Goal: Transaction & Acquisition: Purchase product/service

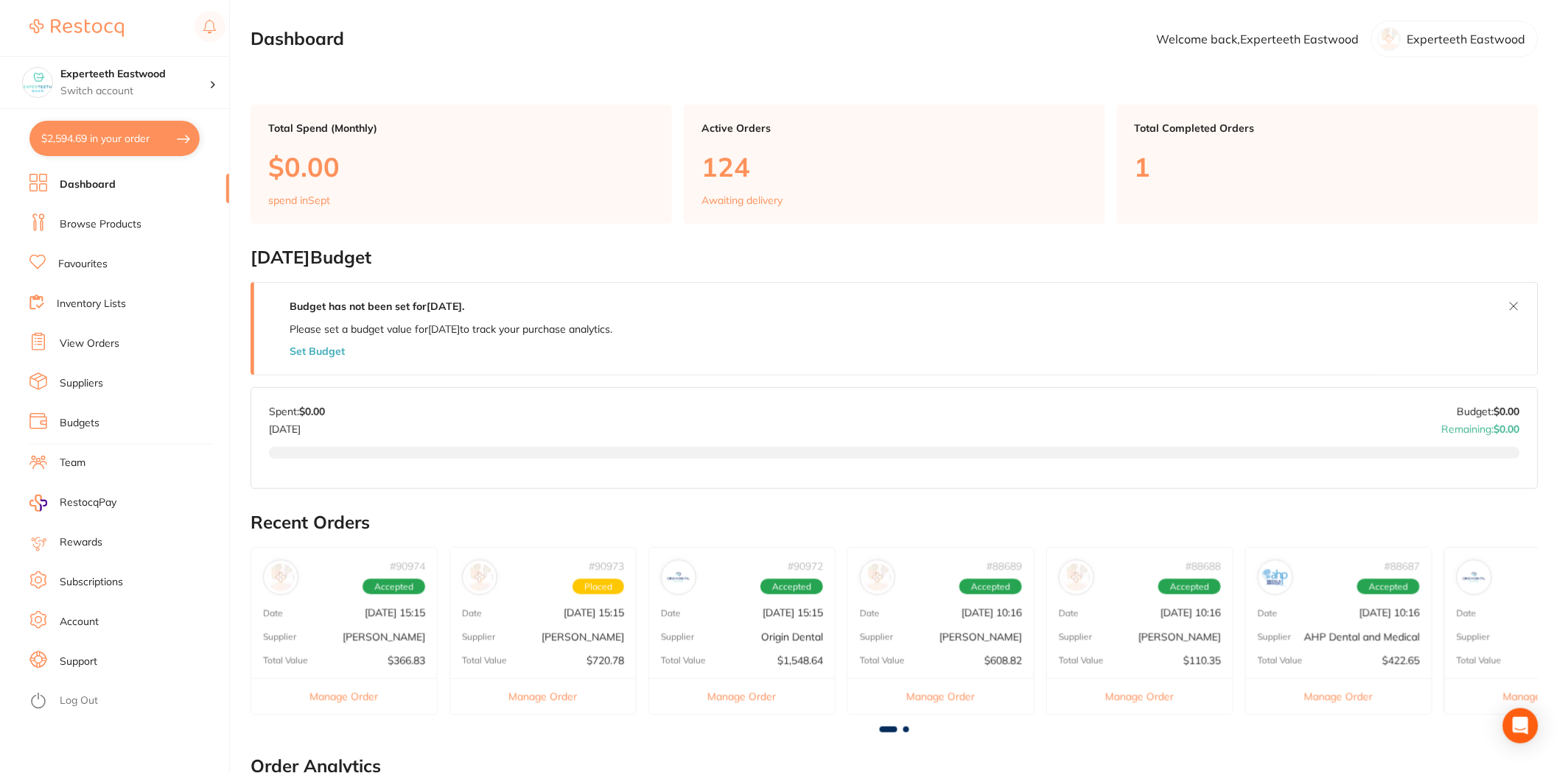
type input "1"
type input "3"
click at [83, 133] on button "$1,830.42 in your order" at bounding box center [115, 138] width 170 height 35
checkbox input "true"
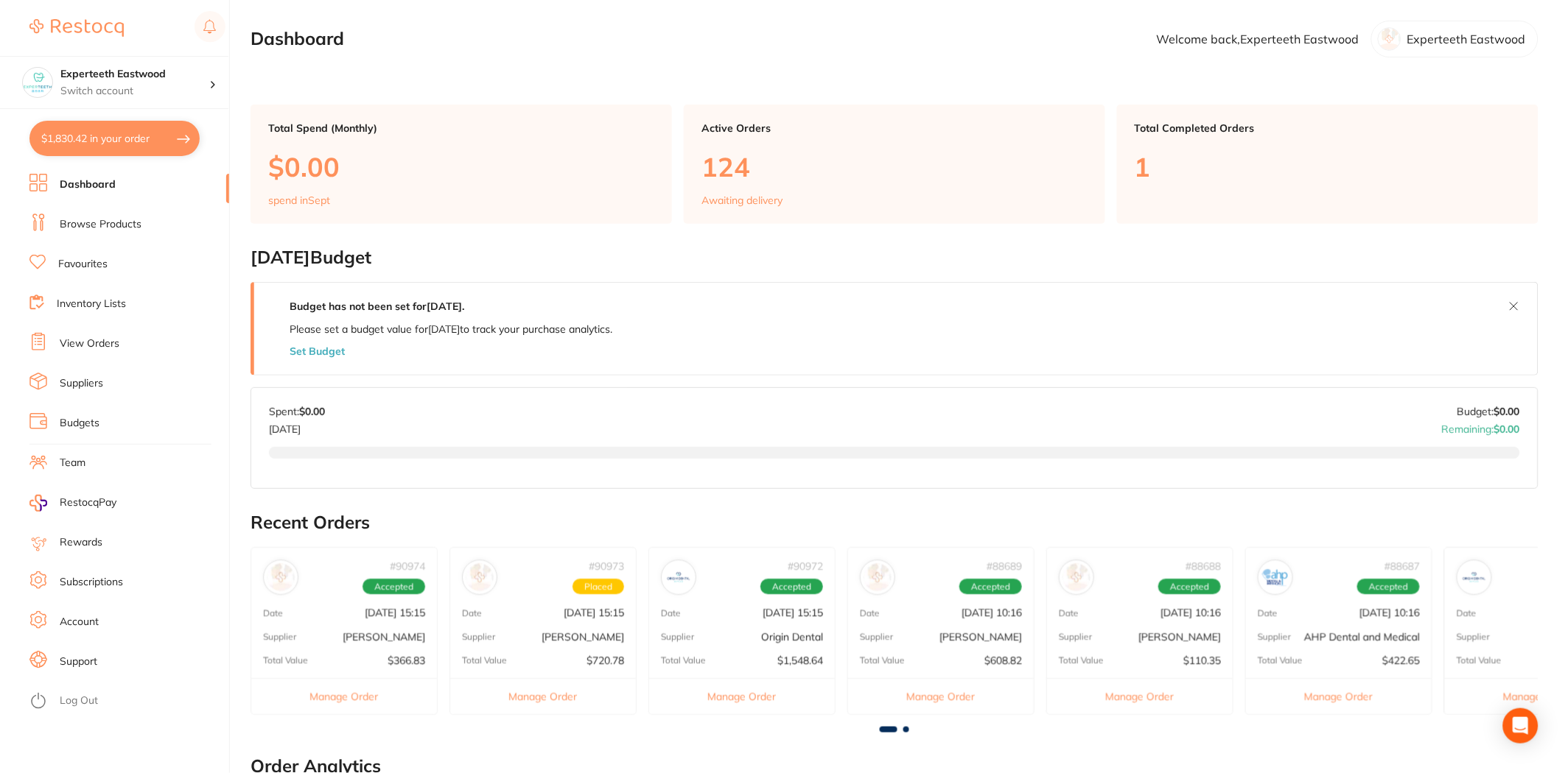
checkbox input "true"
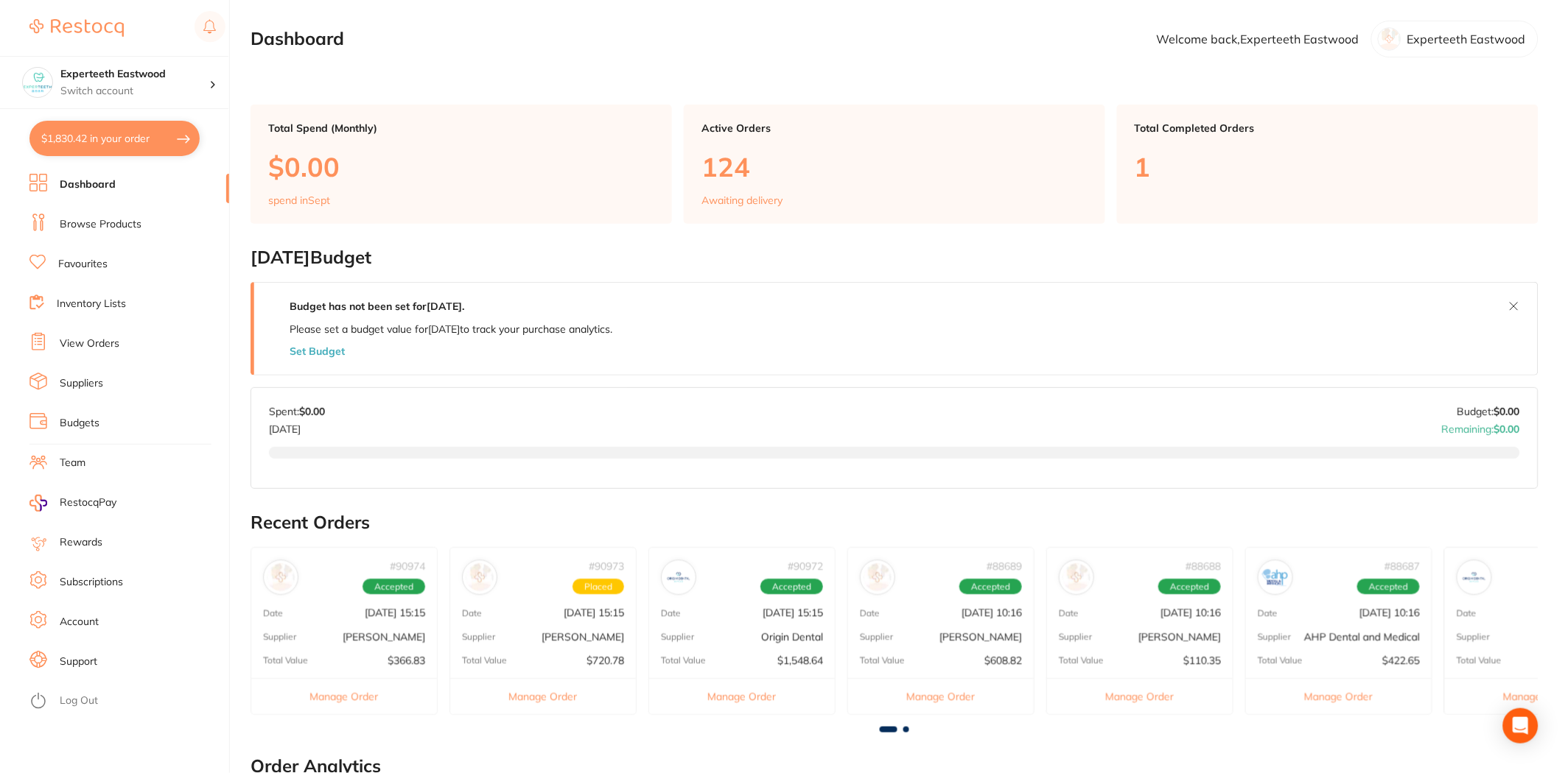
checkbox input "true"
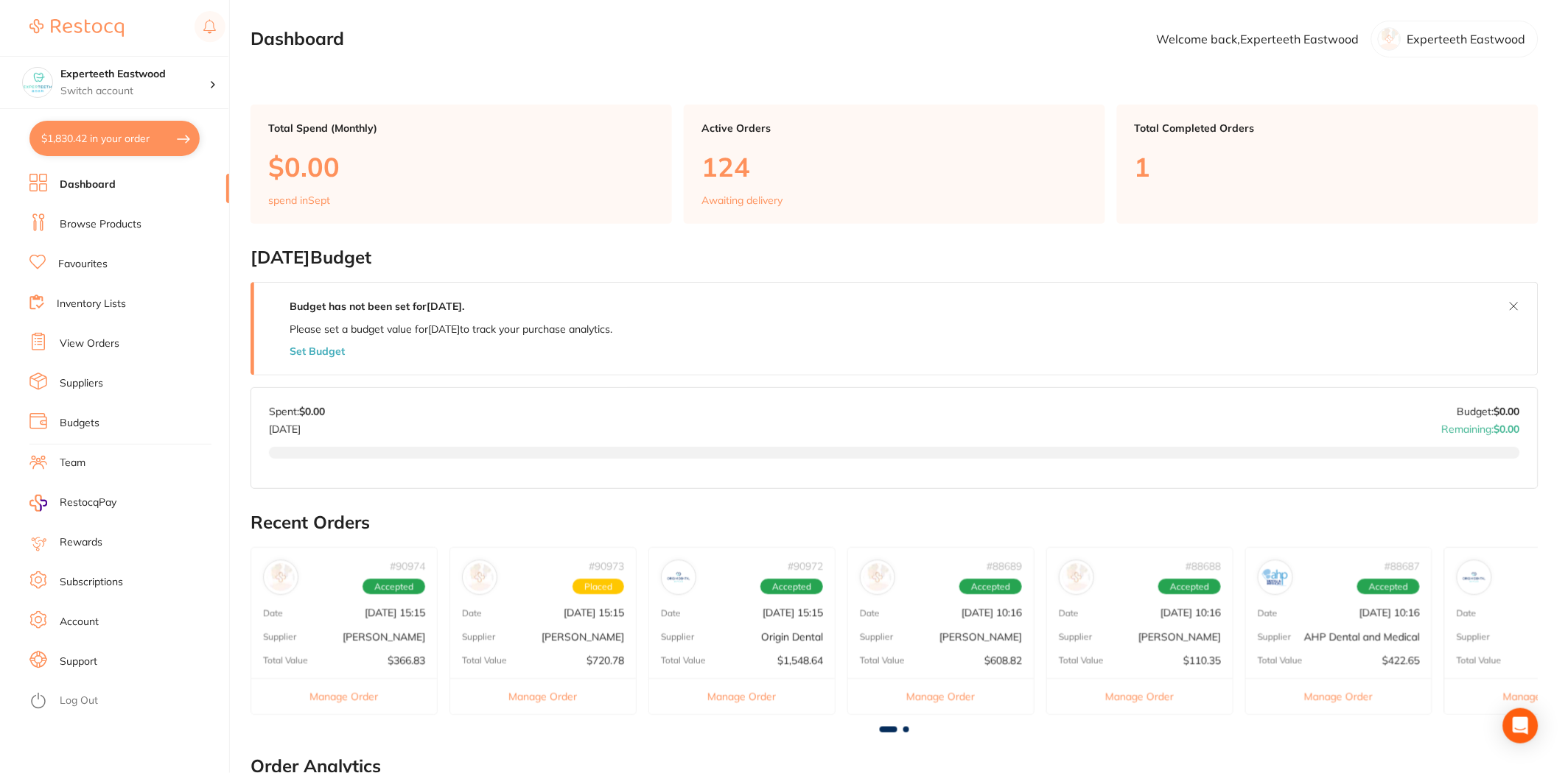
checkbox input "true"
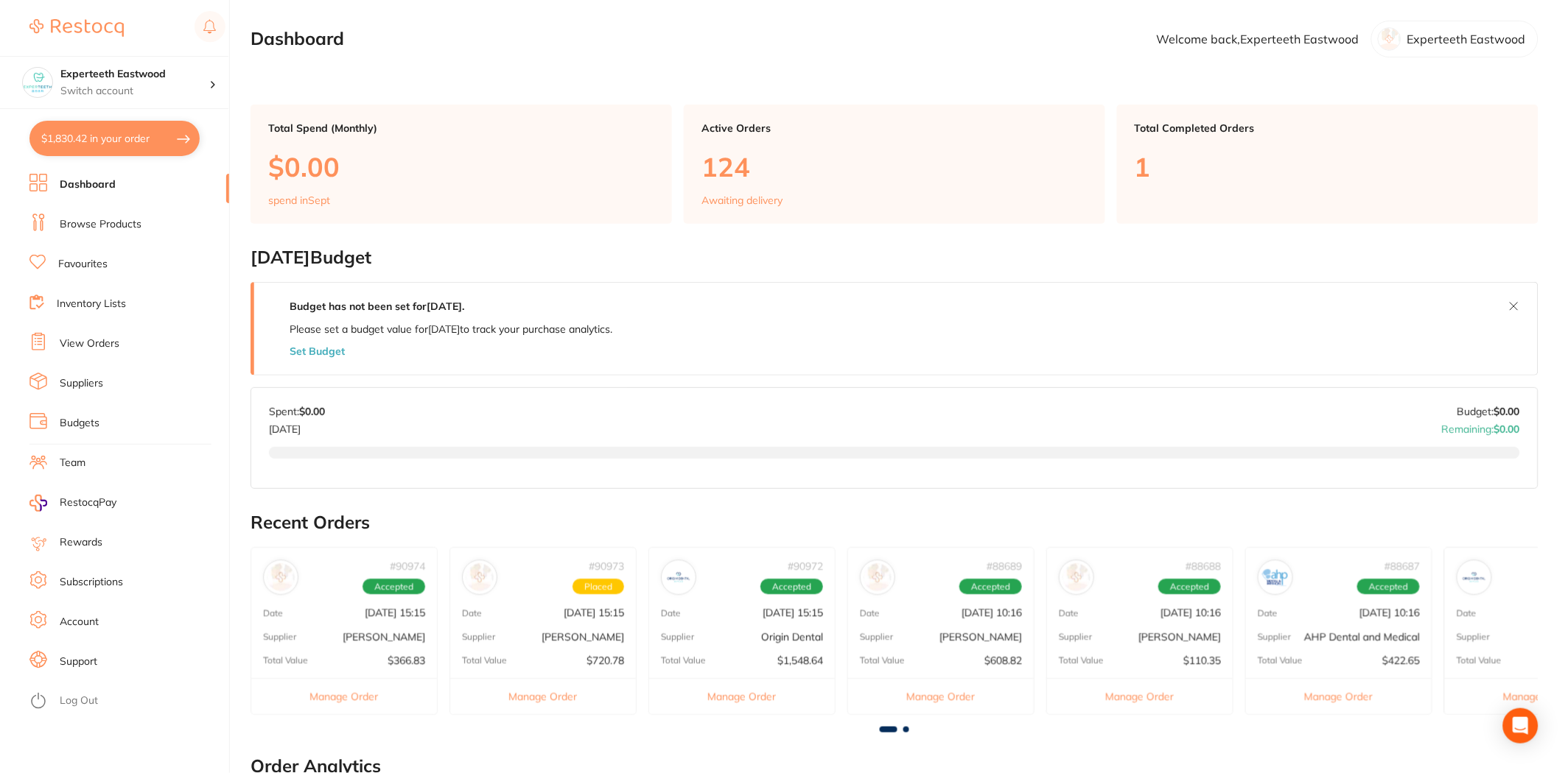
checkbox input "true"
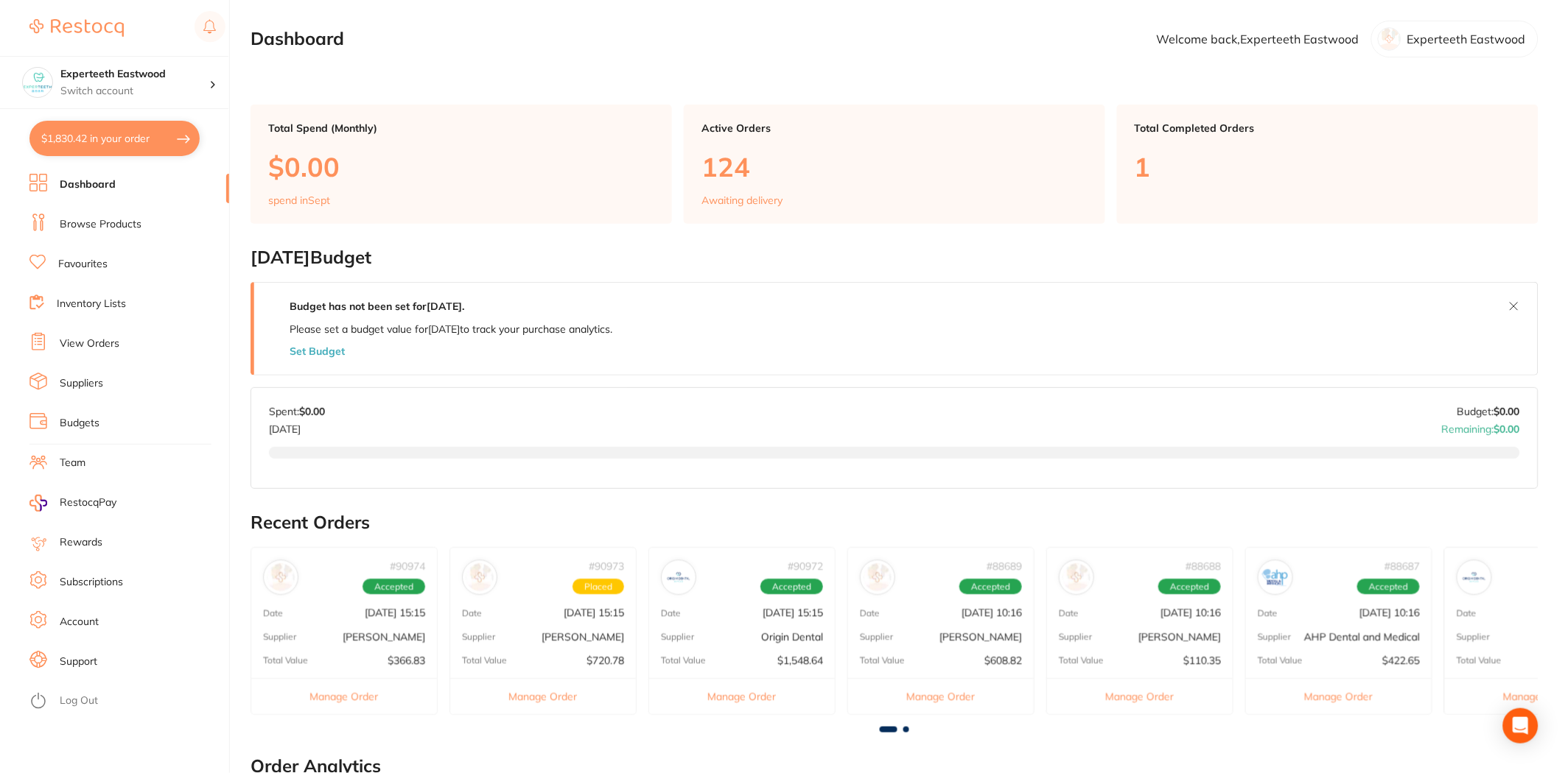
checkbox input "true"
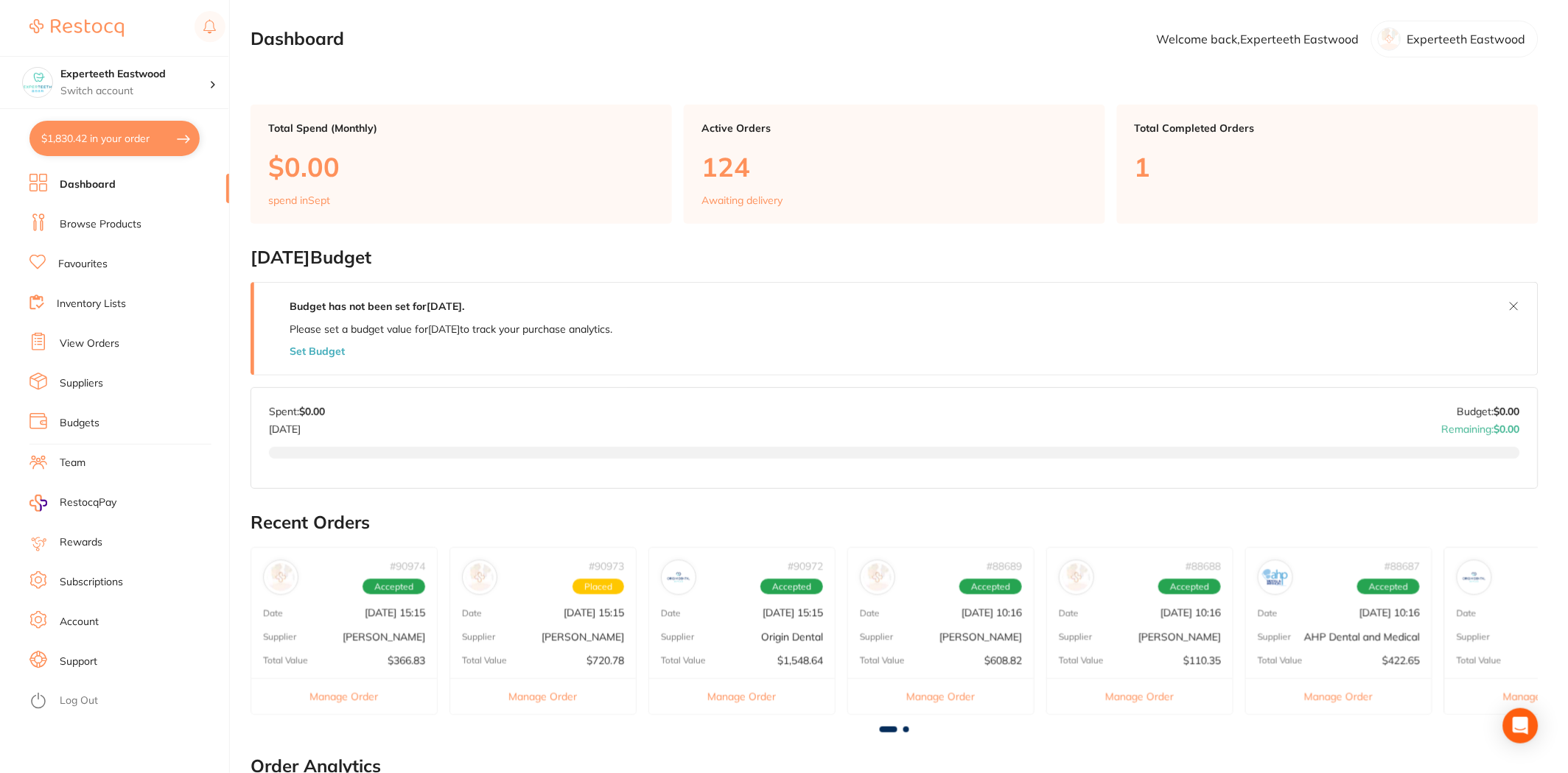
checkbox input "true"
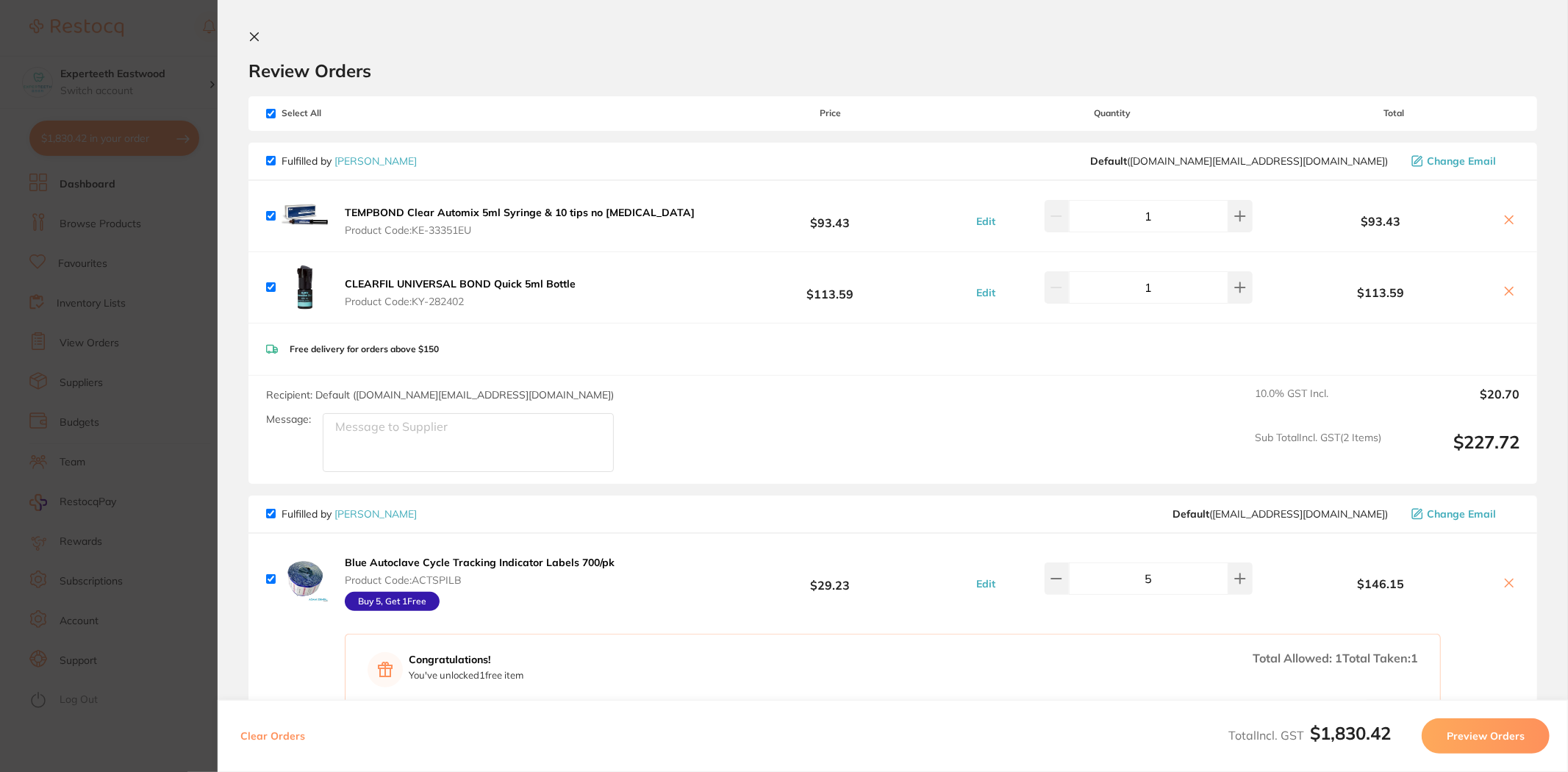
click at [380, 158] on link "[PERSON_NAME]" at bounding box center [376, 161] width 82 height 13
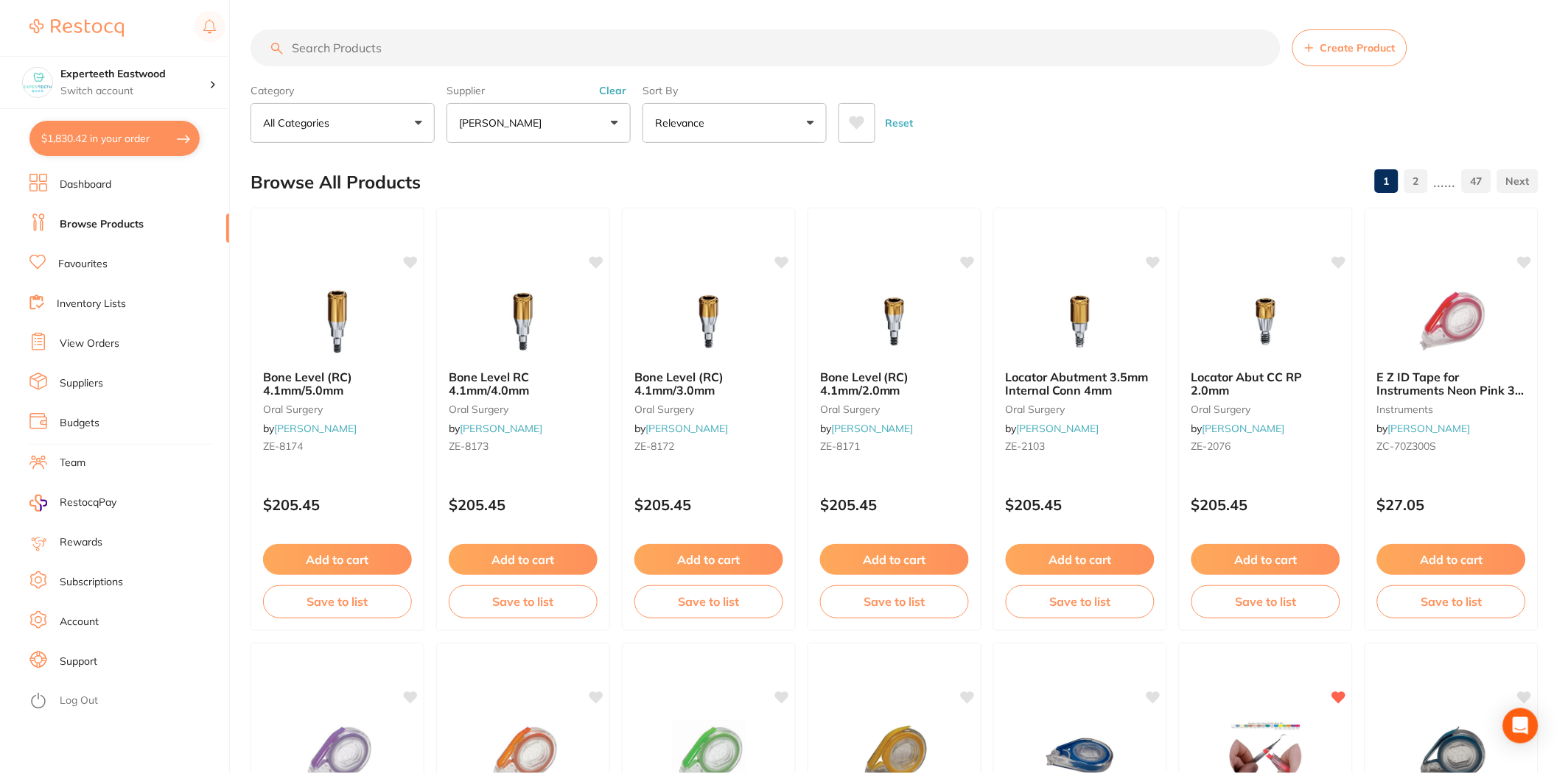
click at [867, 115] on button at bounding box center [856, 123] width 37 height 40
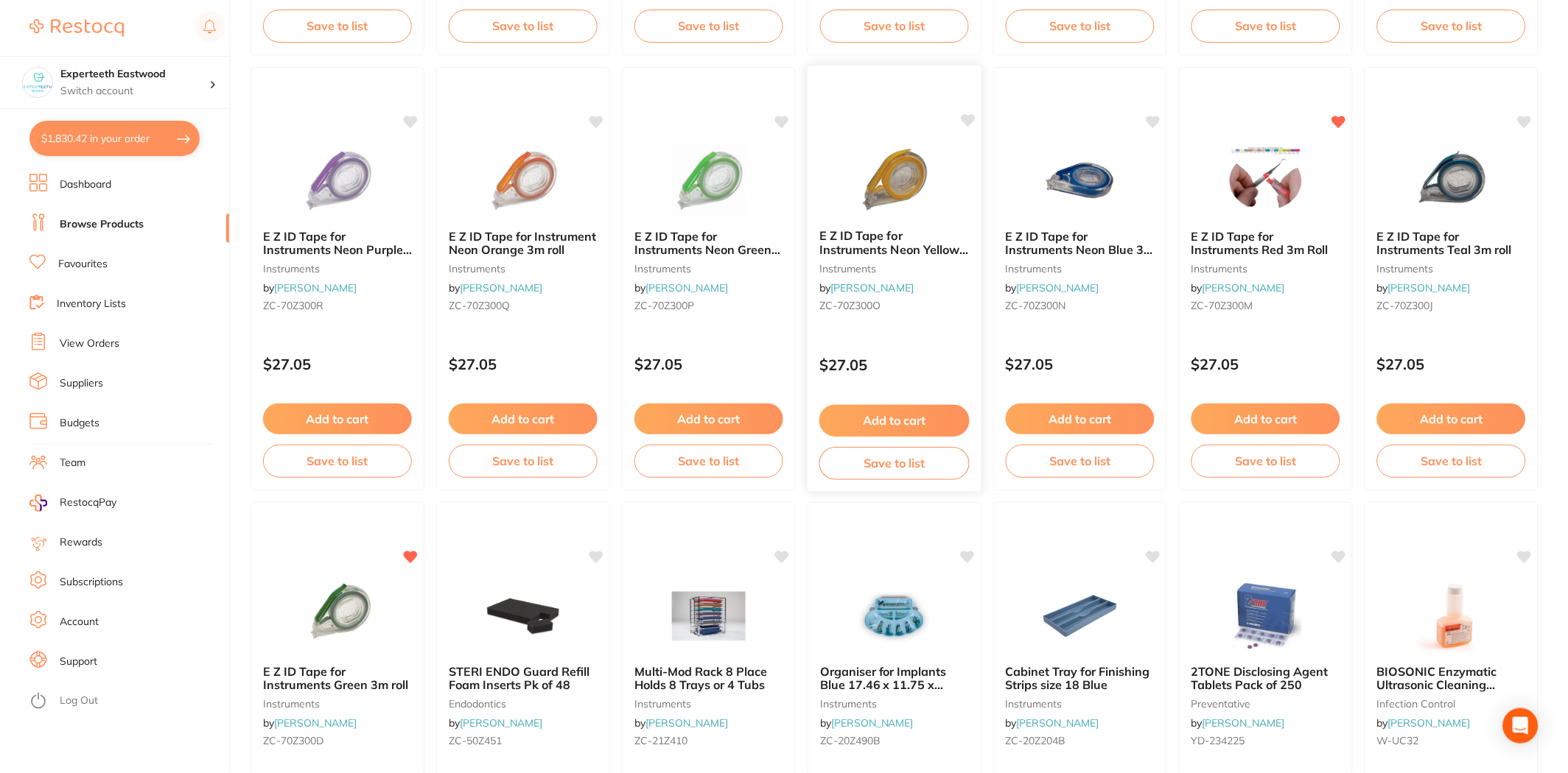
scroll to position [572, 0]
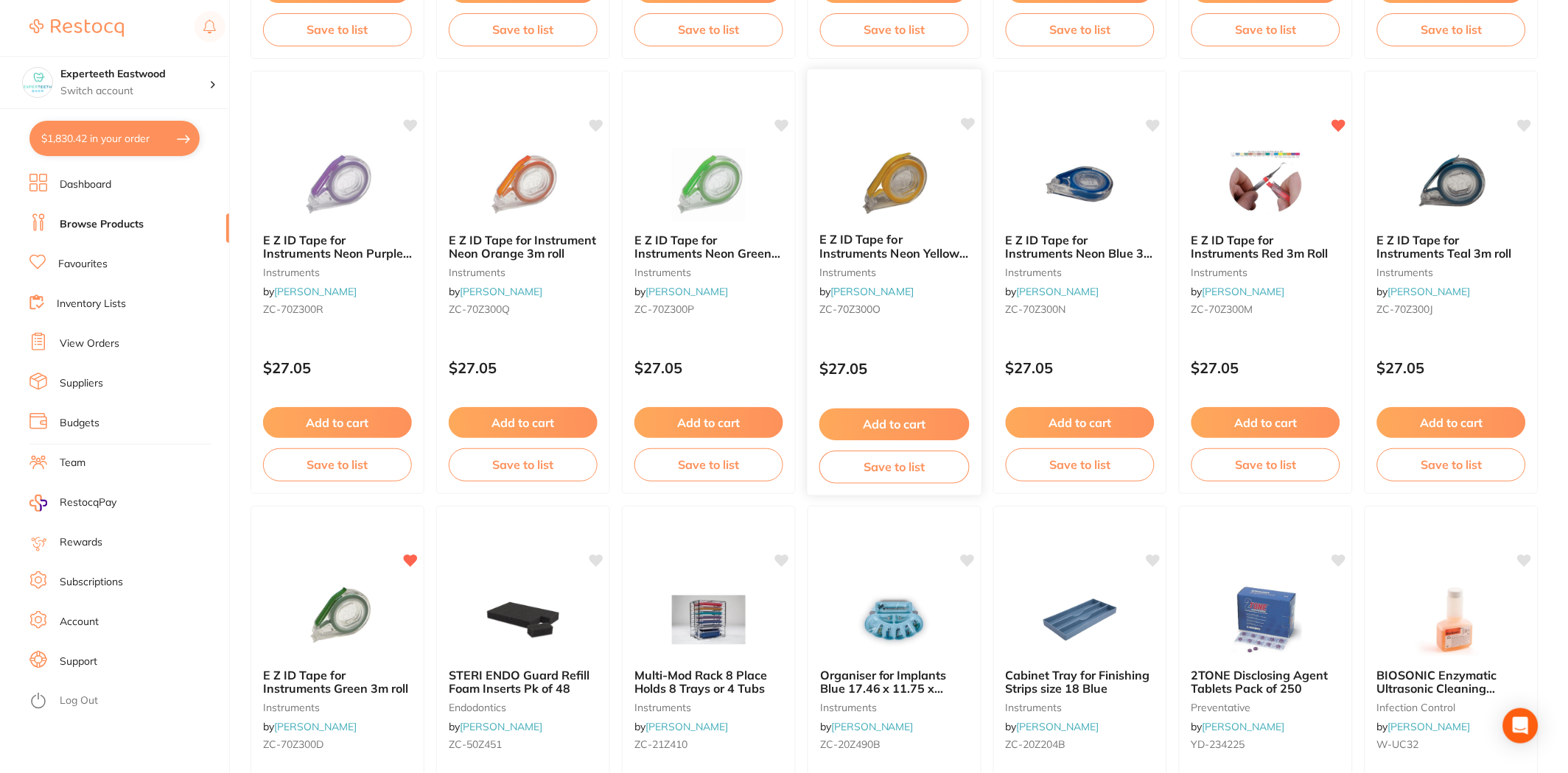
click at [874, 418] on button "Add to cart" at bounding box center [894, 425] width 151 height 32
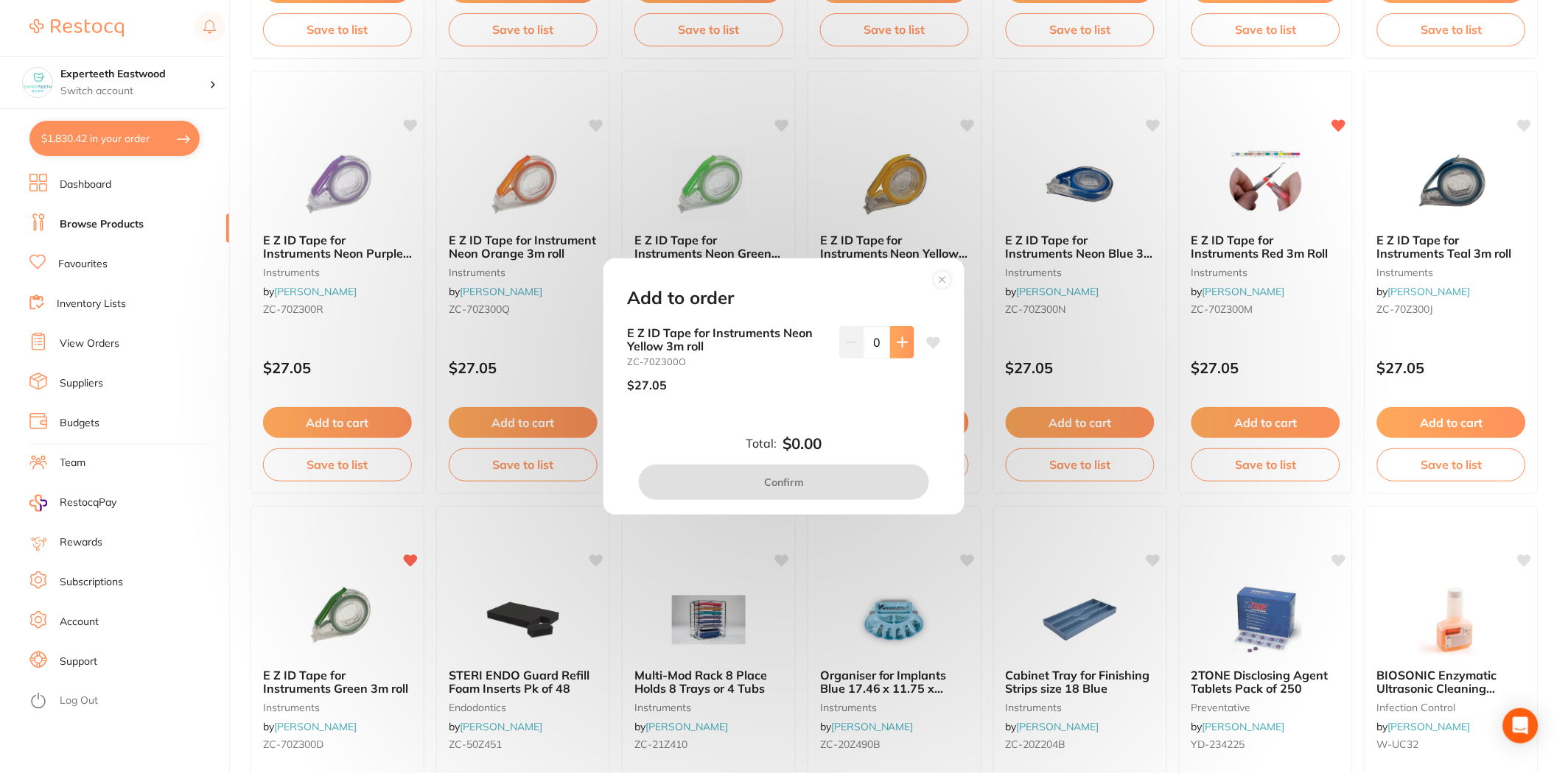
click at [903, 344] on icon at bounding box center [903, 342] width 11 height 11
type input "1"
click at [808, 479] on button "Confirm" at bounding box center [784, 482] width 291 height 35
checkbox input "false"
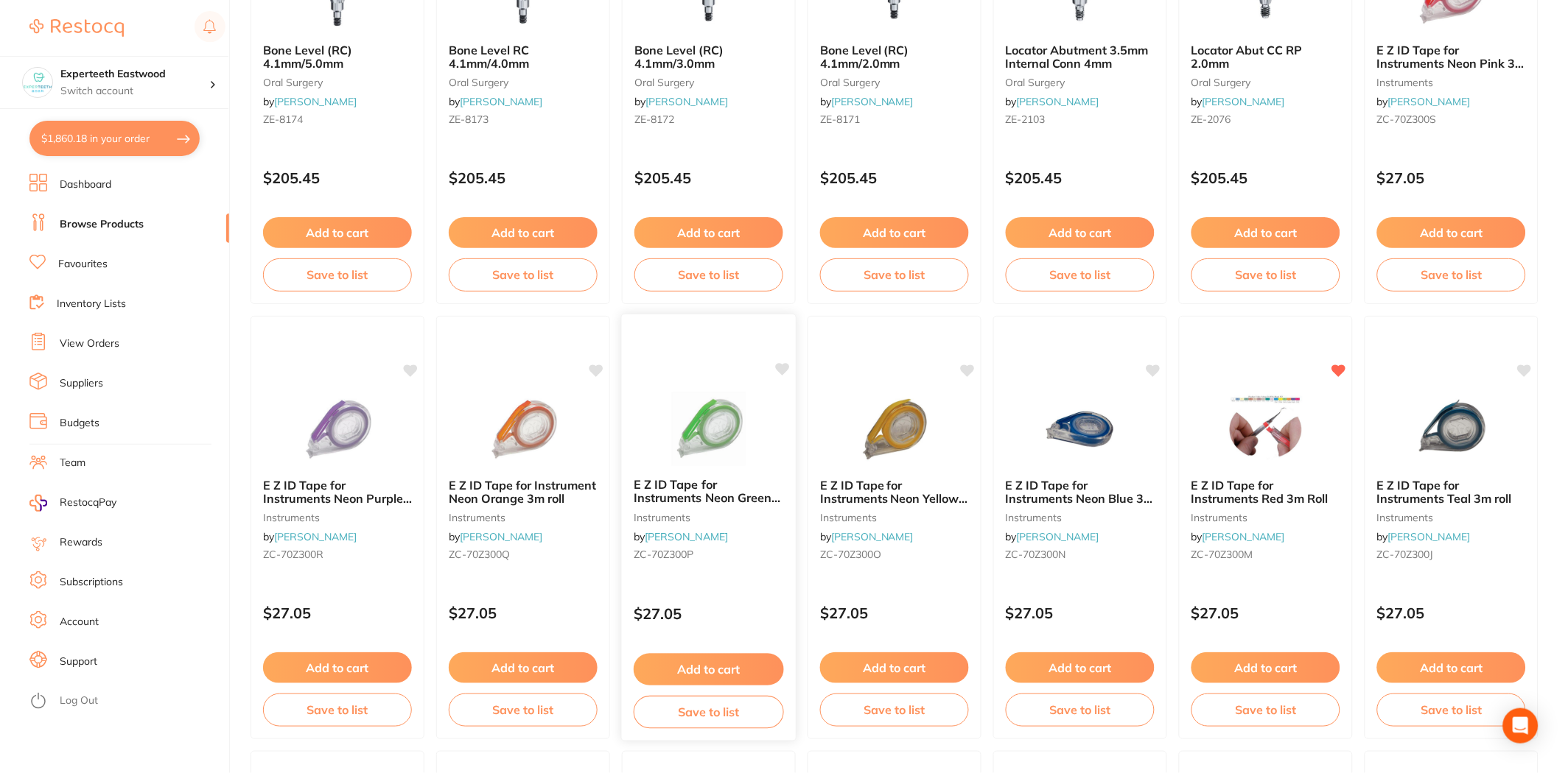
scroll to position [164, 0]
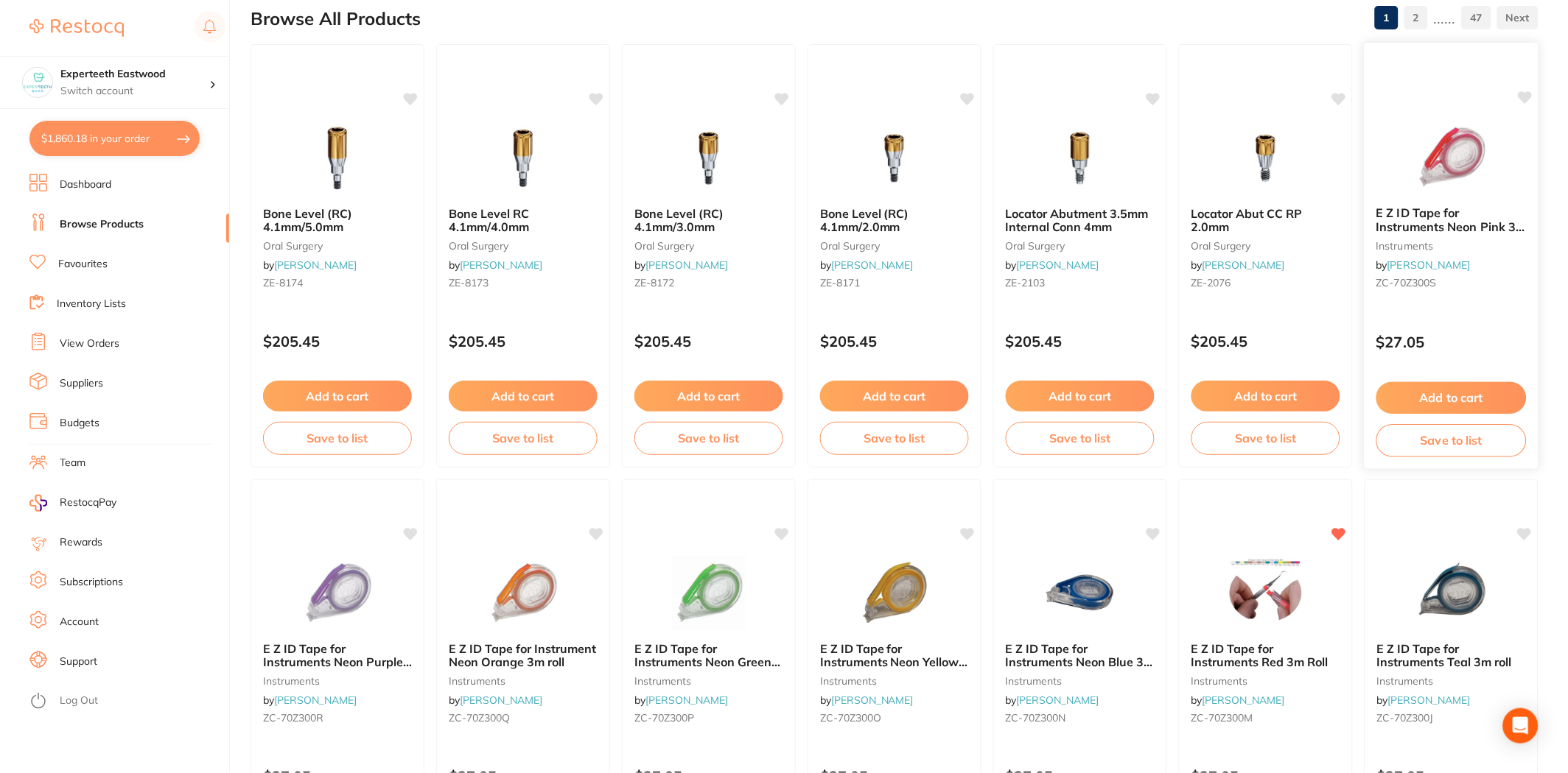
click at [1519, 99] on icon at bounding box center [1525, 98] width 15 height 15
click at [1435, 388] on button "Add to cart" at bounding box center [1452, 398] width 151 height 32
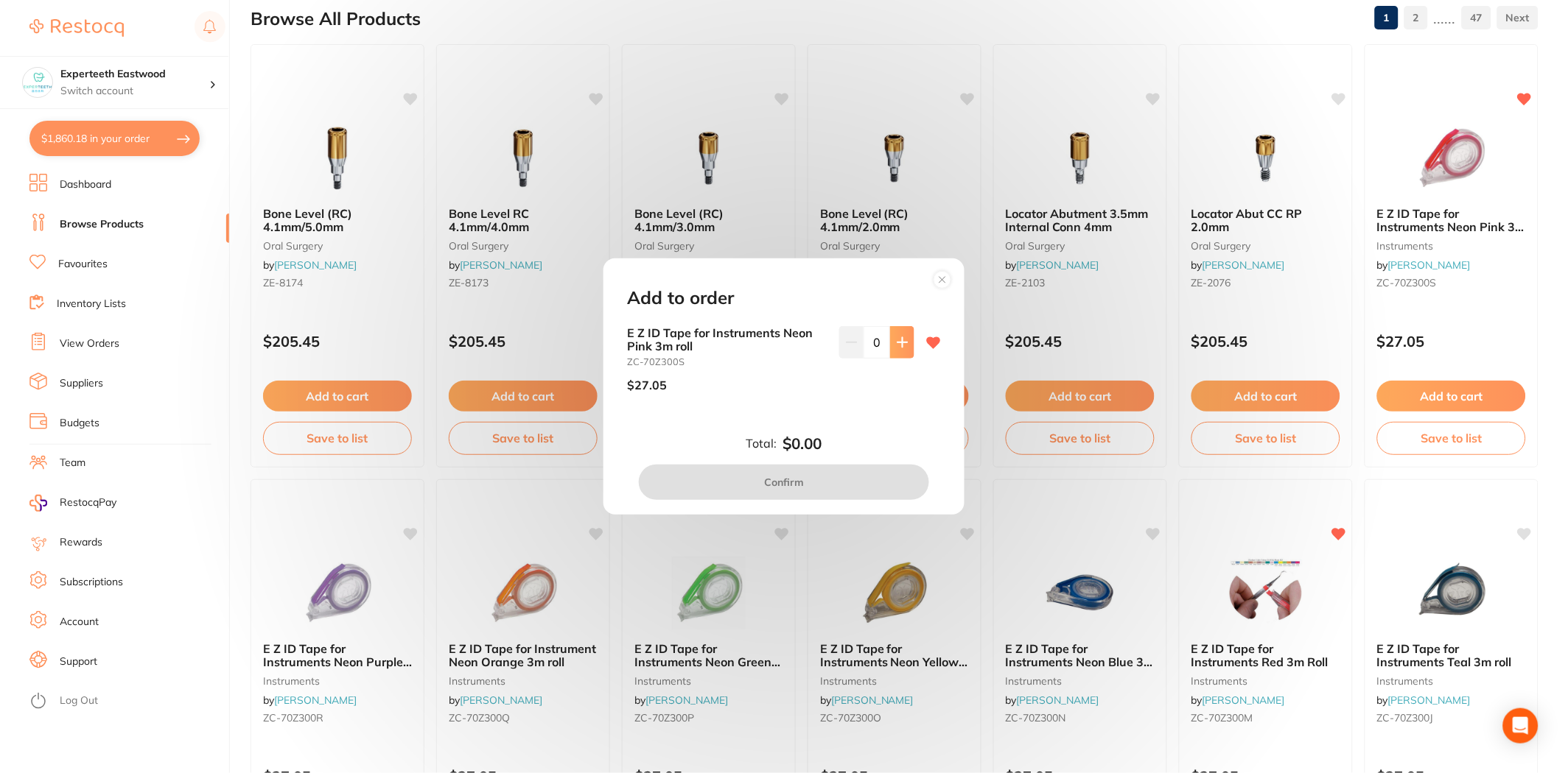
click at [891, 344] on button at bounding box center [902, 343] width 25 height 33
type input "1"
click at [844, 482] on button "Confirm" at bounding box center [784, 482] width 291 height 35
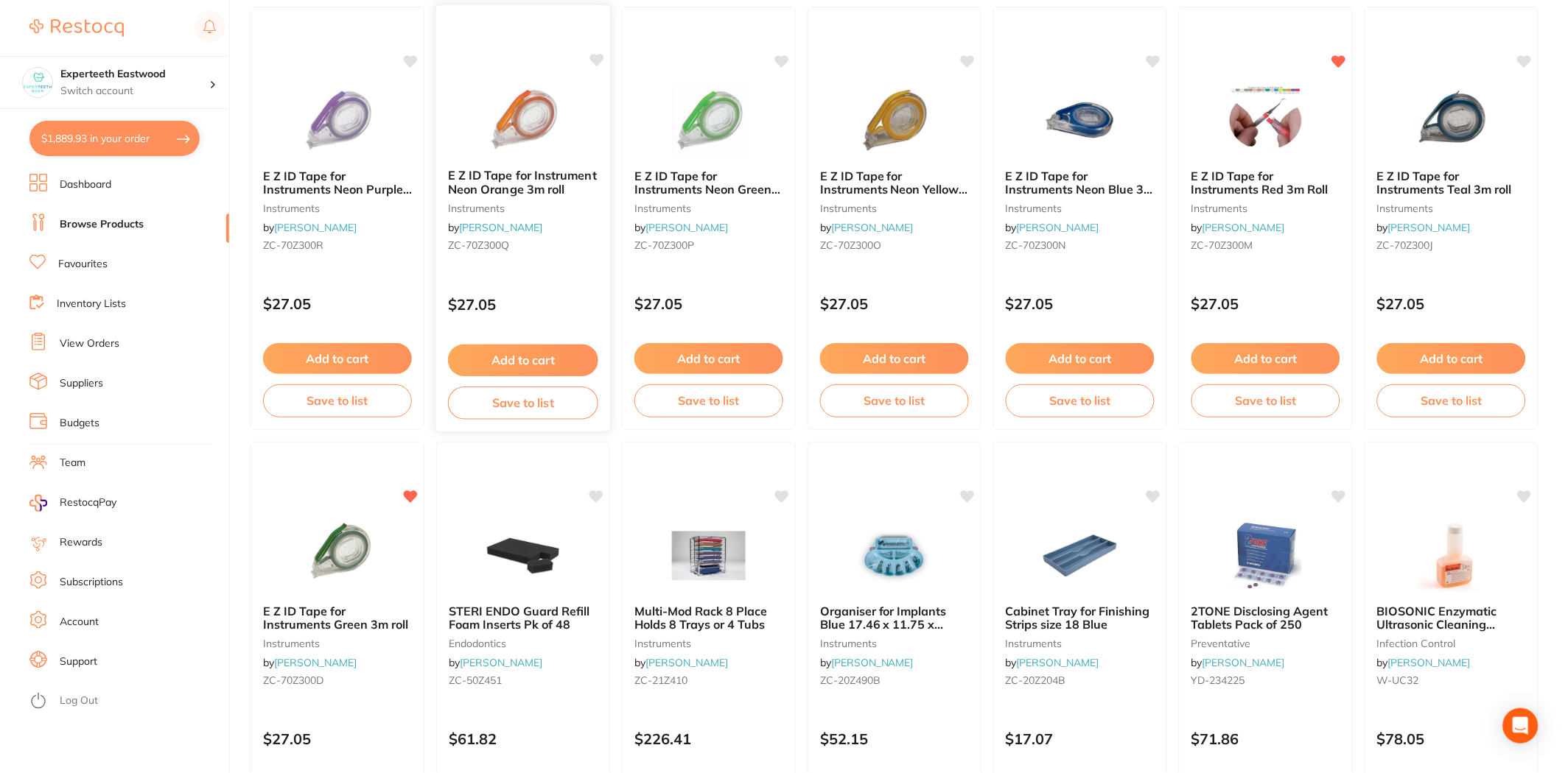
scroll to position [654, 0]
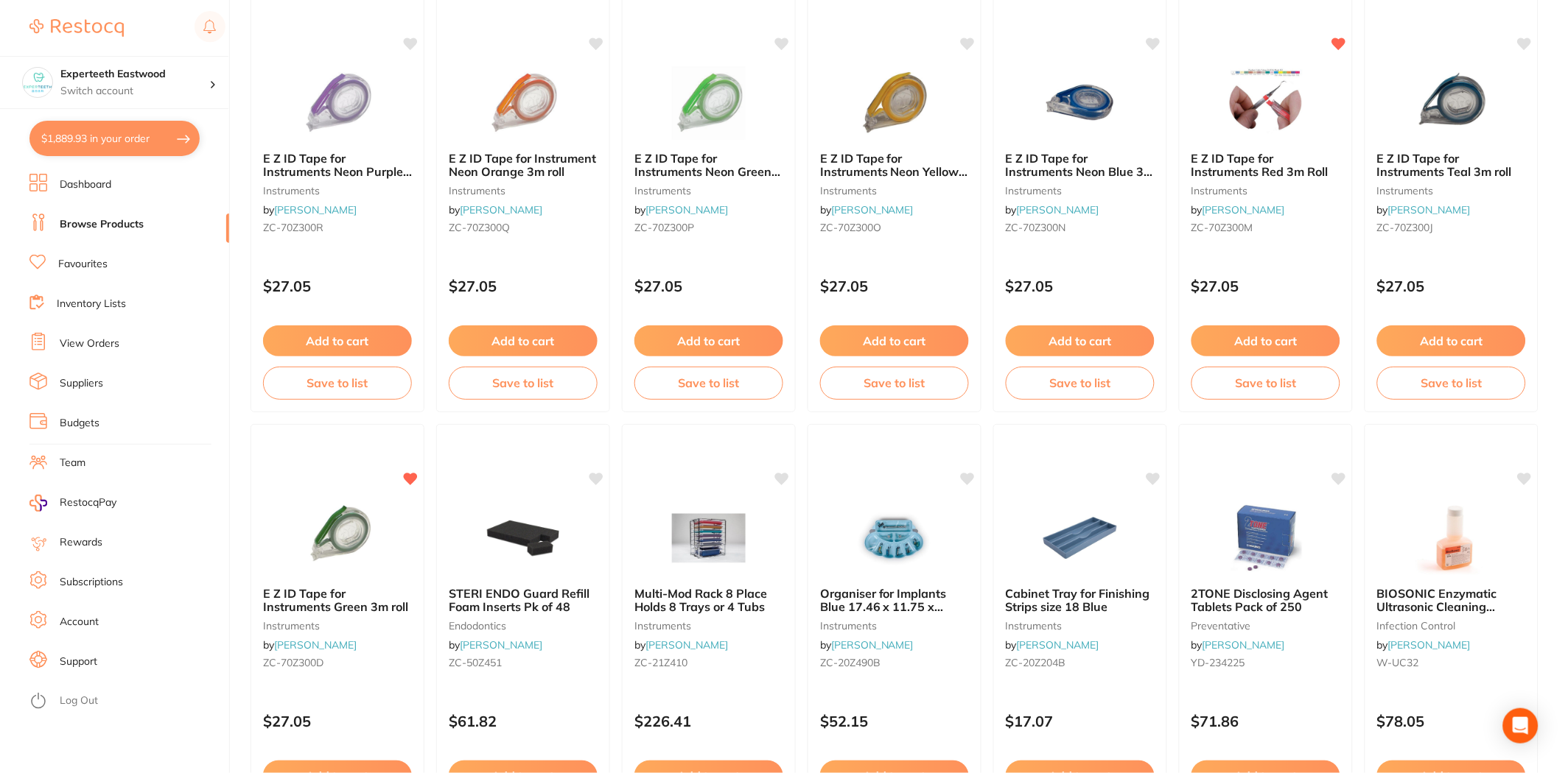
click at [129, 137] on button "$1,889.93 in your order" at bounding box center [115, 138] width 170 height 35
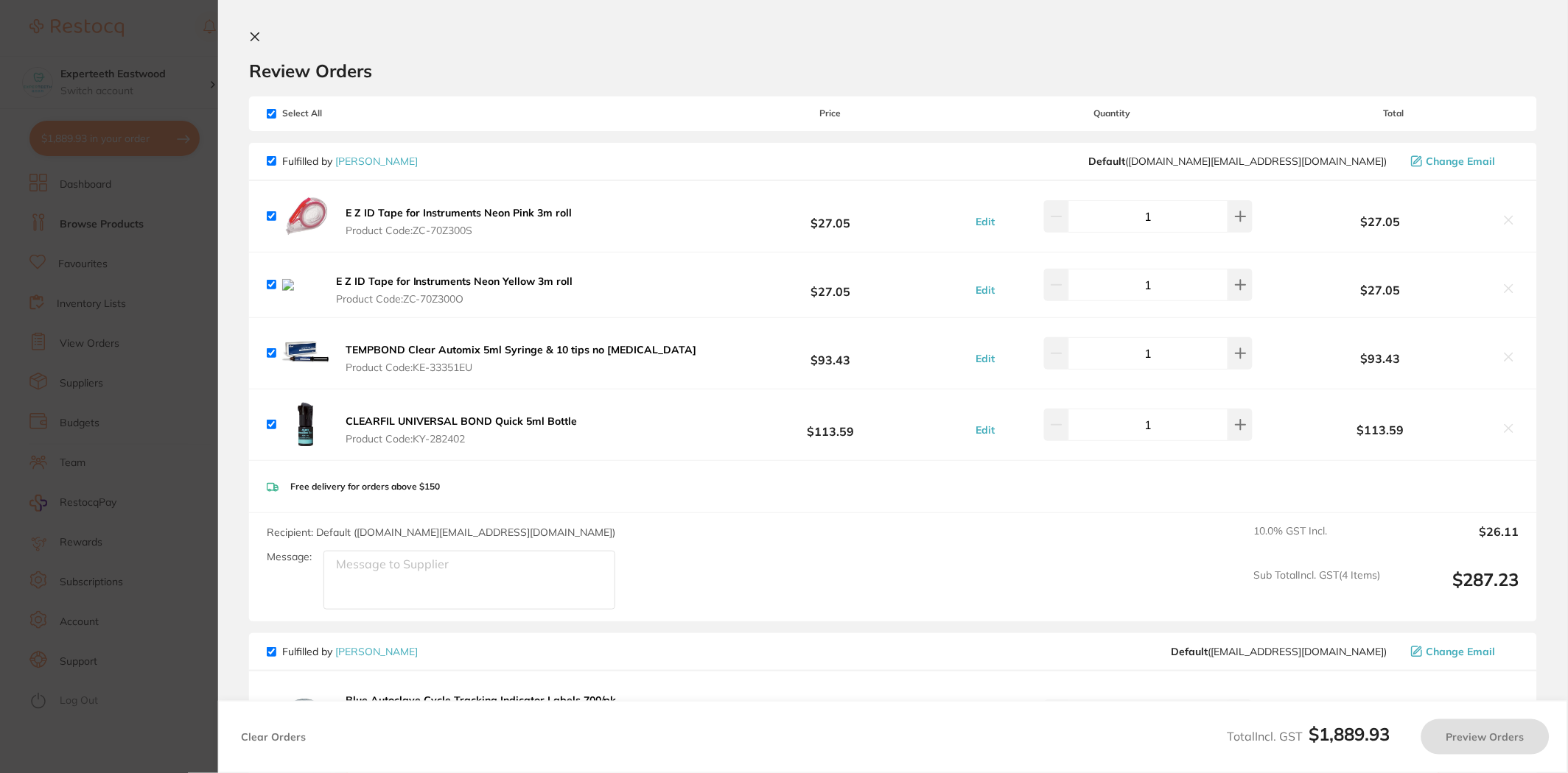
checkbox input "true"
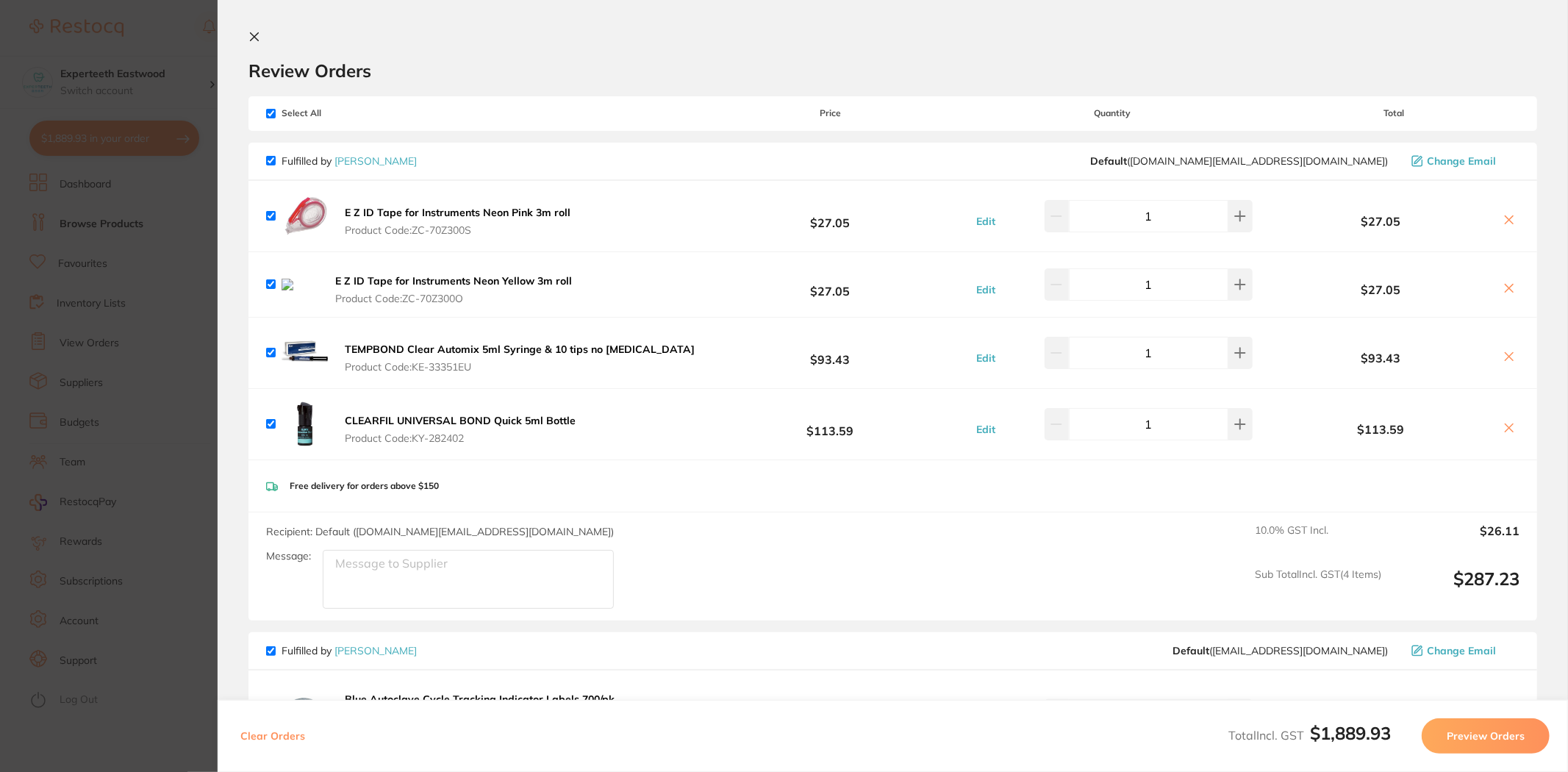
click at [1506, 292] on icon at bounding box center [1510, 288] width 8 height 8
checkbox input "false"
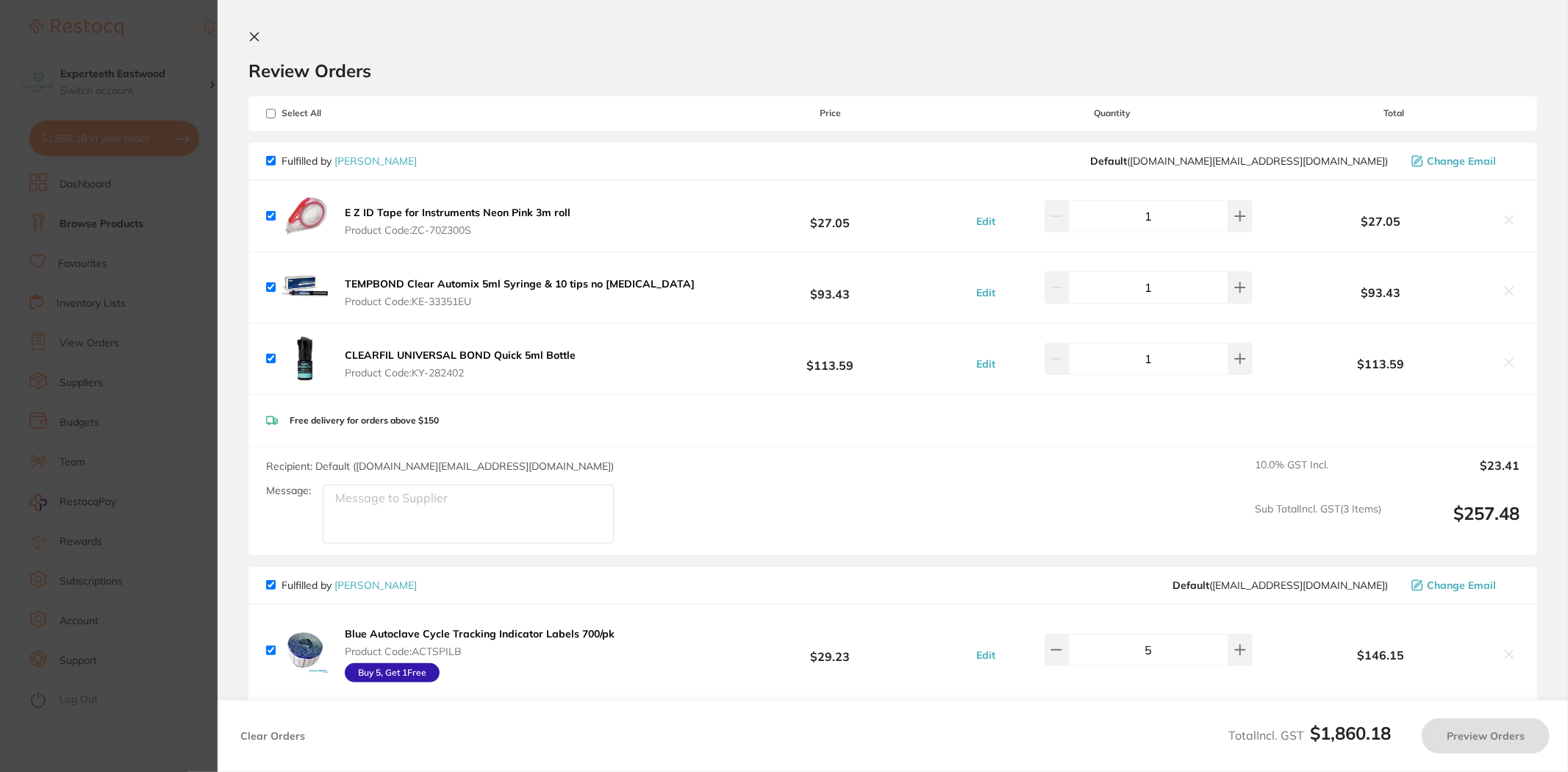
click at [158, 238] on section "Update RRP Set your pre negotiated price for this item. Item Agreed RRP (excl. …" at bounding box center [784, 386] width 1568 height 772
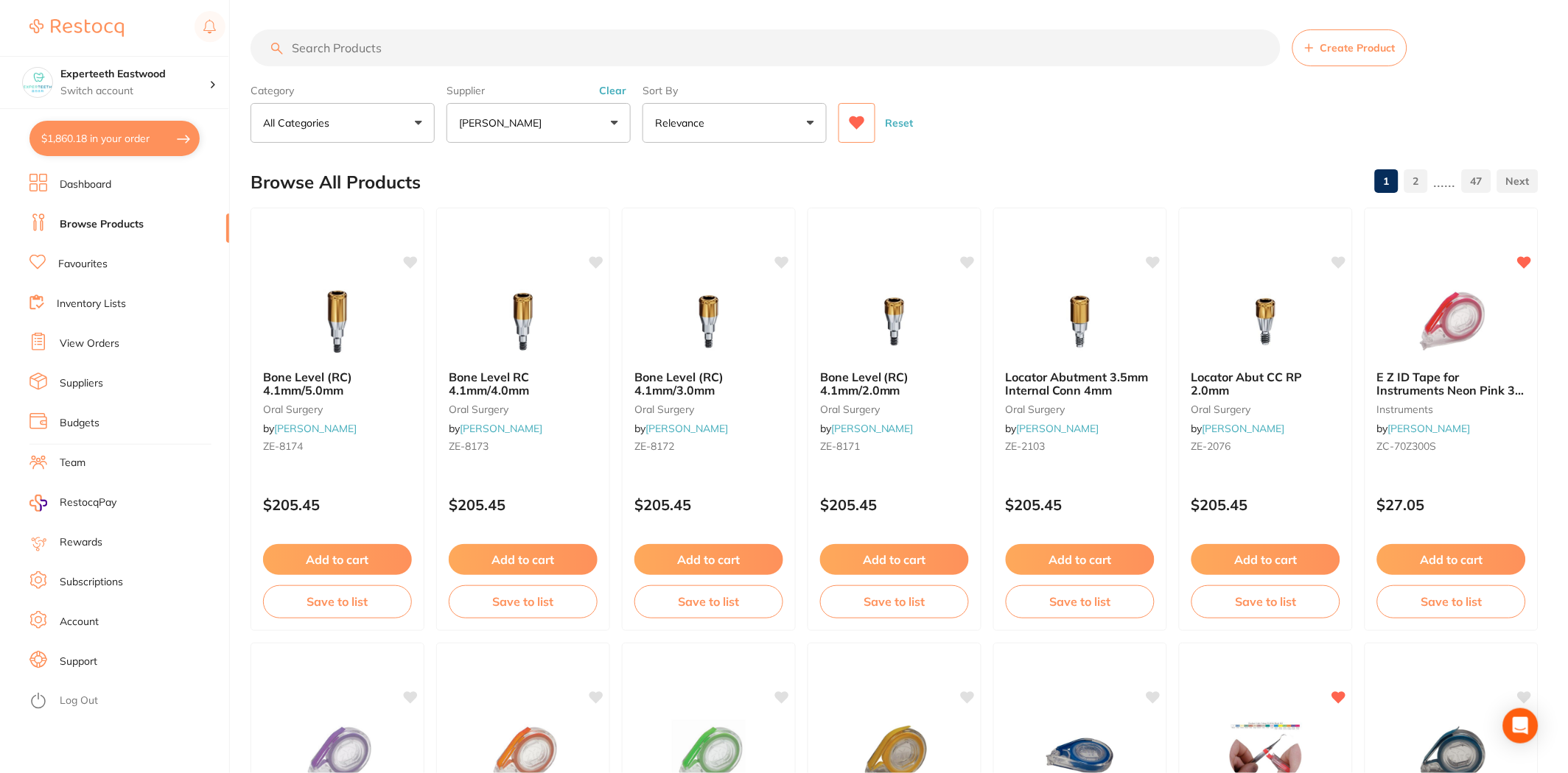
click at [408, 34] on input "search" at bounding box center [765, 47] width 1030 height 37
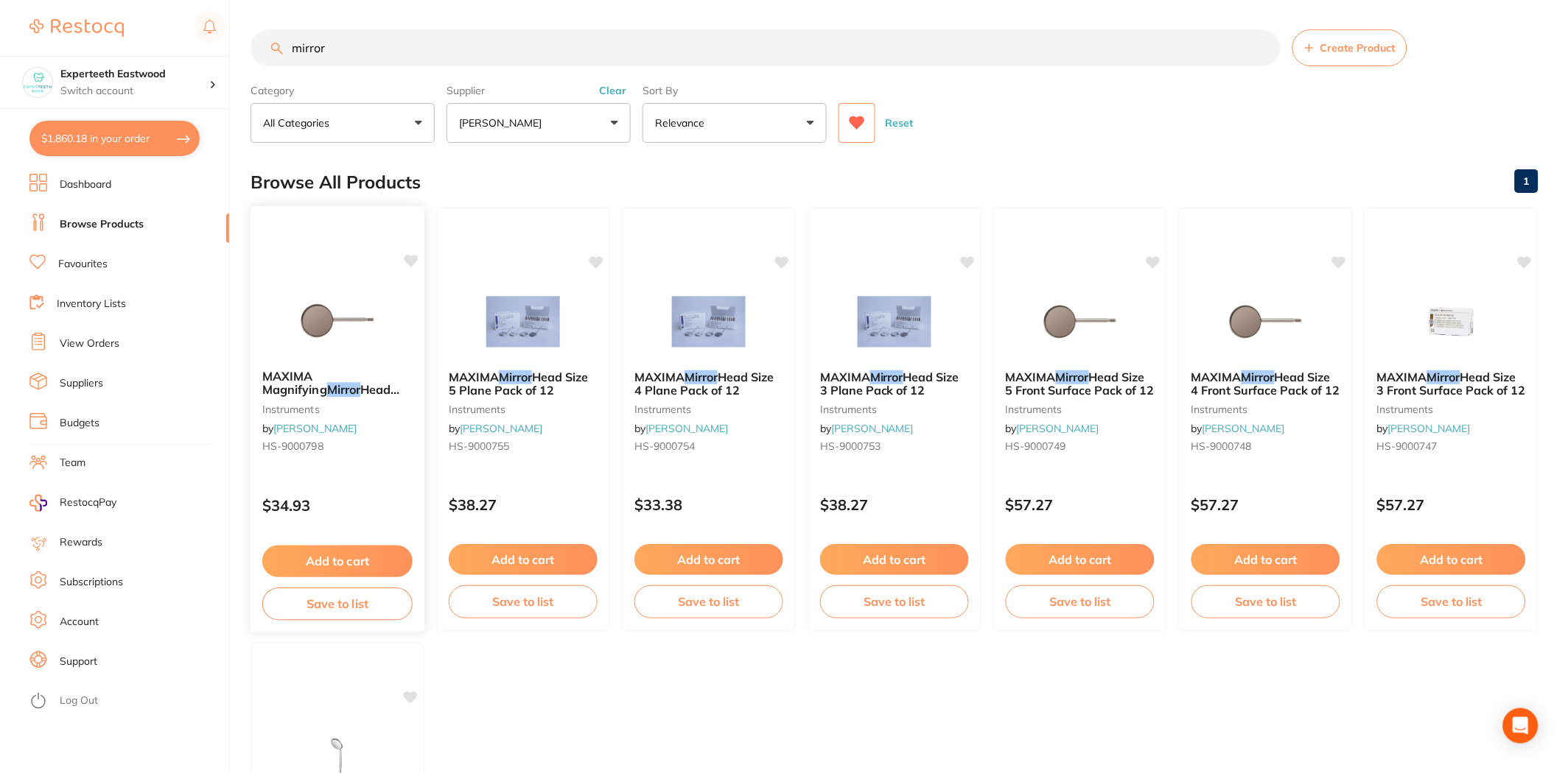
type input "mirror"
click at [319, 321] on img at bounding box center [337, 321] width 97 height 74
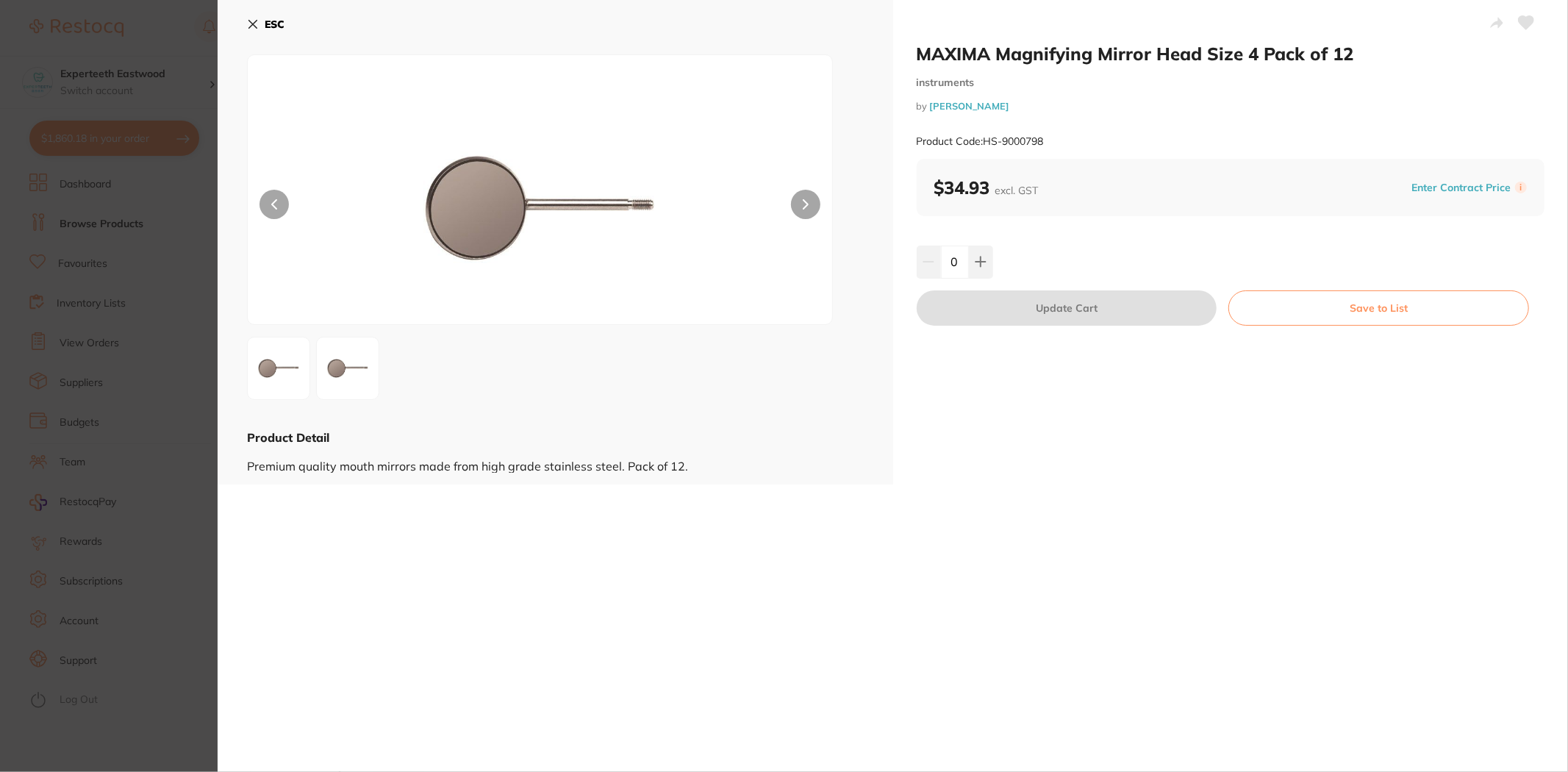
click at [257, 20] on icon at bounding box center [253, 25] width 8 height 8
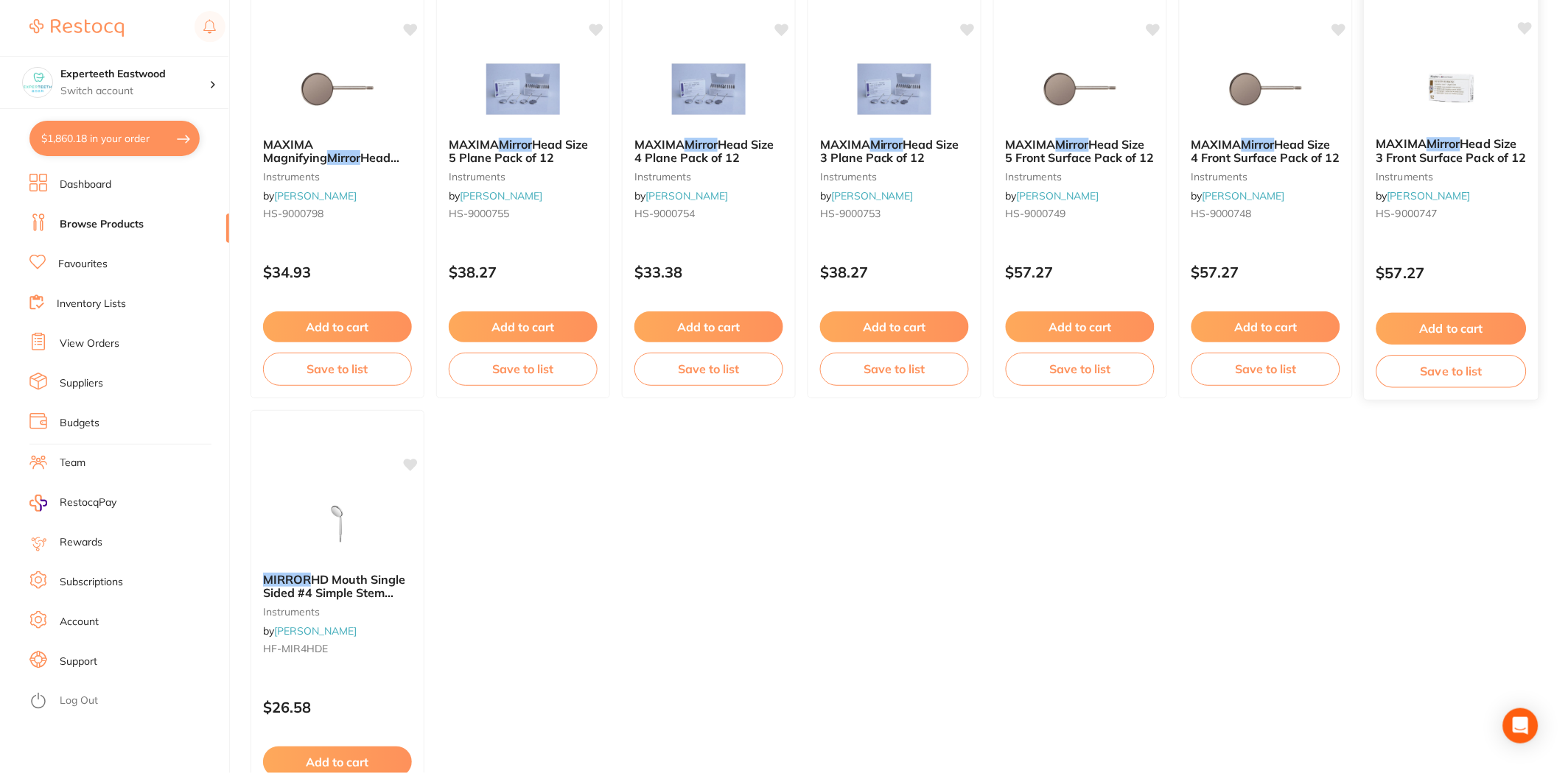
scroll to position [328, 0]
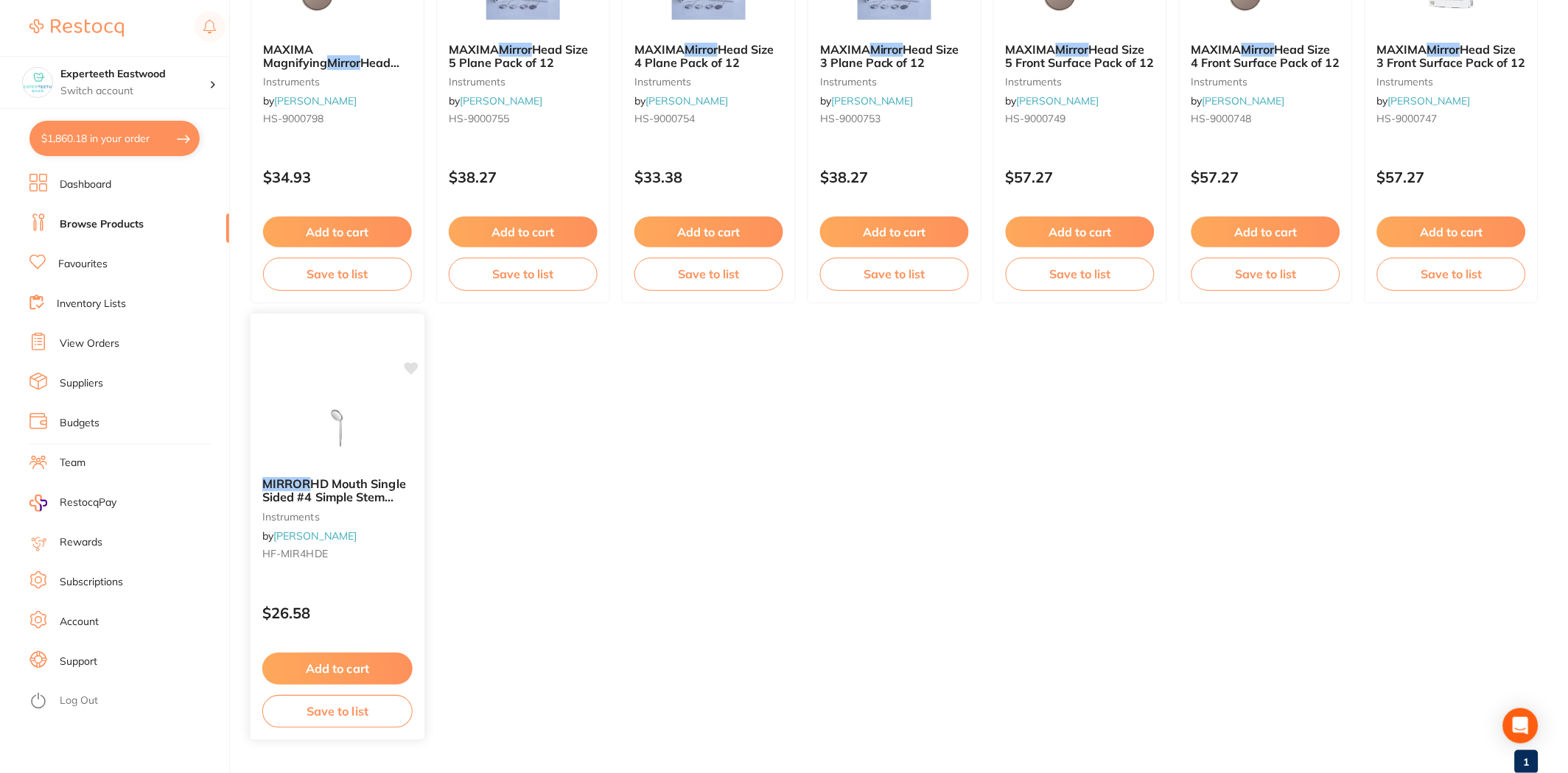
click at [365, 417] on img at bounding box center [337, 428] width 97 height 74
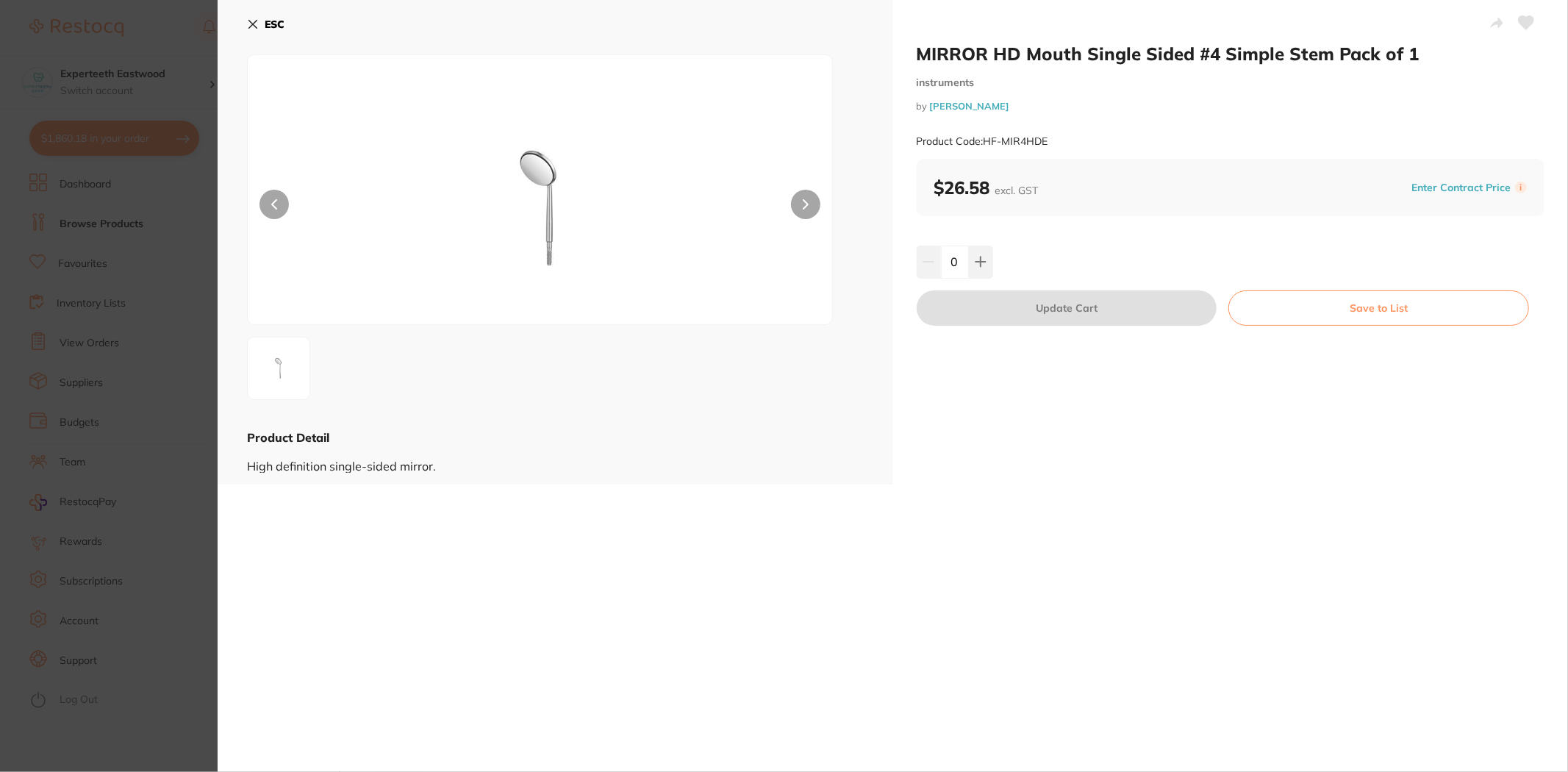
click at [1067, 475] on div "MIRROR HD Mouth Single Sided #4 Simple Stem Pack of 1 instruments by Henry Sche…" at bounding box center [1231, 242] width 675 height 484
click at [248, 26] on icon at bounding box center [252, 25] width 11 height 11
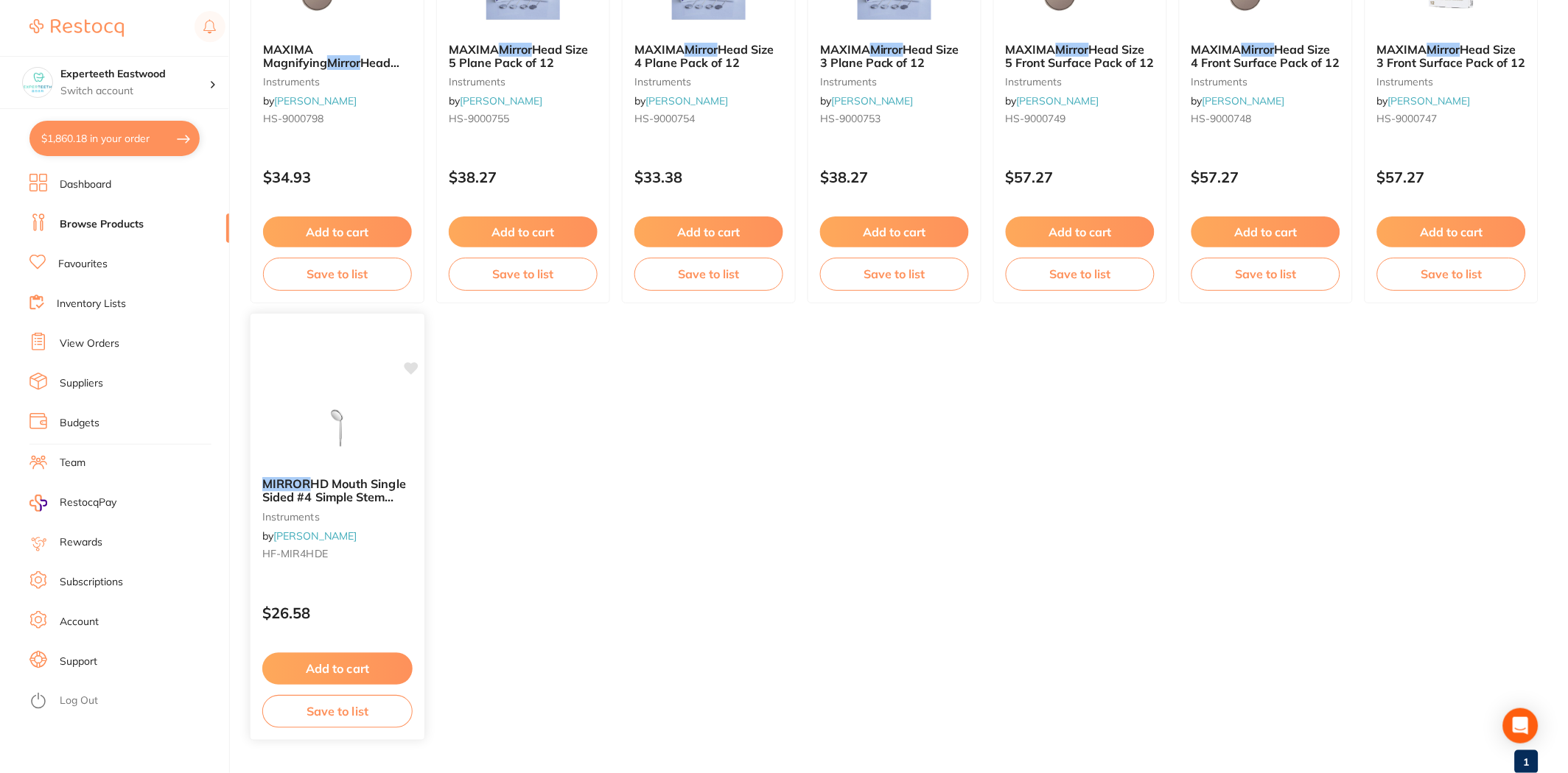
click at [408, 372] on icon at bounding box center [411, 369] width 15 height 15
click at [336, 670] on button "Add to cart" at bounding box center [337, 669] width 151 height 32
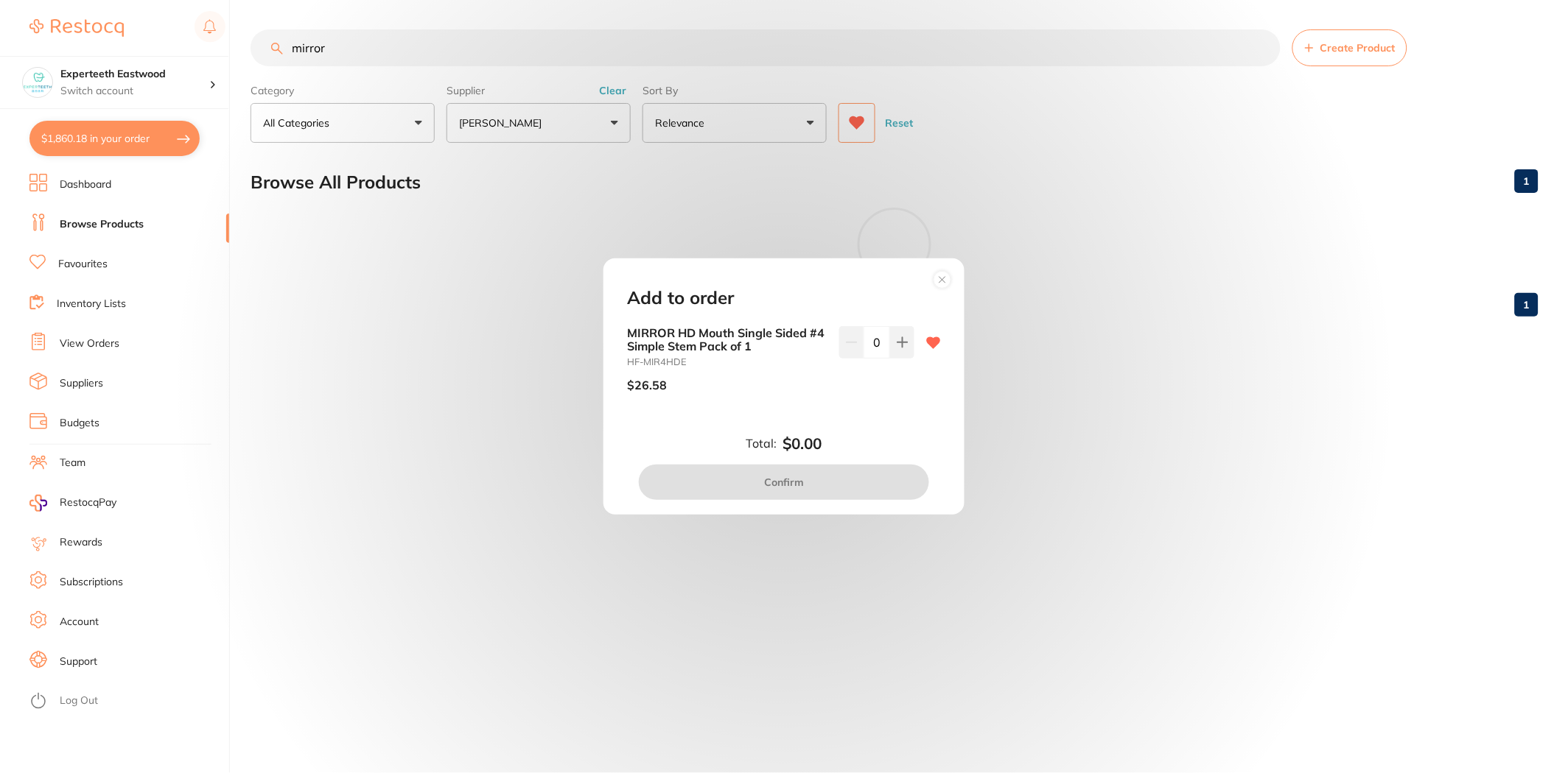
scroll to position [0, 0]
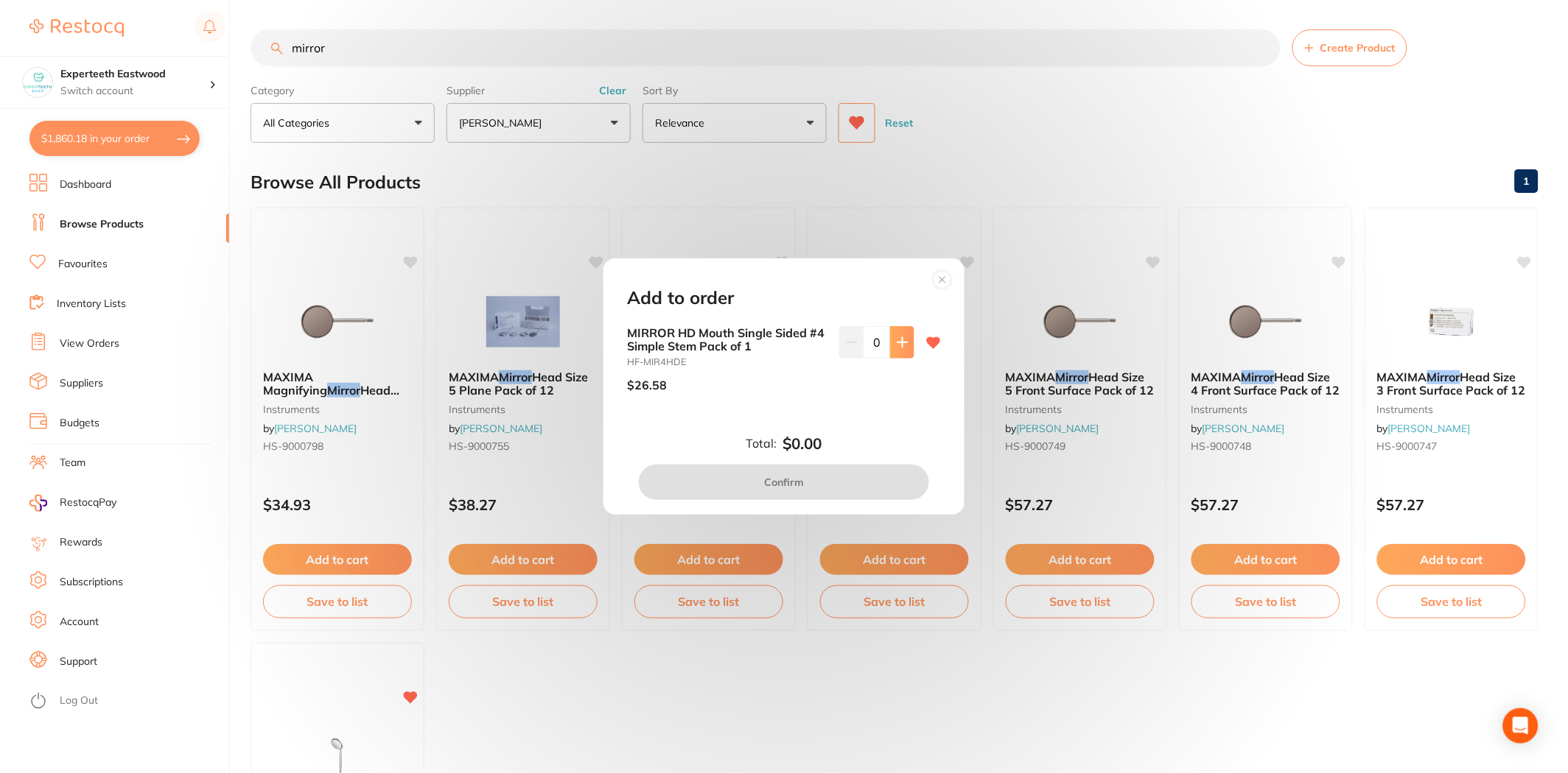
click at [904, 333] on button at bounding box center [902, 343] width 25 height 33
type input "1"
click at [810, 487] on button "Confirm" at bounding box center [784, 482] width 291 height 35
checkbox input "true"
checkbox input "false"
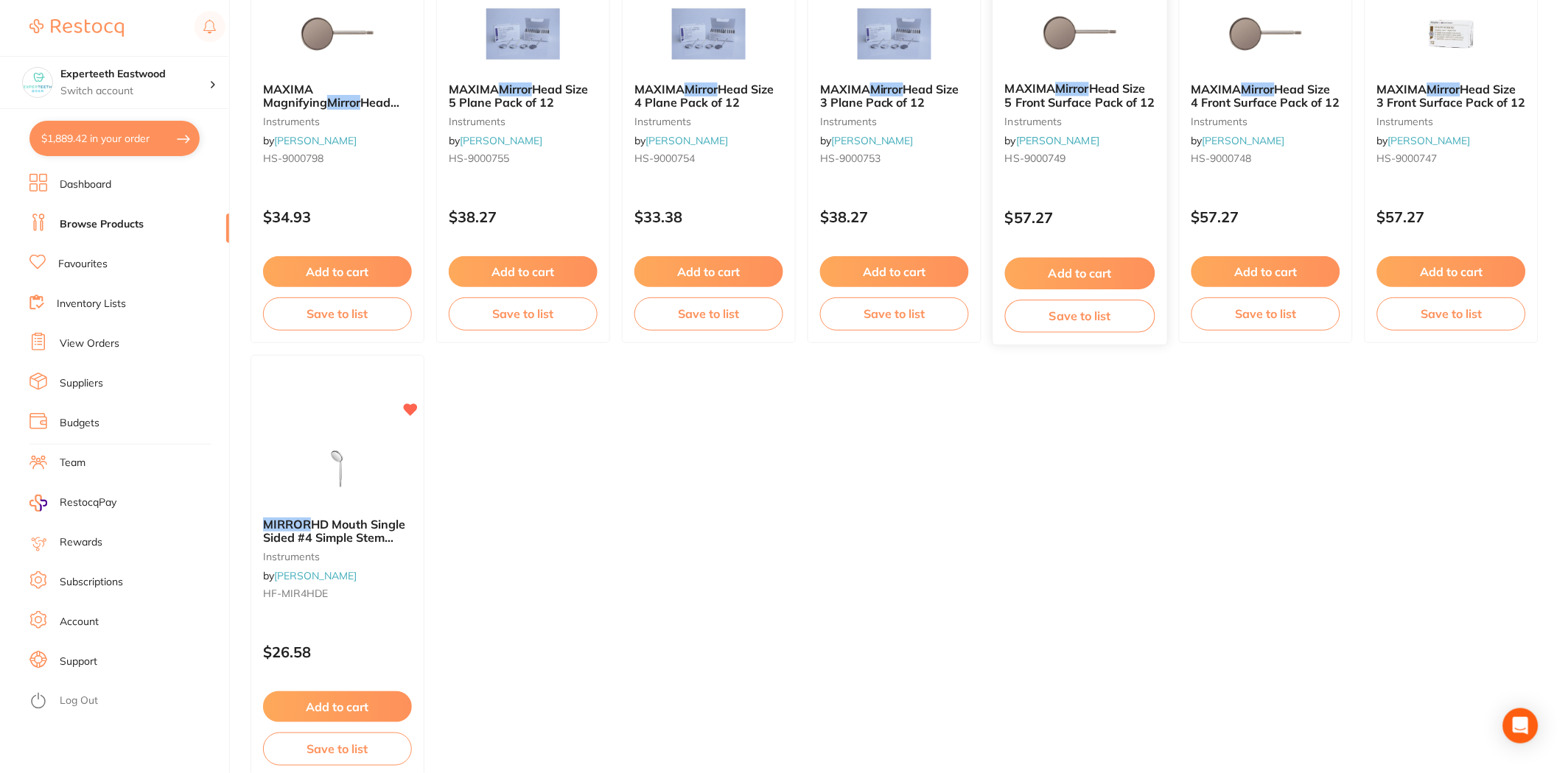
scroll to position [124, 0]
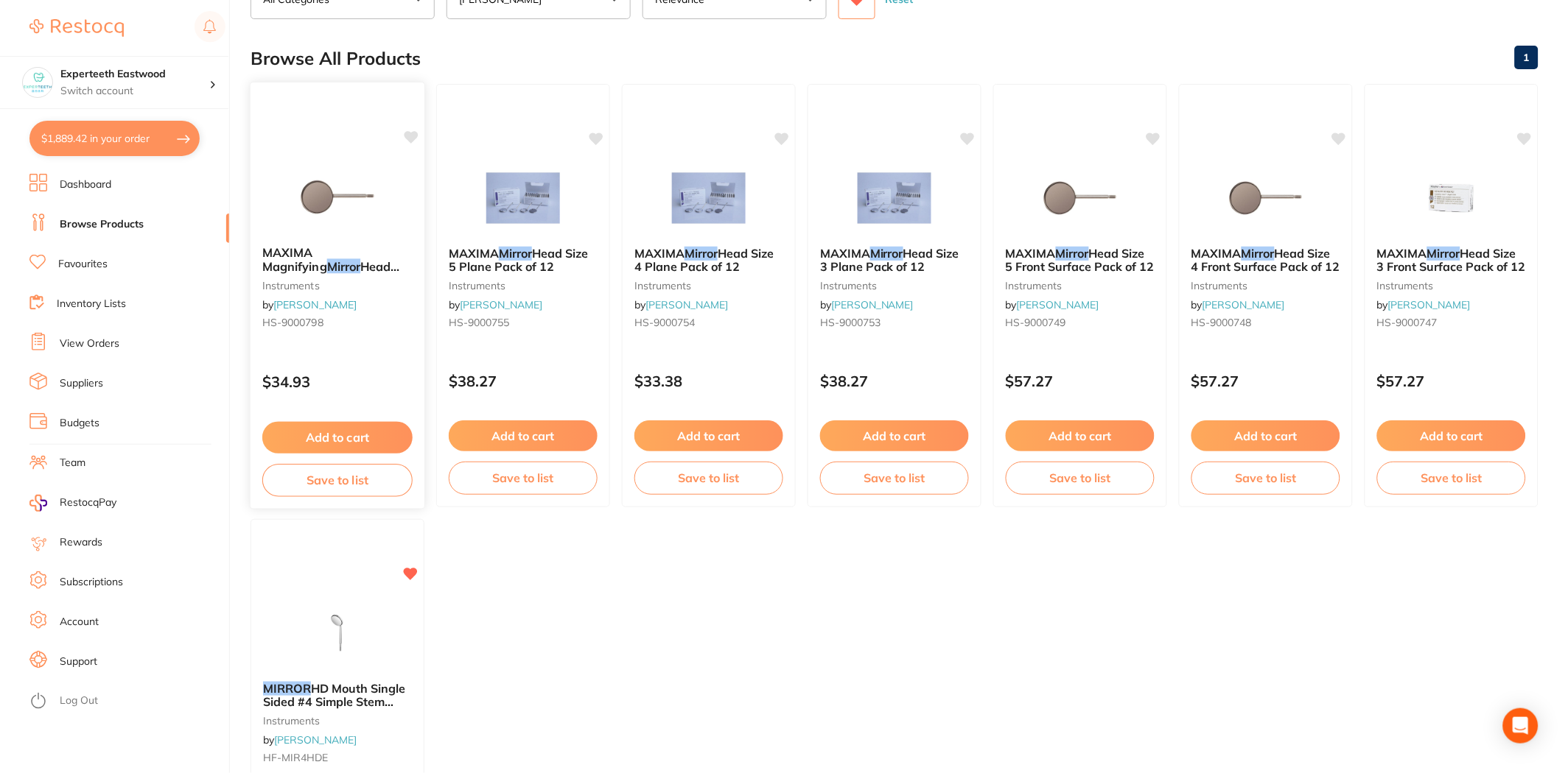
click at [408, 136] on icon at bounding box center [411, 137] width 14 height 12
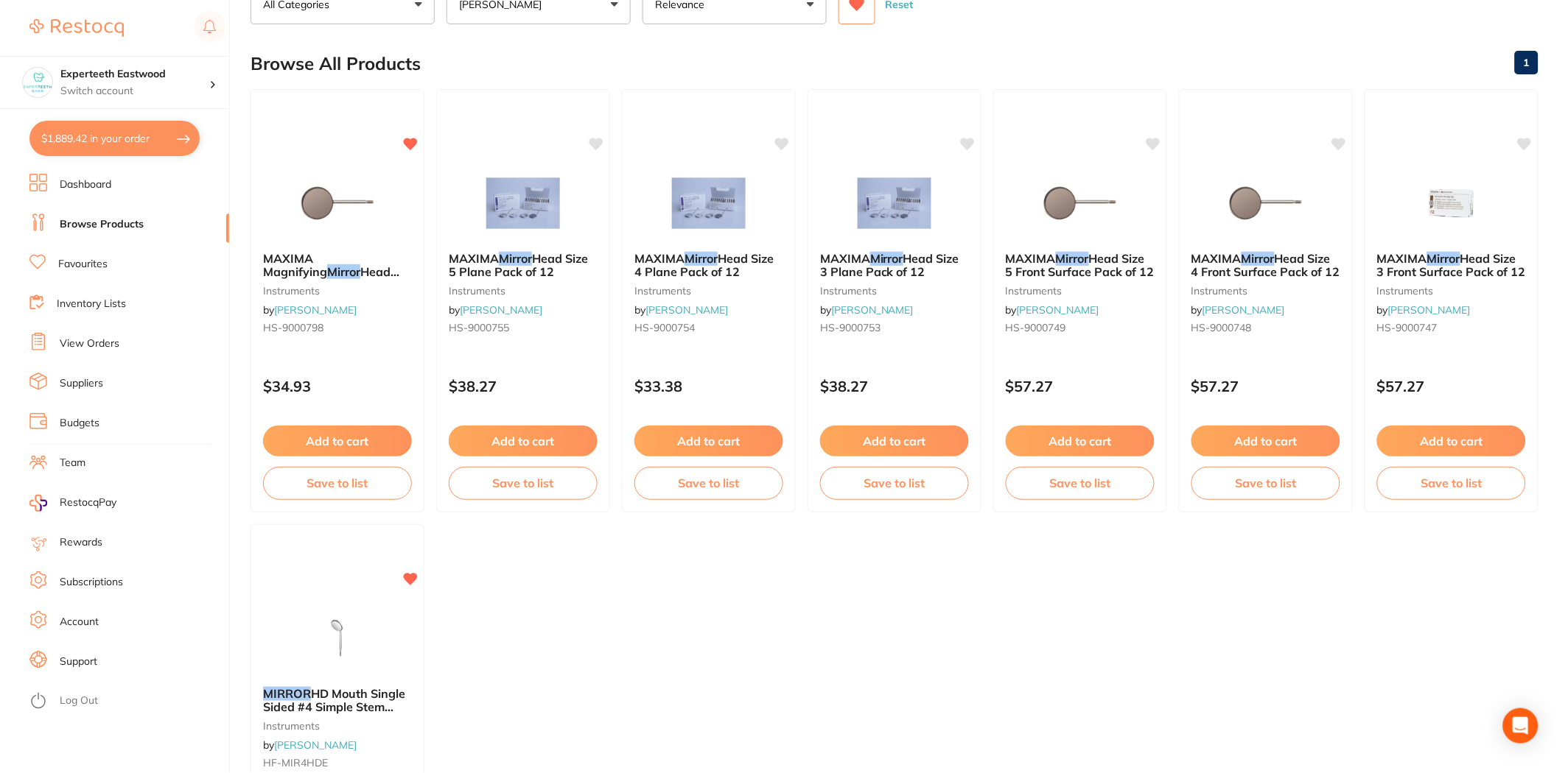
scroll to position [0, 0]
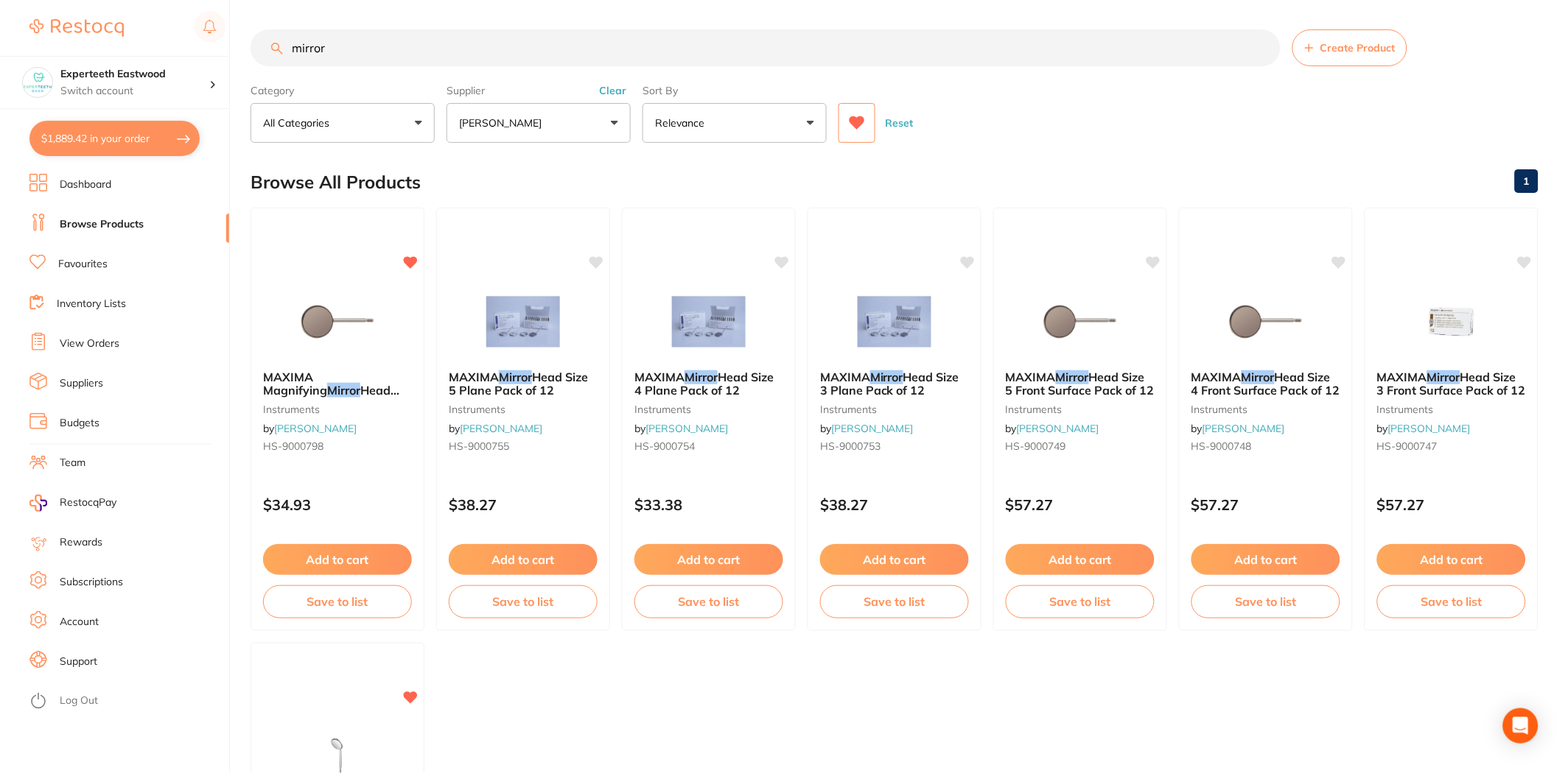
drag, startPoint x: 499, startPoint y: 47, endPoint x: 237, endPoint y: 47, distance: 262.0
click at [237, 47] on div "$1,889.42 Experteeth Eastwood Switch account Experteeth Eastwood $1,889.42 in y…" at bounding box center [784, 386] width 1568 height 773
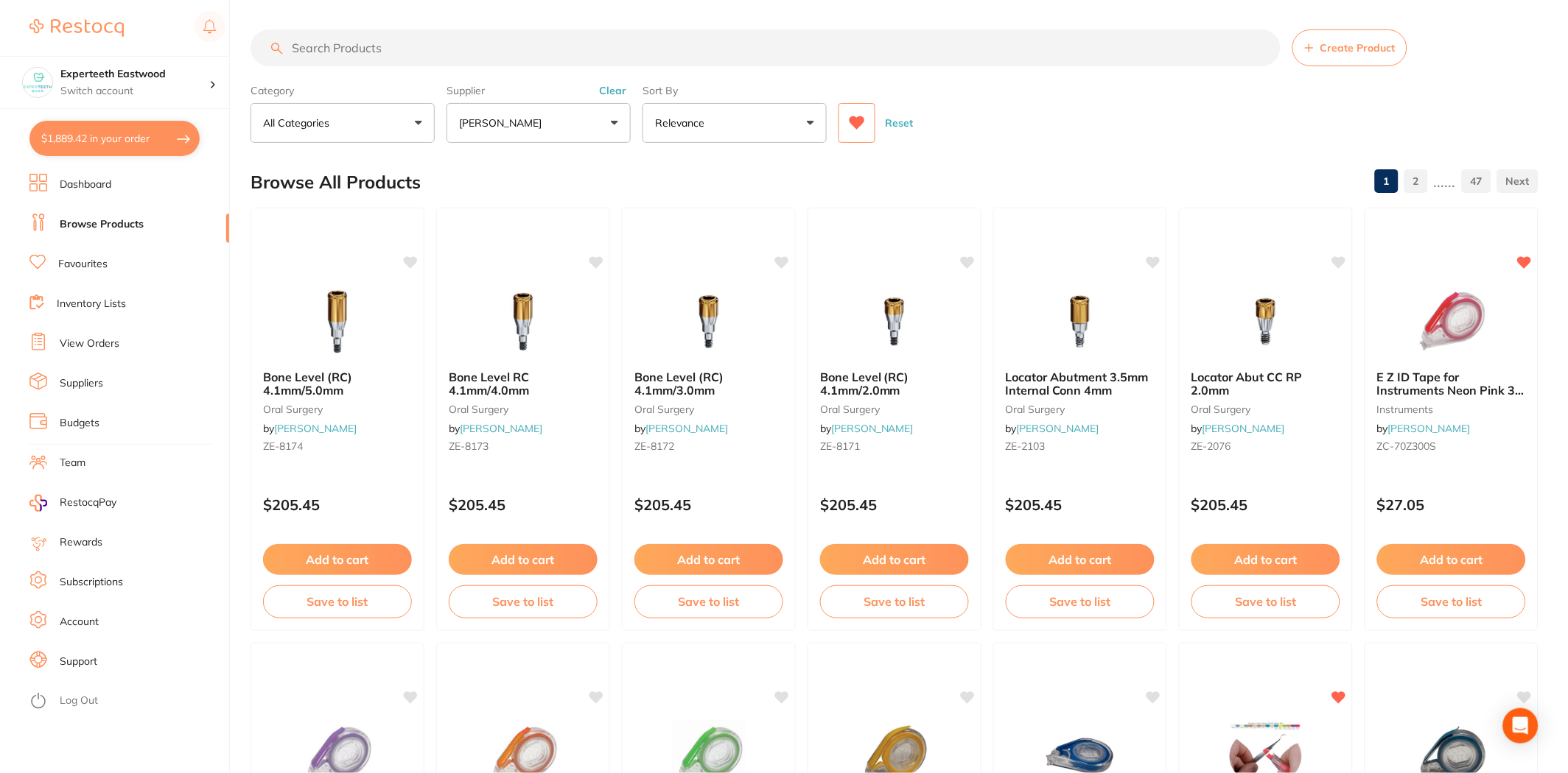
click at [858, 123] on icon at bounding box center [857, 123] width 16 height 13
click at [453, 38] on input "search" at bounding box center [765, 47] width 1030 height 37
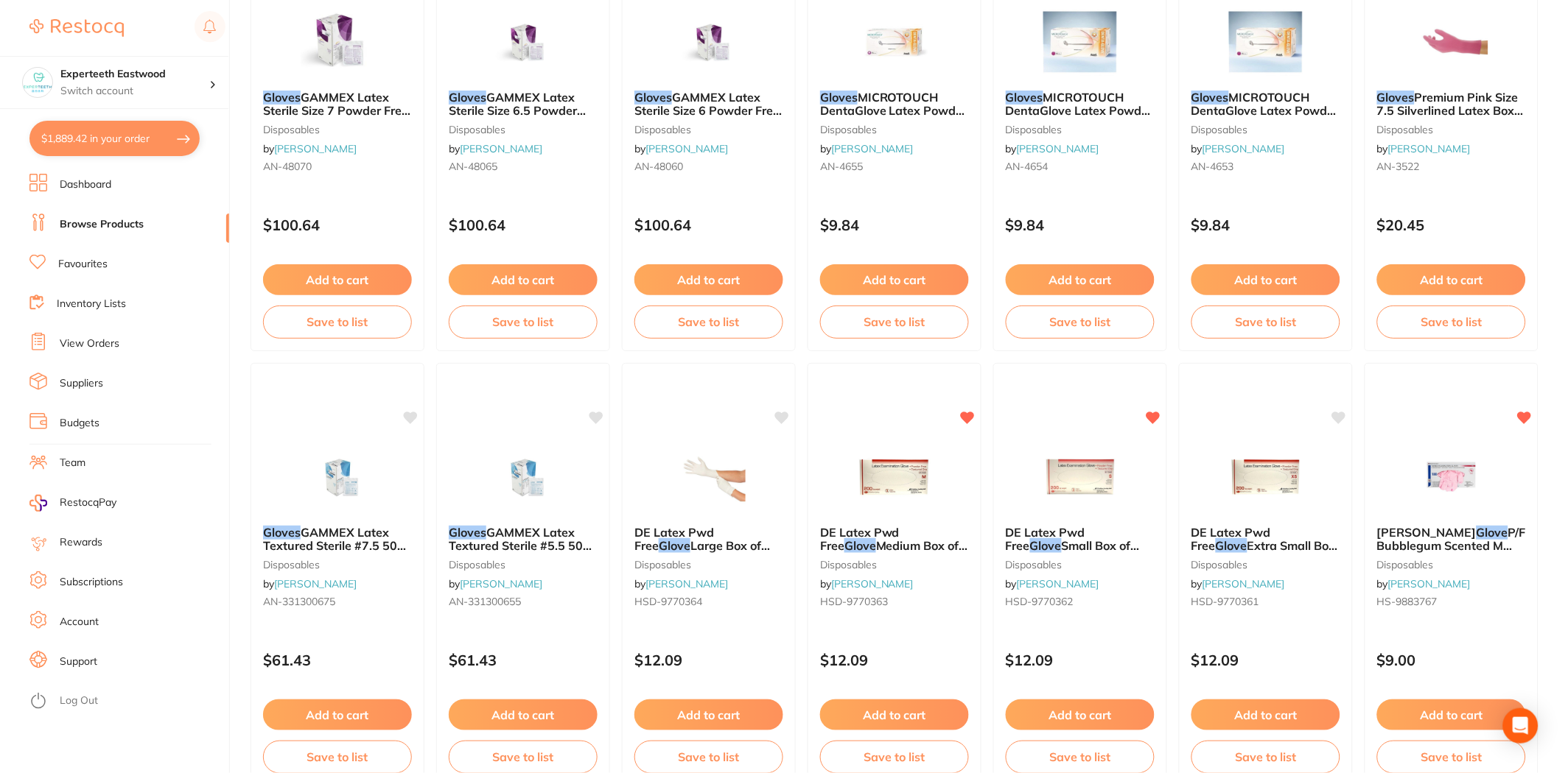
scroll to position [736, 0]
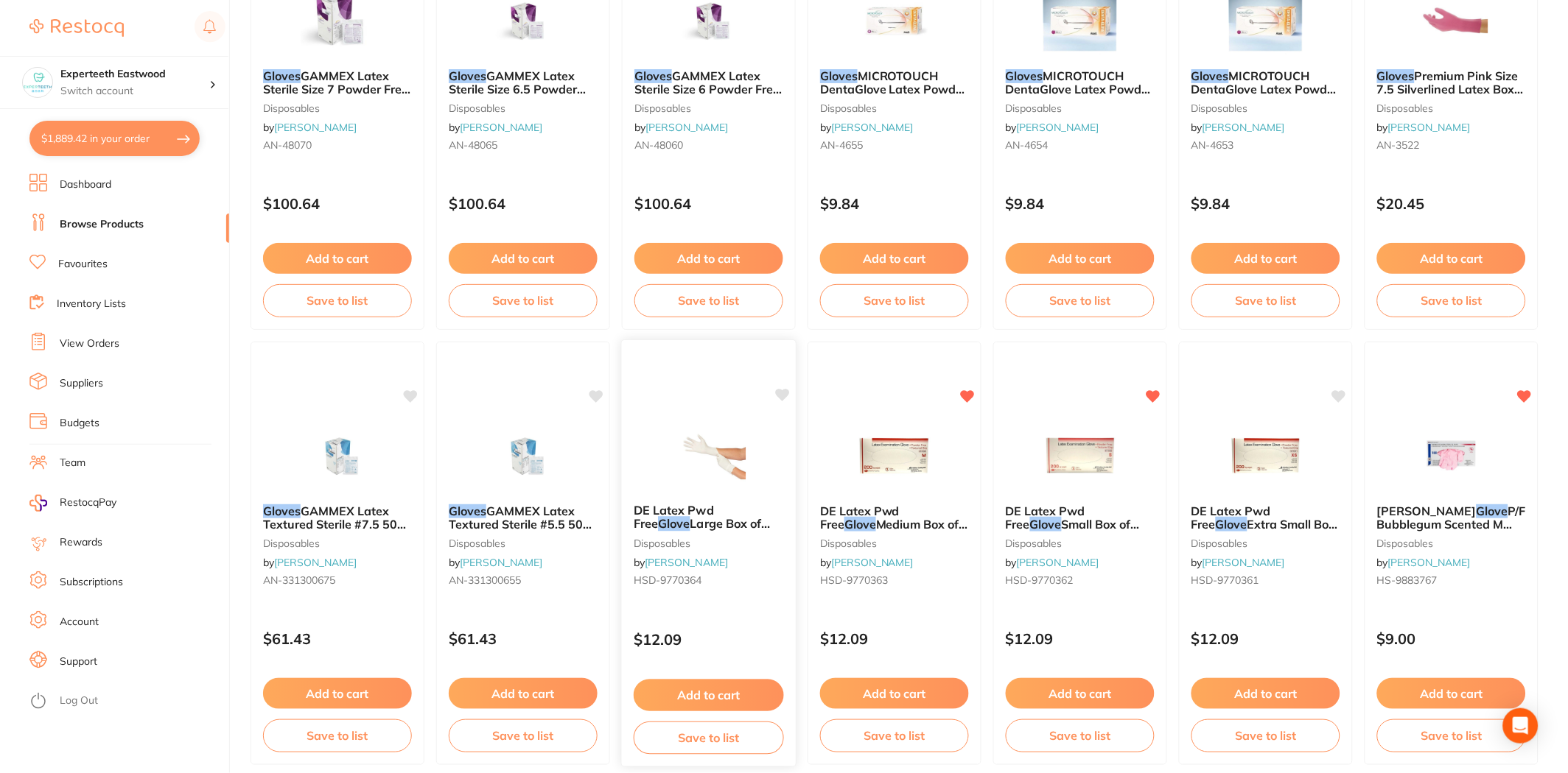
type input "gloves"
click at [723, 482] on img at bounding box center [709, 454] width 97 height 74
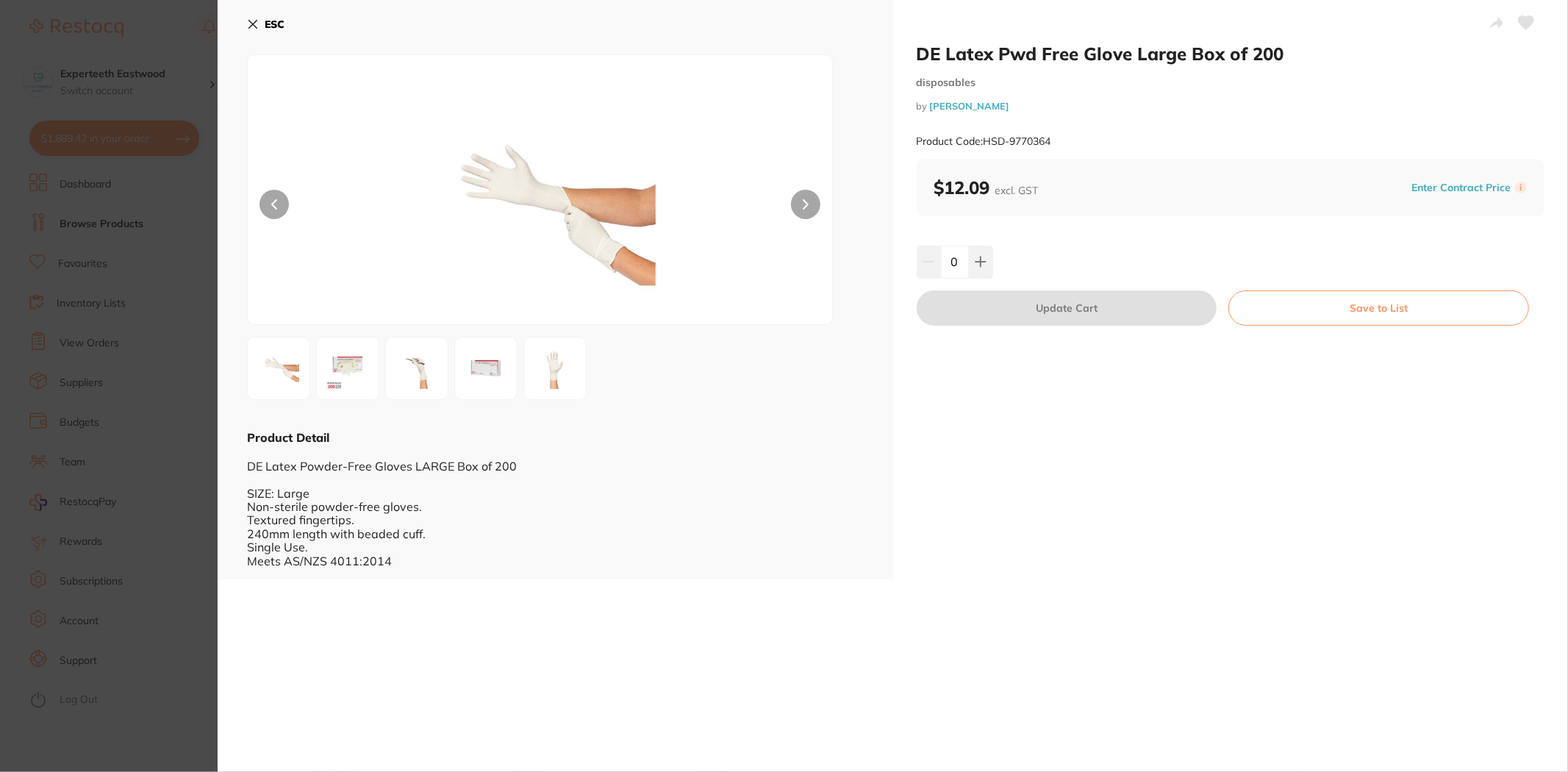
click at [254, 24] on icon at bounding box center [252, 25] width 11 height 11
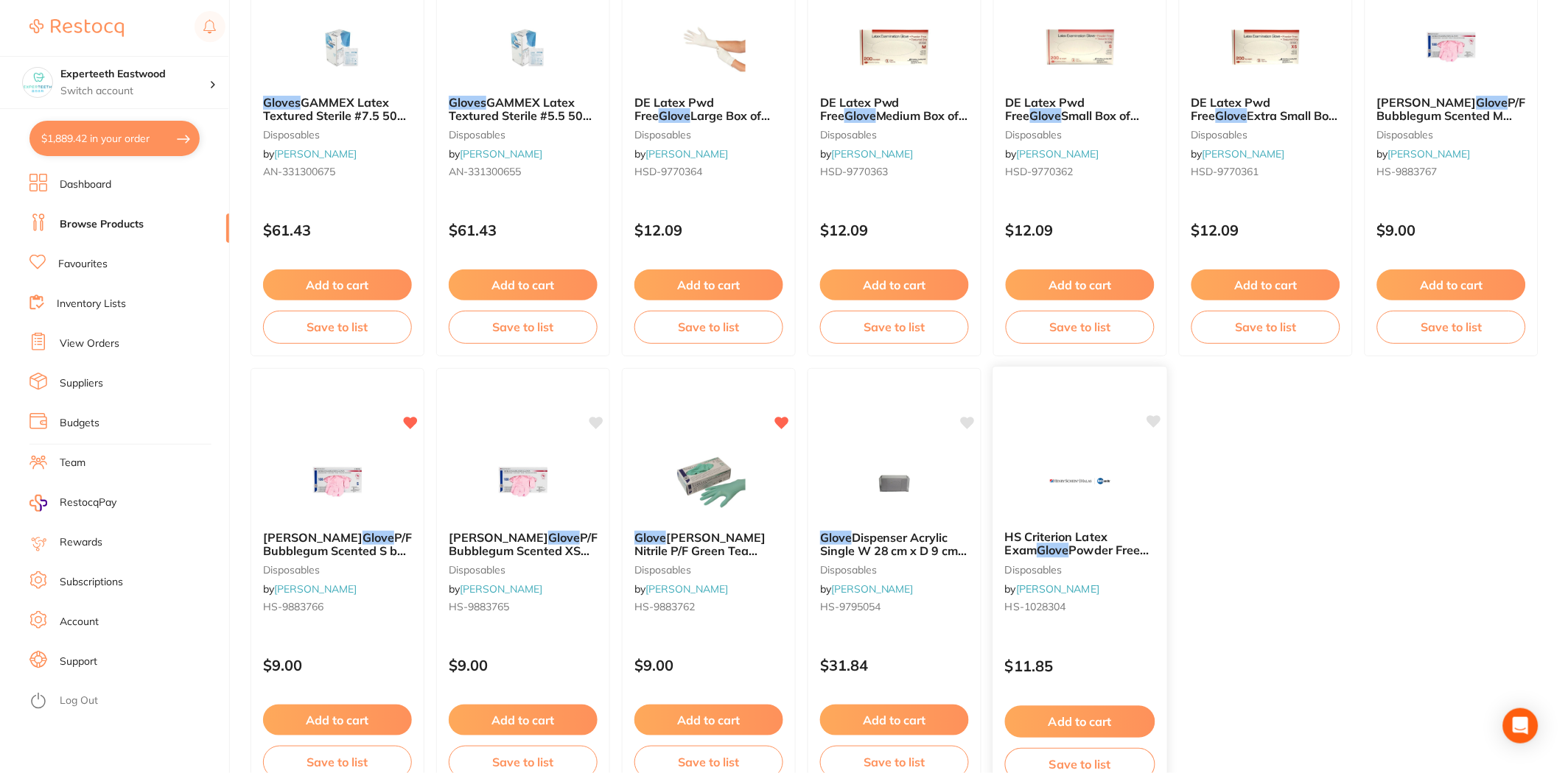
scroll to position [982, 0]
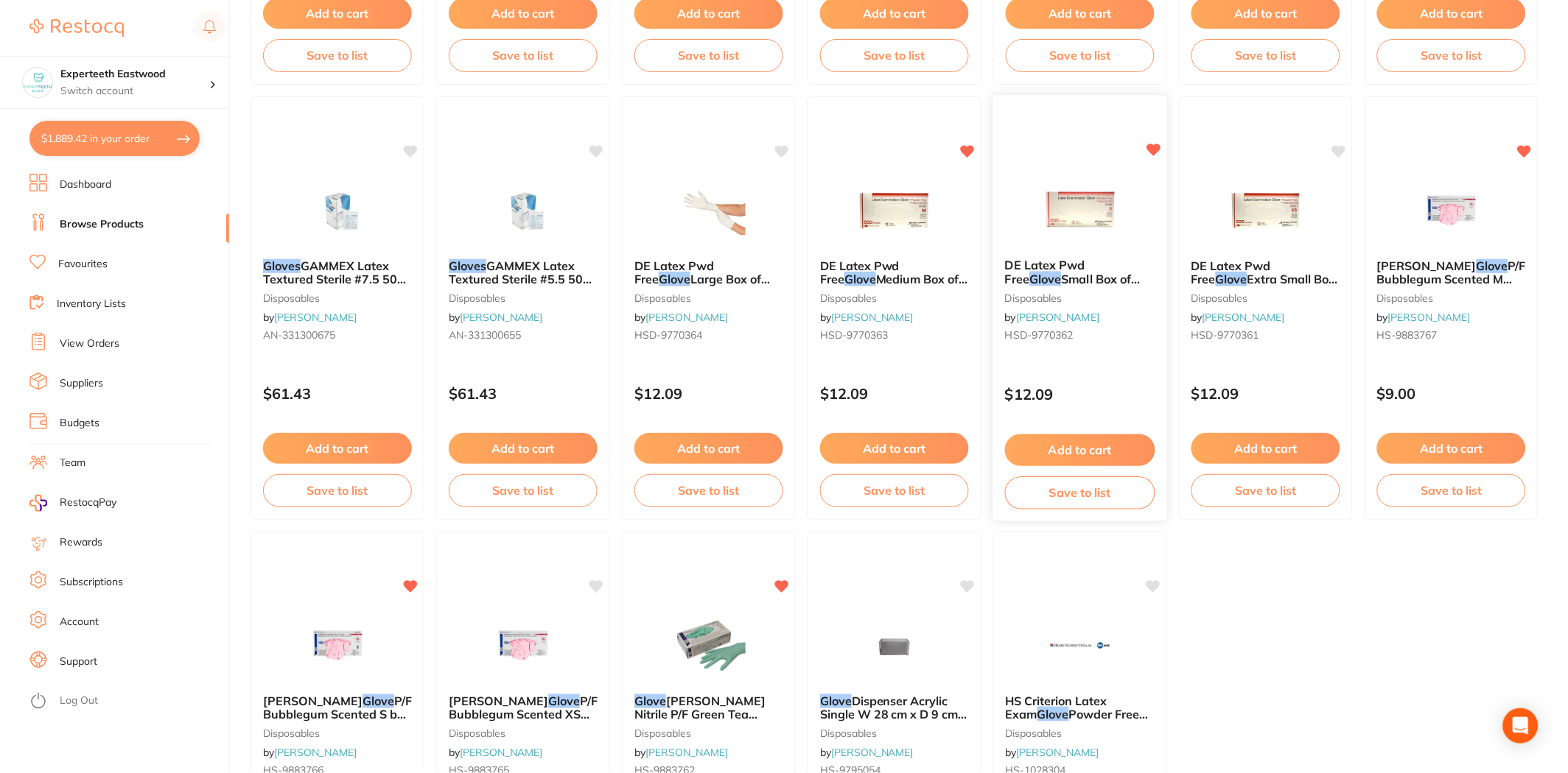
click at [1078, 447] on button "Add to cart" at bounding box center [1080, 450] width 151 height 32
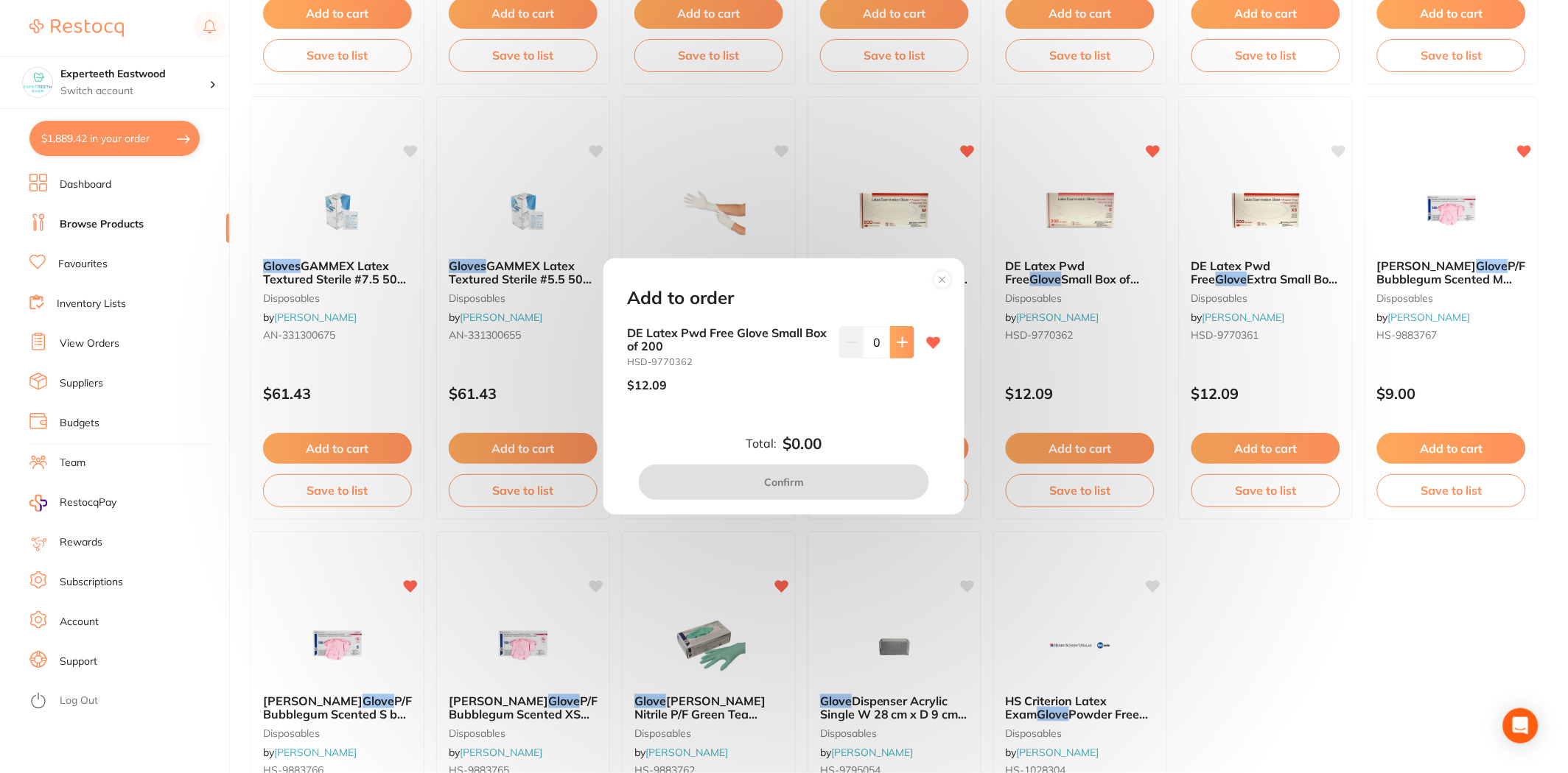
click at [891, 342] on button at bounding box center [902, 343] width 25 height 33
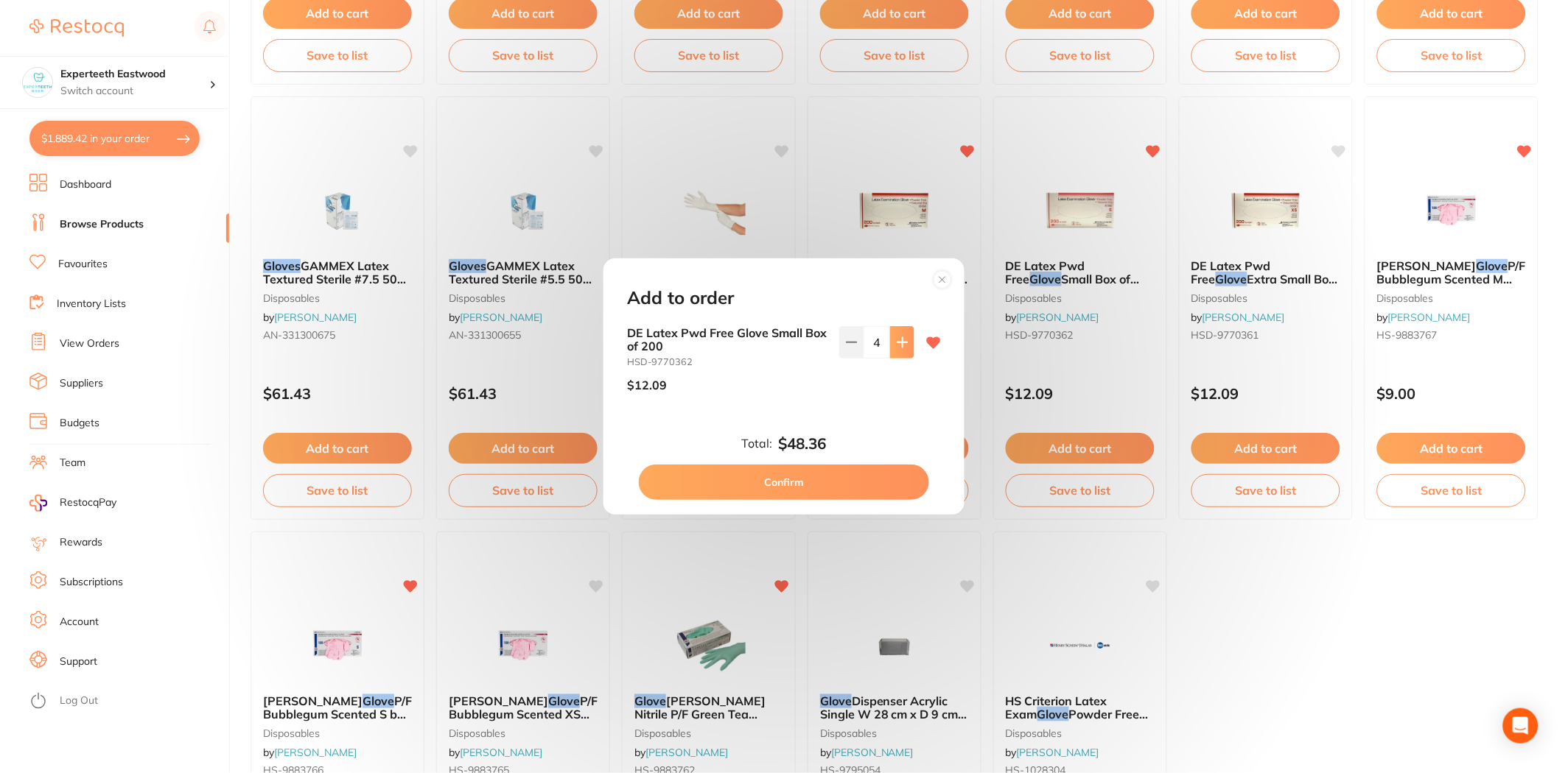
type input "5"
click at [778, 465] on button "Confirm" at bounding box center [784, 482] width 291 height 35
checkbox input "false"
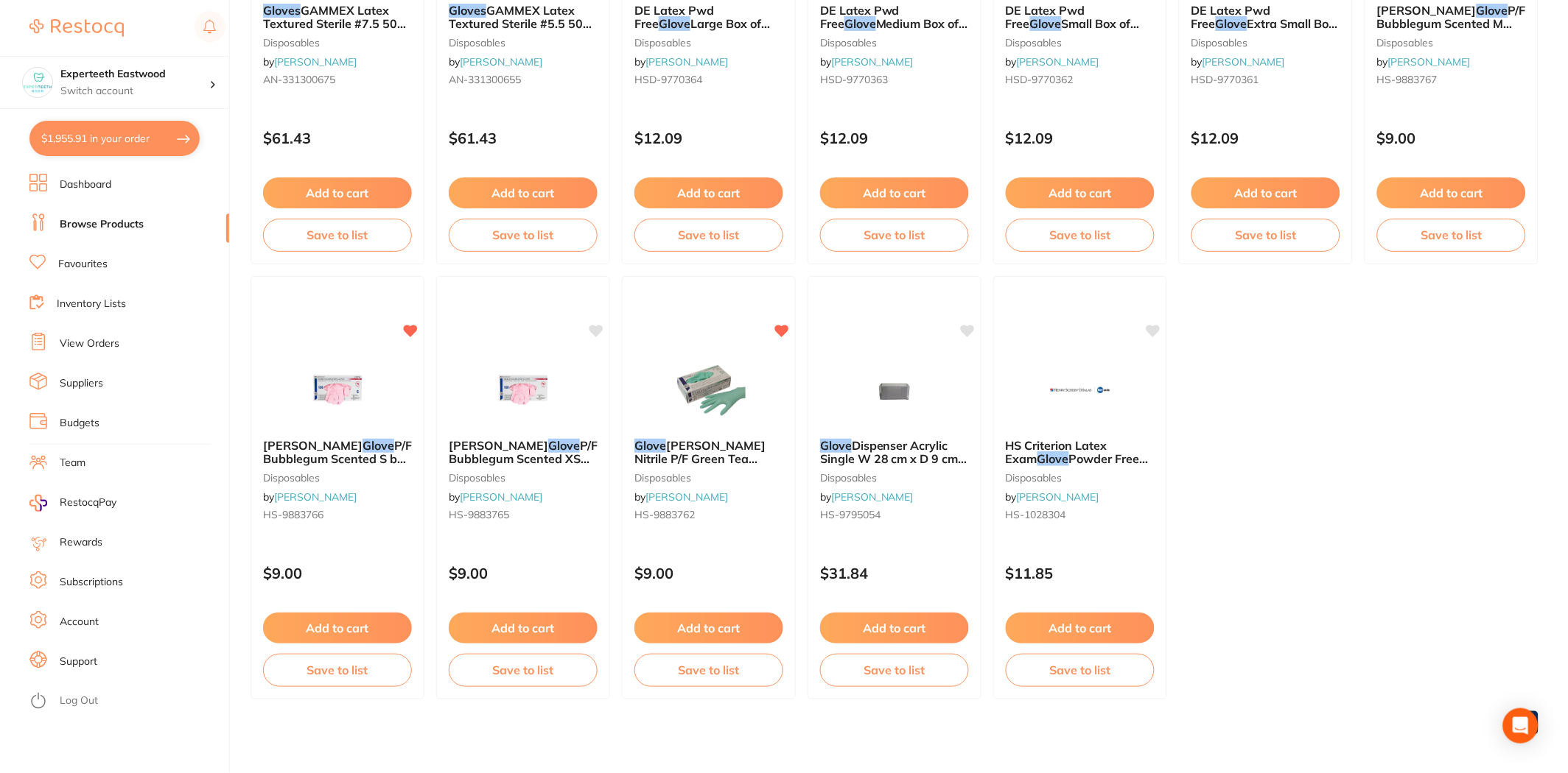
scroll to position [1240, 0]
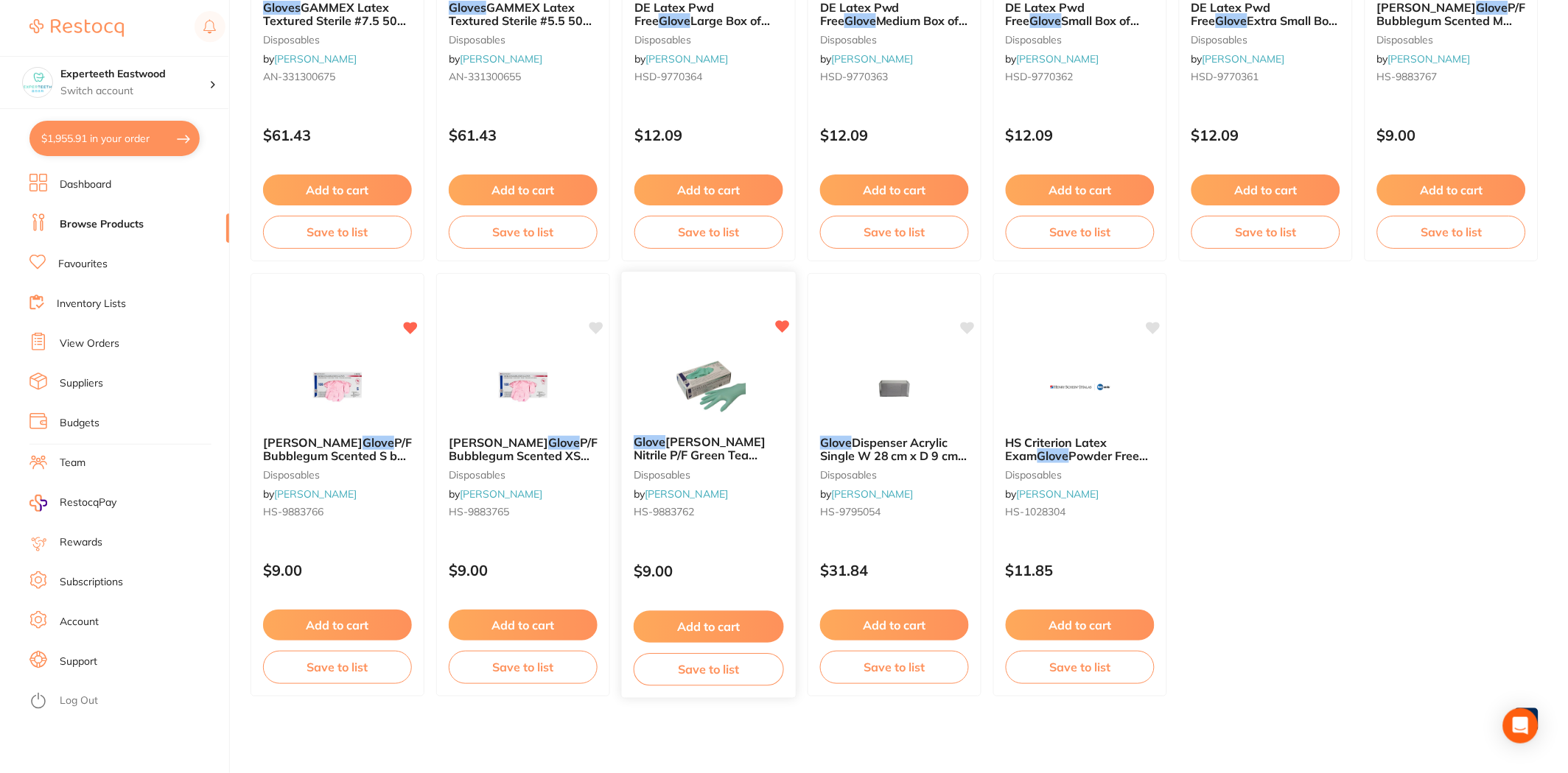
click at [727, 408] on img at bounding box center [709, 386] width 97 height 74
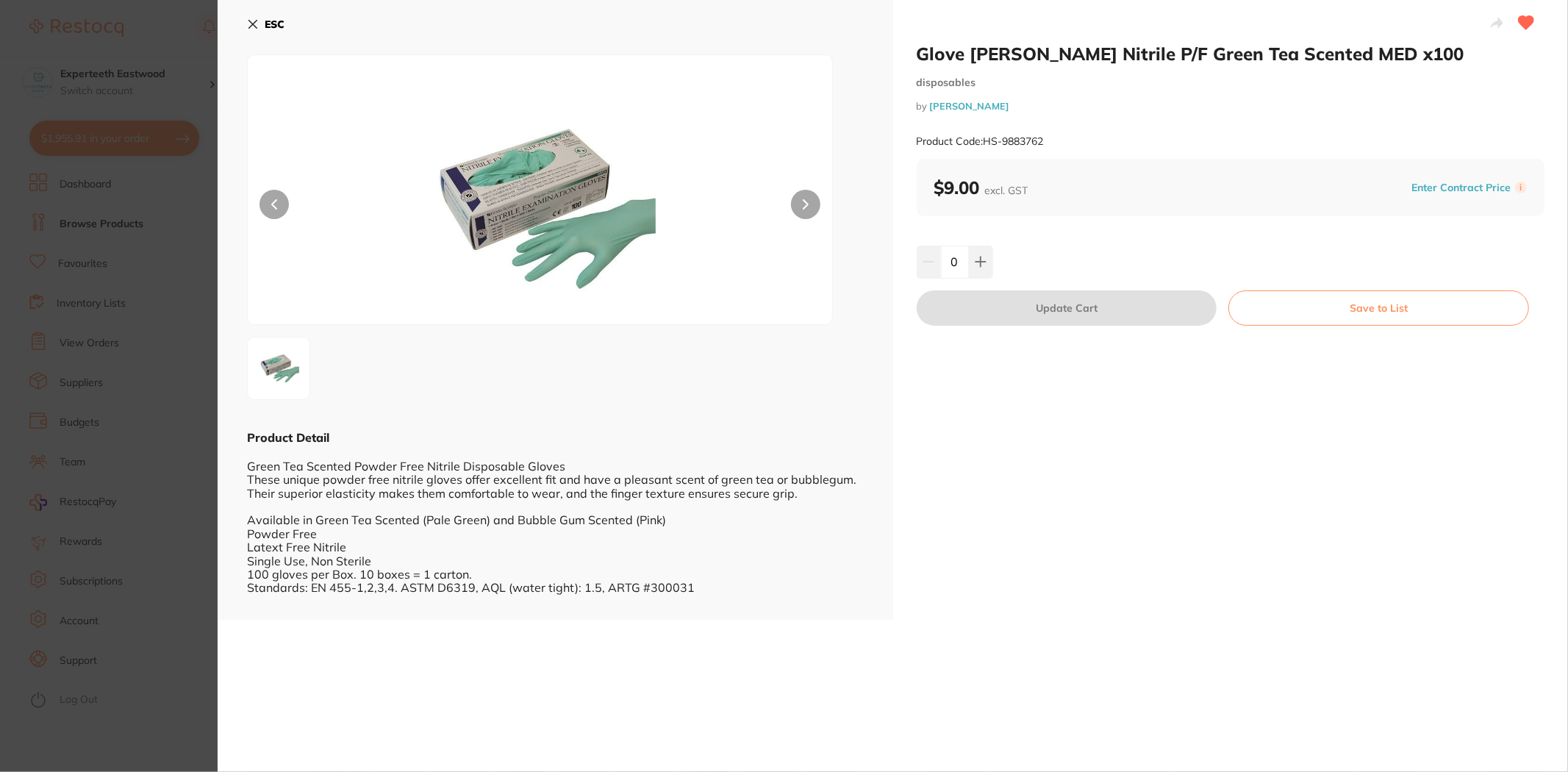
click at [247, 24] on icon at bounding box center [252, 25] width 11 height 11
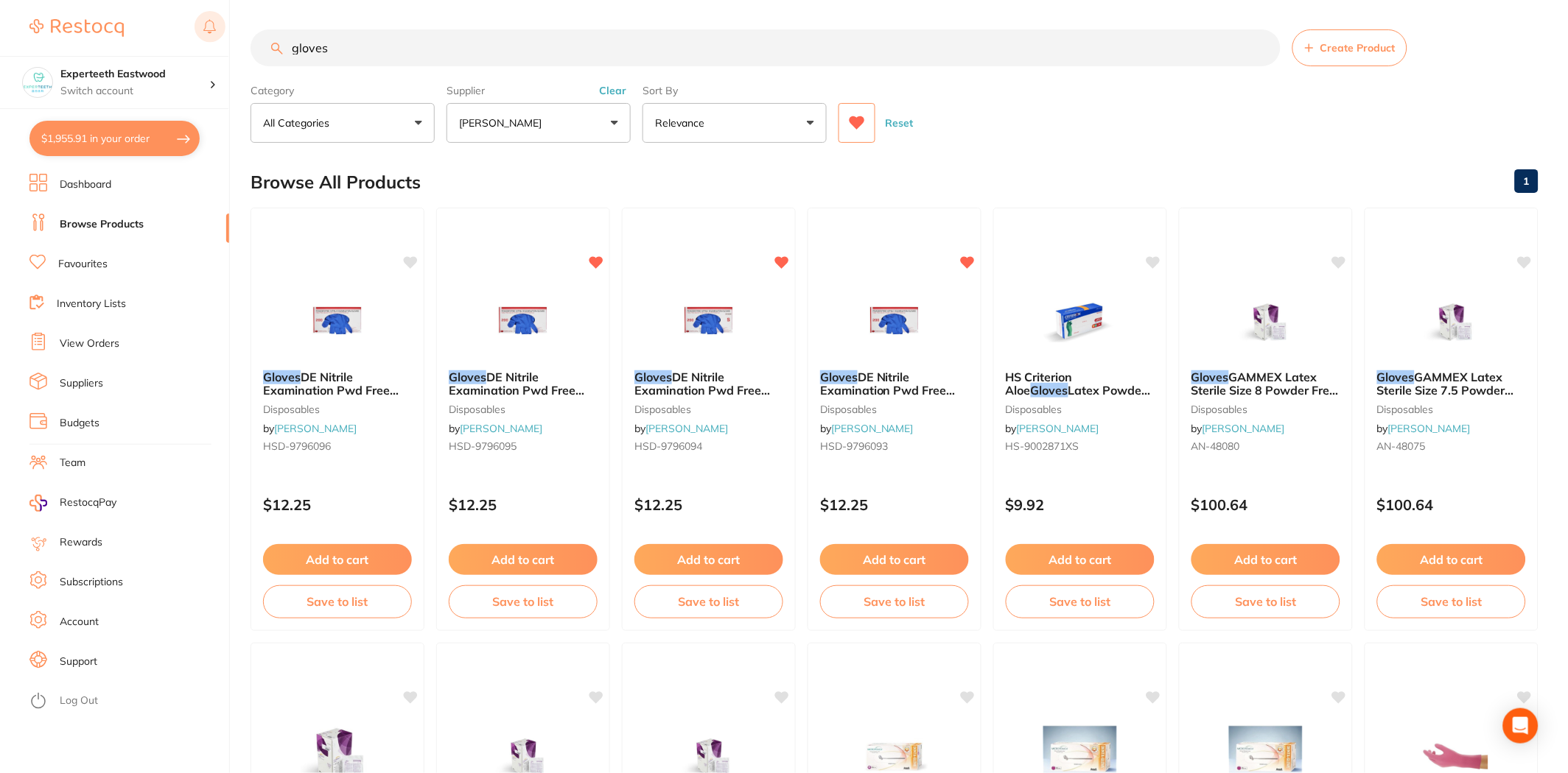
drag, startPoint x: 394, startPoint y: 54, endPoint x: 203, endPoint y: 40, distance: 191.5
click at [203, 40] on div "$1,955.91 Experteeth Eastwood Switch account Experteeth Eastwood $1,955.91 in y…" at bounding box center [784, 386] width 1568 height 773
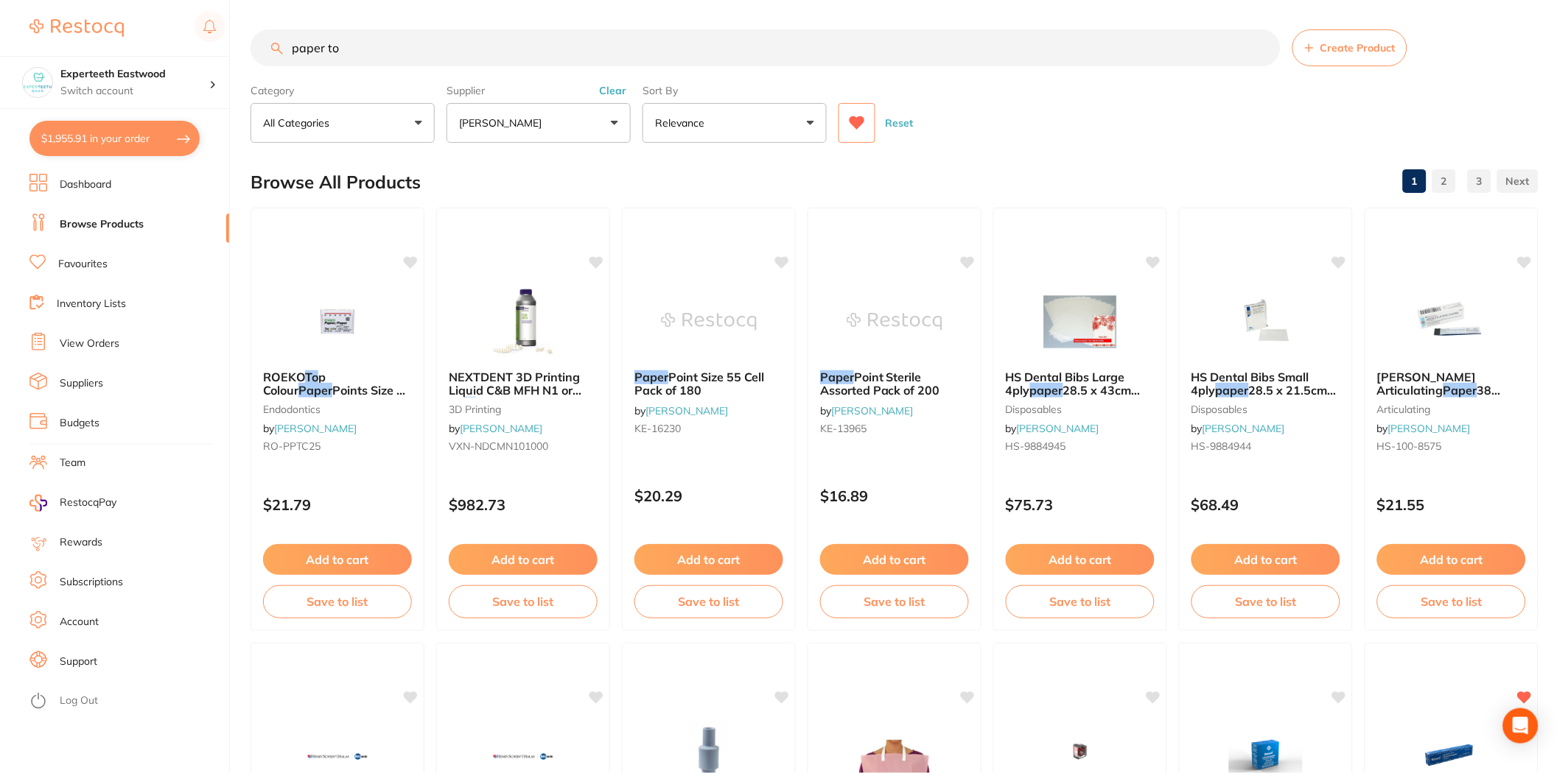
click at [400, 35] on input "paper to" at bounding box center [765, 47] width 1030 height 37
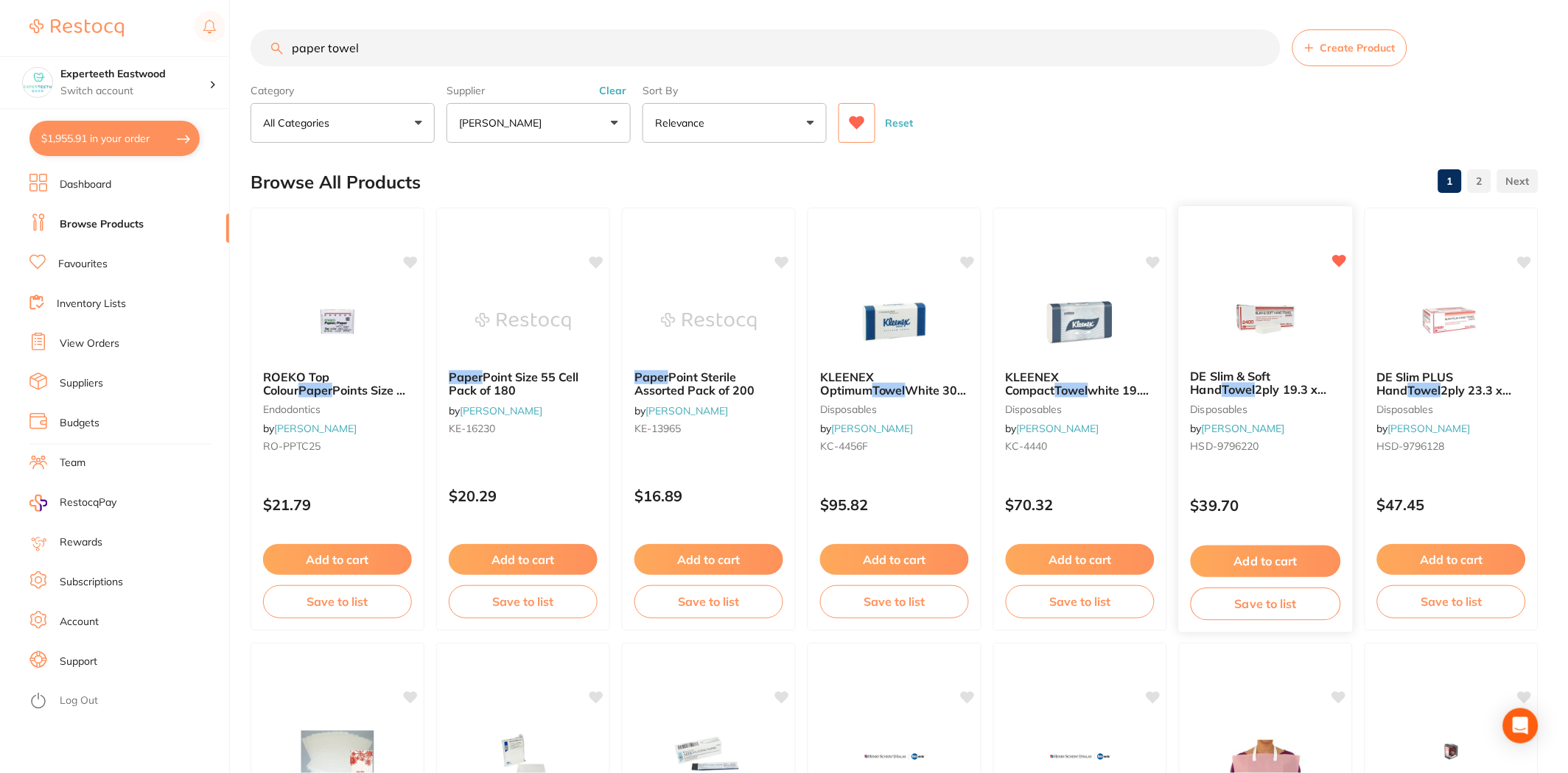
type input "paper towel"
click at [1262, 557] on button "Add to cart" at bounding box center [1266, 560] width 149 height 31
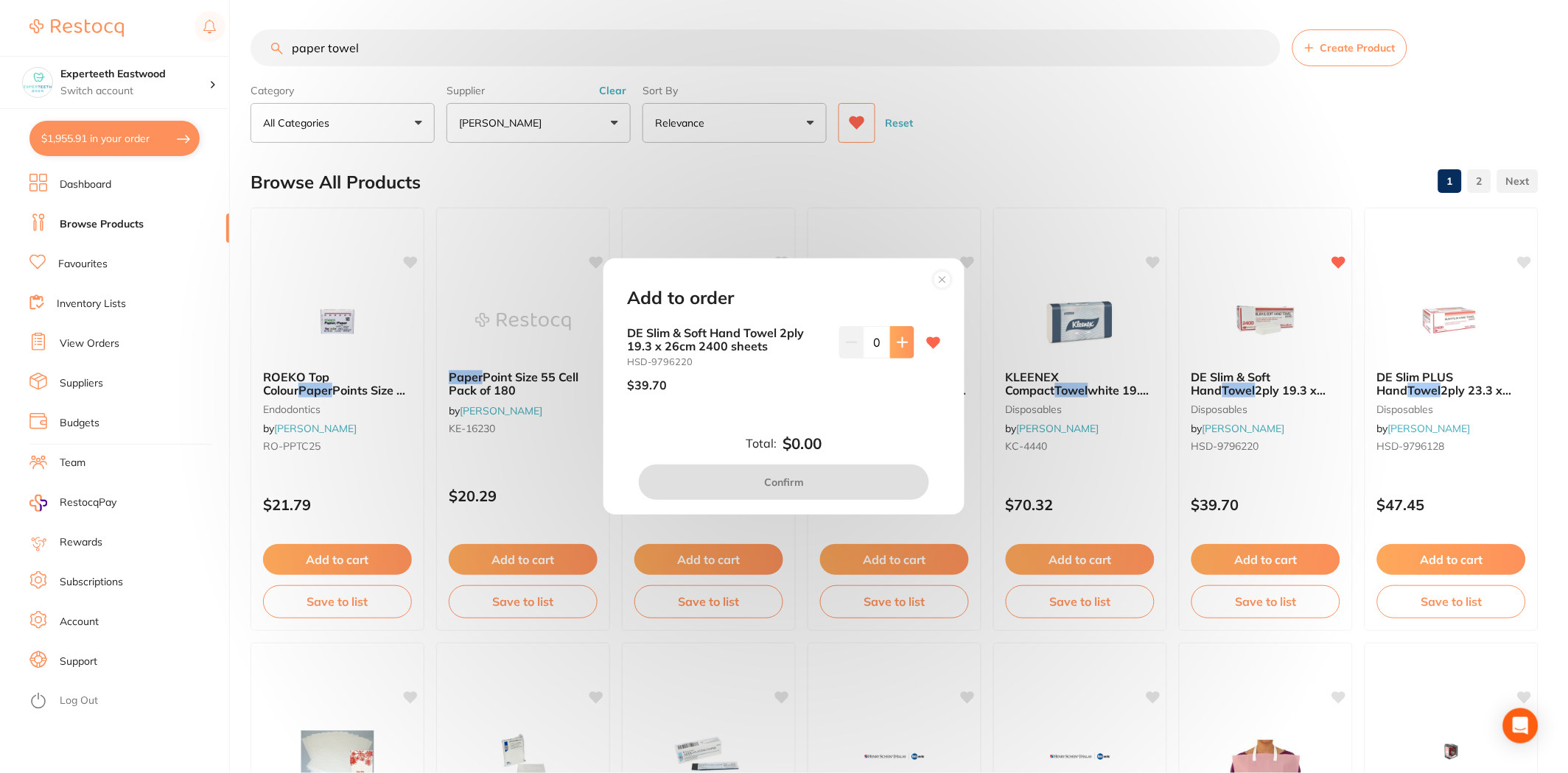
click at [899, 347] on icon at bounding box center [902, 342] width 10 height 10
type input "1"
click at [807, 476] on button "Confirm" at bounding box center [784, 482] width 291 height 35
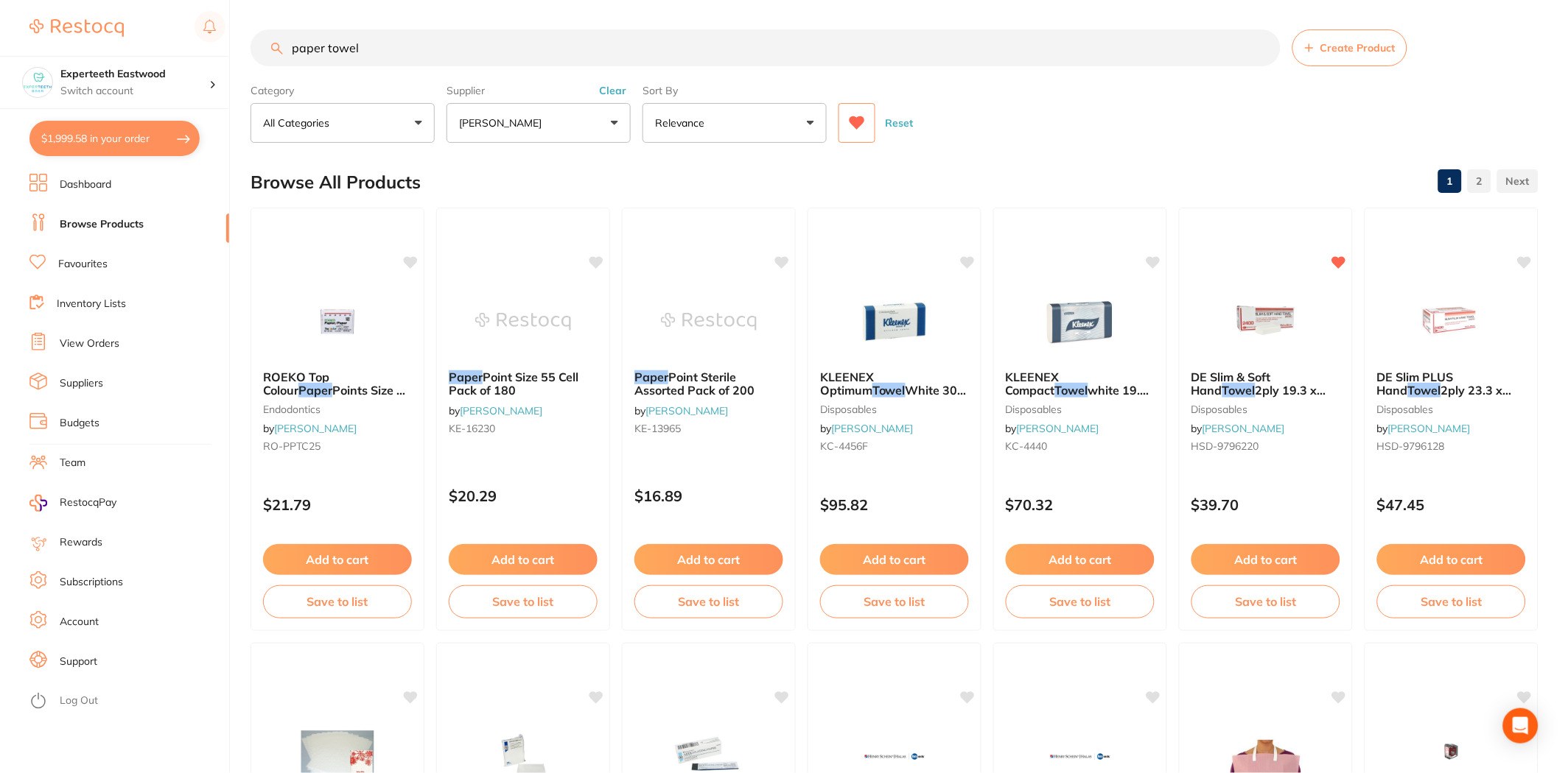
drag, startPoint x: 428, startPoint y: 48, endPoint x: 230, endPoint y: 48, distance: 198.0
click at [230, 48] on div "$1,999.58 Experteeth Eastwood Switch account Experteeth Eastwood $1,999.58 in y…" at bounding box center [784, 386] width 1568 height 773
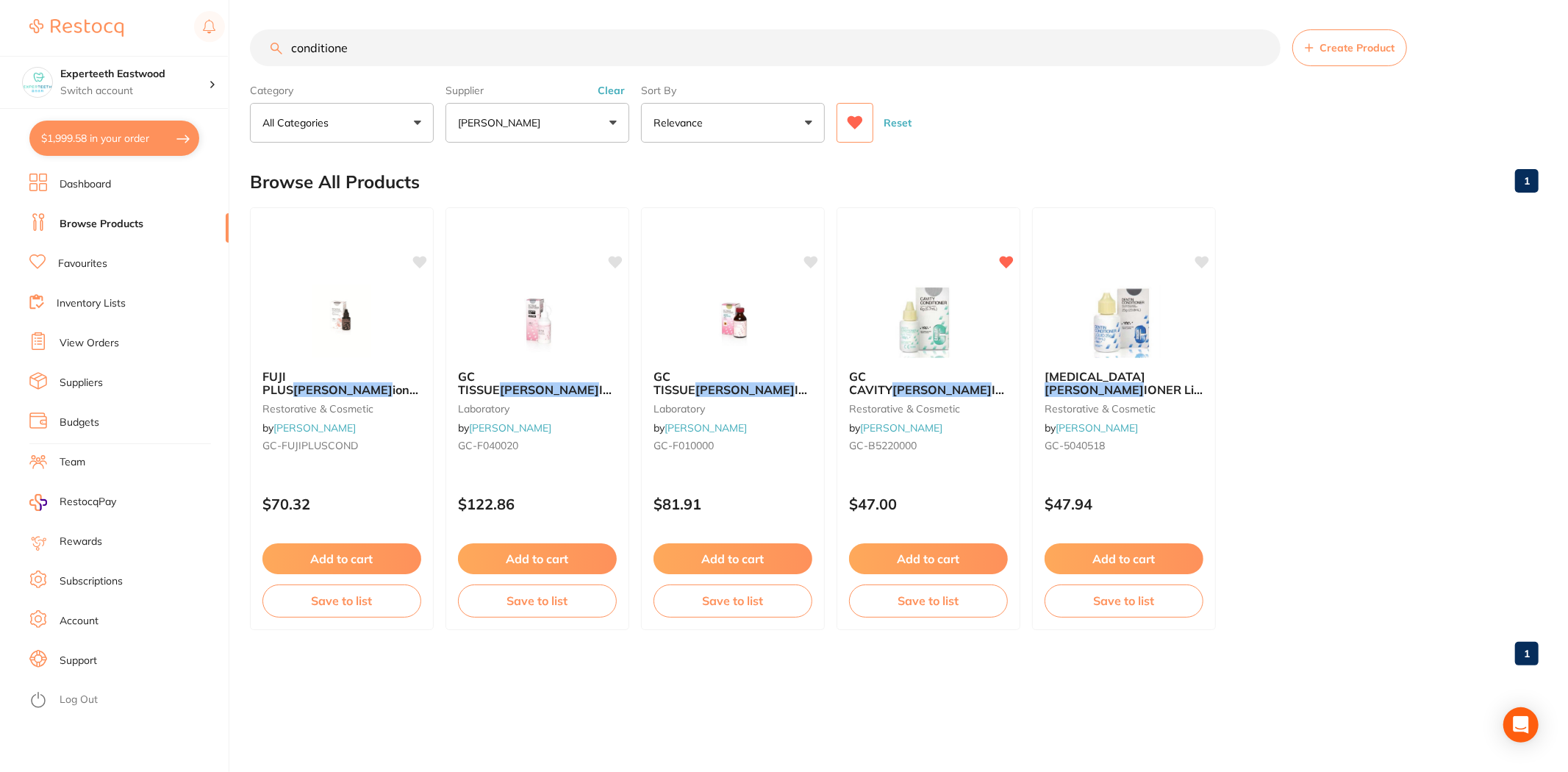
type input "conditioner"
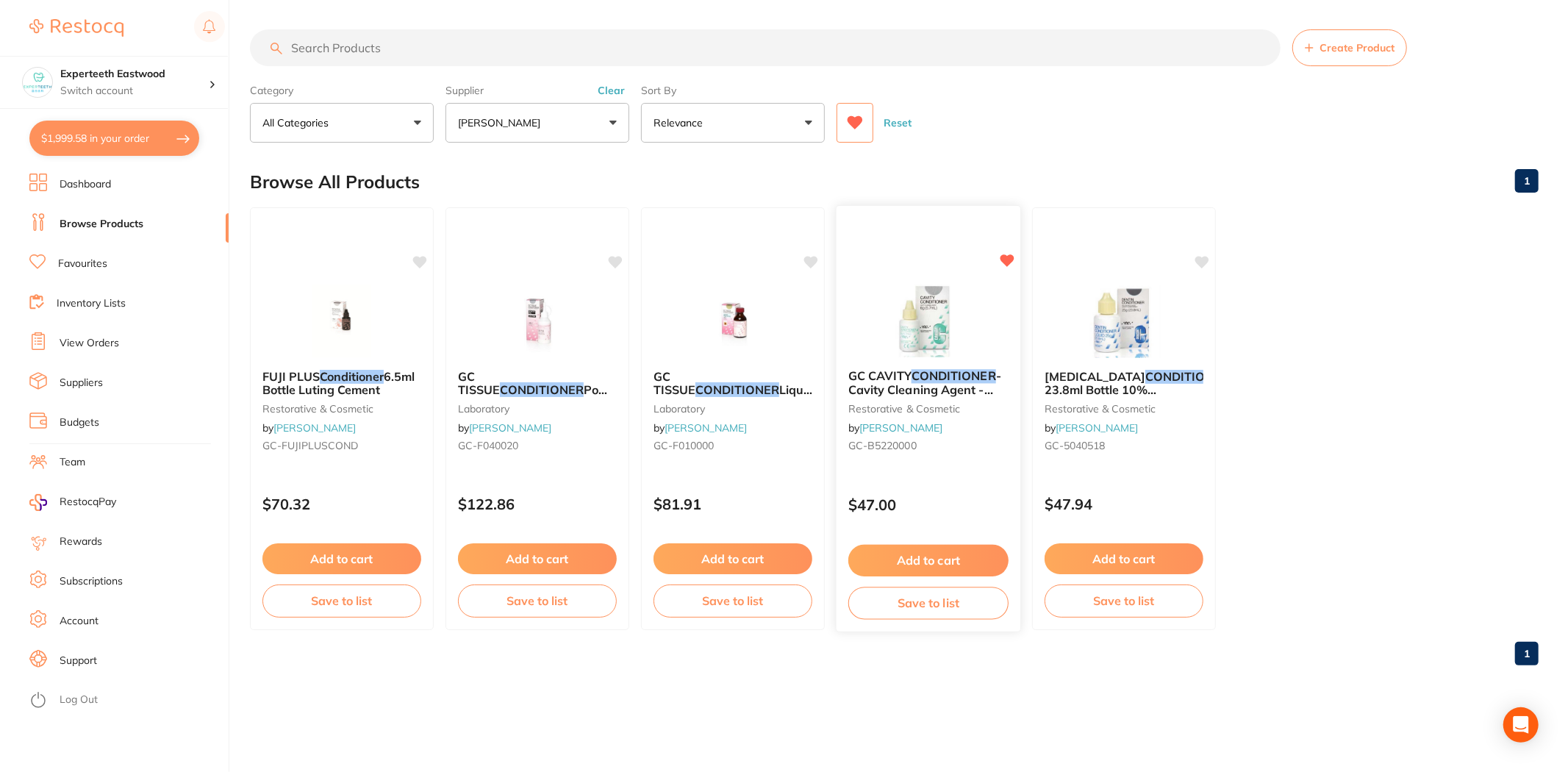
click at [942, 555] on button "Add to cart" at bounding box center [929, 560] width 160 height 32
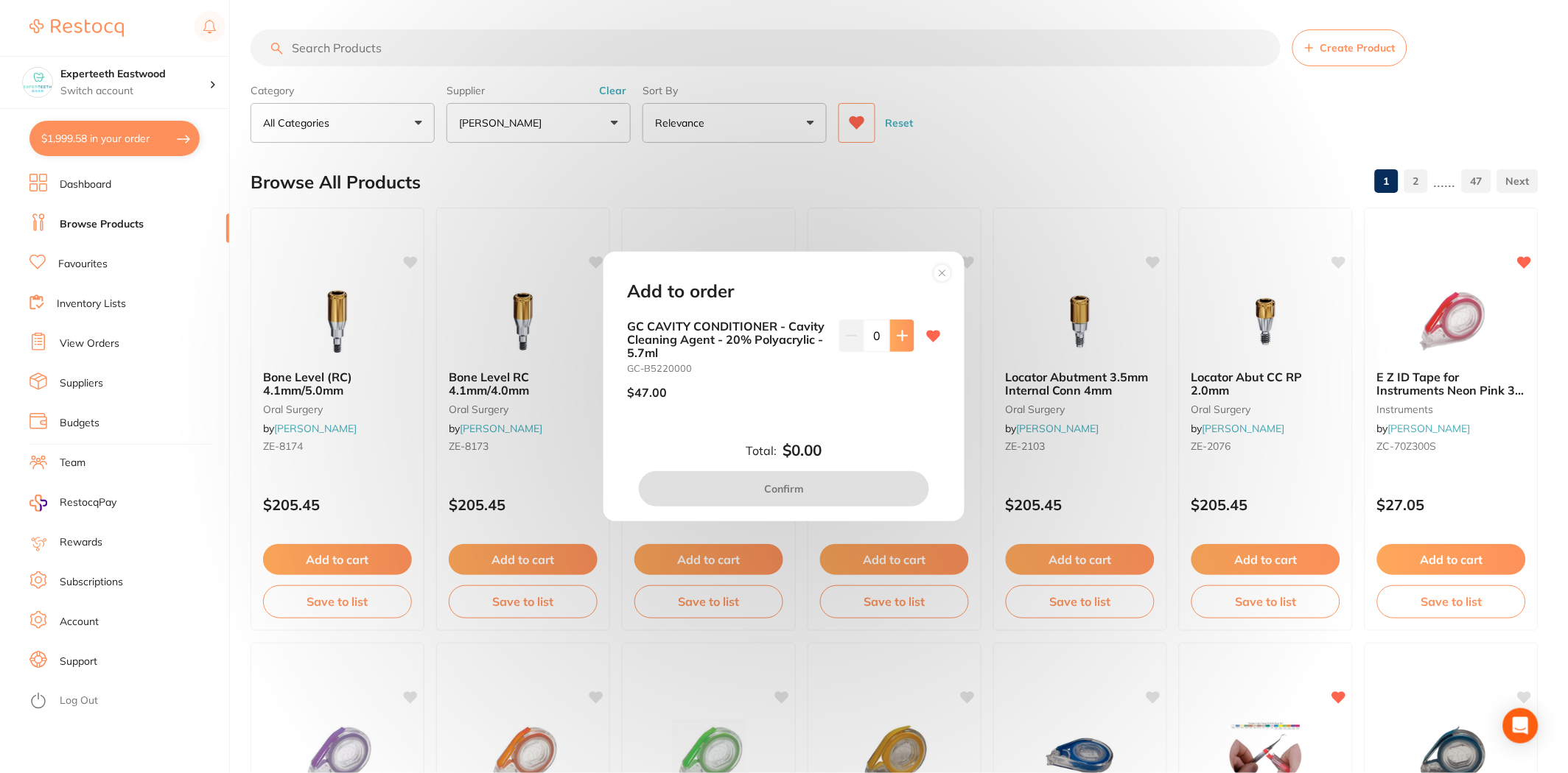
click at [897, 331] on icon at bounding box center [903, 335] width 11 height 11
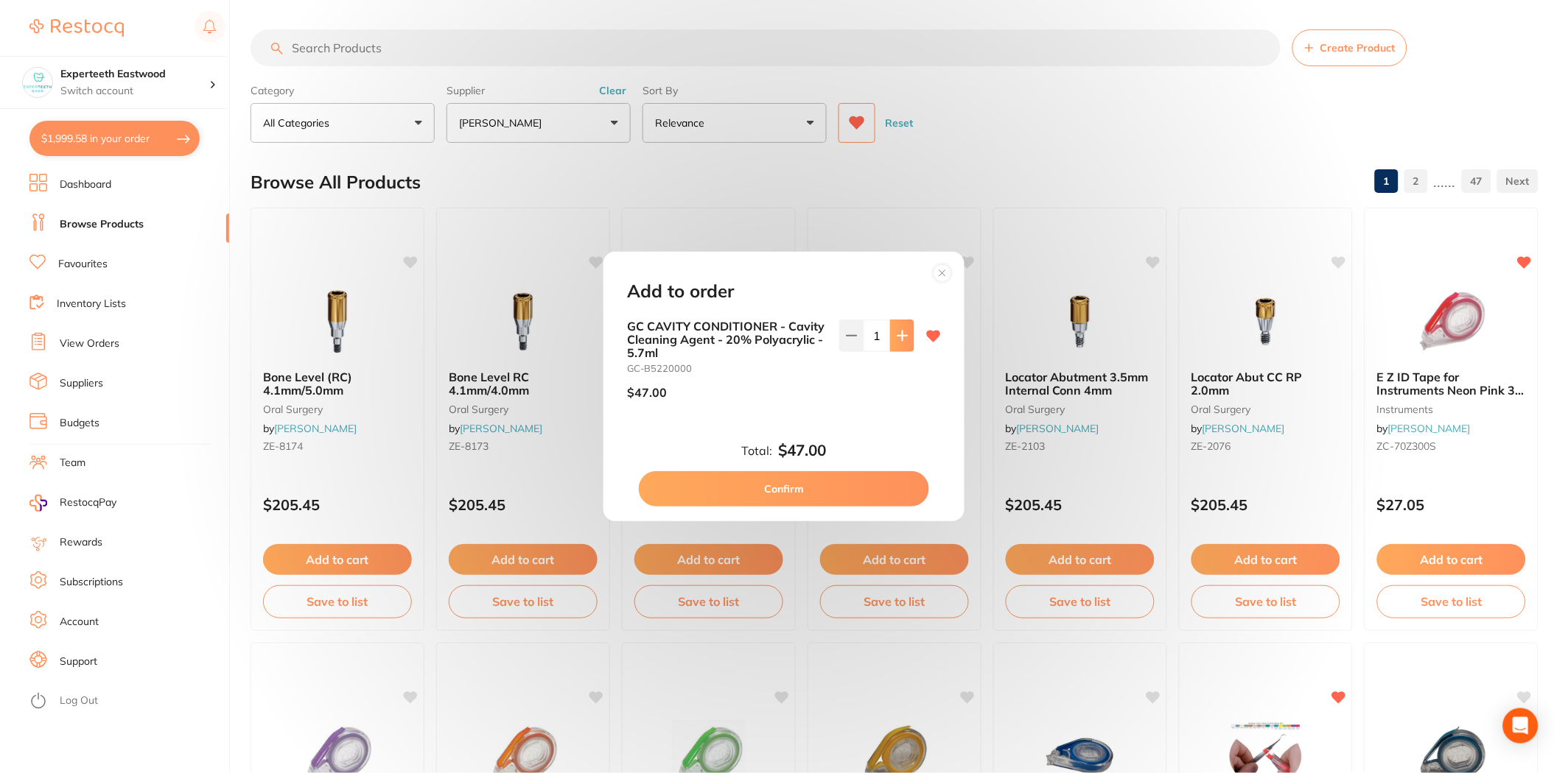
click at [897, 331] on icon at bounding box center [903, 335] width 11 height 11
type input "2"
click at [774, 494] on button "Confirm" at bounding box center [784, 488] width 291 height 35
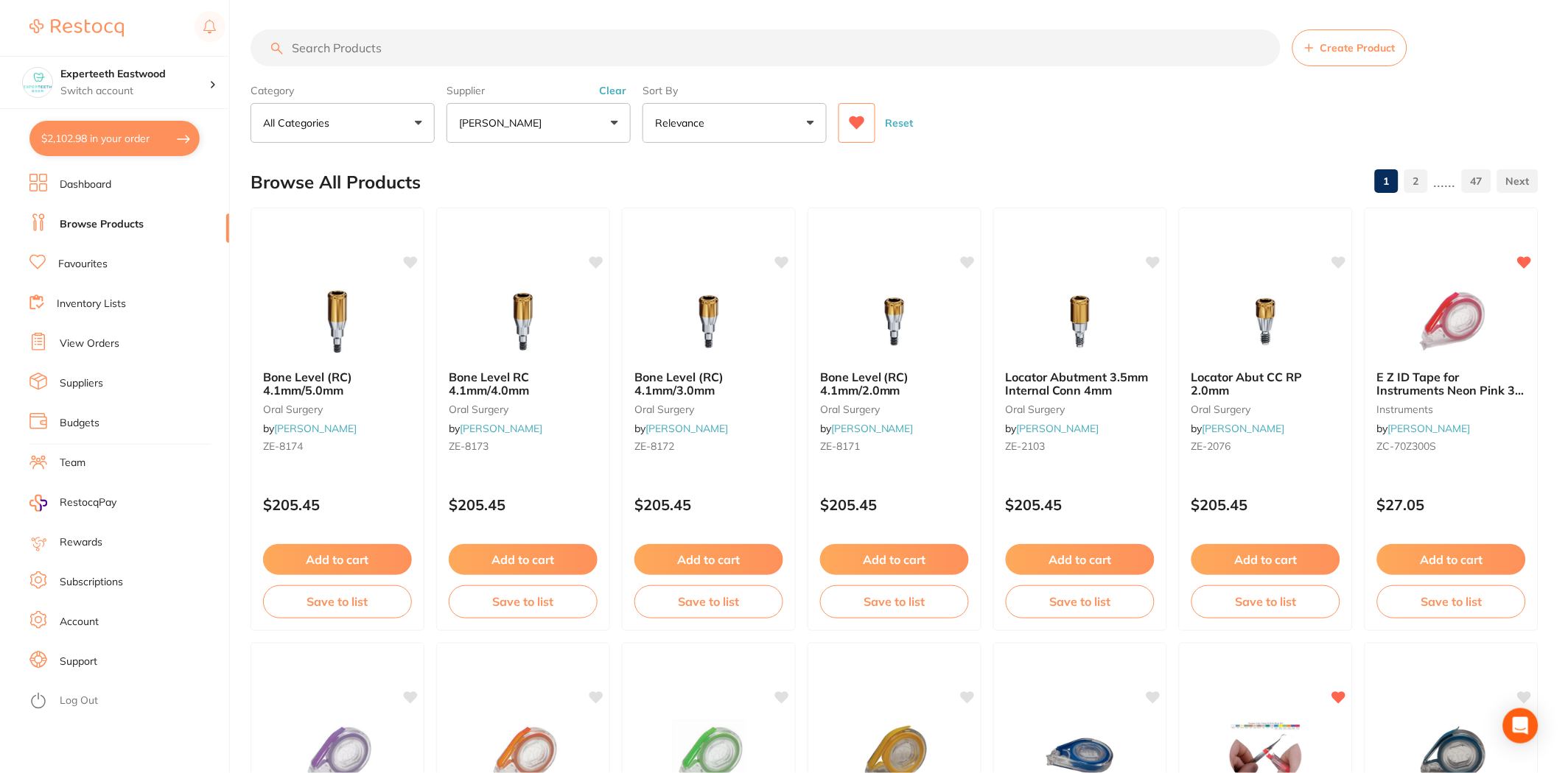
click at [449, 50] on input "search" at bounding box center [765, 47] width 1030 height 37
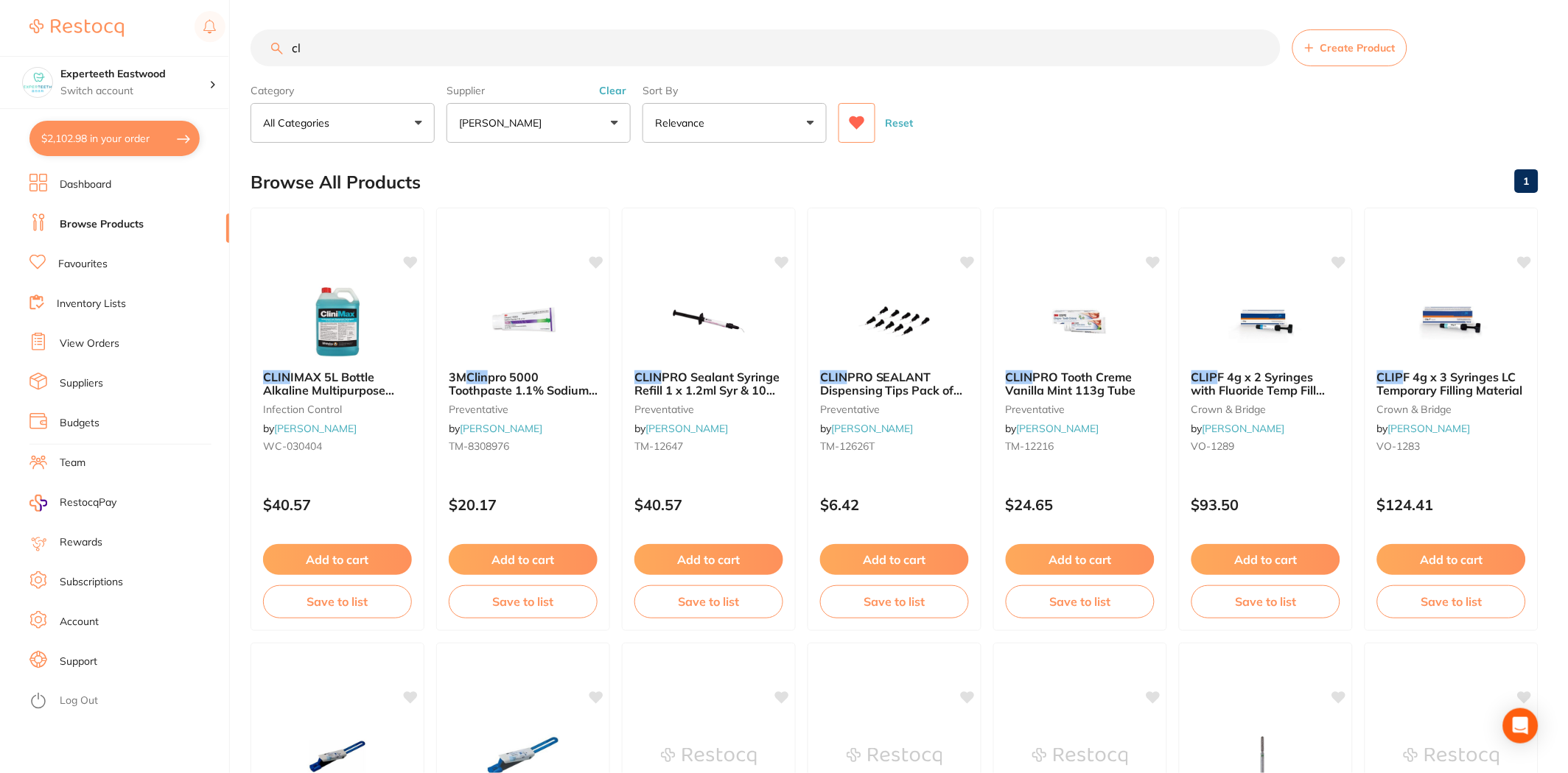
type input "c"
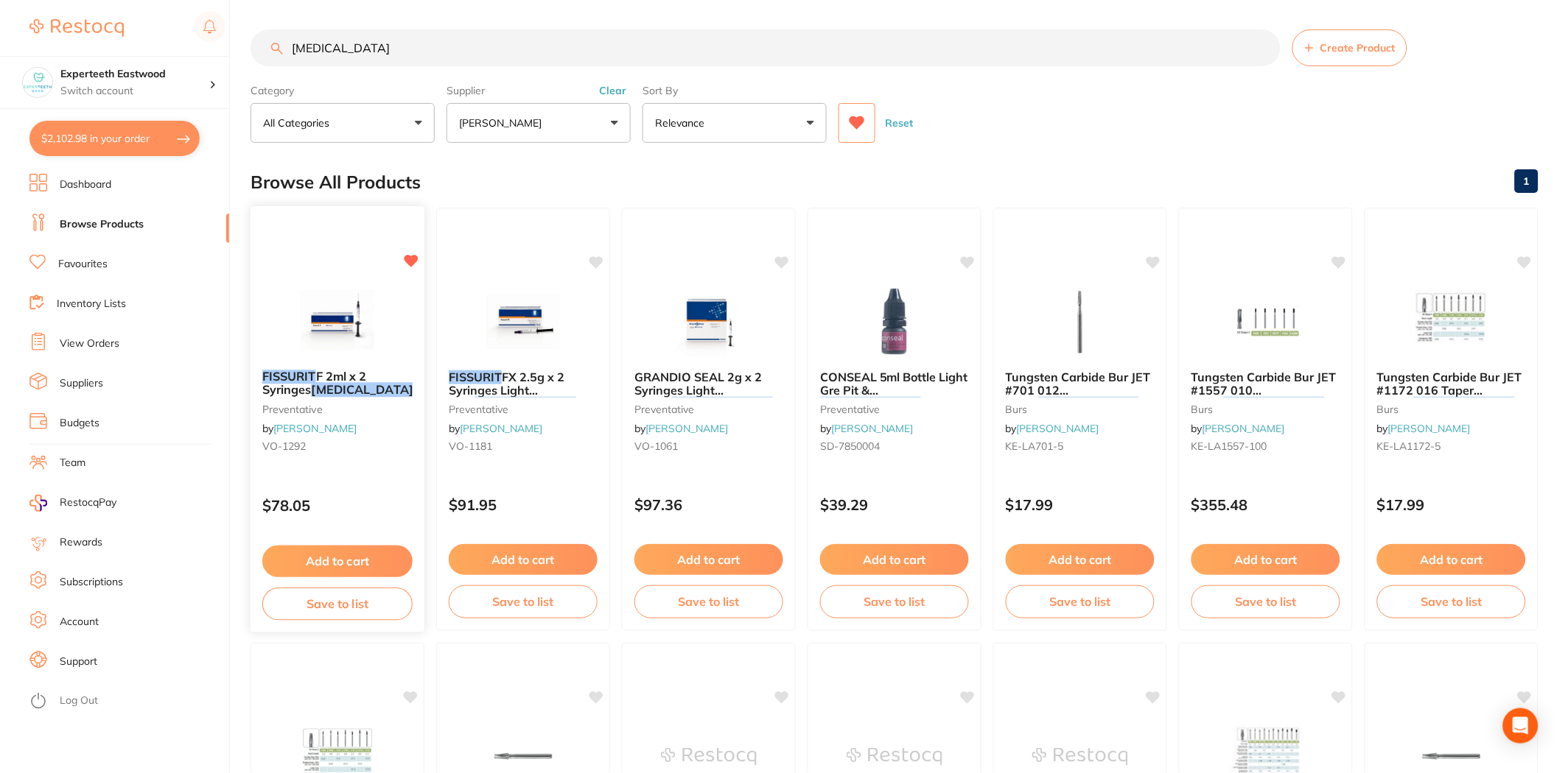
type input "fissure"
drag, startPoint x: 336, startPoint y: 558, endPoint x: 345, endPoint y: 555, distance: 9.5
click at [336, 558] on button "Add to cart" at bounding box center [337, 560] width 149 height 31
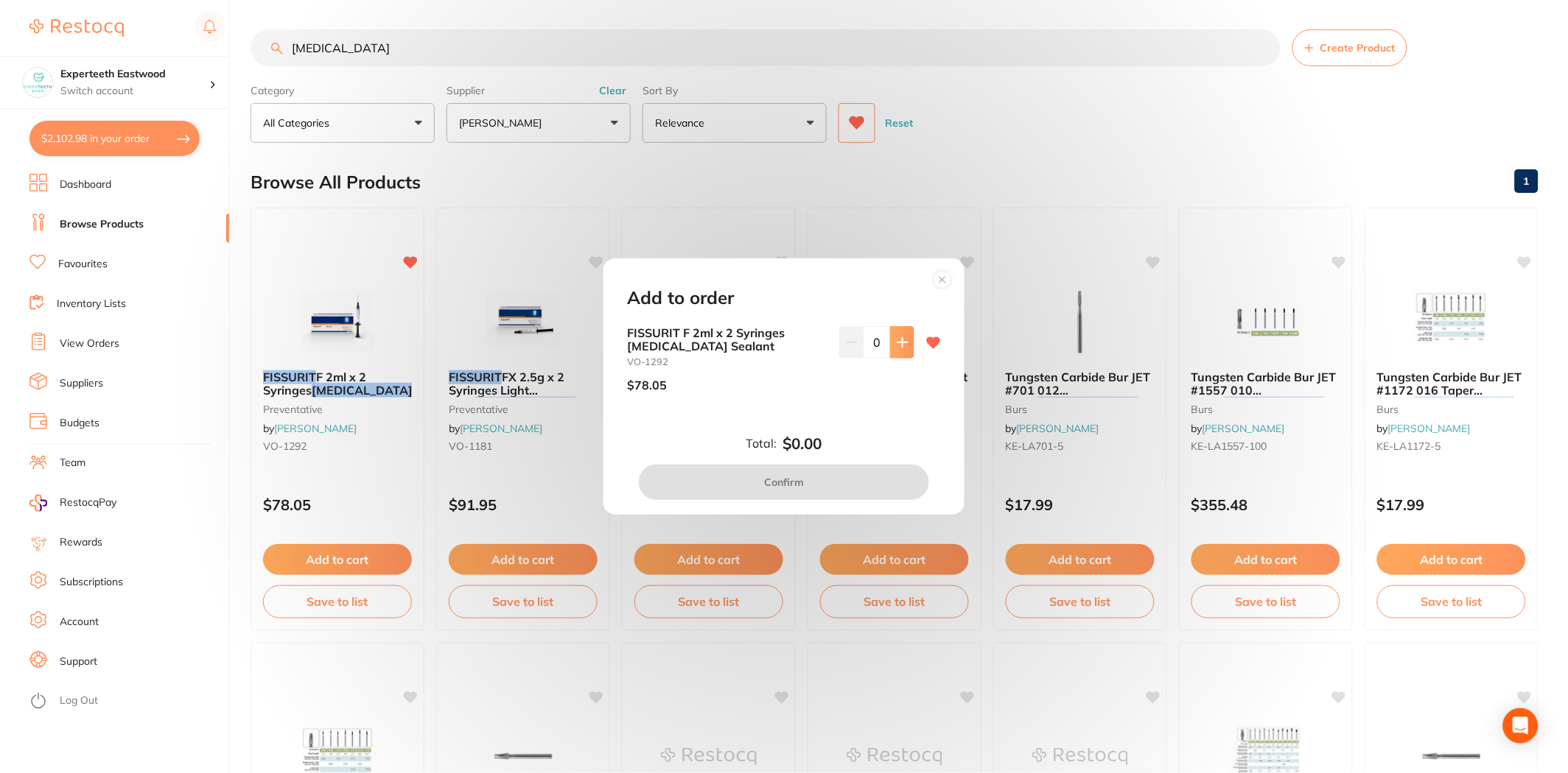
click at [906, 336] on button at bounding box center [902, 343] width 25 height 33
type input "2"
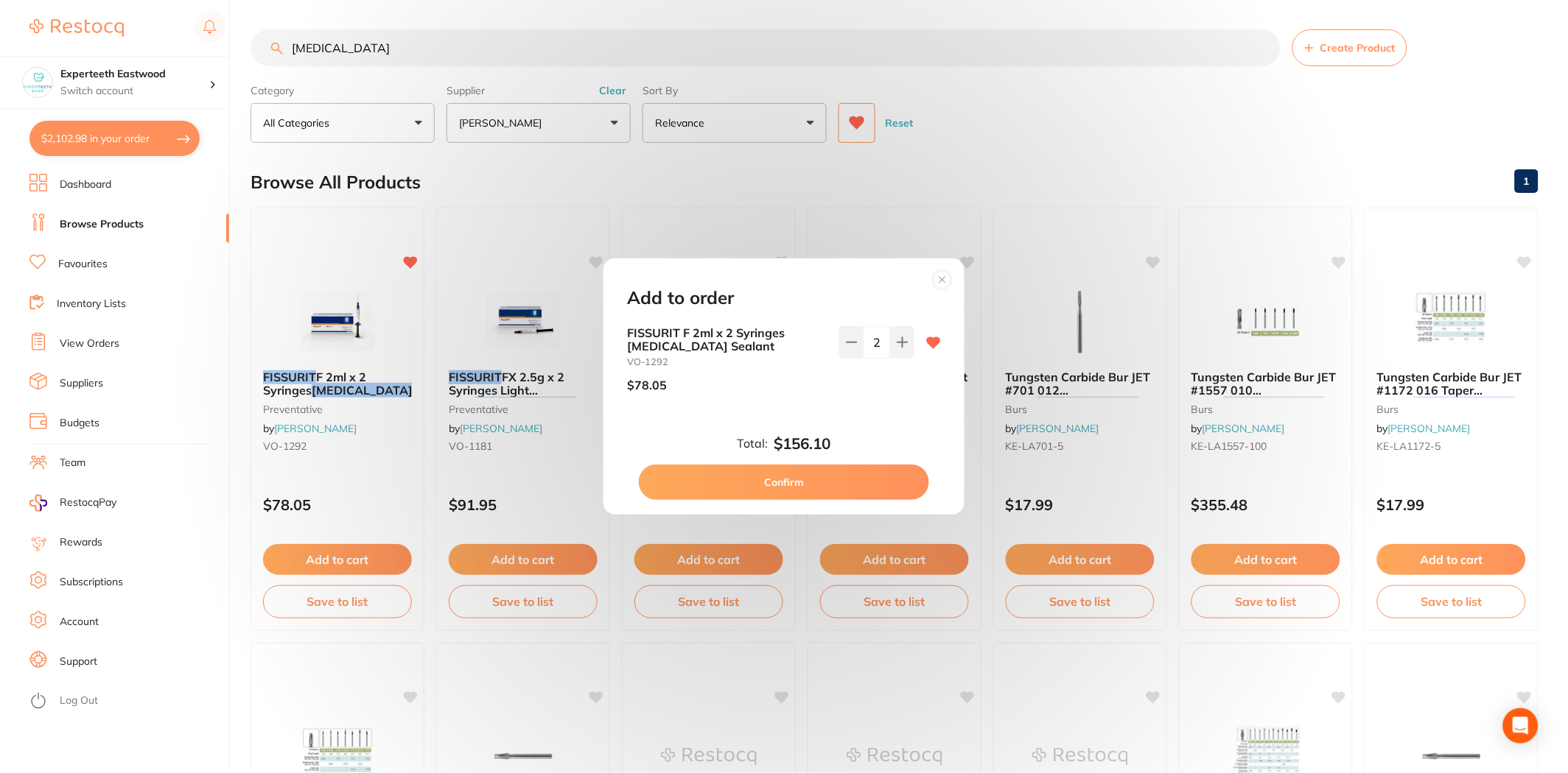
click at [828, 475] on button "Confirm" at bounding box center [784, 482] width 291 height 35
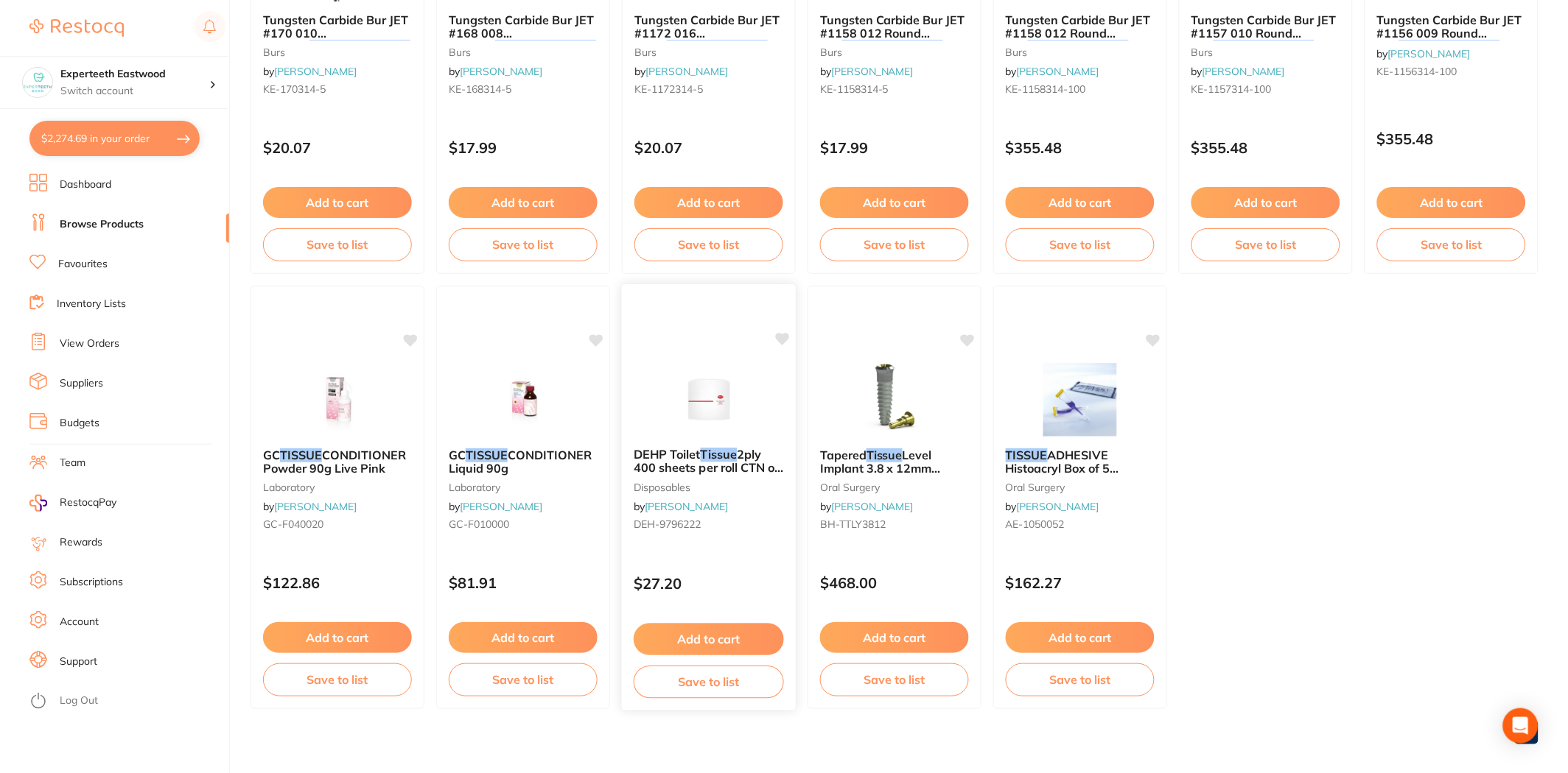
scroll to position [1674, 0]
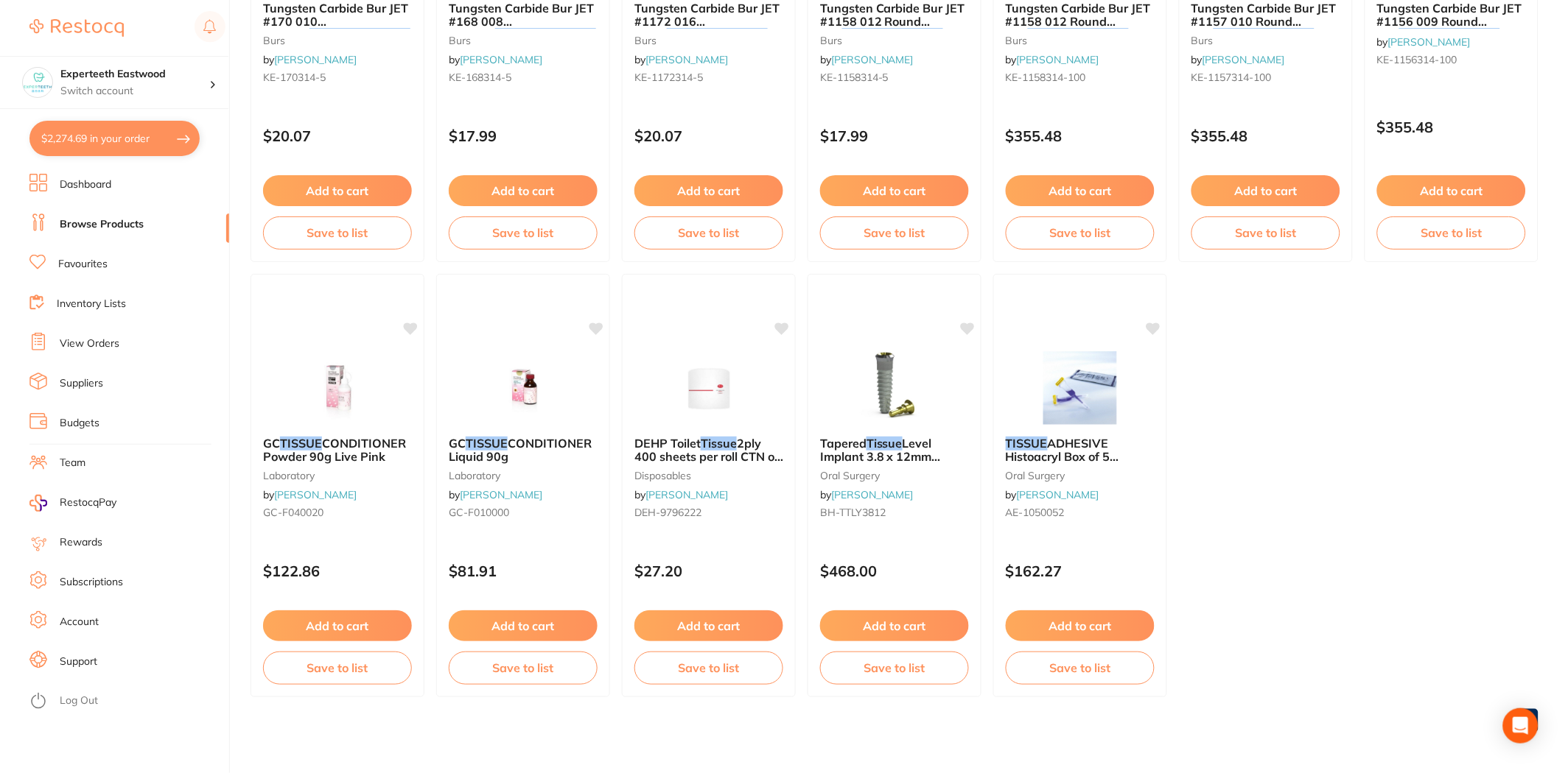
click at [111, 224] on link "Browse Products" at bounding box center [101, 225] width 84 height 15
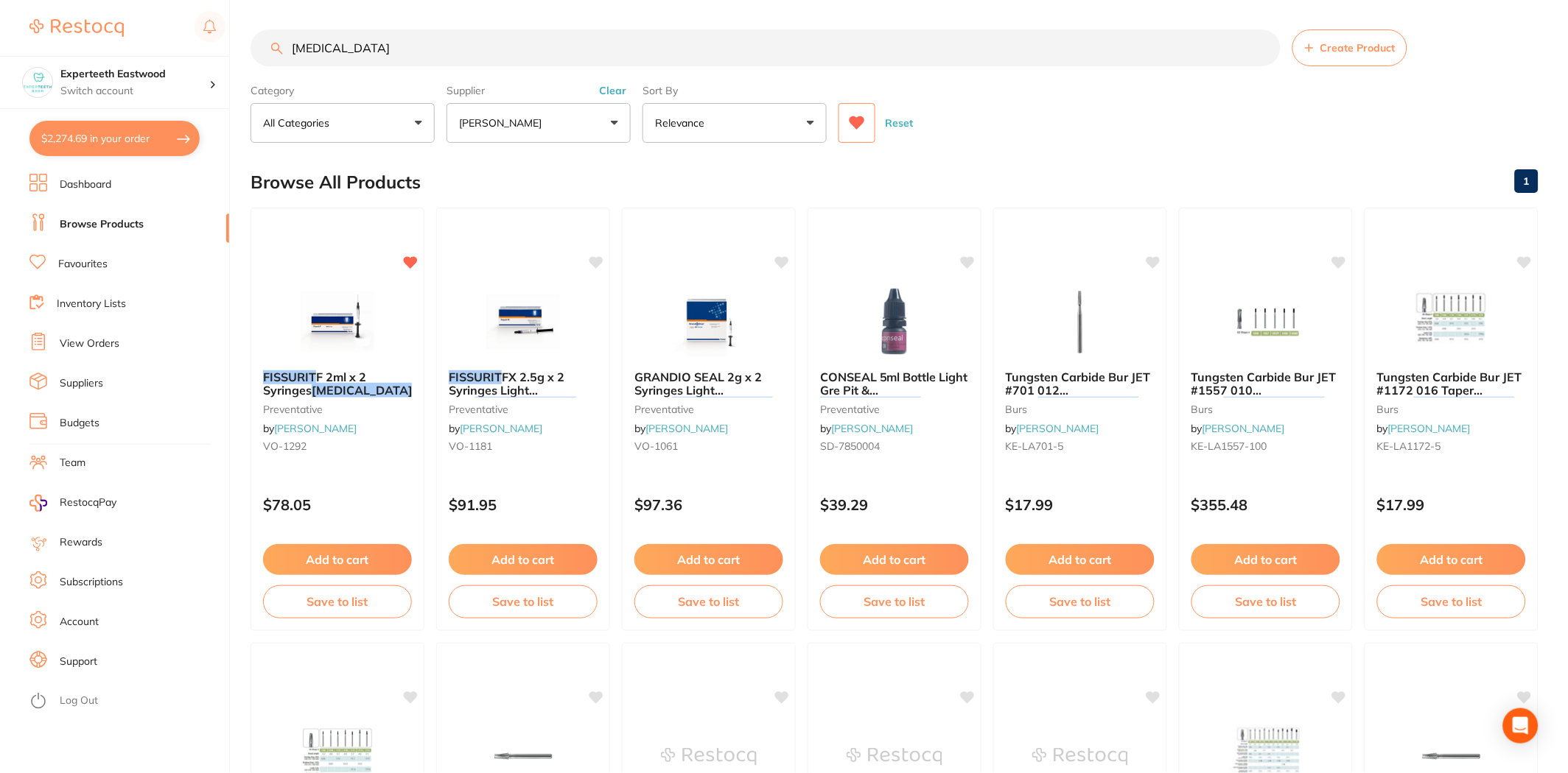
click at [488, 126] on p "[PERSON_NAME]" at bounding box center [503, 123] width 88 height 15
click at [863, 122] on icon at bounding box center [857, 123] width 16 height 13
click at [561, 127] on button "[PERSON_NAME]" at bounding box center [538, 123] width 184 height 40
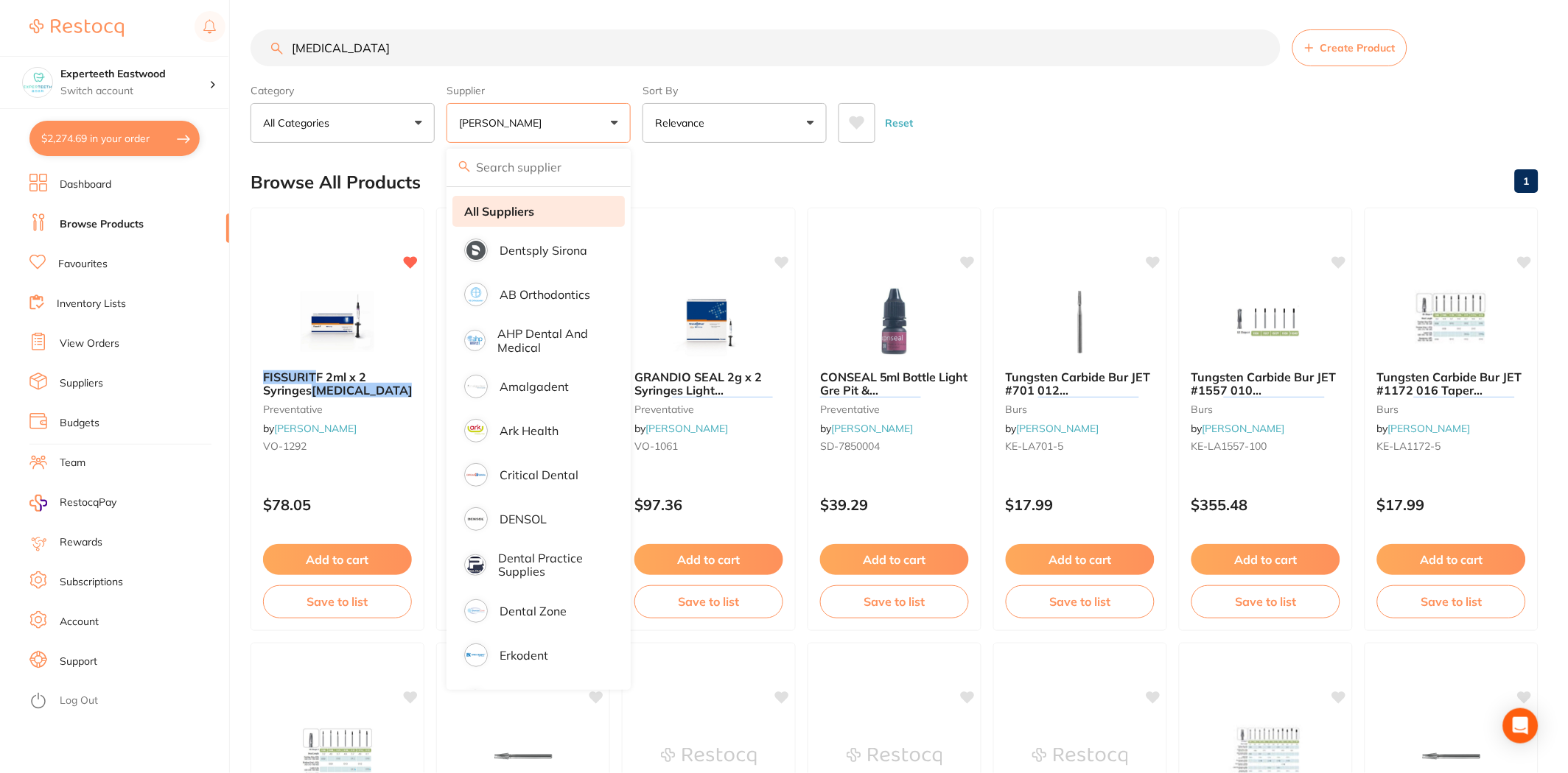
click at [543, 203] on li "All Suppliers" at bounding box center [538, 211] width 173 height 31
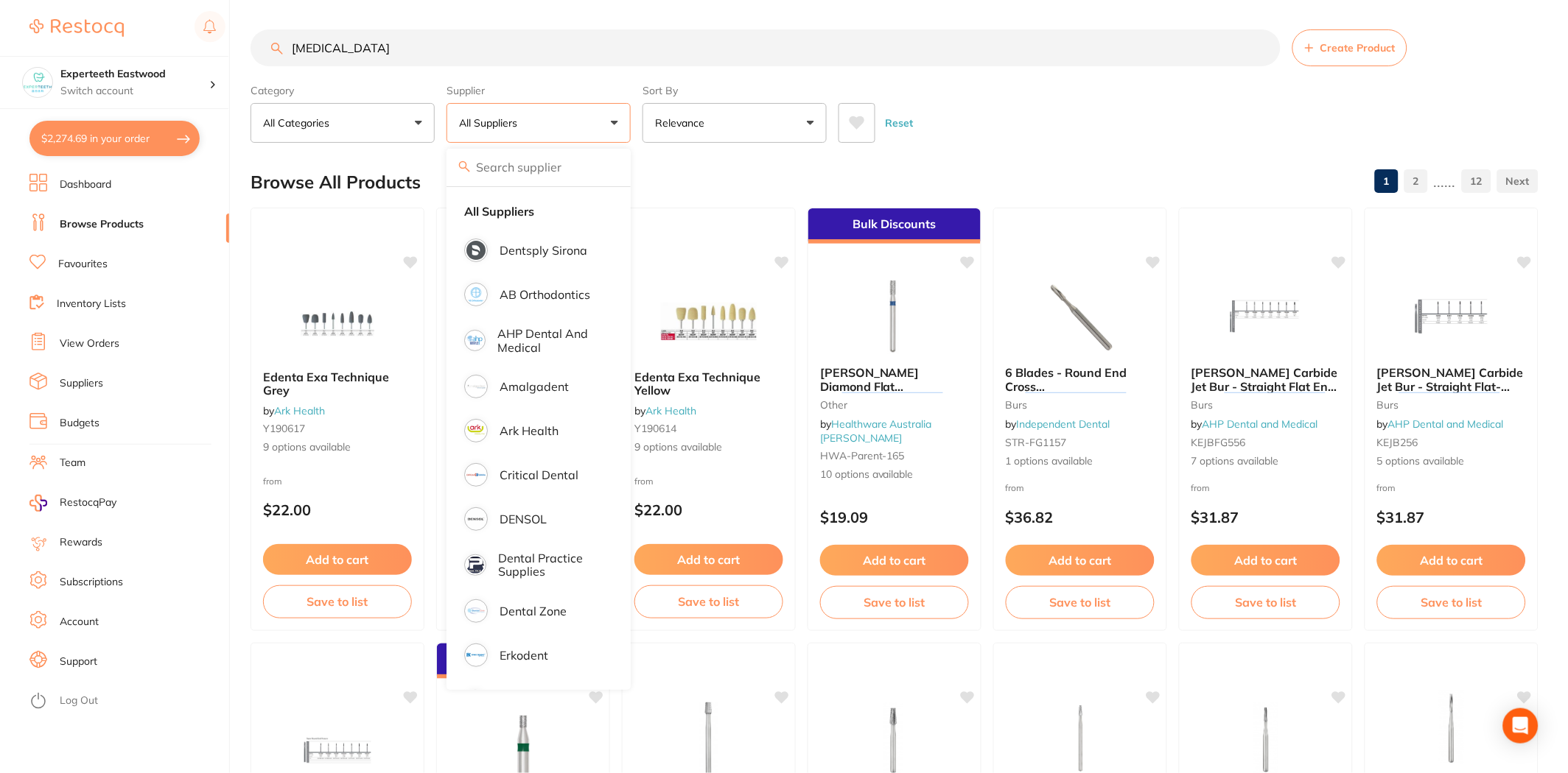
click at [1119, 164] on div "Browse All Products 1 2 ...... 12" at bounding box center [894, 182] width 1288 height 49
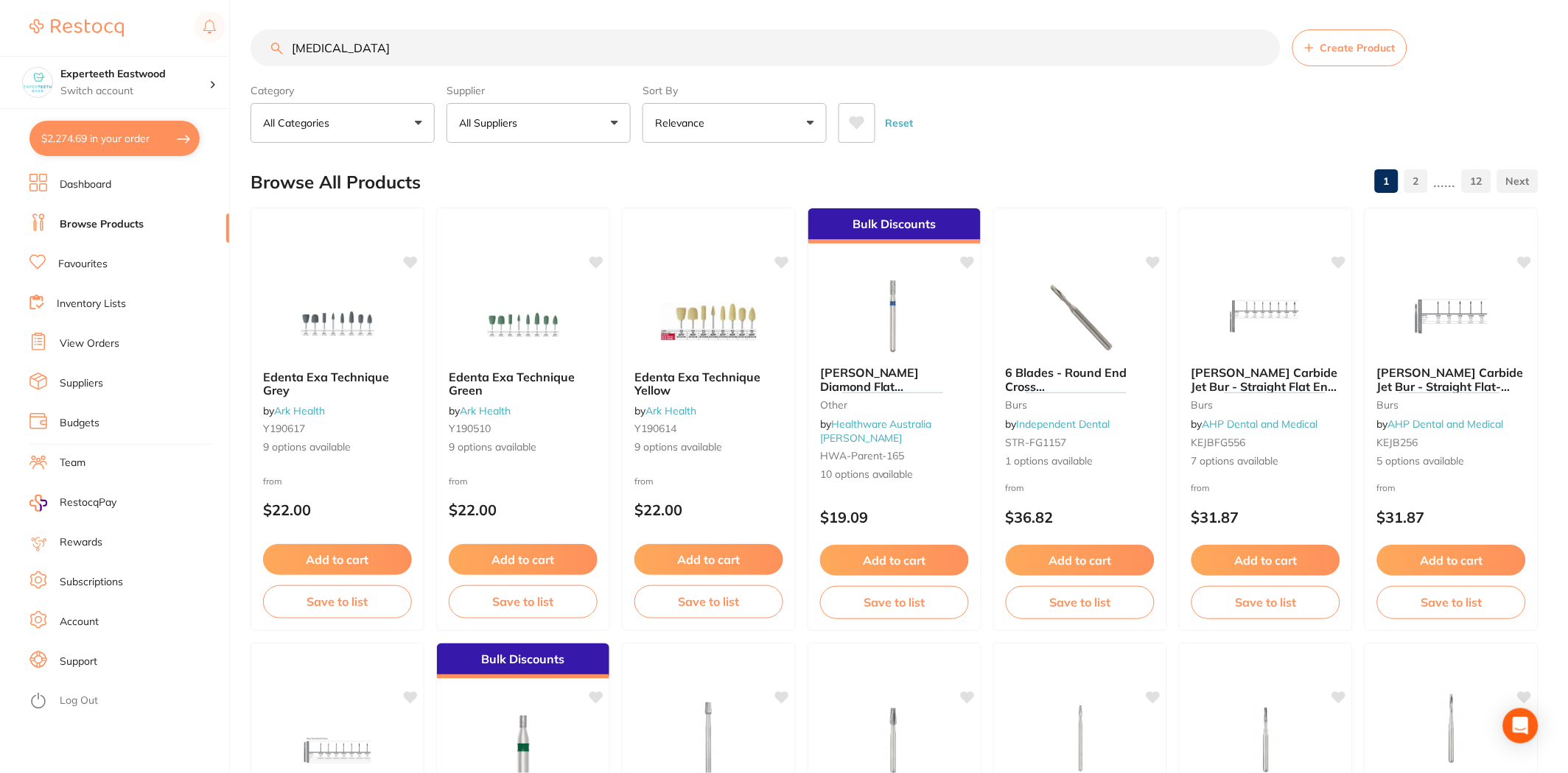
click at [457, 57] on input "fissure" at bounding box center [765, 47] width 1030 height 37
drag, startPoint x: 415, startPoint y: 42, endPoint x: 231, endPoint y: 39, distance: 184.0
click at [231, 39] on div "$2,274.69 Experteeth Eastwood Switch account Experteeth Eastwood $2,274.69 in y…" at bounding box center [784, 386] width 1568 height 773
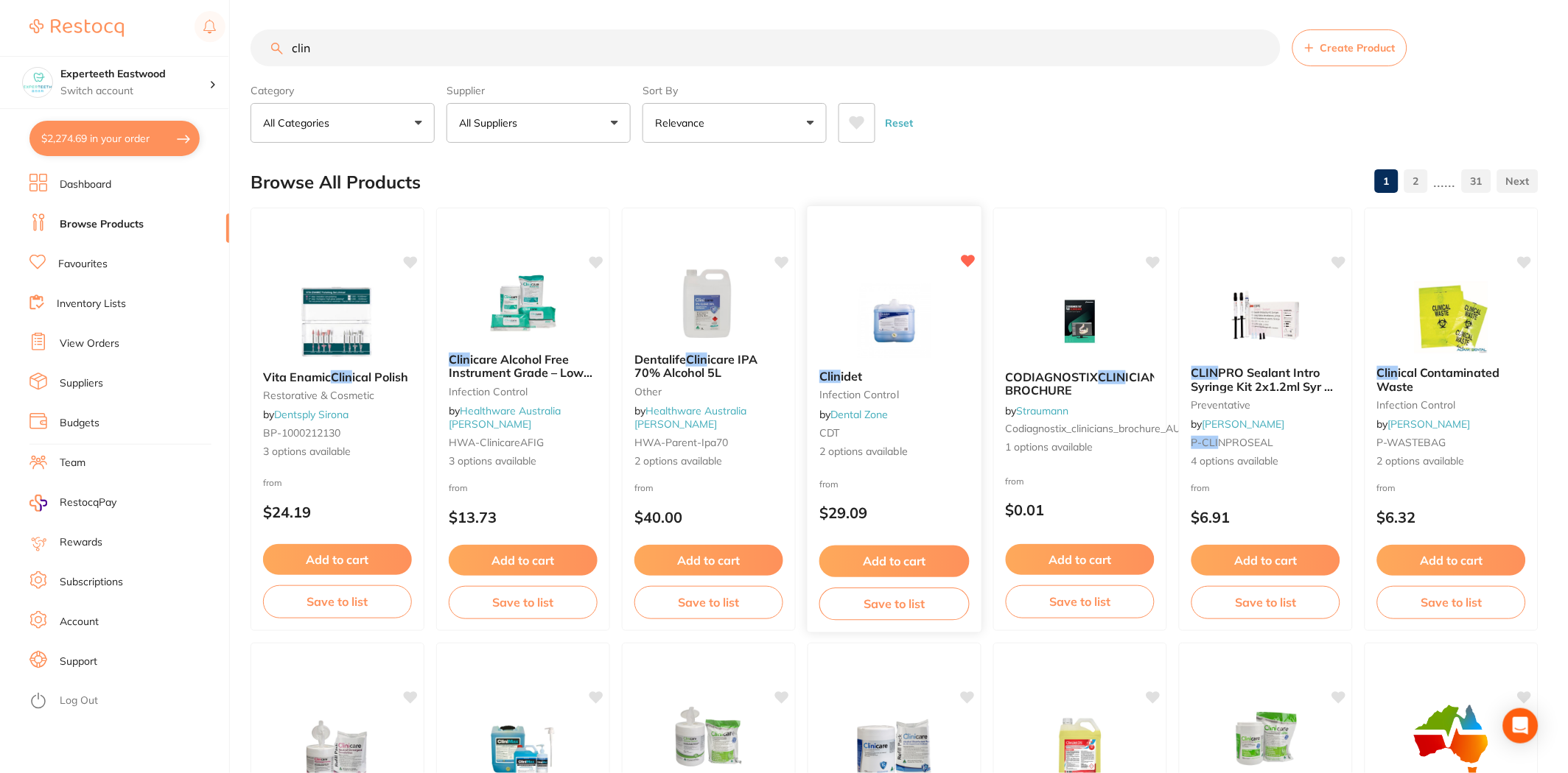
type input "clin"
drag, startPoint x: 904, startPoint y: 556, endPoint x: 961, endPoint y: 527, distance: 64.0
click at [904, 556] on button "Add to cart" at bounding box center [894, 560] width 149 height 31
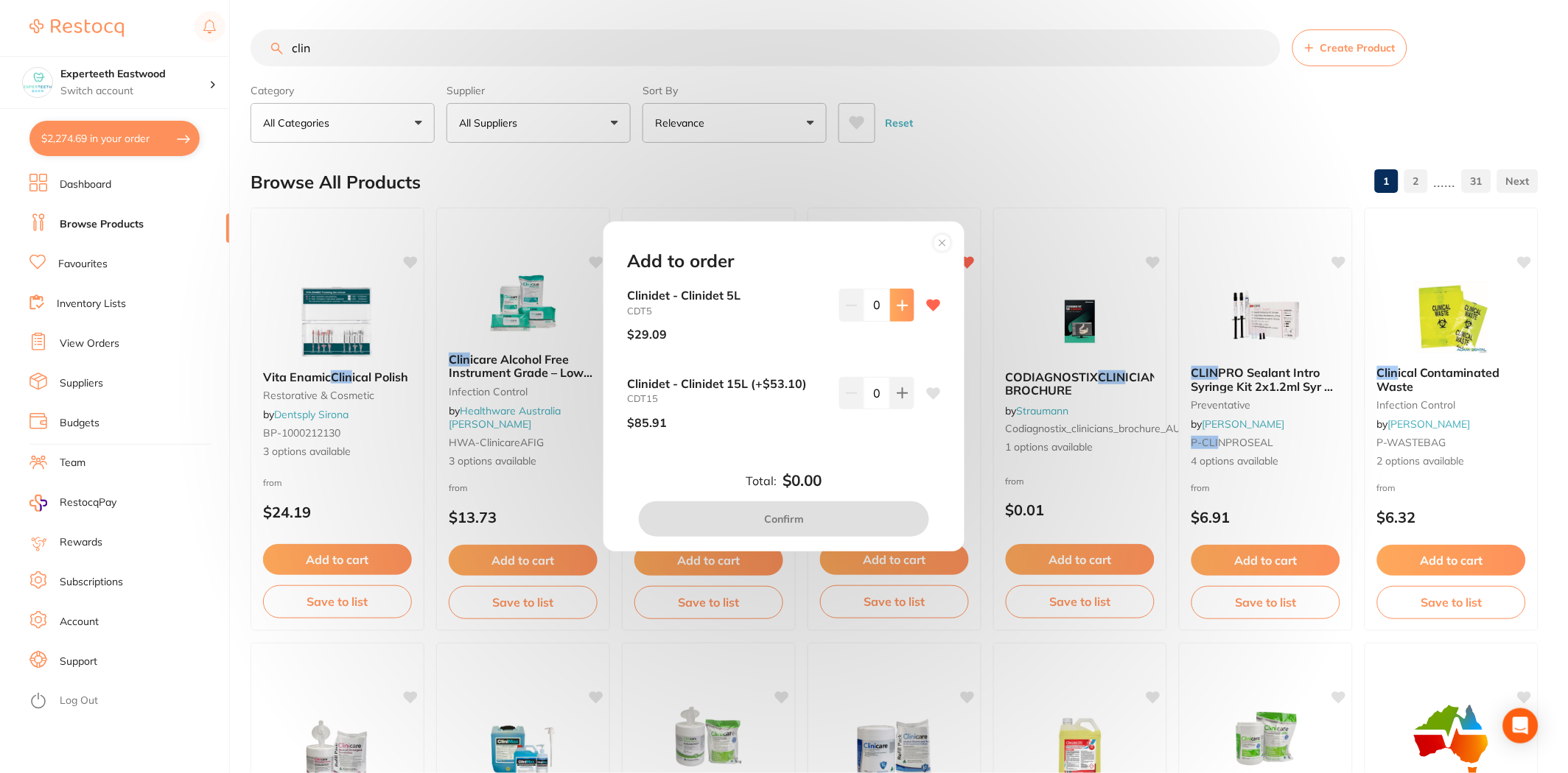
click at [904, 297] on button at bounding box center [902, 305] width 25 height 33
type input "2"
click at [863, 509] on button "Confirm" at bounding box center [784, 519] width 291 height 35
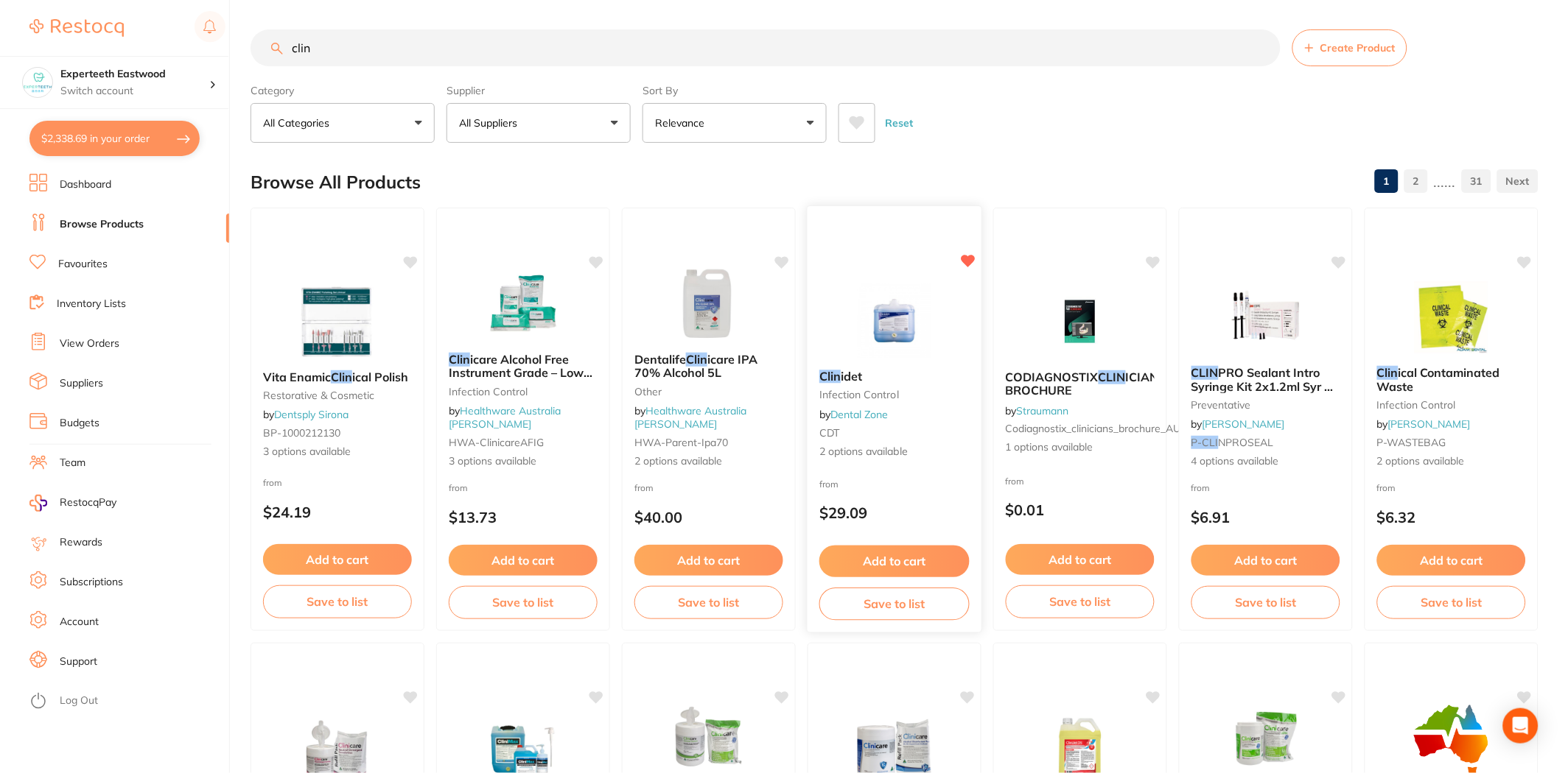
click at [885, 417] on link "Dental Zone" at bounding box center [859, 415] width 58 height 13
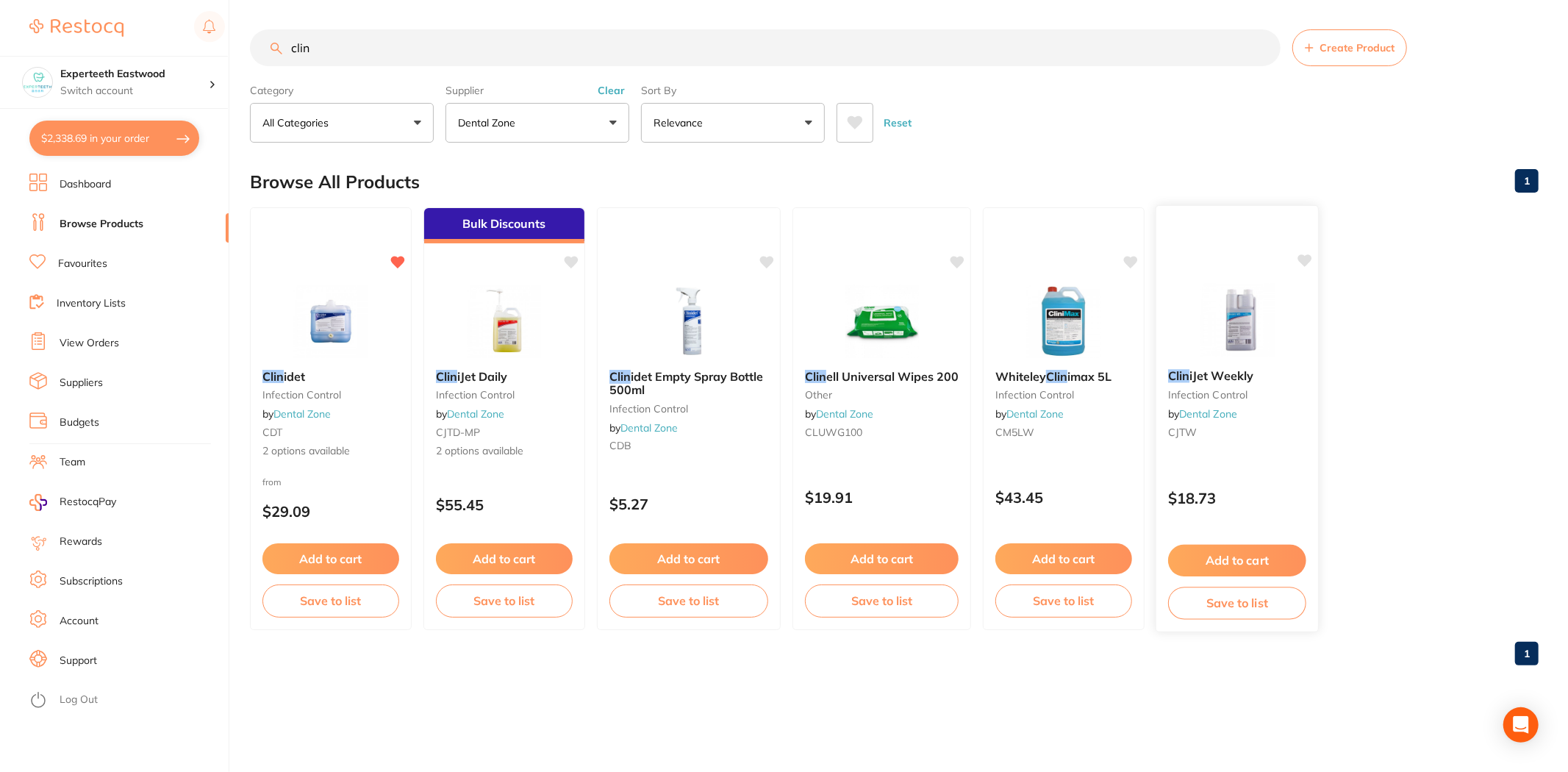
click at [1261, 550] on button "Add to cart" at bounding box center [1236, 560] width 138 height 32
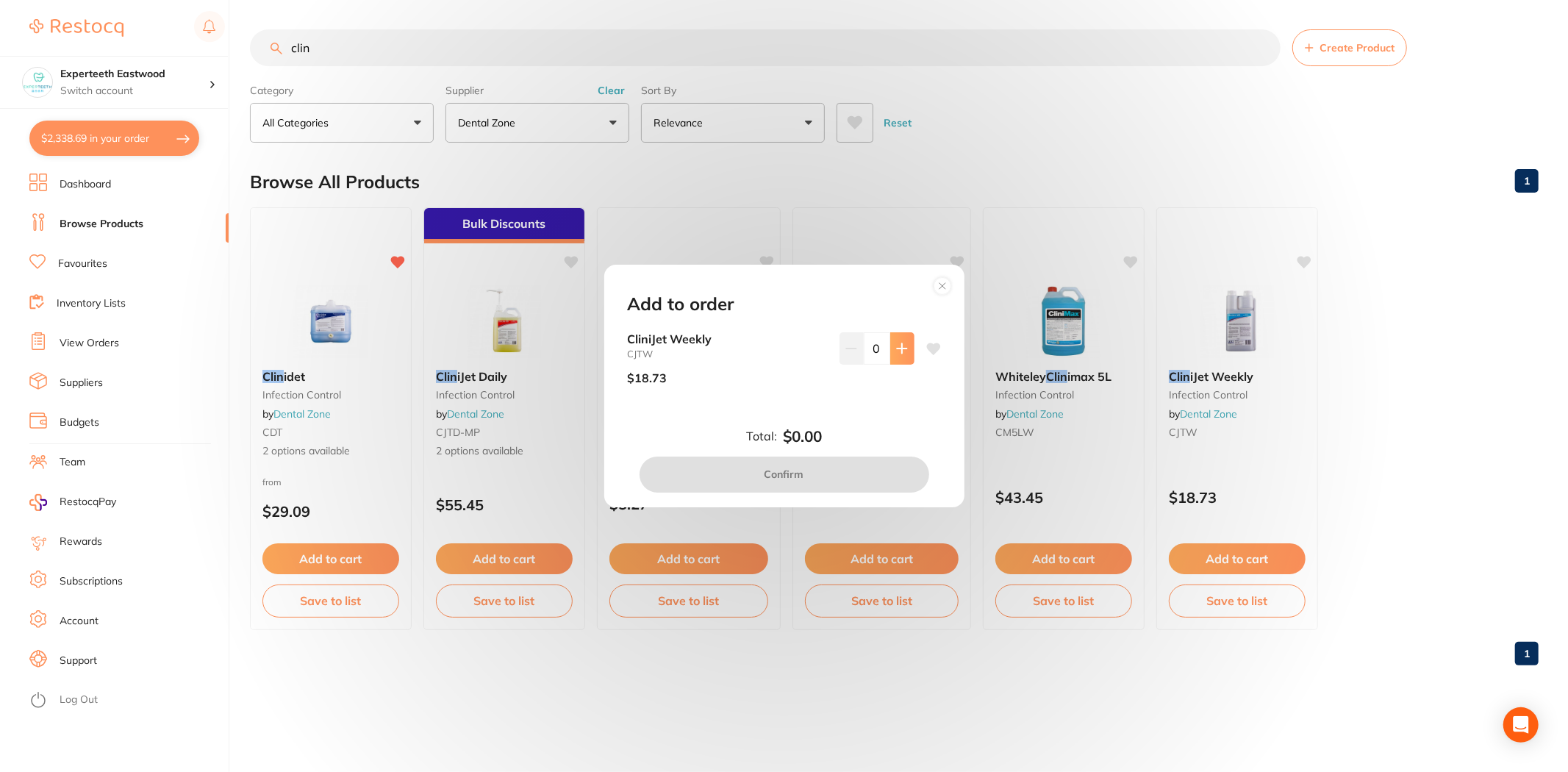
click at [890, 353] on button at bounding box center [902, 349] width 24 height 33
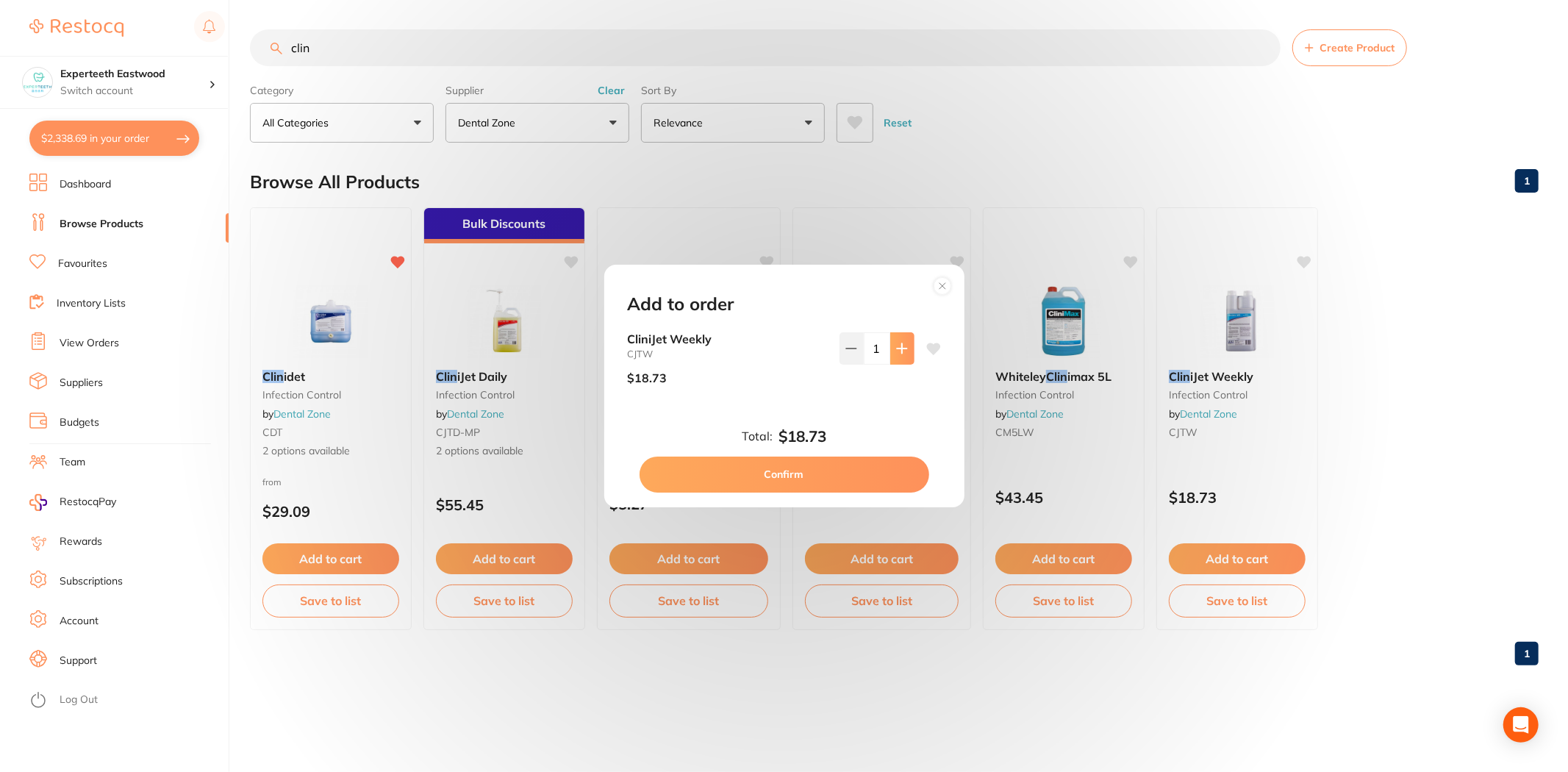
click at [890, 353] on button at bounding box center [902, 349] width 24 height 33
type input "2"
click at [773, 475] on button "Confirm" at bounding box center [784, 474] width 290 height 35
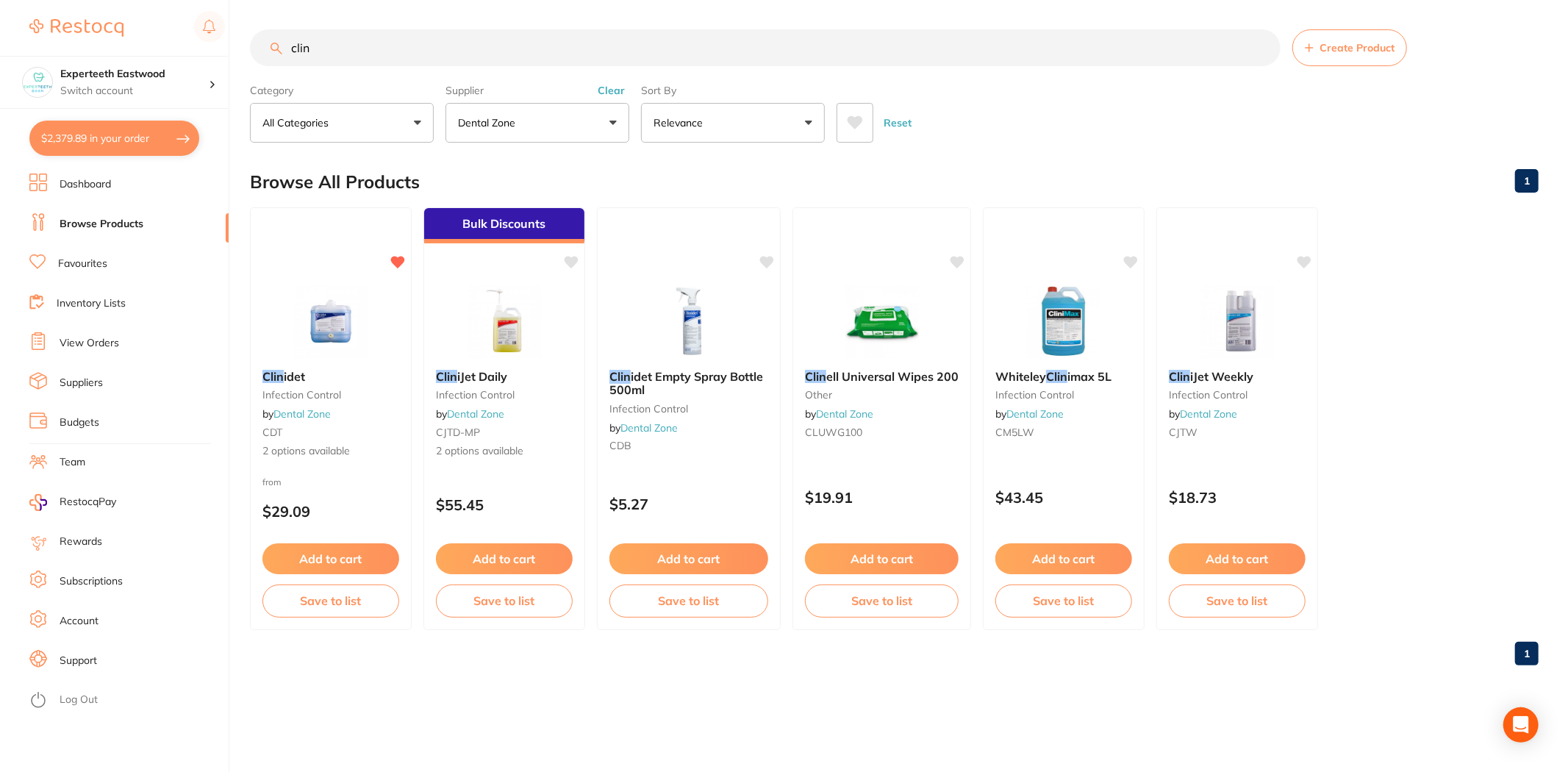
click at [375, 38] on input "clin" at bounding box center [765, 47] width 1031 height 37
type input "c"
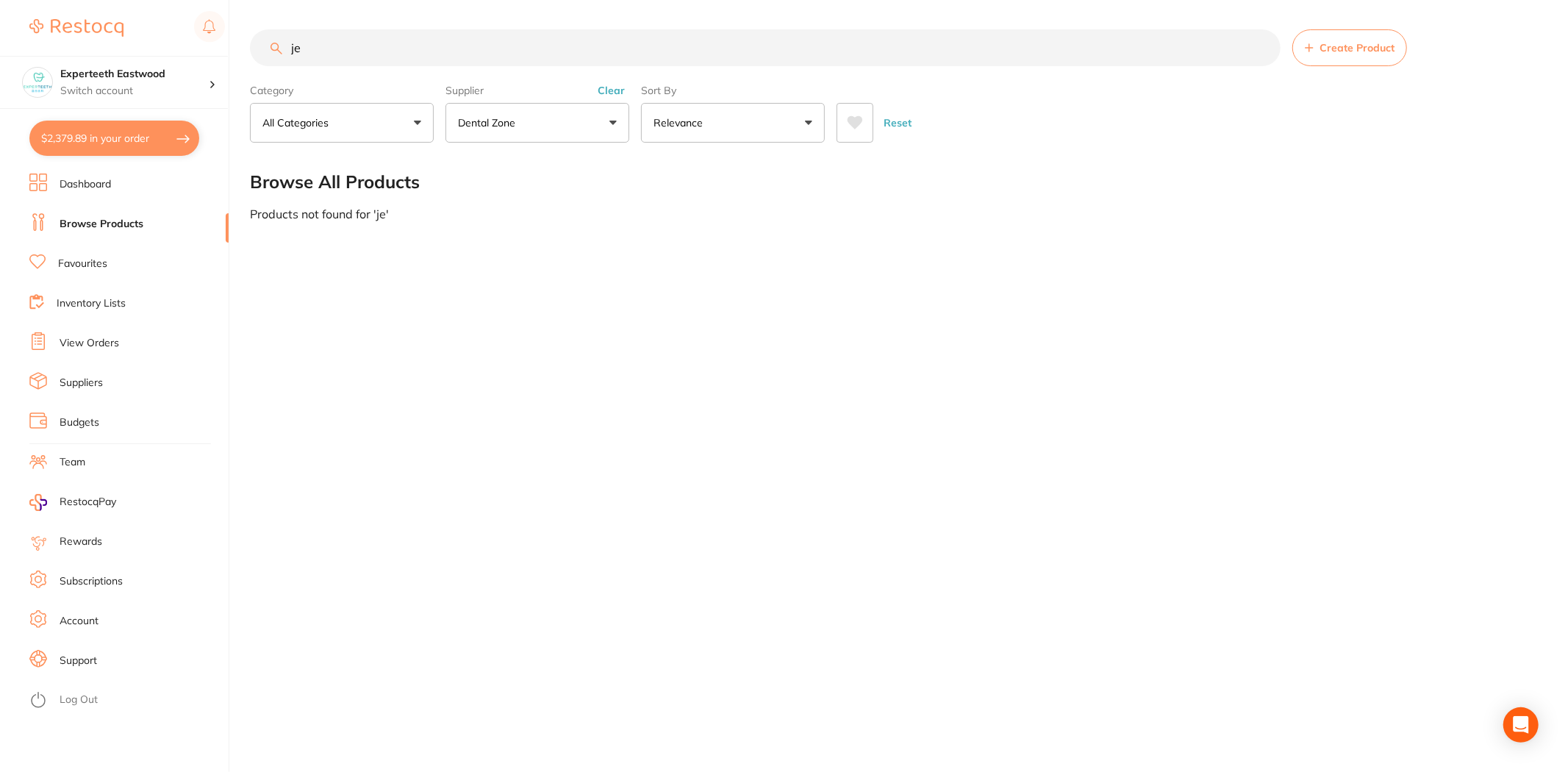
type input "jet"
drag, startPoint x: 332, startPoint y: 41, endPoint x: 229, endPoint y: 38, distance: 103.0
click at [229, 38] on div "$2,379.89 Experteeth Eastwood Switch account Experteeth Eastwood $2,379.89 in y…" at bounding box center [784, 386] width 1568 height 772
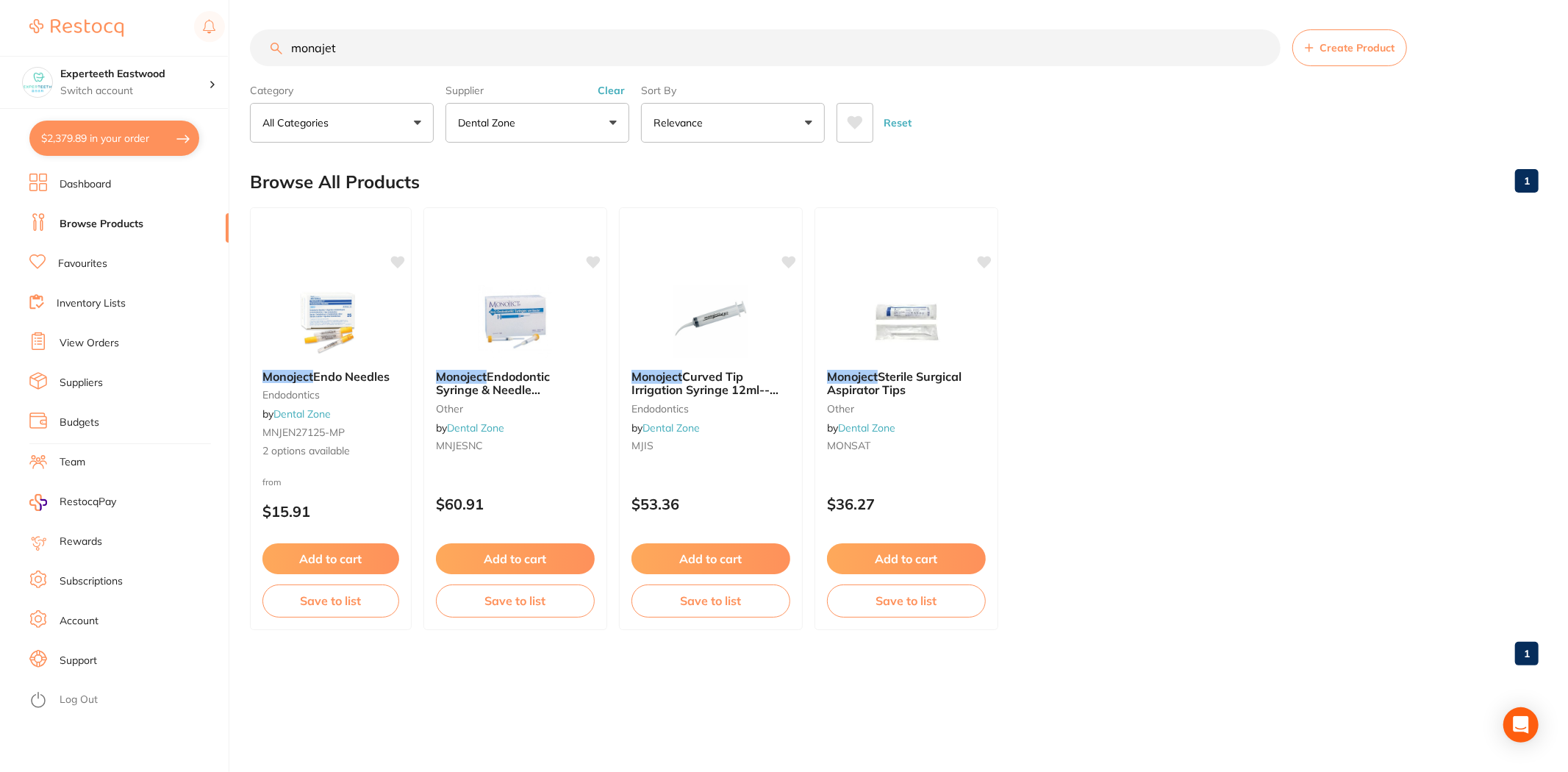
click at [972, 101] on div "Reset" at bounding box center [1181, 117] width 690 height 51
drag, startPoint x: 368, startPoint y: 50, endPoint x: 201, endPoint y: 47, distance: 167.0
click at [201, 47] on div "$2,379.89 Experteeth Eastwood Switch account Experteeth Eastwood $2,379.89 in y…" at bounding box center [784, 386] width 1568 height 772
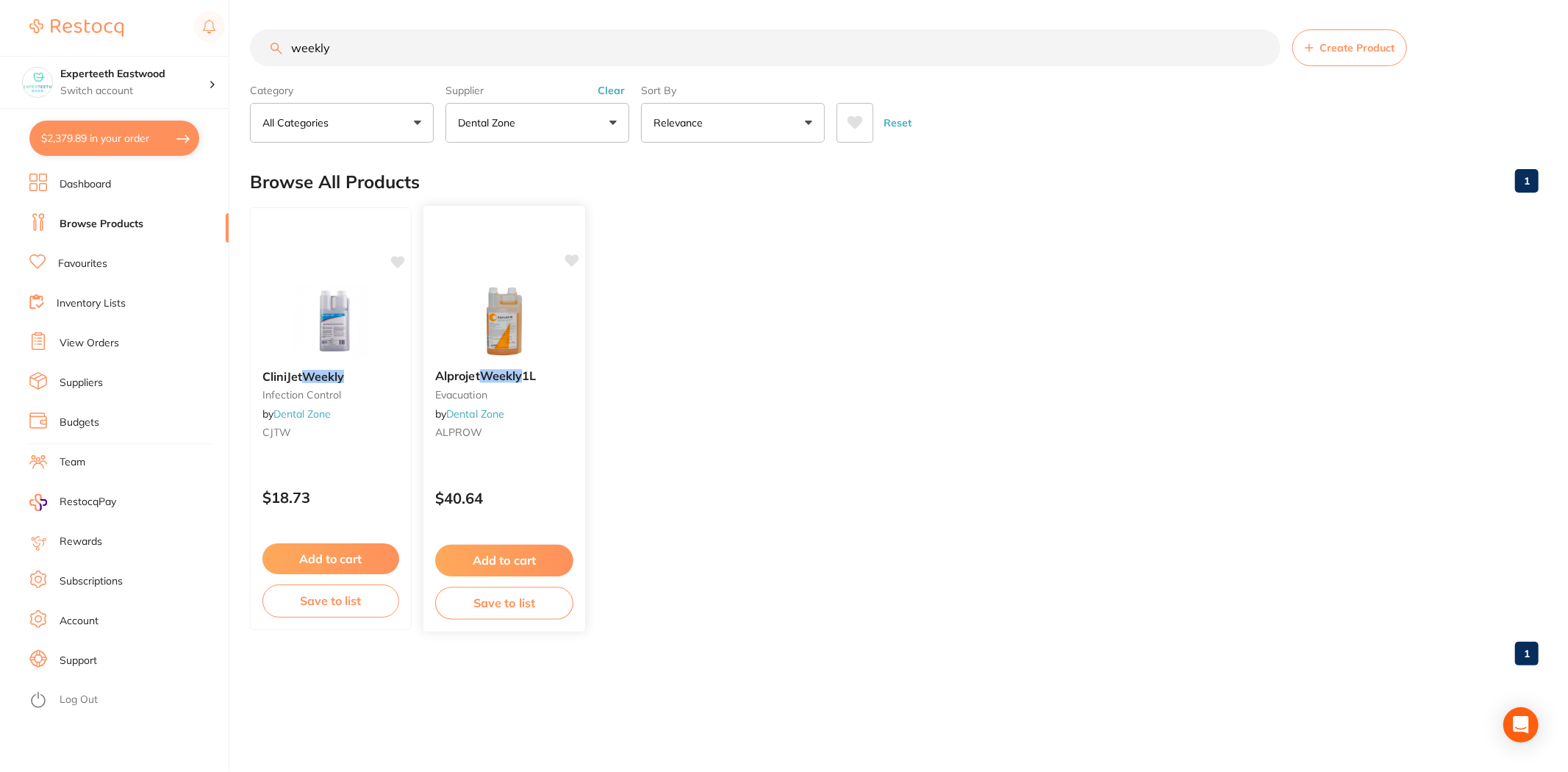
type input "weekly"
click at [443, 372] on span "Alprojet" at bounding box center [457, 376] width 45 height 15
click at [517, 315] on img at bounding box center [504, 320] width 96 height 74
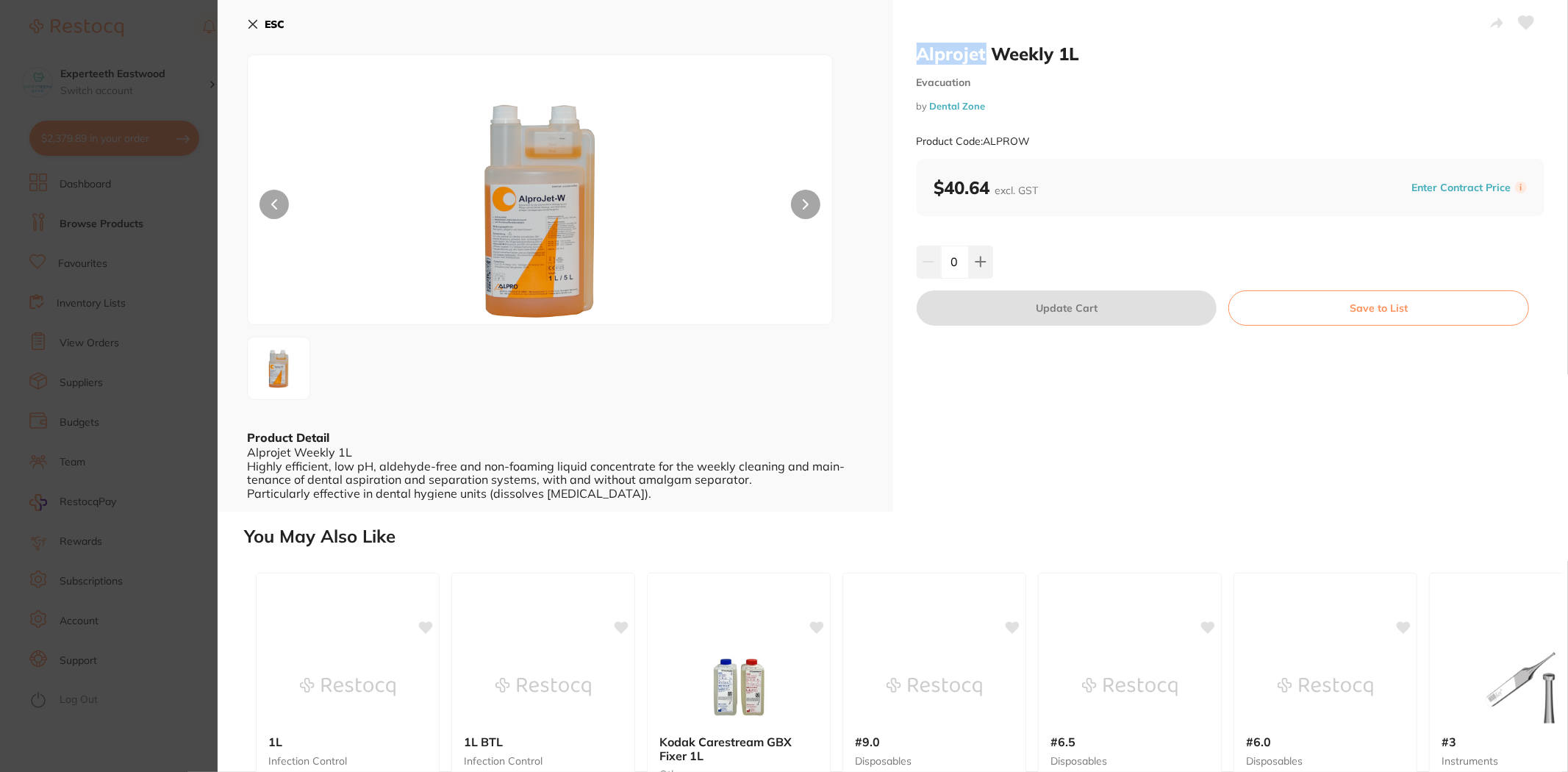
drag, startPoint x: 917, startPoint y: 47, endPoint x: 983, endPoint y: 47, distance: 66.0
click at [983, 47] on h2 "Alprojet Weekly 1L" at bounding box center [1232, 53] width 629 height 22
copy h2 "Alprojet"
click at [248, 23] on icon at bounding box center [252, 25] width 11 height 11
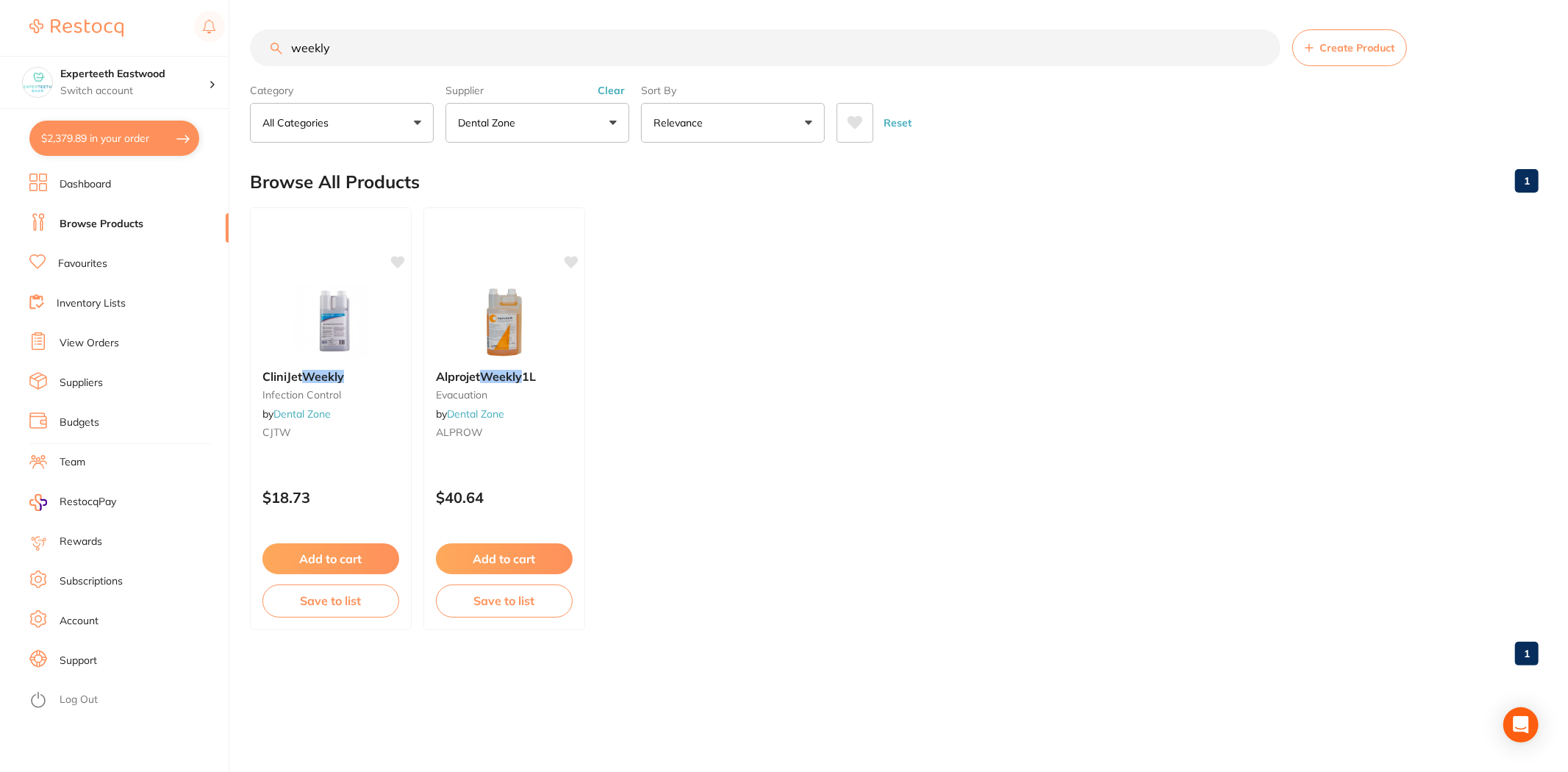
drag, startPoint x: 387, startPoint y: 50, endPoint x: 225, endPoint y: 45, distance: 162.1
click at [238, 50] on div "$2,379.89 Experteeth Eastwood Switch account Experteeth Eastwood $2,379.89 in y…" at bounding box center [784, 386] width 1568 height 772
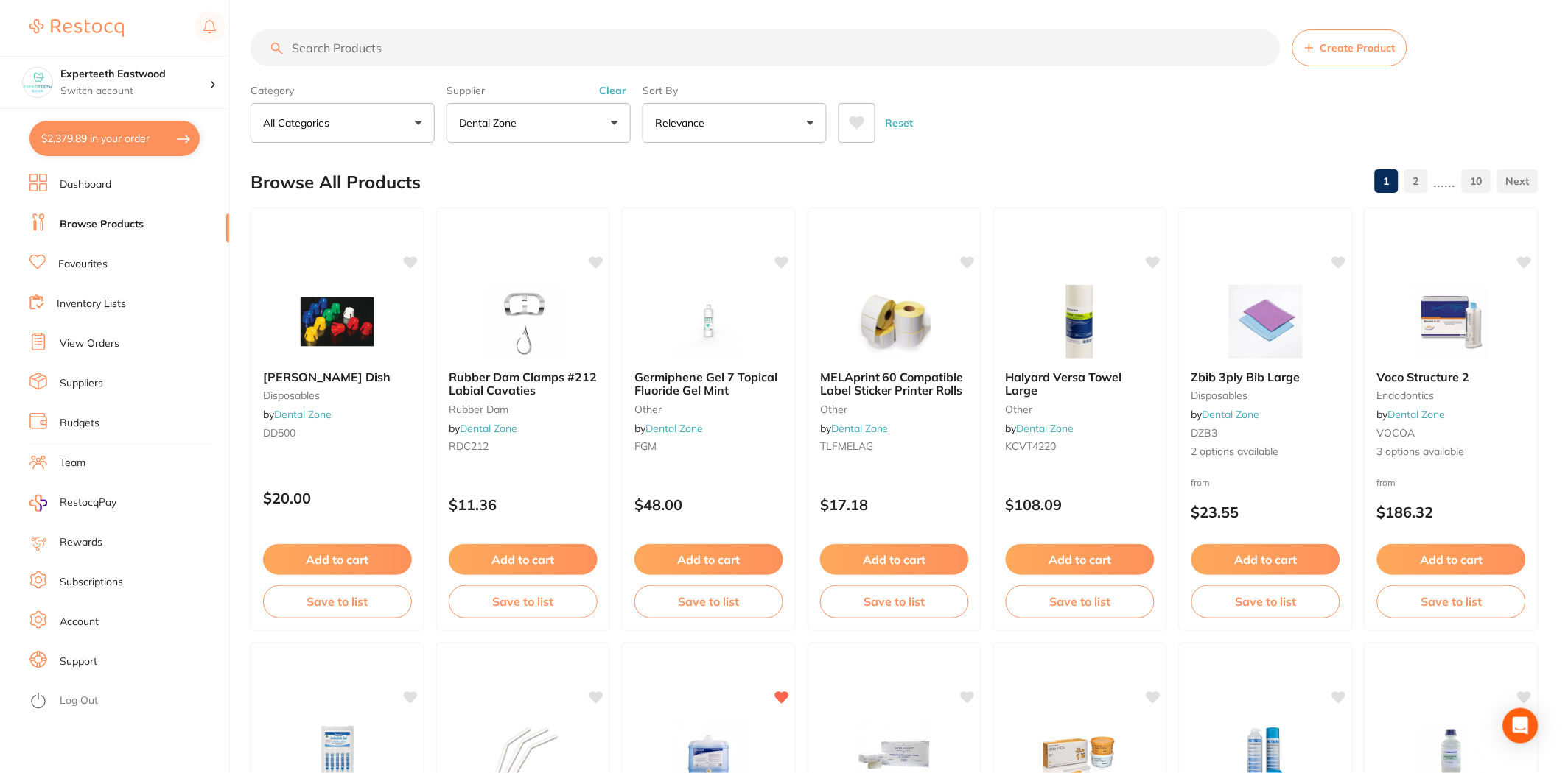
paste input "Alprojet"
type input "Alprojet"
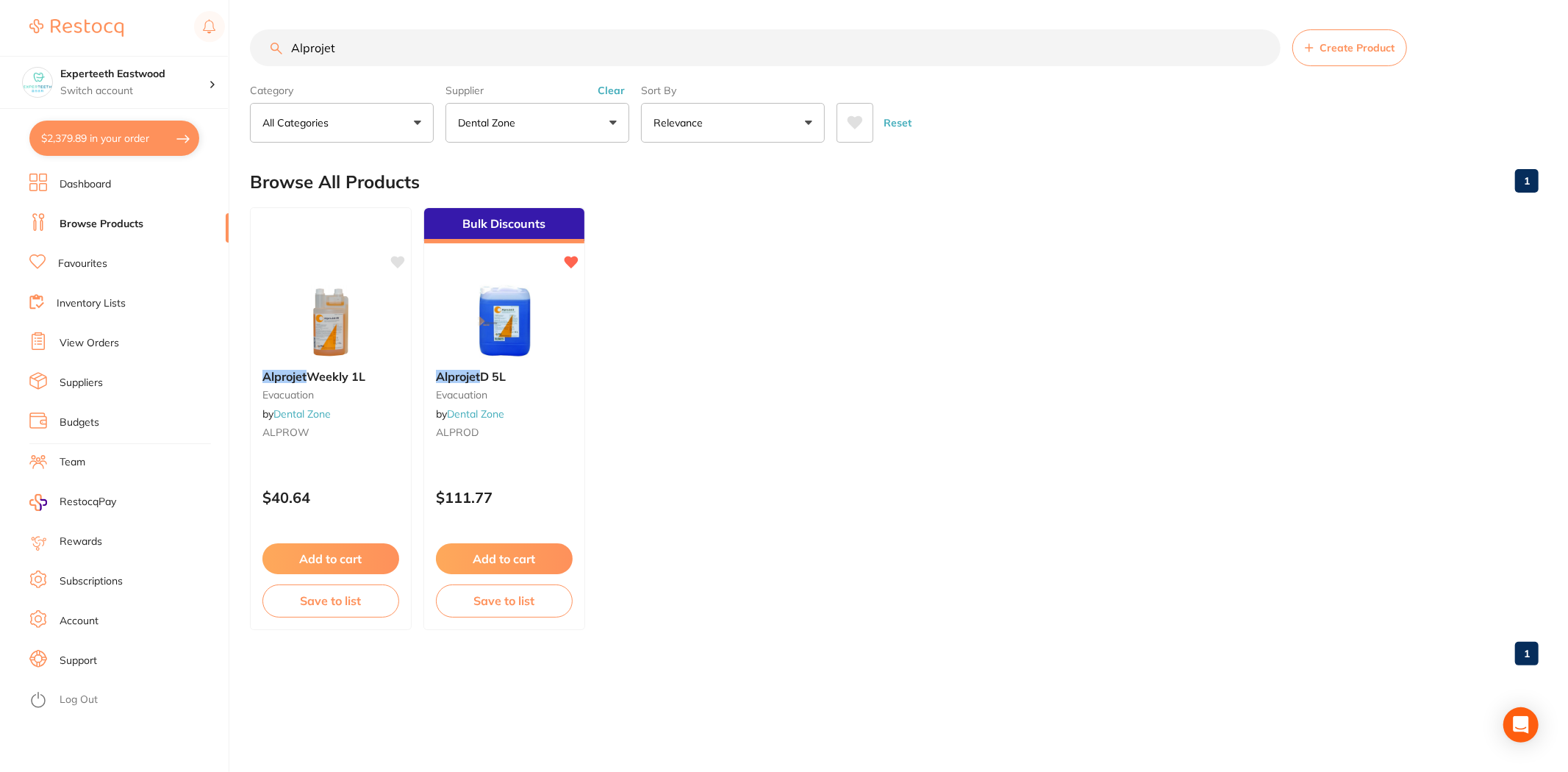
click at [590, 131] on button "Dental Zone" at bounding box center [537, 123] width 184 height 40
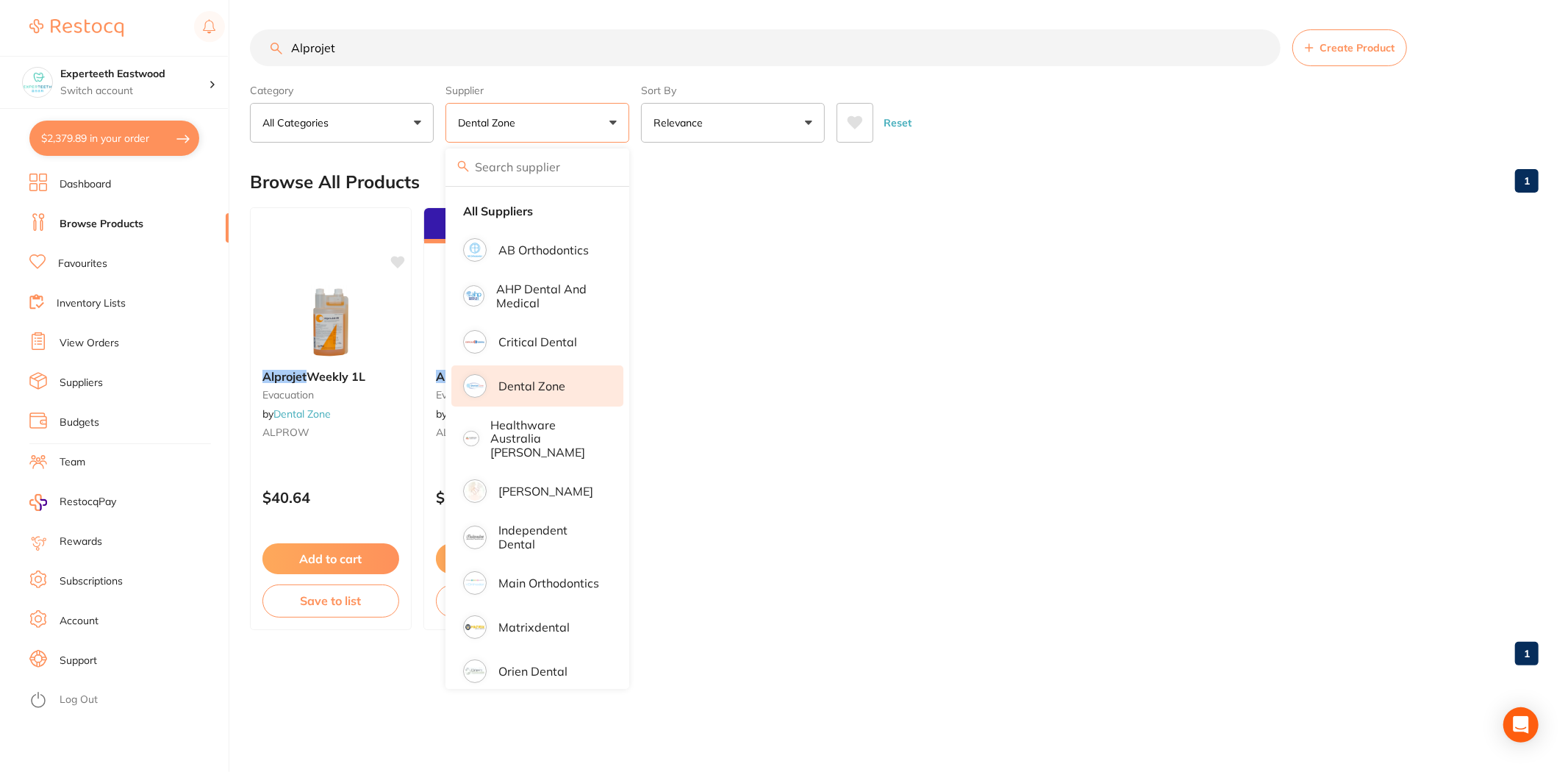
click at [884, 243] on ul "Alprojet Weekly 1L Evacuation by Dental Zone ALPROW $40.64 Add to cart Save to …" at bounding box center [894, 419] width 1289 height 423
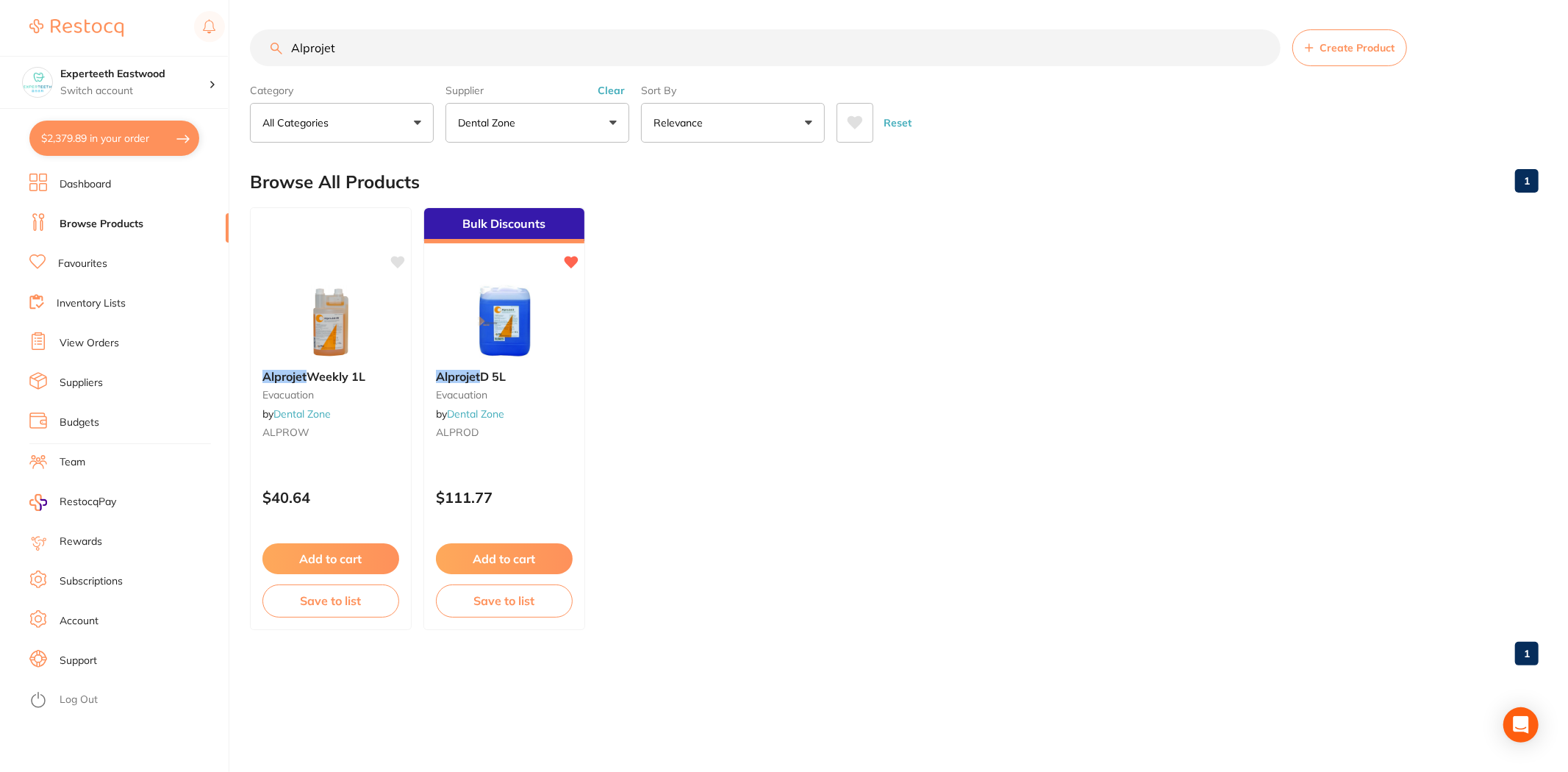
click at [336, 557] on button "Add to cart" at bounding box center [330, 559] width 136 height 31
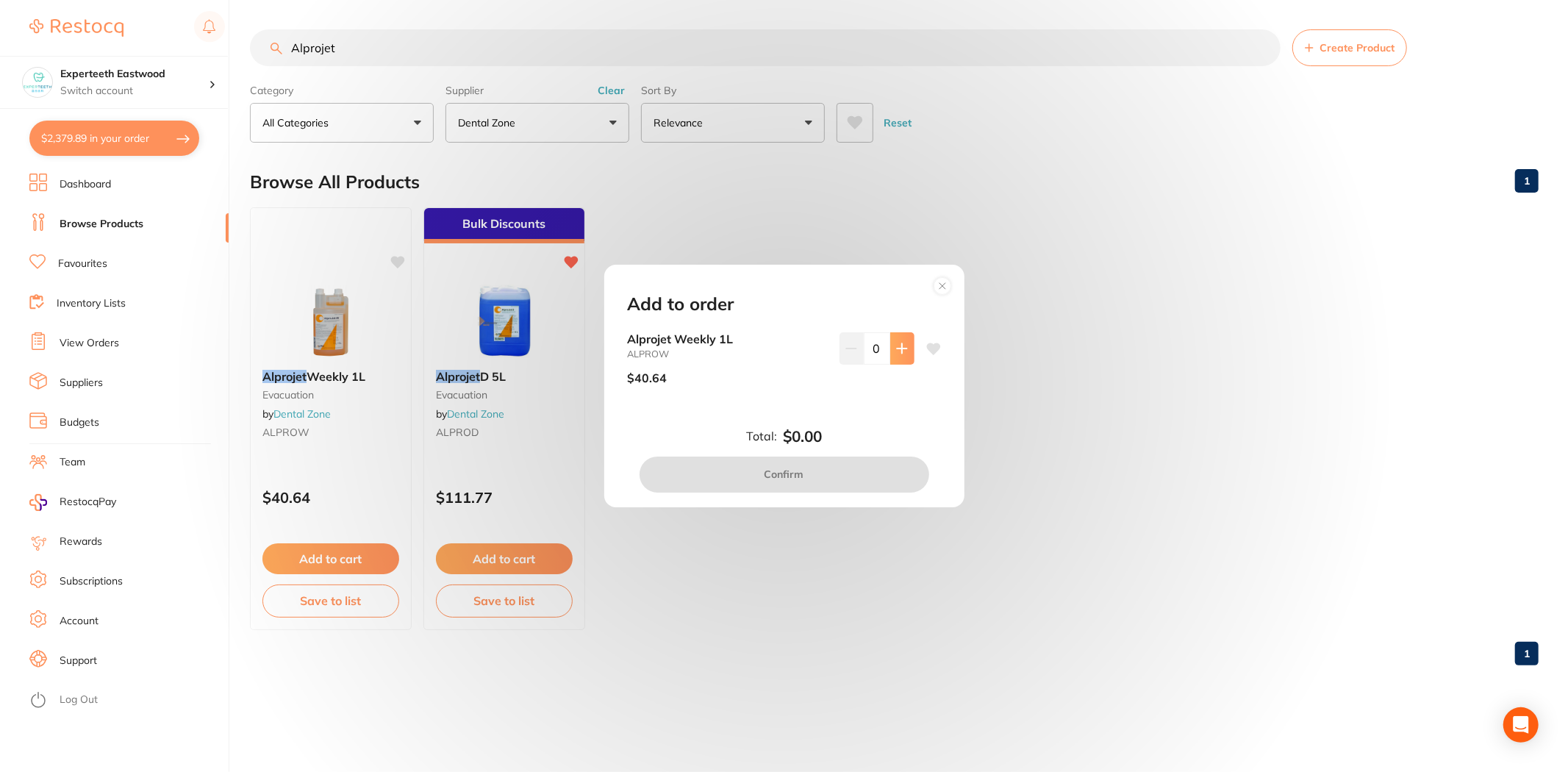
click at [892, 346] on button at bounding box center [902, 349] width 24 height 33
type input "1"
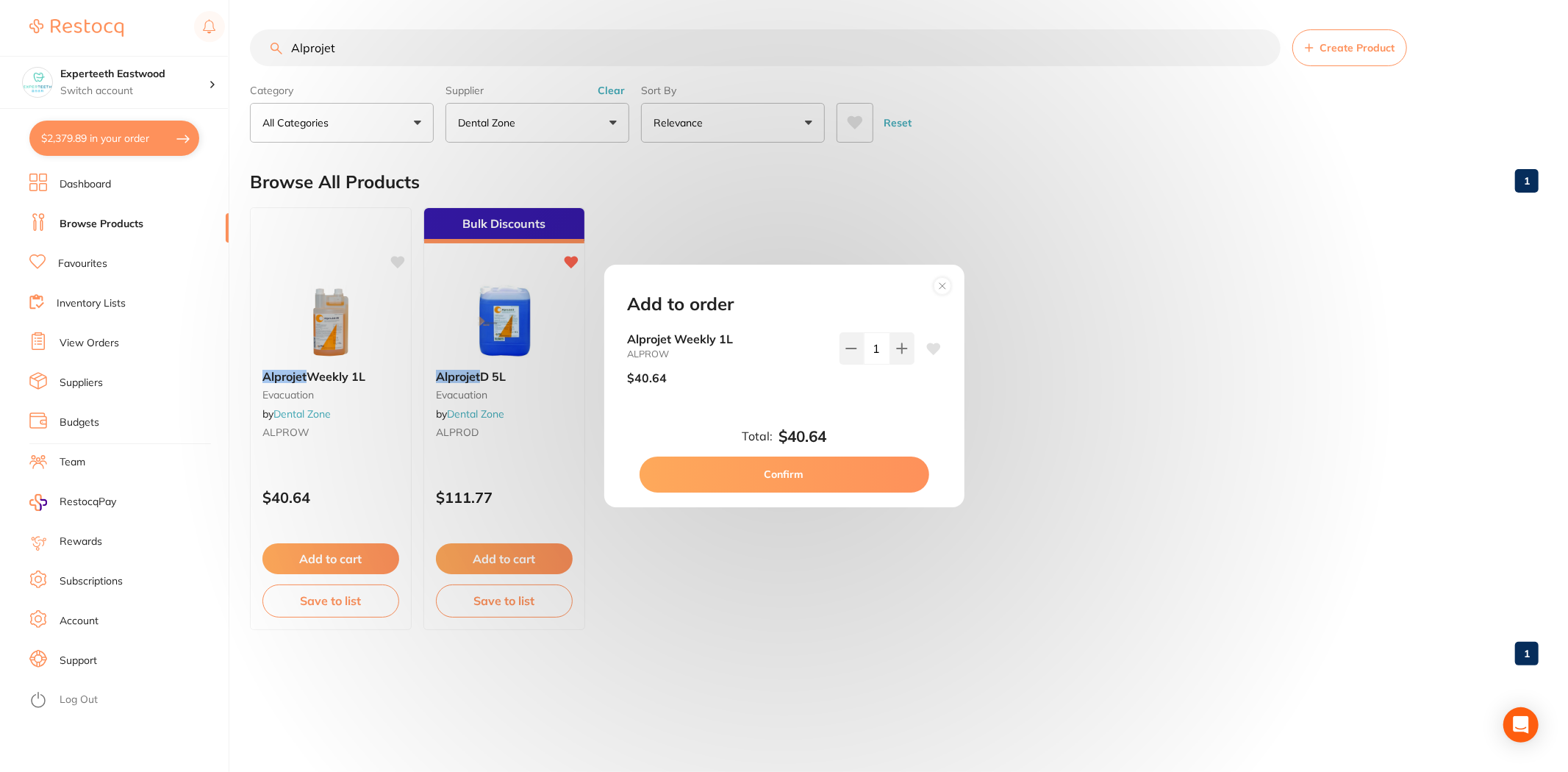
click at [811, 465] on button "Confirm" at bounding box center [784, 474] width 290 height 35
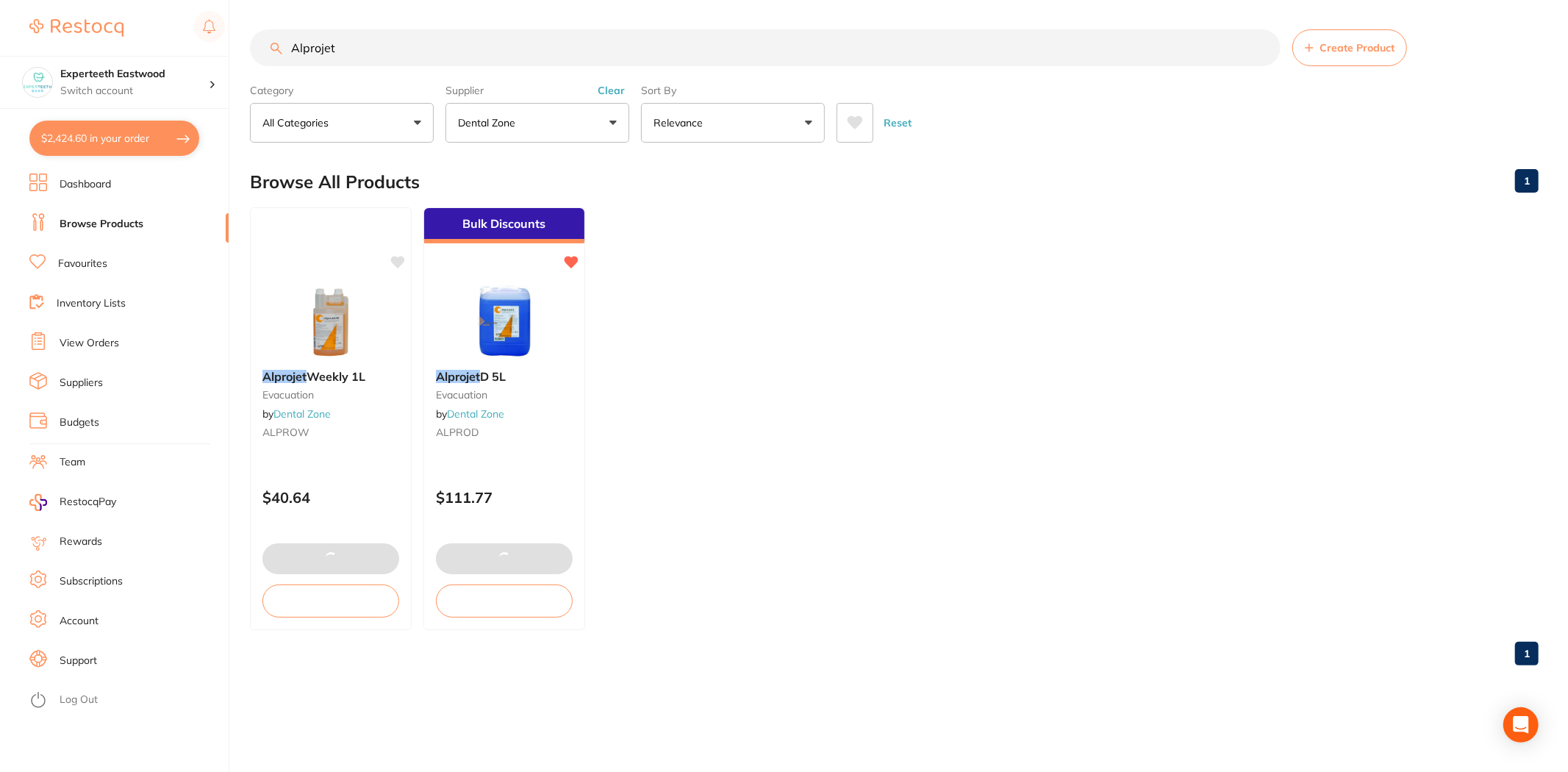
click at [368, 47] on input "Alprojet" at bounding box center [765, 47] width 1031 height 37
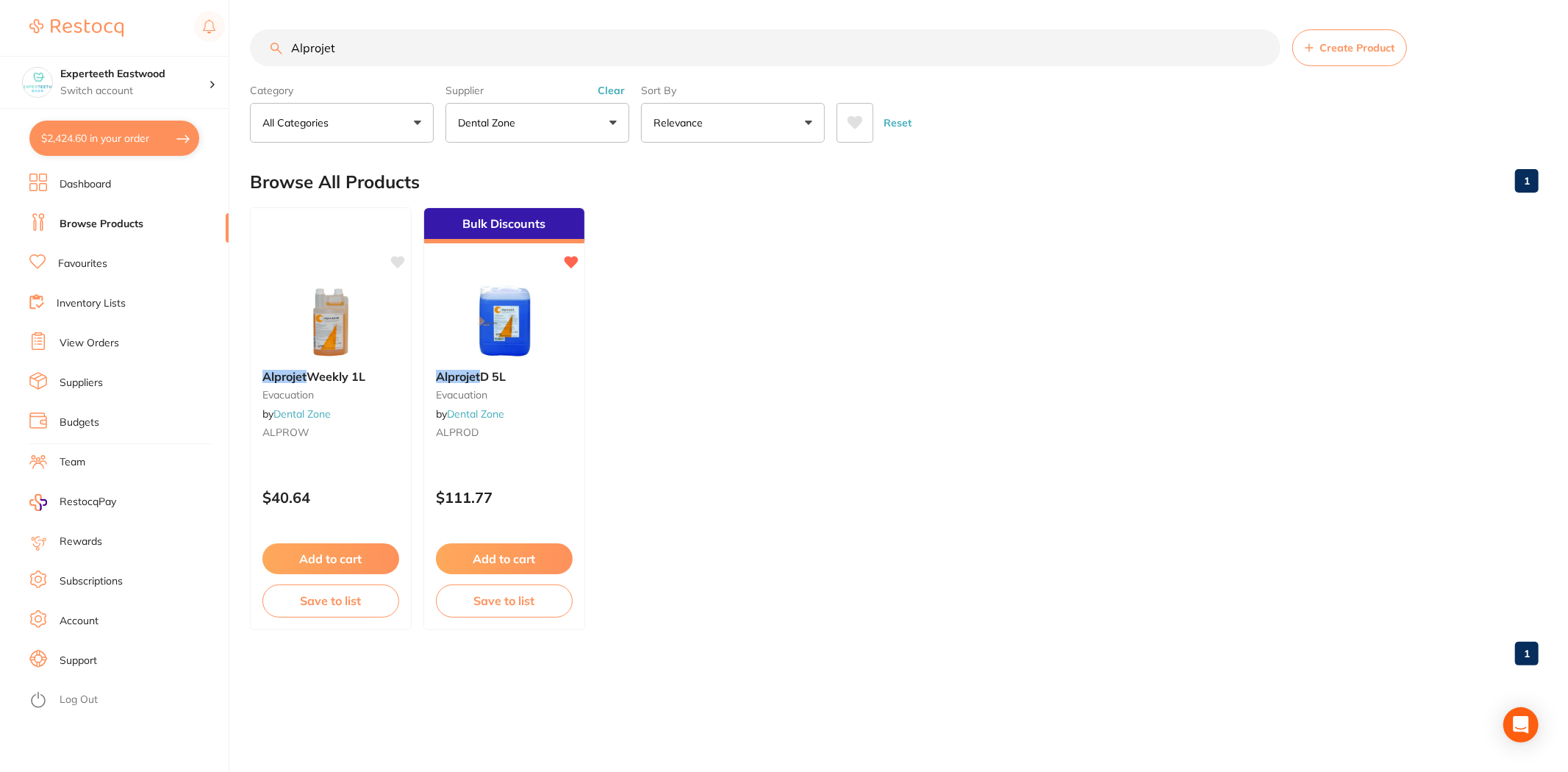
click at [600, 114] on button "Dental Zone" at bounding box center [537, 123] width 184 height 40
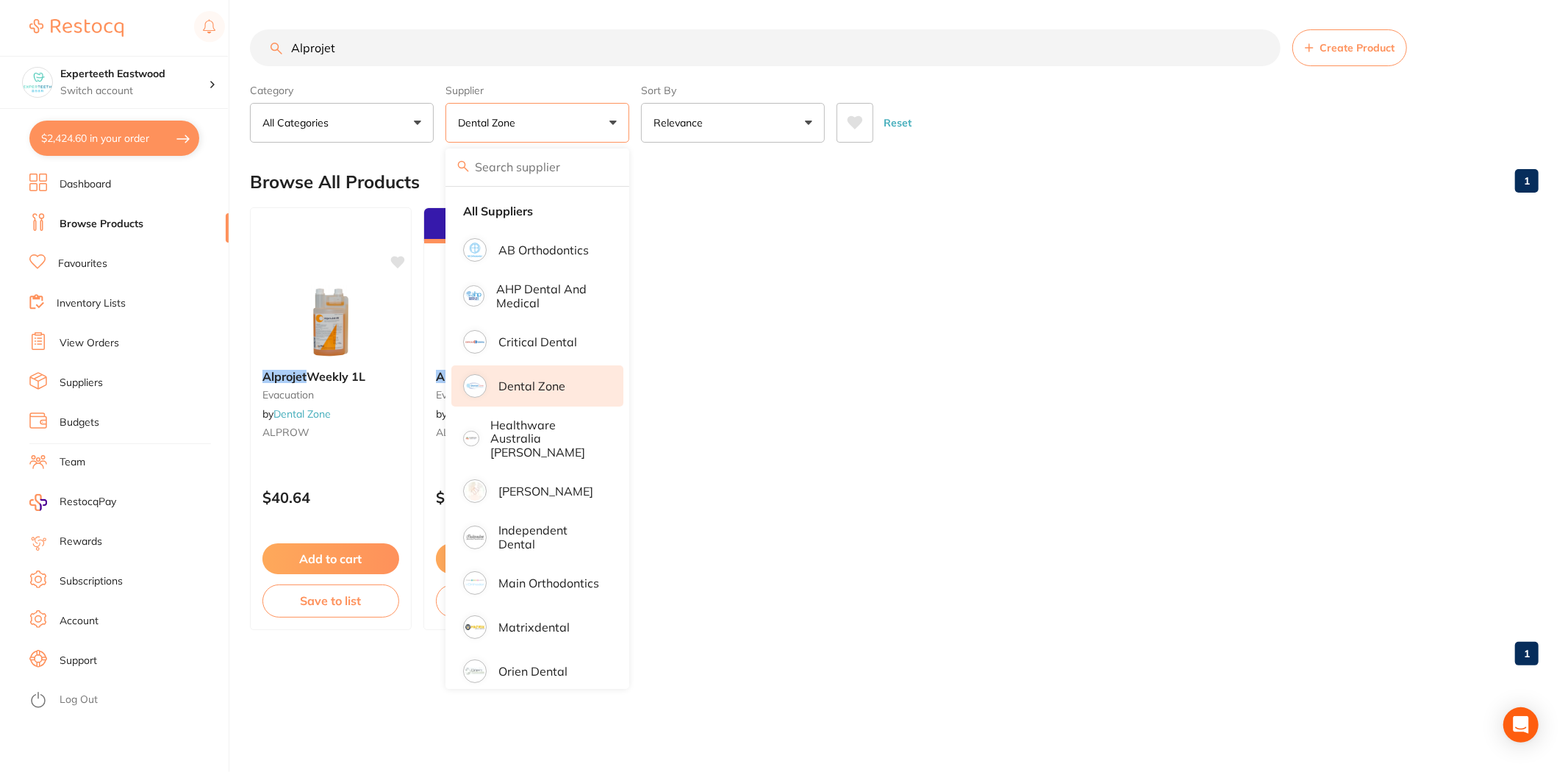
drag, startPoint x: 513, startPoint y: 213, endPoint x: 539, endPoint y: 193, distance: 32.8
click at [513, 213] on strong "All Suppliers" at bounding box center [498, 211] width 70 height 13
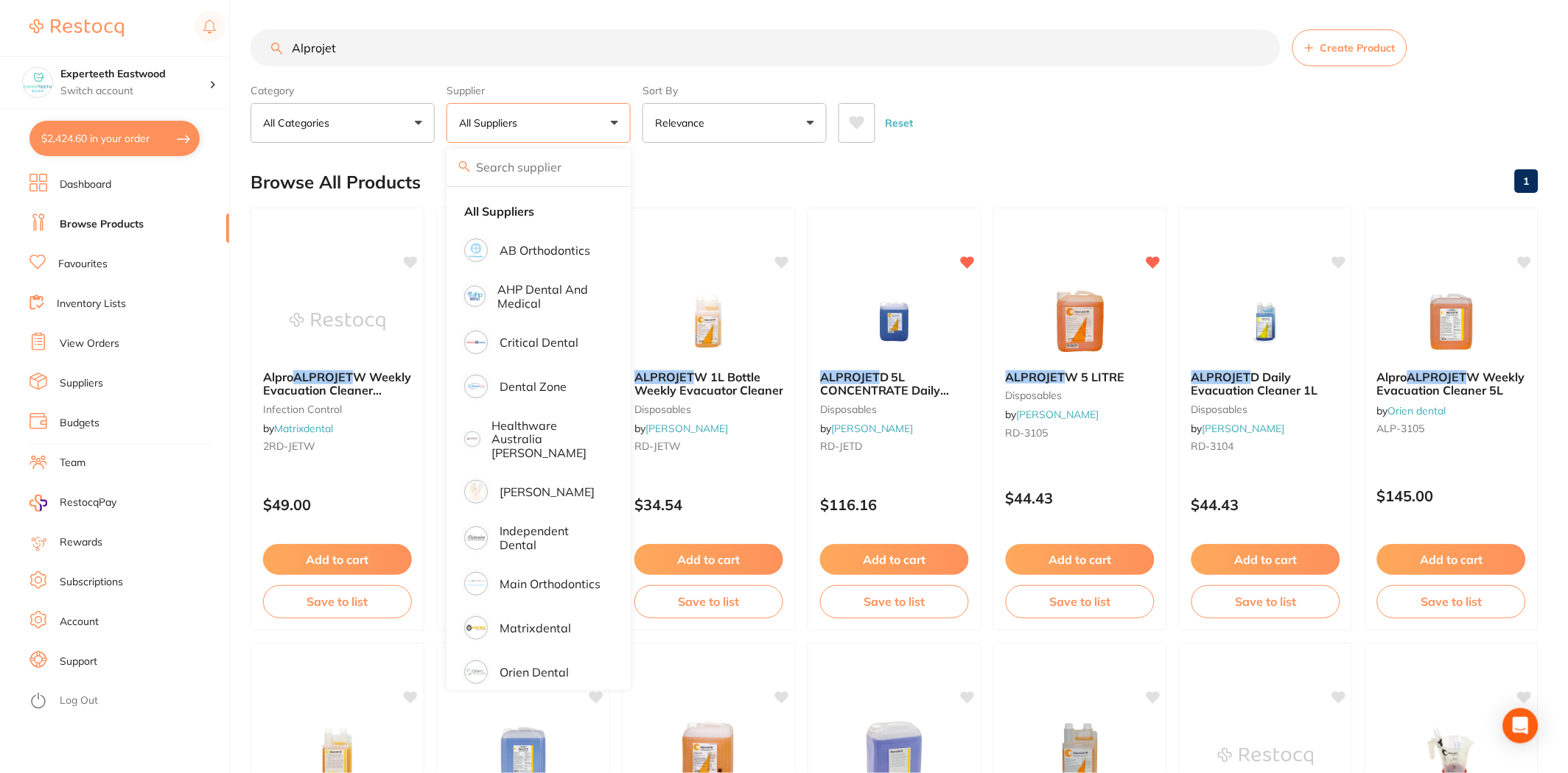
click at [1031, 93] on div "Reset" at bounding box center [1182, 117] width 688 height 52
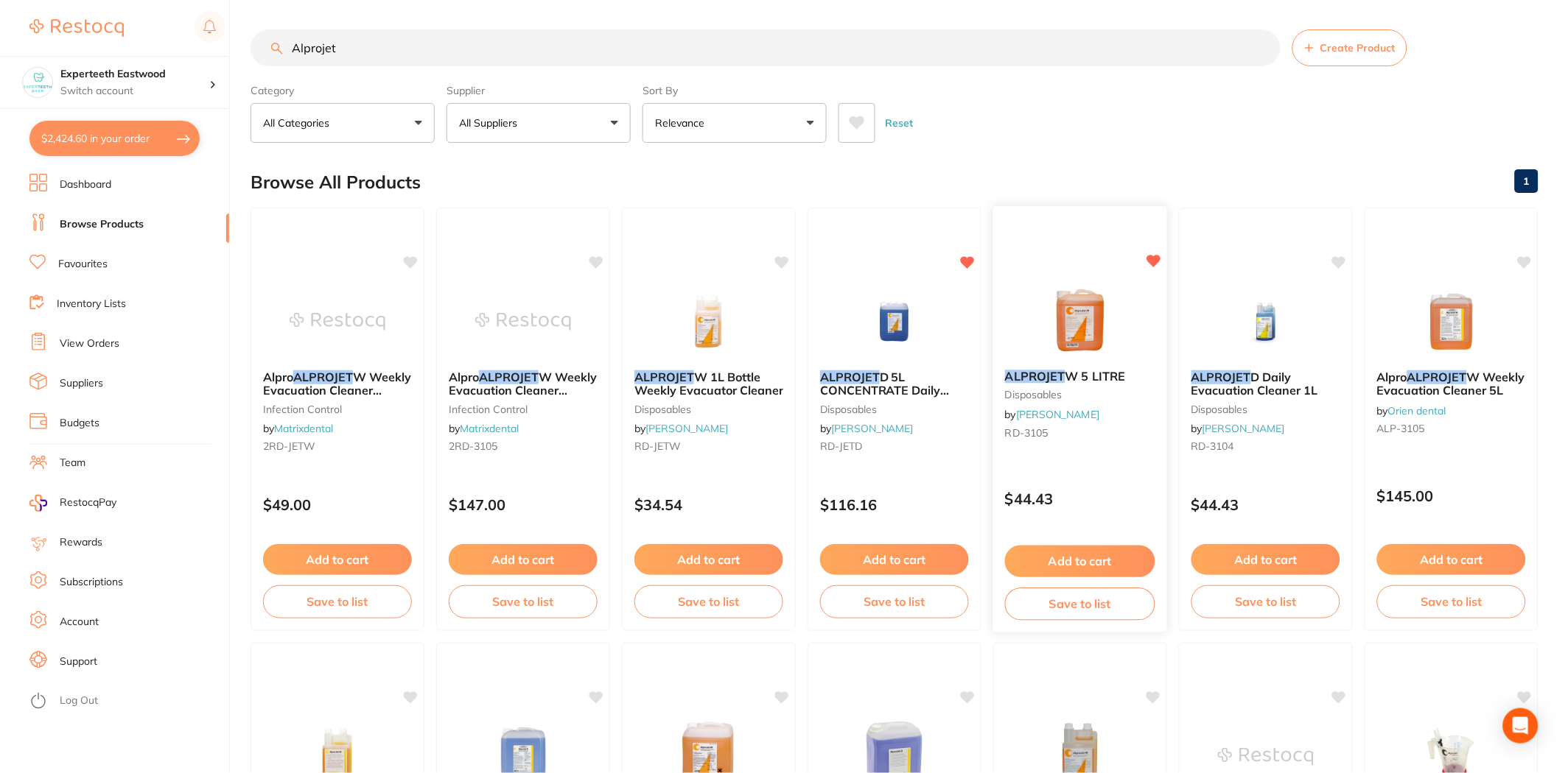
click at [1059, 558] on button "Add to cart" at bounding box center [1080, 561] width 151 height 32
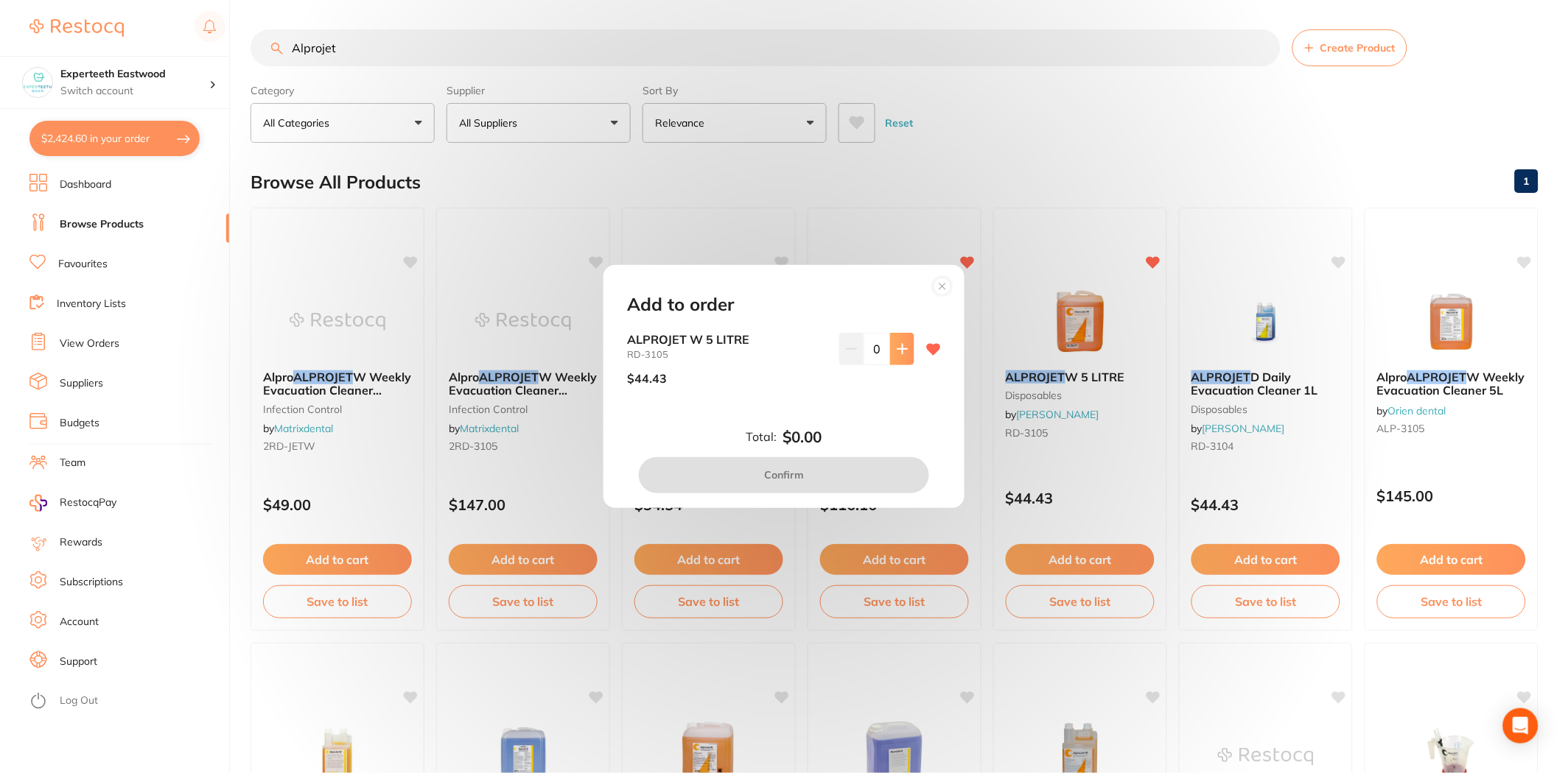
click at [906, 351] on button at bounding box center [902, 349] width 25 height 33
type input "1"
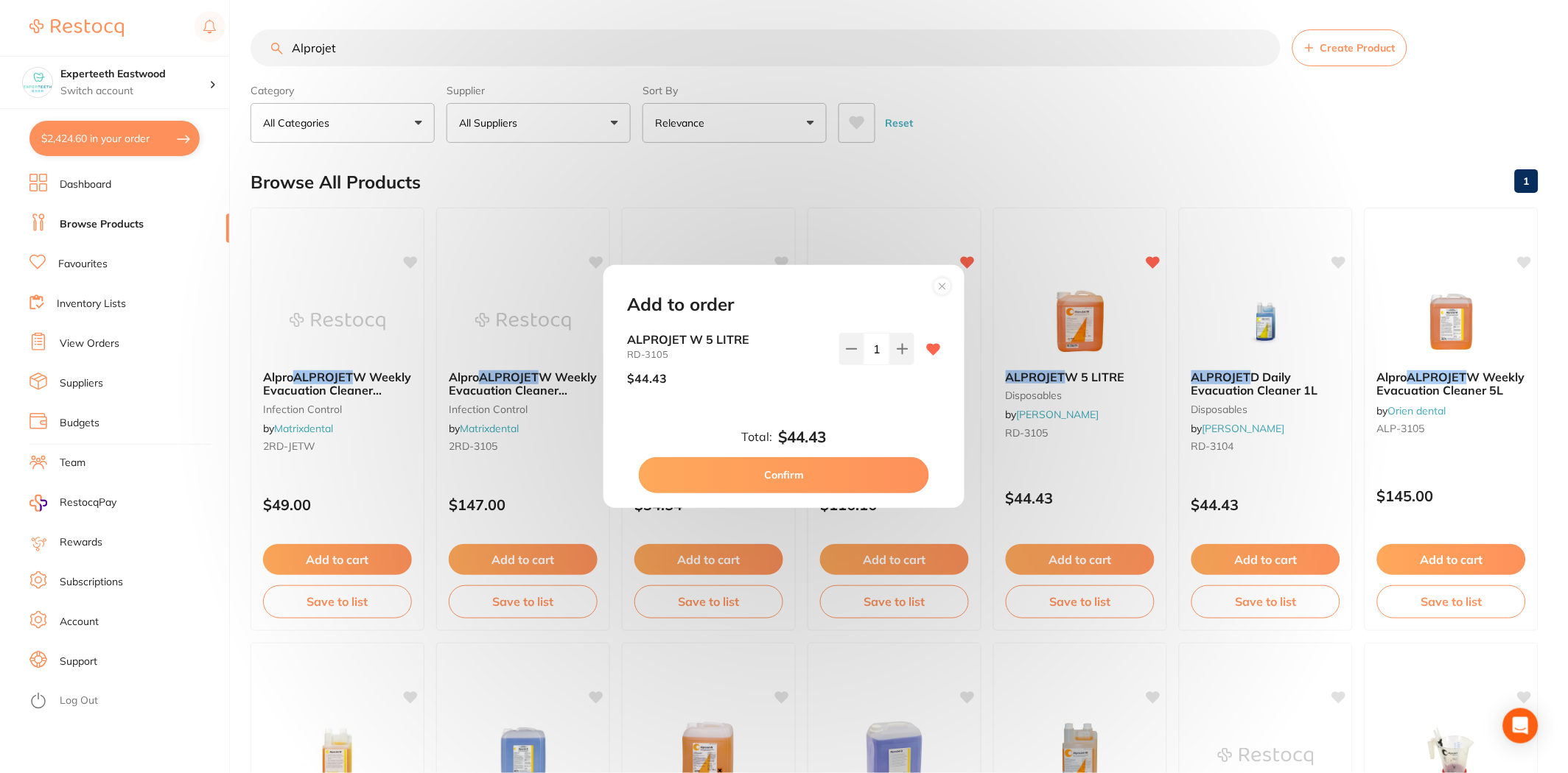
click at [783, 474] on button "Confirm" at bounding box center [784, 474] width 291 height 35
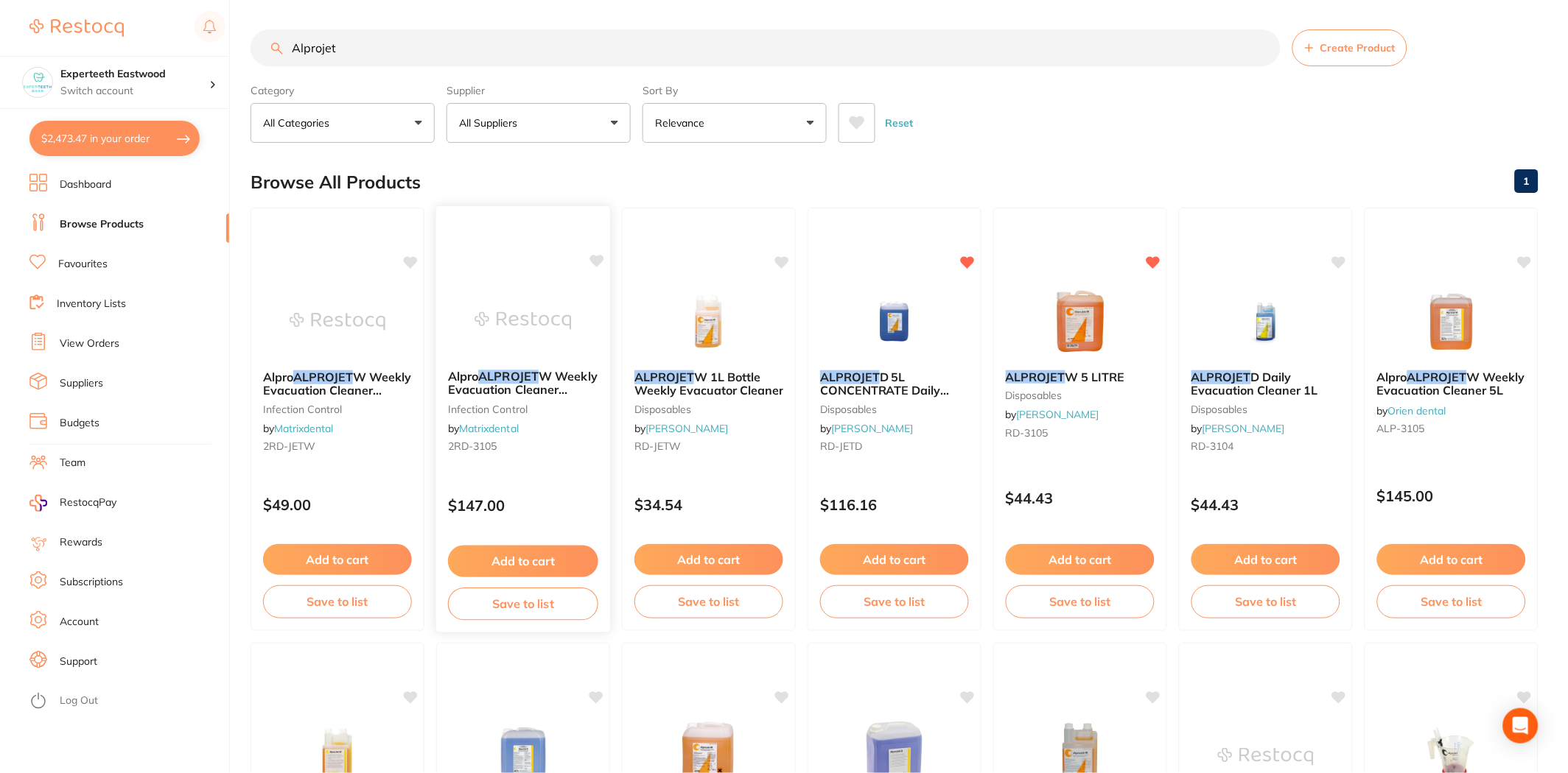
click at [513, 553] on button "Add to cart" at bounding box center [523, 561] width 151 height 32
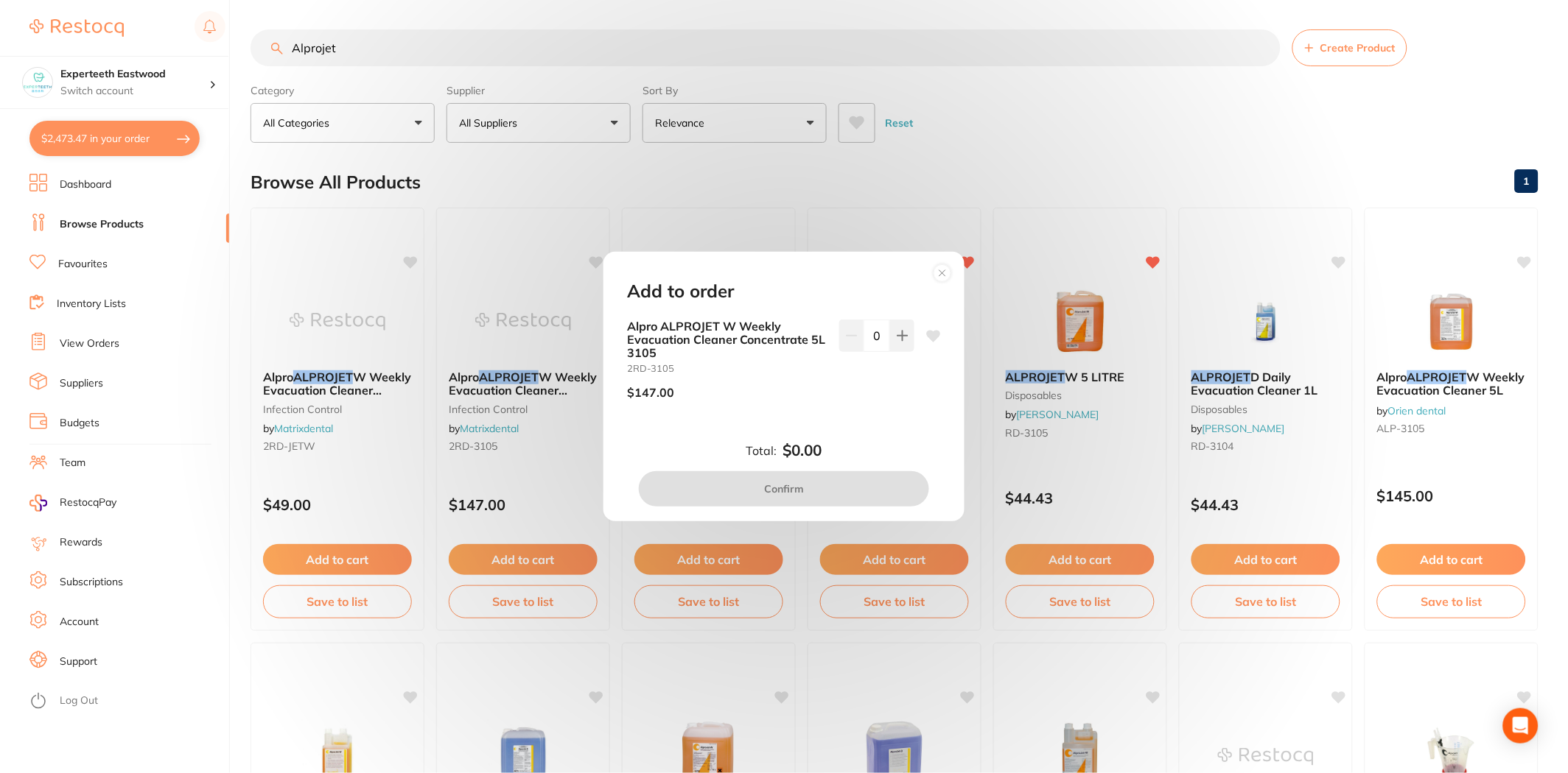
click at [940, 267] on circle at bounding box center [943, 273] width 17 height 17
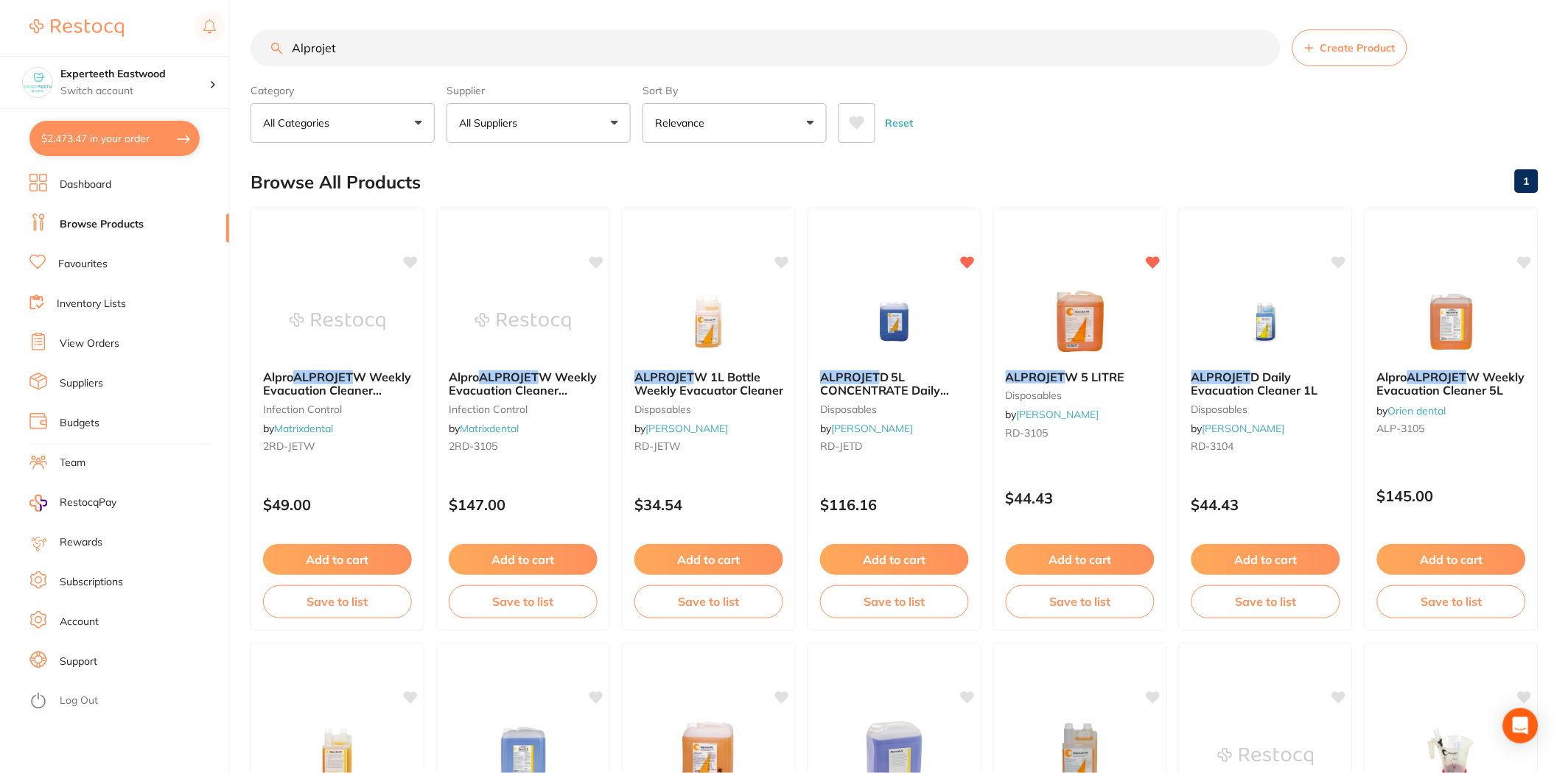
drag, startPoint x: 350, startPoint y: 45, endPoint x: 179, endPoint y: 42, distance: 171.0
click at [179, 42] on div "$2,473.47 Experteeth Eastwood Switch account Experteeth Eastwood $2,473.47 in y…" at bounding box center [784, 386] width 1568 height 773
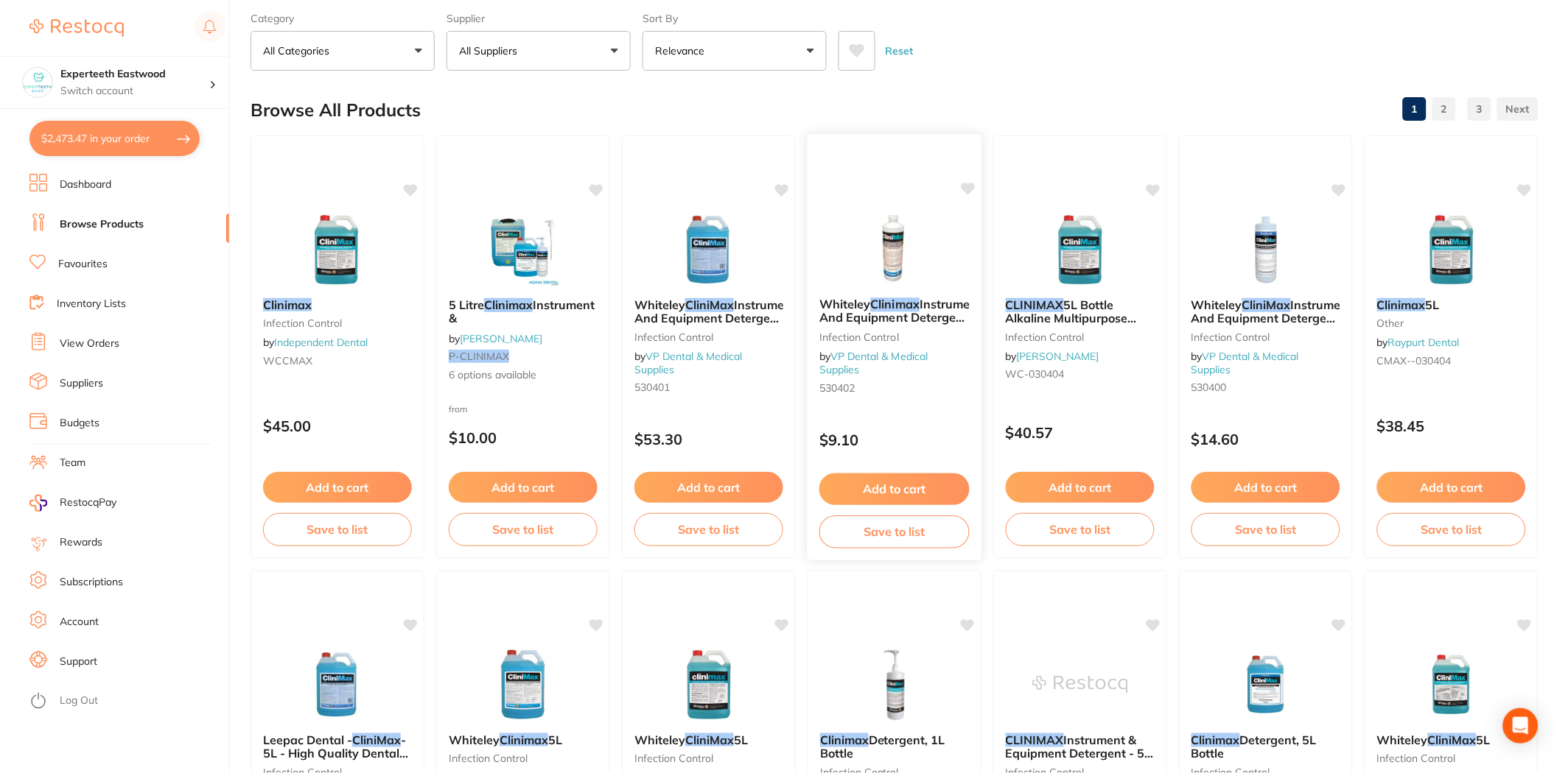
scroll to position [245, 0]
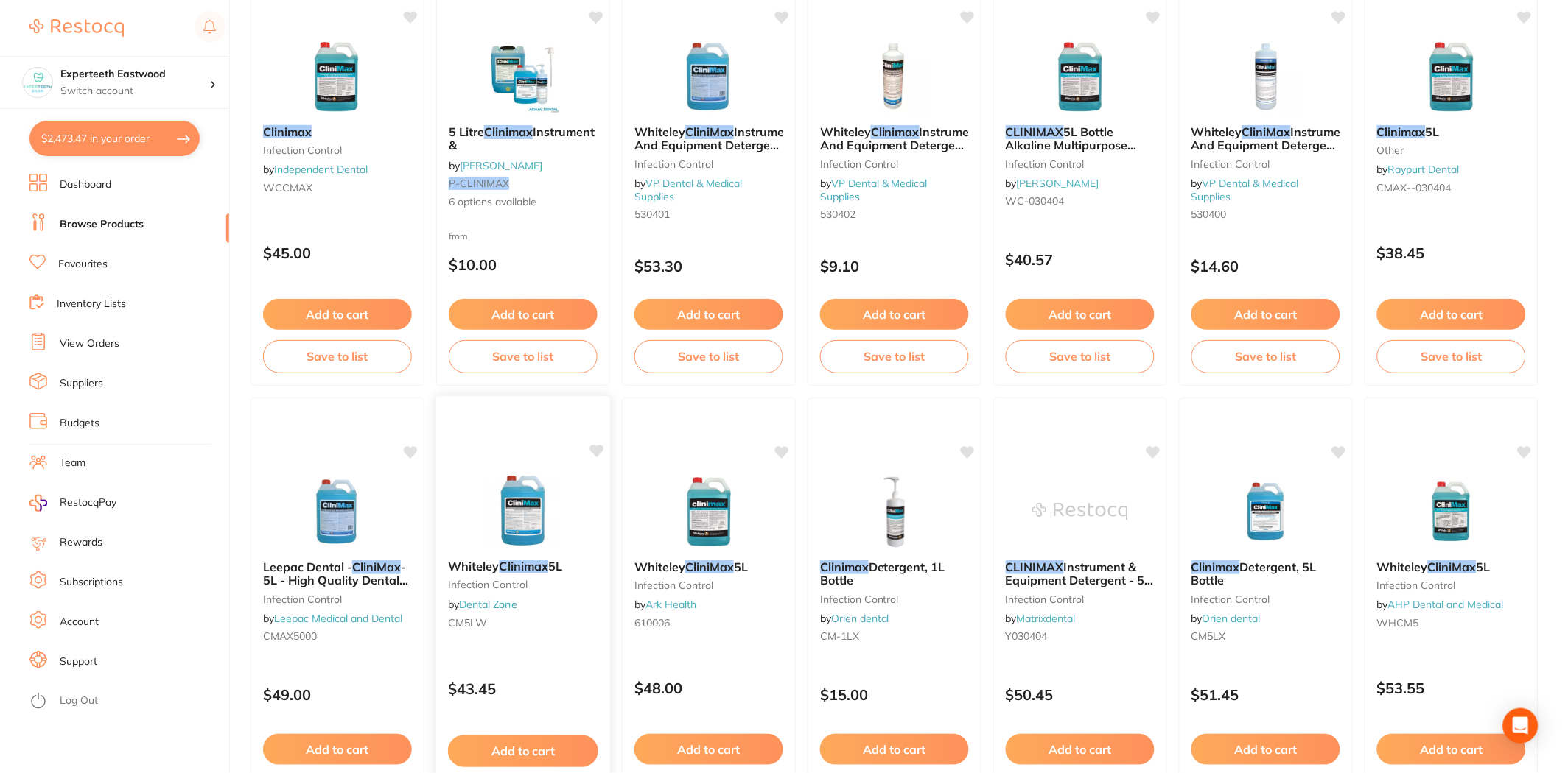
type input "clinimax"
drag, startPoint x: 519, startPoint y: 748, endPoint x: 565, endPoint y: 700, distance: 66.5
click at [519, 748] on button "Add to cart" at bounding box center [523, 750] width 149 height 31
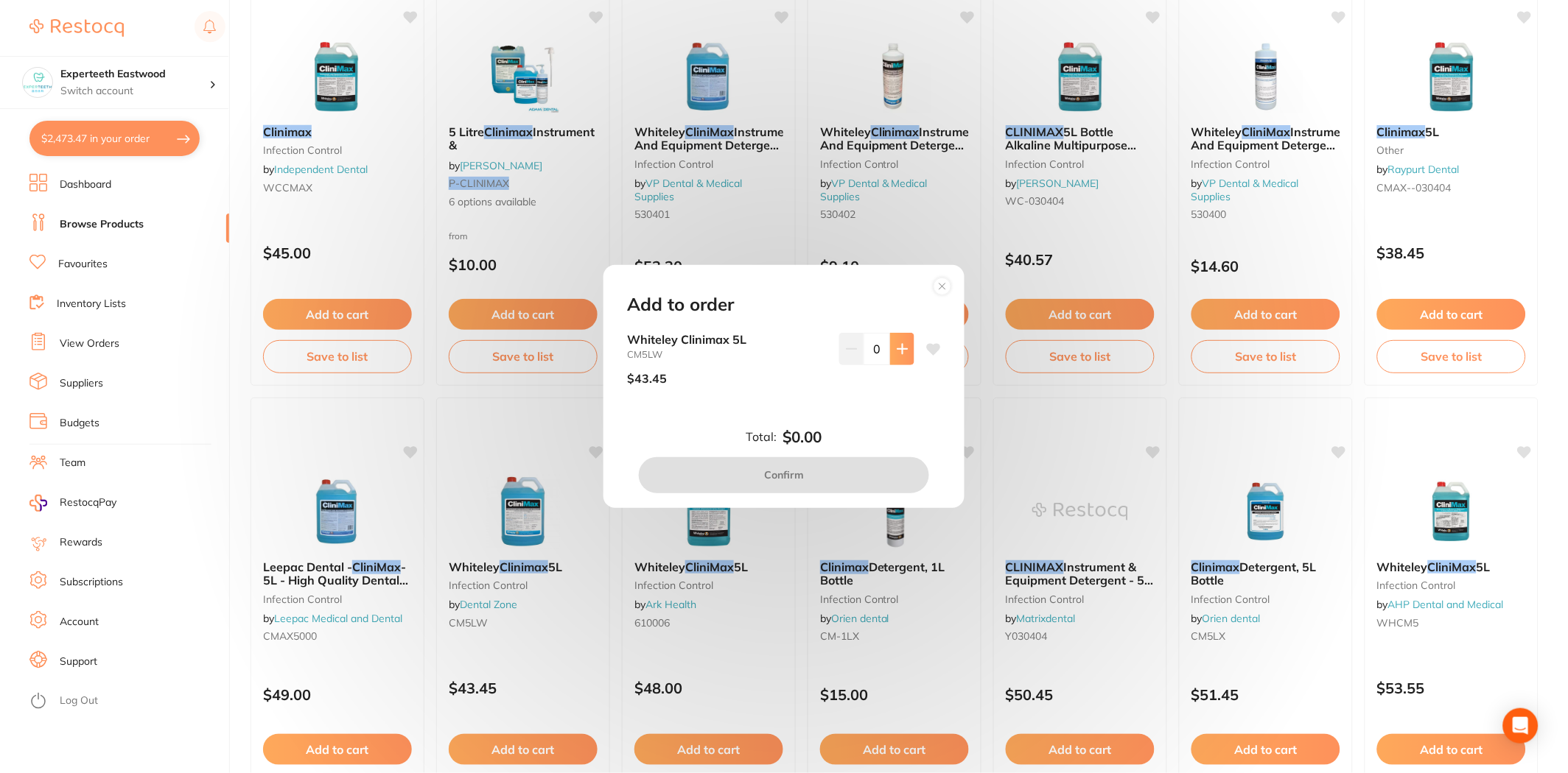
click at [897, 344] on icon at bounding box center [903, 349] width 11 height 11
type input "1"
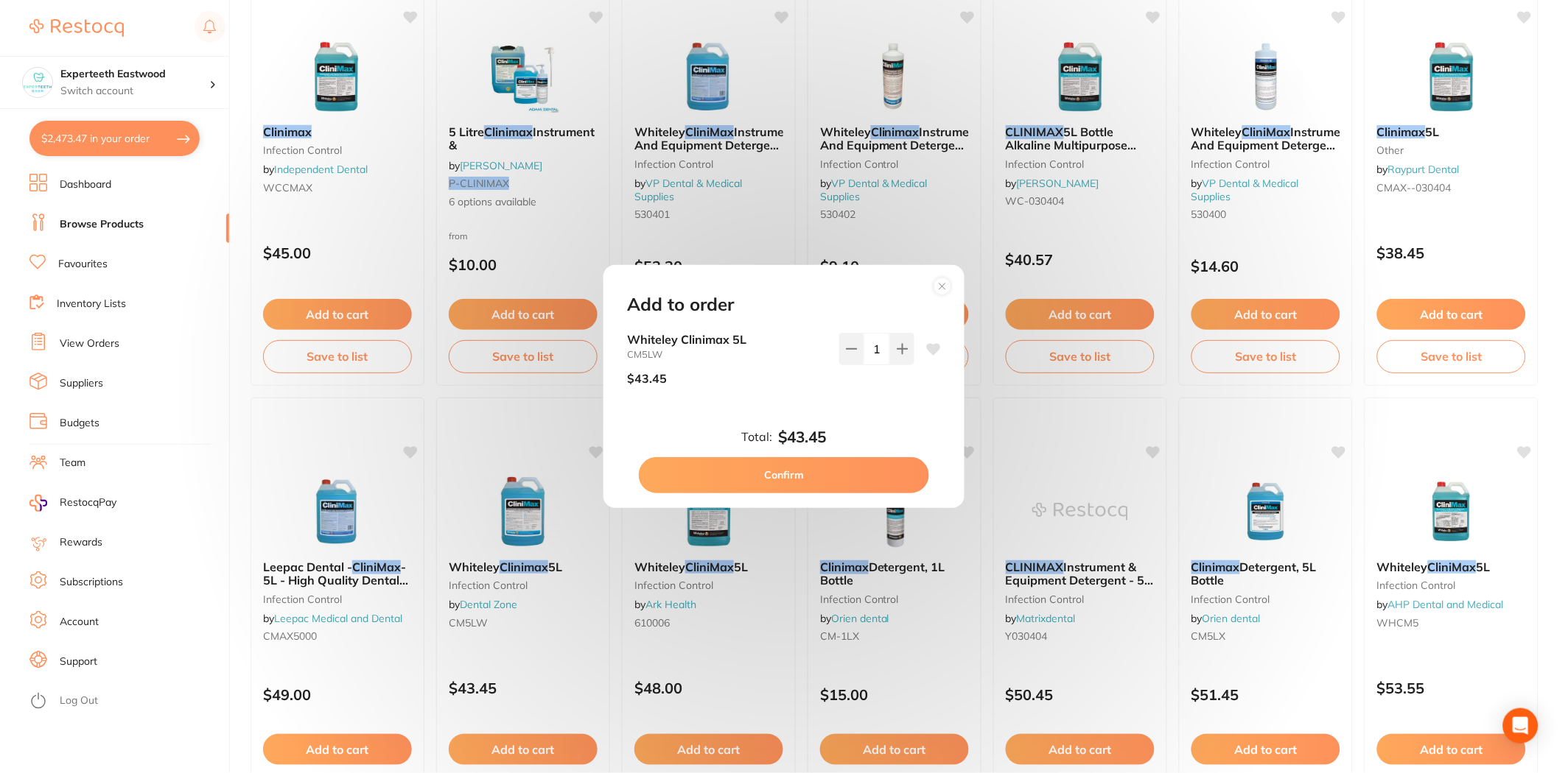
click at [842, 473] on button "Confirm" at bounding box center [784, 474] width 291 height 35
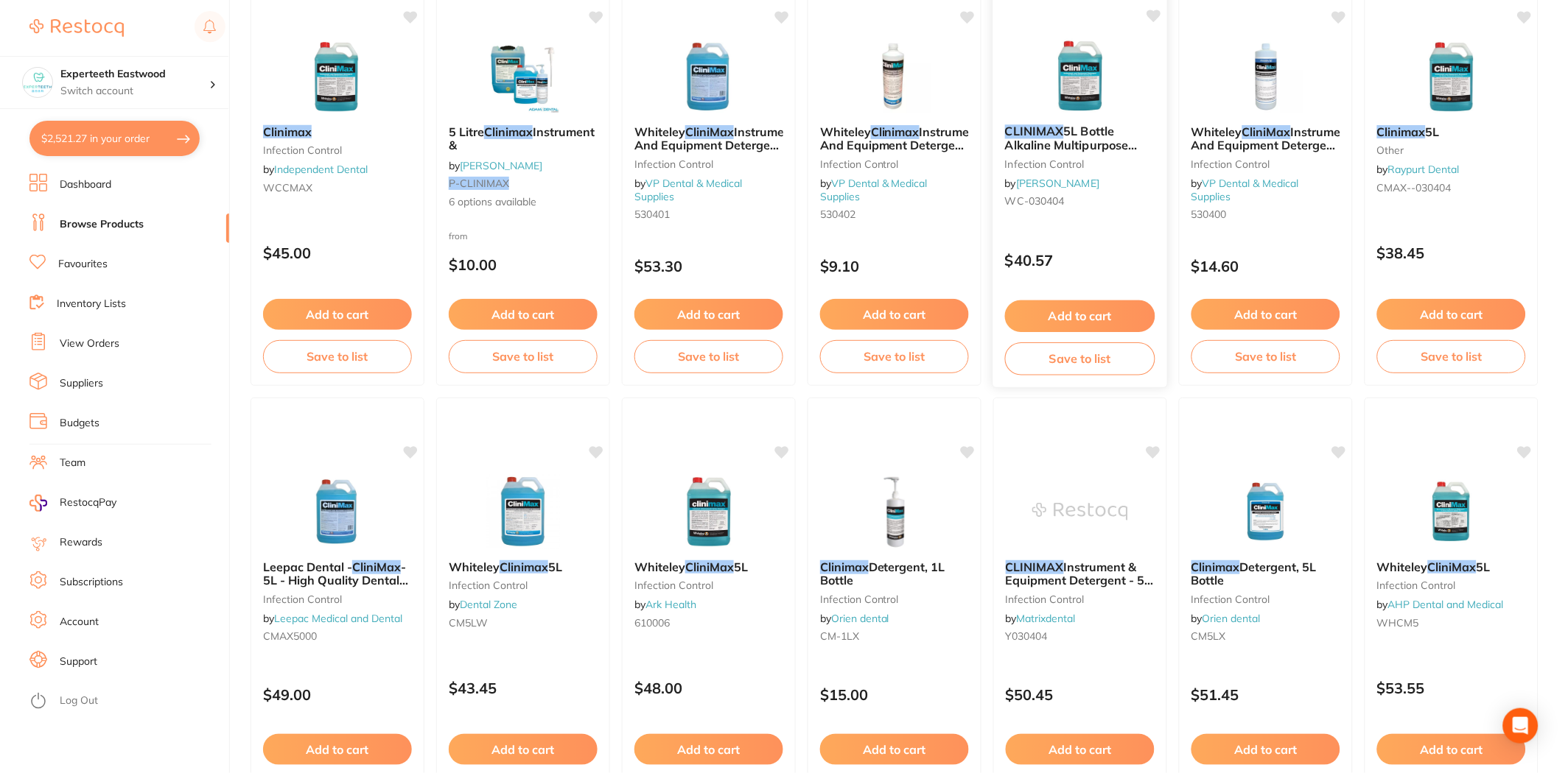
click at [1083, 312] on button "Add to cart" at bounding box center [1080, 316] width 151 height 32
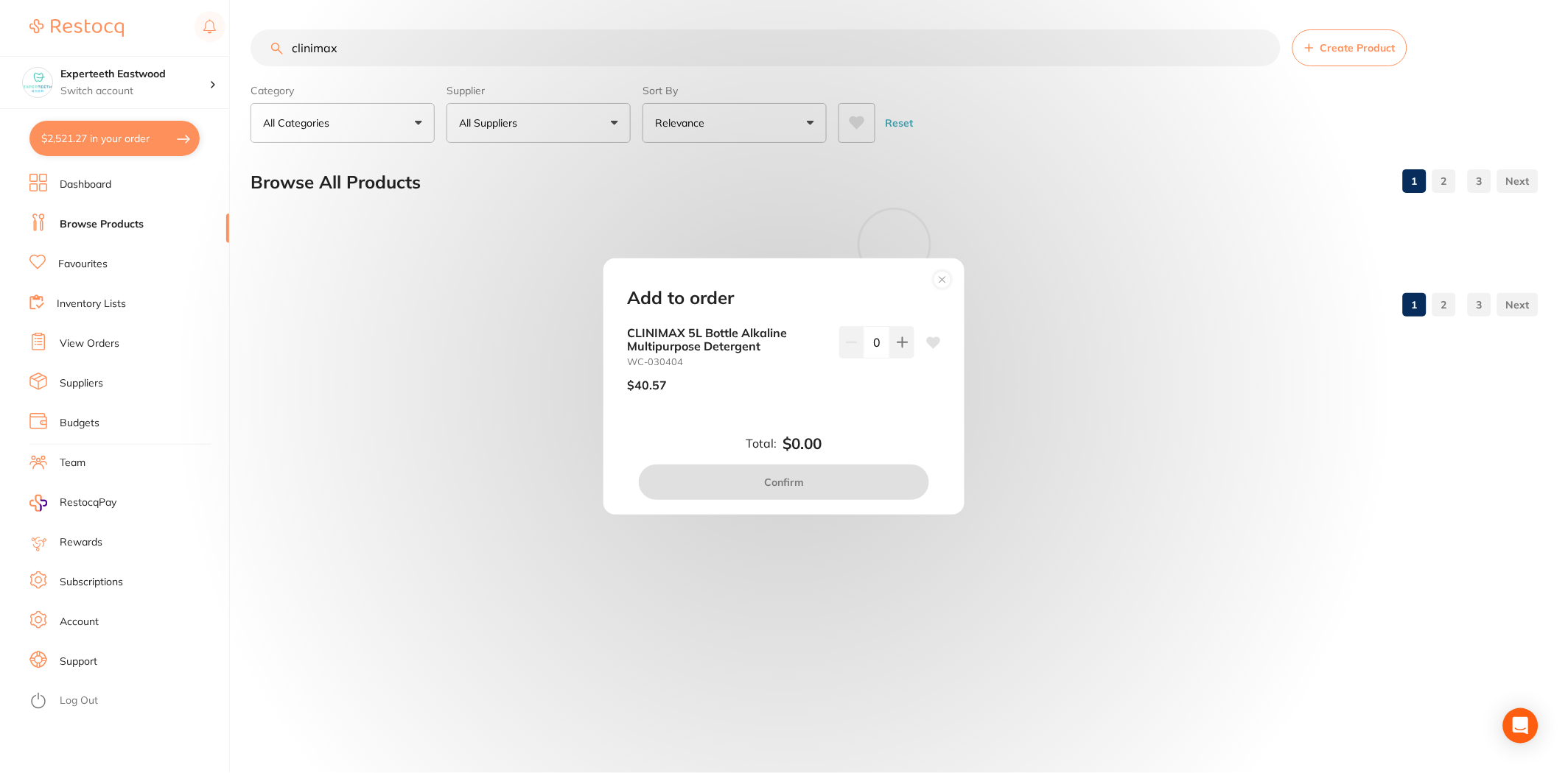
scroll to position [0, 0]
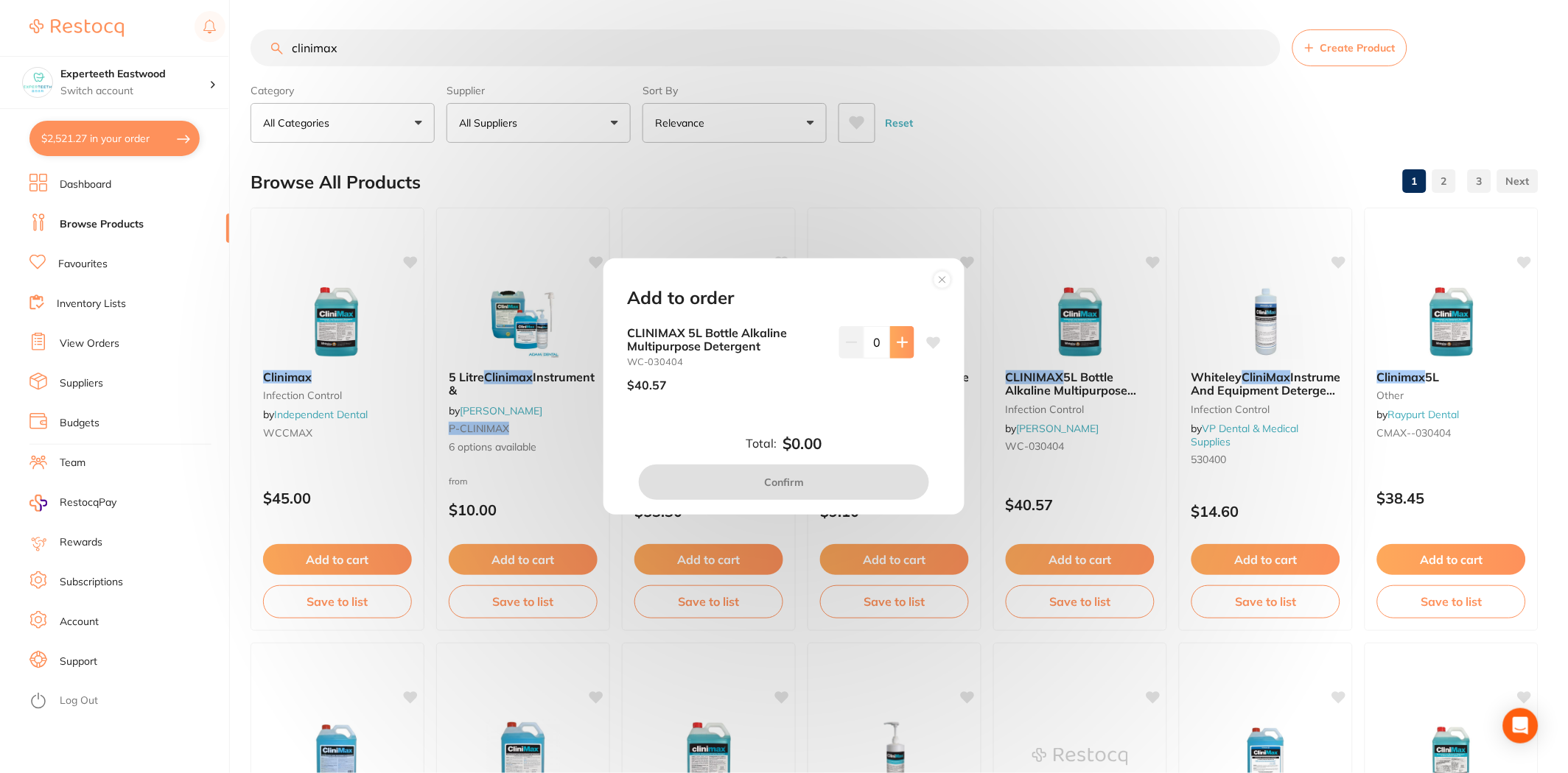
click at [902, 337] on icon at bounding box center [903, 342] width 11 height 11
type input "1"
click at [816, 486] on button "Confirm" at bounding box center [784, 482] width 291 height 35
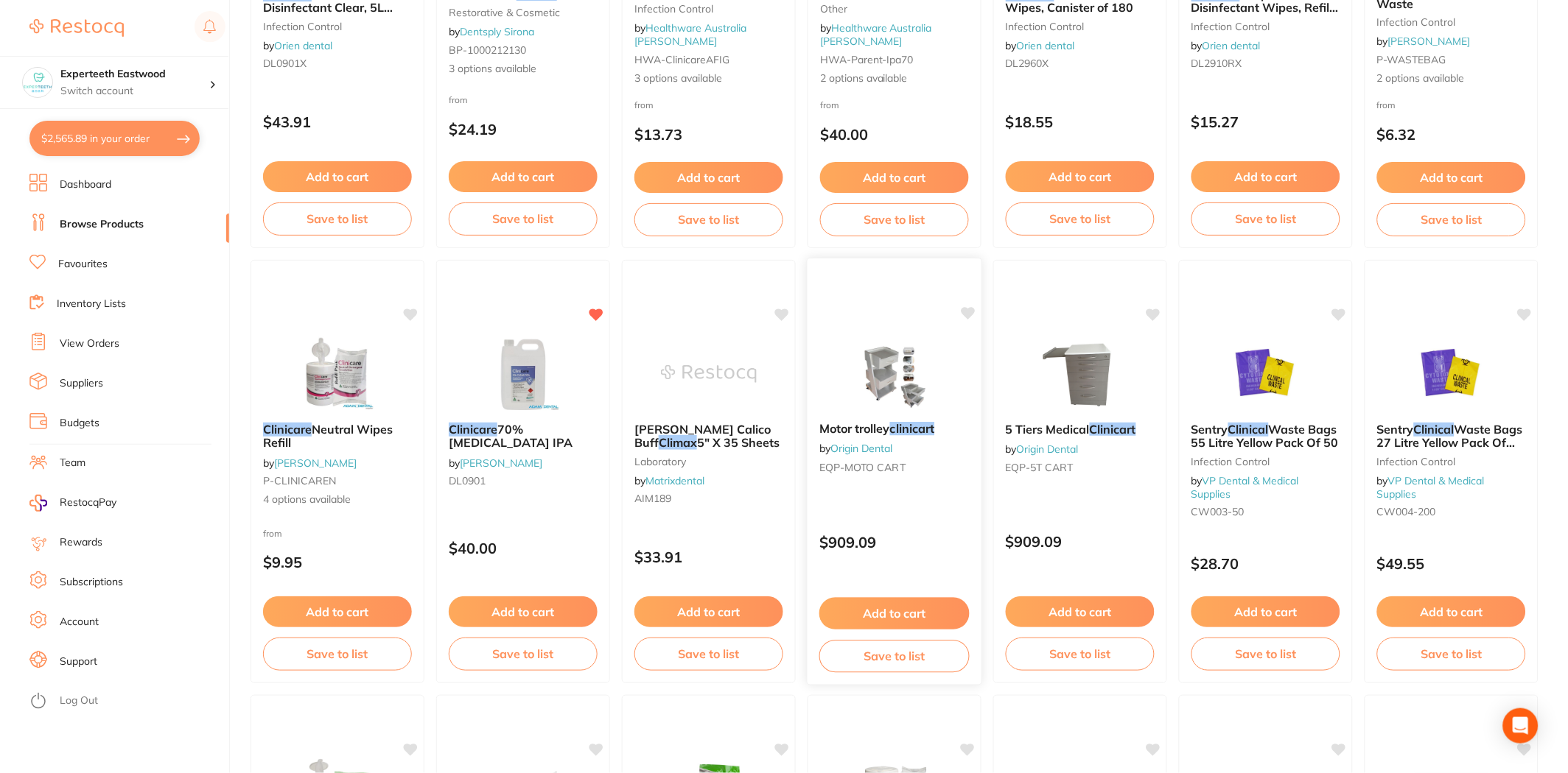
scroll to position [1099, 0]
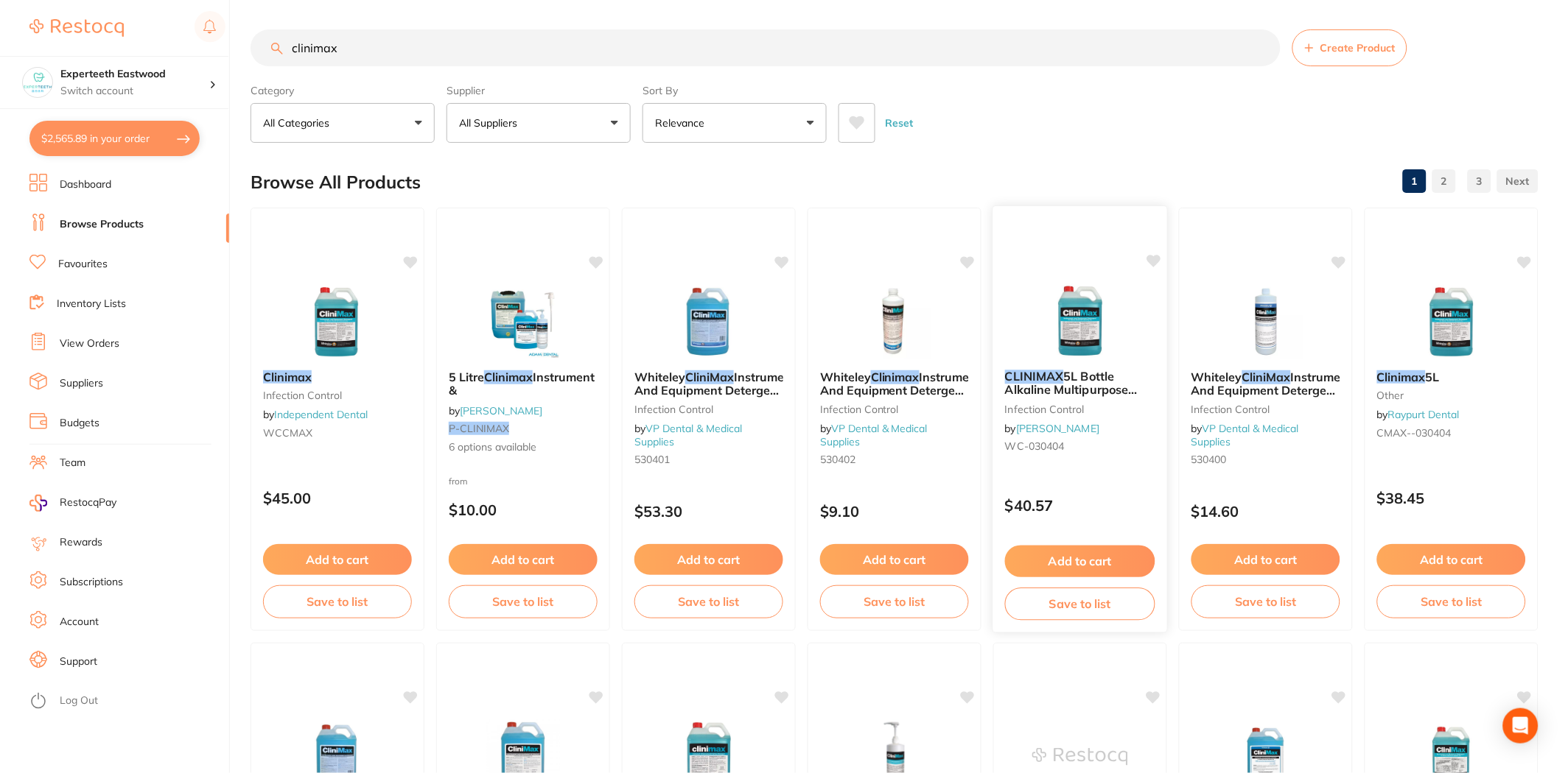
click at [1152, 258] on icon at bounding box center [1154, 260] width 14 height 12
click at [101, 131] on button "$2,565.89 in your order" at bounding box center [115, 138] width 170 height 35
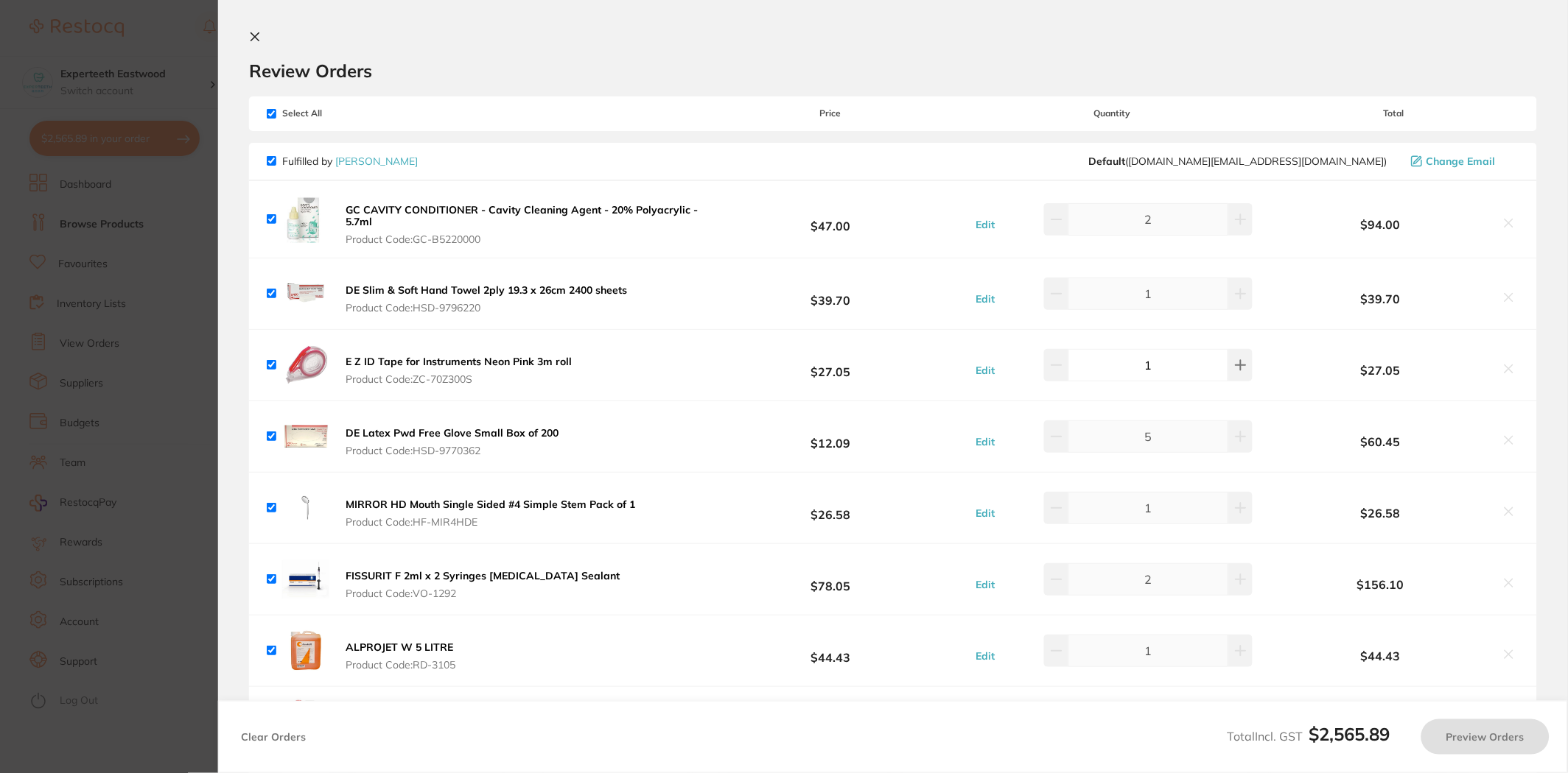
checkbox input "true"
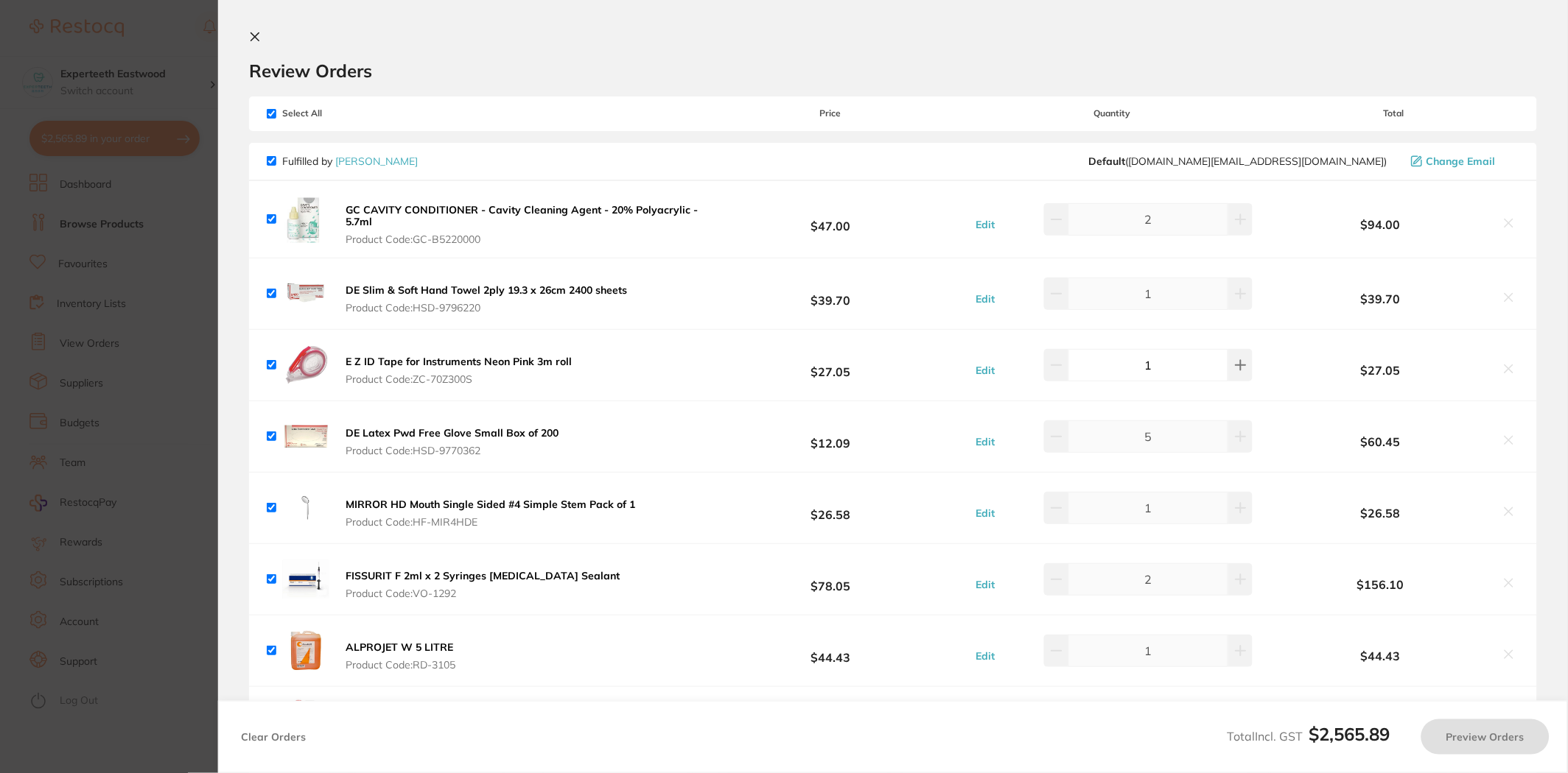
checkbox input "true"
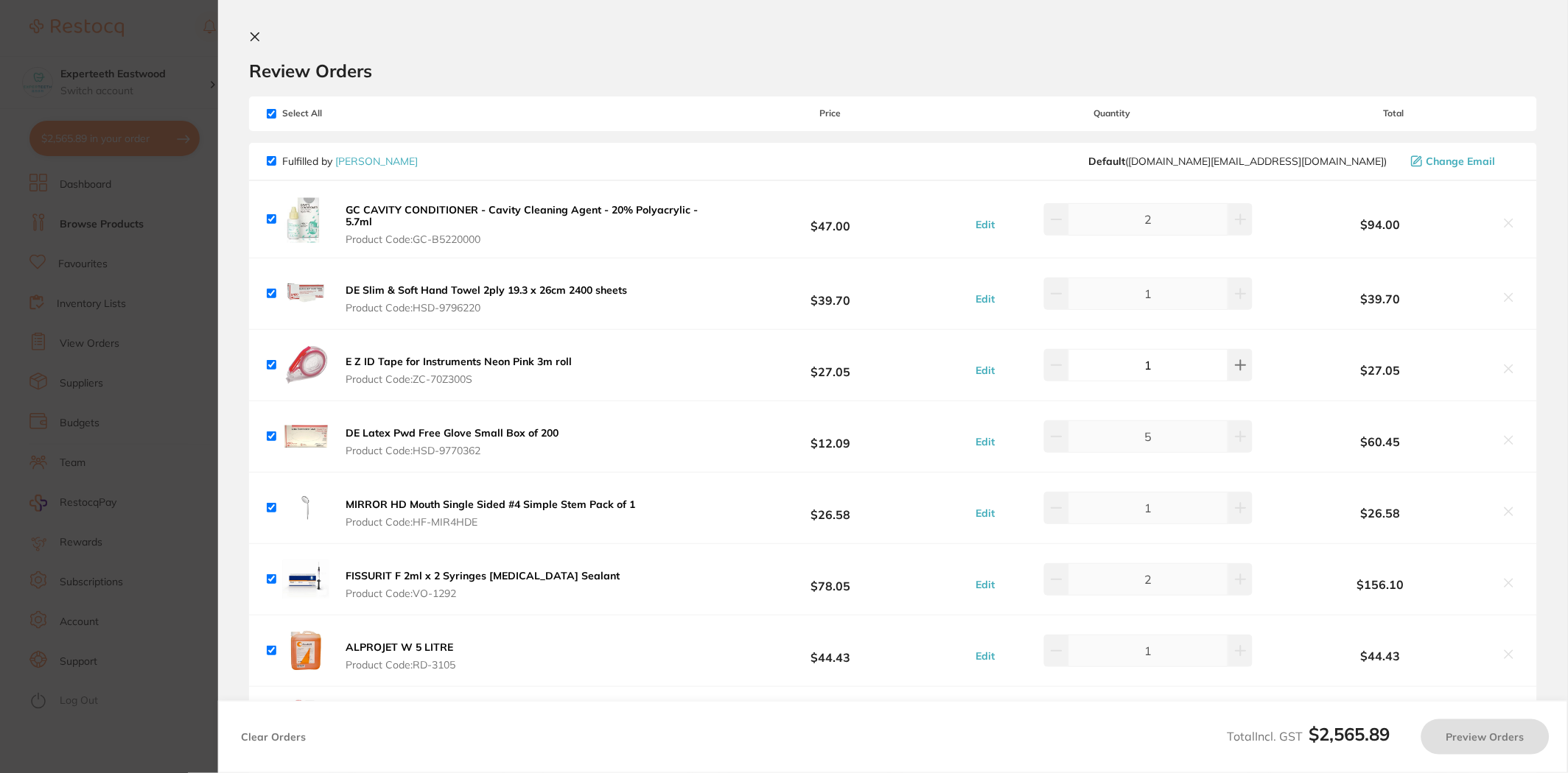
checkbox input "true"
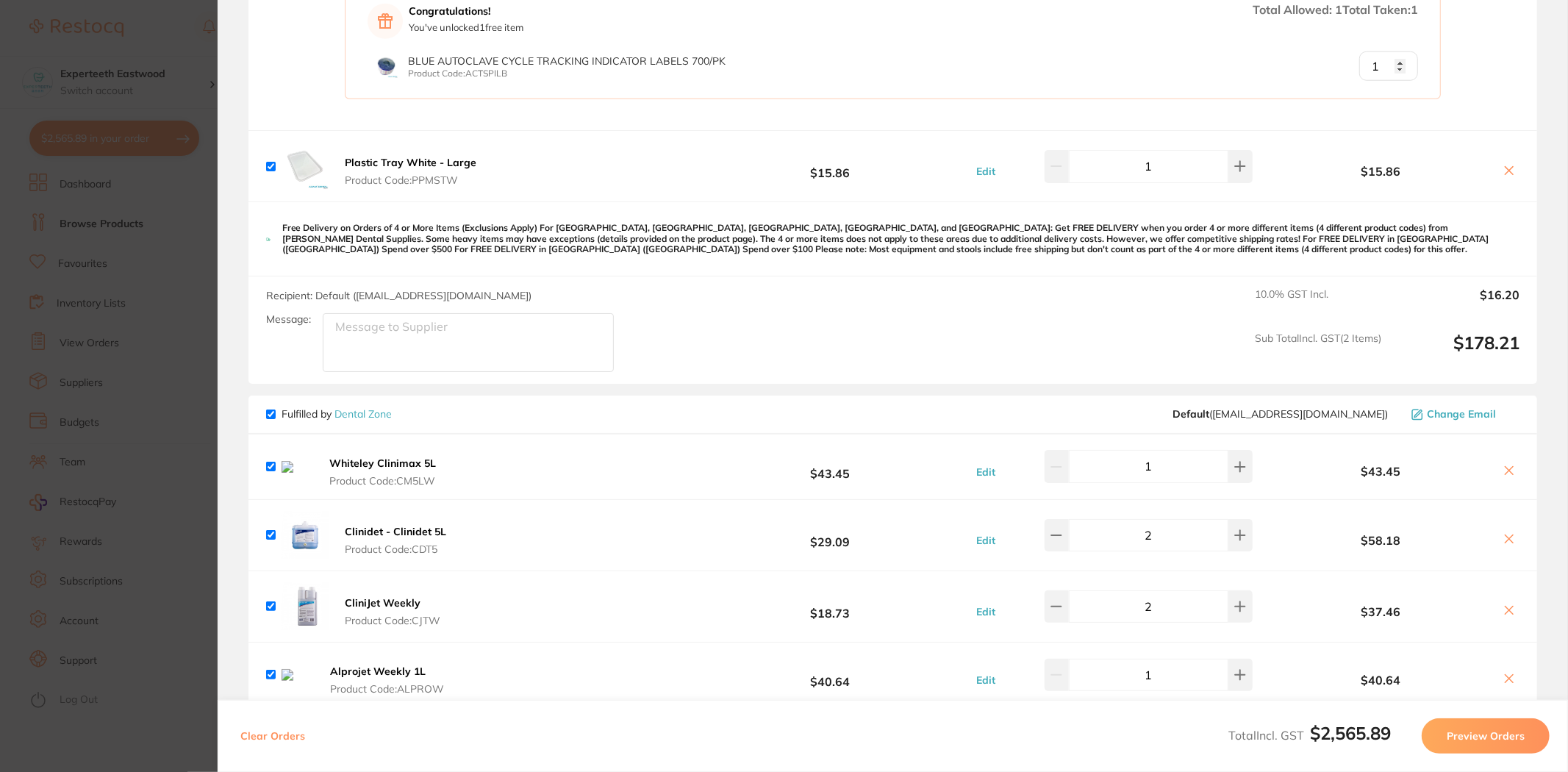
scroll to position [1307, 0]
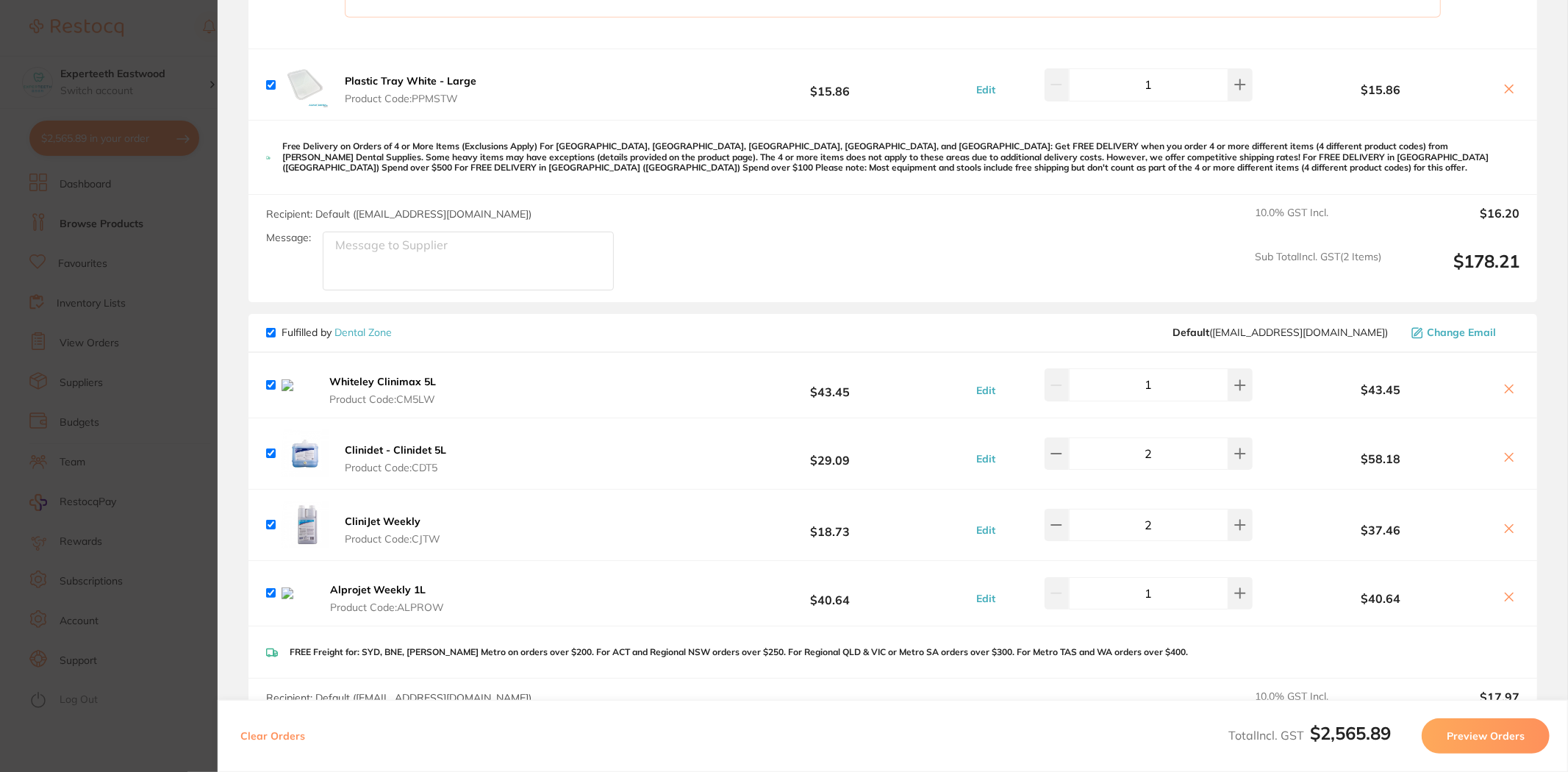
click at [1510, 387] on icon at bounding box center [1509, 389] width 11 height 11
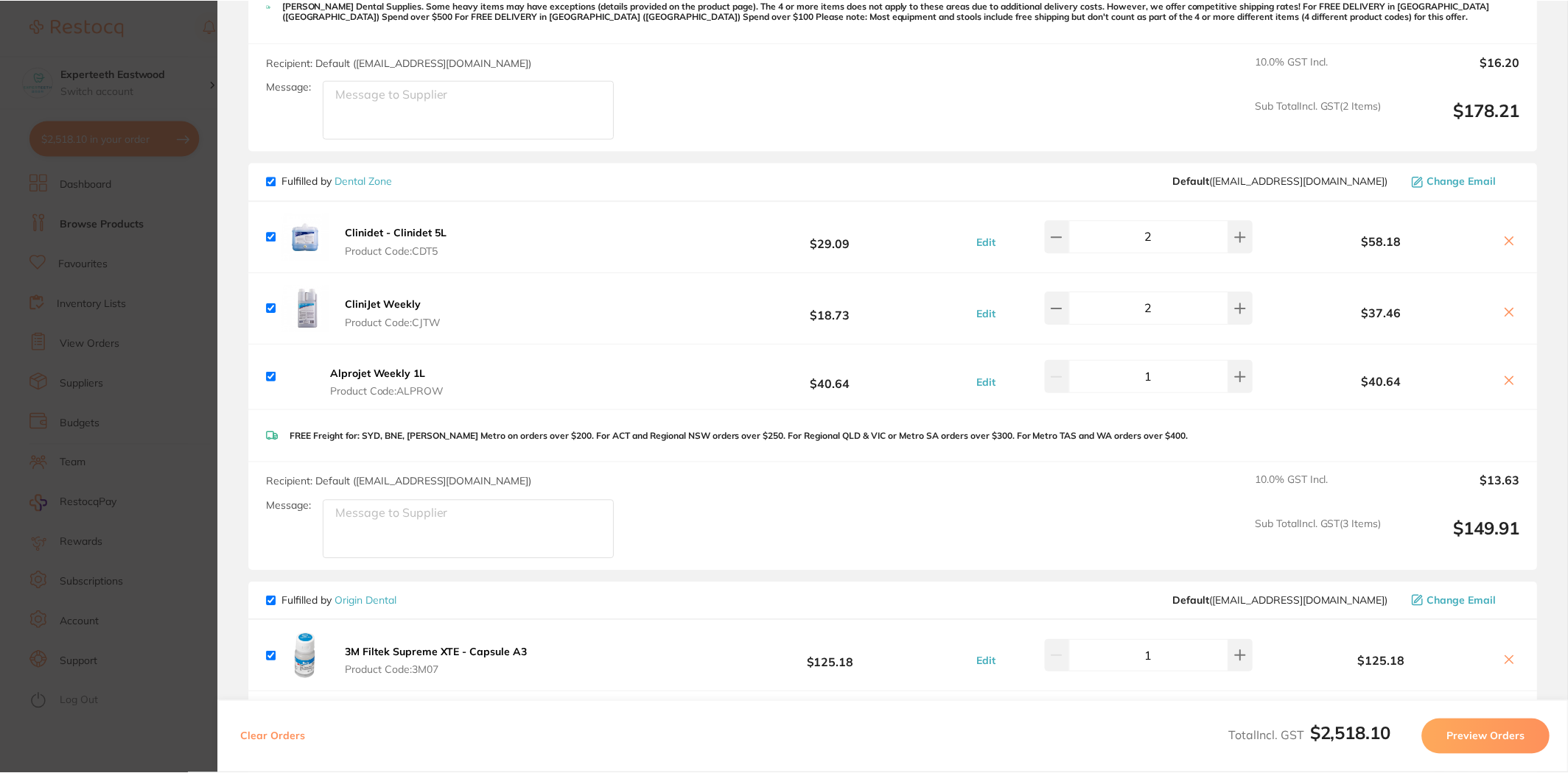
scroll to position [1472, 0]
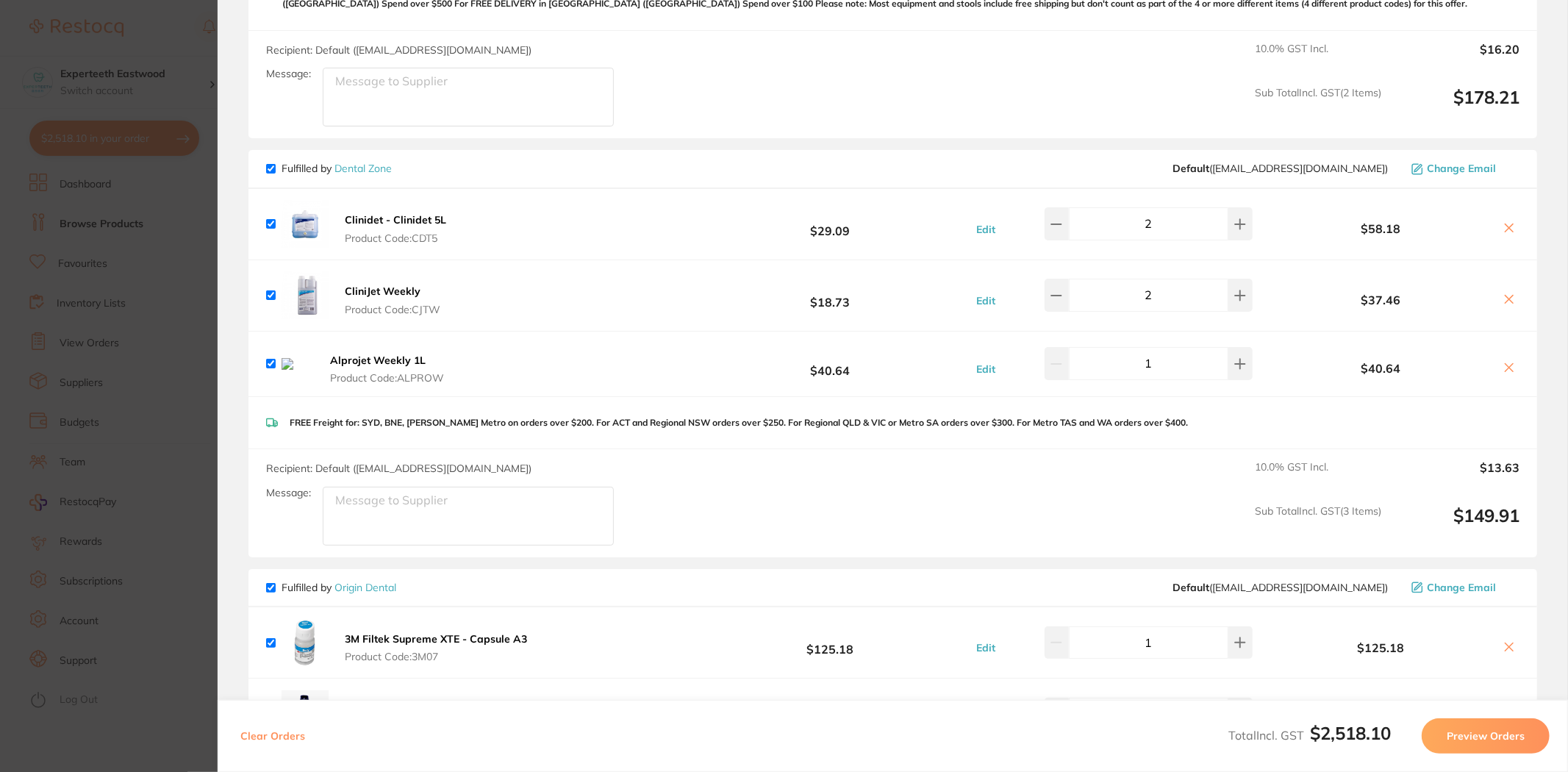
click at [1504, 305] on button at bounding box center [1509, 300] width 20 height 16
checkbox input "false"
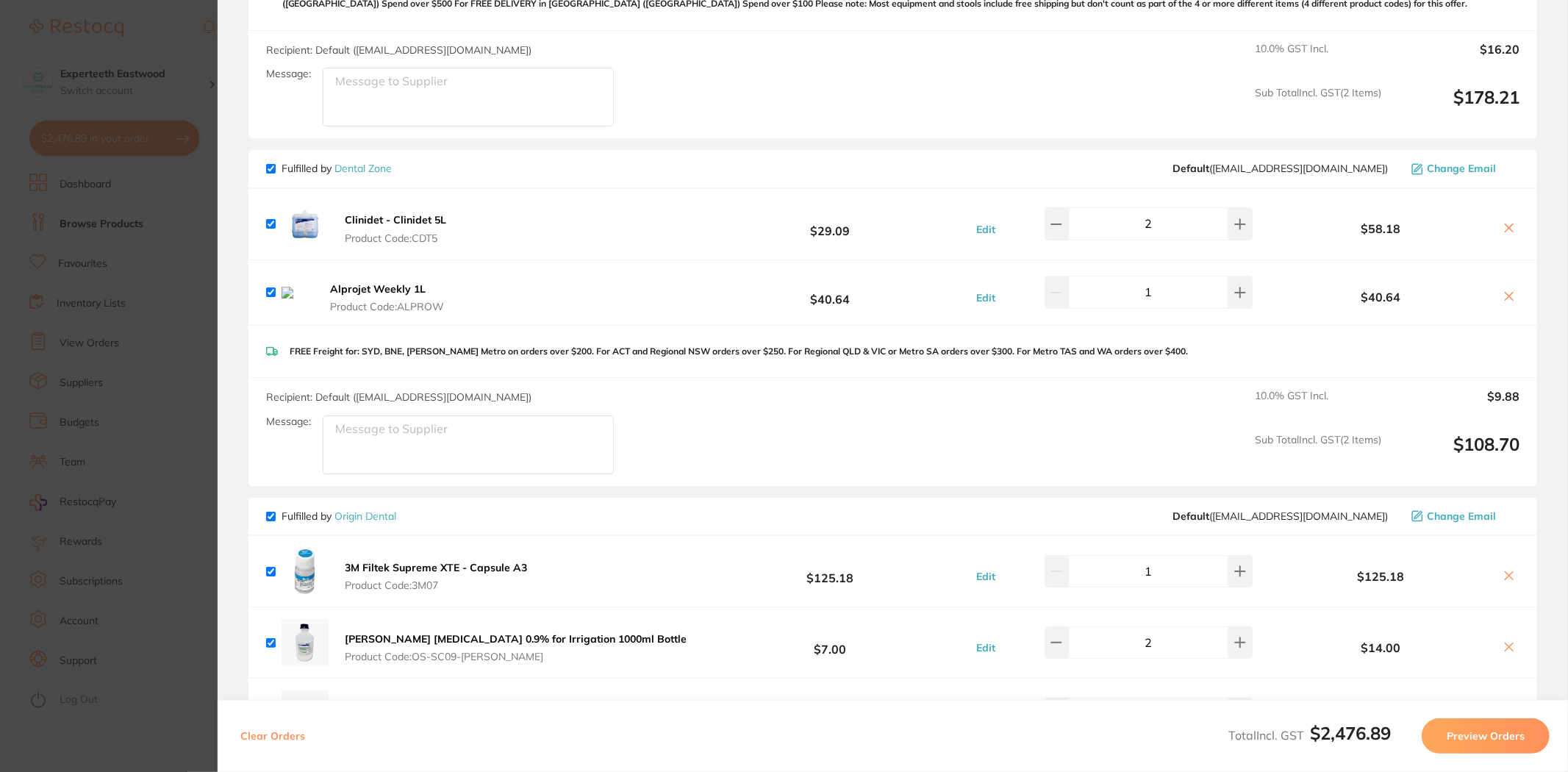
click at [1506, 298] on icon at bounding box center [1510, 297] width 8 height 8
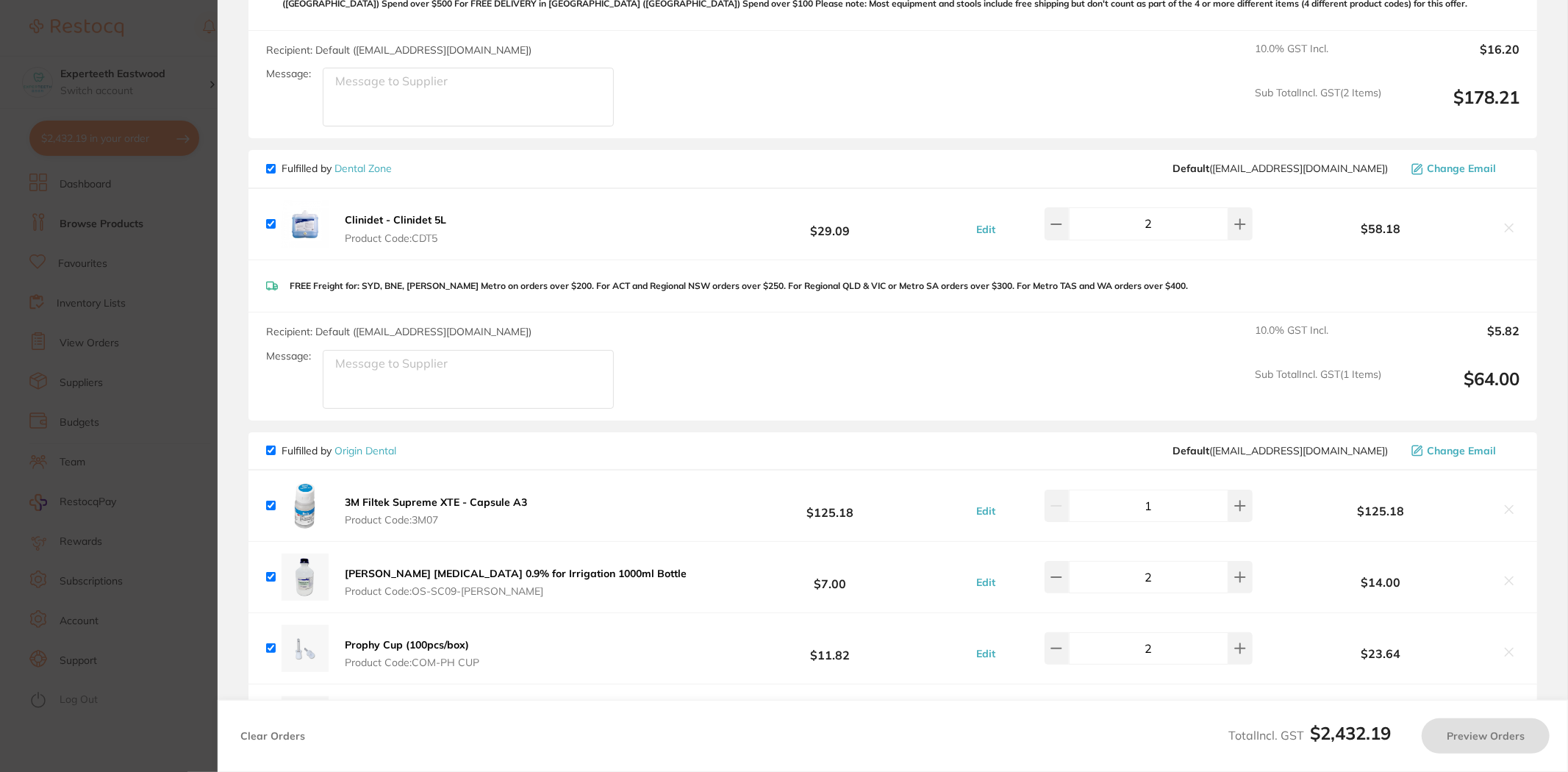
click at [364, 163] on link "Dental Zone" at bounding box center [363, 168] width 57 height 13
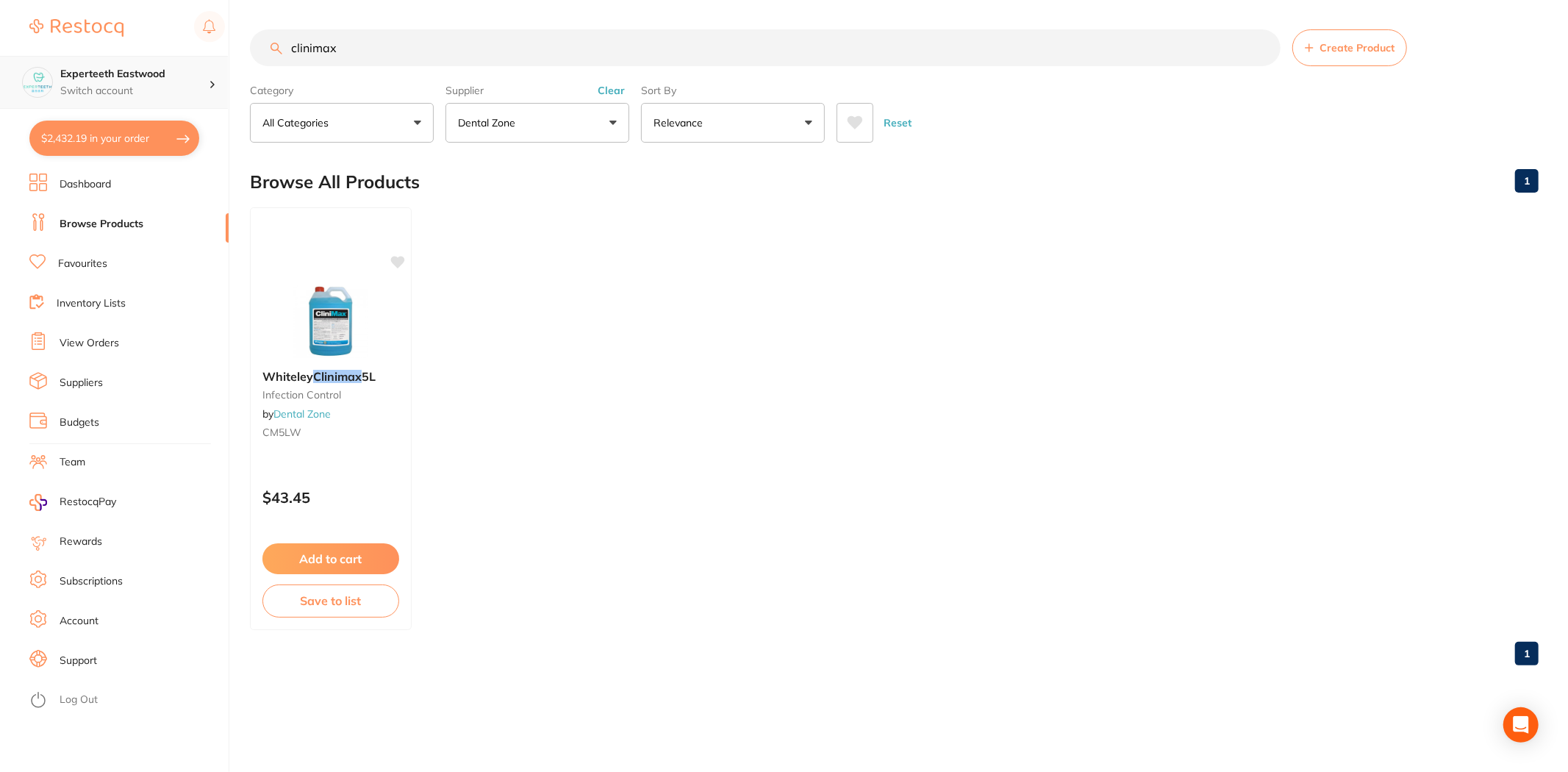
drag, startPoint x: 429, startPoint y: 47, endPoint x: 187, endPoint y: 82, distance: 244.5
click at [187, 82] on div "$2,432.19 Experteeth Eastwood Switch account Experteeth Eastwood $2,432.19 in y…" at bounding box center [784, 386] width 1568 height 772
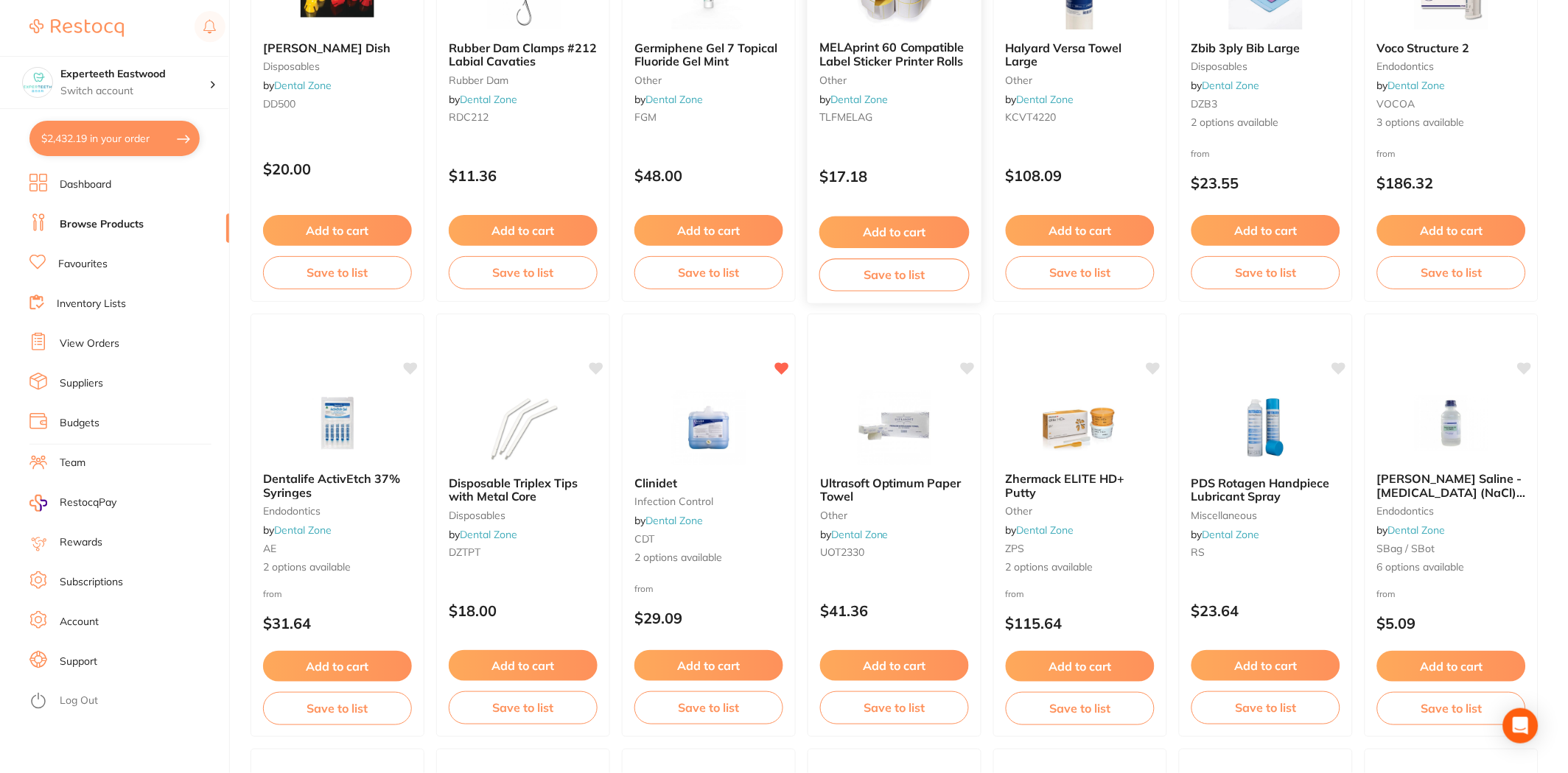
scroll to position [409, 0]
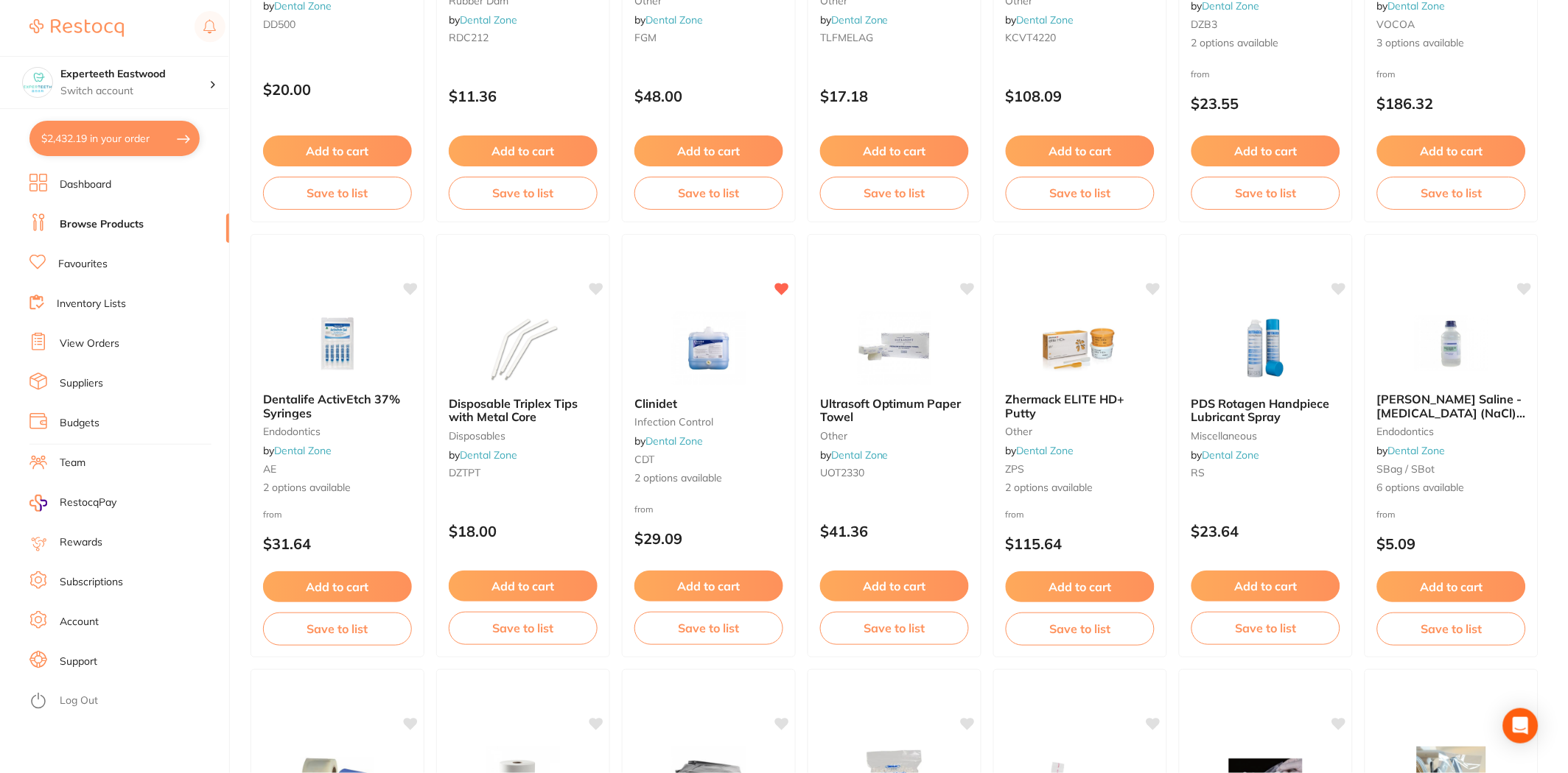
drag, startPoint x: 689, startPoint y: 587, endPoint x: 705, endPoint y: 580, distance: 17.5
click at [689, 587] on button "Add to cart" at bounding box center [709, 586] width 149 height 31
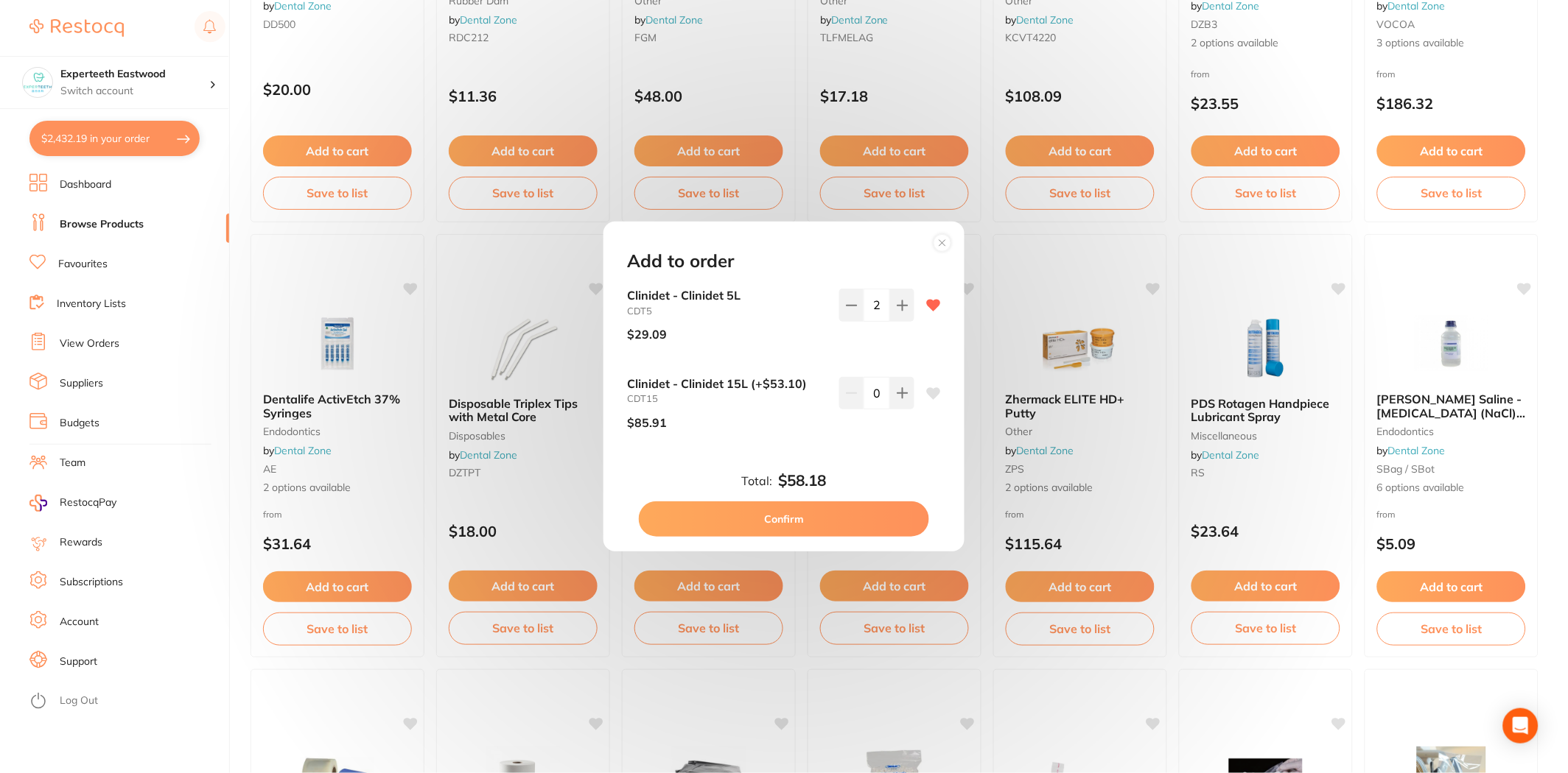
click at [939, 236] on circle at bounding box center [943, 242] width 17 height 17
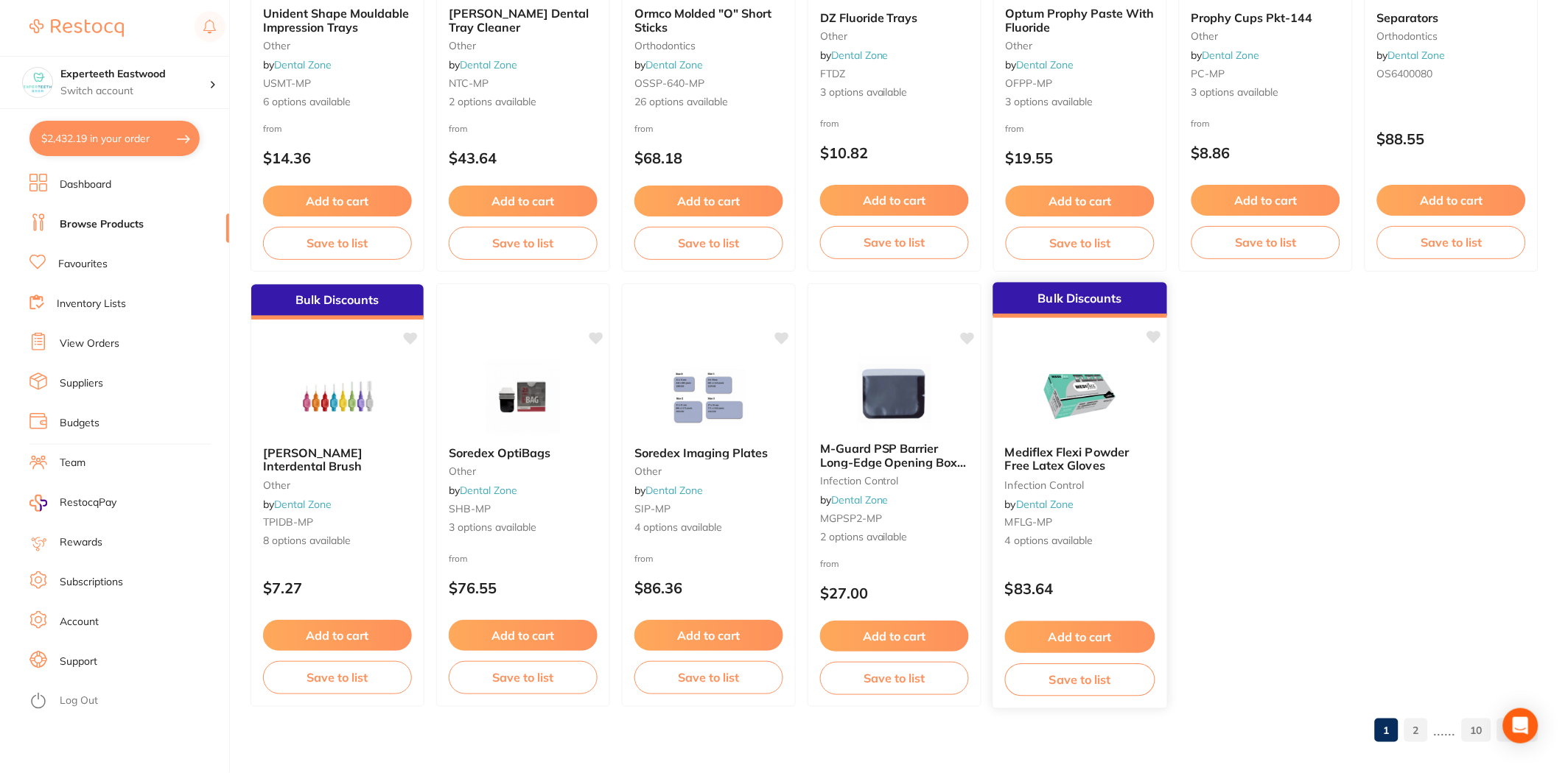
scroll to position [2980, 0]
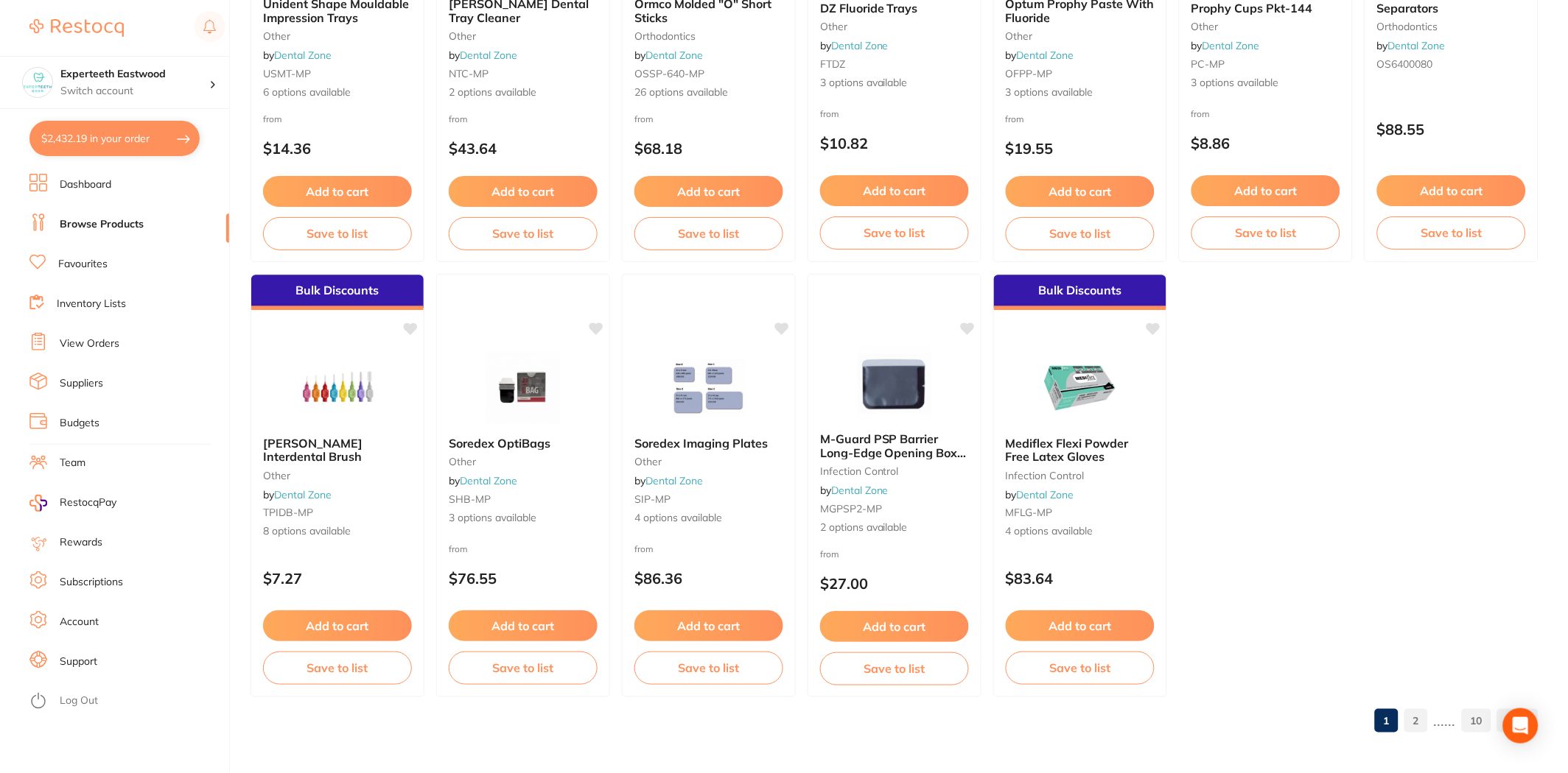
click at [1418, 717] on link "2" at bounding box center [1416, 721] width 24 height 29
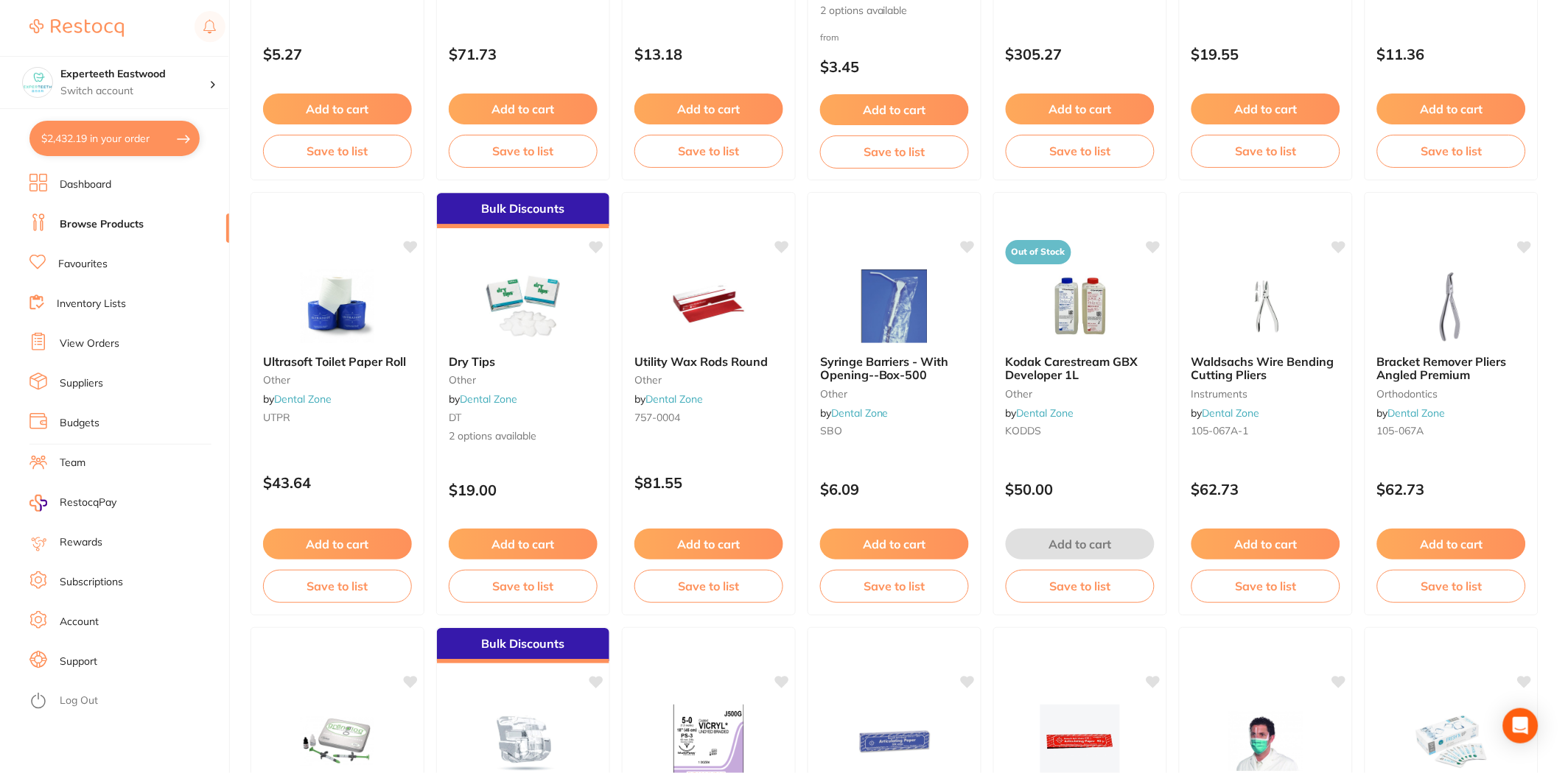
scroll to position [1472, 0]
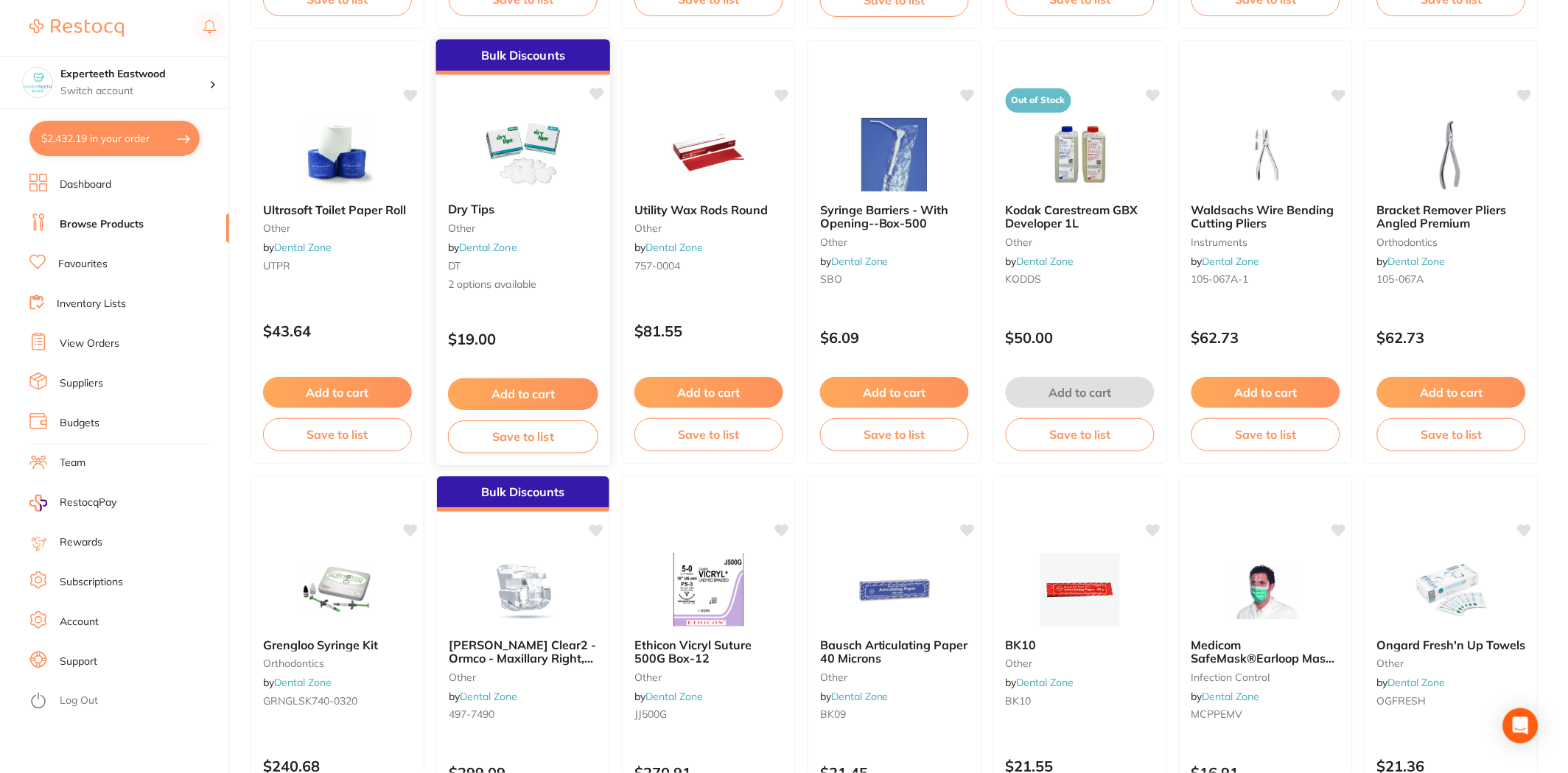
click at [513, 381] on button "Add to cart" at bounding box center [523, 394] width 151 height 32
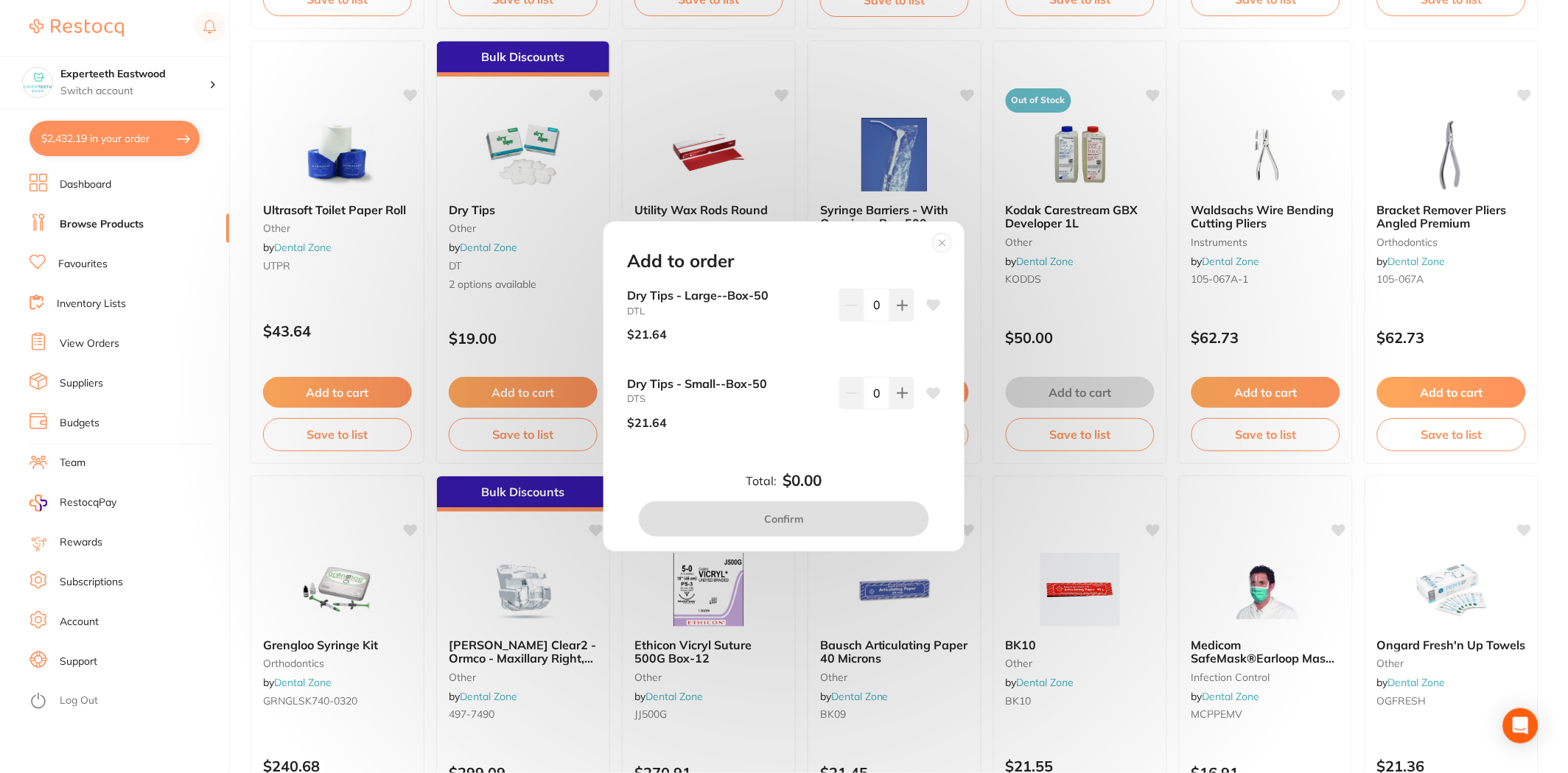
click at [173, 273] on div "Add to order Dry Tips - Large--Box-50 DTL $21.64 0 Dry Tips - Small--Box-50 DTS…" at bounding box center [784, 386] width 1568 height 773
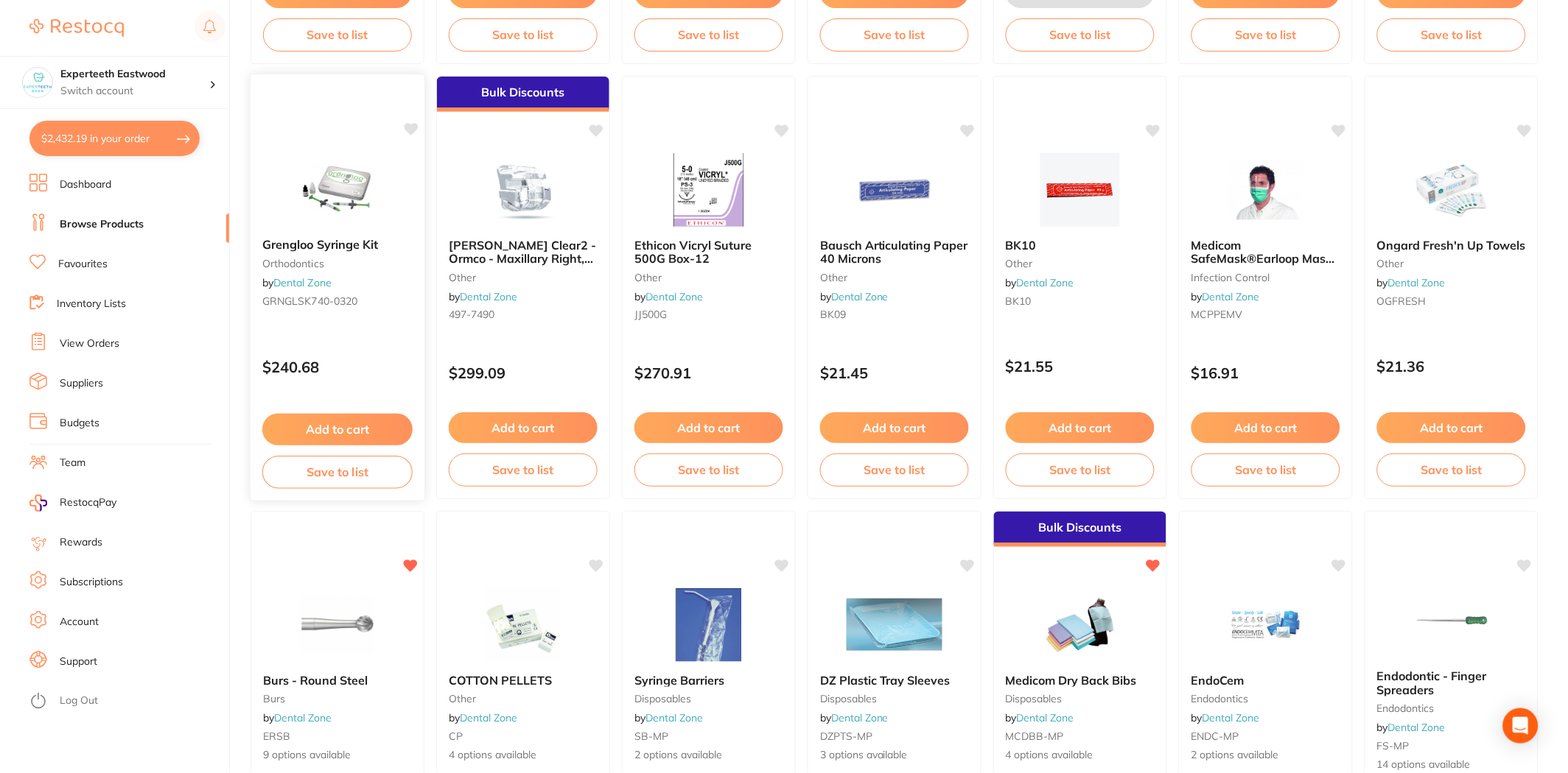
scroll to position [1800, 0]
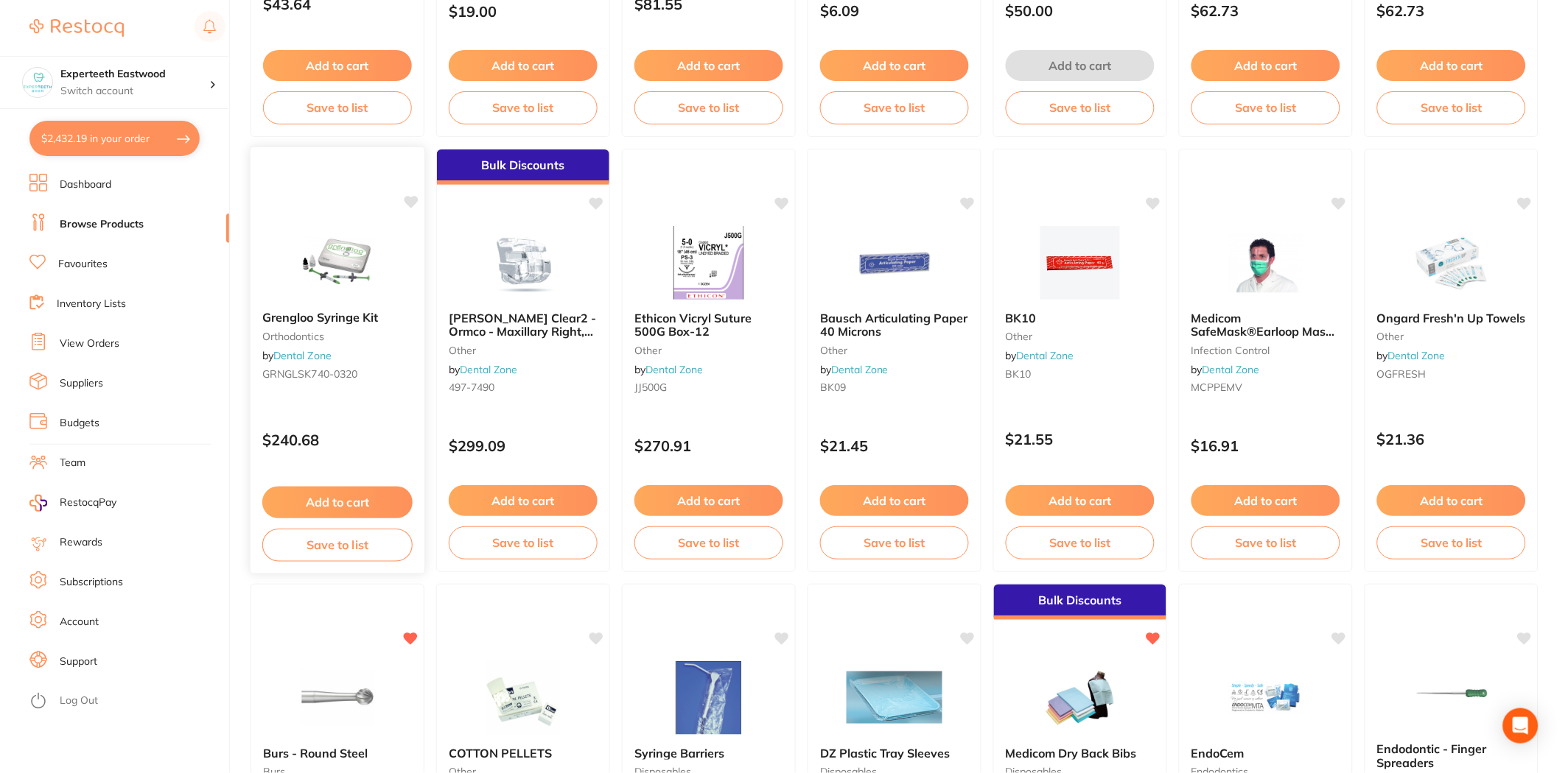
click at [410, 199] on icon at bounding box center [411, 201] width 14 height 12
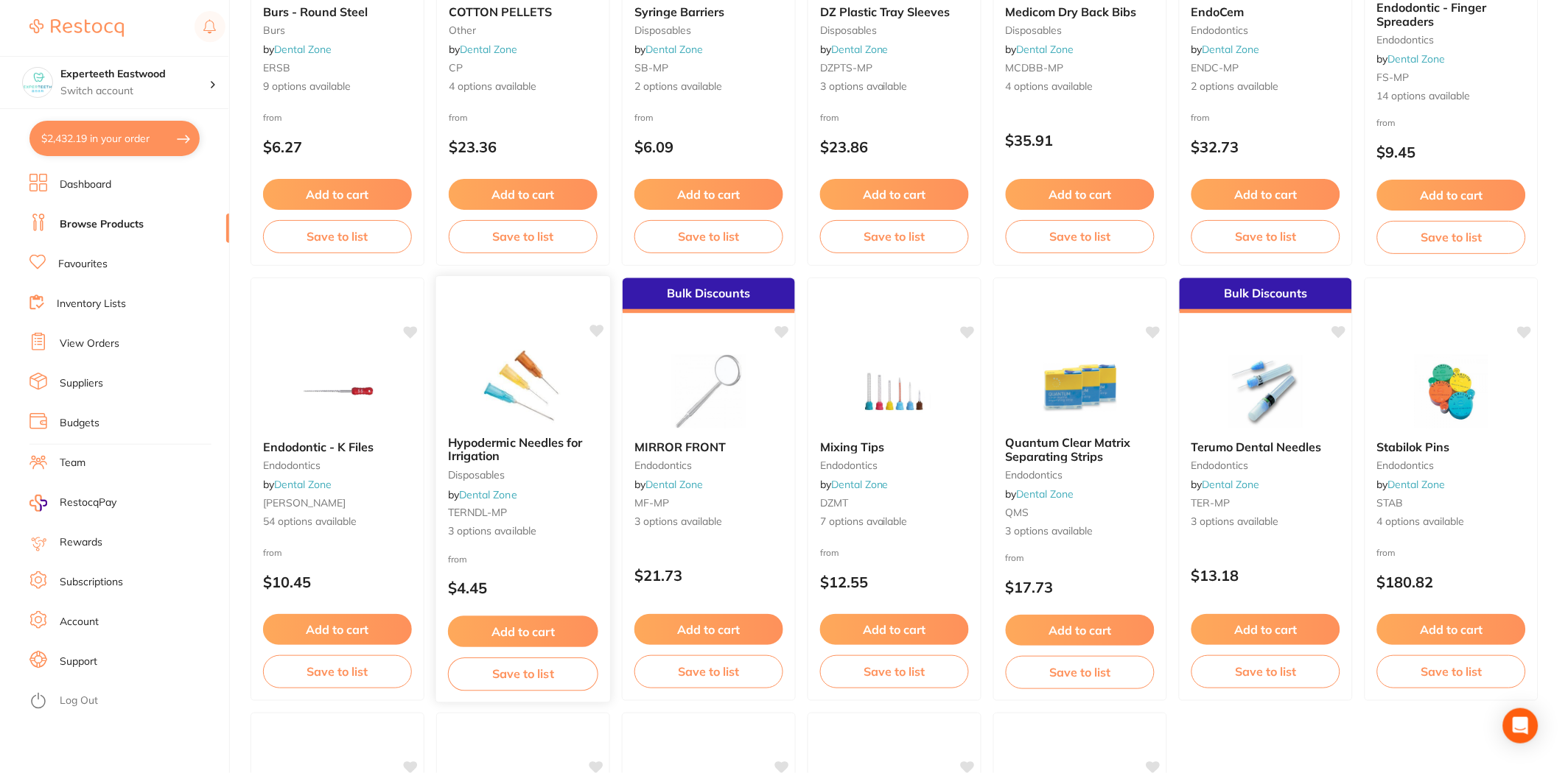
scroll to position [2699, 0]
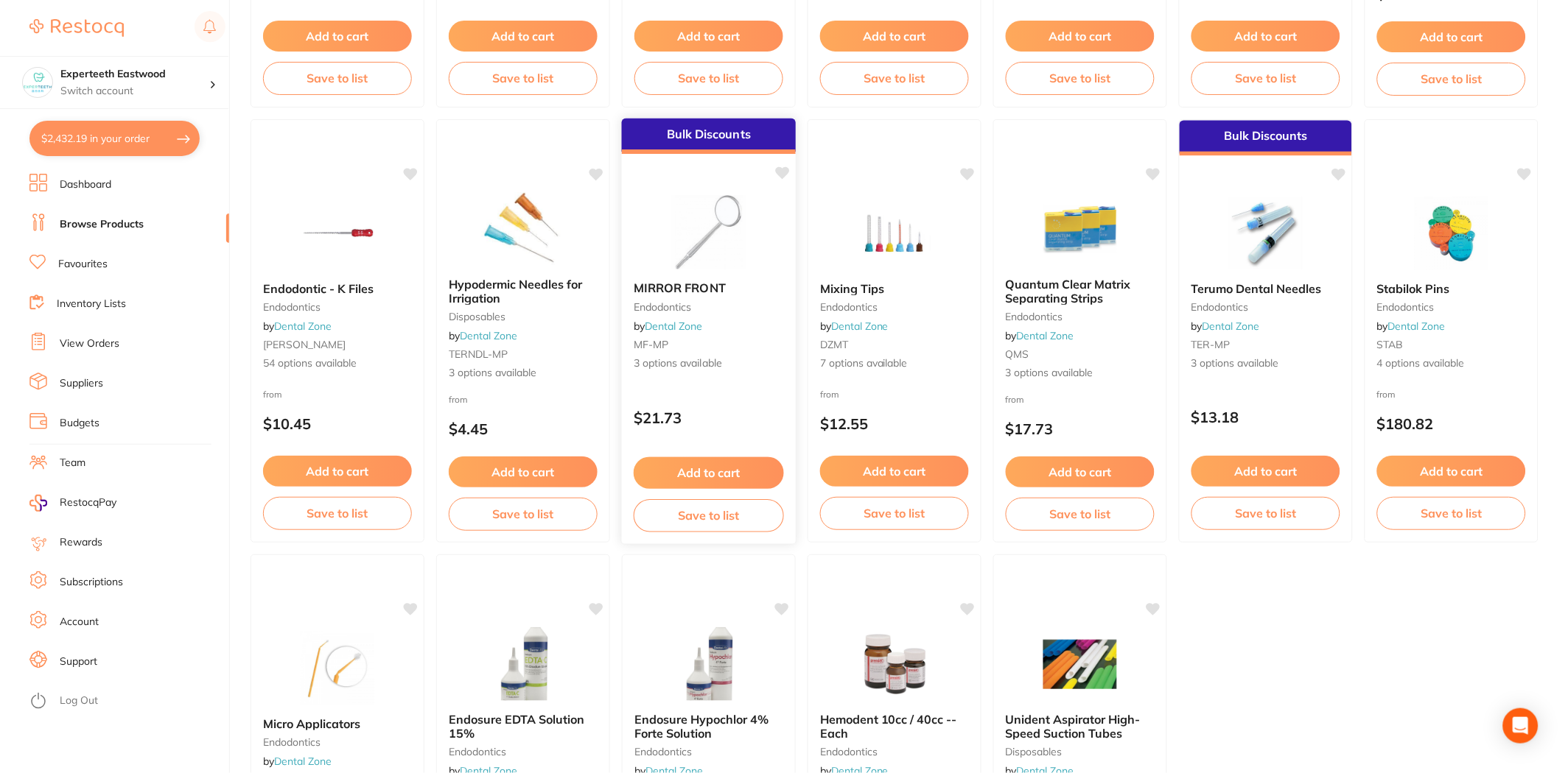
click at [720, 465] on button "Add to cart" at bounding box center [709, 473] width 151 height 32
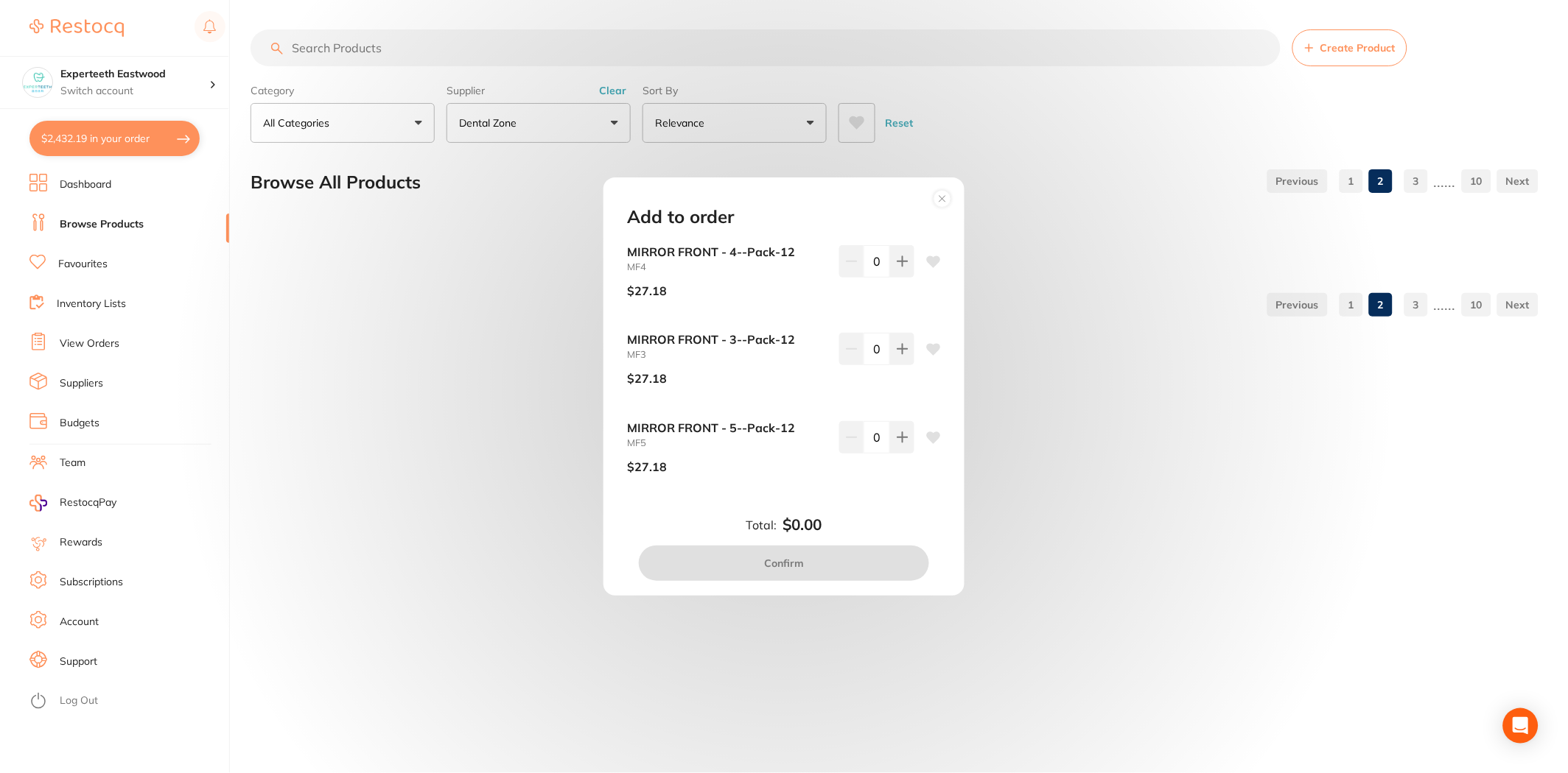
scroll to position [0, 0]
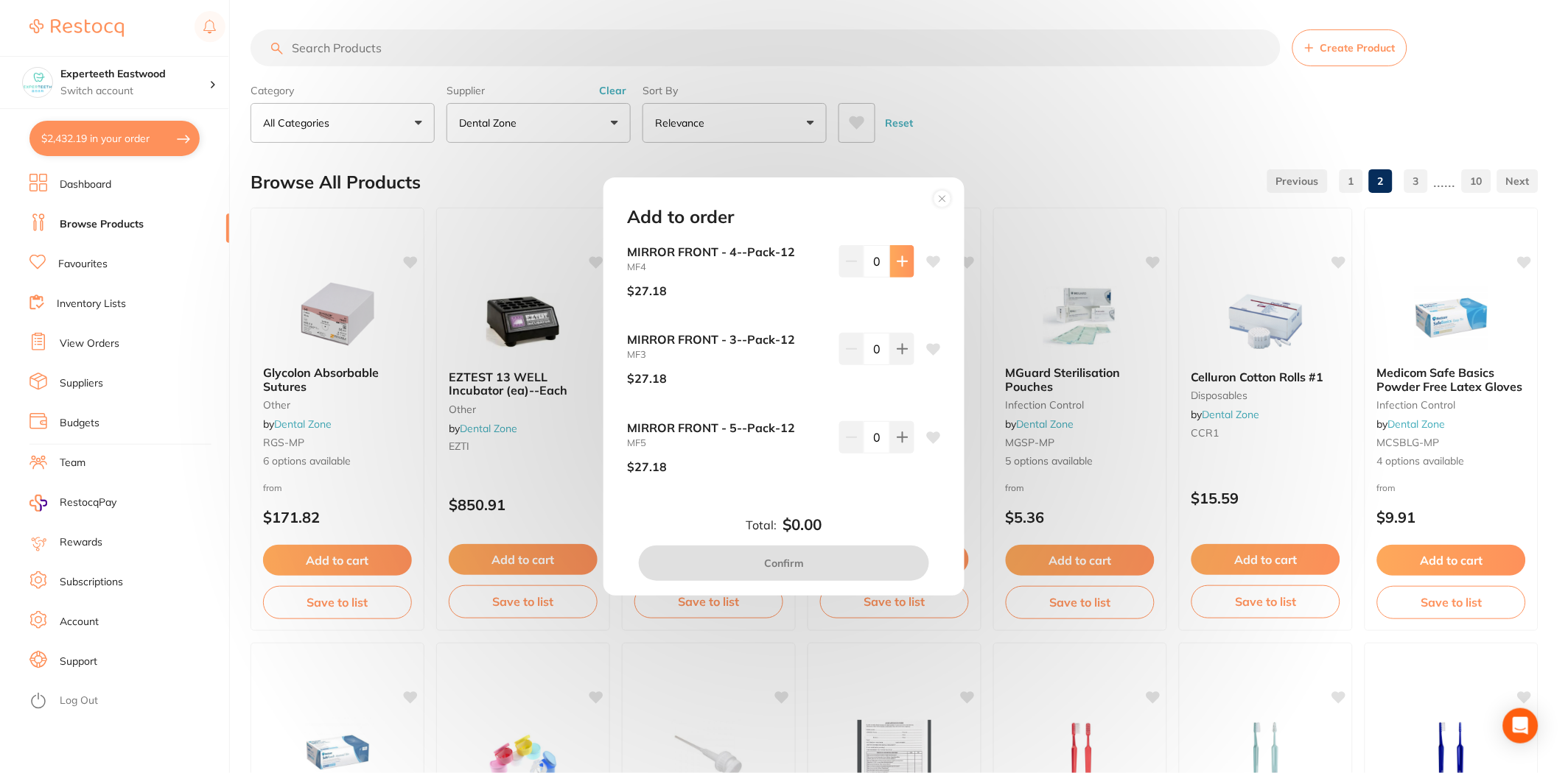
click at [904, 261] on icon at bounding box center [902, 261] width 10 height 10
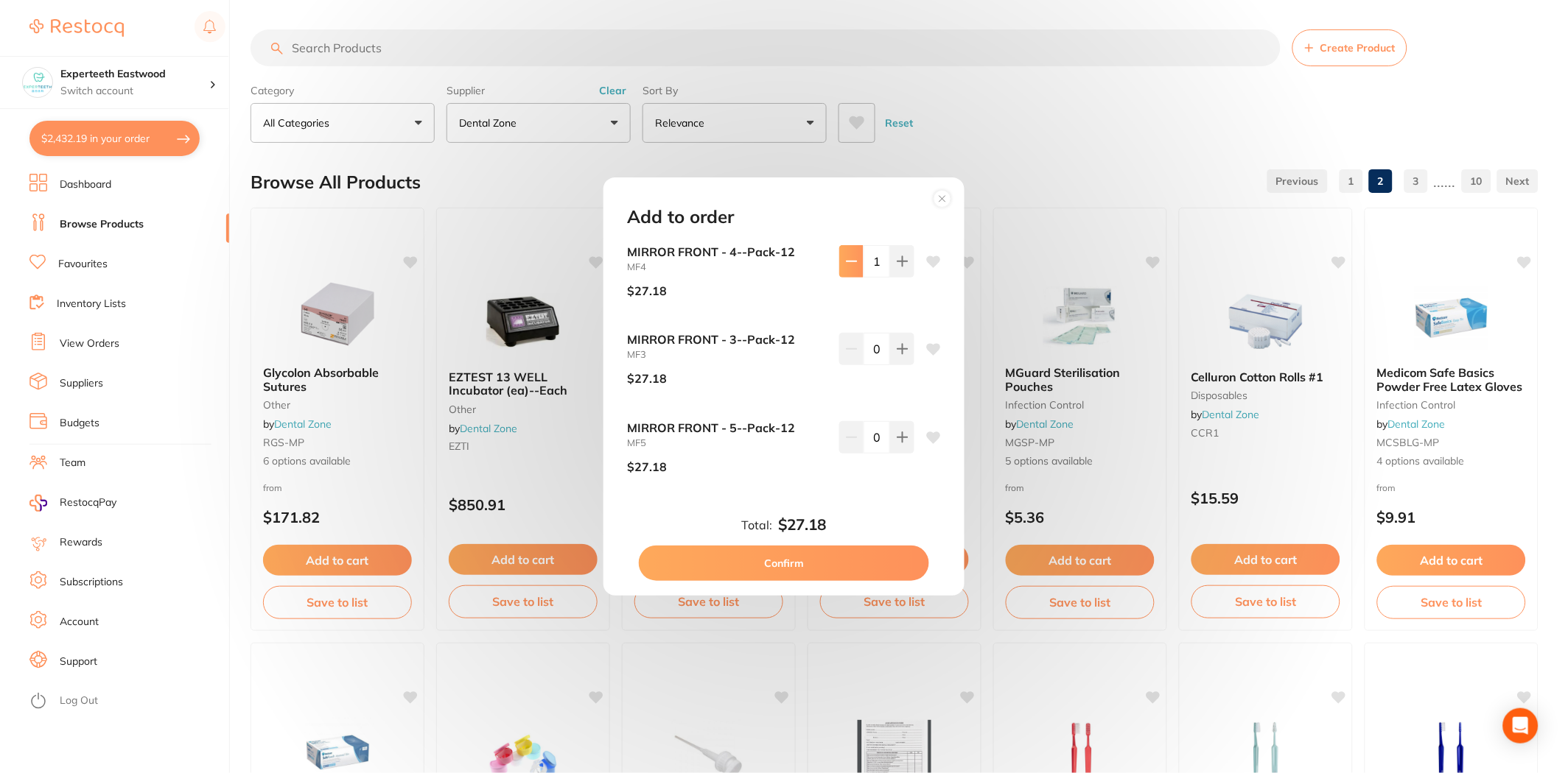
click at [860, 271] on button at bounding box center [851, 262] width 25 height 33
type input "0"
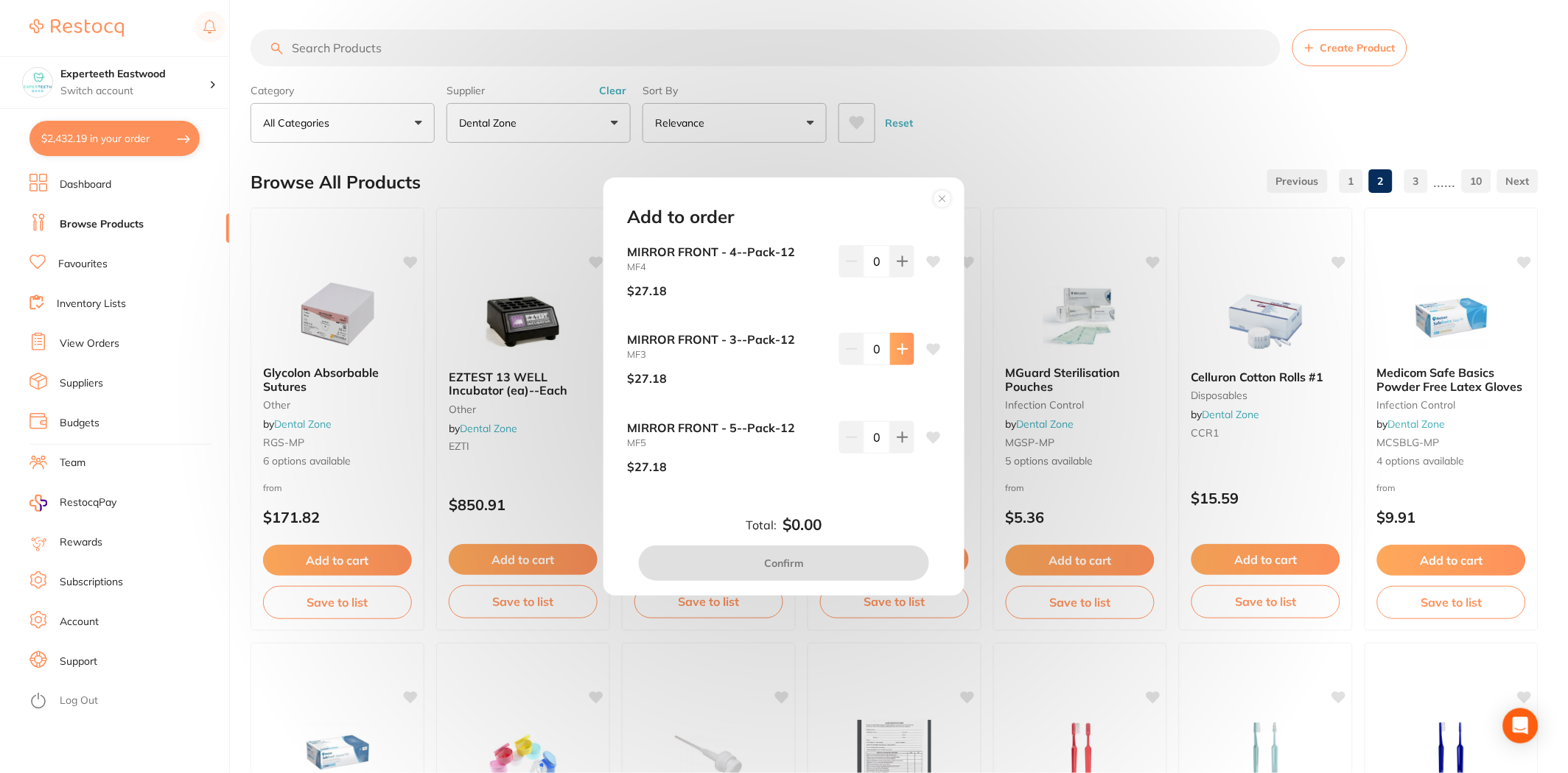
click at [902, 349] on icon at bounding box center [902, 349] width 10 height 10
type input "1"
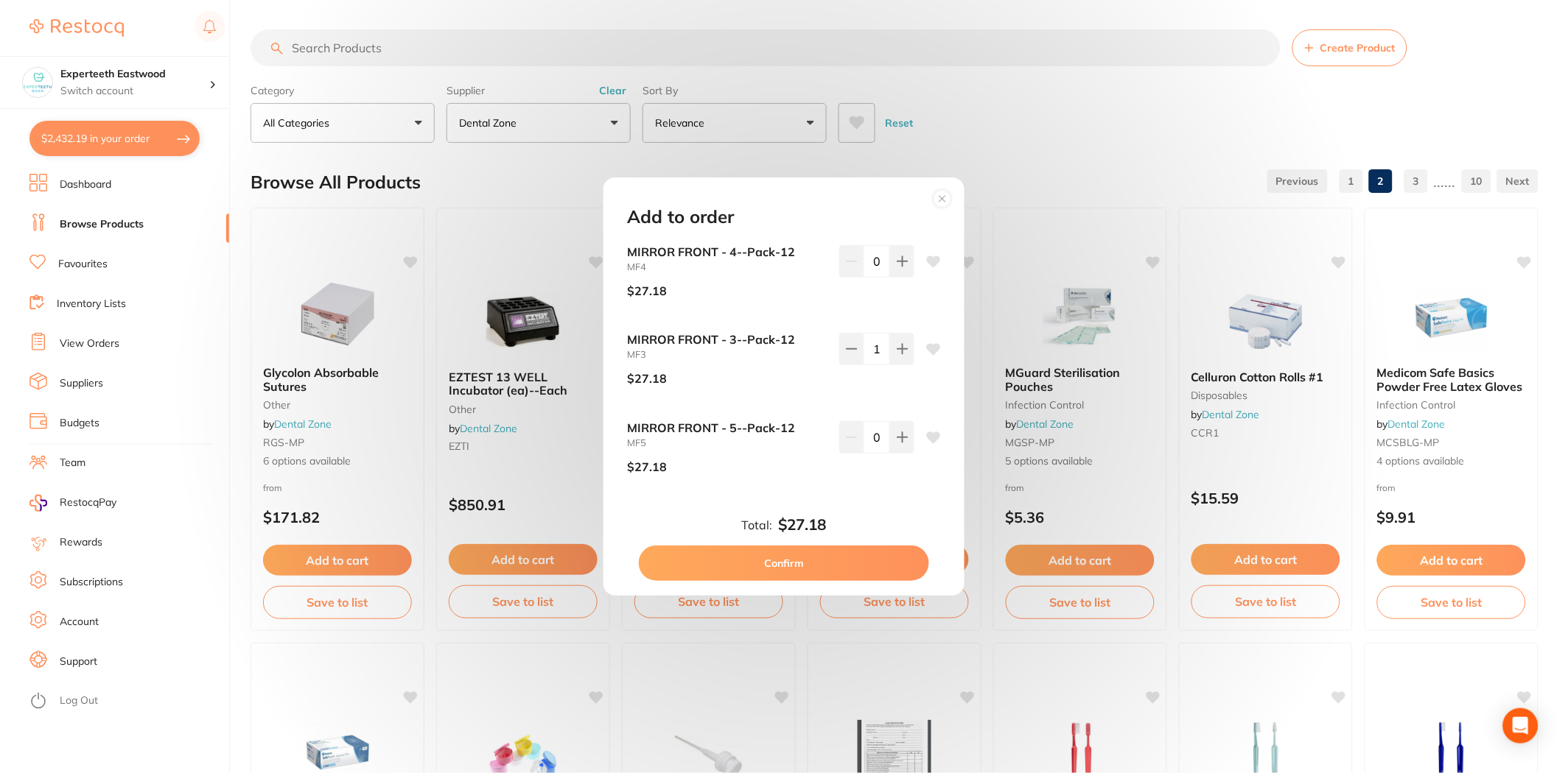
click at [775, 561] on button "Confirm" at bounding box center [784, 563] width 291 height 35
checkbox input "false"
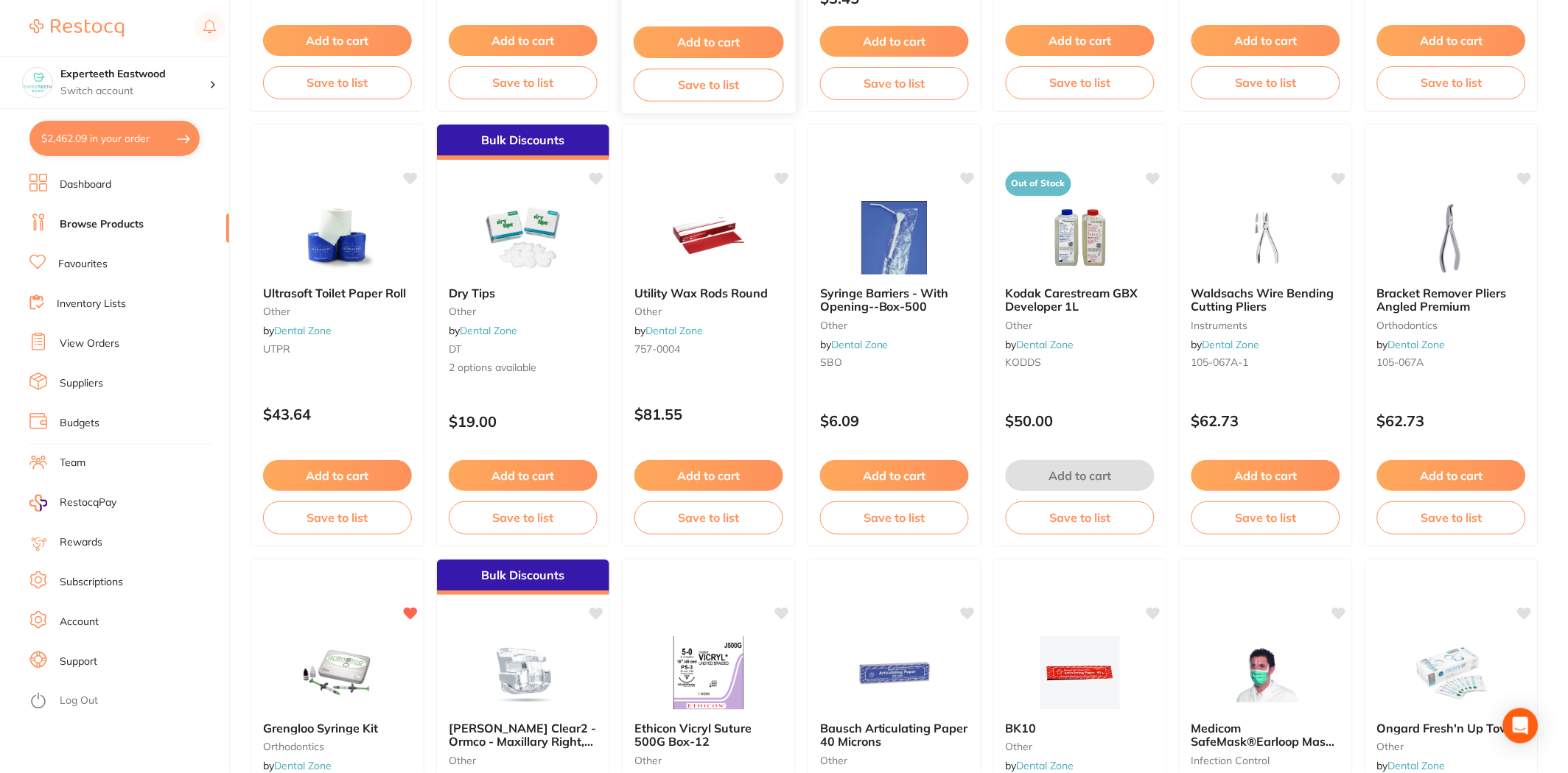
scroll to position [1391, 0]
click at [517, 482] on button "Add to cart" at bounding box center [523, 477] width 151 height 32
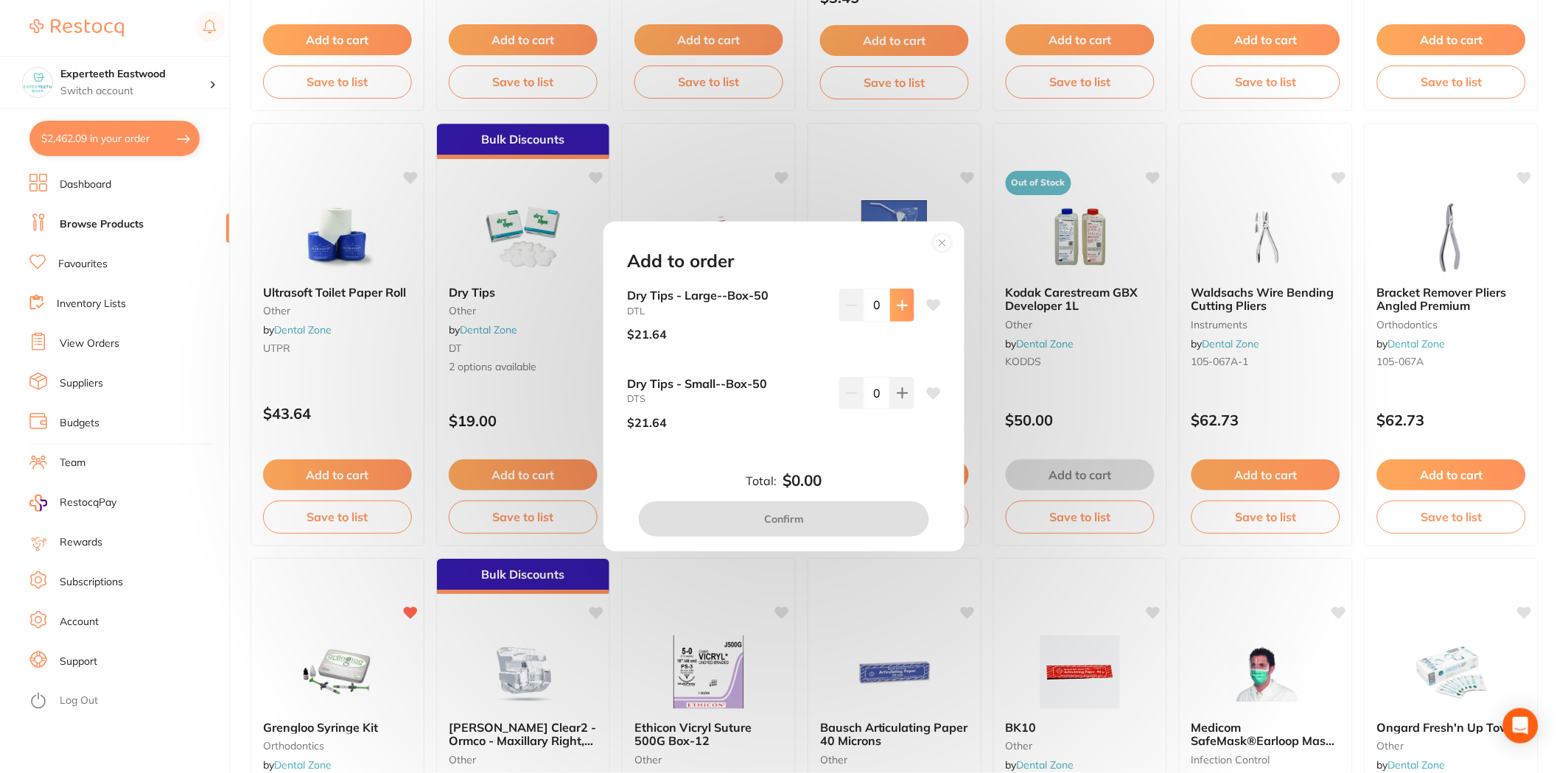
click at [908, 306] on button at bounding box center [902, 305] width 25 height 33
type input "1"
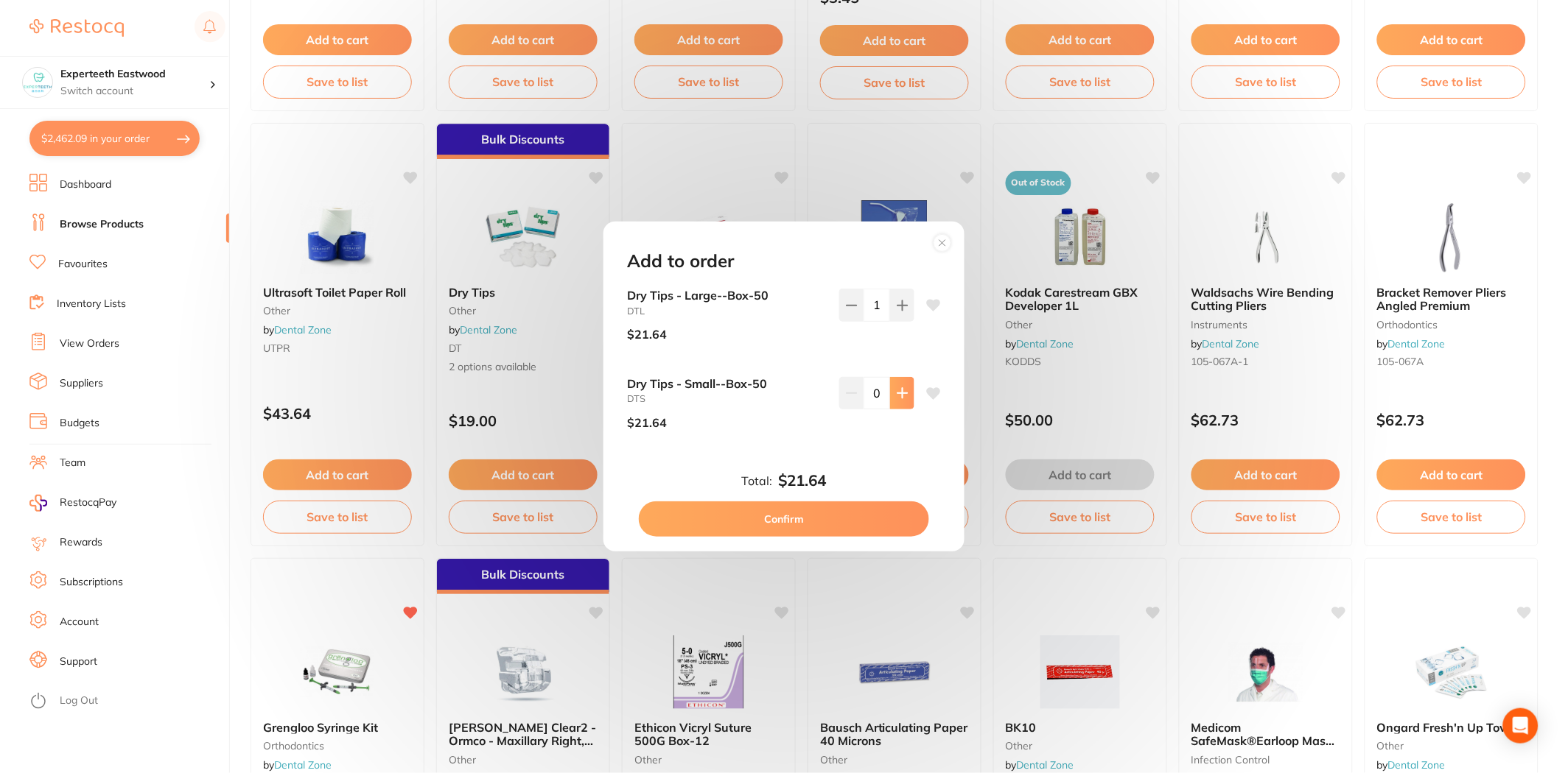
click at [897, 396] on icon at bounding box center [903, 393] width 11 height 11
type input "1"
click at [767, 516] on button "Confirm" at bounding box center [784, 519] width 291 height 35
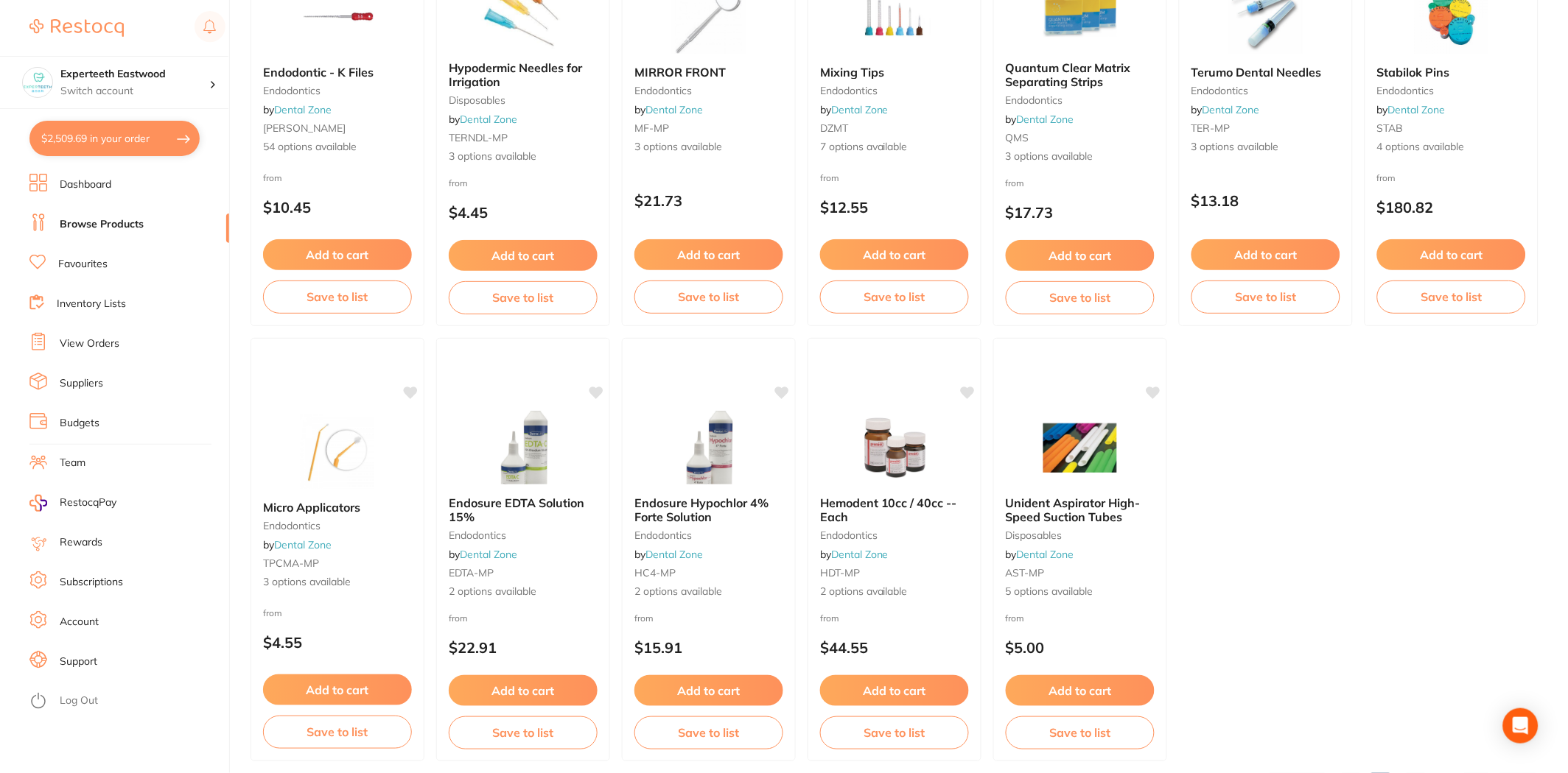
scroll to position [2980, 0]
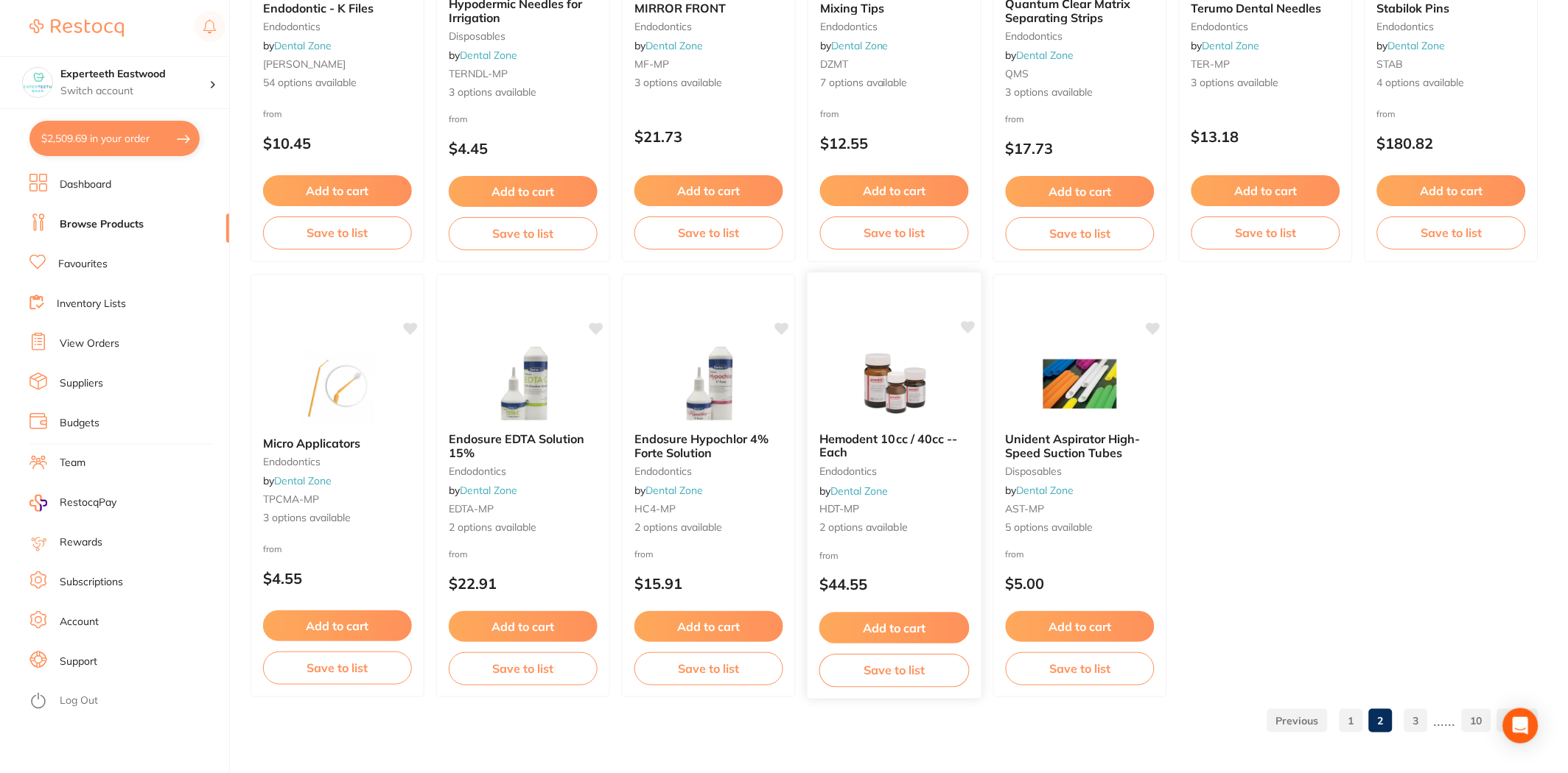
click at [872, 620] on button "Add to cart" at bounding box center [894, 628] width 151 height 32
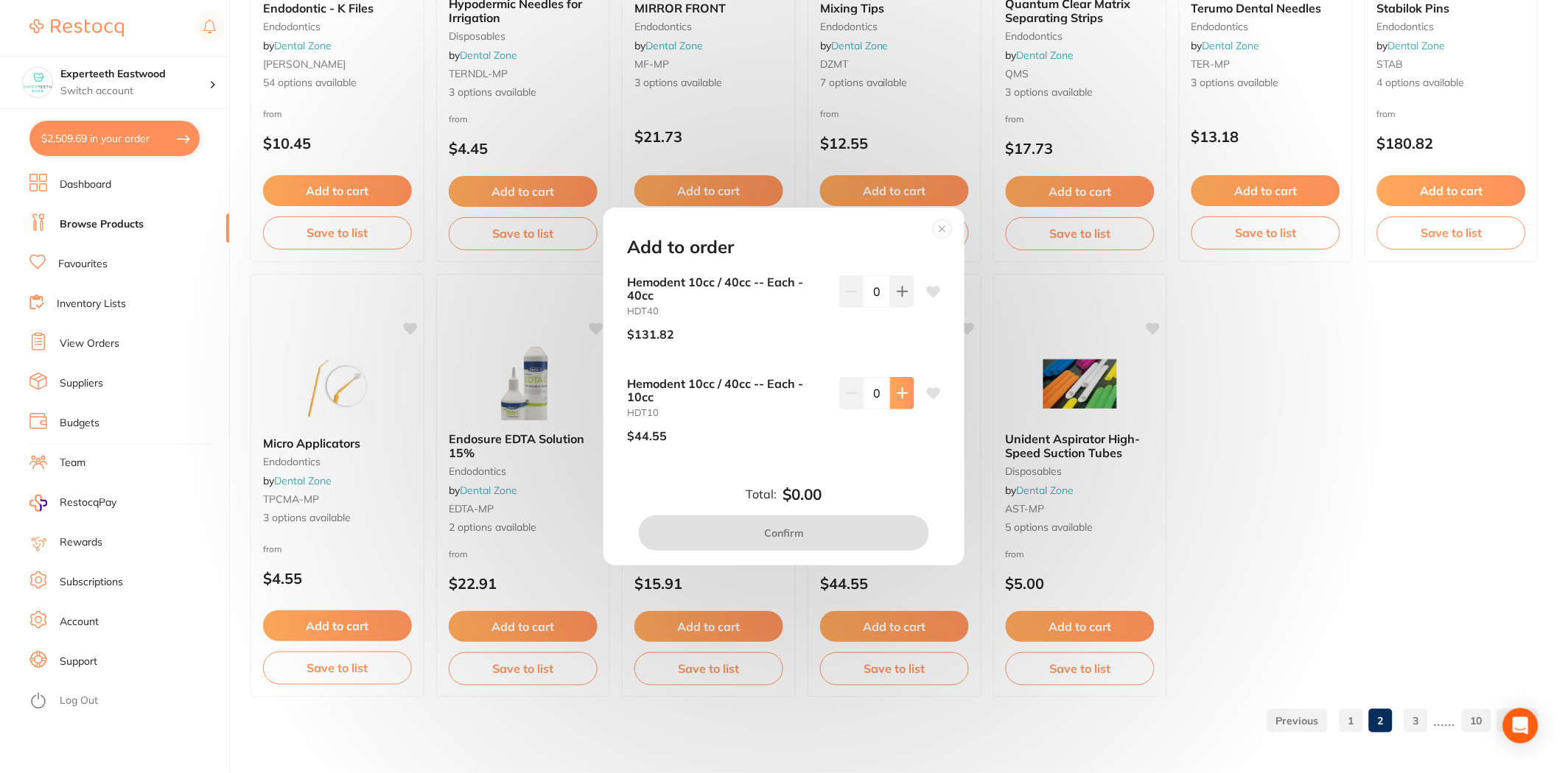
click at [897, 393] on icon at bounding box center [902, 393] width 10 height 10
type input "1"
click at [752, 527] on button "Confirm" at bounding box center [784, 533] width 291 height 35
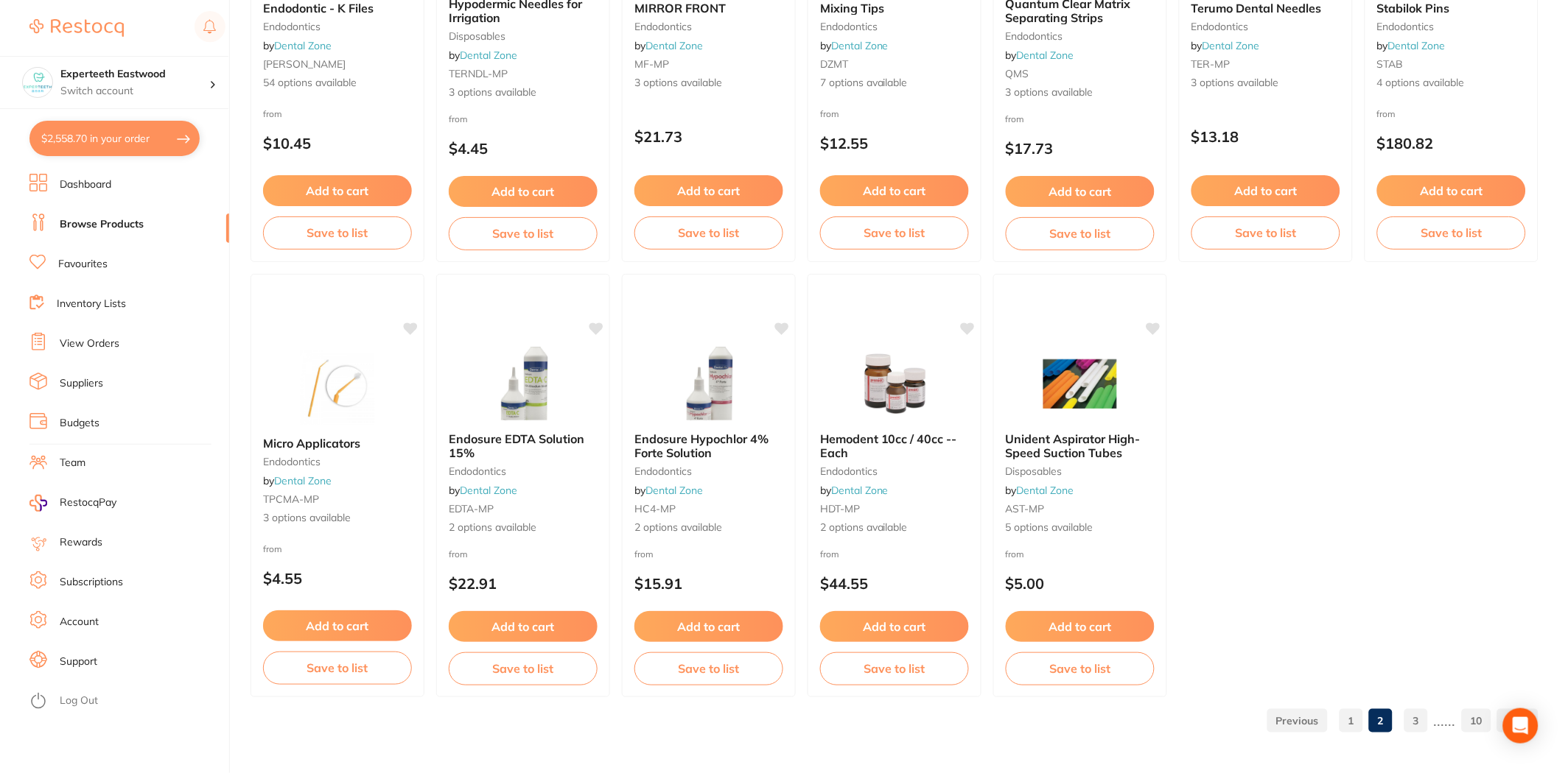
click at [1422, 723] on link "3" at bounding box center [1416, 721] width 24 height 29
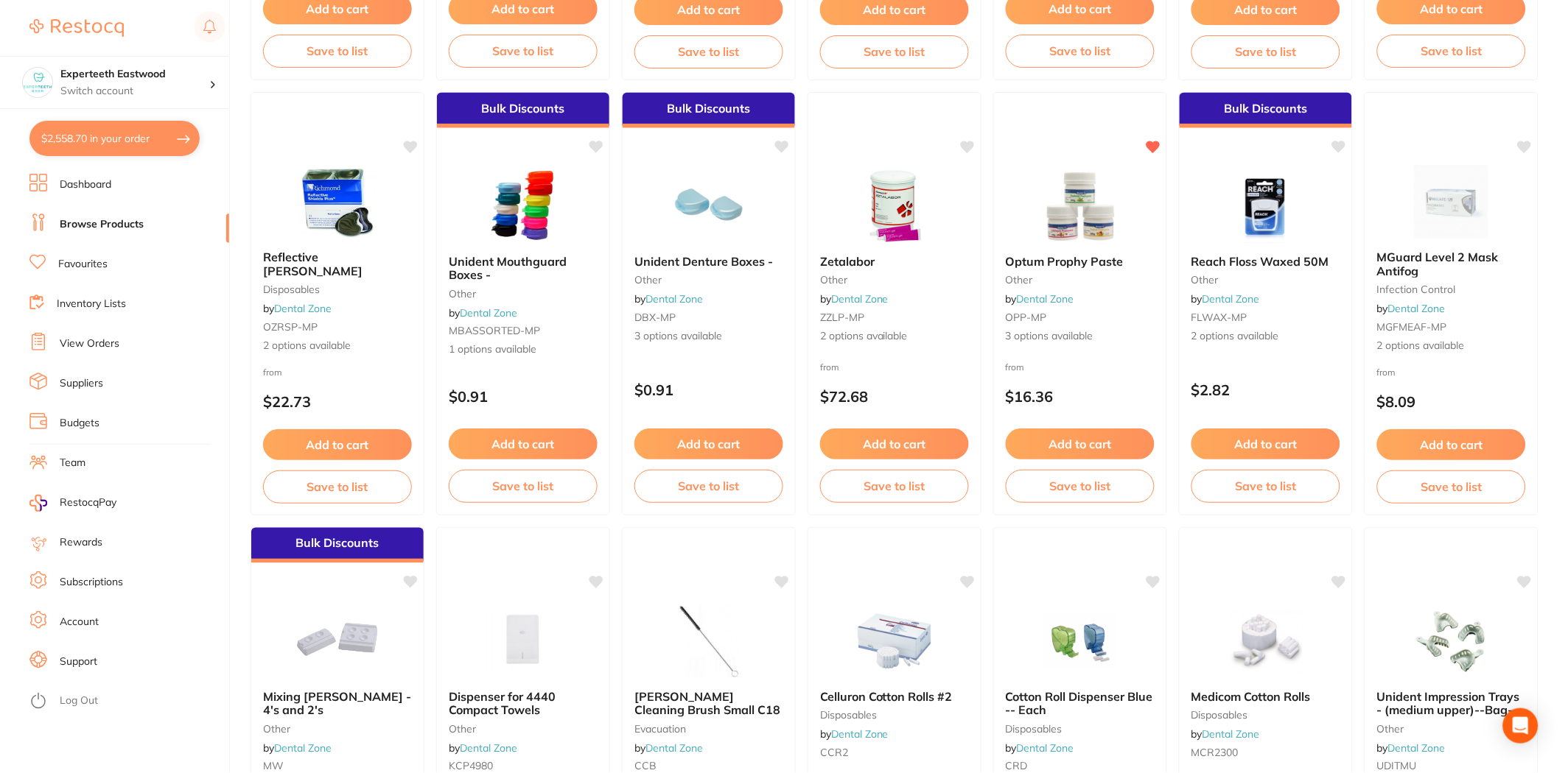
scroll to position [2291, 0]
click at [1111, 443] on button "Add to cart" at bounding box center [1080, 447] width 151 height 32
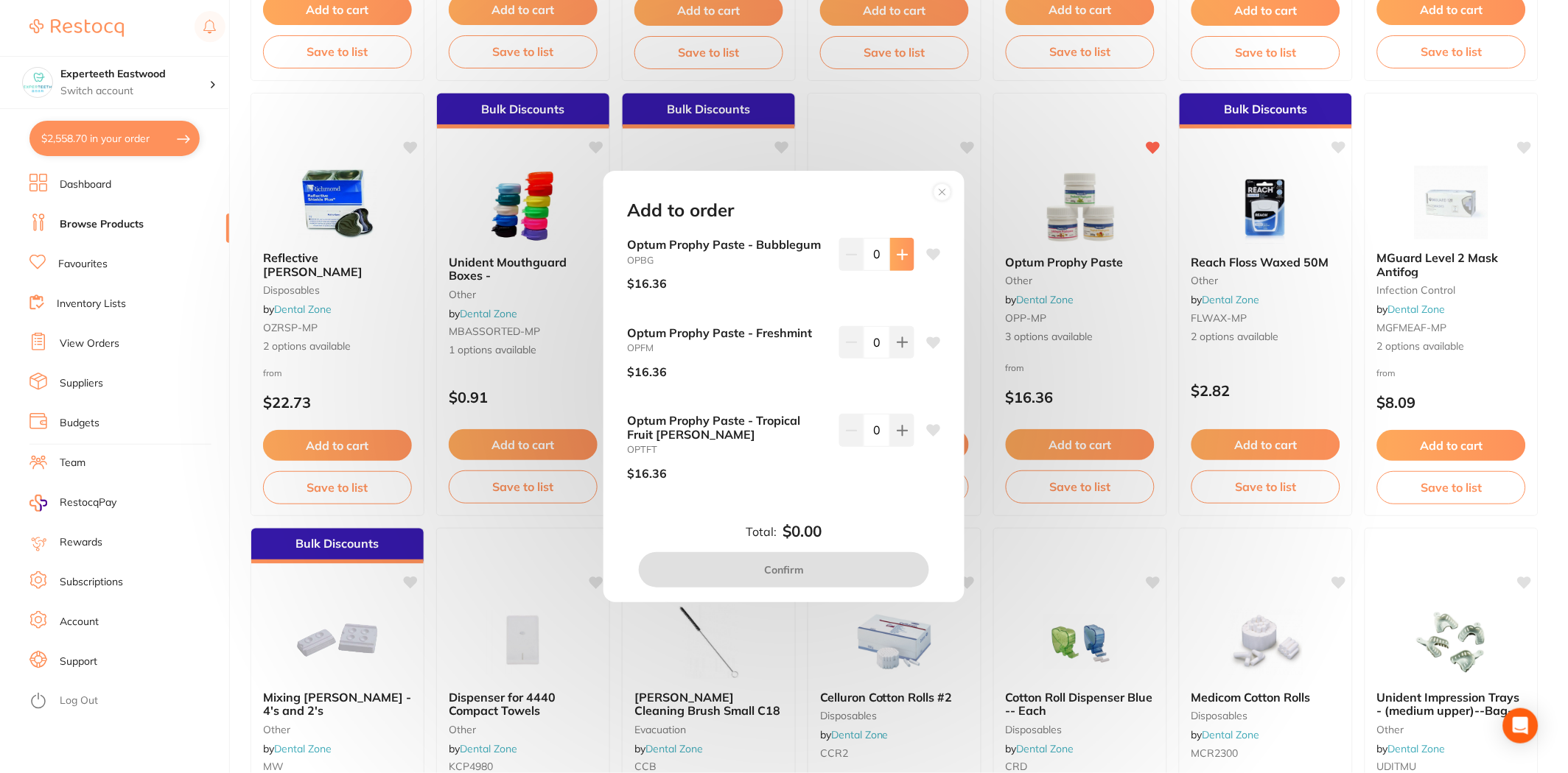
click at [908, 256] on button at bounding box center [902, 254] width 25 height 33
type input "2"
click at [818, 560] on button "Confirm" at bounding box center [784, 569] width 291 height 35
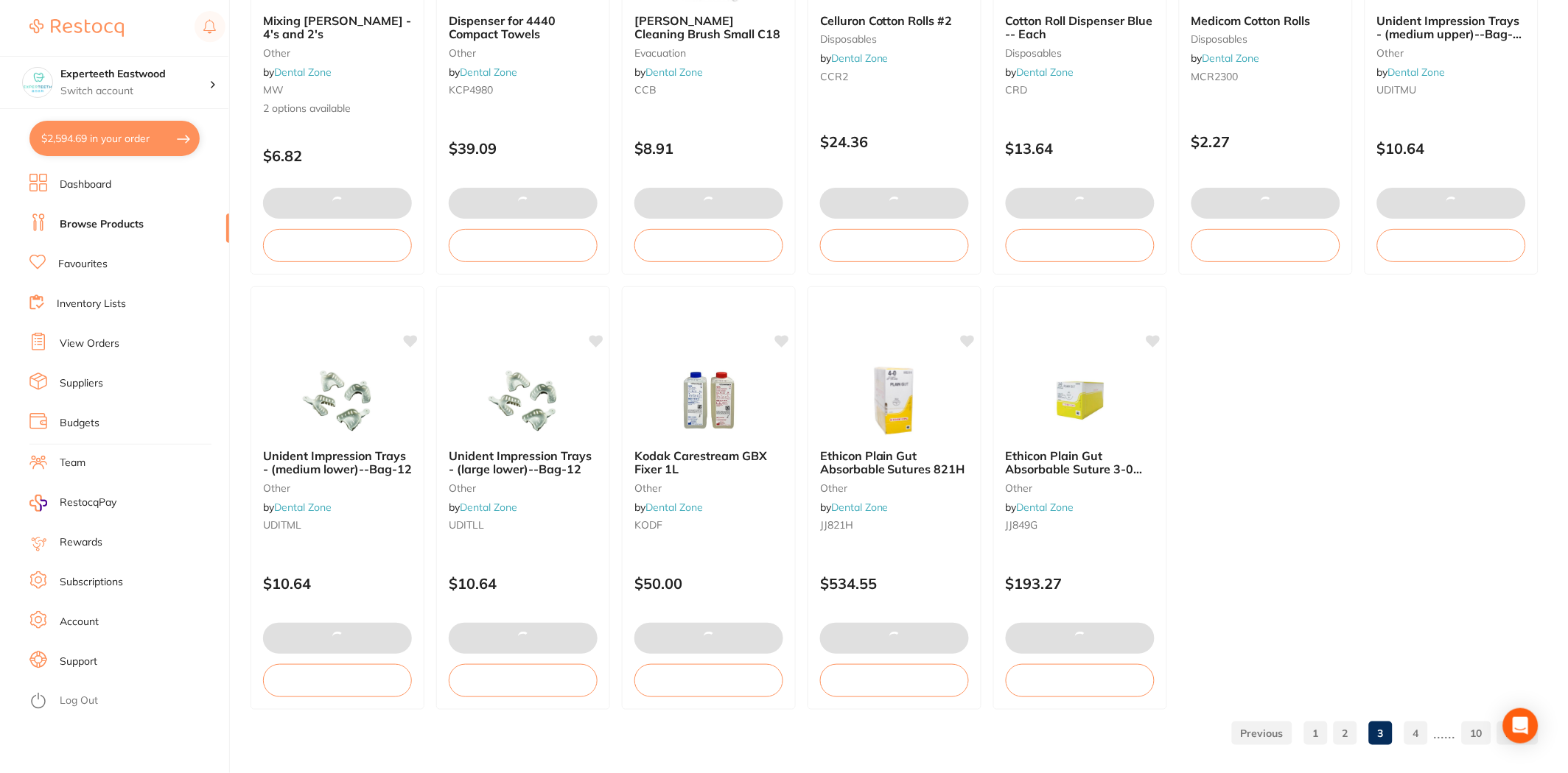
scroll to position [2980, 0]
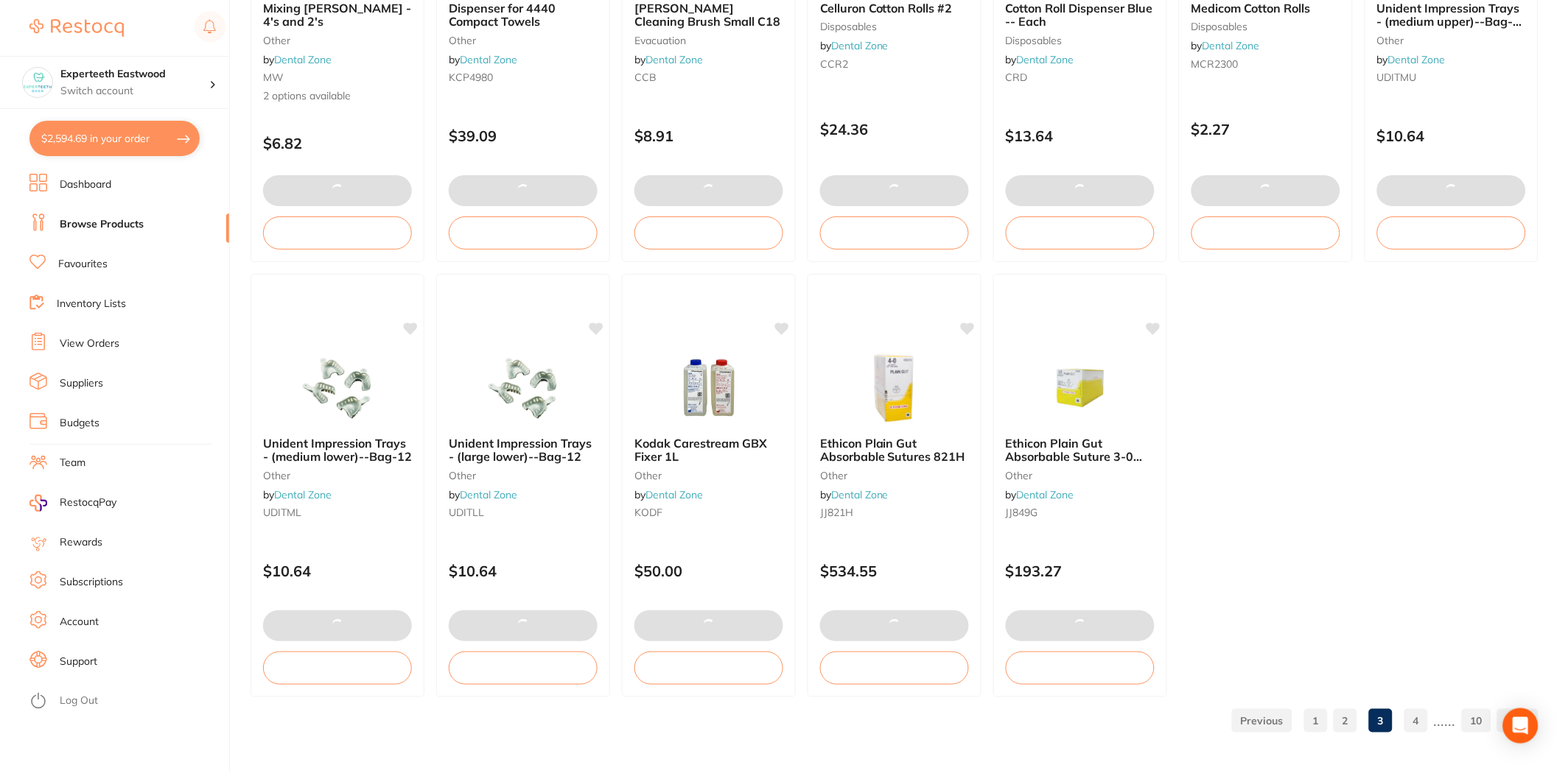
click at [1413, 724] on link "4" at bounding box center [1416, 721] width 24 height 29
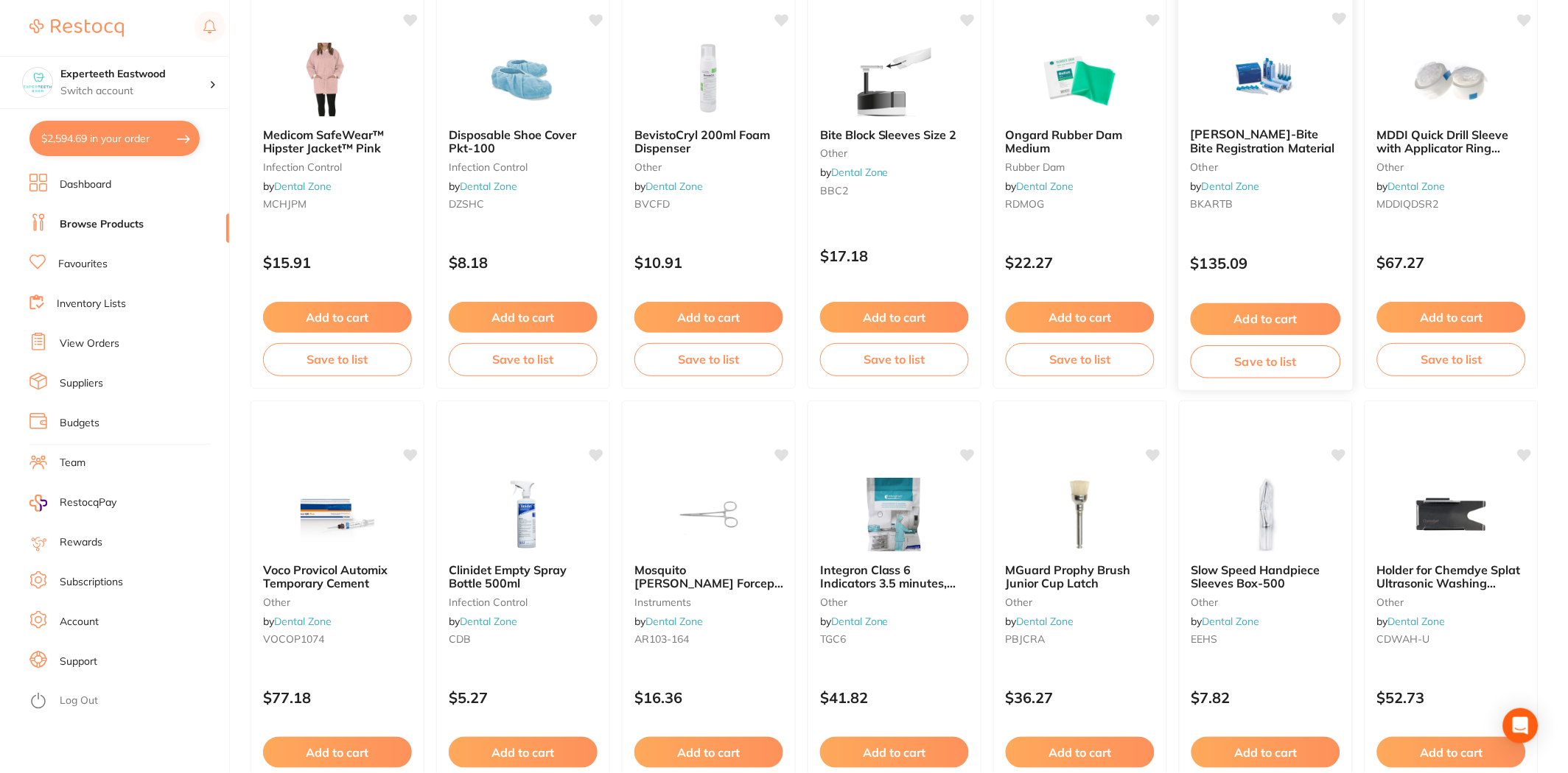
scroll to position [1554, 0]
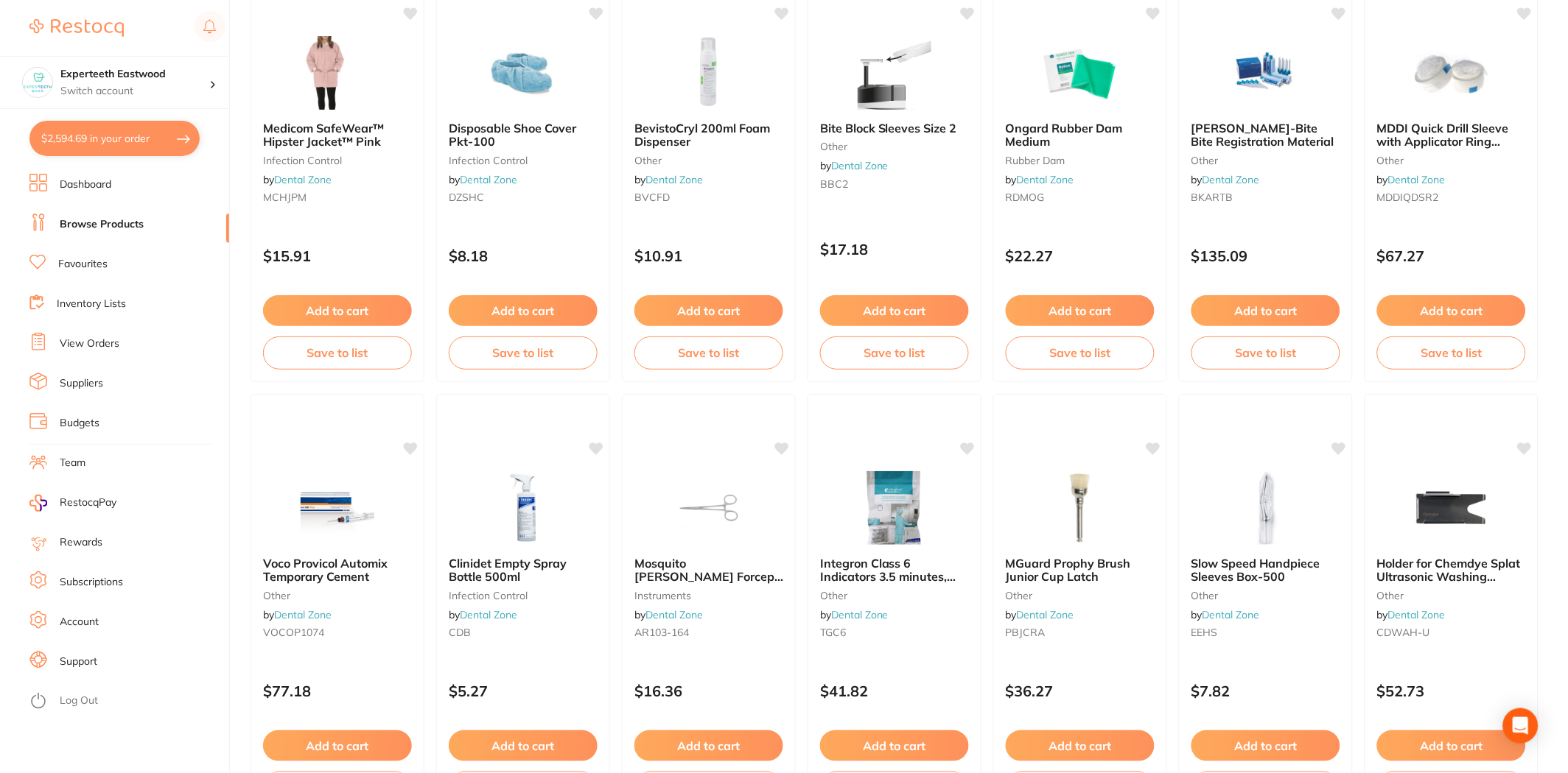
click at [97, 123] on button "$2,594.69 in your order" at bounding box center [115, 138] width 170 height 35
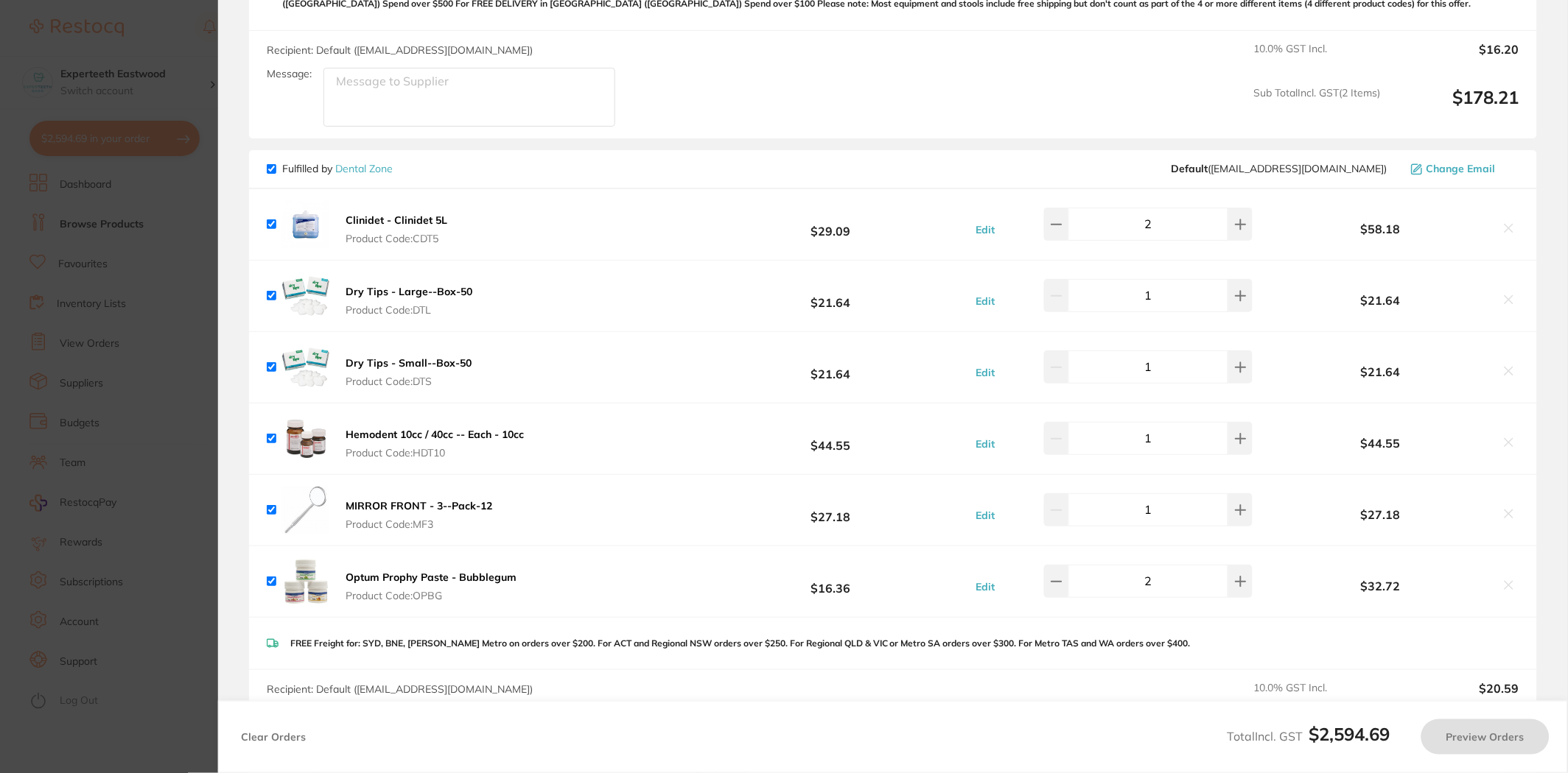
checkbox input "true"
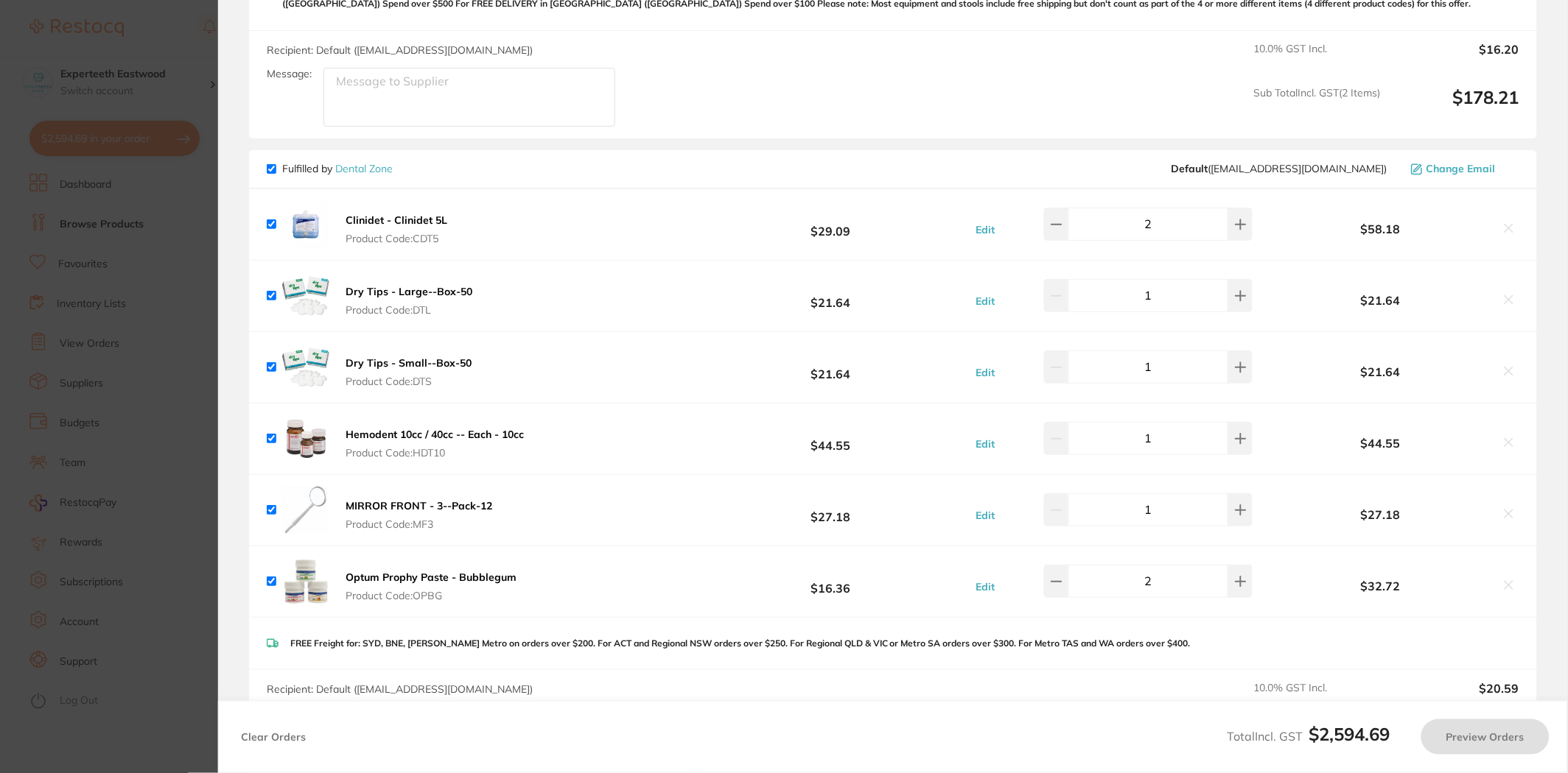
checkbox input "true"
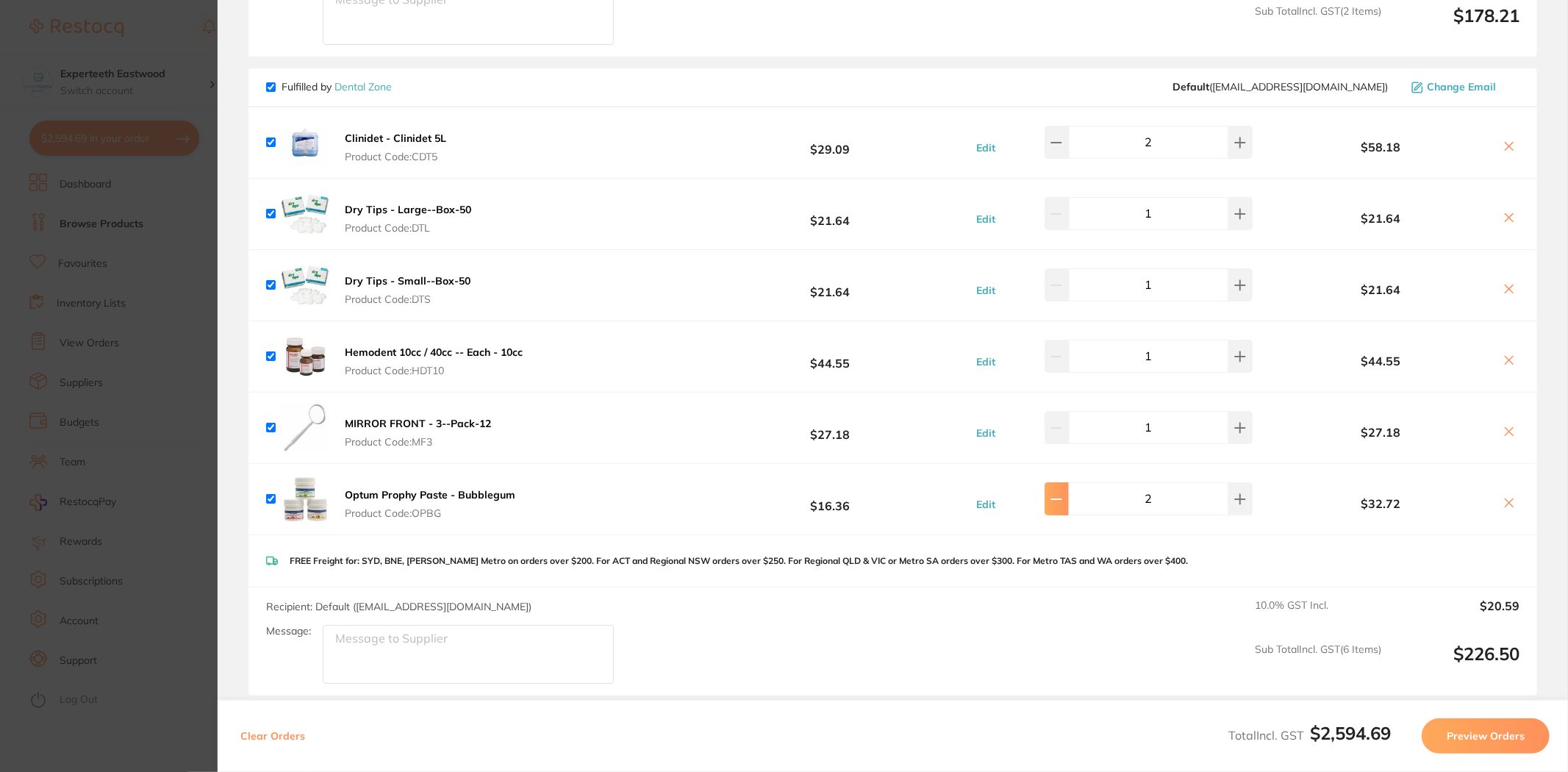
click at [1062, 495] on icon at bounding box center [1056, 499] width 11 height 11
type input "1"
click at [357, 87] on link "Dental Zone" at bounding box center [363, 87] width 57 height 13
click at [182, 48] on section "Update RRP Set your pre negotiated price for this item. Item Agreed RRP (excl. …" at bounding box center [784, 386] width 1568 height 772
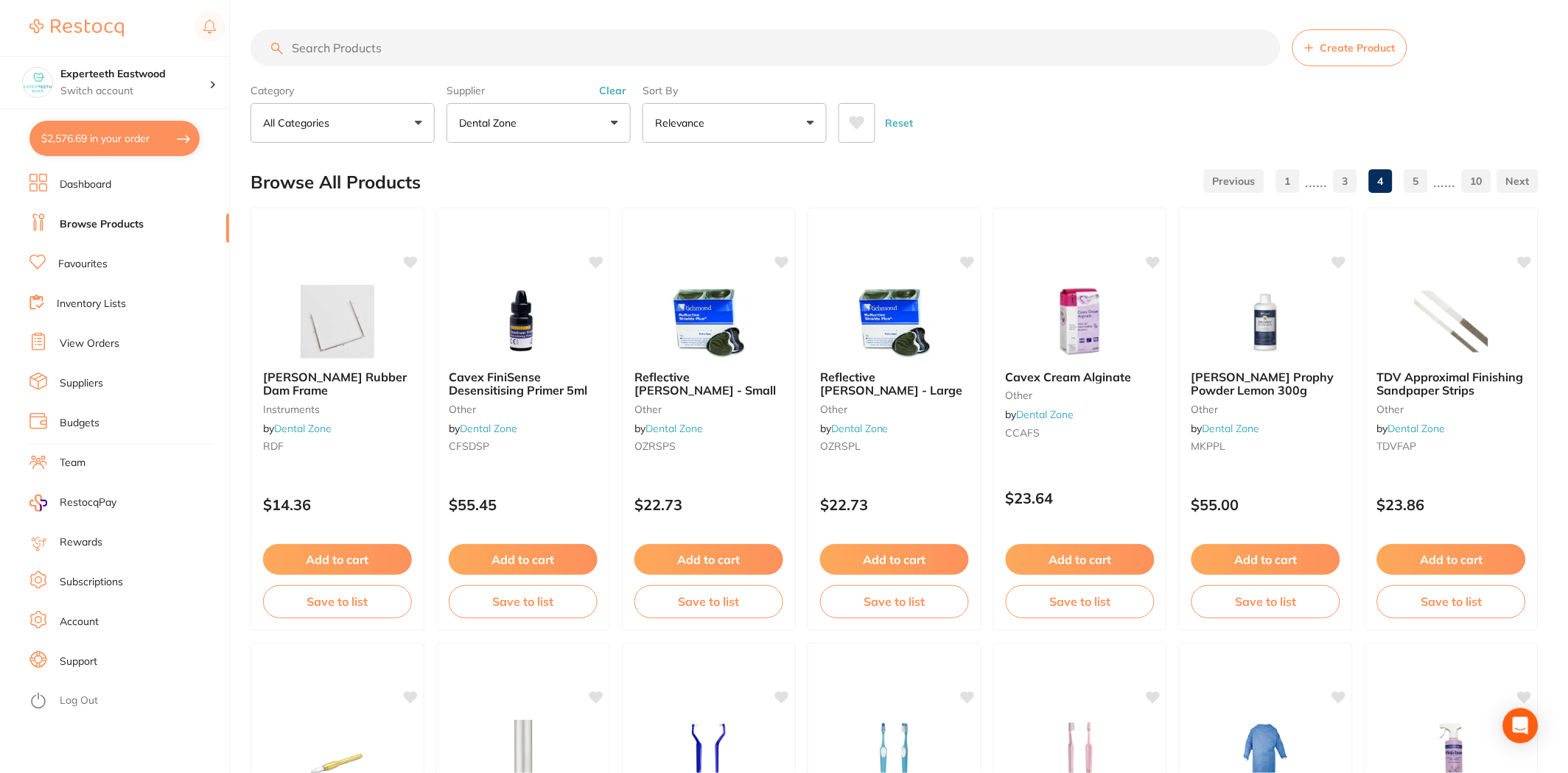
click at [372, 48] on input "search" at bounding box center [765, 47] width 1030 height 37
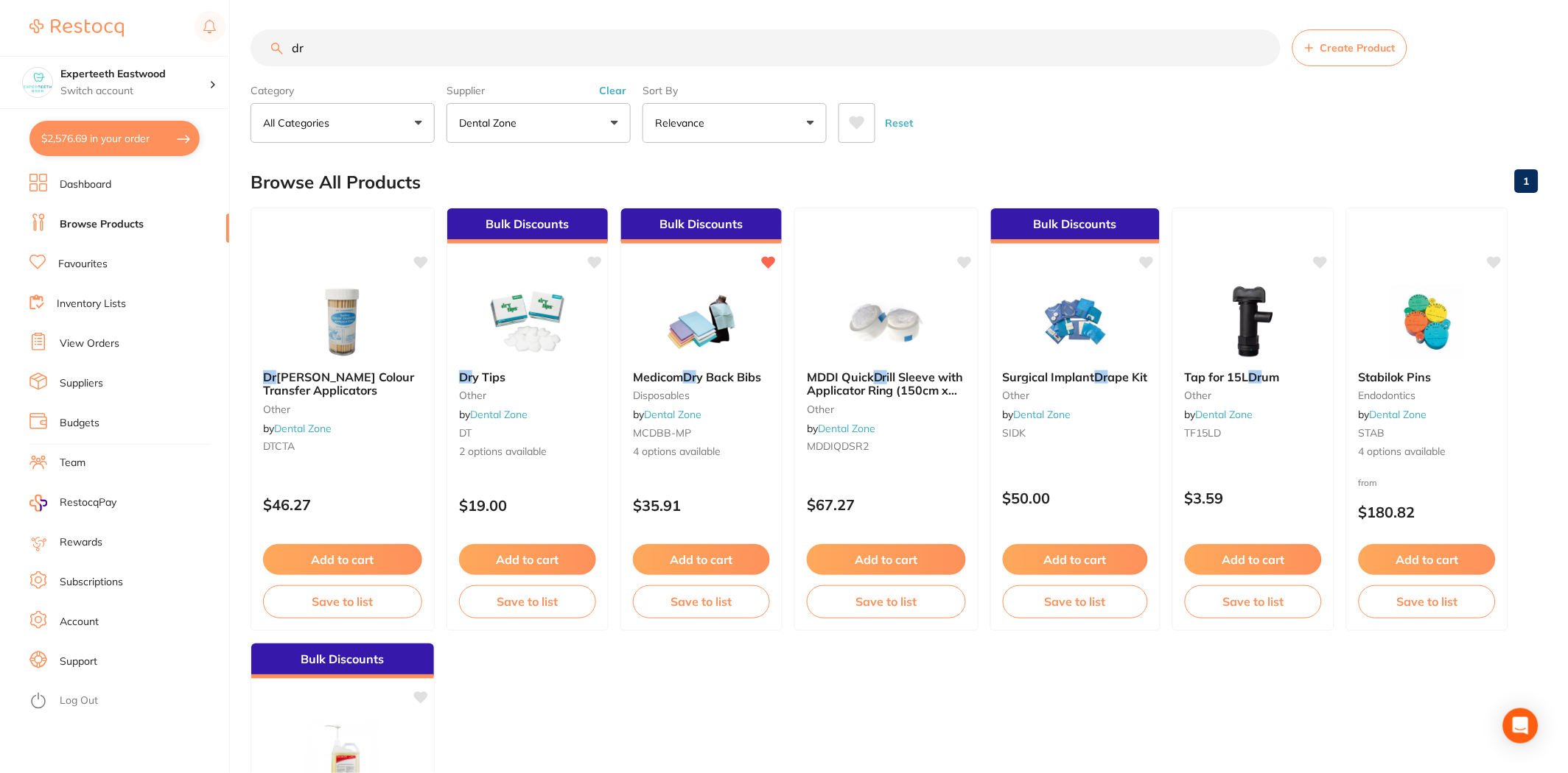
type input "dry"
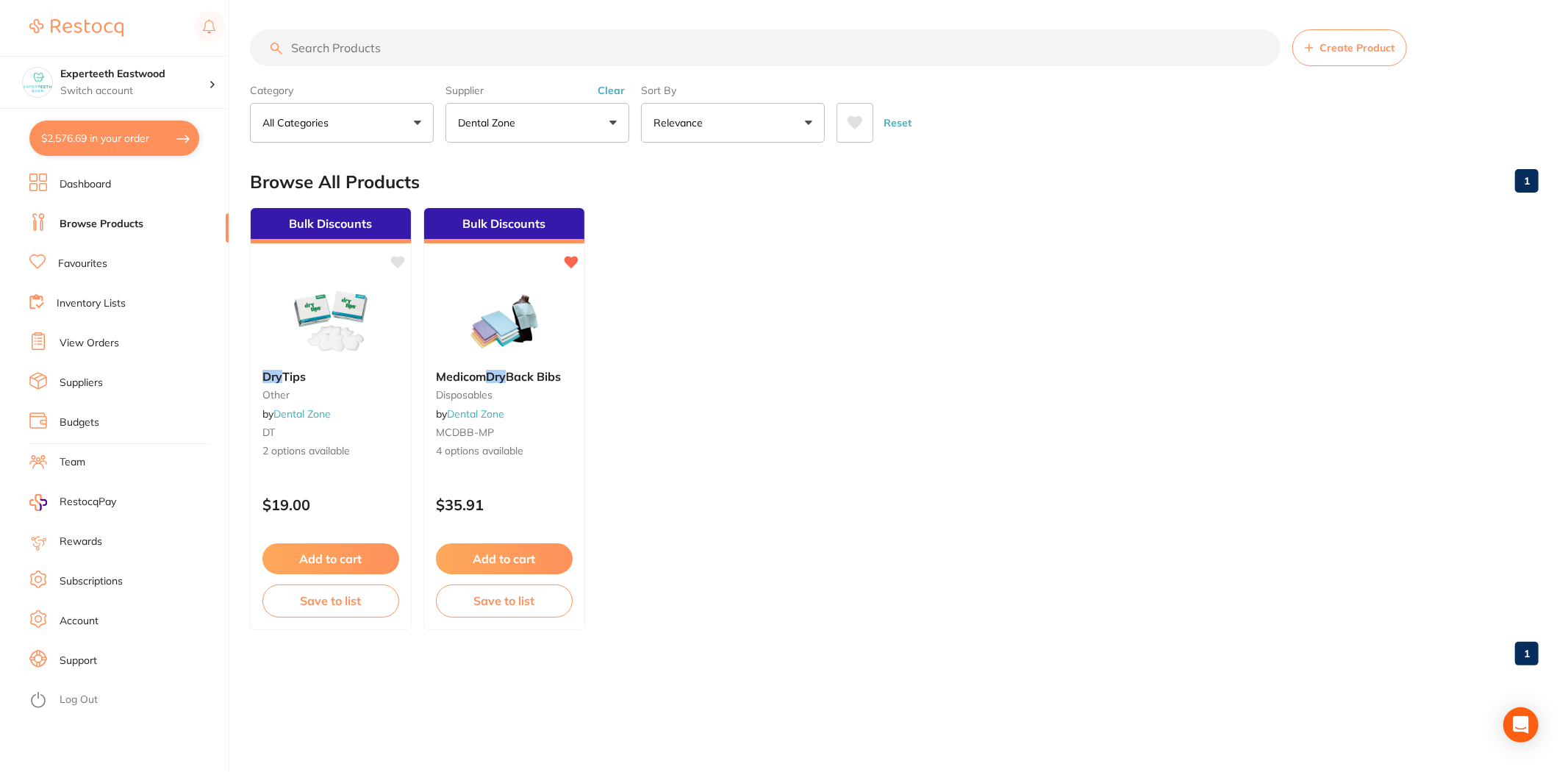
click at [518, 113] on button "Dental Zone" at bounding box center [537, 123] width 184 height 40
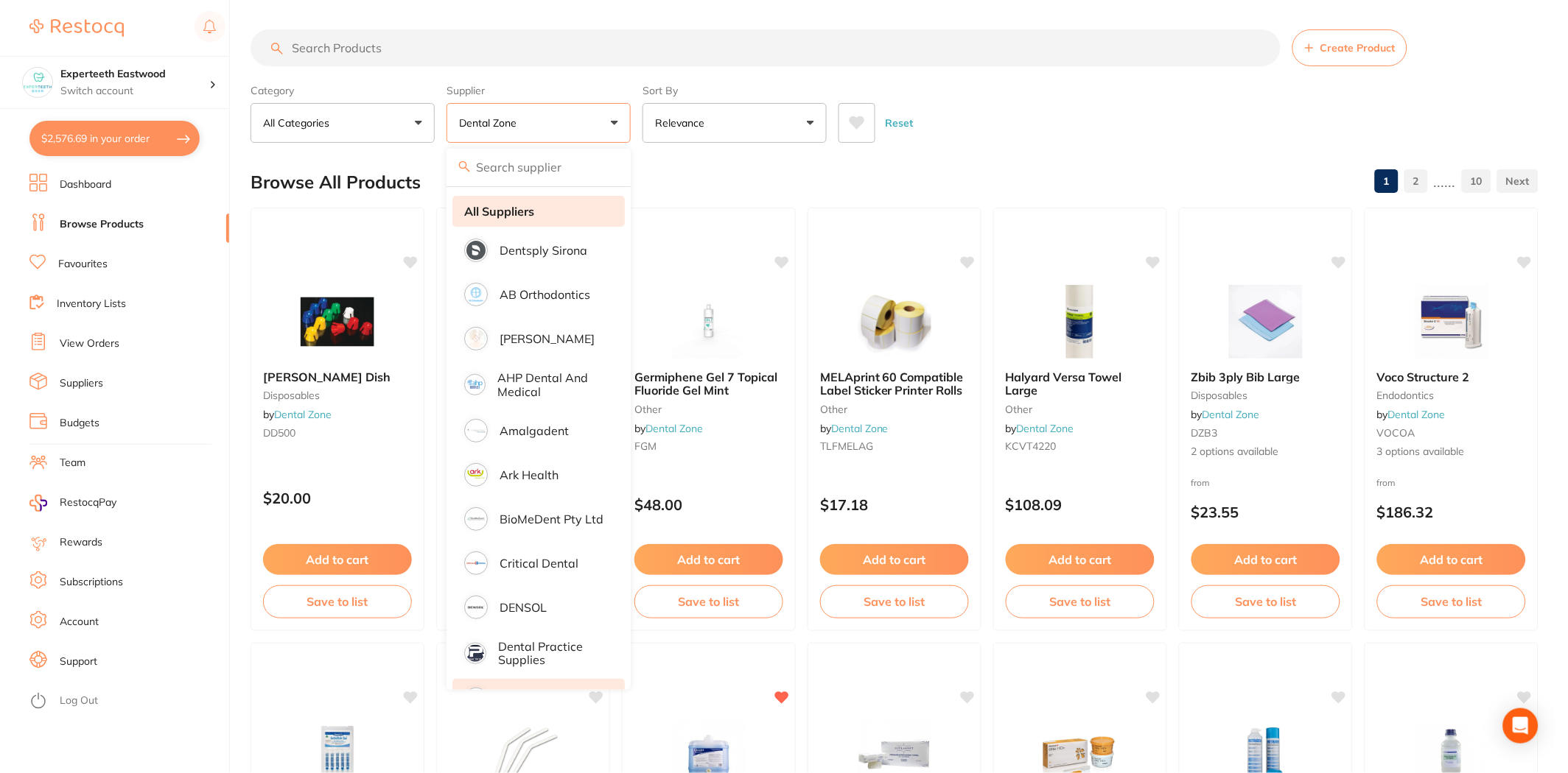
drag, startPoint x: 495, startPoint y: 212, endPoint x: 520, endPoint y: 207, distance: 25.5
click at [495, 212] on strong "All Suppliers" at bounding box center [499, 211] width 70 height 13
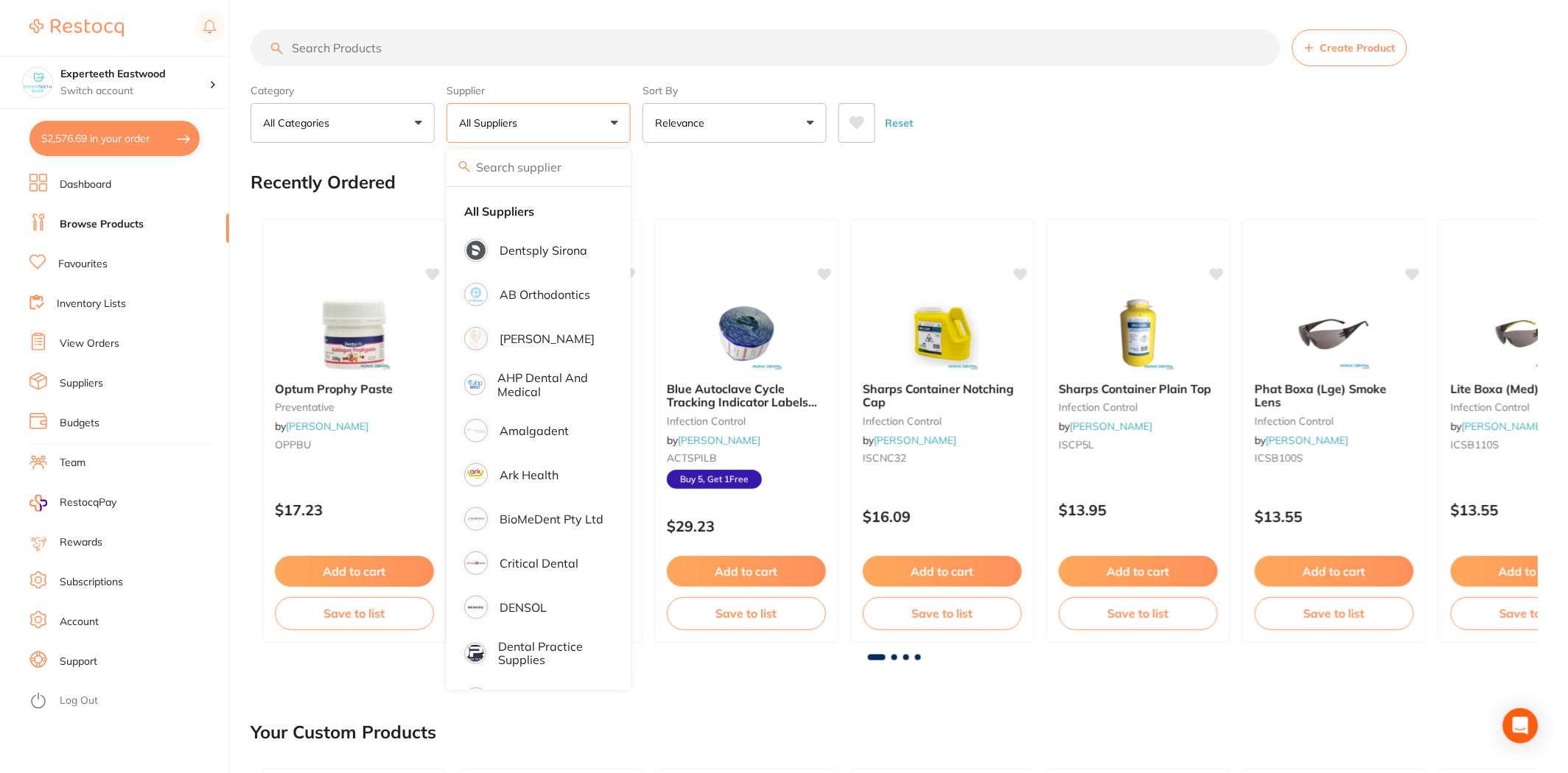
click at [370, 43] on input "search" at bounding box center [765, 47] width 1030 height 37
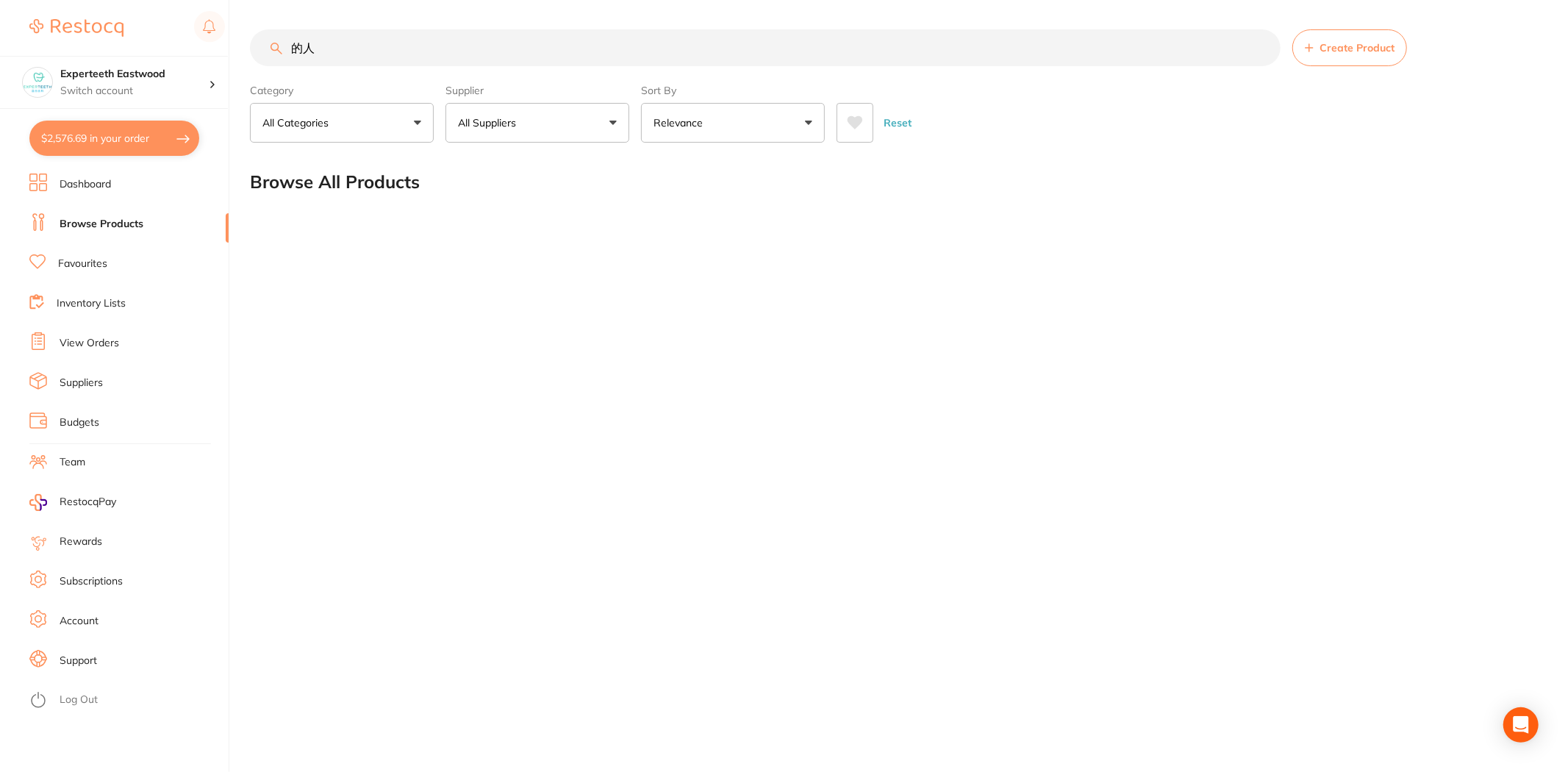
type input "的"
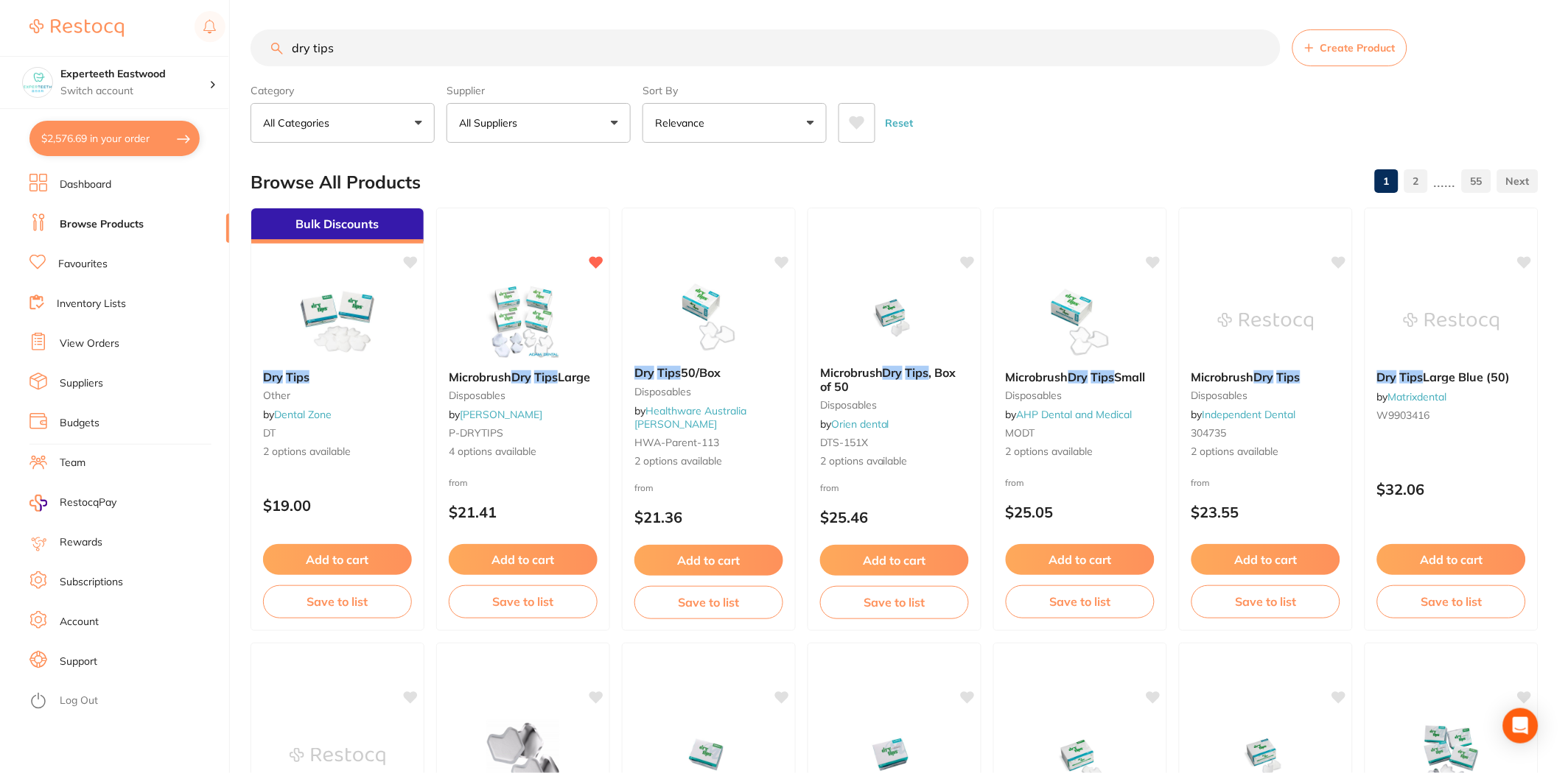
drag, startPoint x: 401, startPoint y: 46, endPoint x: 259, endPoint y: 44, distance: 142.0
click at [259, 44] on input "dry tips" at bounding box center [765, 47] width 1030 height 37
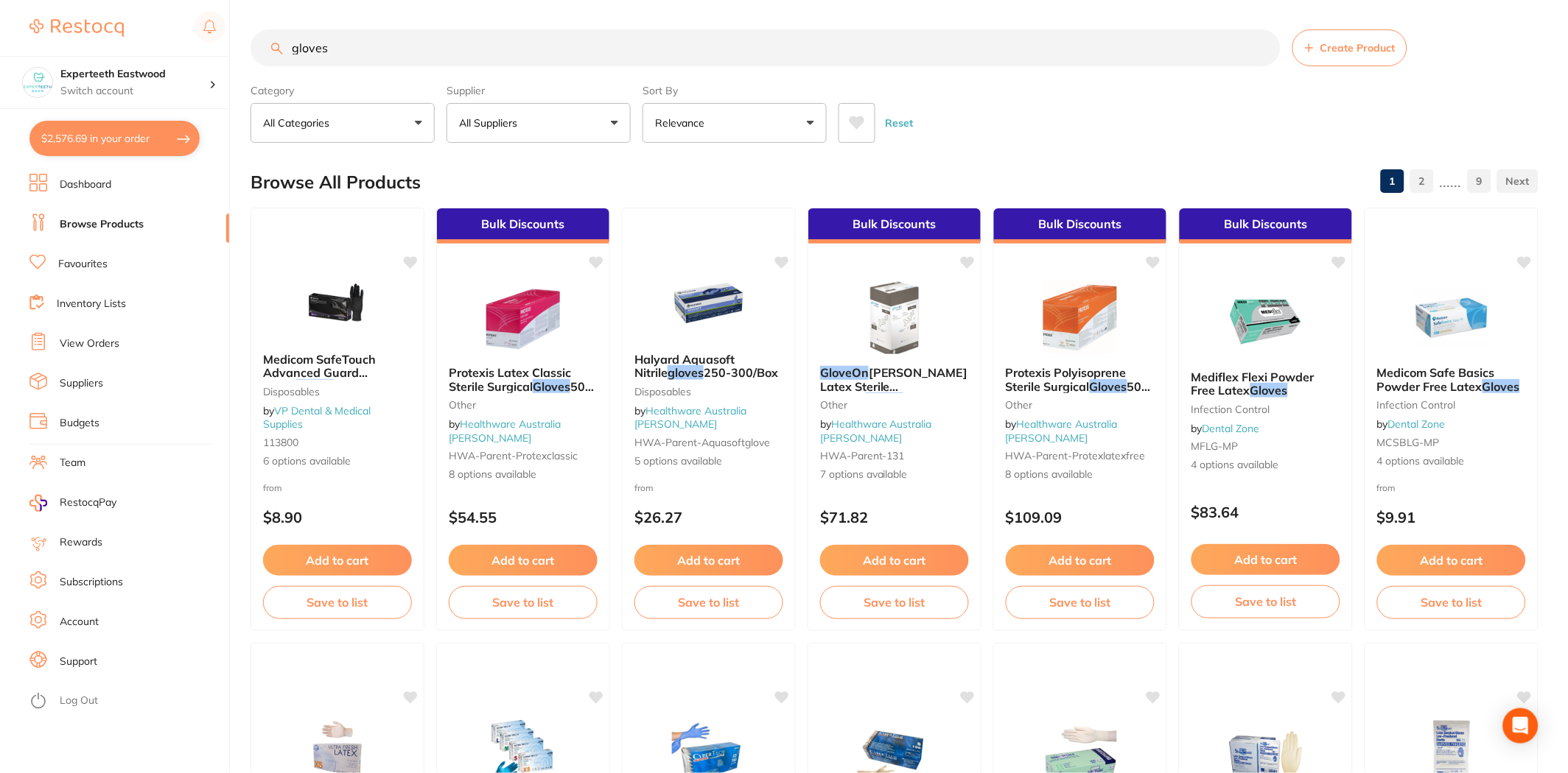
type input "gloves"
click at [561, 120] on button "All Suppliers" at bounding box center [538, 123] width 184 height 40
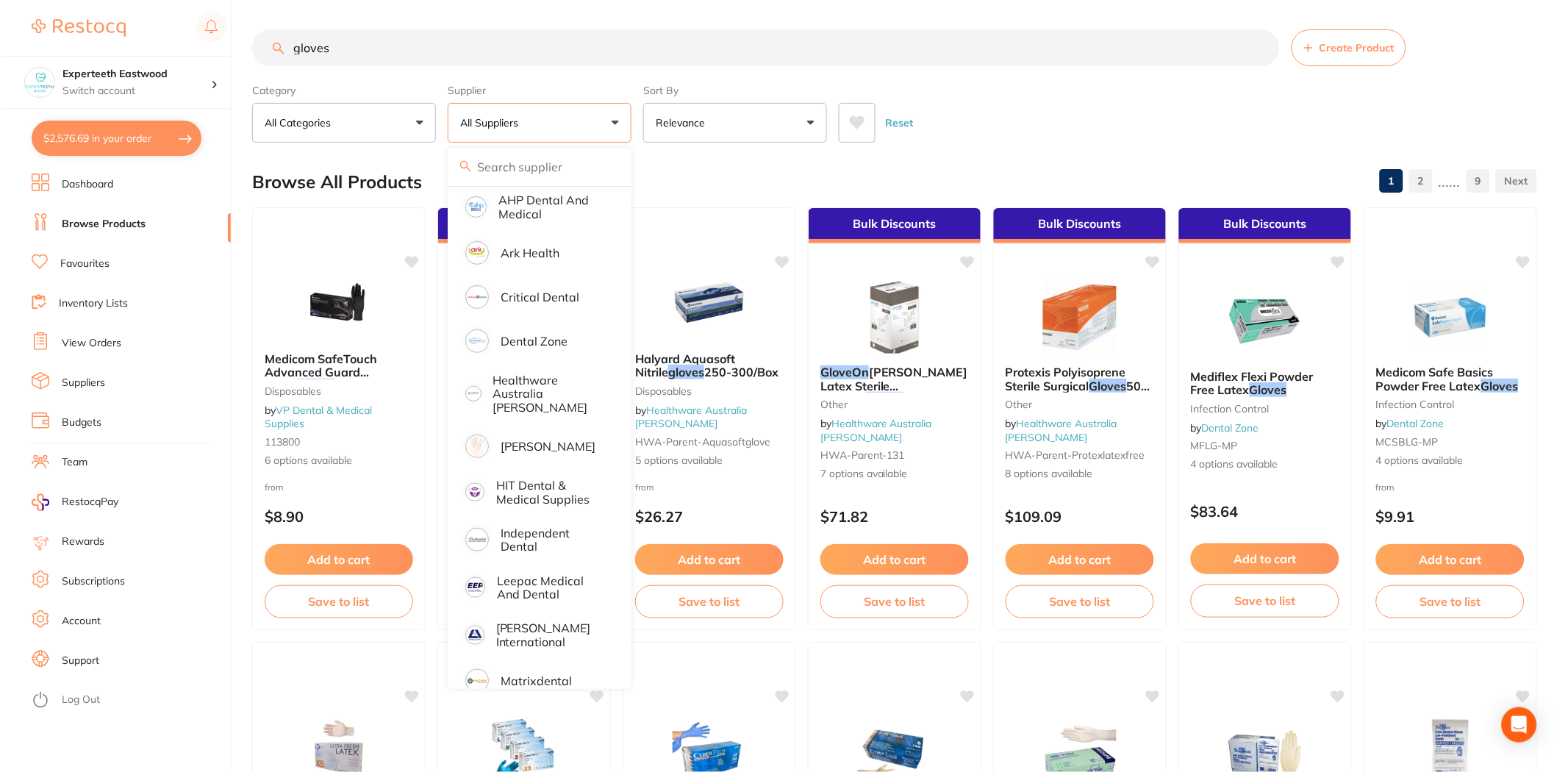
scroll to position [88, 0]
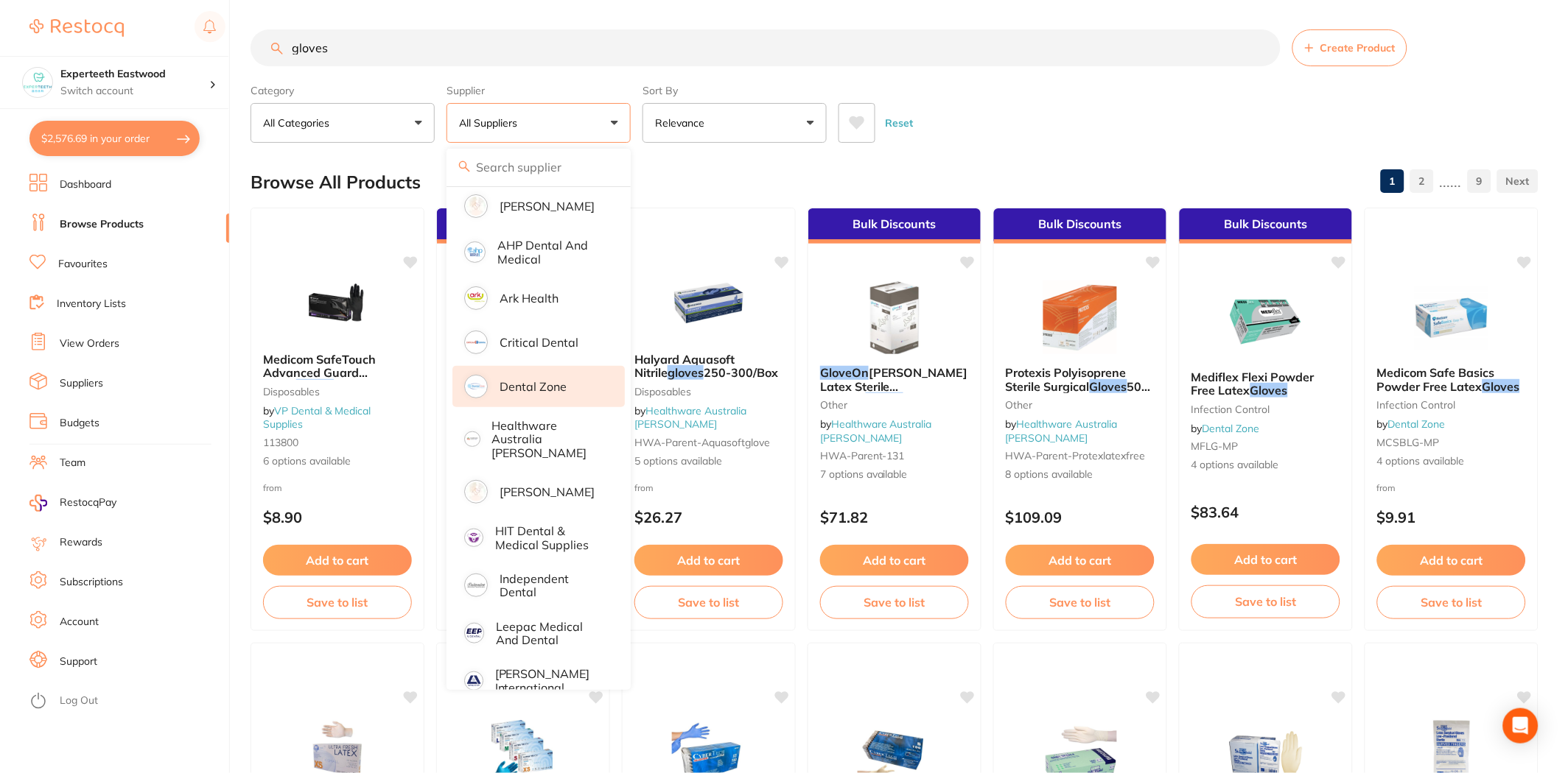
click at [551, 380] on p "Dental Zone" at bounding box center [533, 387] width 67 height 13
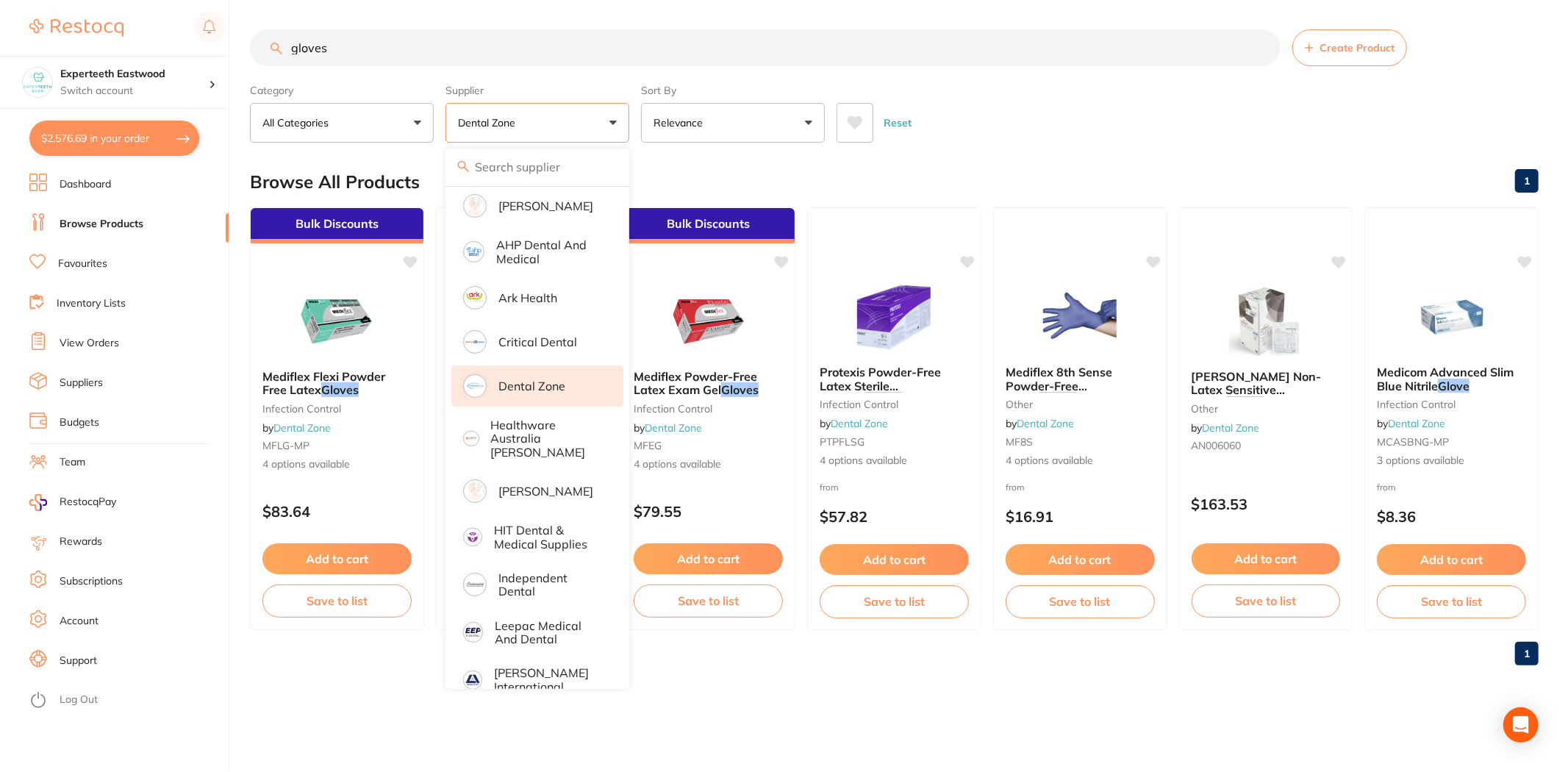
click at [1172, 148] on main "gloves Create Product Category All Categories All Categories Infection Control …" at bounding box center [909, 353] width 1318 height 707
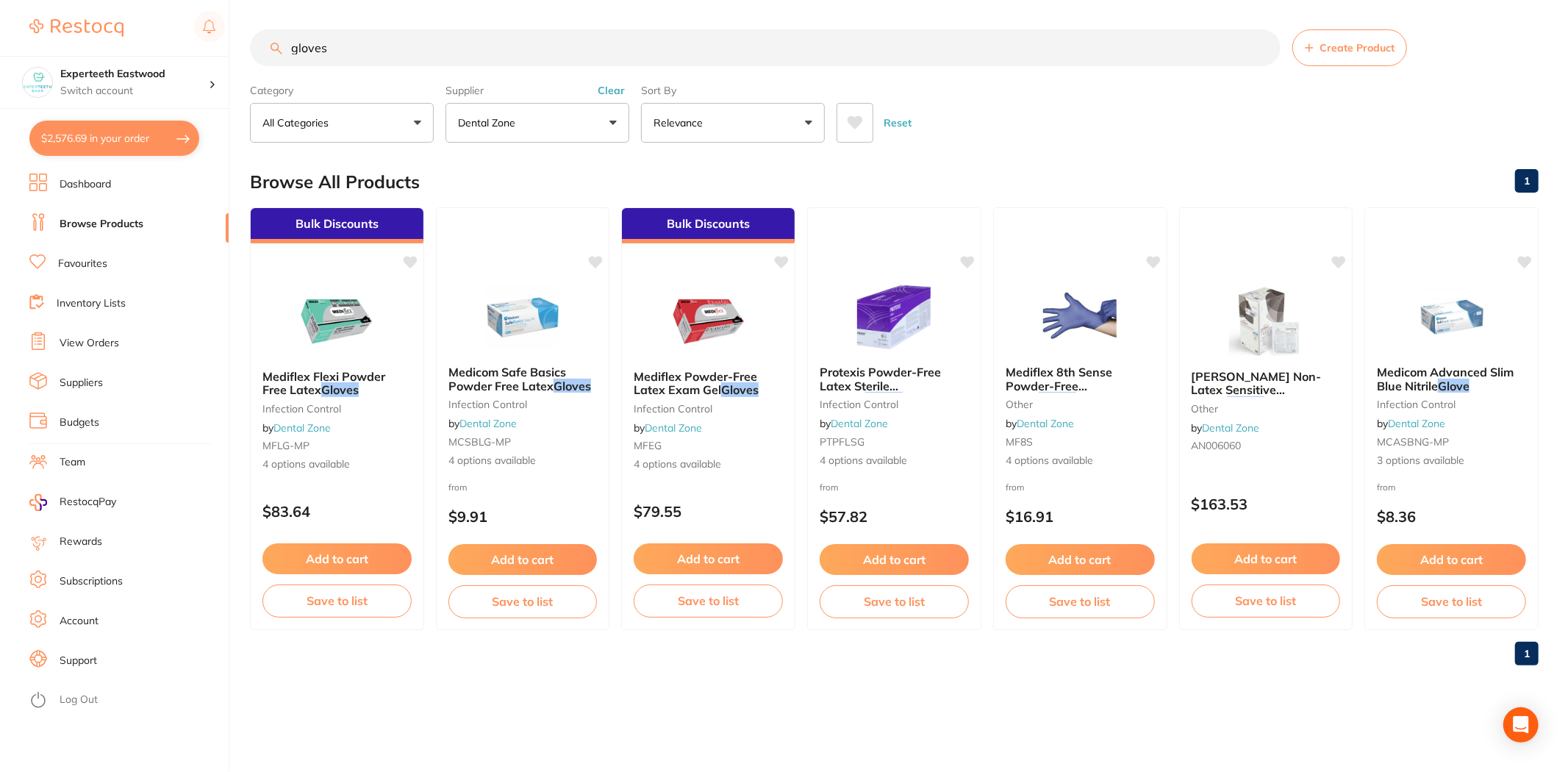
click at [1172, 148] on main "gloves Create Product Category All Categories All Categories Infection Control …" at bounding box center [909, 353] width 1318 height 707
click at [126, 138] on button "$2,576.69 in your order" at bounding box center [114, 138] width 170 height 35
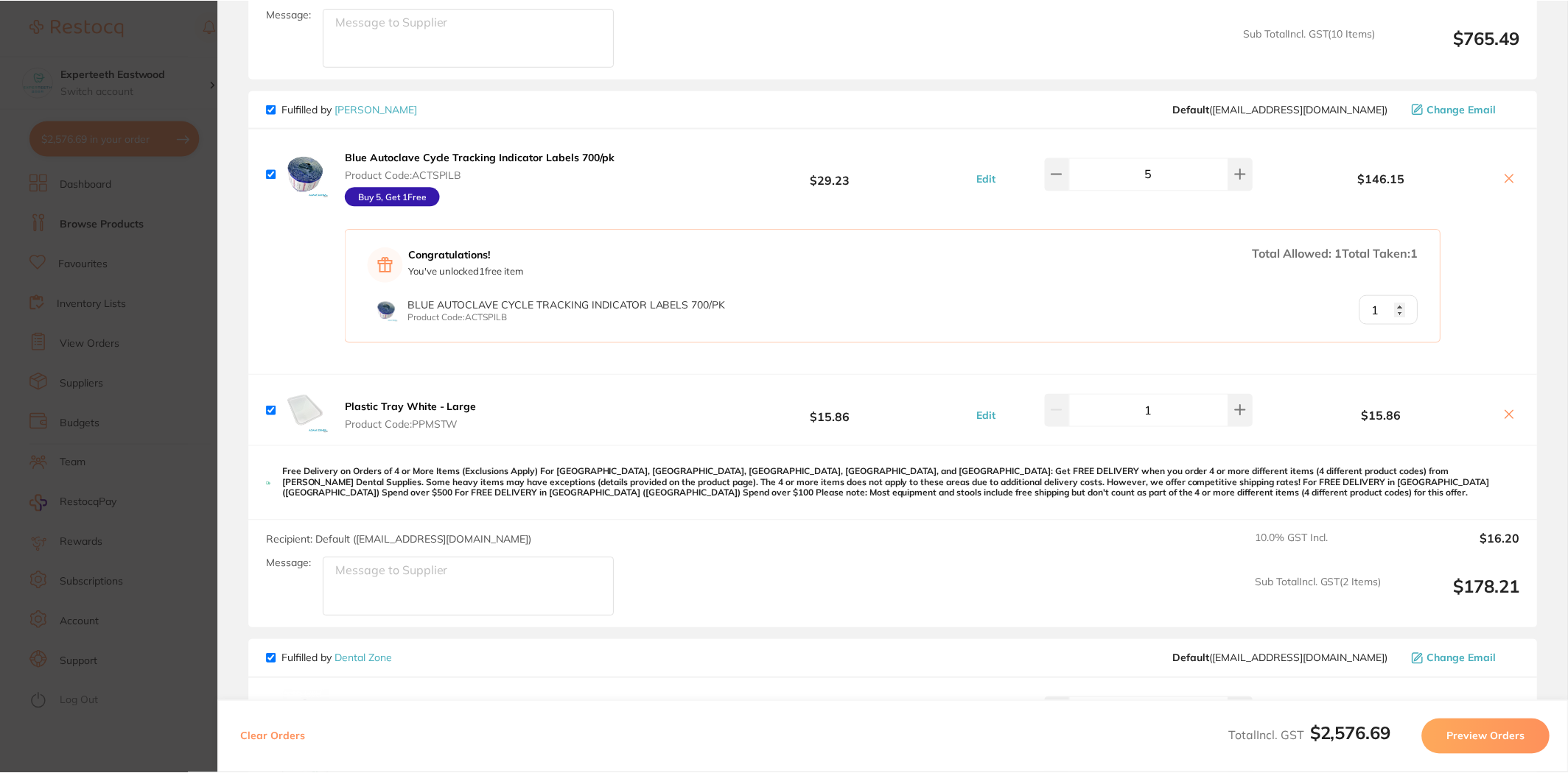
scroll to position [982, 0]
drag, startPoint x: 344, startPoint y: 108, endPoint x: 355, endPoint y: 112, distance: 11.7
click at [344, 108] on link "[PERSON_NAME]" at bounding box center [376, 110] width 83 height 13
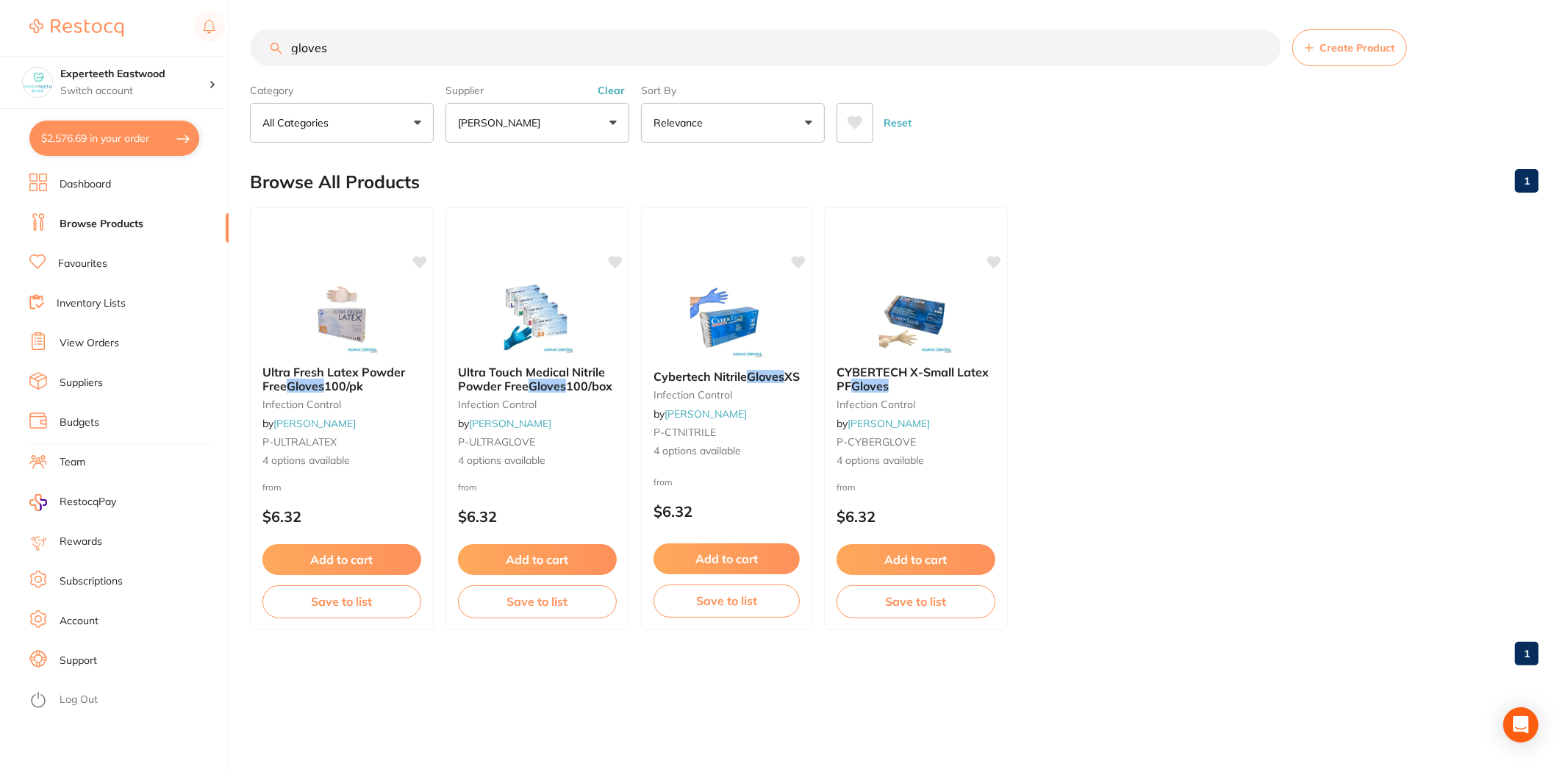
drag, startPoint x: 398, startPoint y: 50, endPoint x: 233, endPoint y: 51, distance: 165.0
click at [233, 51] on div "$2,576.69 Experteeth Eastwood Switch account Experteeth Eastwood $2,576.69 in y…" at bounding box center [784, 386] width 1568 height 772
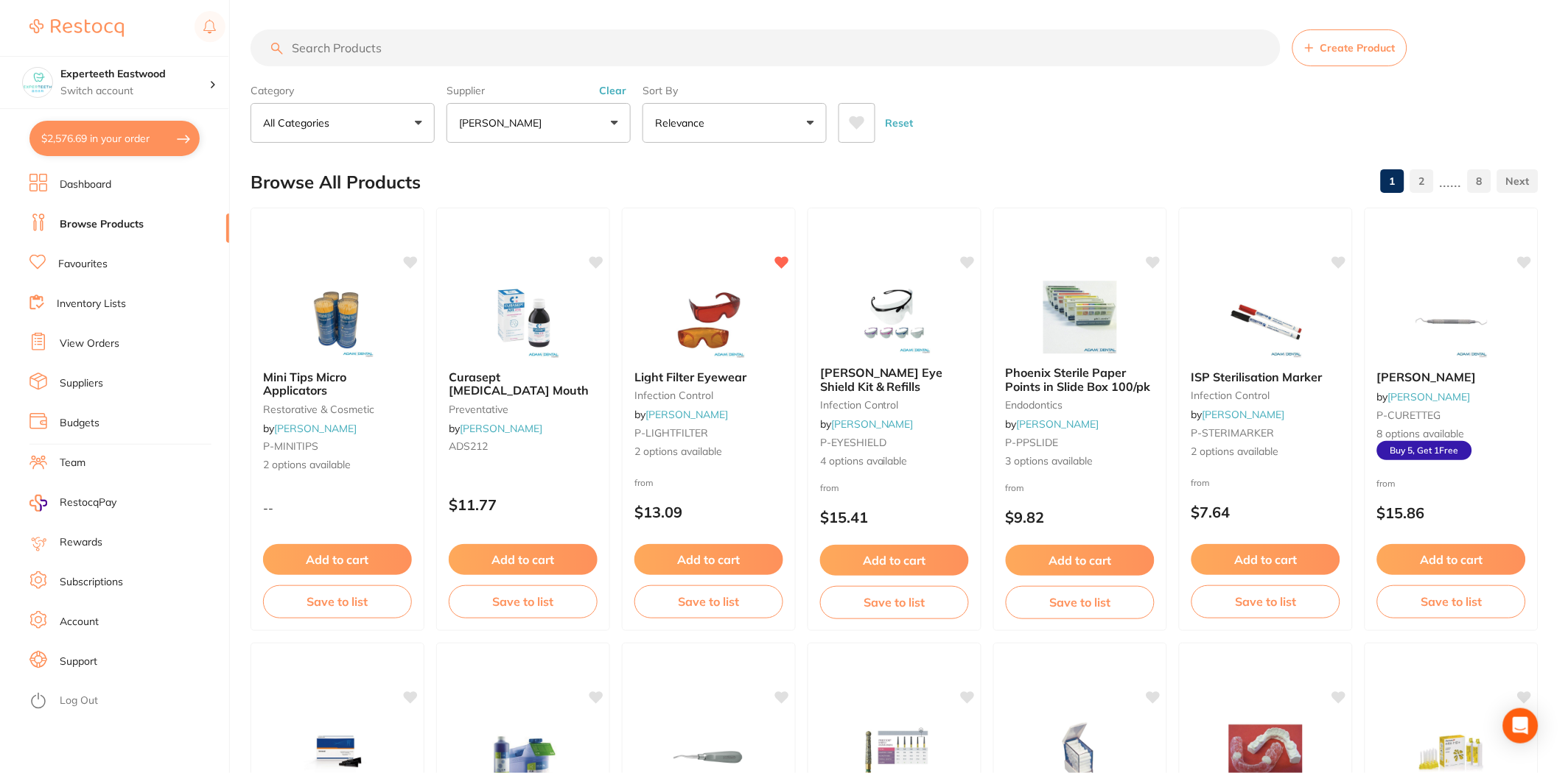
click at [588, 122] on button "[PERSON_NAME]" at bounding box center [538, 123] width 184 height 40
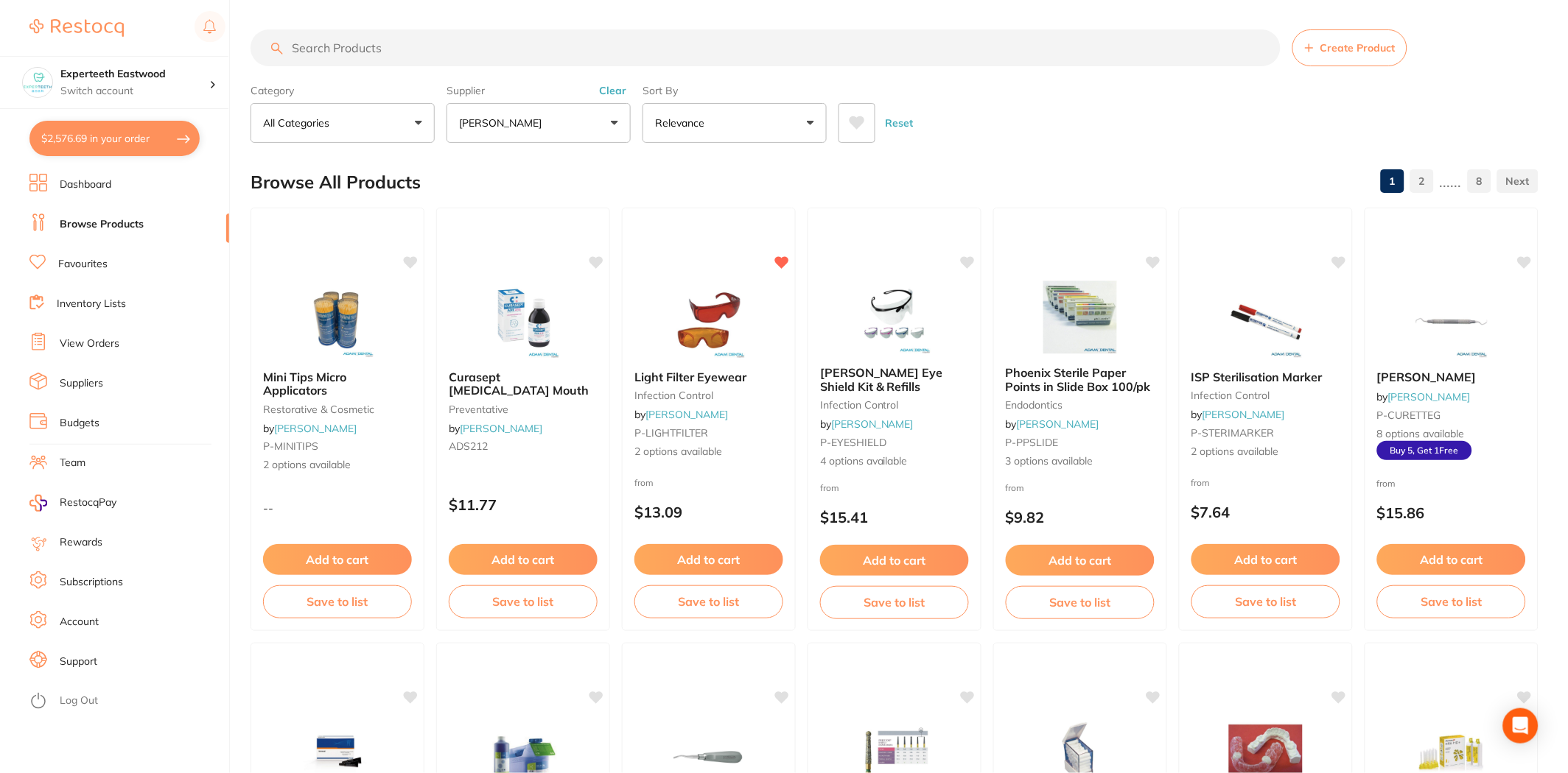
click at [340, 45] on input "search" at bounding box center [765, 47] width 1030 height 37
click at [137, 133] on button "$2,576.69 in your order" at bounding box center [115, 138] width 170 height 35
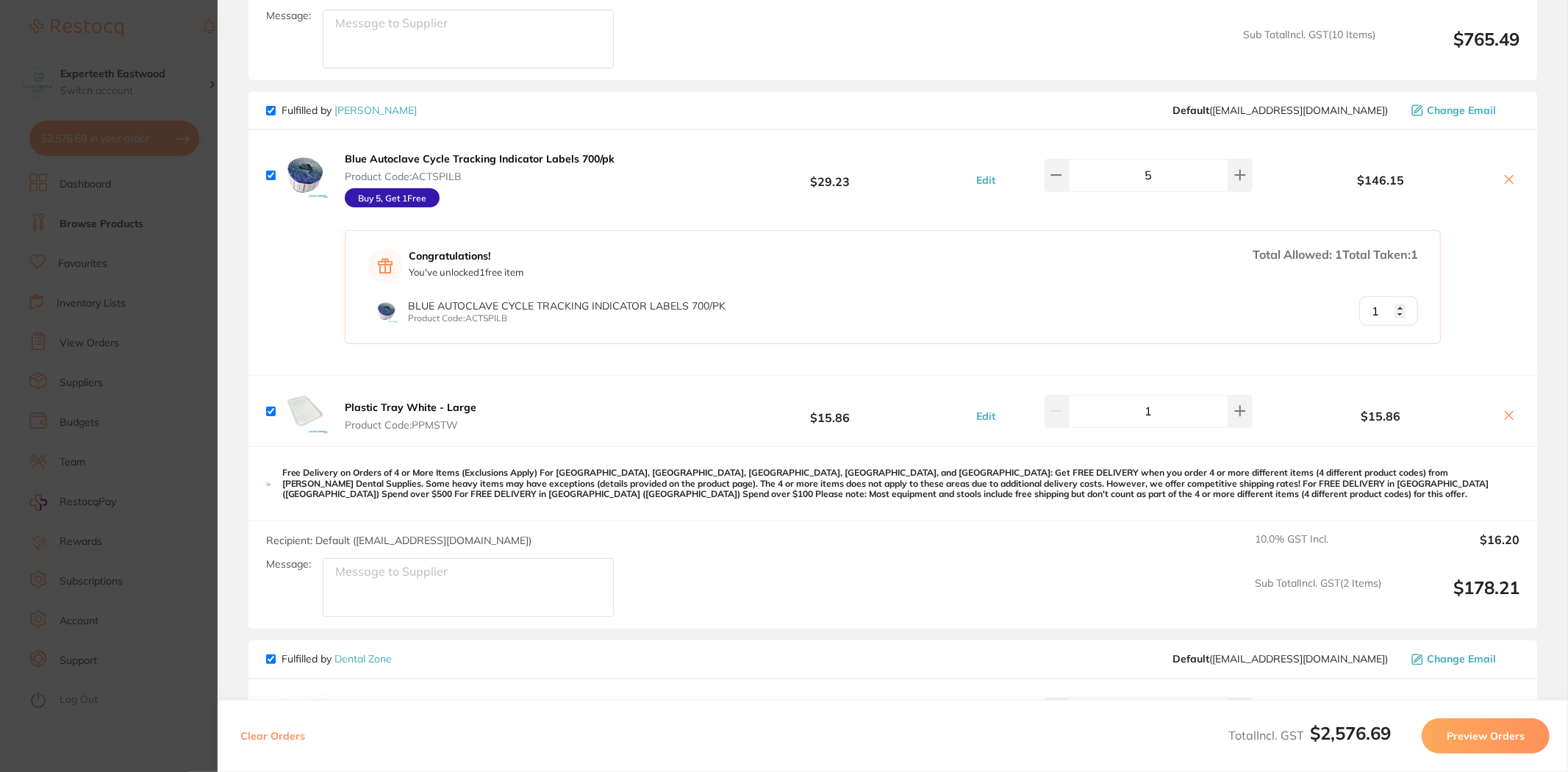
click at [350, 113] on link "[PERSON_NAME]" at bounding box center [376, 110] width 82 height 13
click at [371, 107] on link "[PERSON_NAME]" at bounding box center [376, 110] width 82 height 13
click at [123, 243] on section "Update RRP Set your pre negotiated price for this item. Item Agreed RRP (excl. …" at bounding box center [784, 386] width 1568 height 772
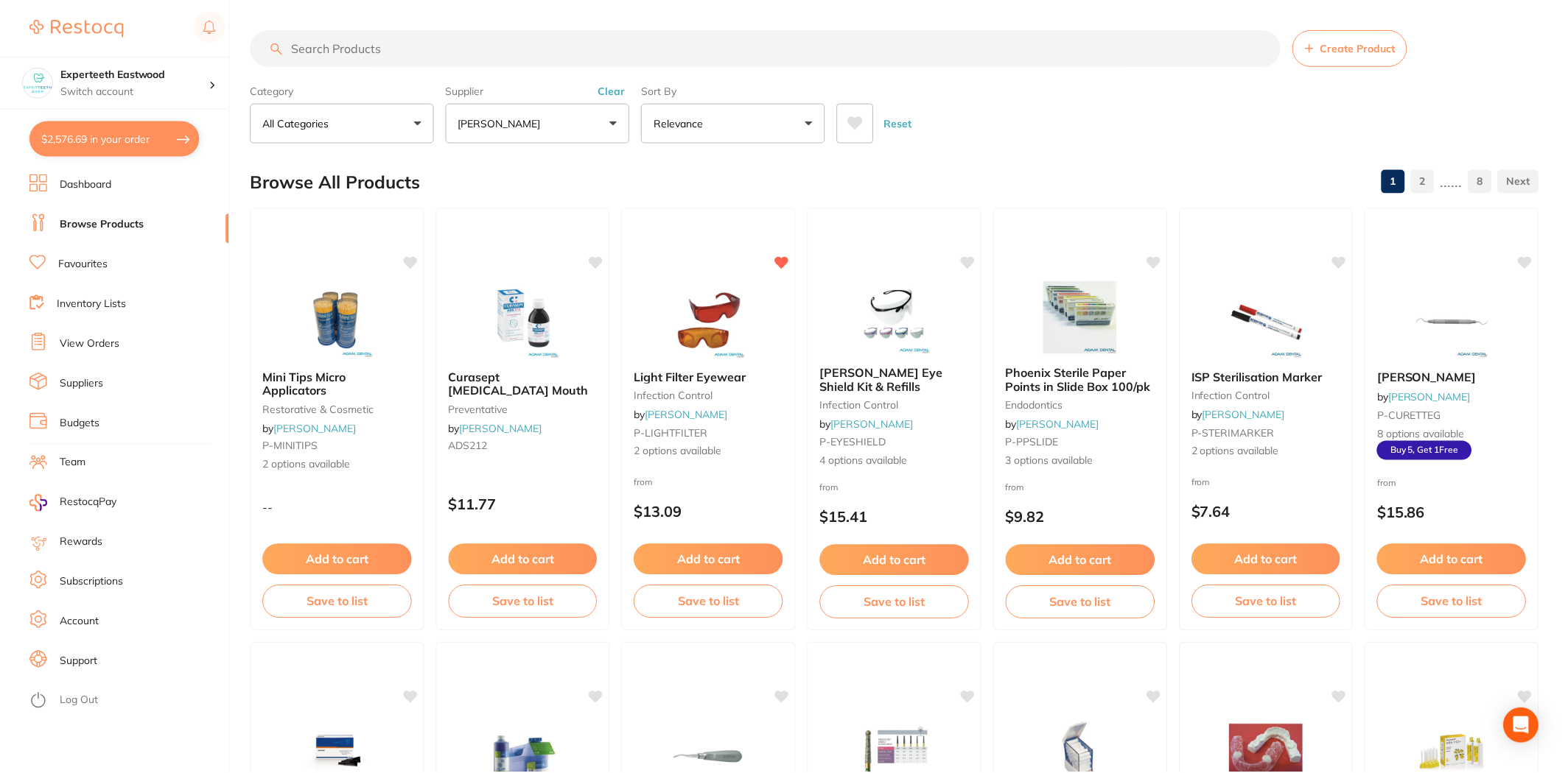
scroll to position [2, 0]
click at [856, 119] on icon at bounding box center [857, 121] width 16 height 13
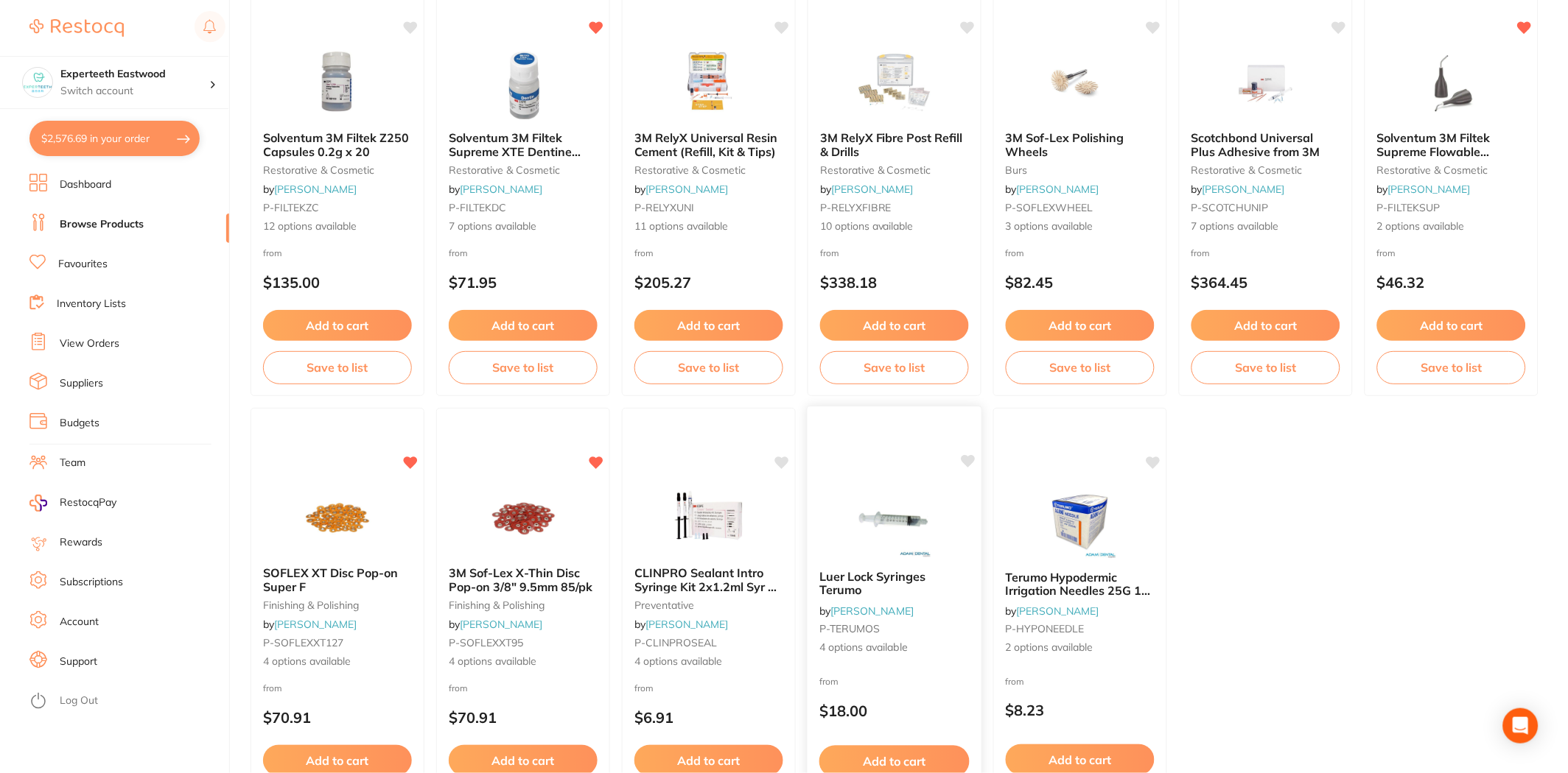
scroll to position [2980, 0]
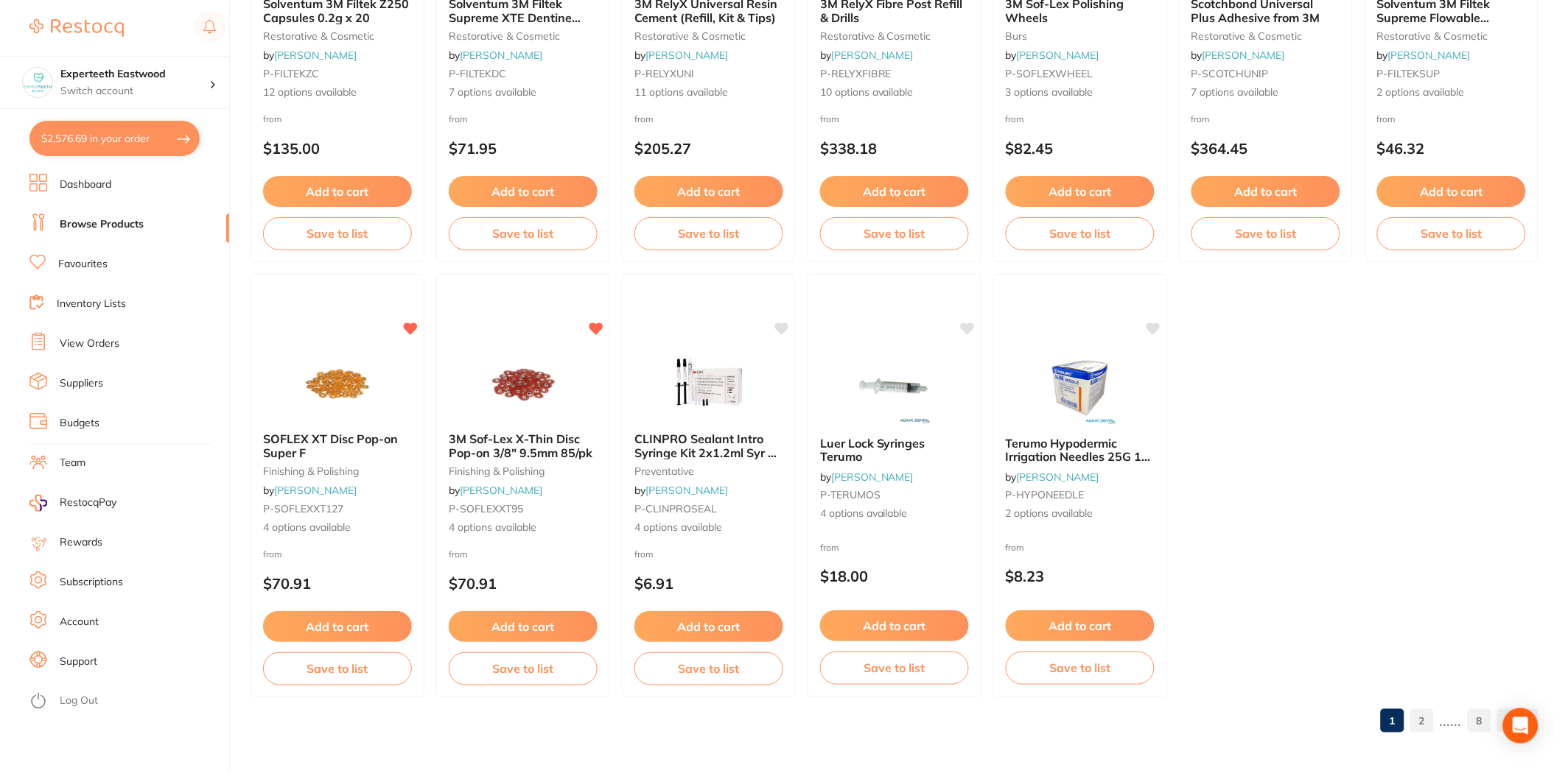
click at [1421, 714] on link "2" at bounding box center [1422, 721] width 24 height 29
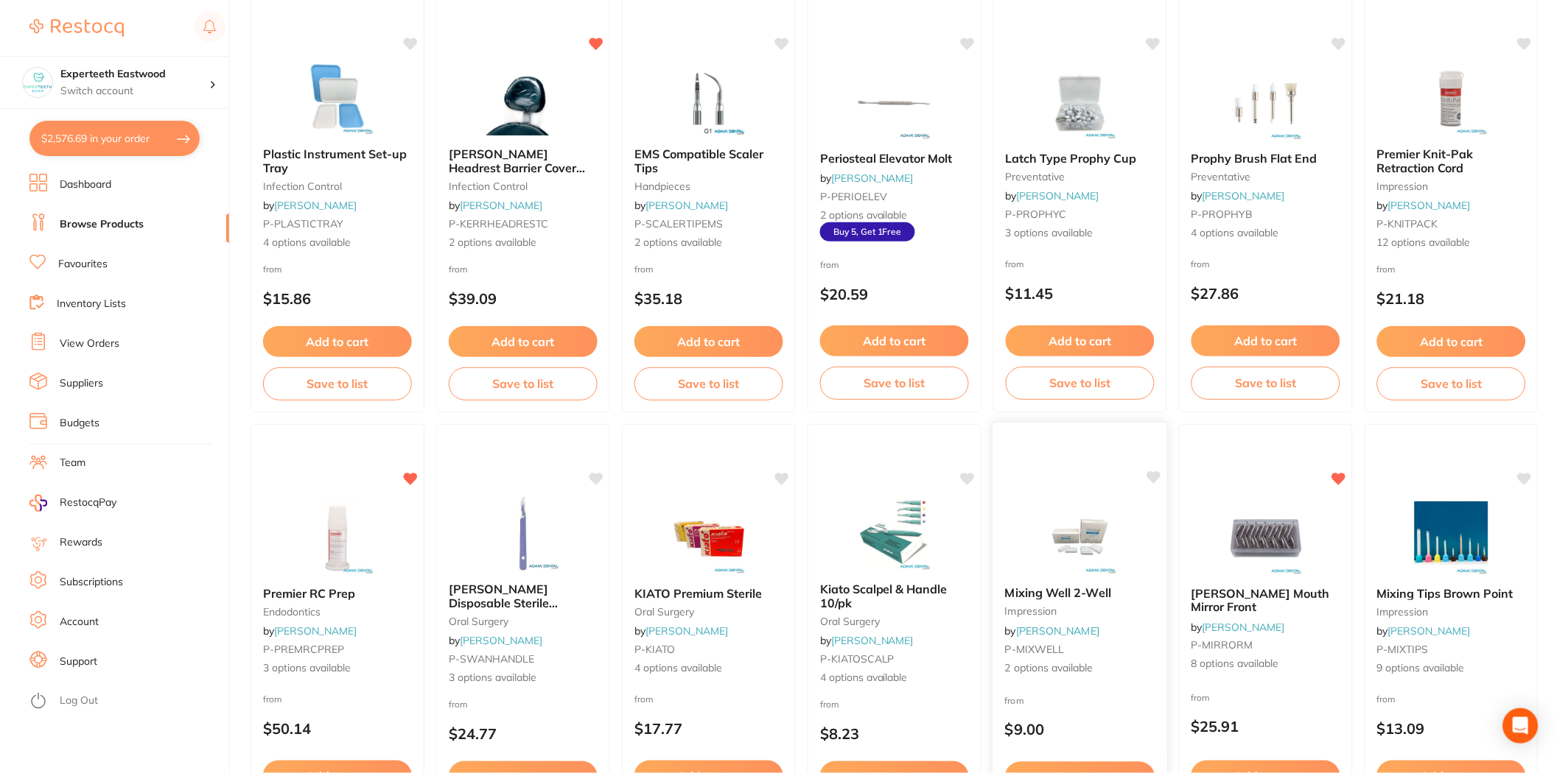
scroll to position [1800, 0]
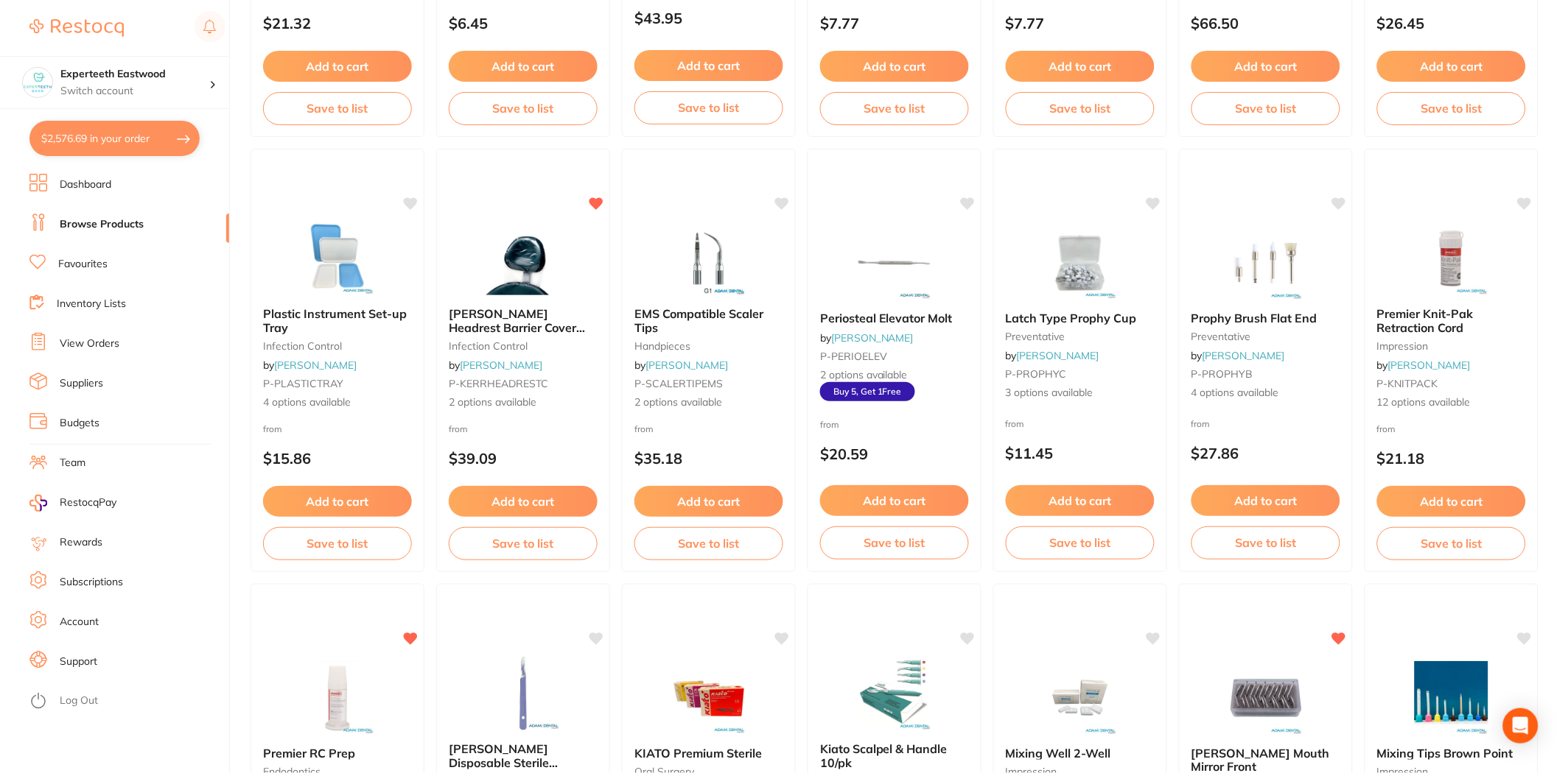
click at [112, 130] on button "$2,576.69 in your order" at bounding box center [115, 138] width 170 height 35
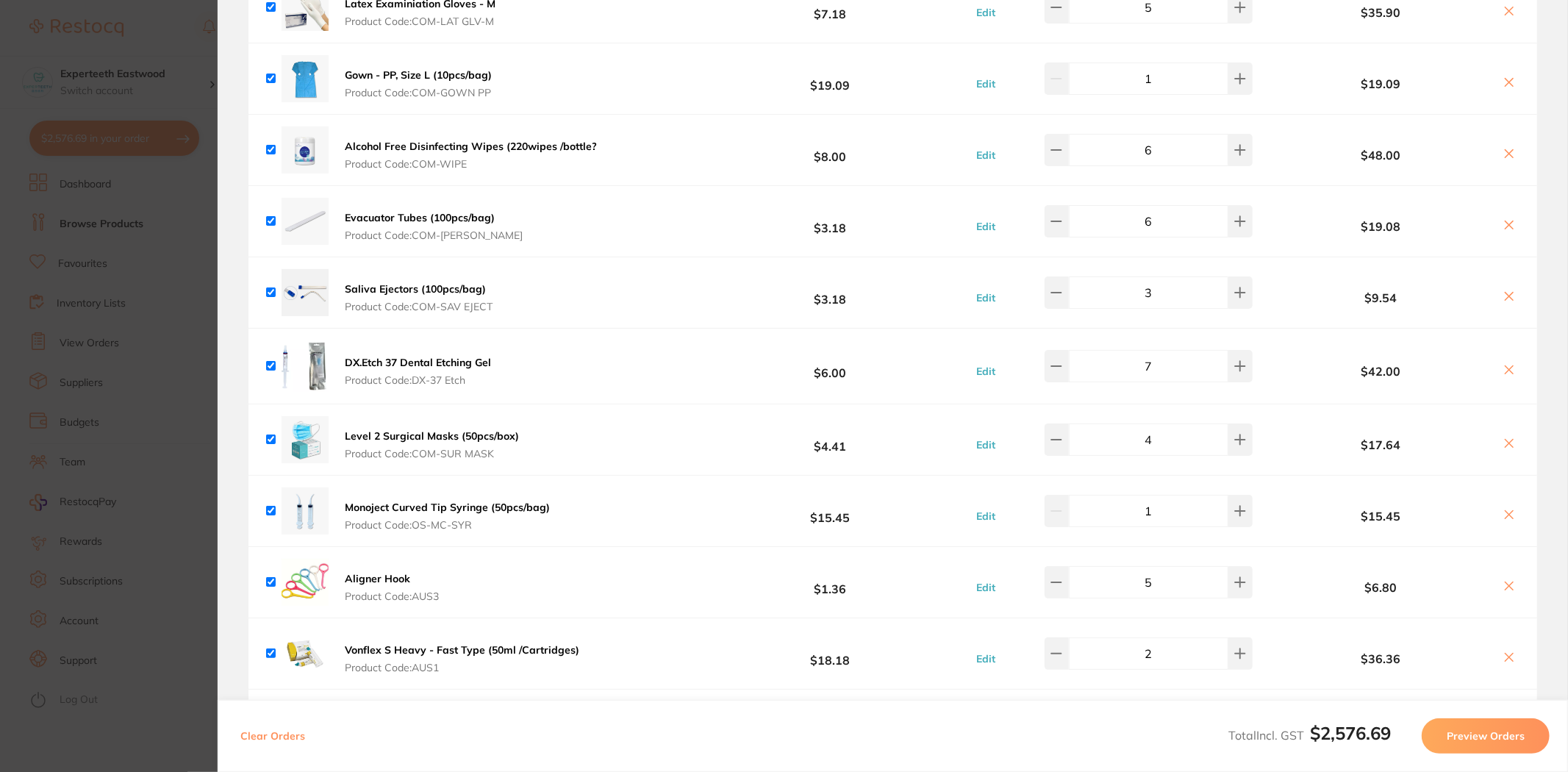
scroll to position [2614, 0]
click at [1062, 217] on icon at bounding box center [1056, 218] width 11 height 11
type input "3"
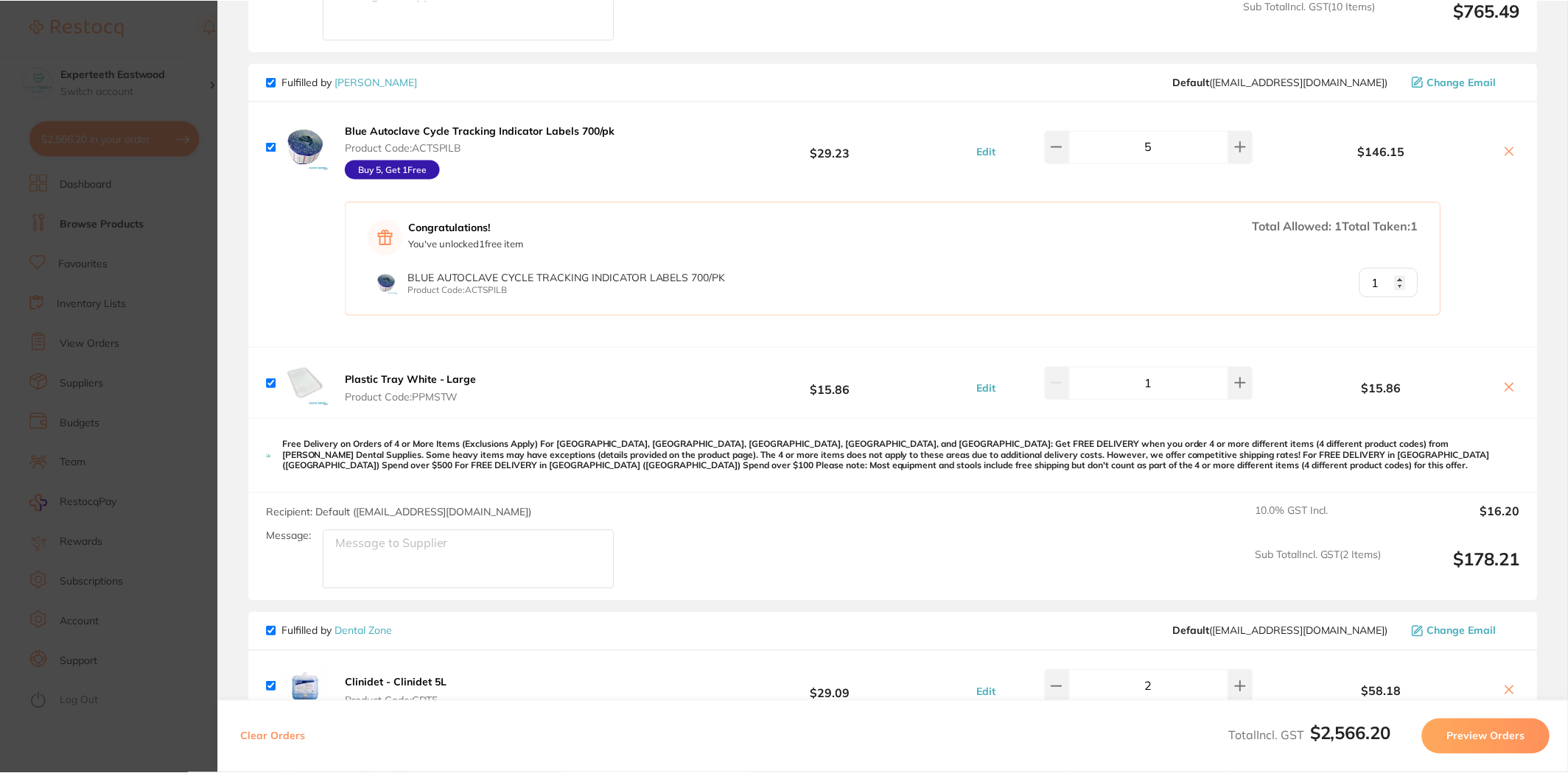
scroll to position [918, 0]
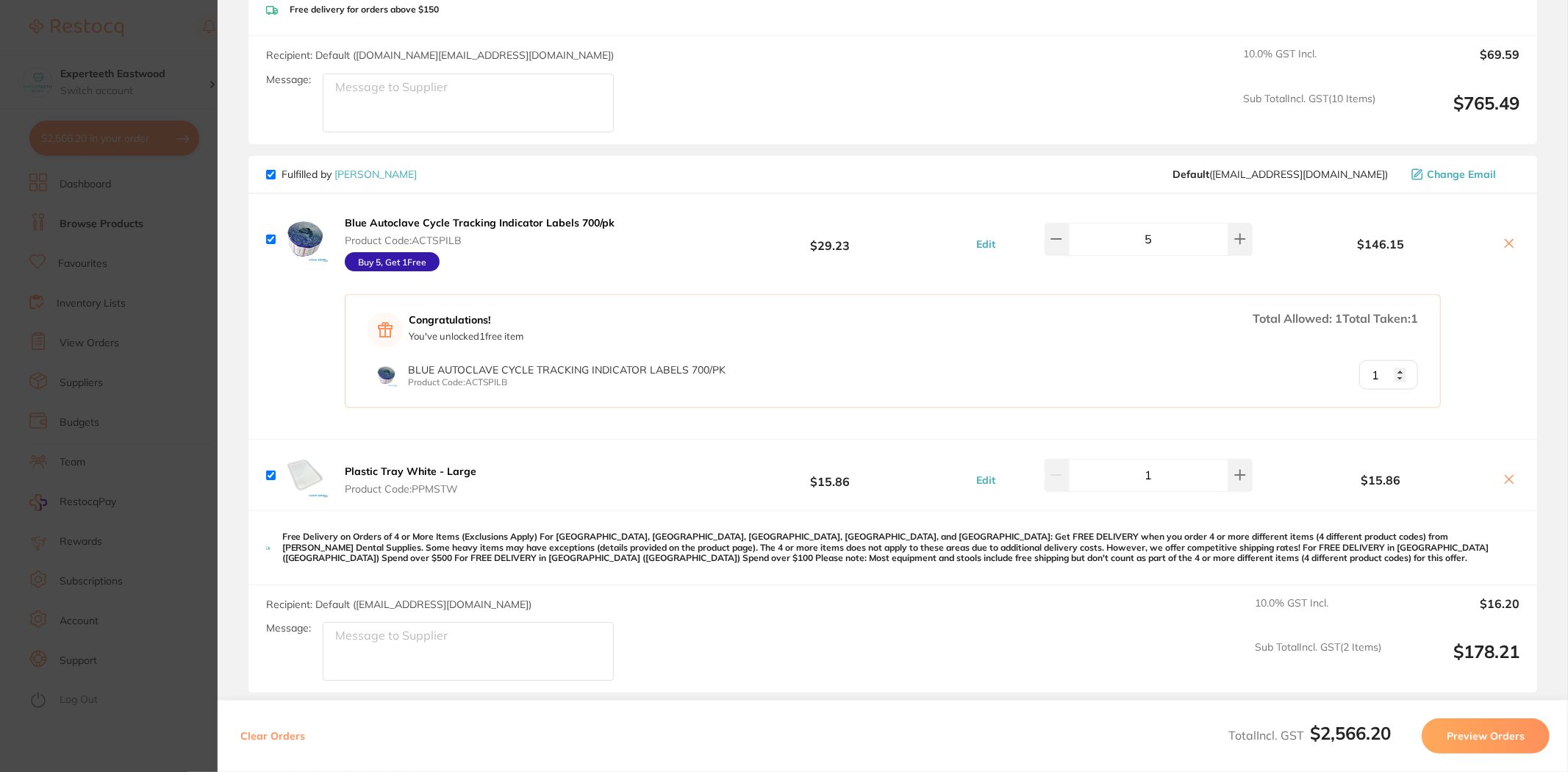
click at [359, 171] on link "[PERSON_NAME]" at bounding box center [376, 174] width 82 height 13
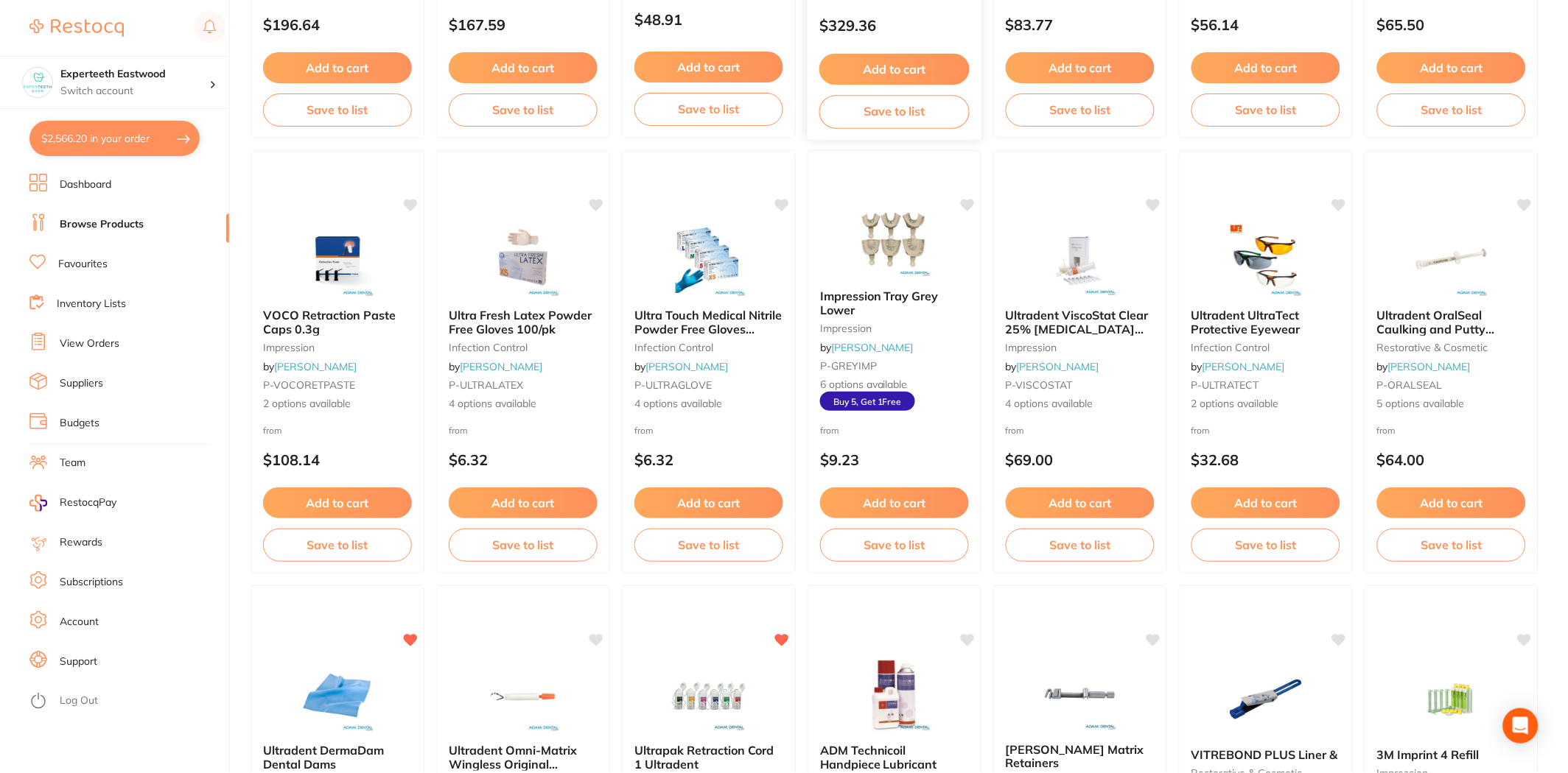
scroll to position [1800, 0]
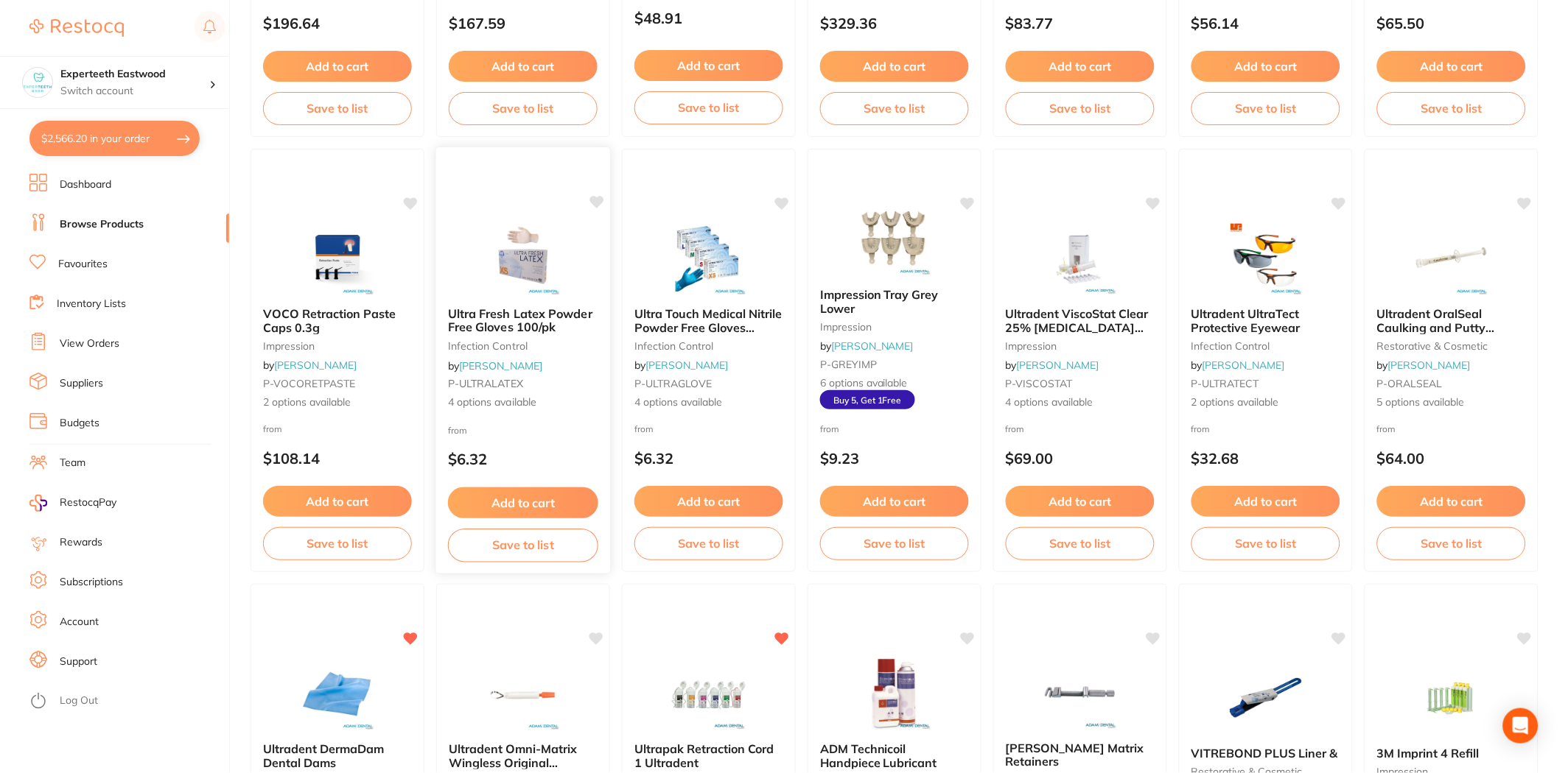
click at [538, 267] on img at bounding box center [523, 258] width 97 height 74
click at [524, 249] on img at bounding box center [523, 258] width 97 height 74
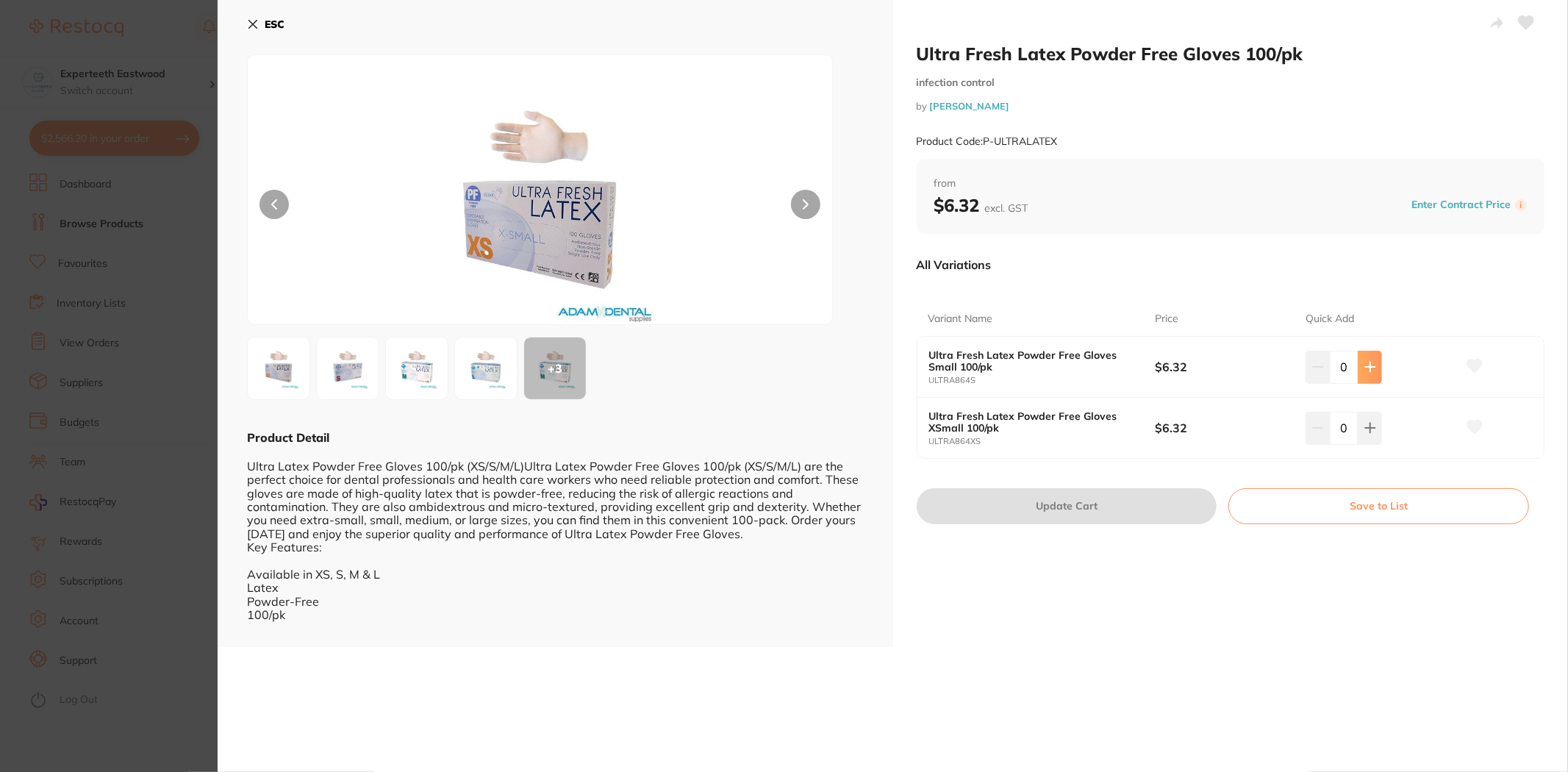
click at [1365, 368] on icon at bounding box center [1370, 368] width 10 height 10
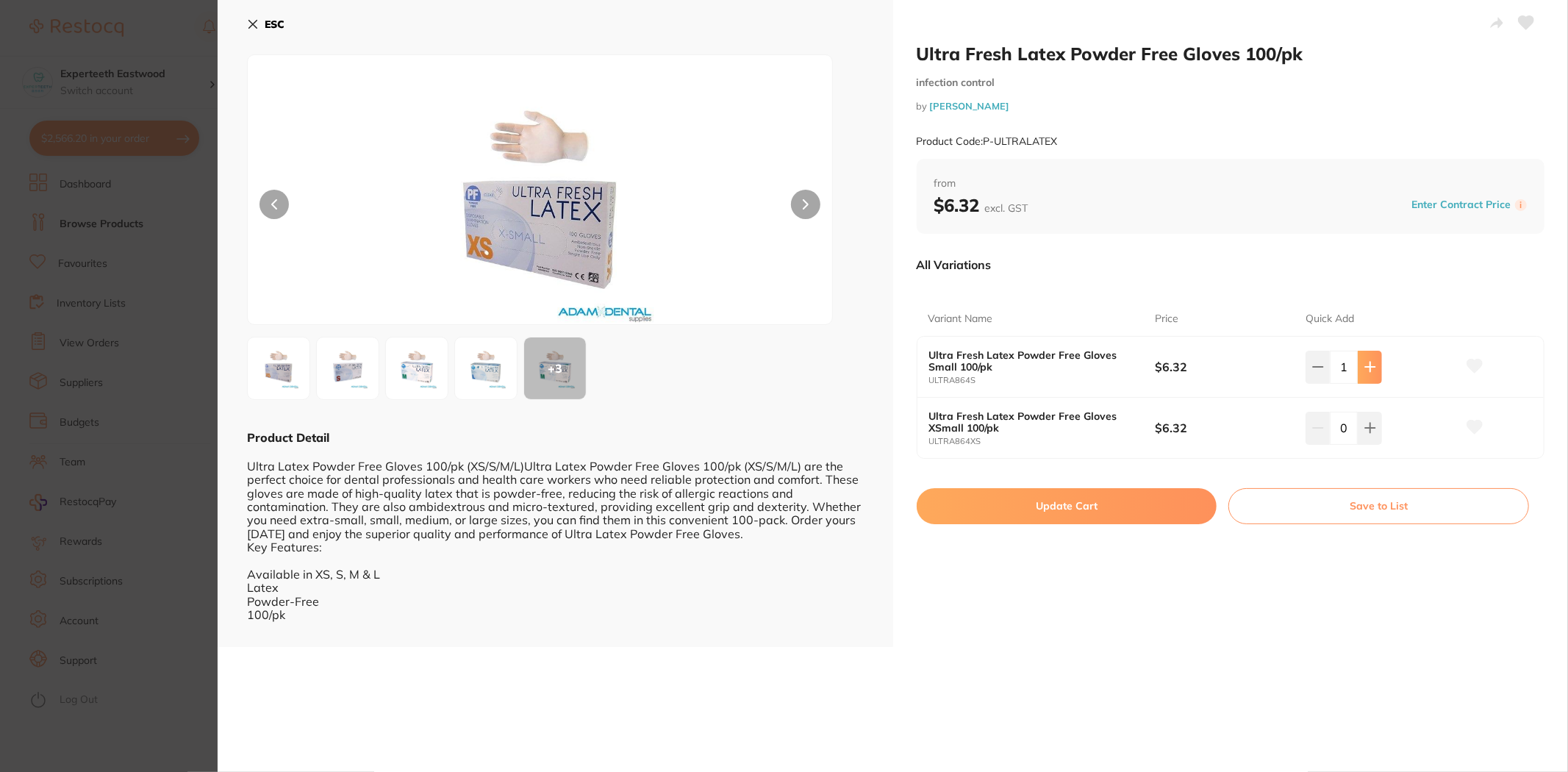
click at [1365, 368] on icon at bounding box center [1370, 368] width 10 height 10
click at [1358, 364] on button at bounding box center [1370, 367] width 24 height 33
type input "3"
click at [1051, 505] on button "Update Cart" at bounding box center [1067, 506] width 301 height 35
checkbox input "false"
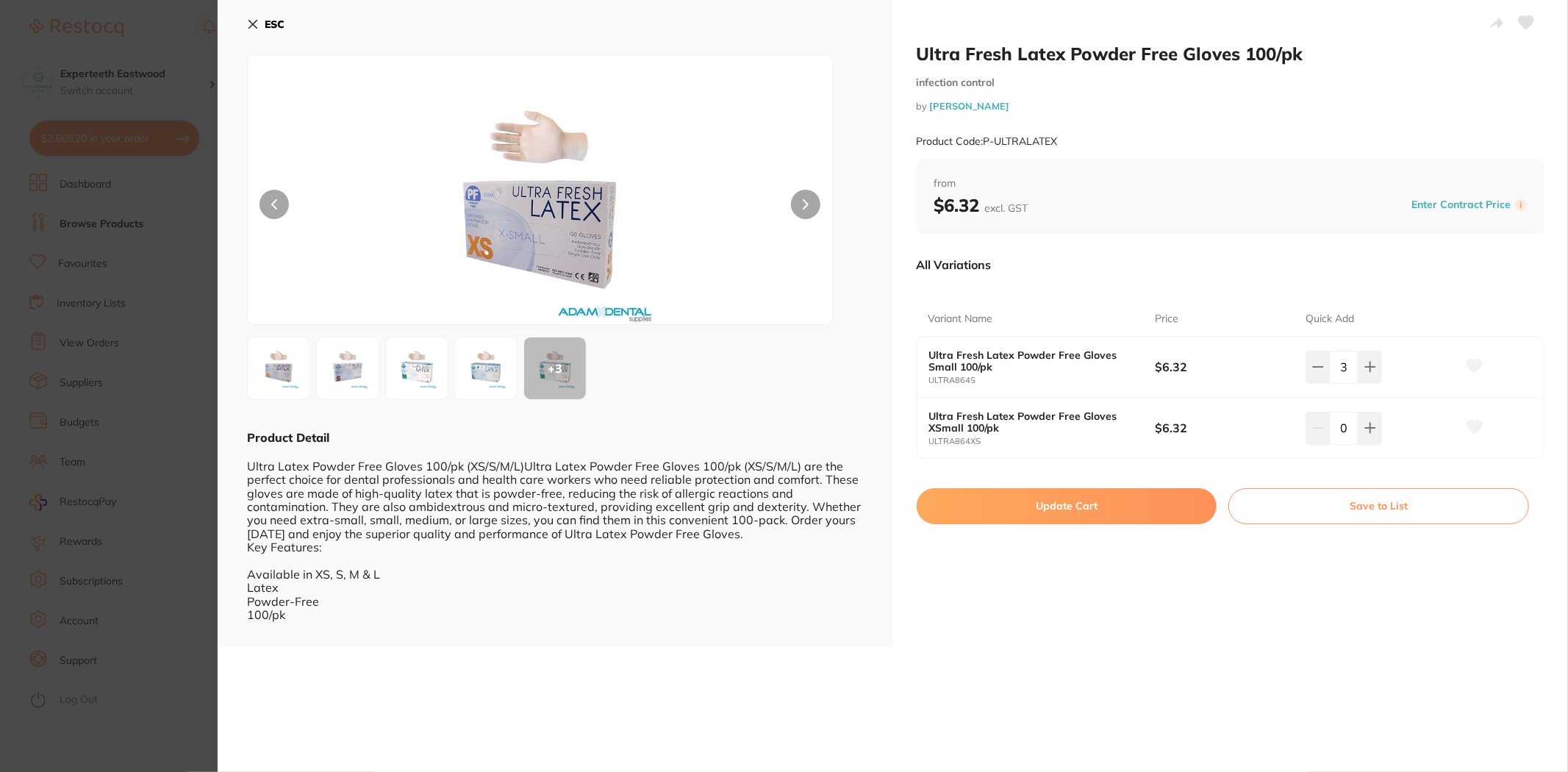
checkbox input "false"
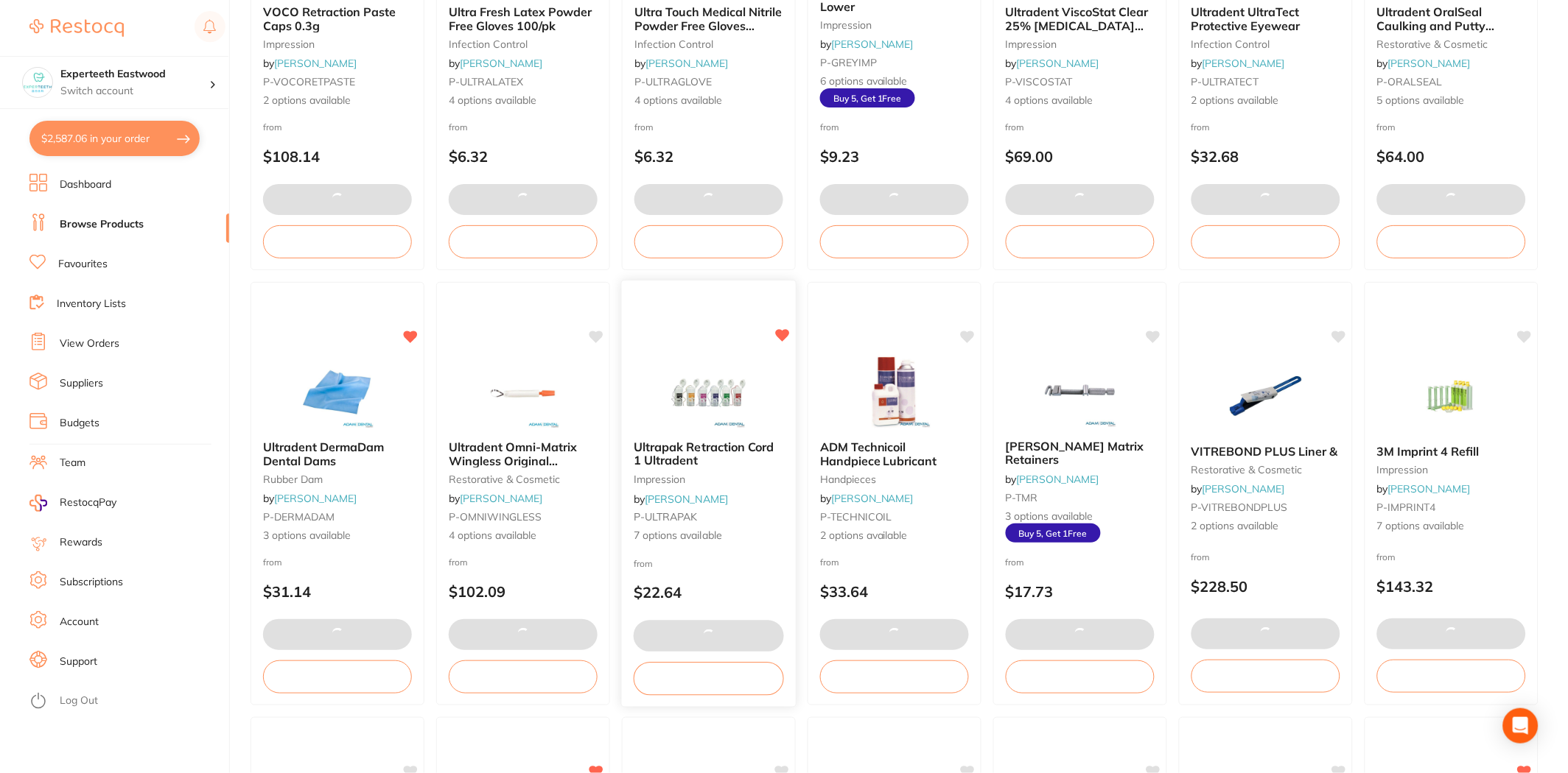
scroll to position [2127, 0]
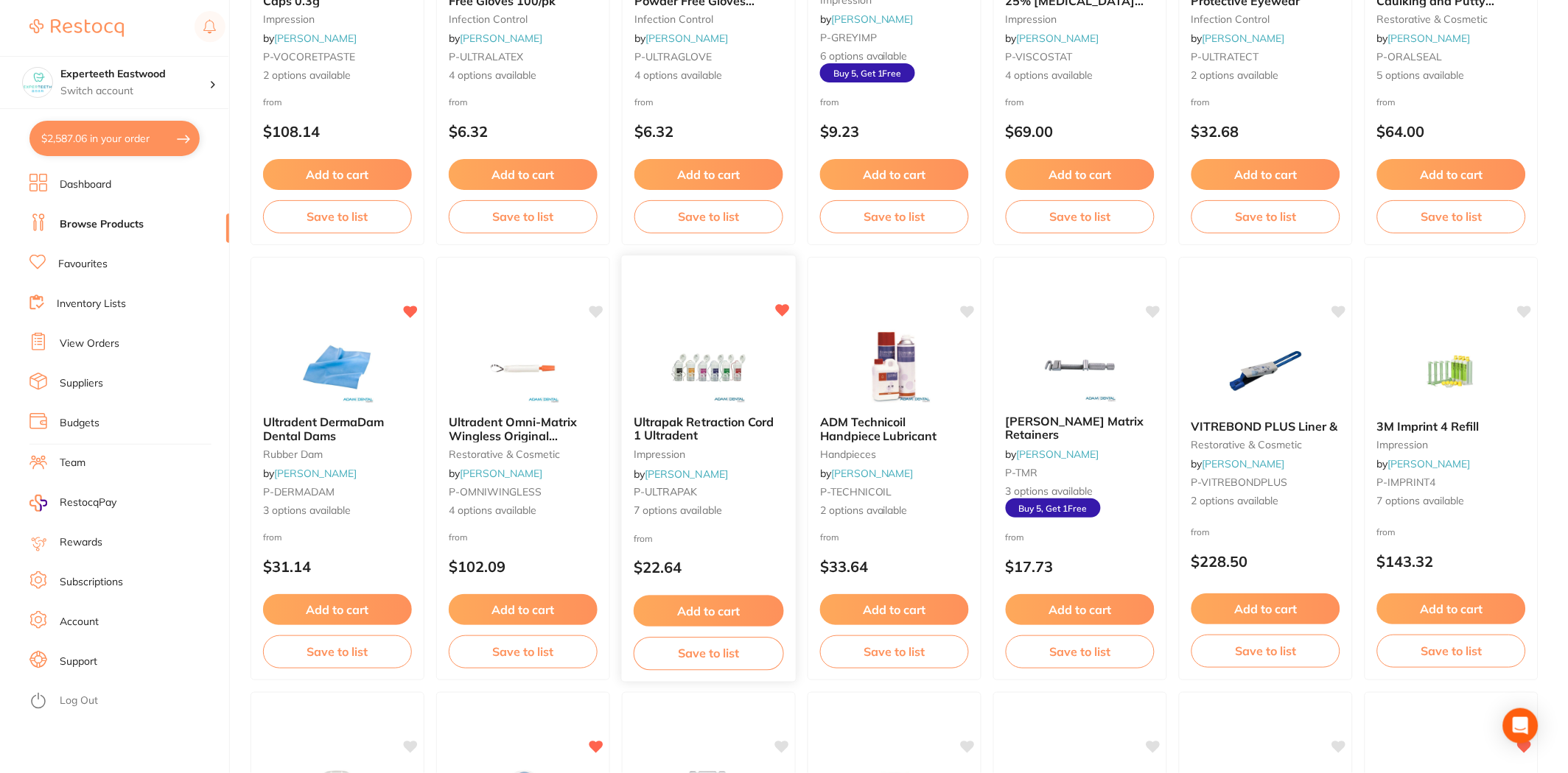
click at [694, 607] on button "Add to cart" at bounding box center [709, 611] width 151 height 32
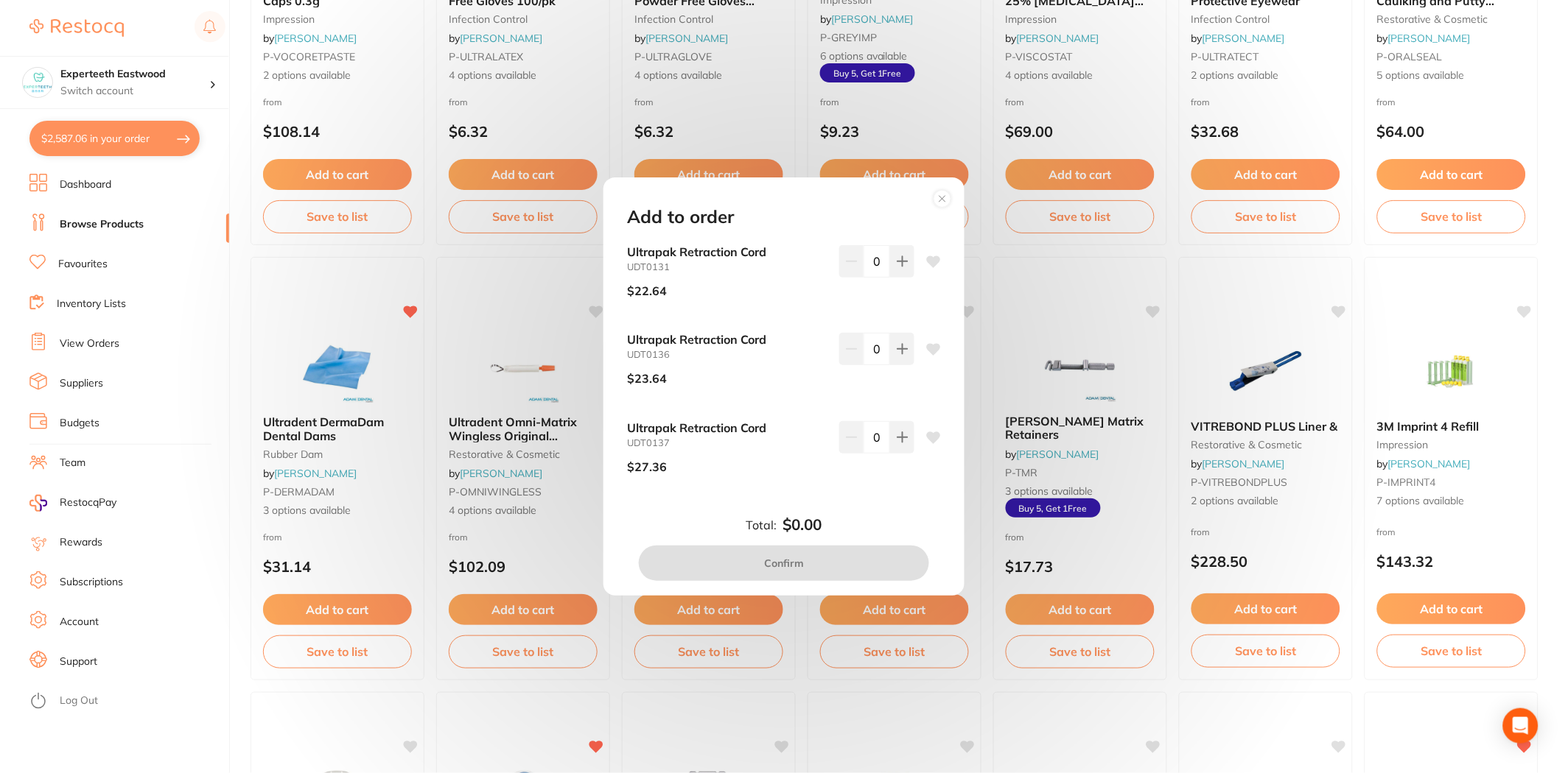
click at [948, 195] on circle at bounding box center [943, 198] width 17 height 17
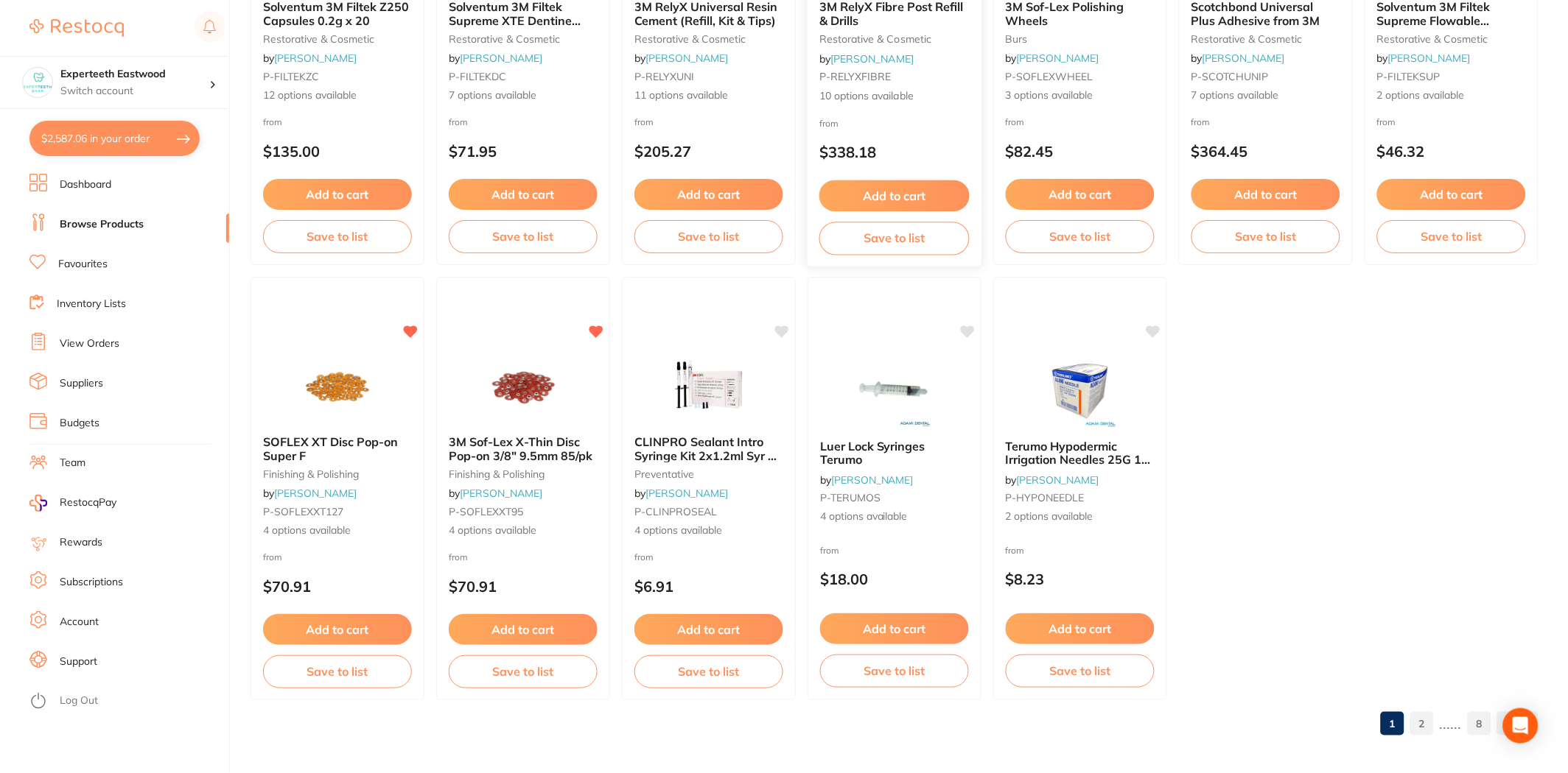
scroll to position [2980, 0]
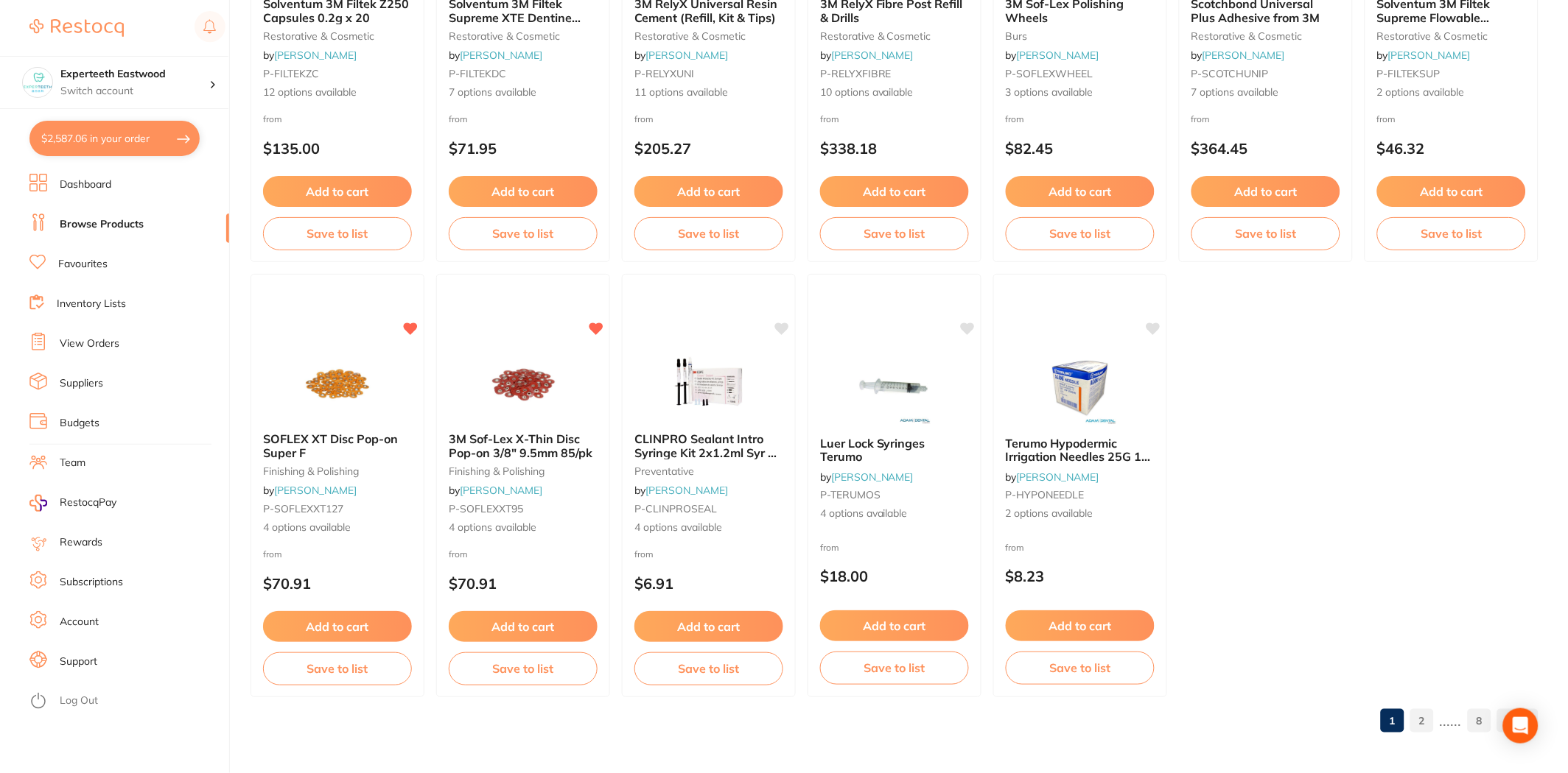
click at [1429, 717] on link "2" at bounding box center [1422, 721] width 24 height 29
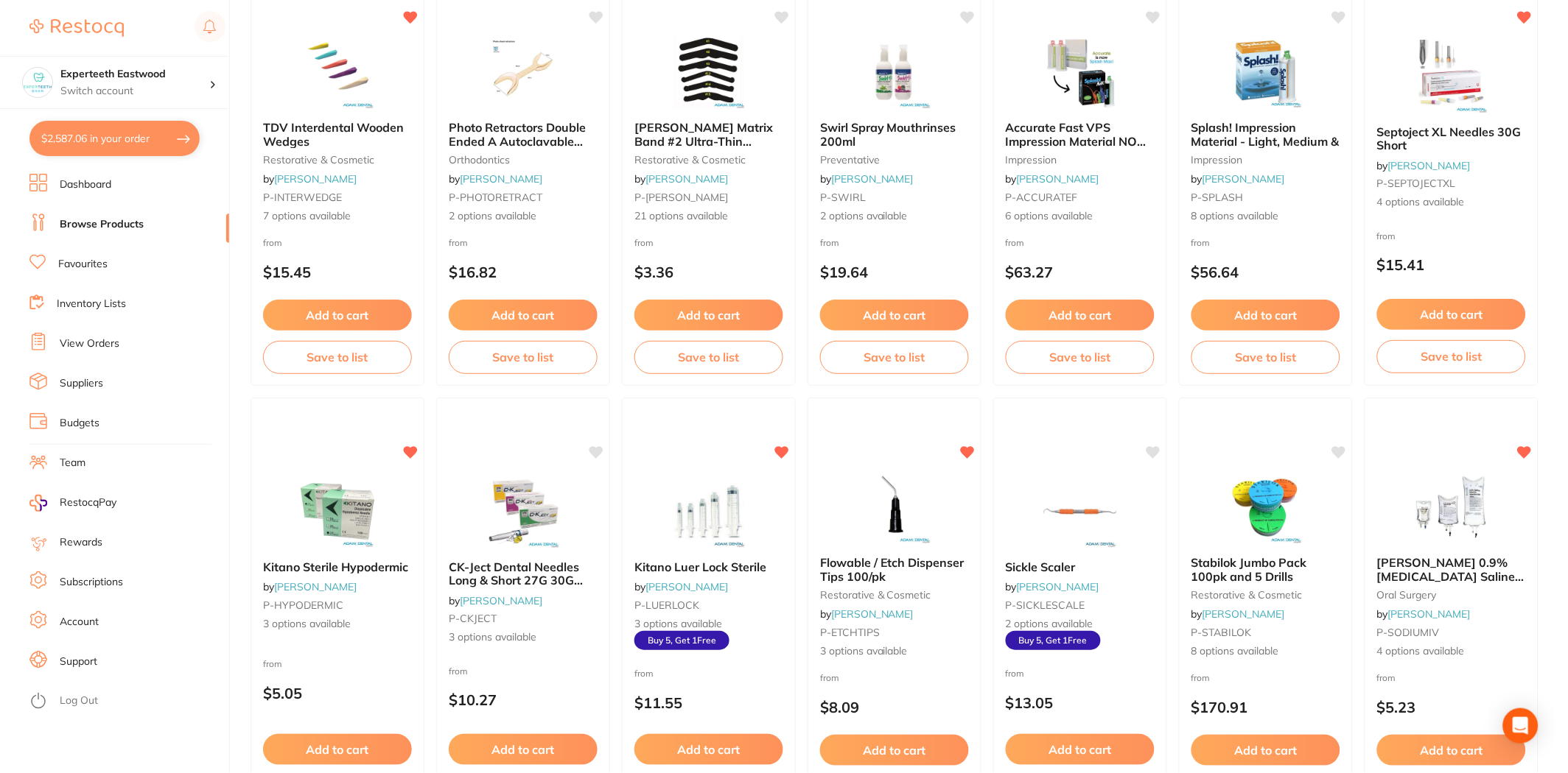
scroll to position [164, 0]
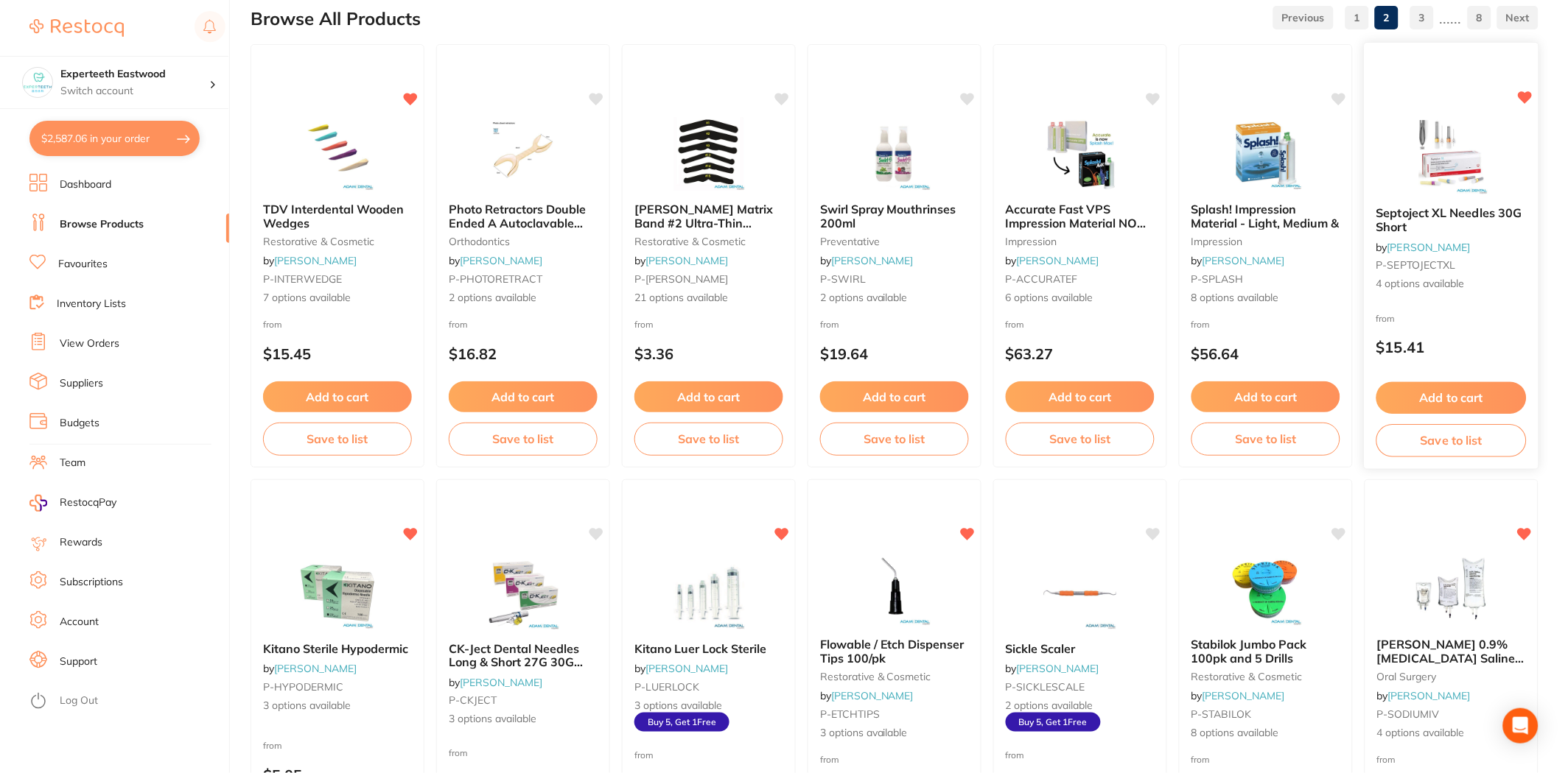
click at [1431, 391] on button "Add to cart" at bounding box center [1452, 398] width 151 height 32
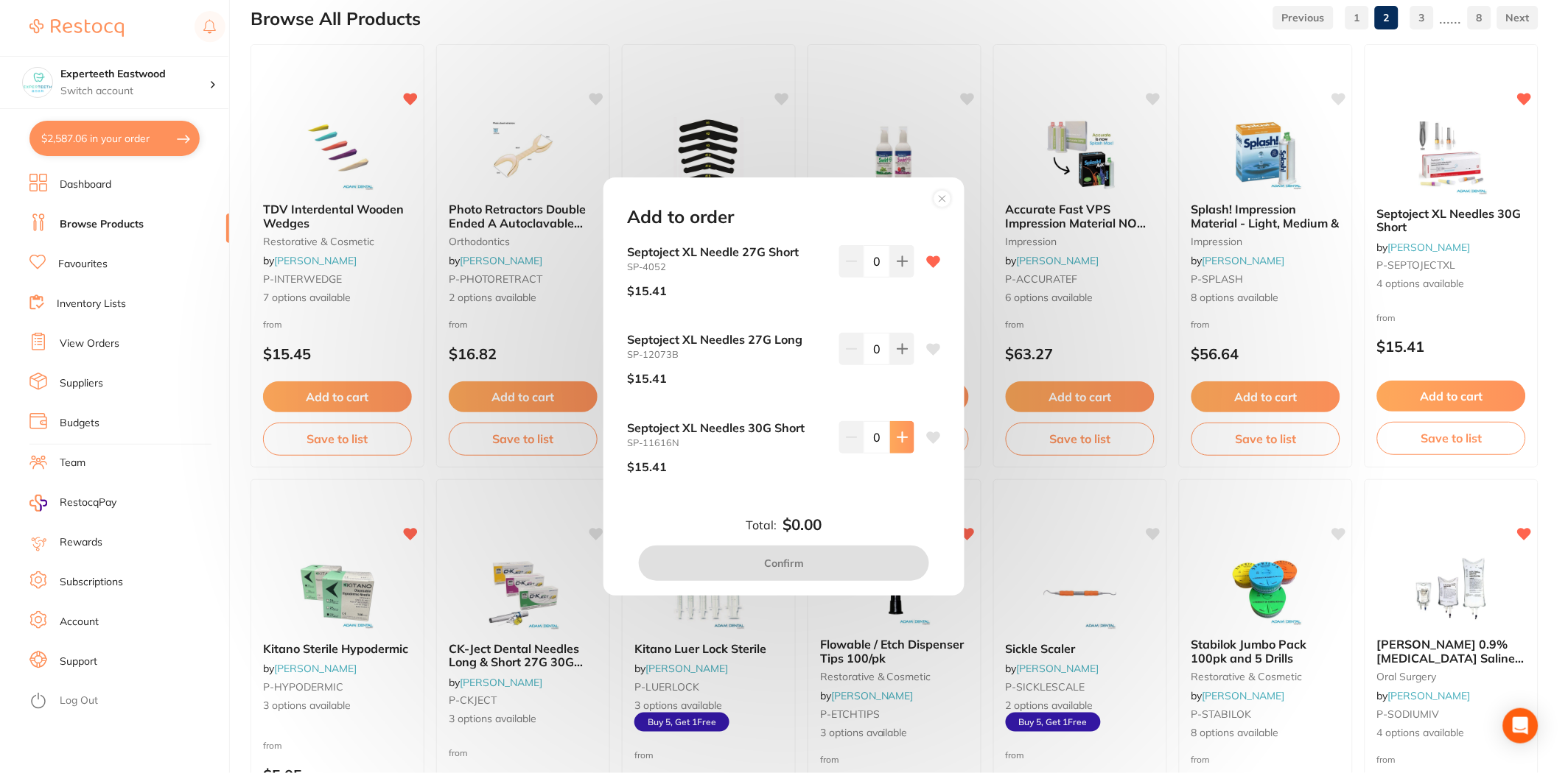
click at [908, 442] on button at bounding box center [902, 438] width 25 height 33
type input "1"
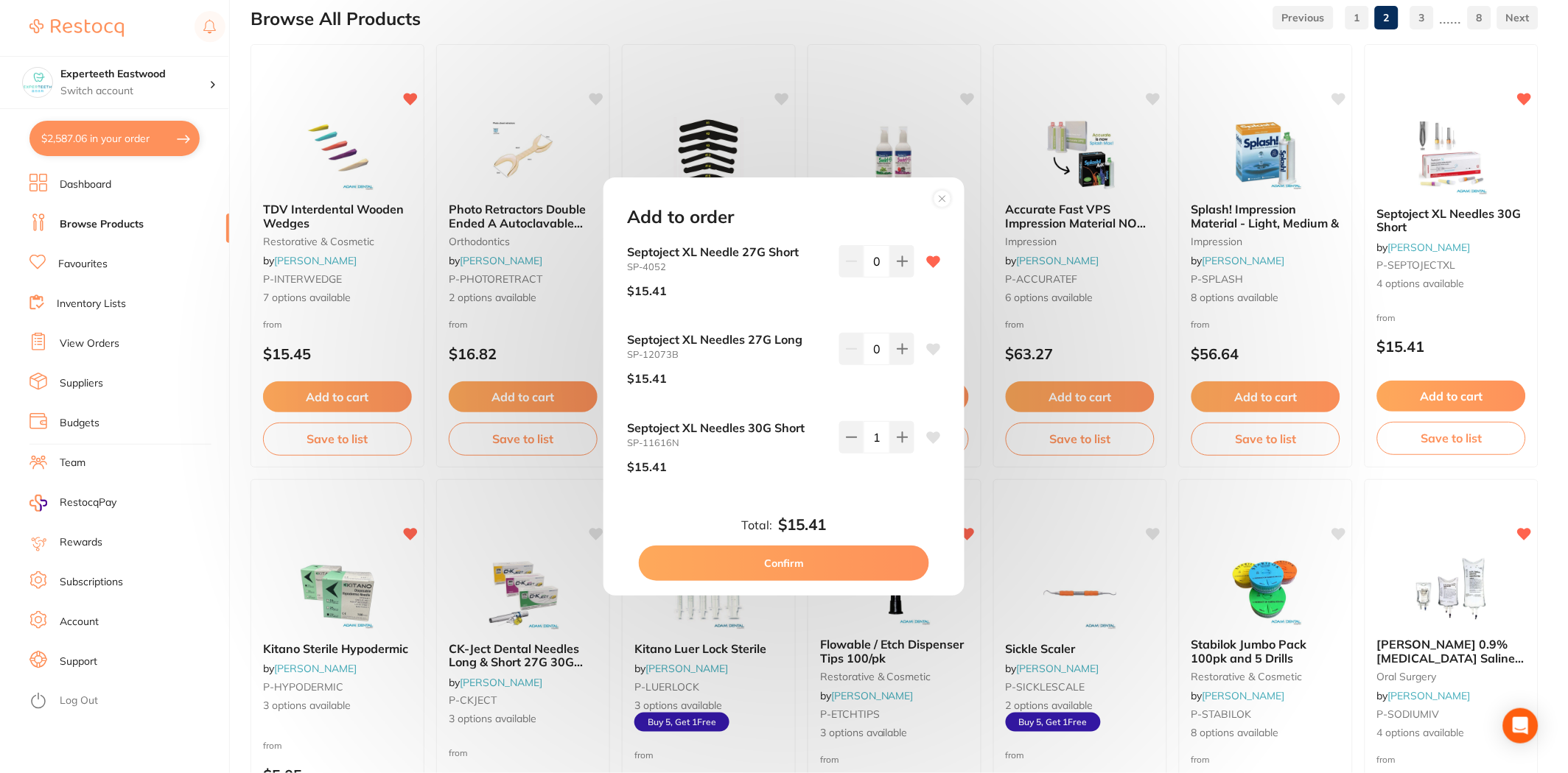
click at [811, 550] on button "Confirm" at bounding box center [784, 563] width 291 height 35
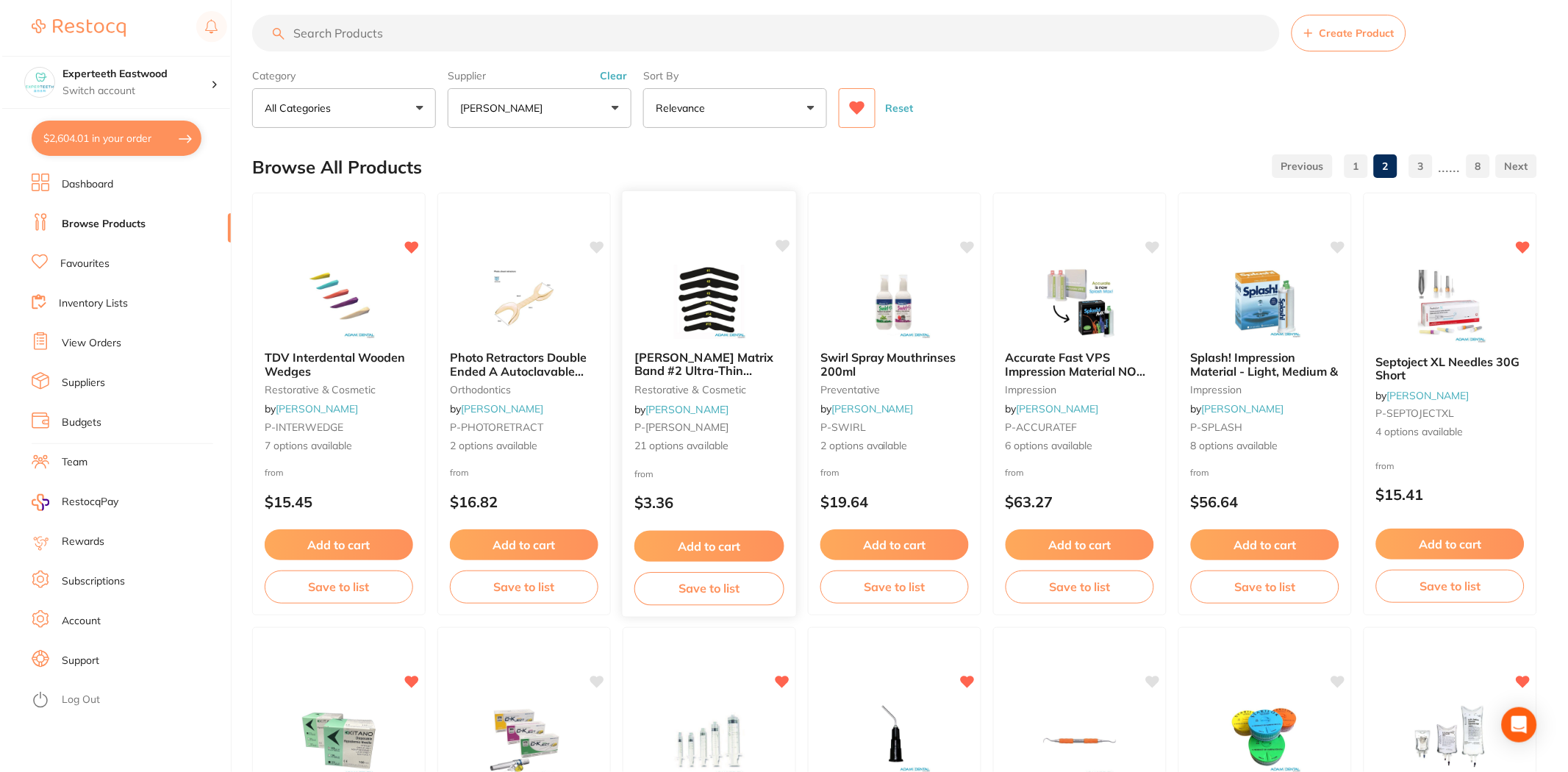
scroll to position [0, 0]
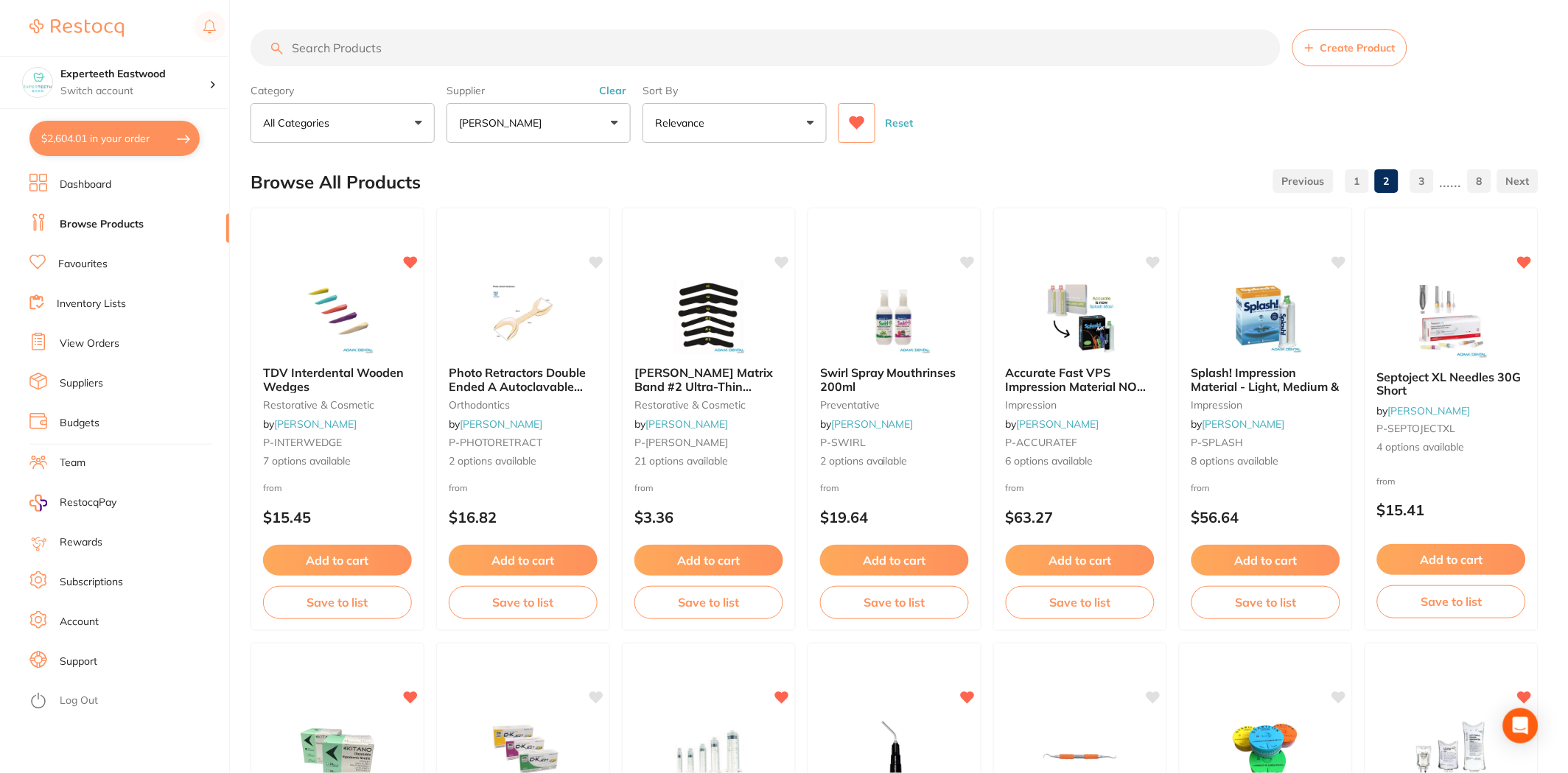
click at [506, 47] on input "search" at bounding box center [765, 47] width 1030 height 37
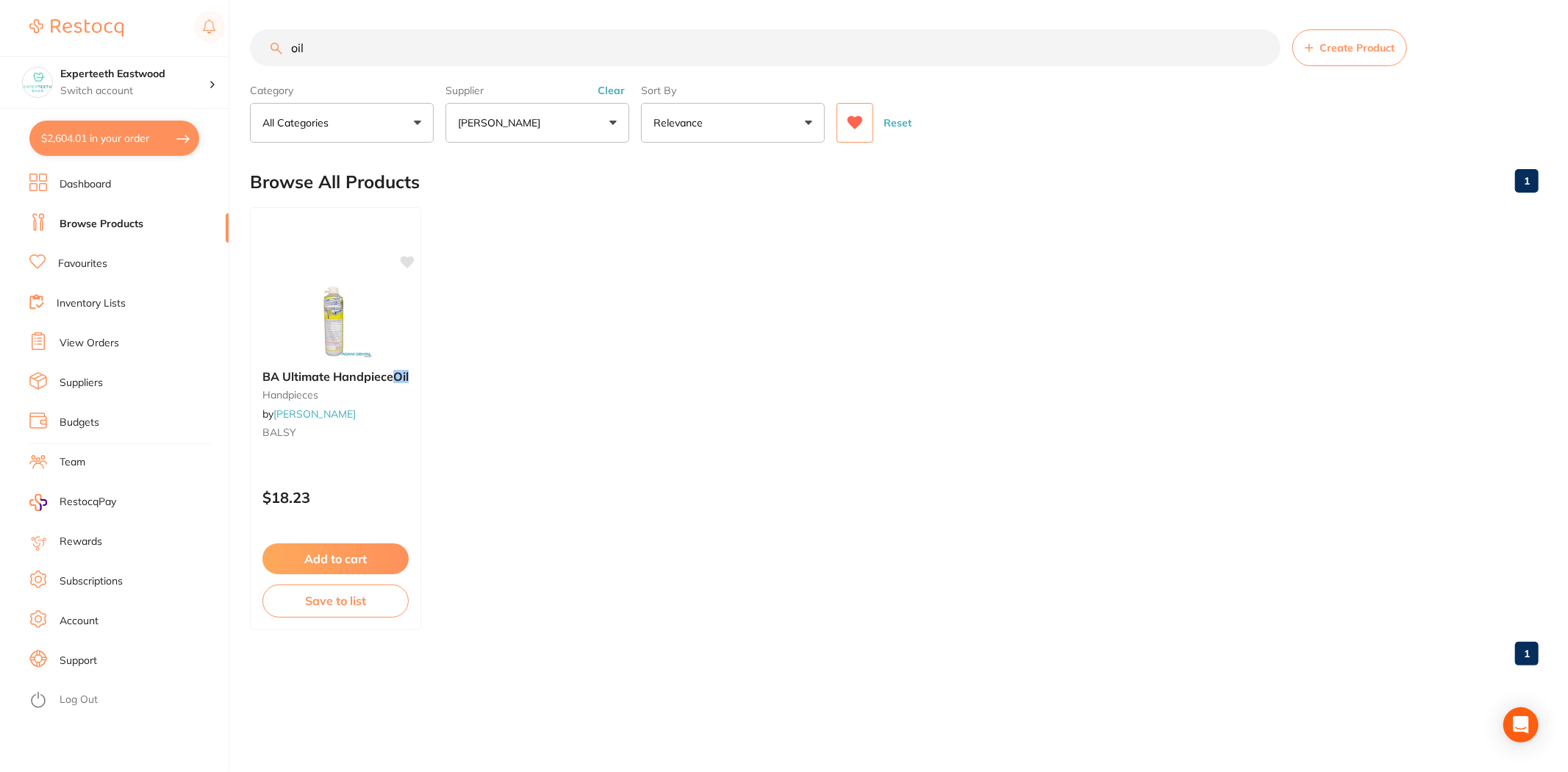
type input "oil"
click at [522, 119] on p "[PERSON_NAME]" at bounding box center [502, 123] width 88 height 15
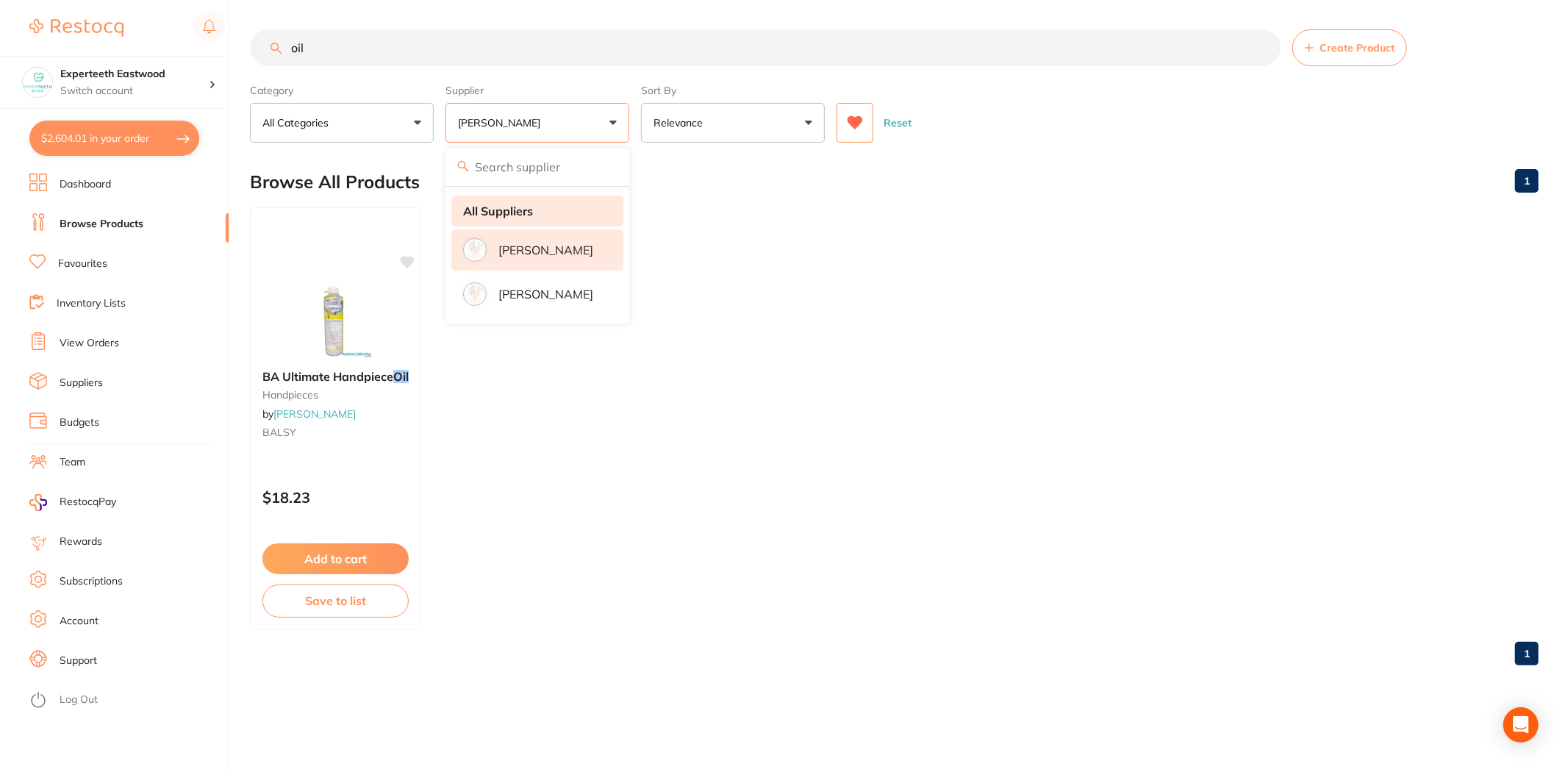
click at [498, 224] on li "All Suppliers" at bounding box center [537, 211] width 172 height 31
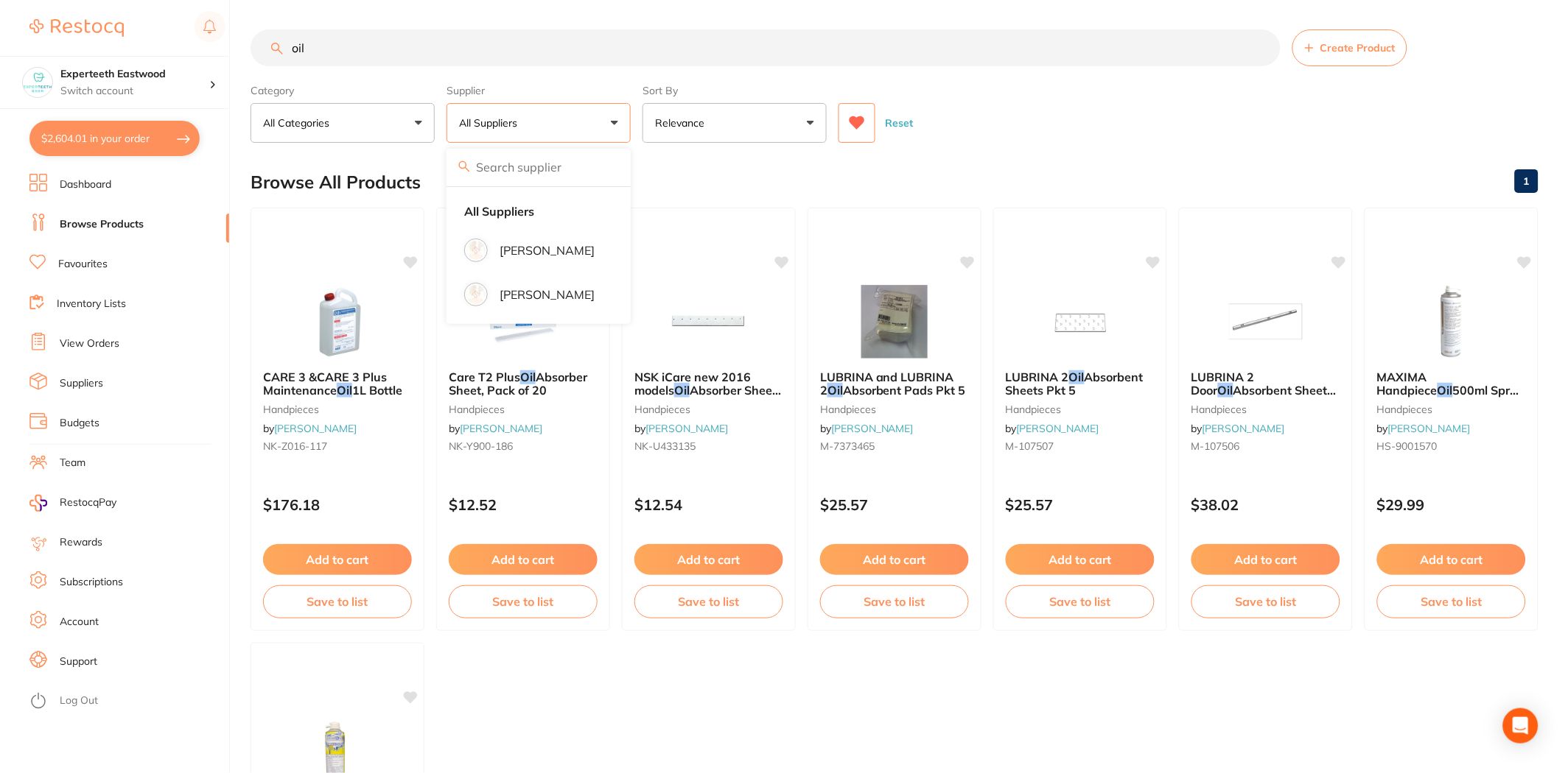
click at [1095, 107] on div "Reset" at bounding box center [1182, 117] width 688 height 52
click at [849, 122] on icon at bounding box center [857, 123] width 16 height 15
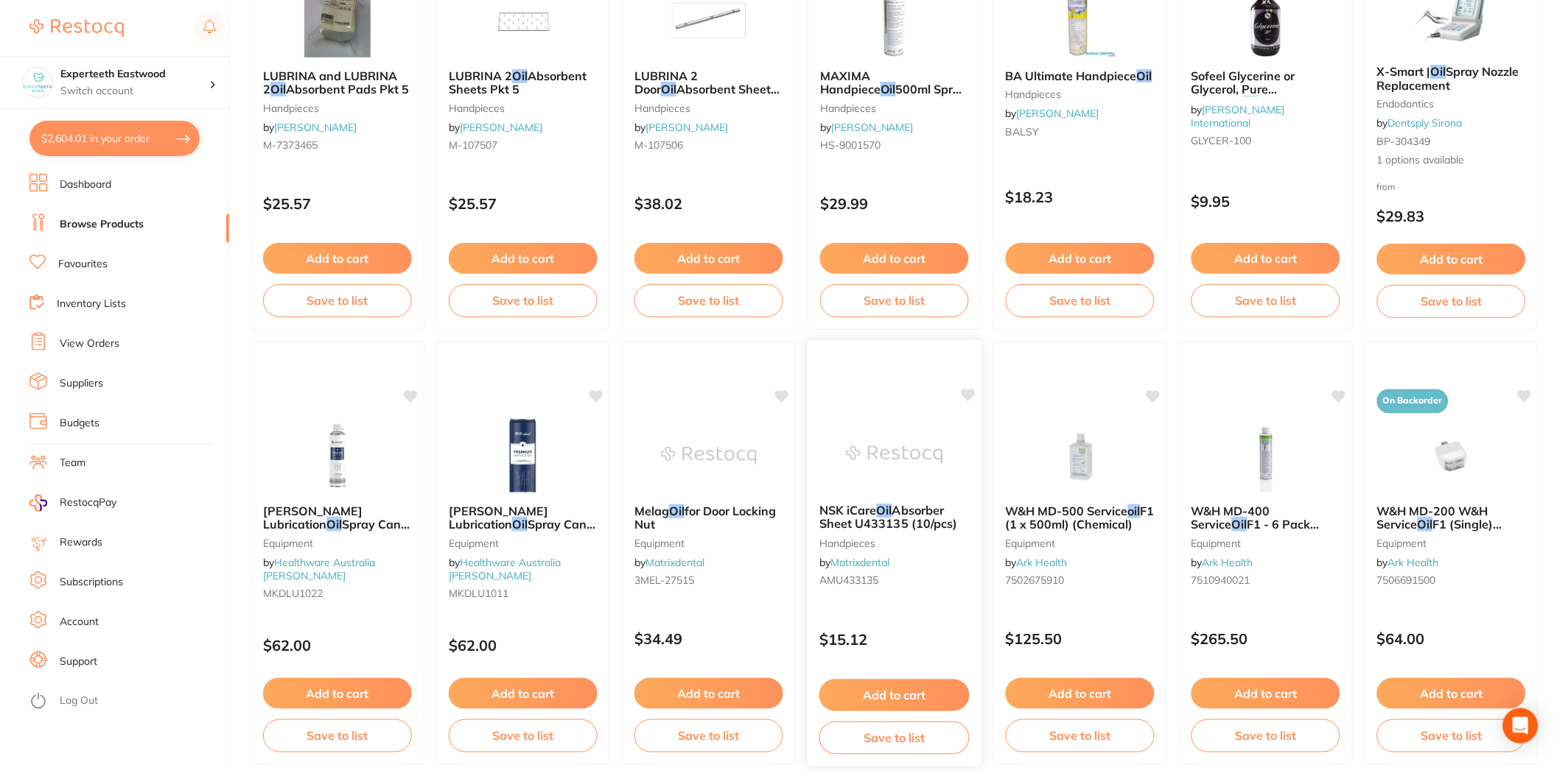
scroll to position [491, 0]
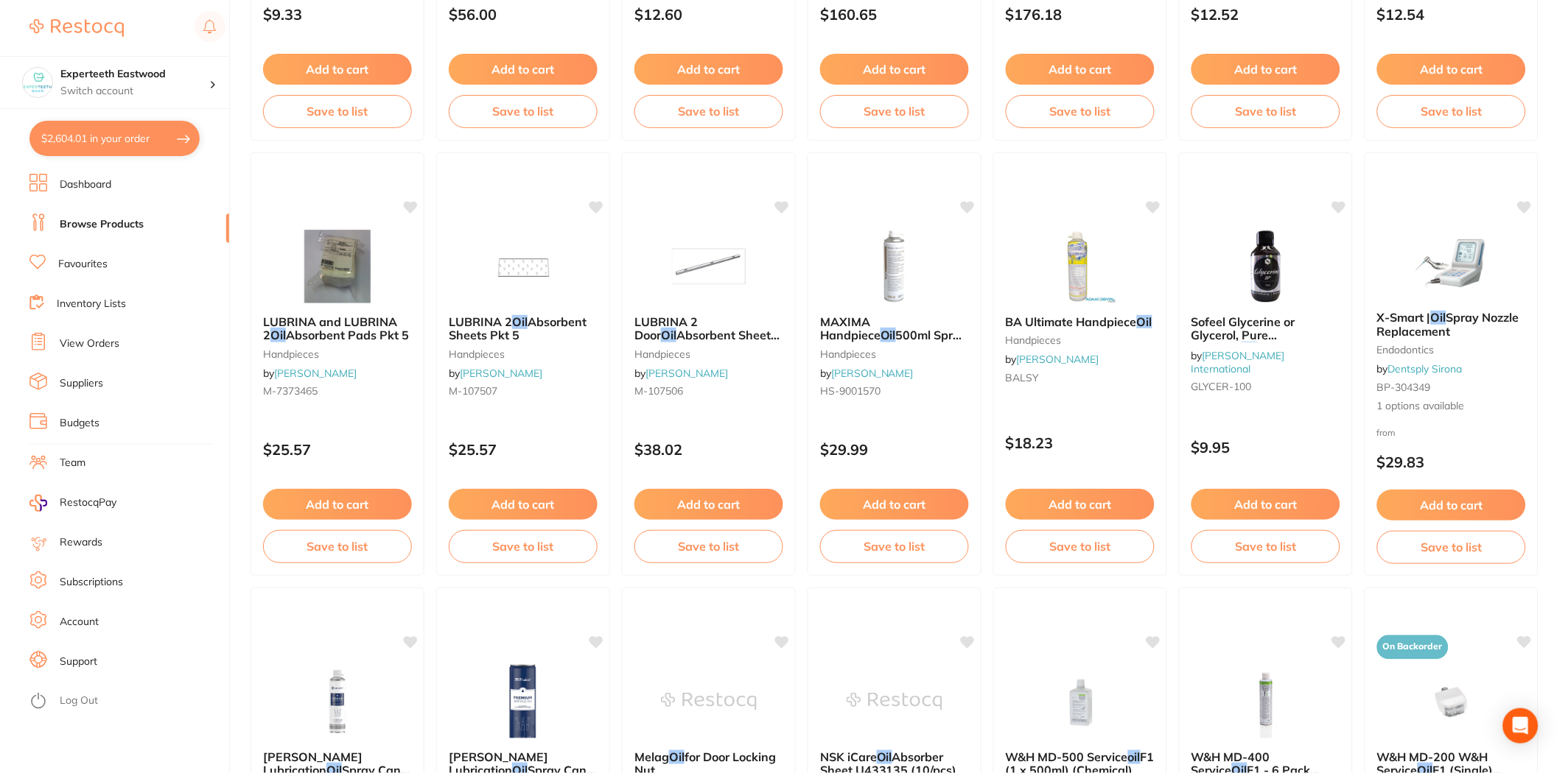
drag, startPoint x: 880, startPoint y: 327, endPoint x: 863, endPoint y: 327, distance: 17.0
click at [880, 328] on span "500ml Spray Can" at bounding box center [894, 342] width 147 height 28
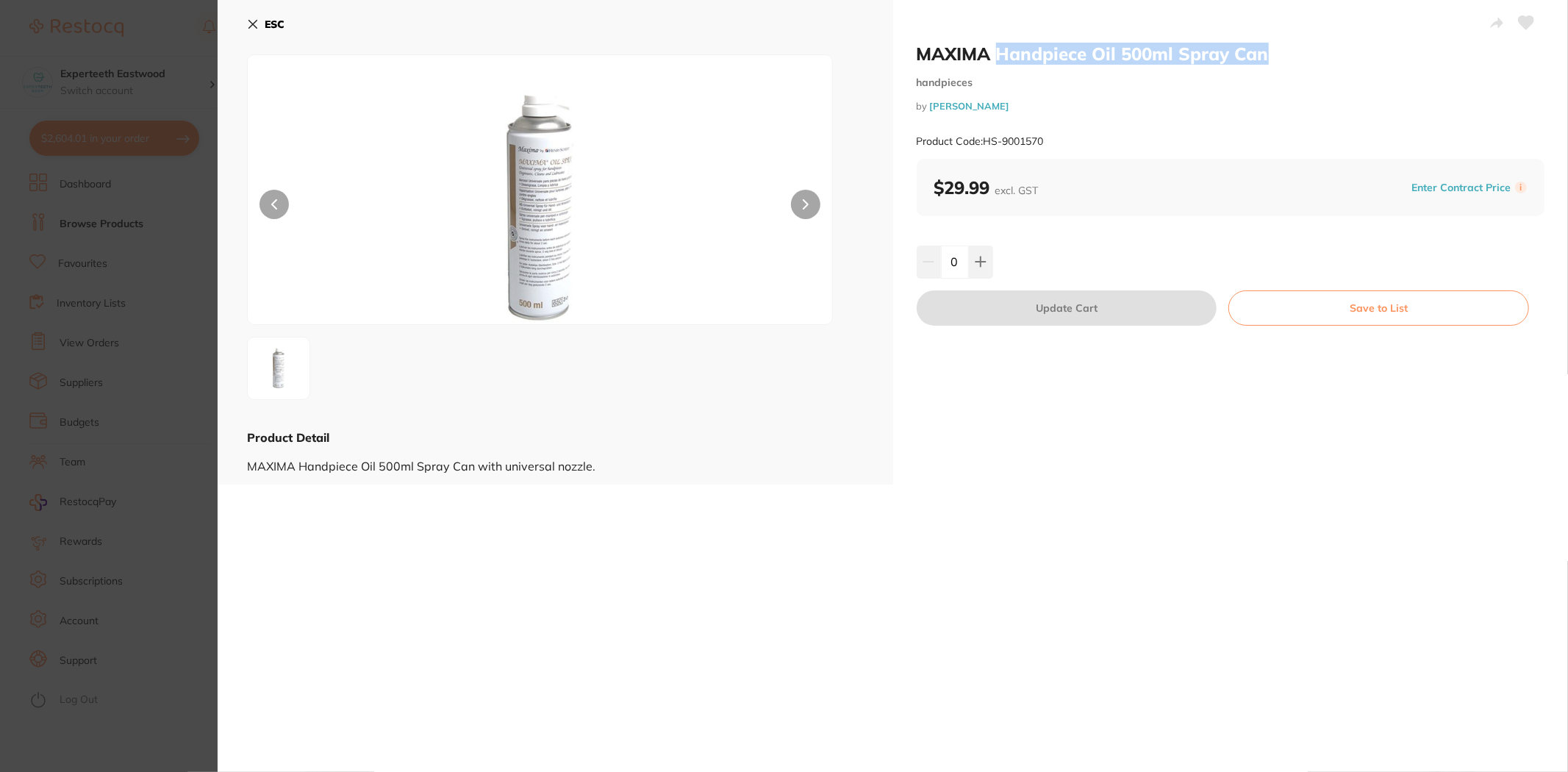
drag, startPoint x: 992, startPoint y: 46, endPoint x: 1273, endPoint y: 55, distance: 281.1
click at [1273, 55] on h2 "MAXIMA Handpiece Oil 500ml Spray Can" at bounding box center [1232, 53] width 629 height 22
copy h2 "Handpiece Oil 500ml Spray Can"
click at [1179, 123] on div "Product Code: HS-9001570" at bounding box center [1232, 141] width 629 height 36
click at [978, 260] on icon at bounding box center [981, 261] width 11 height 11
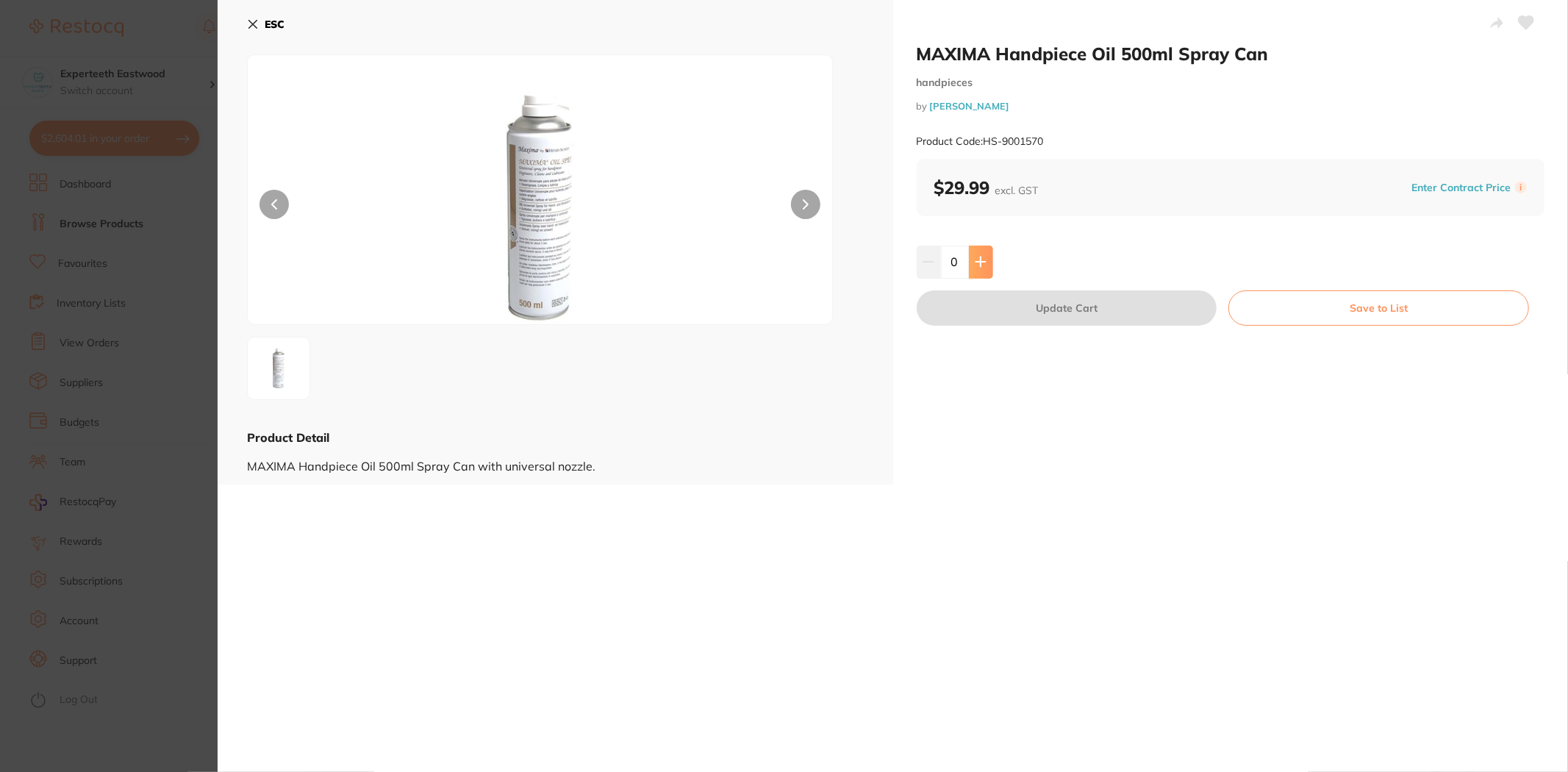
type input "1"
click at [1008, 311] on button "Update Cart" at bounding box center [1067, 308] width 301 height 35
checkbox input "false"
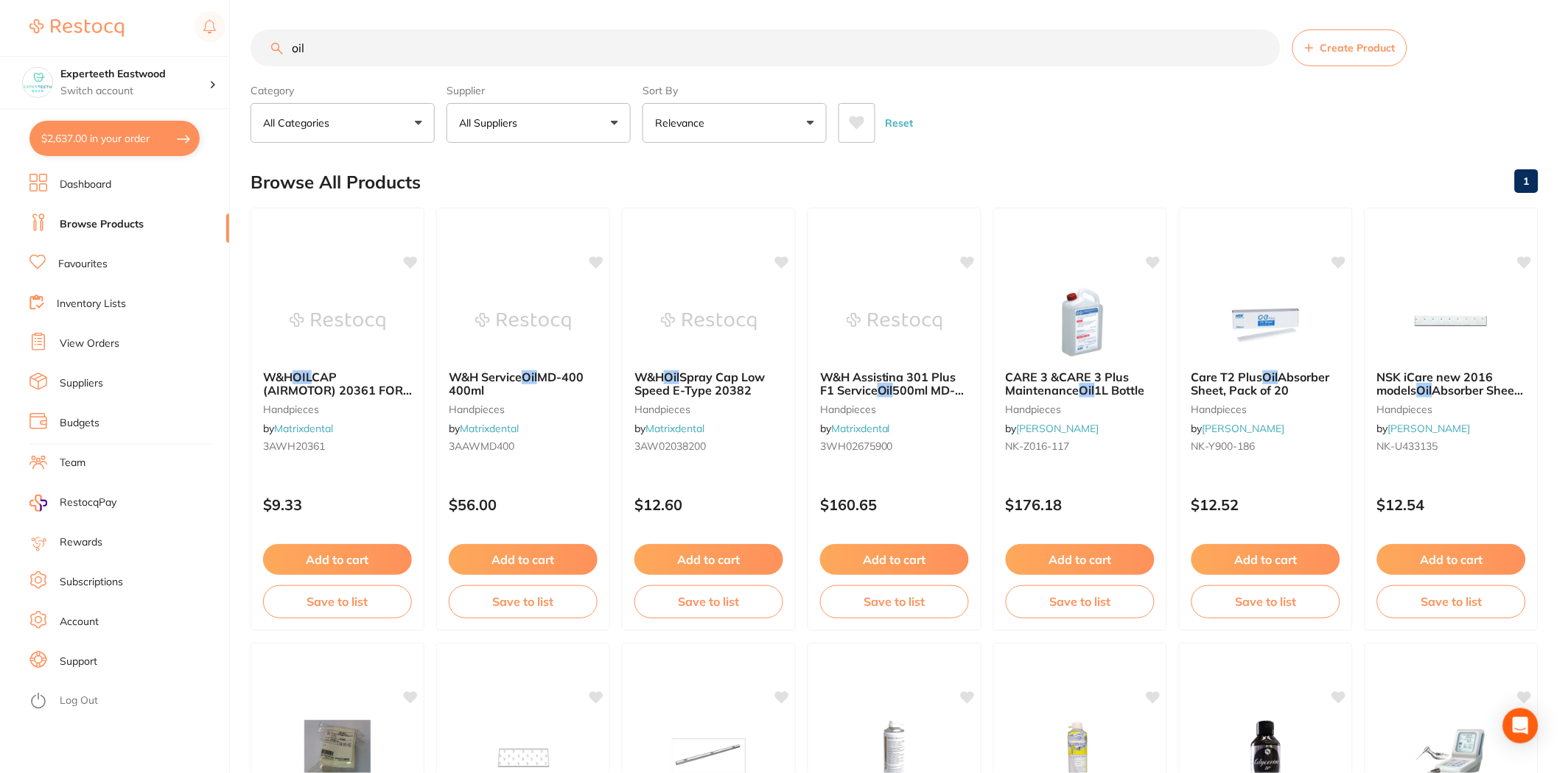
drag, startPoint x: 420, startPoint y: 49, endPoint x: 241, endPoint y: 55, distance: 179.1
click at [241, 55] on div "$2,637.00 Experteeth Eastwood Switch account Experteeth Eastwood $2,637.00 in y…" at bounding box center [784, 386] width 1568 height 773
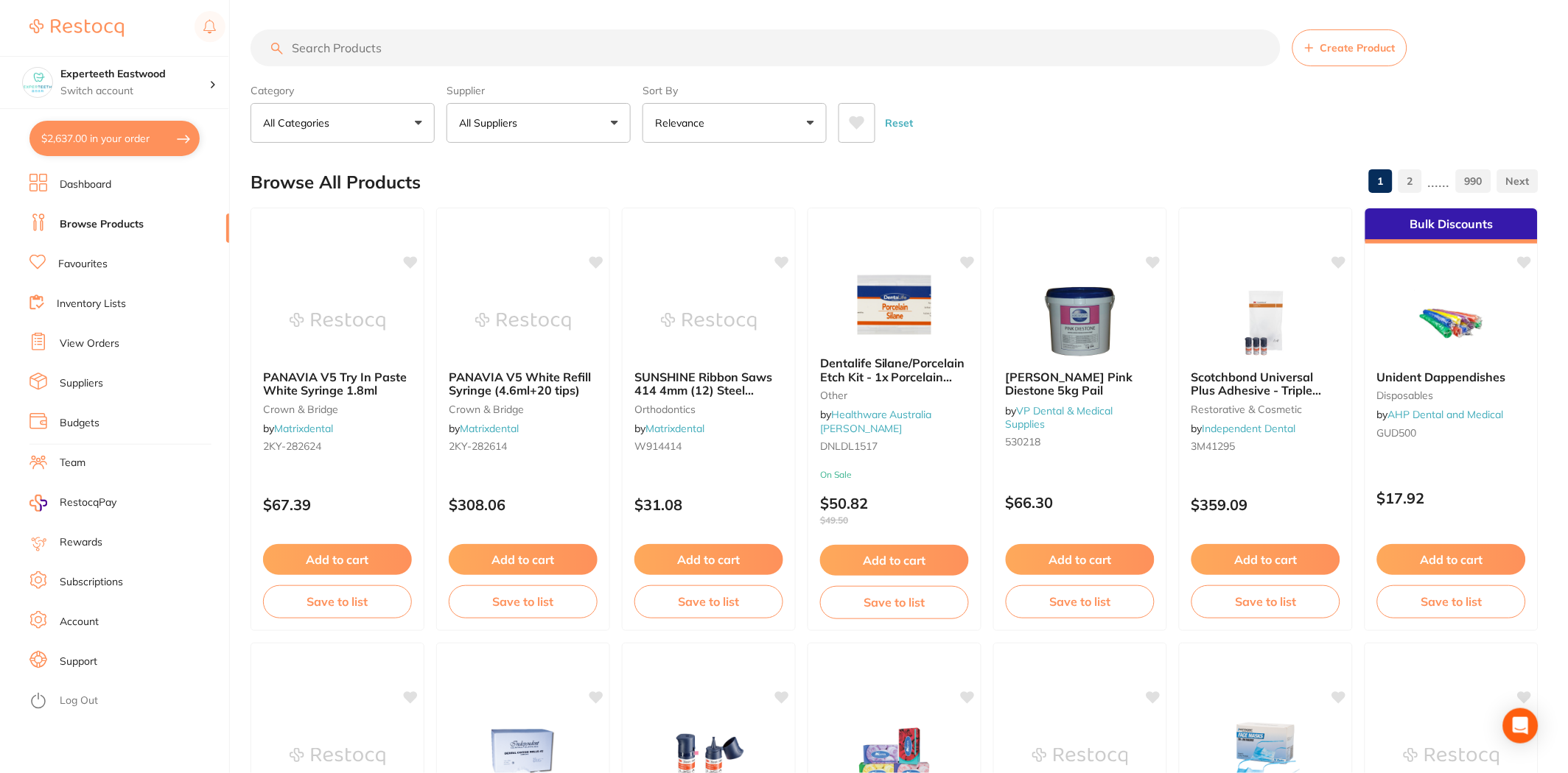
paste input "Handpiece Oil 500ml Spray Can"
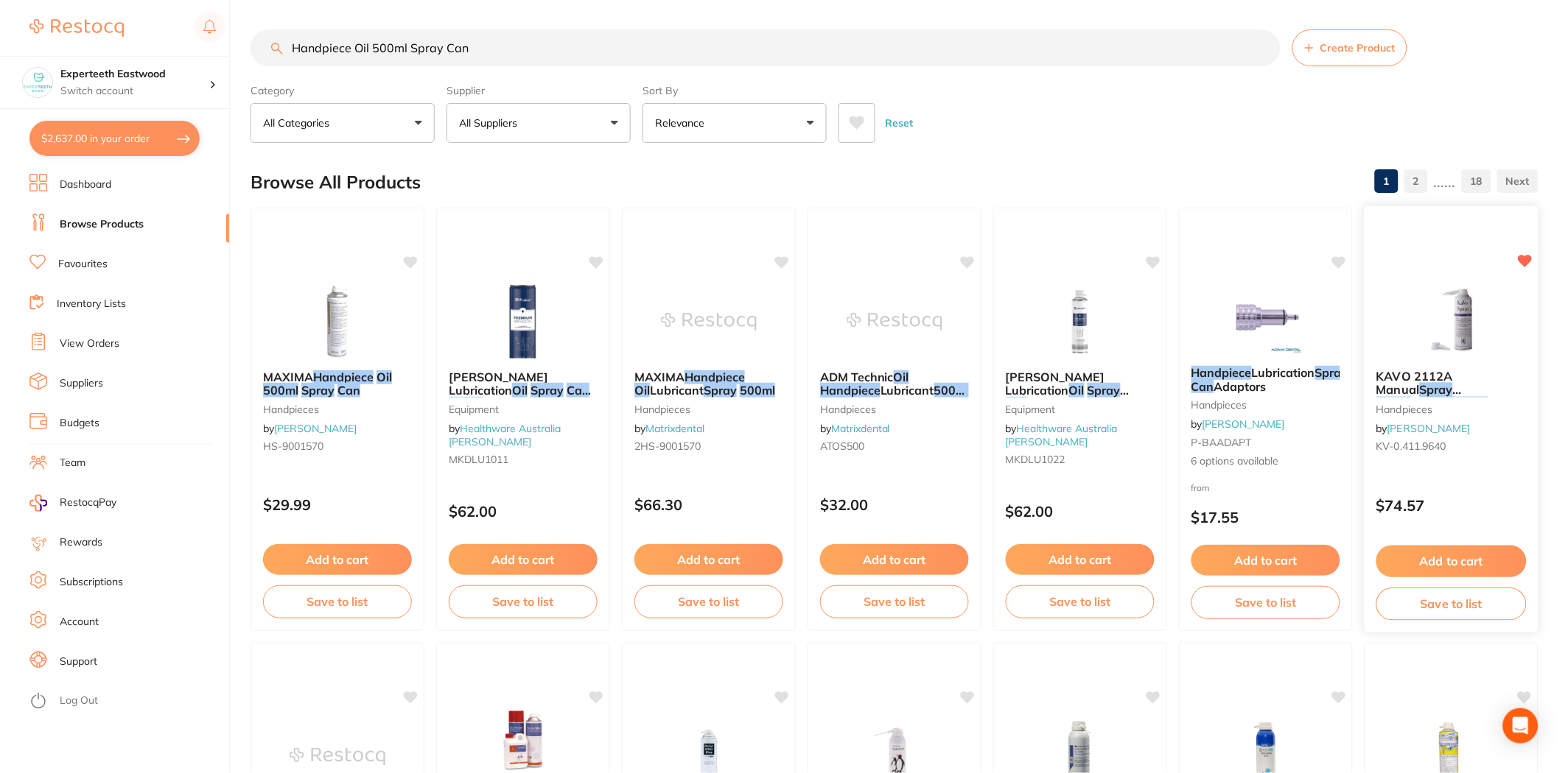
type input "Handpiece Oil 500ml Spray Can"
drag, startPoint x: 1451, startPoint y: 314, endPoint x: 1471, endPoint y: 352, distance: 42.9
click at [1451, 314] on img at bounding box center [1451, 321] width 96 height 74
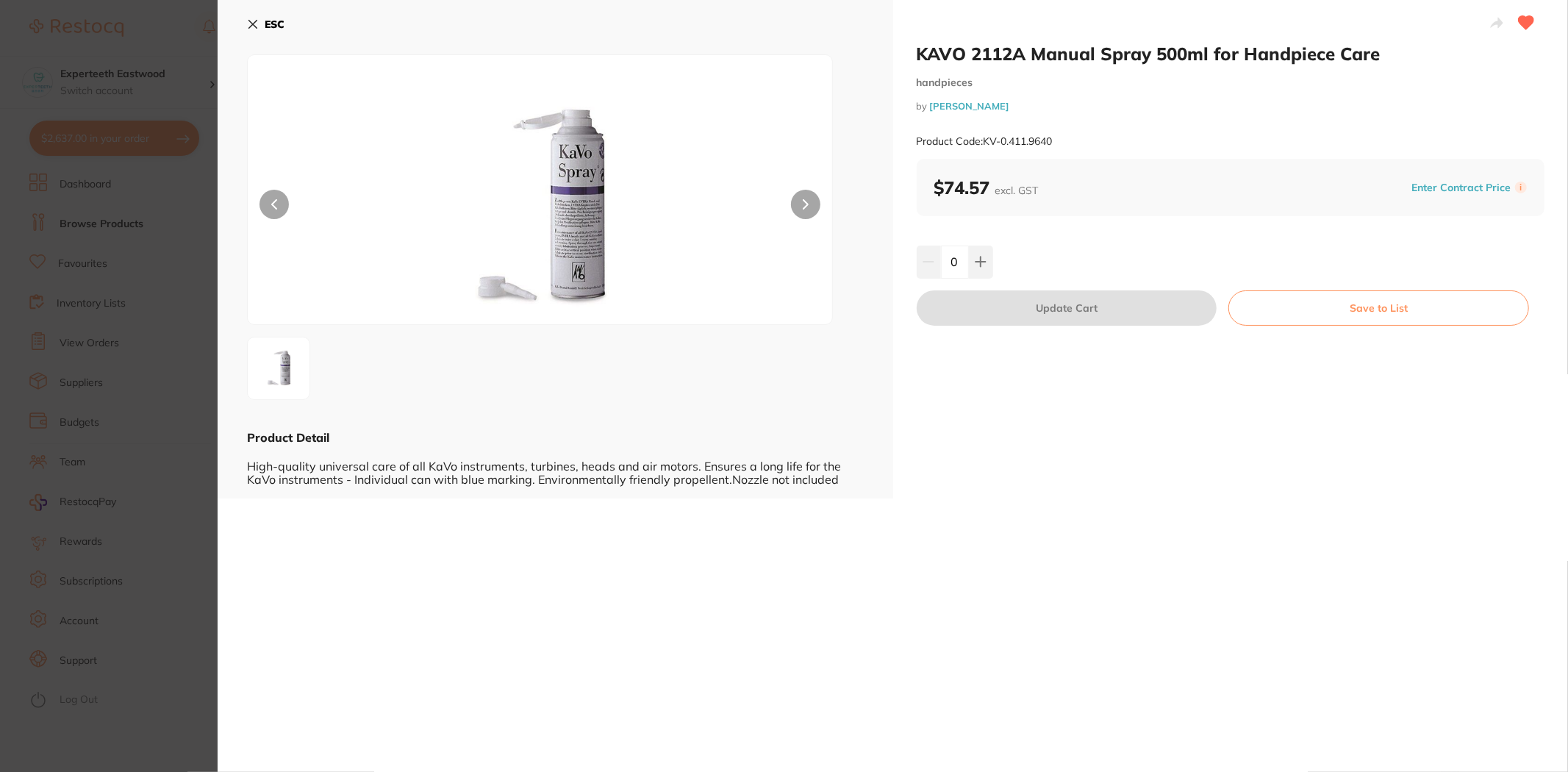
click at [252, 24] on icon at bounding box center [253, 25] width 8 height 8
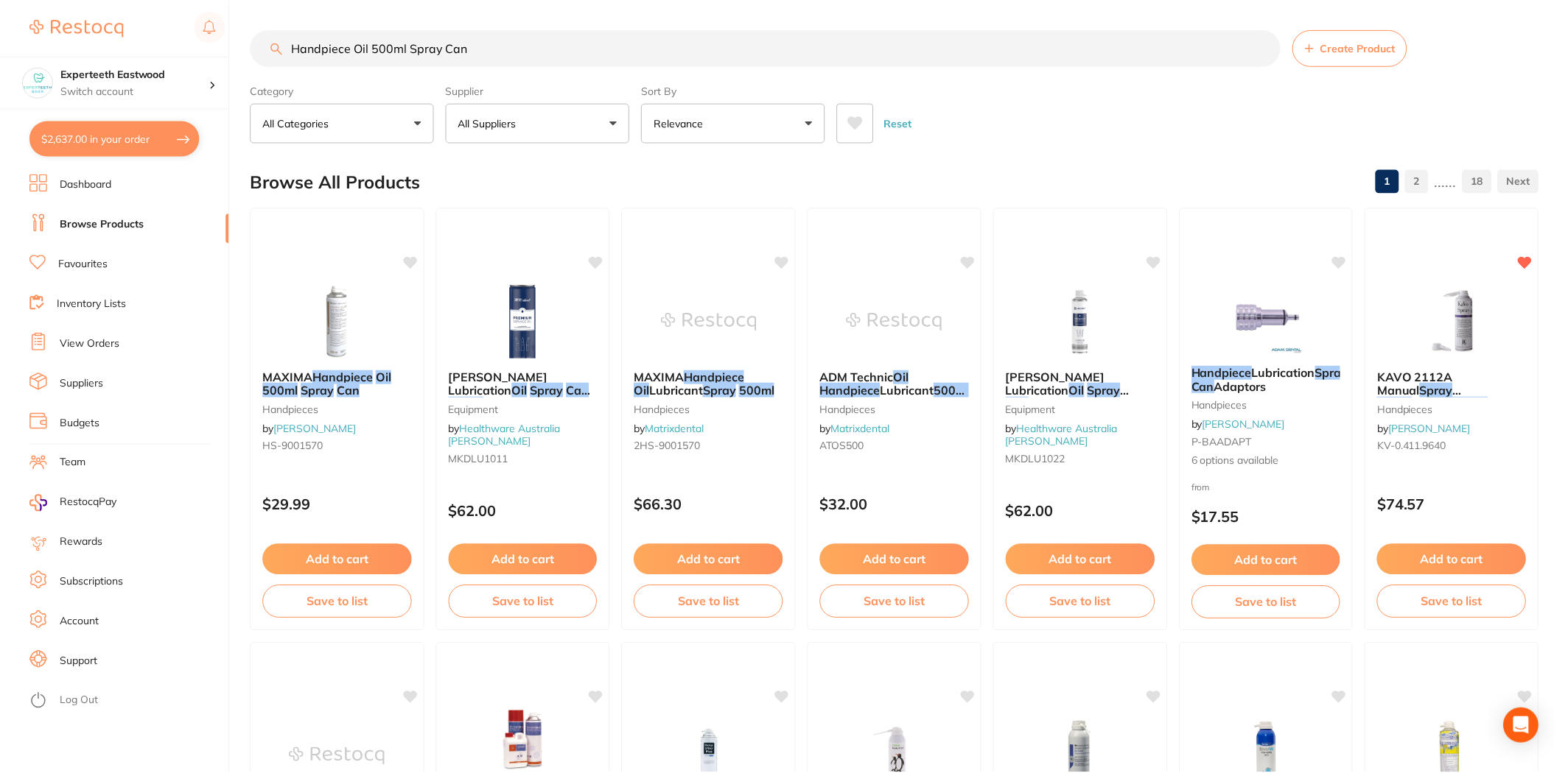
scroll to position [1, 0]
click at [569, 54] on input "Handpiece Oil 500ml Spray Can" at bounding box center [765, 47] width 1030 height 37
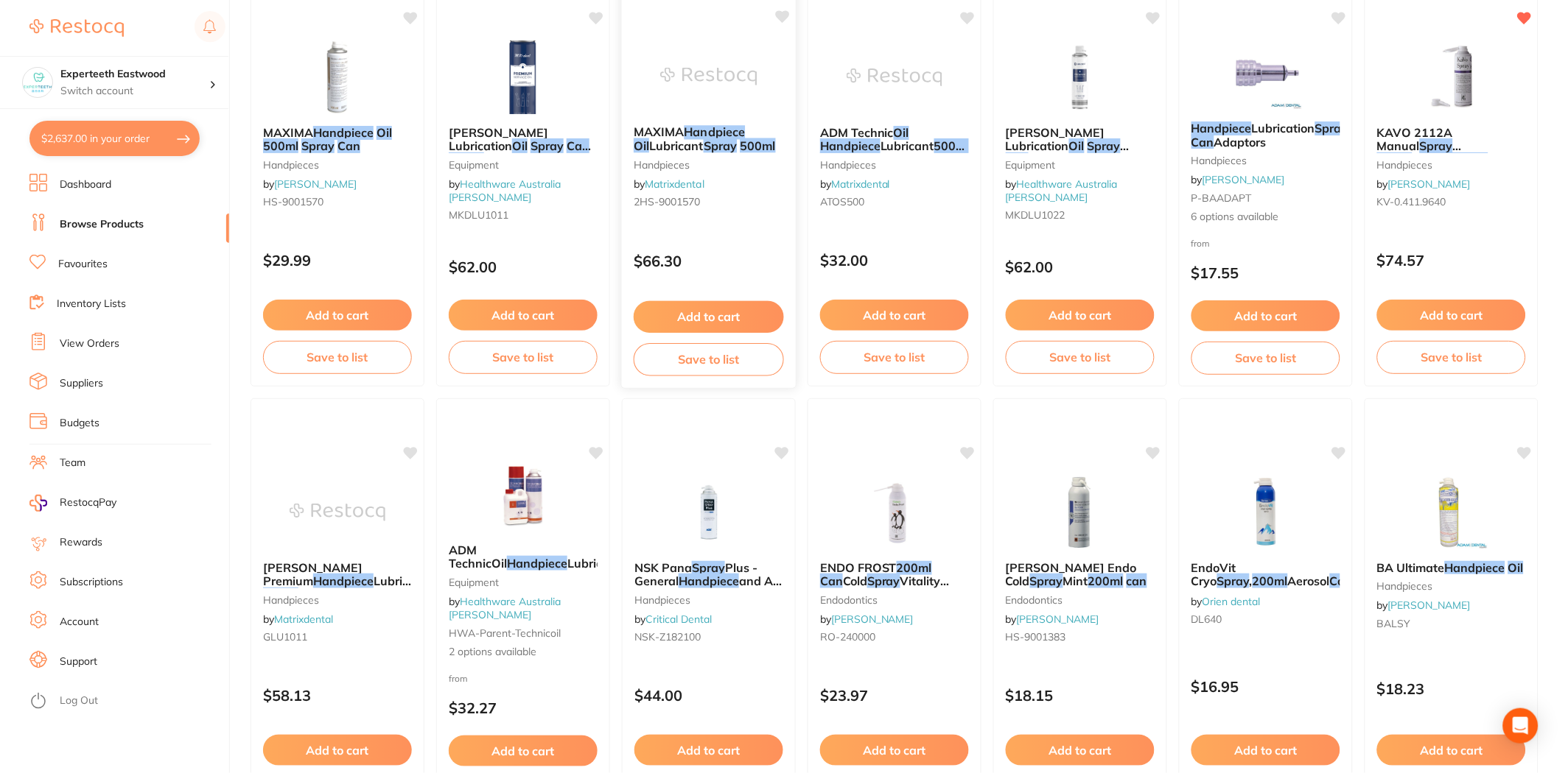
scroll to position [246, 0]
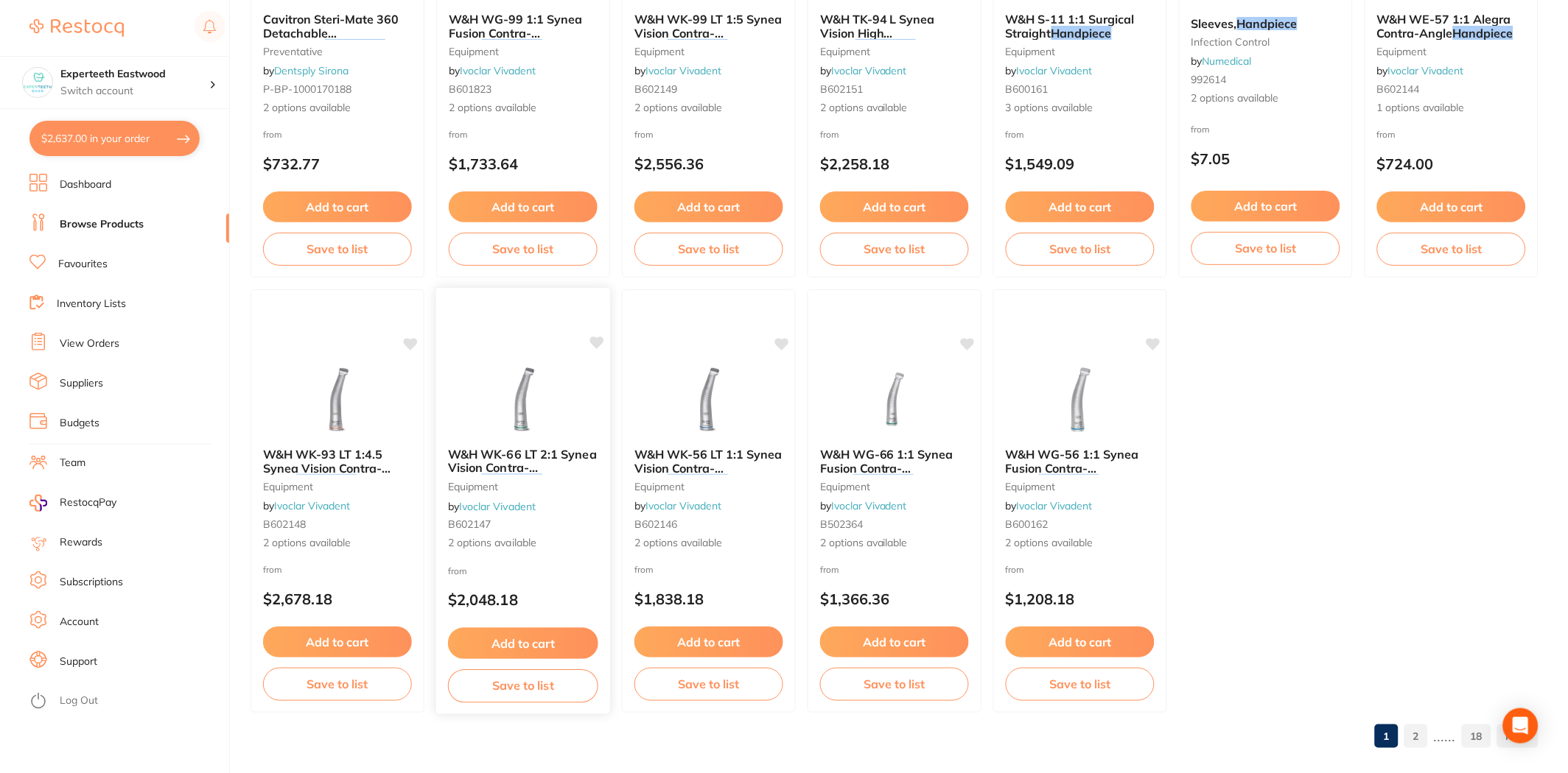
scroll to position [2980, 0]
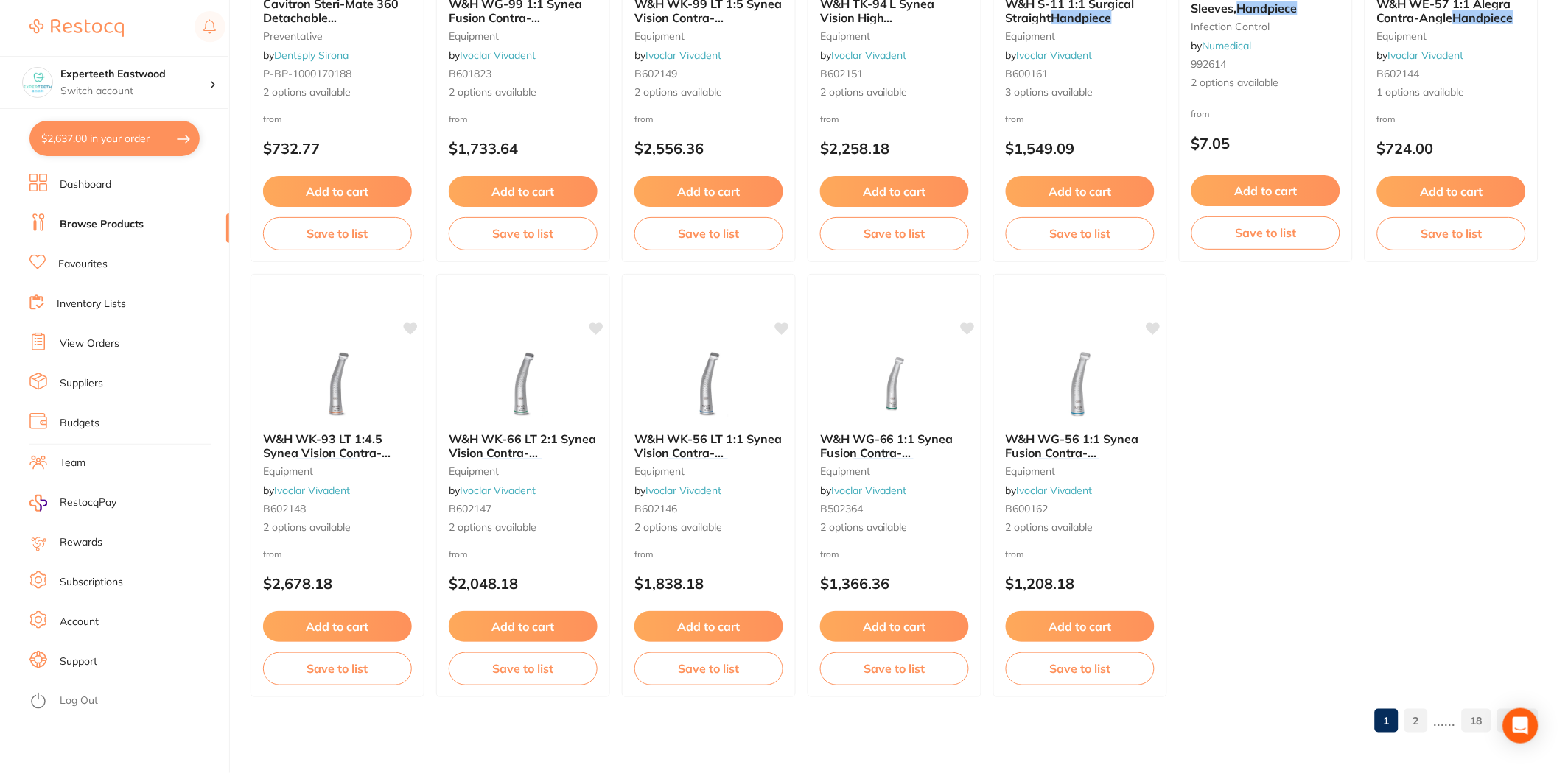
click at [1422, 718] on link "2" at bounding box center [1416, 721] width 24 height 29
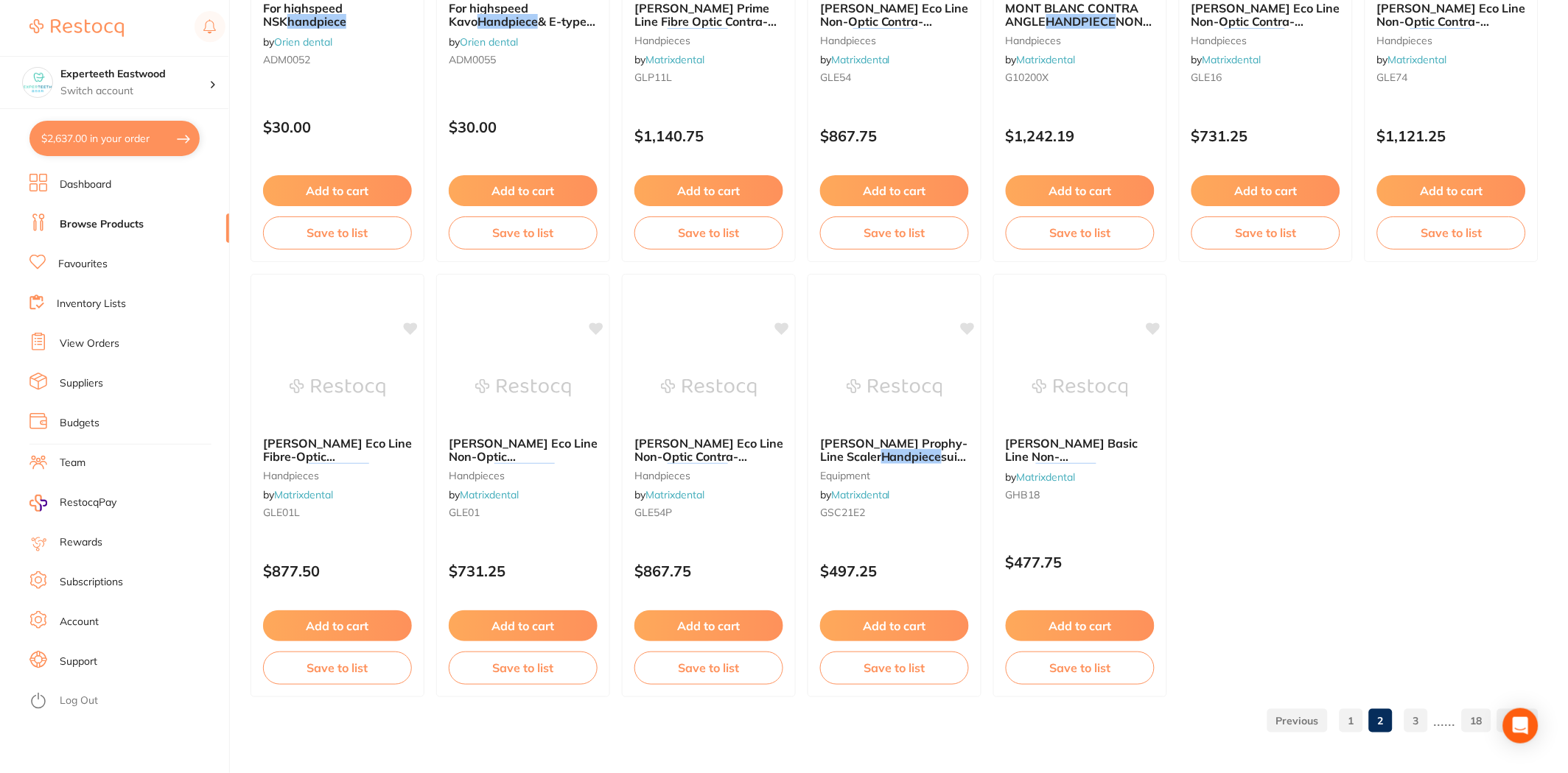
click at [1423, 719] on link "3" at bounding box center [1416, 721] width 24 height 29
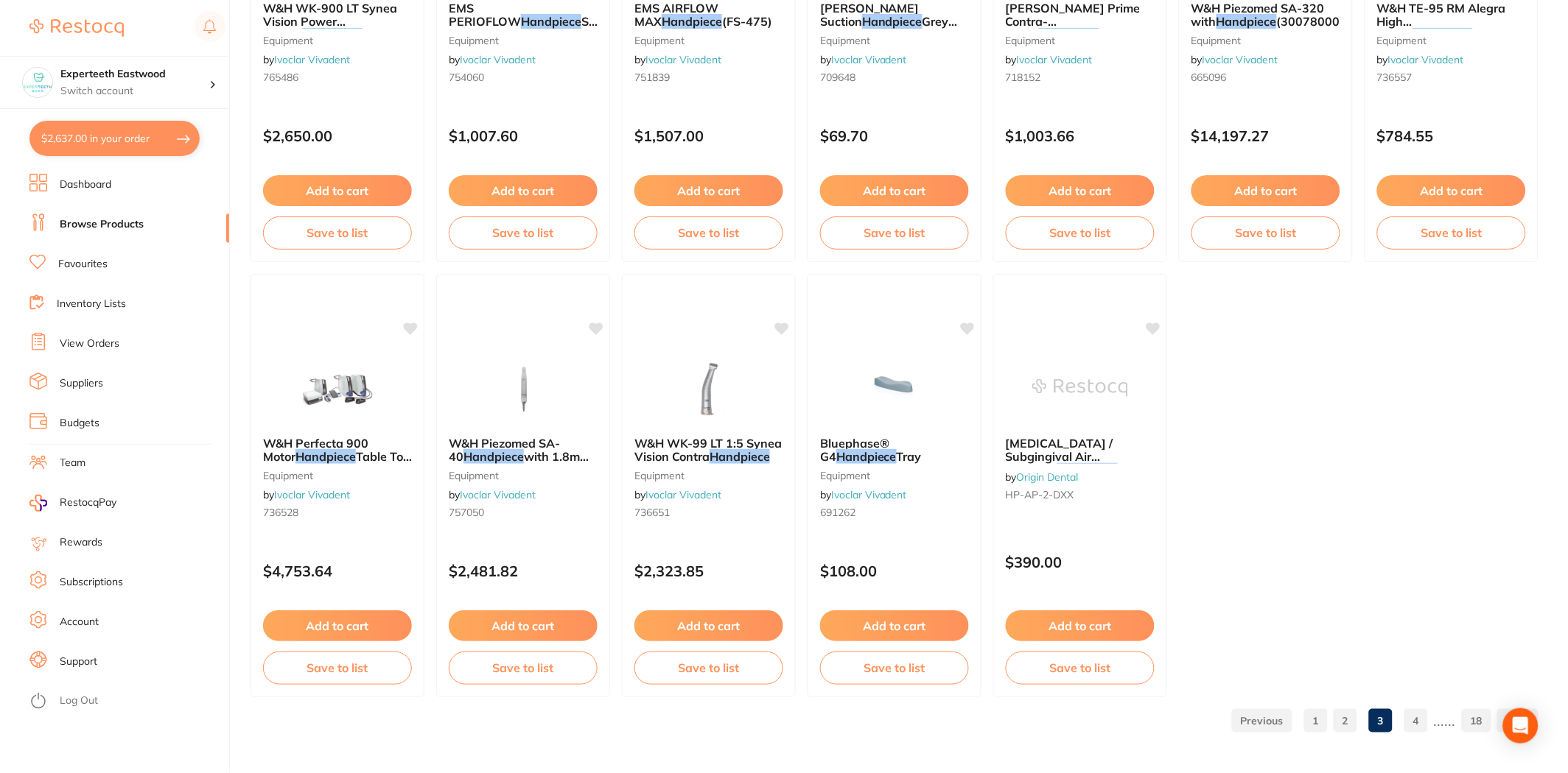
click at [1412, 715] on link "4" at bounding box center [1416, 721] width 24 height 29
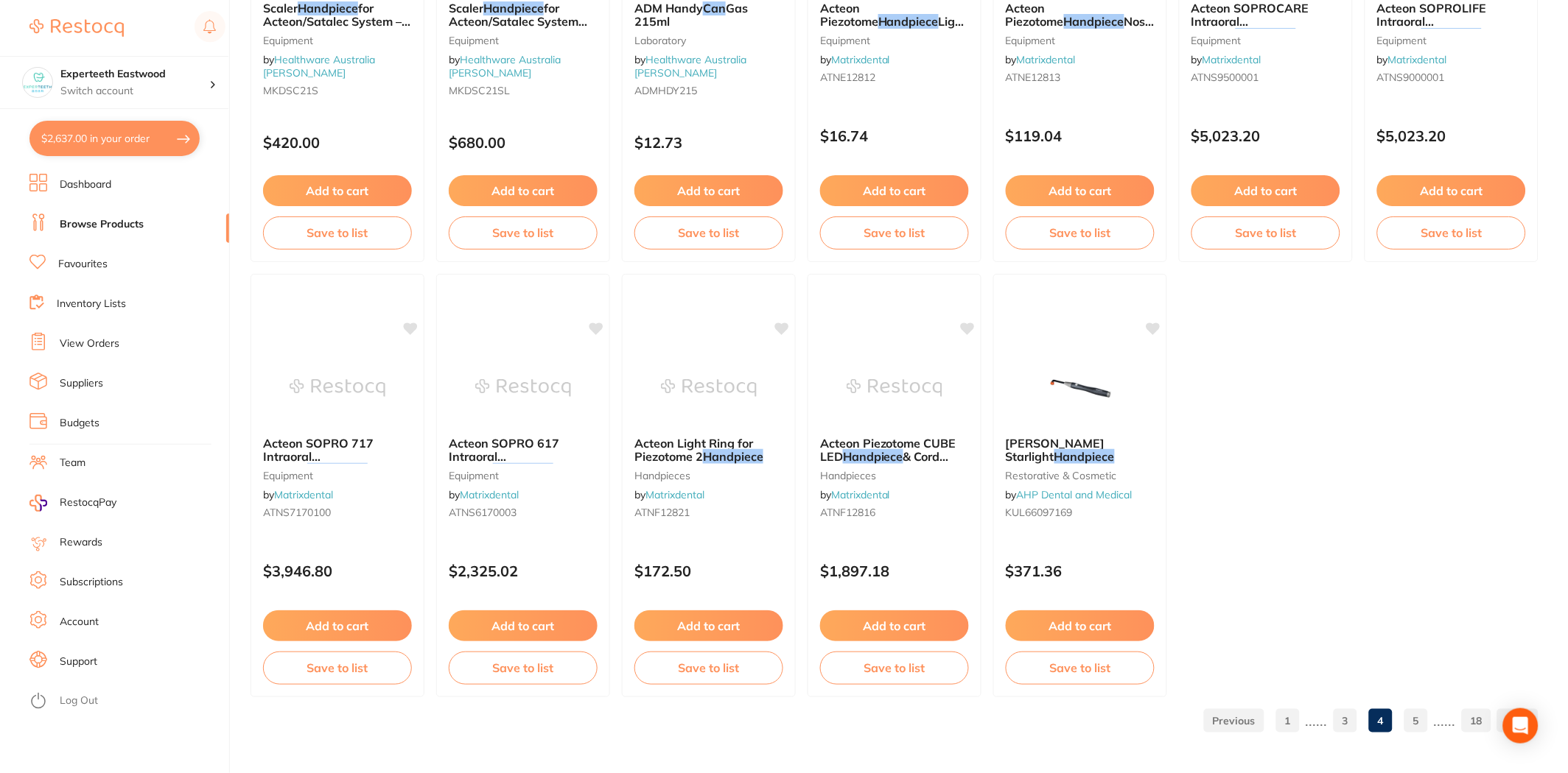
click at [1421, 721] on link "5" at bounding box center [1416, 721] width 24 height 29
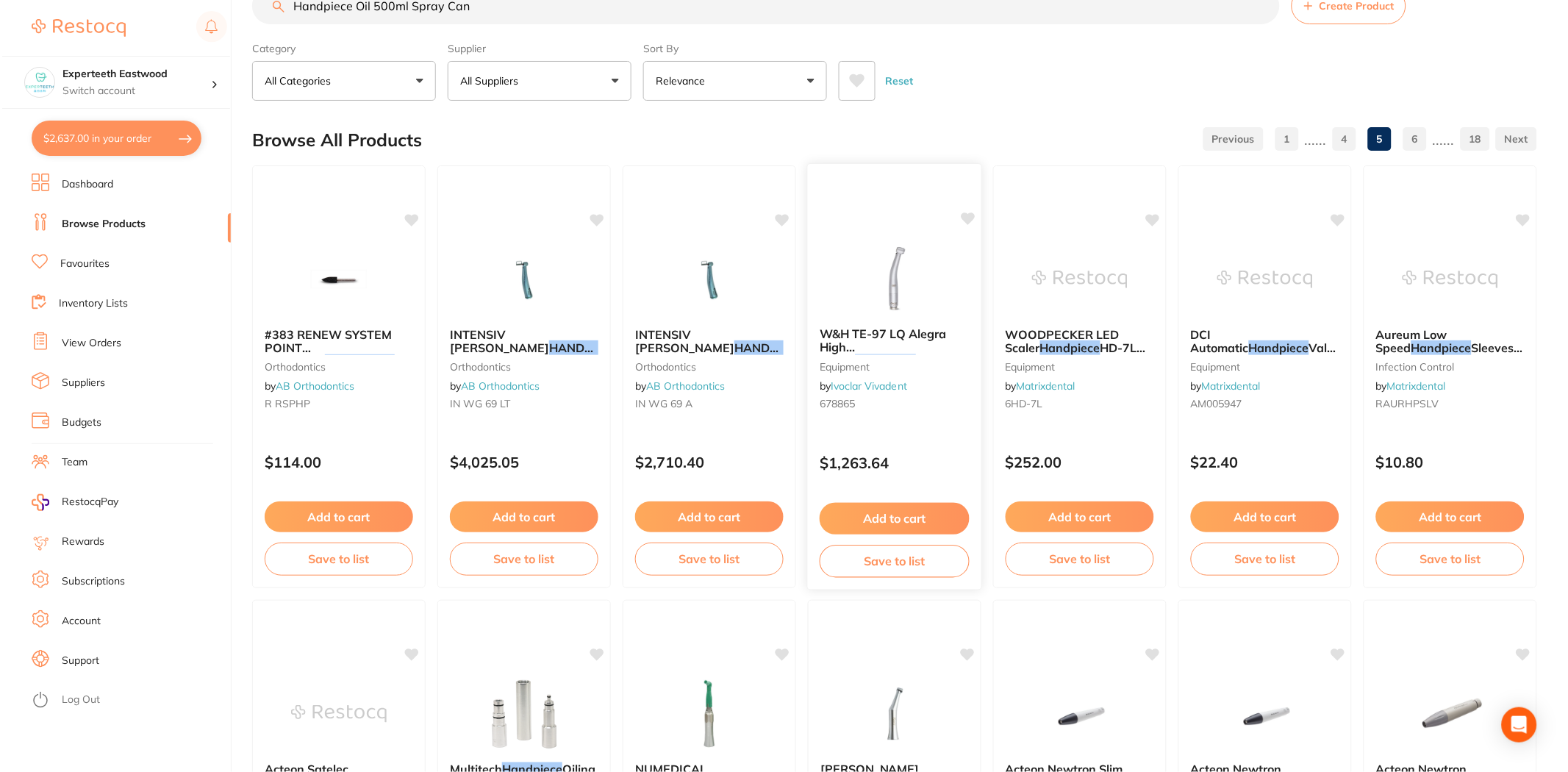
scroll to position [0, 0]
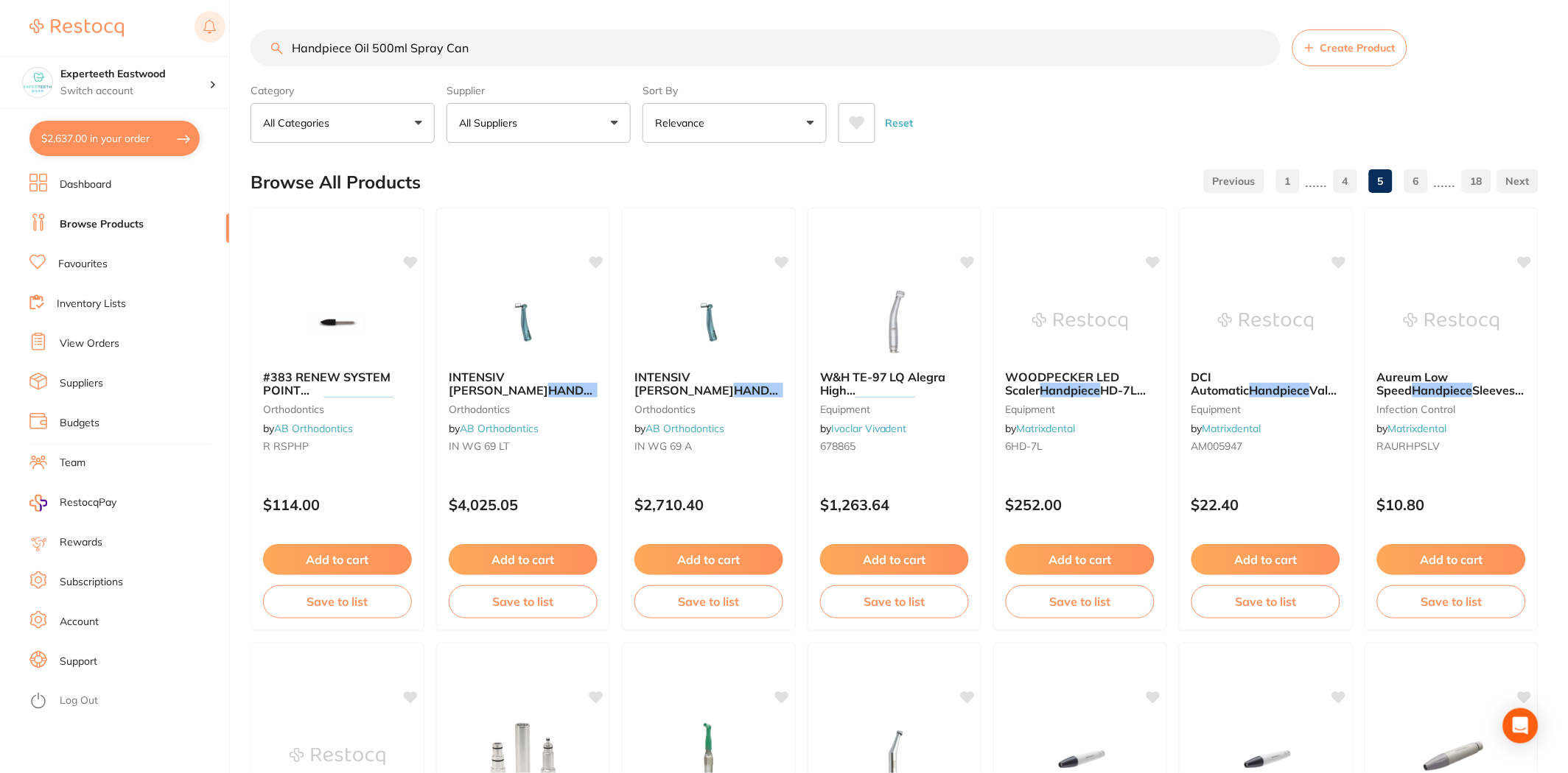
drag, startPoint x: 535, startPoint y: 37, endPoint x: 223, endPoint y: 25, distance: 312.2
click at [225, 25] on div "$2,637.00 Experteeth Eastwood Switch account Experteeth Eastwood $2,637.00 in y…" at bounding box center [784, 386] width 1568 height 773
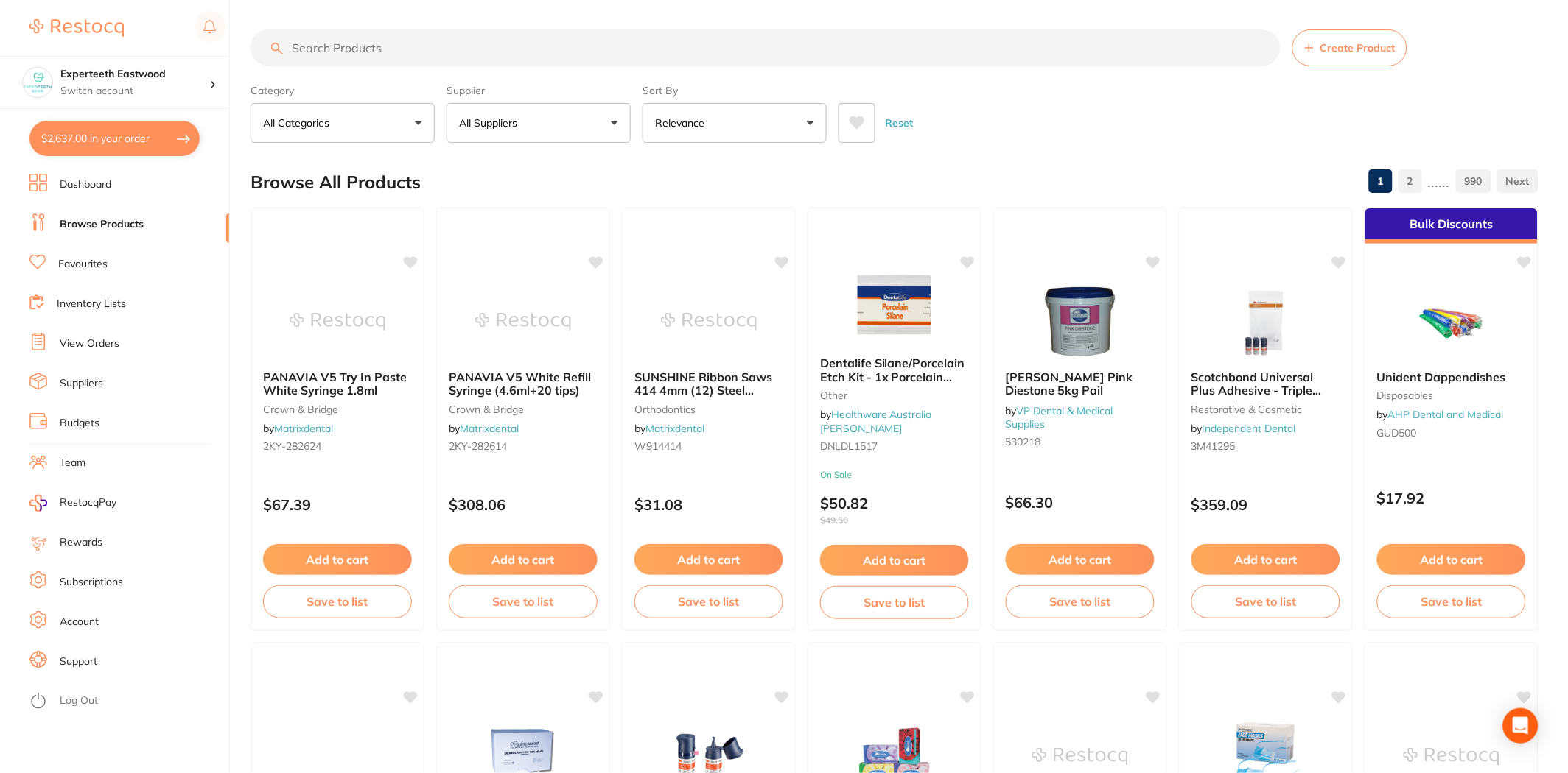
paste input "Handpiece Oil 500ml Spray Can"
type input "Handpiece Oil 500ml Spray Can"
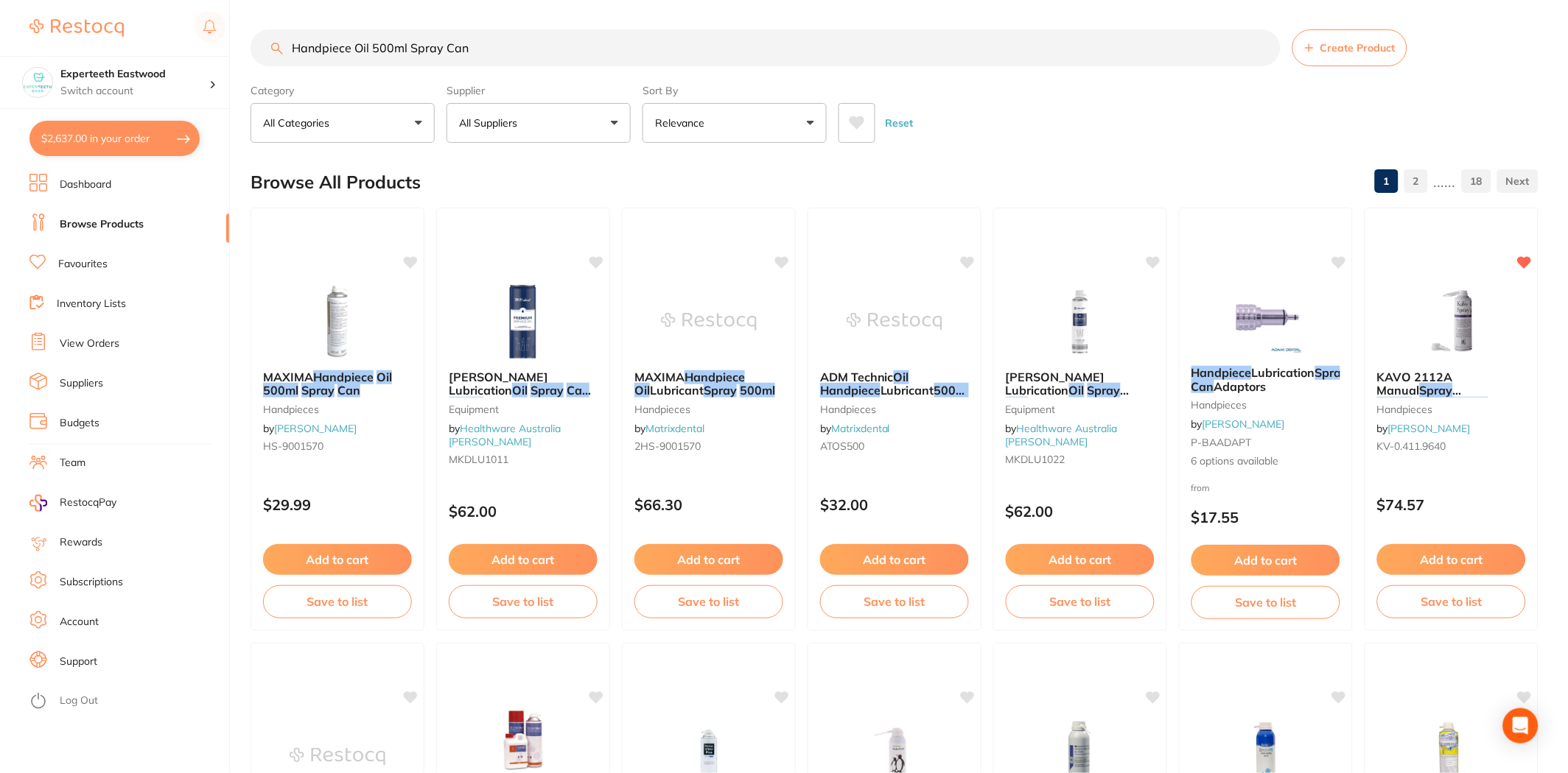
click at [1428, 336] on img at bounding box center [1451, 321] width 96 height 74
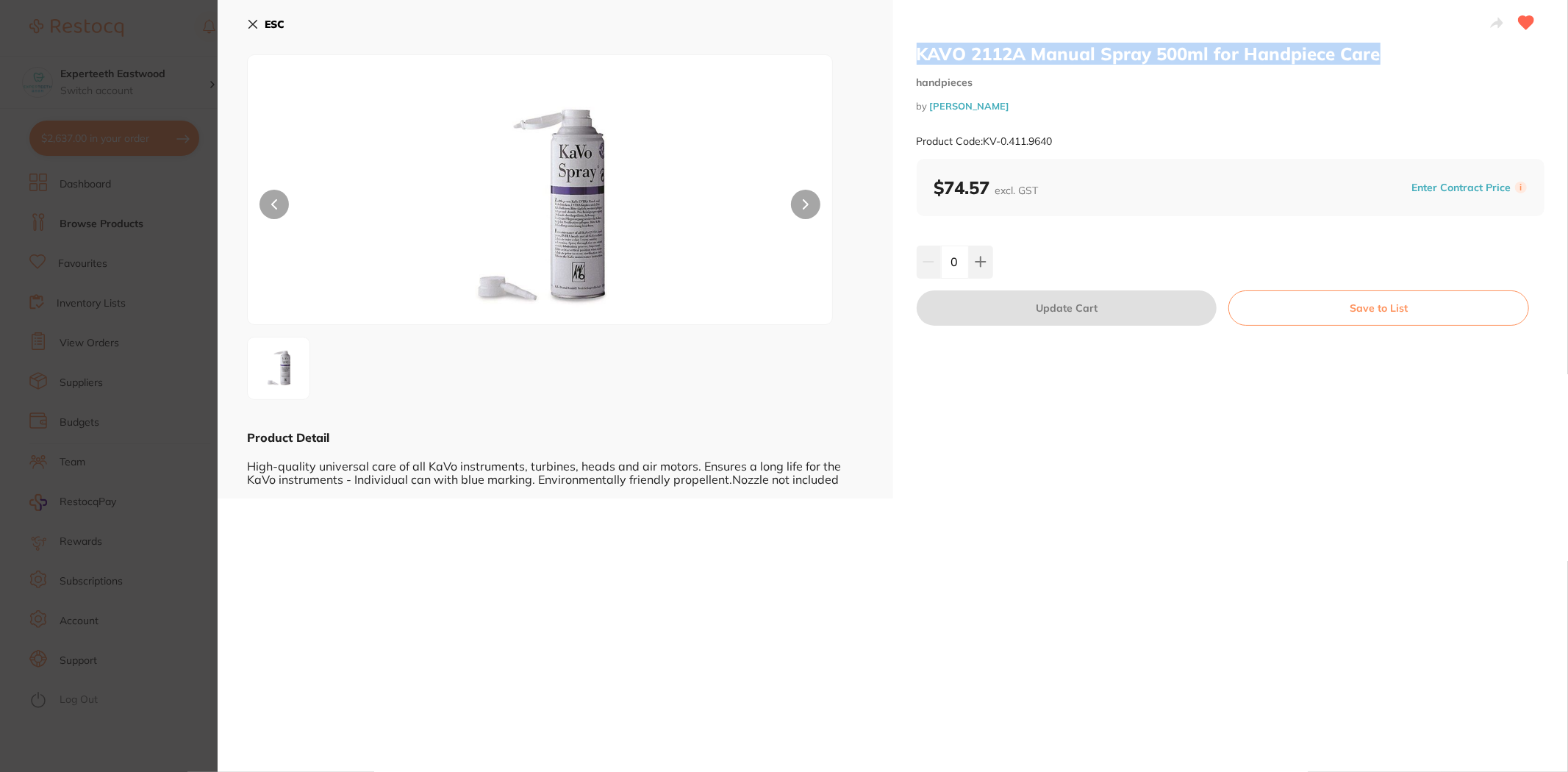
drag, startPoint x: 916, startPoint y: 59, endPoint x: 1378, endPoint y: 60, distance: 462.0
click at [1378, 60] on h2 "KAVO 2112A Manual Spray 500ml for Handpiece Care" at bounding box center [1232, 53] width 629 height 22
copy h2 "KAVO 2112A Manual Spray 500ml for Handpiece Care"
click at [250, 26] on icon at bounding box center [253, 25] width 8 height 8
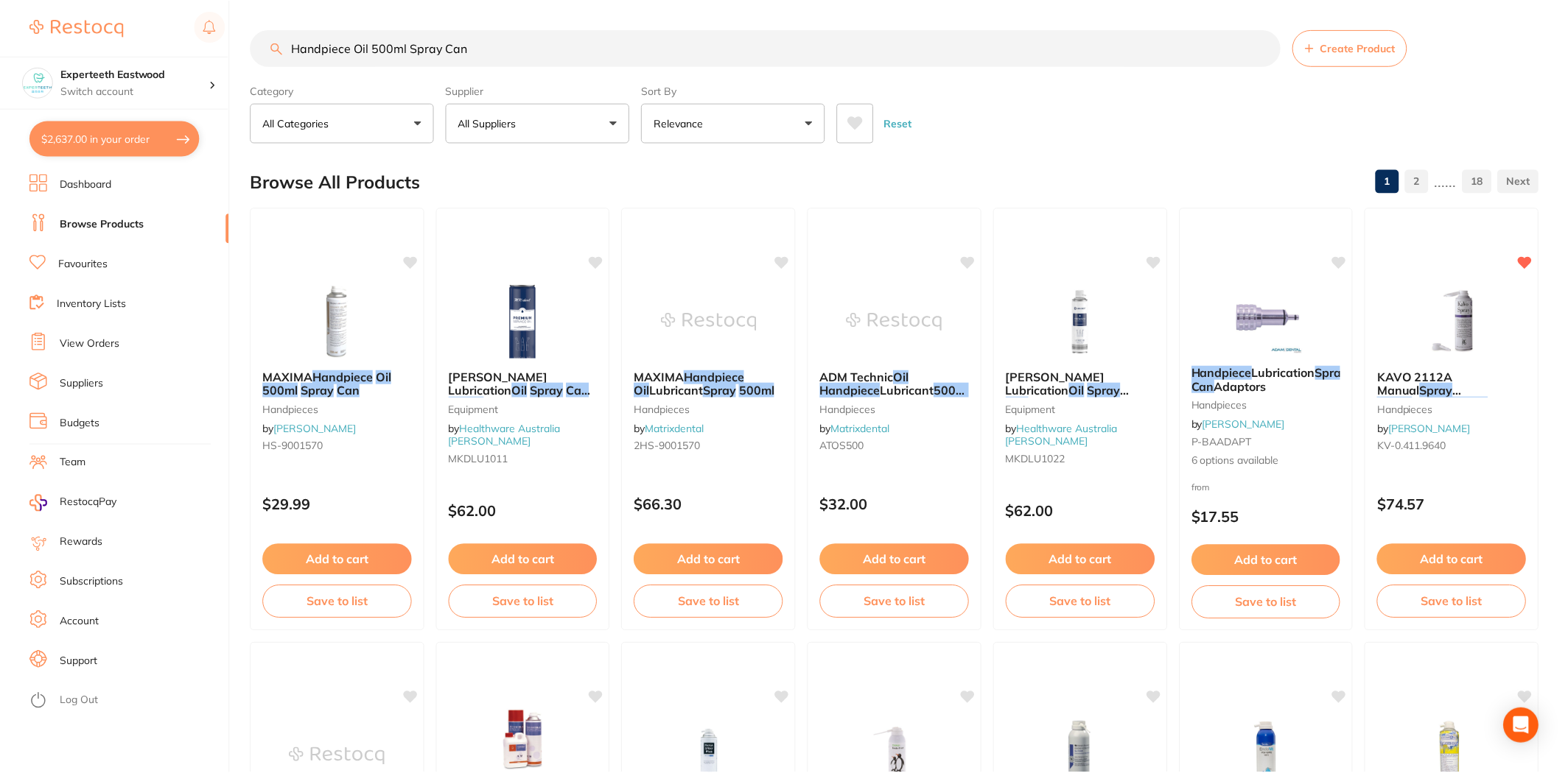
scroll to position [4, 0]
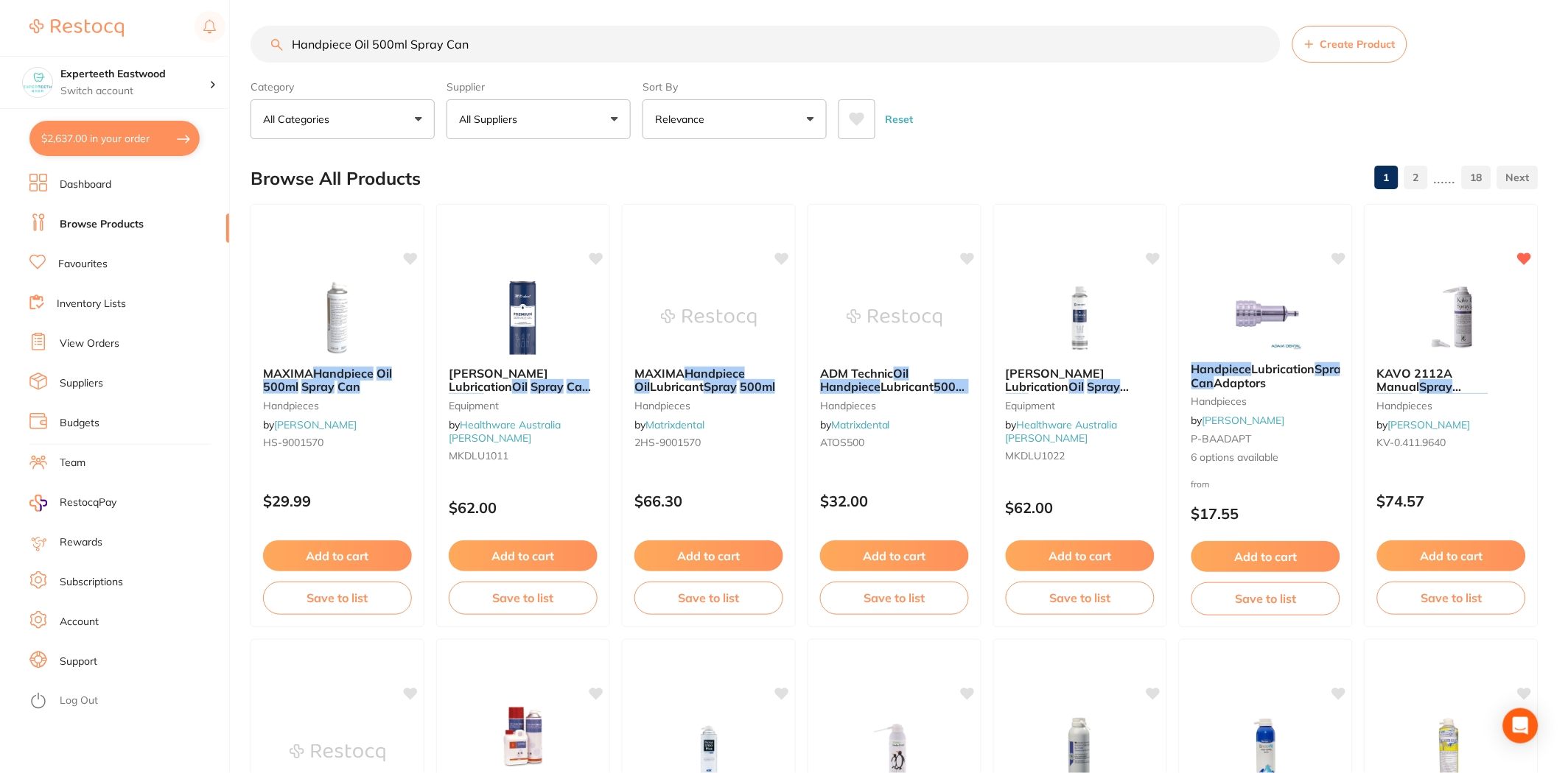
drag, startPoint x: 615, startPoint y: 48, endPoint x: 78, endPoint y: 52, distance: 537.0
click at [78, 52] on div "$2,637.00 Experteeth Eastwood Switch account Experteeth Eastwood $2,637.00 in y…" at bounding box center [784, 382] width 1568 height 773
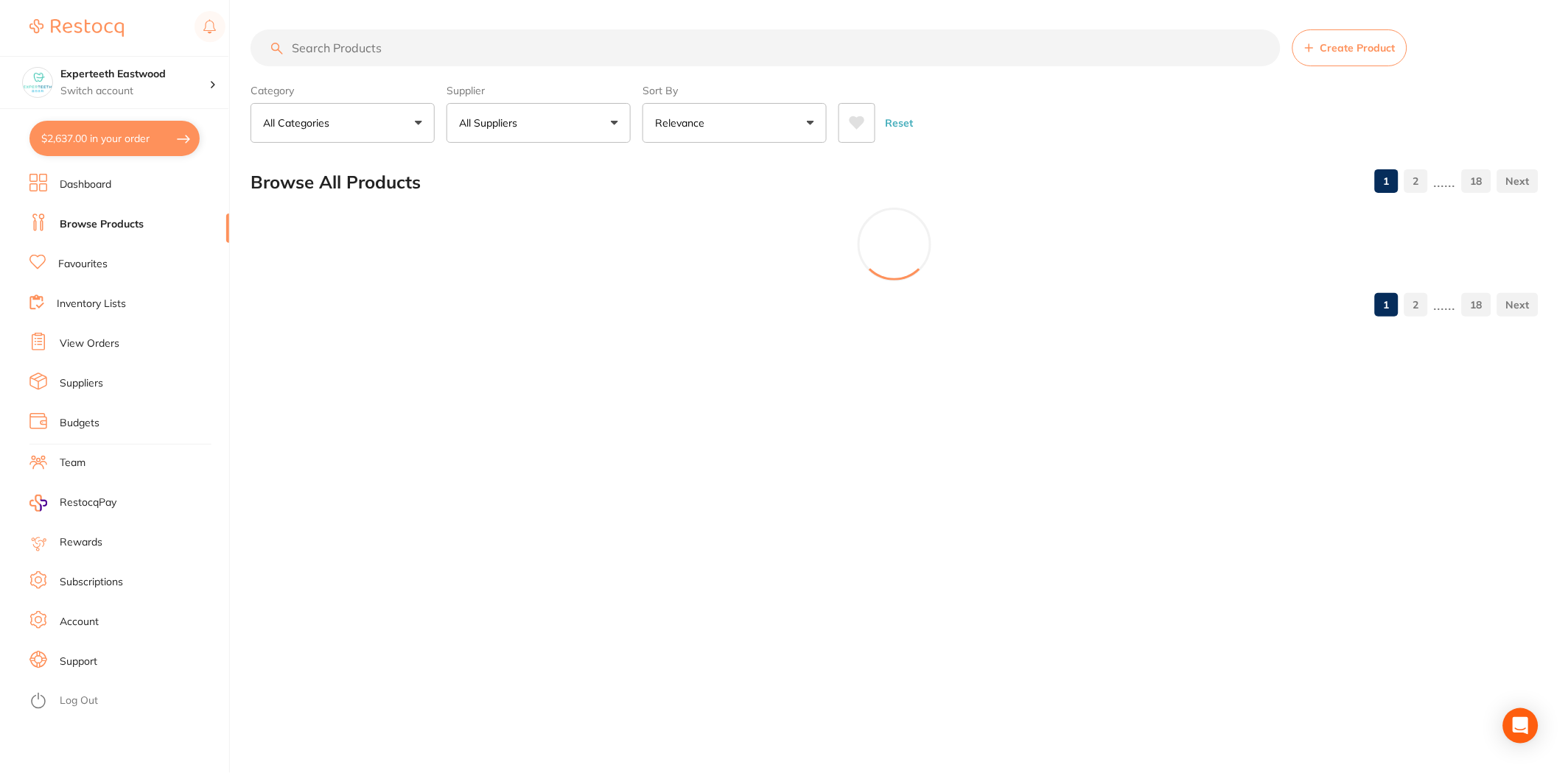
scroll to position [0, 0]
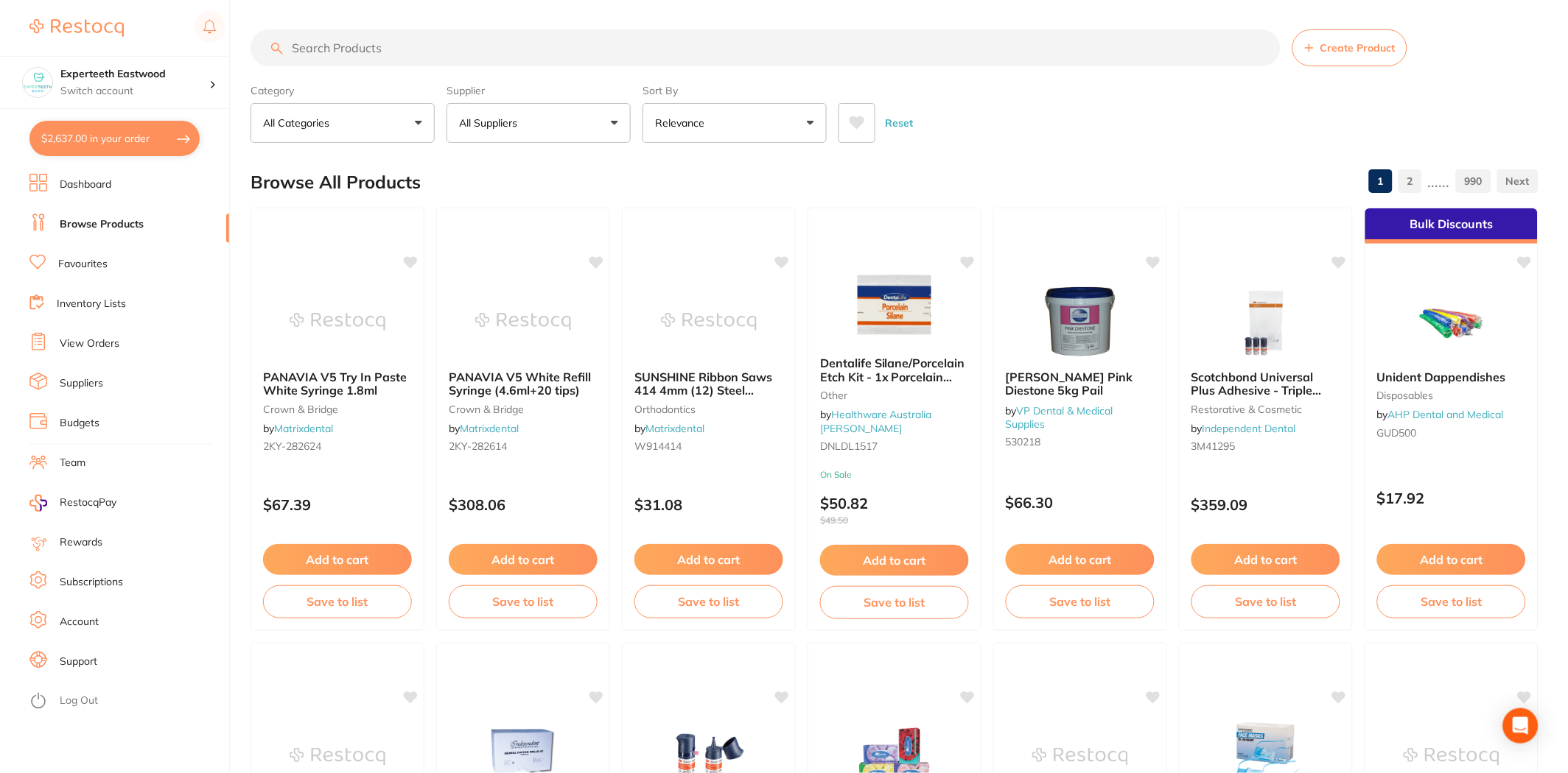
paste input "KAVO 2112A Manual Spray 500ml for Handpiece Care"
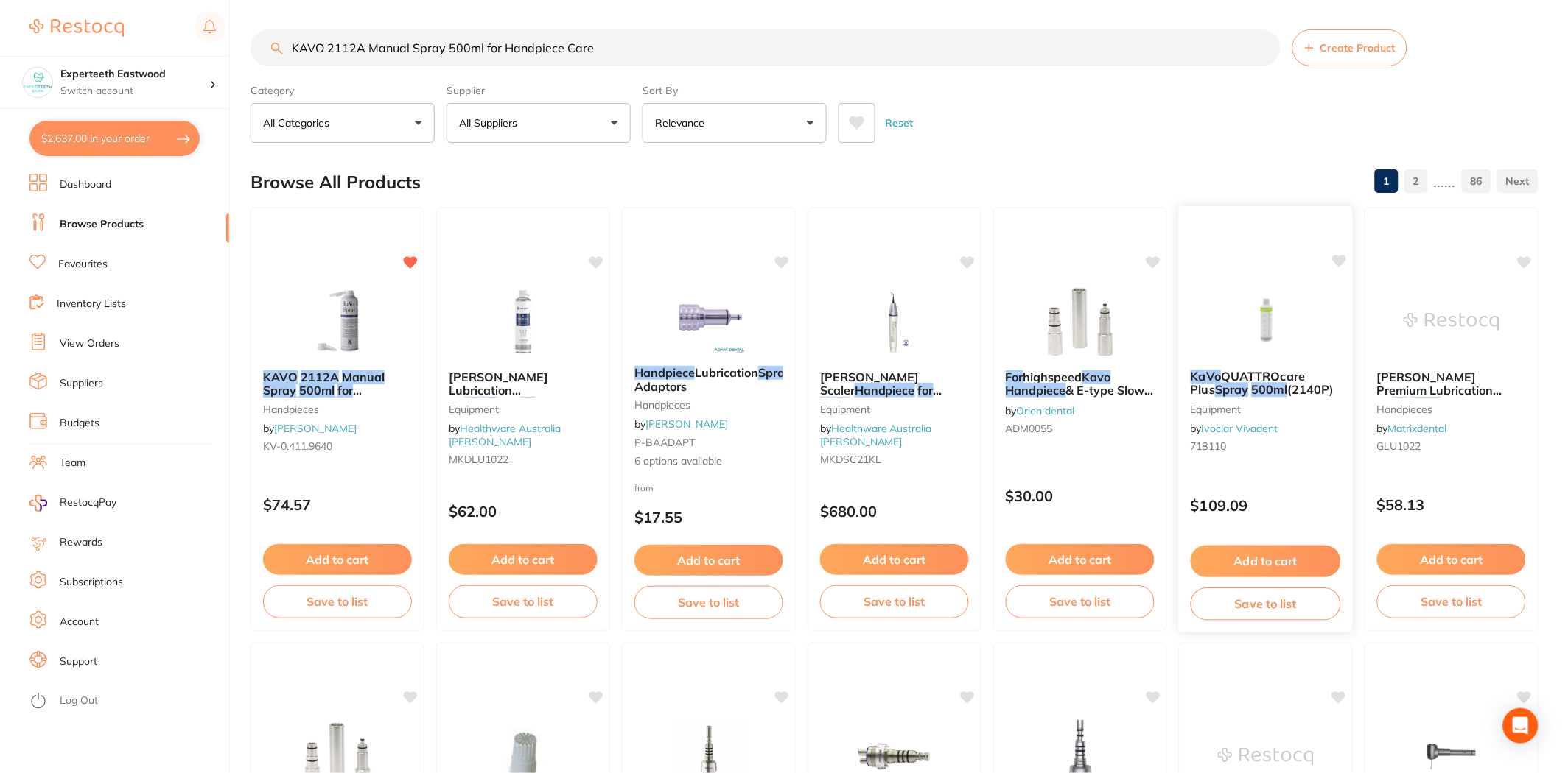
type input "KAVO 2112A Manual Spray 500ml for Handpiece Care"
click at [1340, 258] on icon at bounding box center [1340, 260] width 14 height 12
drag, startPoint x: 1263, startPoint y: 329, endPoint x: 967, endPoint y: 391, distance: 302.4
click at [1263, 329] on img at bounding box center [1265, 321] width 96 height 74
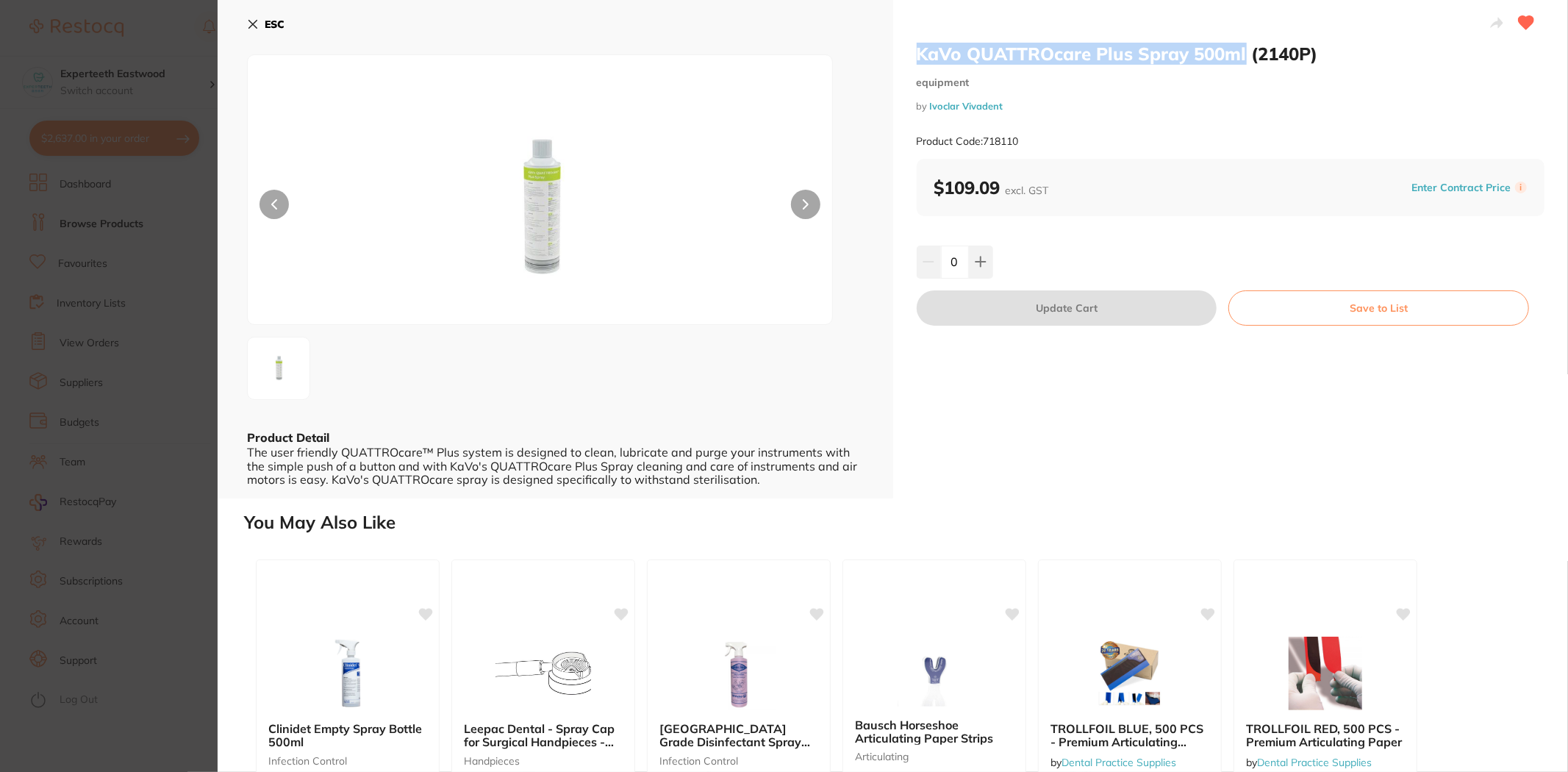
drag, startPoint x: 916, startPoint y: 48, endPoint x: 1245, endPoint y: 63, distance: 329.3
click at [1245, 63] on h2 "KaVo QUATTROcare Plus Spray 500ml (2140P)" at bounding box center [1232, 53] width 629 height 22
copy h2 "KaVo QUATTROcare Plus Spray 500ml"
click at [255, 20] on icon at bounding box center [253, 25] width 8 height 8
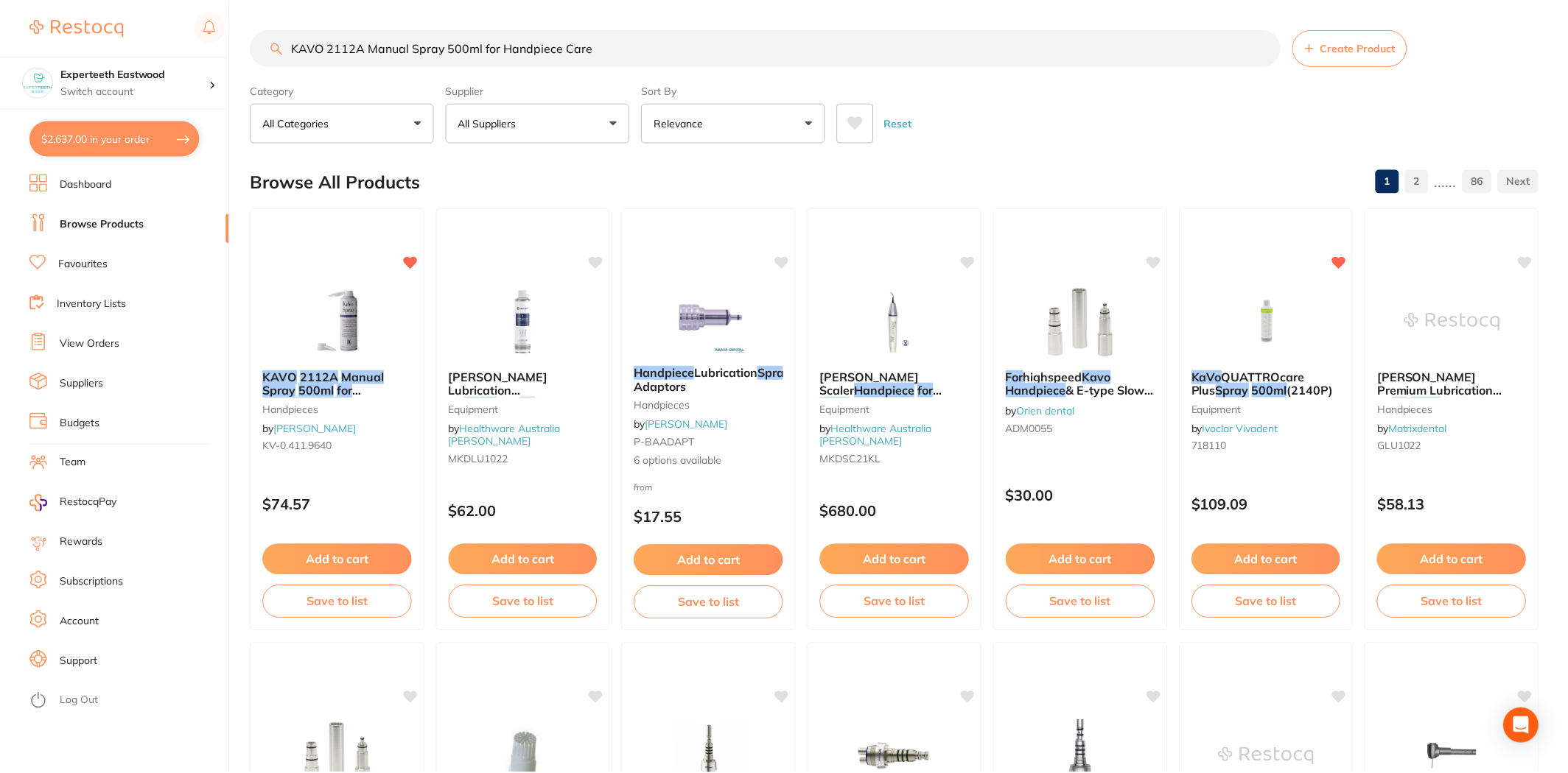
scroll to position [2, 0]
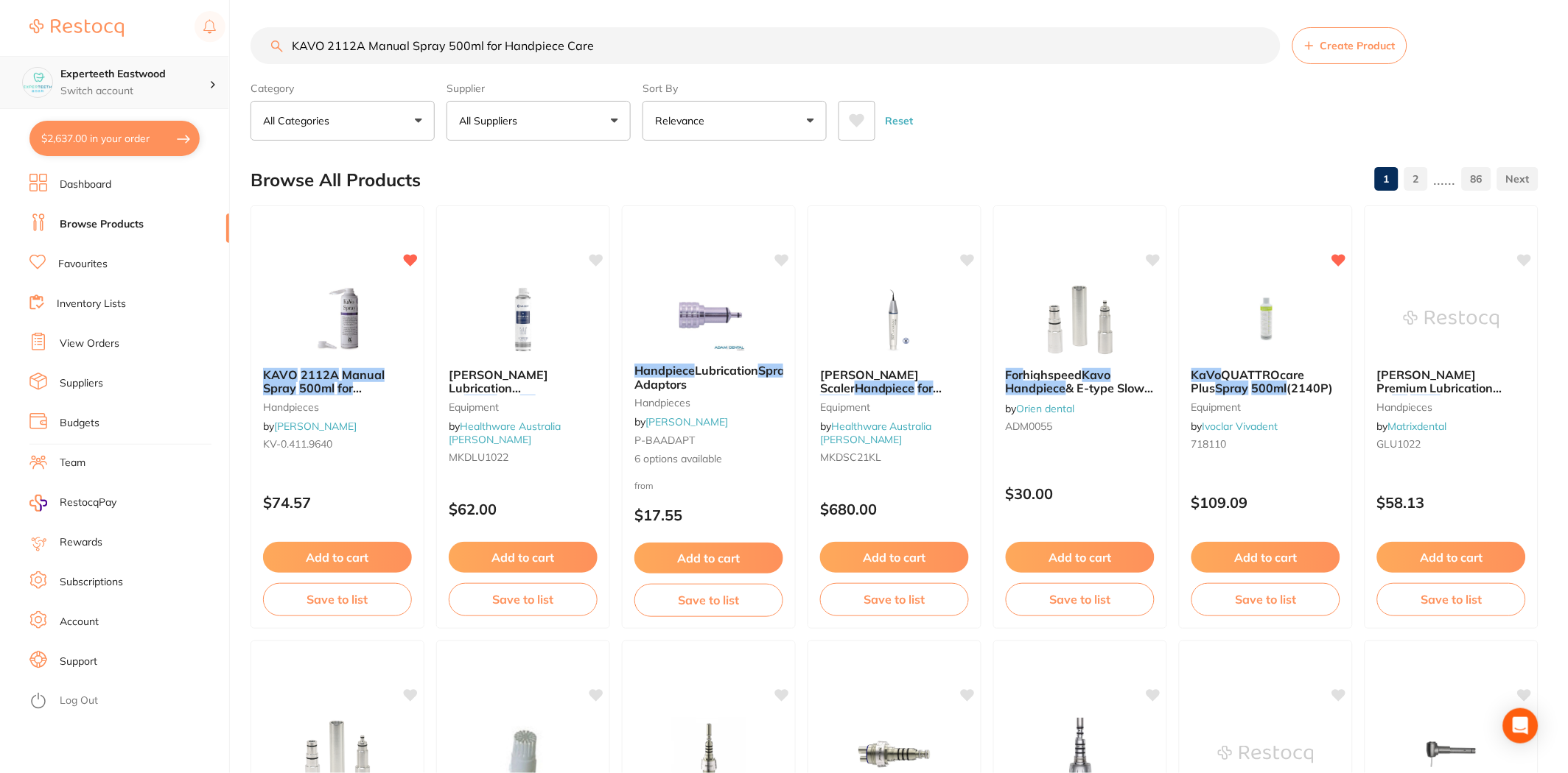
drag, startPoint x: 611, startPoint y: 43, endPoint x: 195, endPoint y: 75, distance: 417.2
click at [195, 75] on div "$2,637.00 Experteeth Eastwood Switch account Experteeth Eastwood $2,637.00 in y…" at bounding box center [784, 384] width 1568 height 773
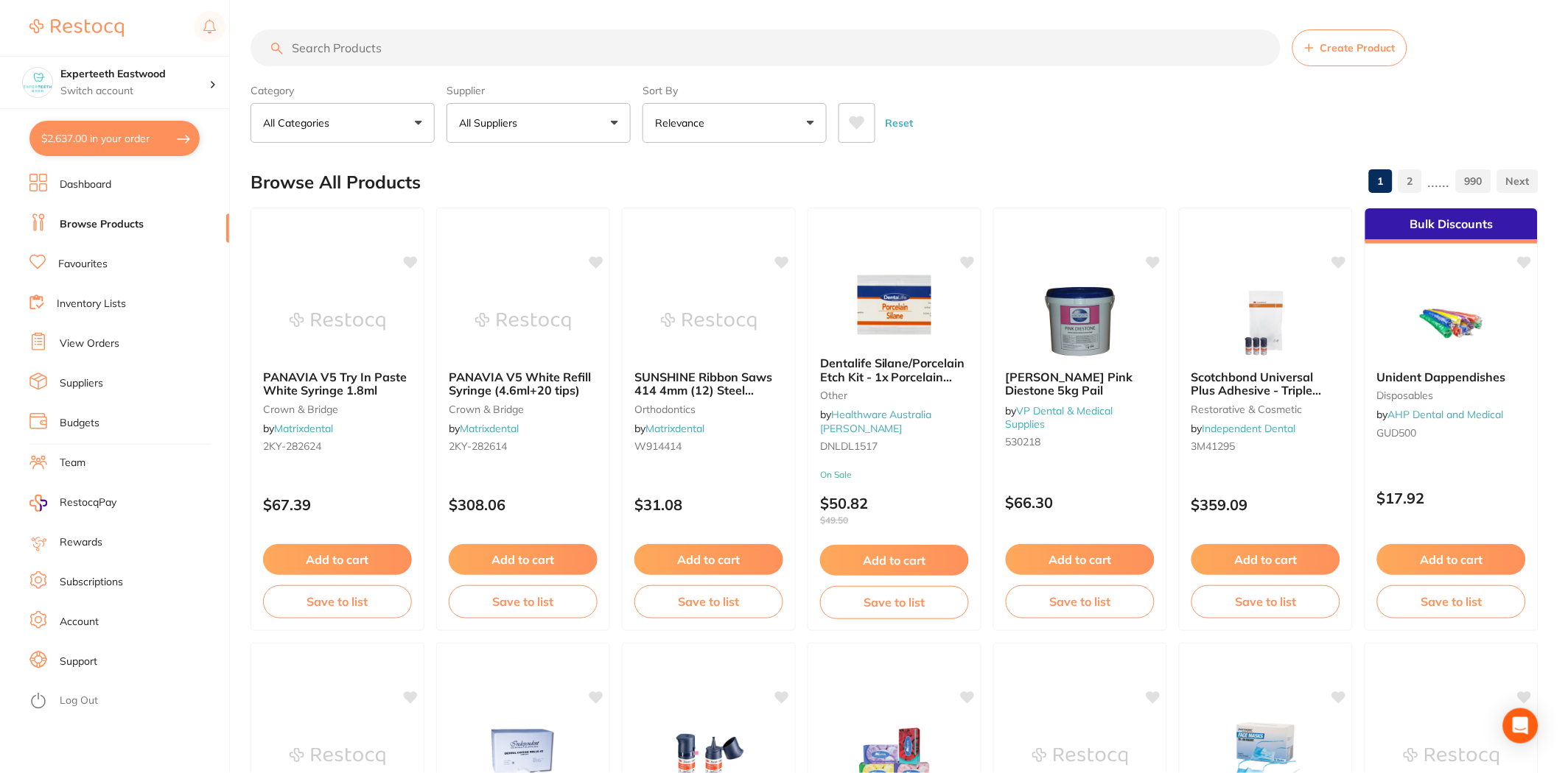
paste input "KaVo QUATTROcare Plus Spray 500ml"
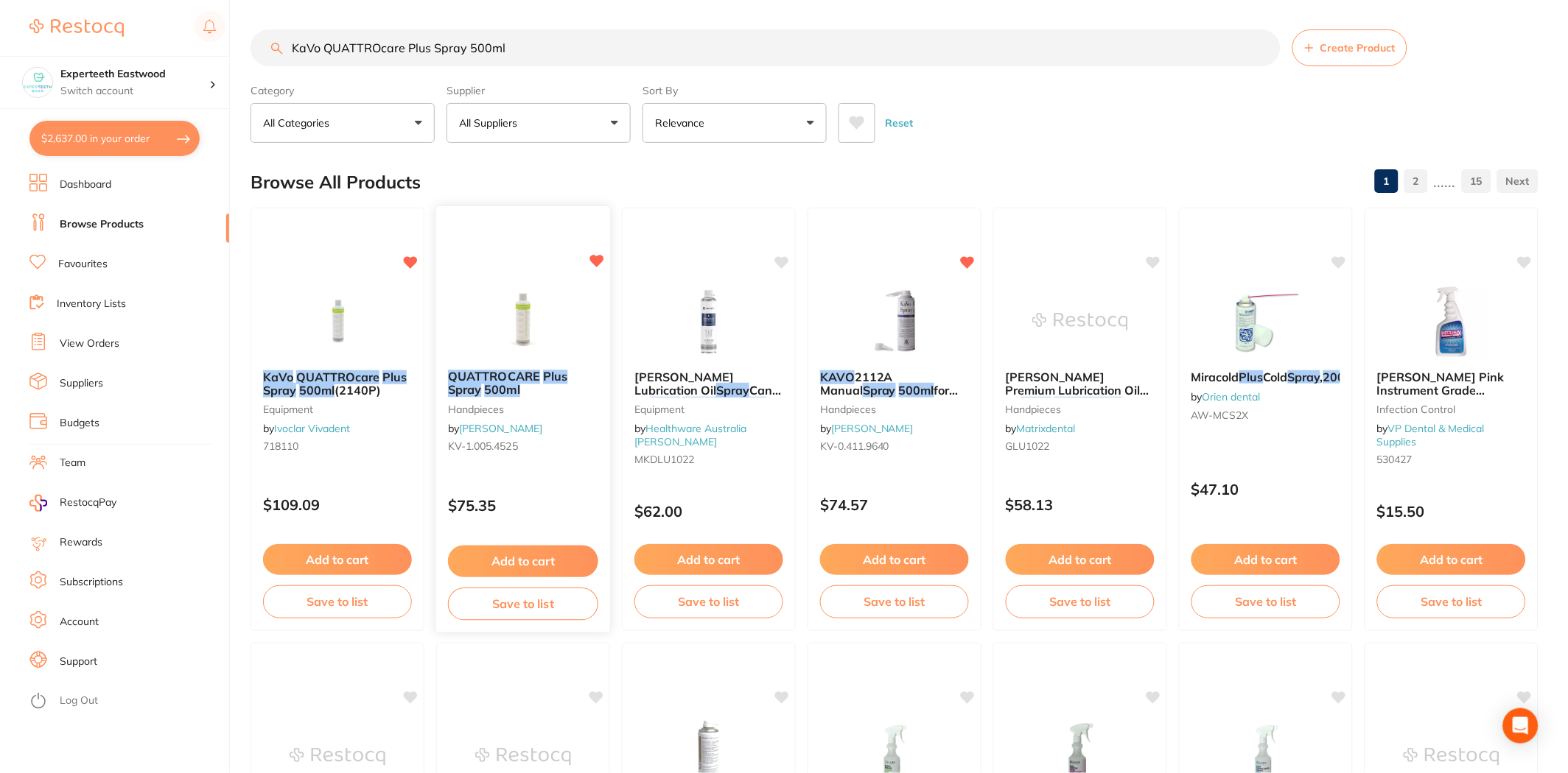
type input "KaVo QUATTROcare Plus Spray 500ml"
drag, startPoint x: 521, startPoint y: 317, endPoint x: 1052, endPoint y: 353, distance: 532.2
click at [521, 317] on img at bounding box center [523, 321] width 96 height 74
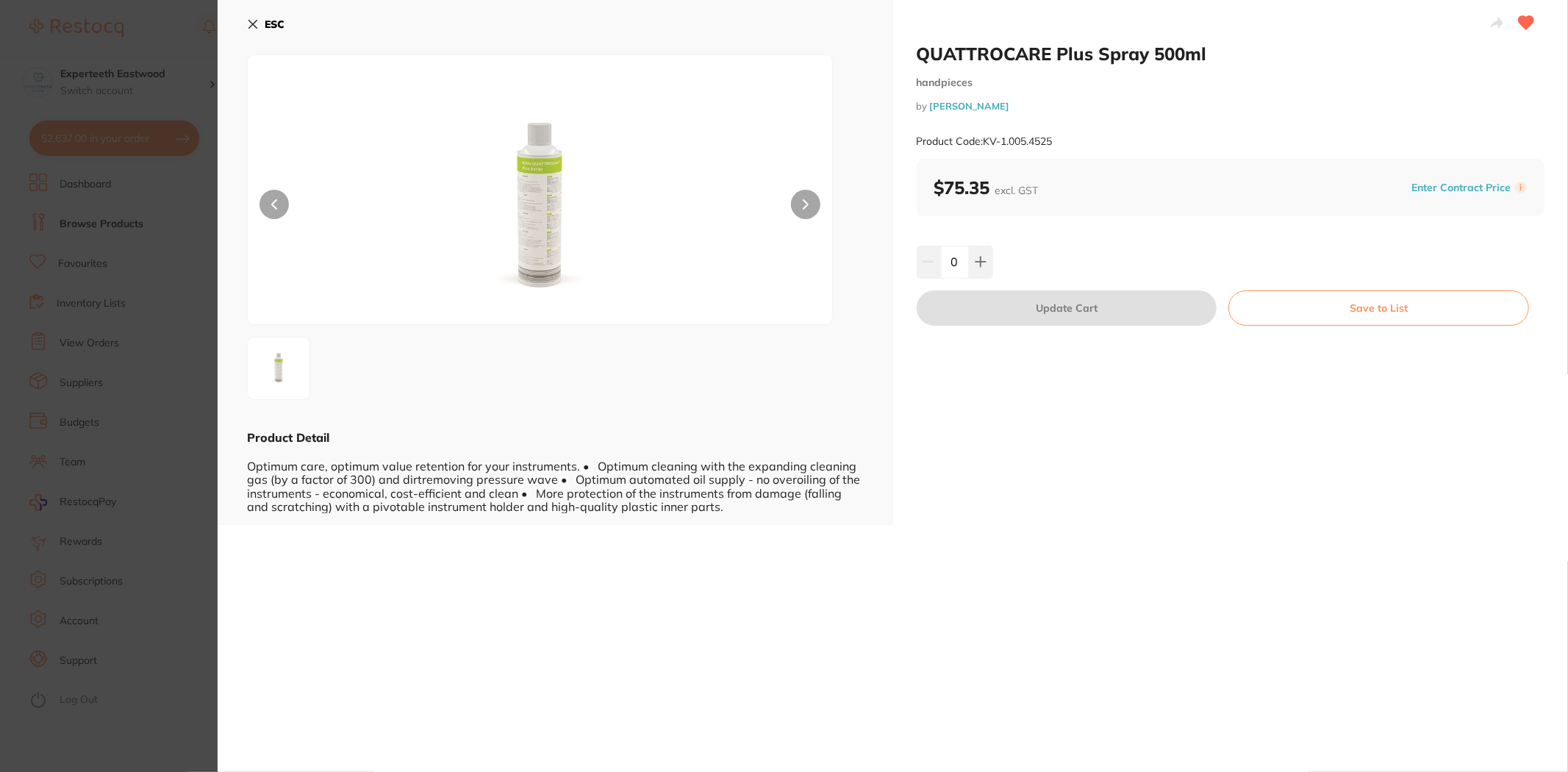
click at [253, 25] on icon at bounding box center [253, 25] width 8 height 8
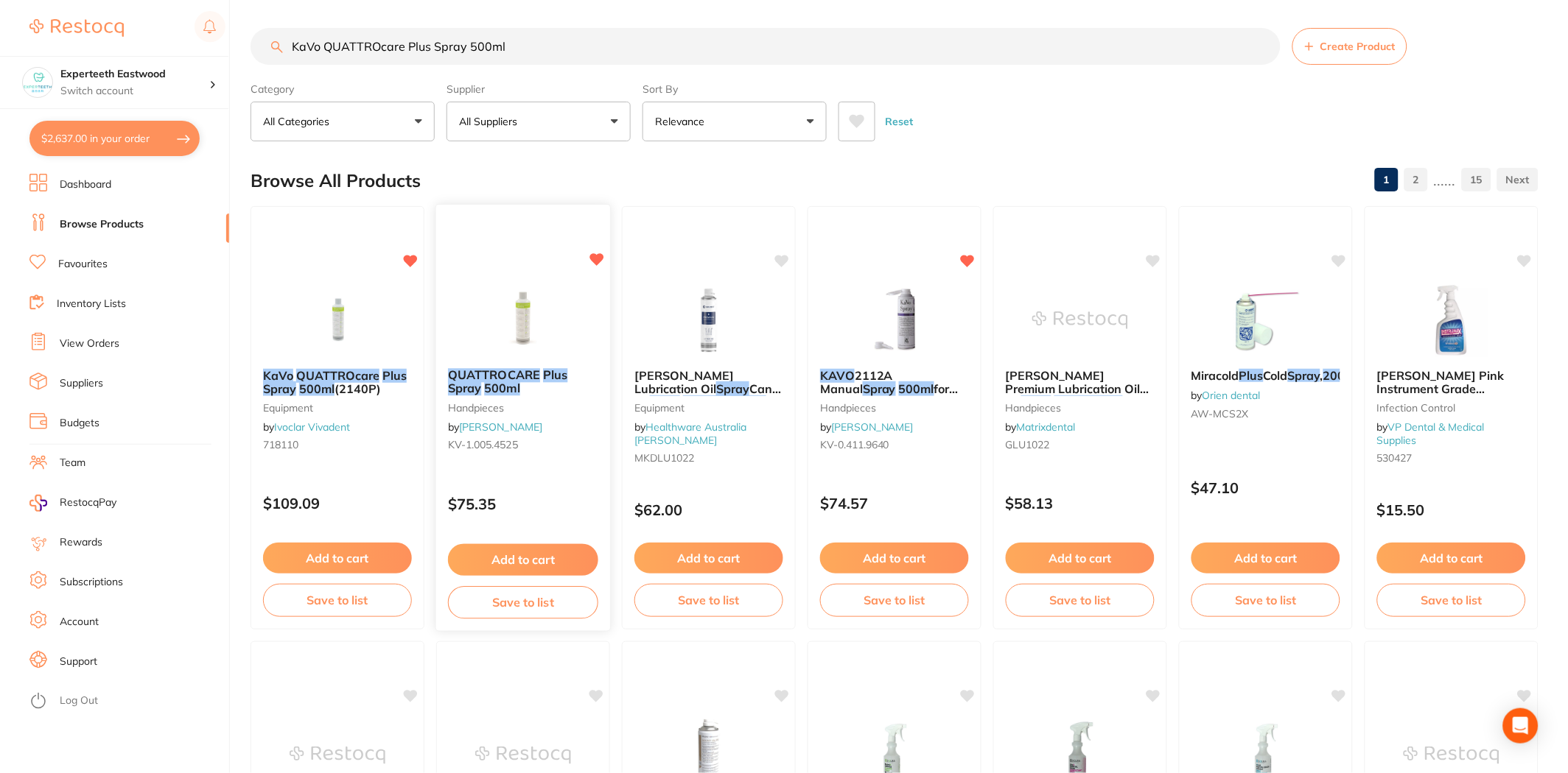
click at [528, 554] on button "Add to cart" at bounding box center [523, 560] width 151 height 32
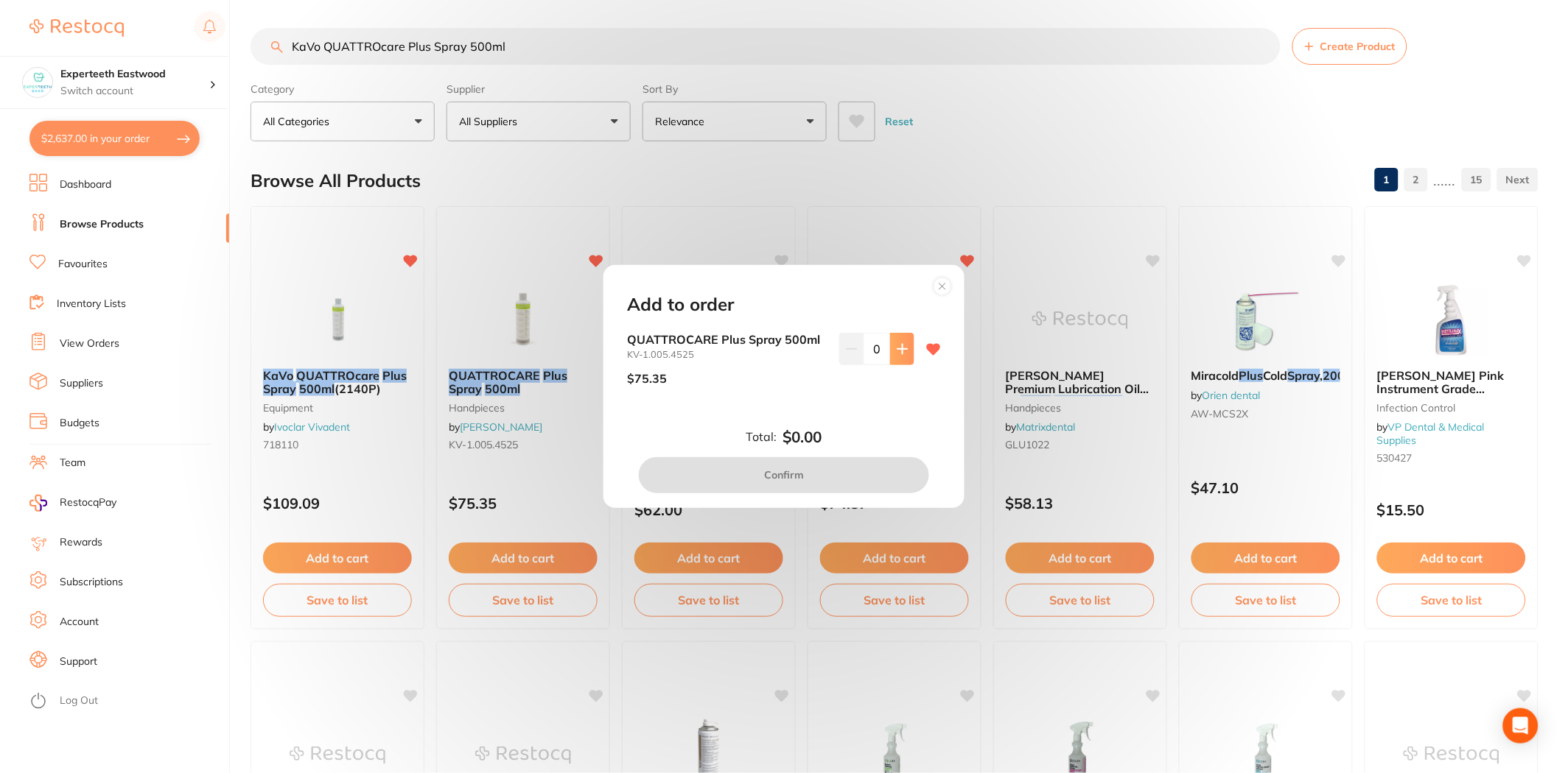
click at [897, 347] on icon at bounding box center [903, 349] width 11 height 11
type input "1"
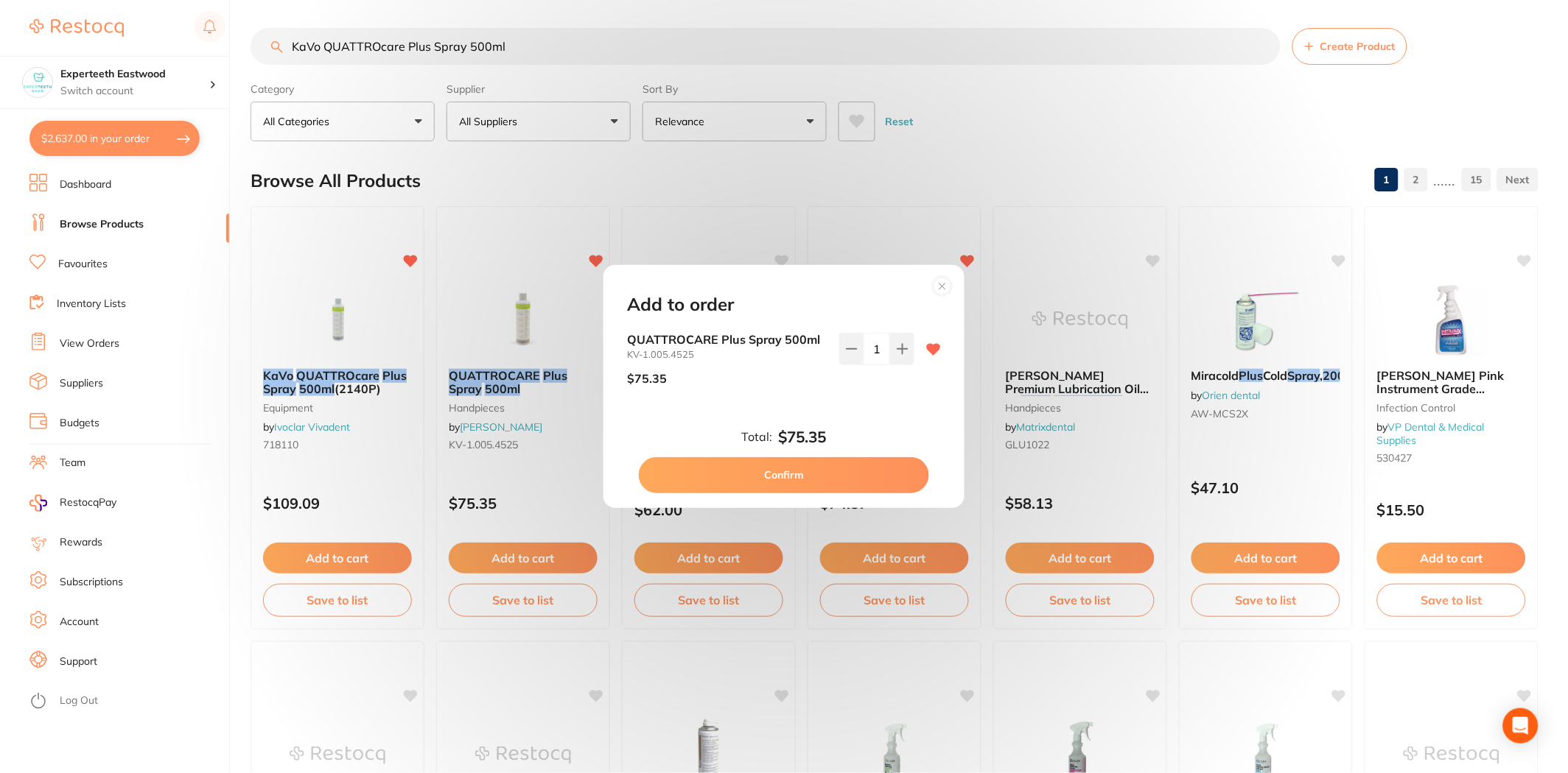
click at [797, 469] on button "Confirm" at bounding box center [784, 474] width 291 height 35
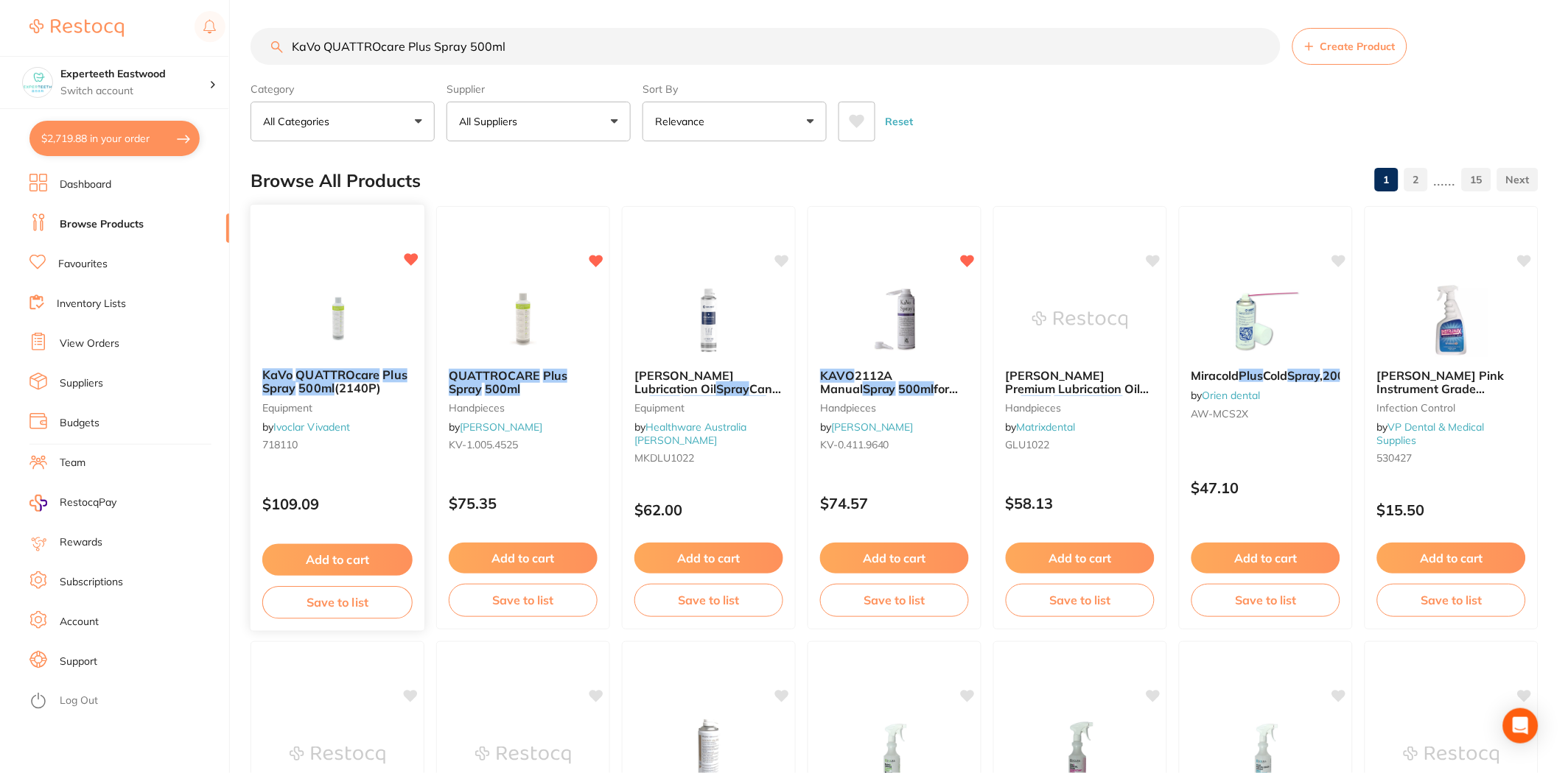
scroll to position [1060, 0]
click at [110, 126] on button "$2,719.88 in your order" at bounding box center [115, 138] width 170 height 35
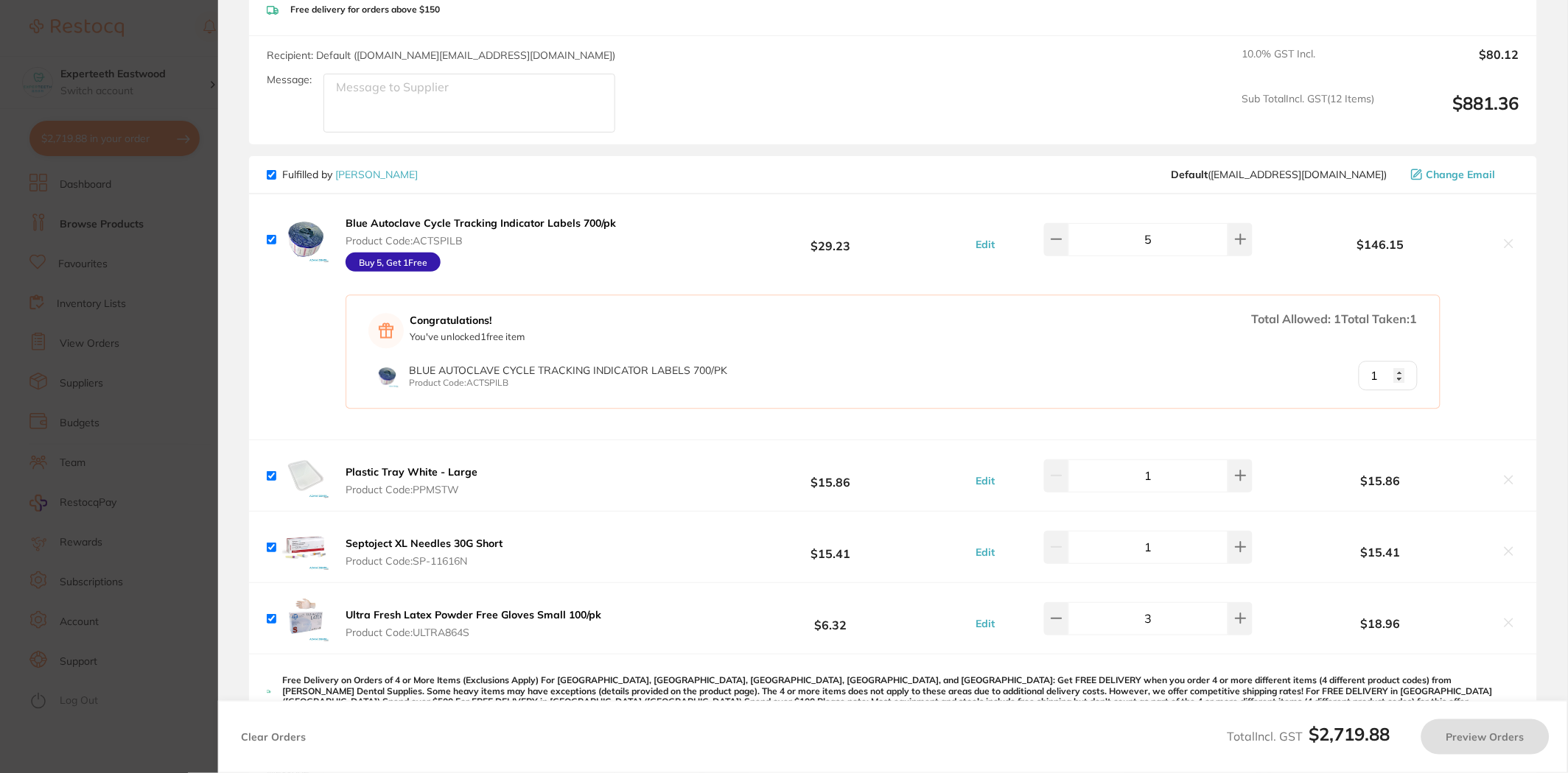
checkbox input "true"
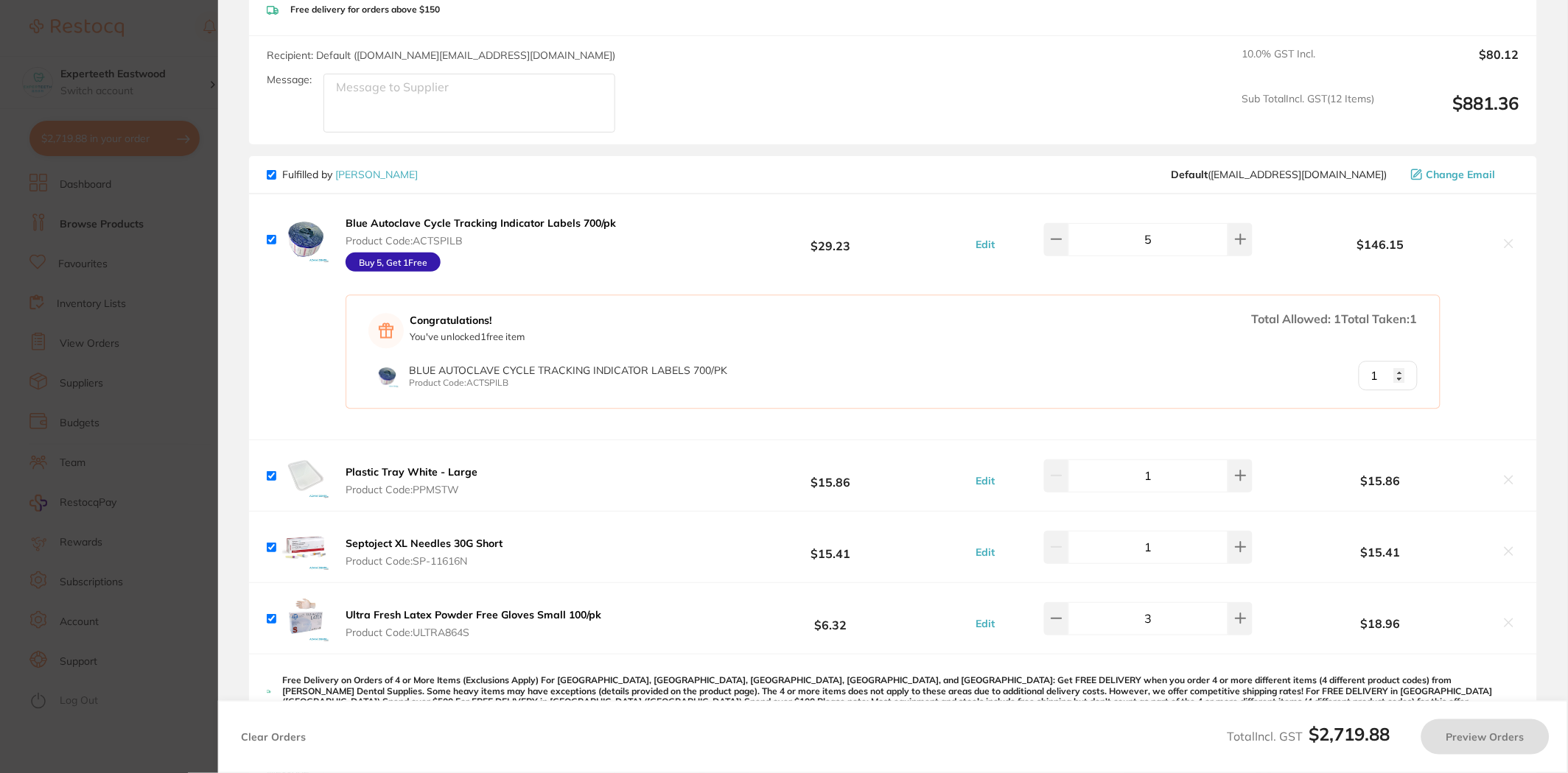
checkbox input "true"
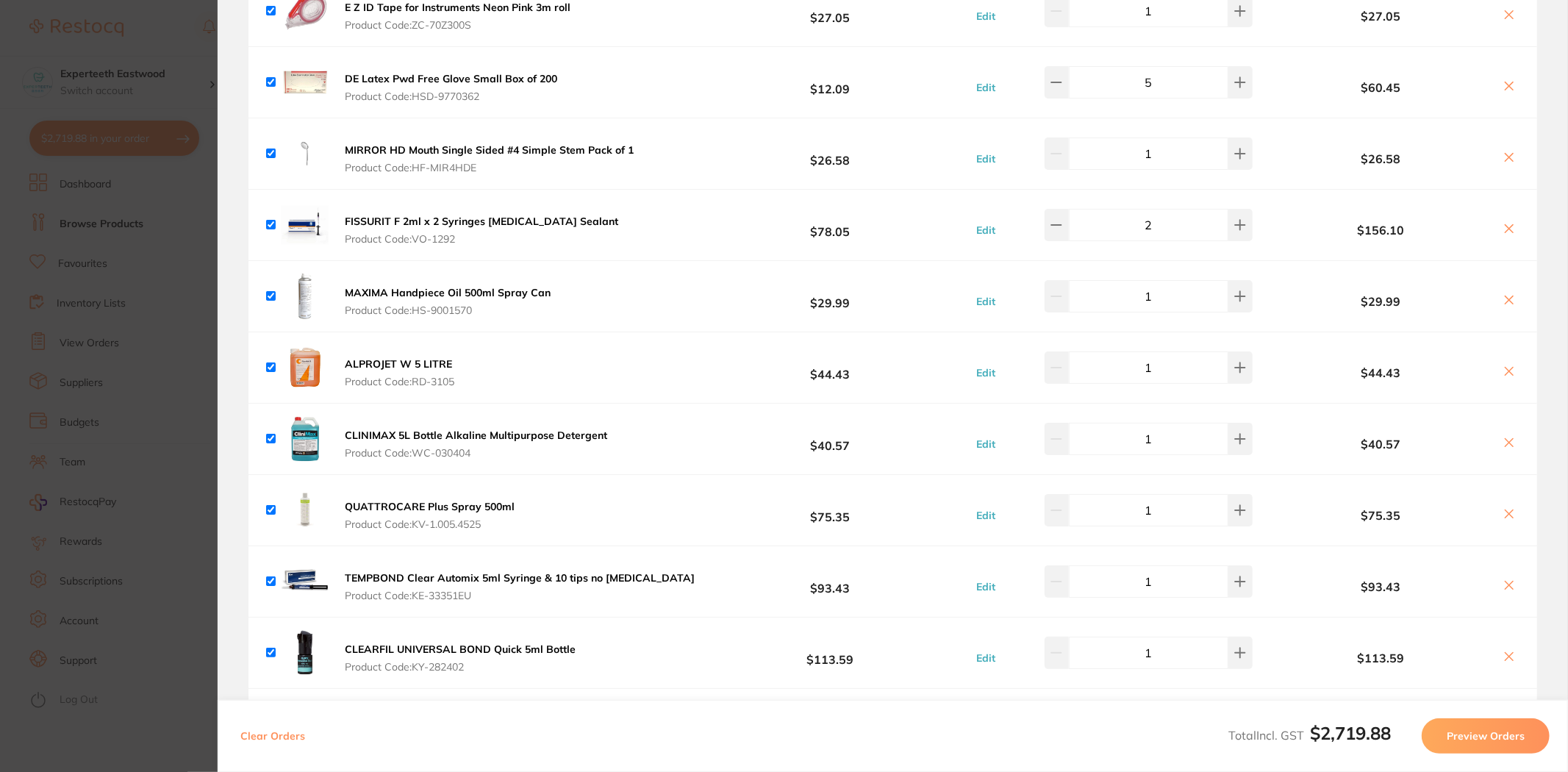
scroll to position [327, 0]
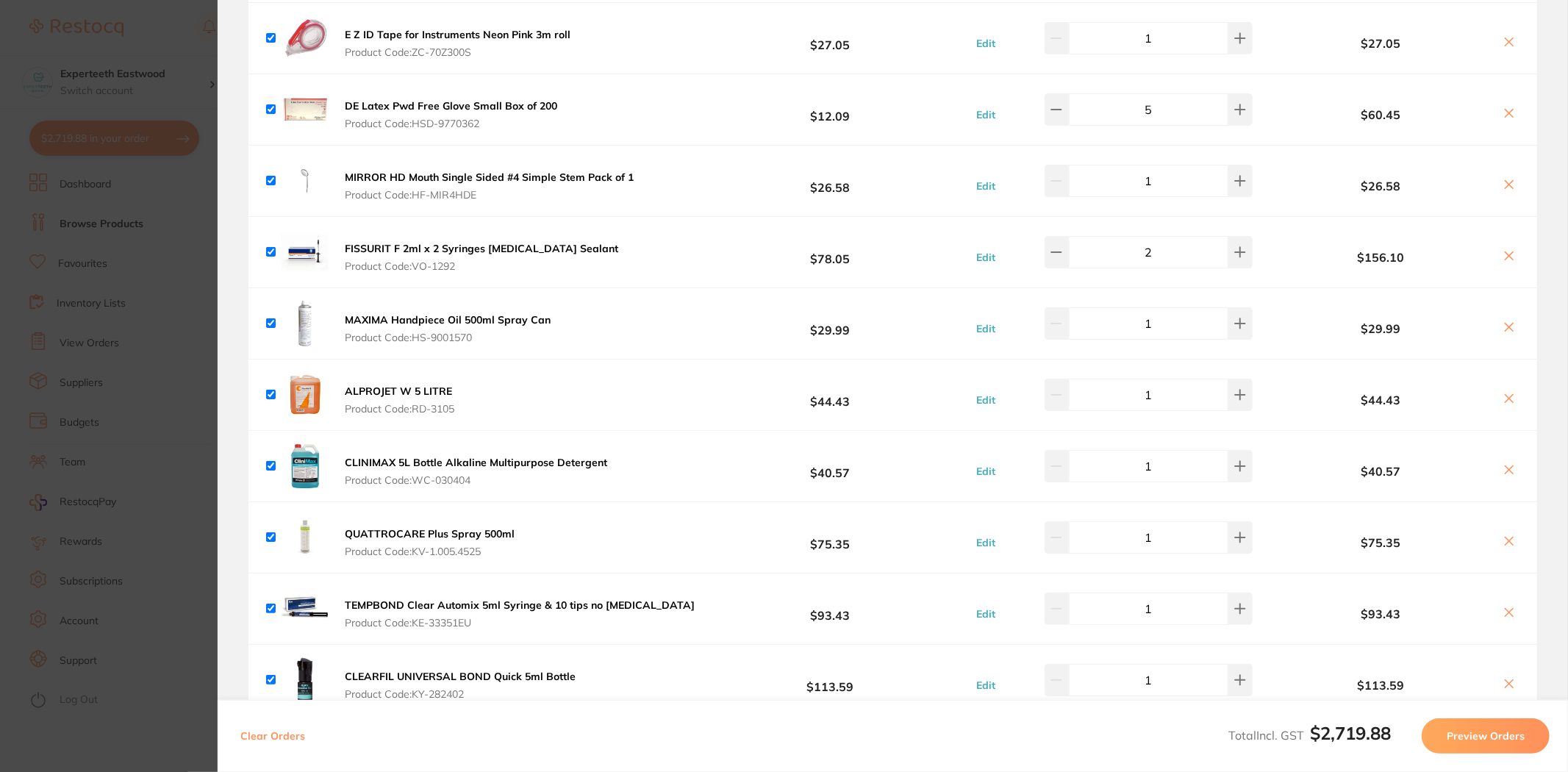
click at [1503, 326] on icon at bounding box center [1509, 327] width 11 height 11
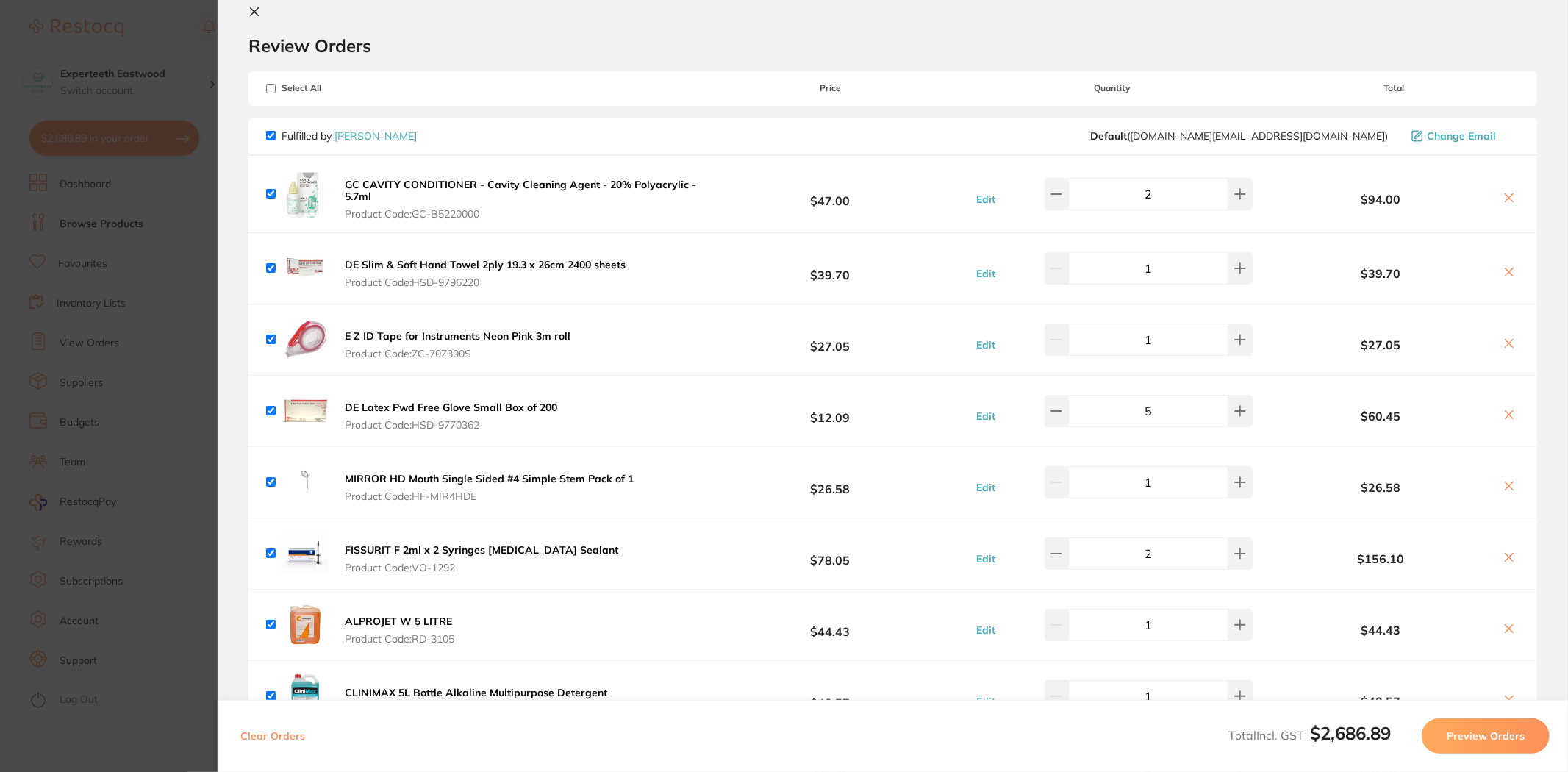
scroll to position [0, 0]
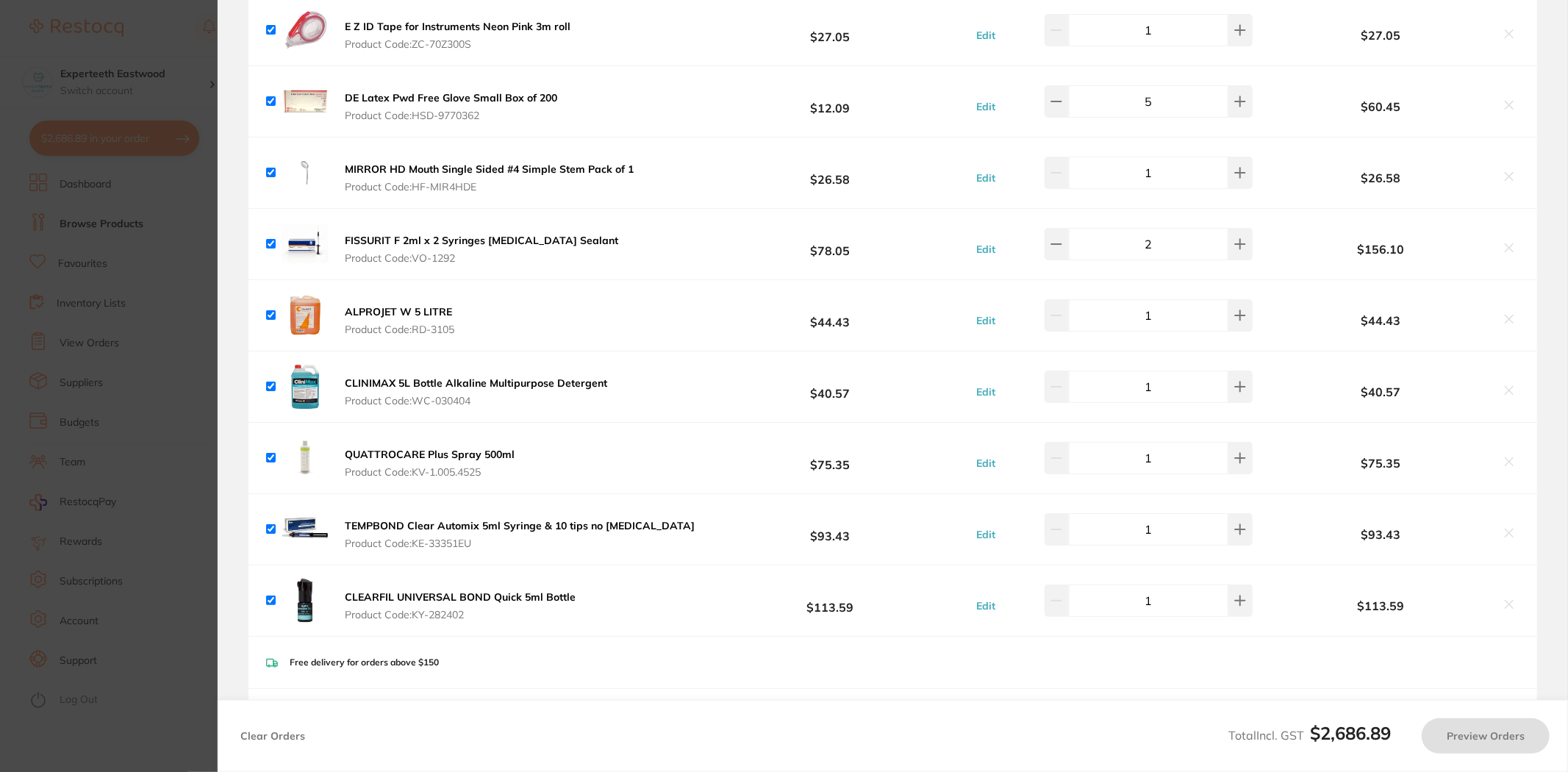
checkbox input "true"
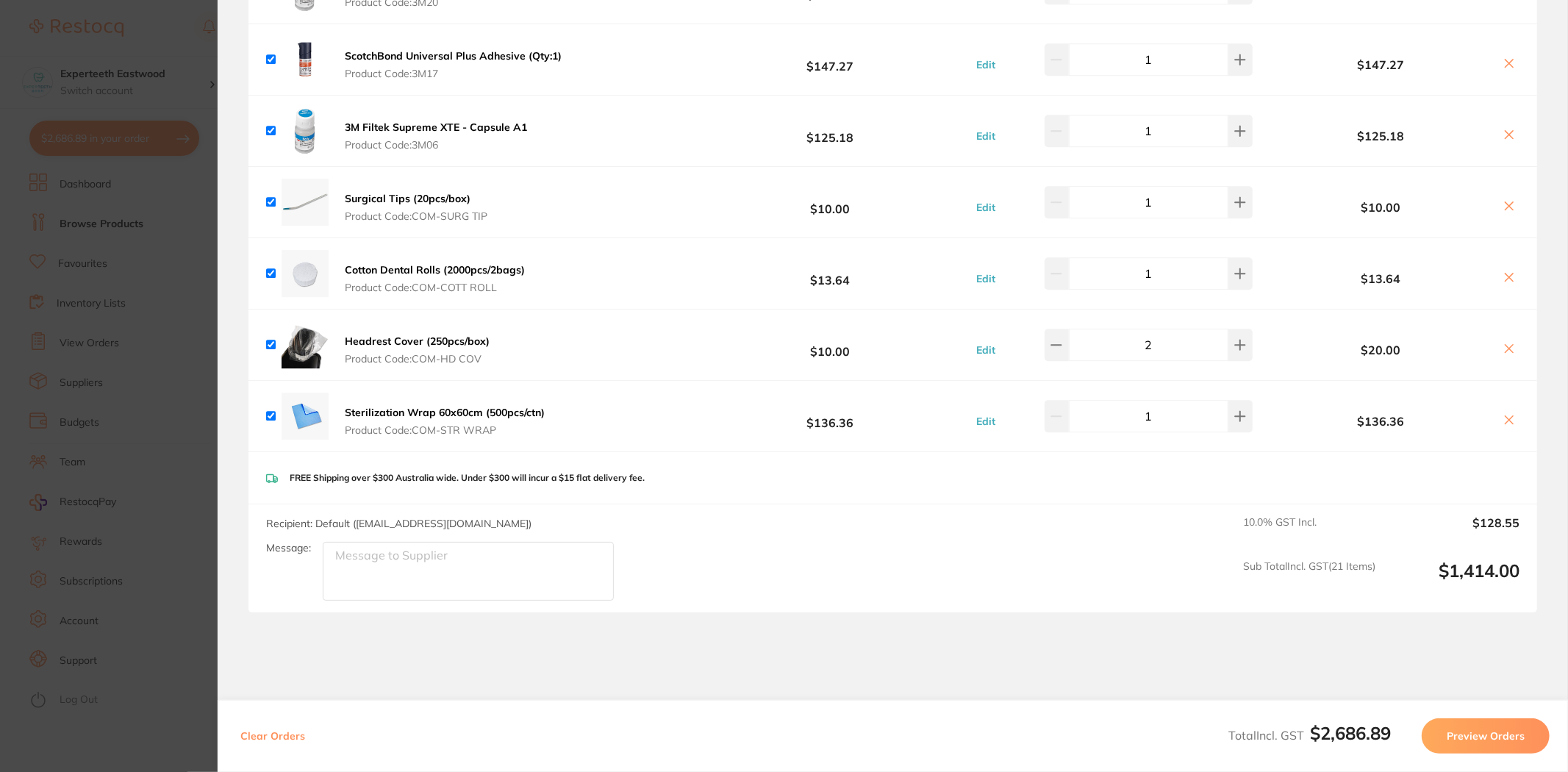
scroll to position [3665, 0]
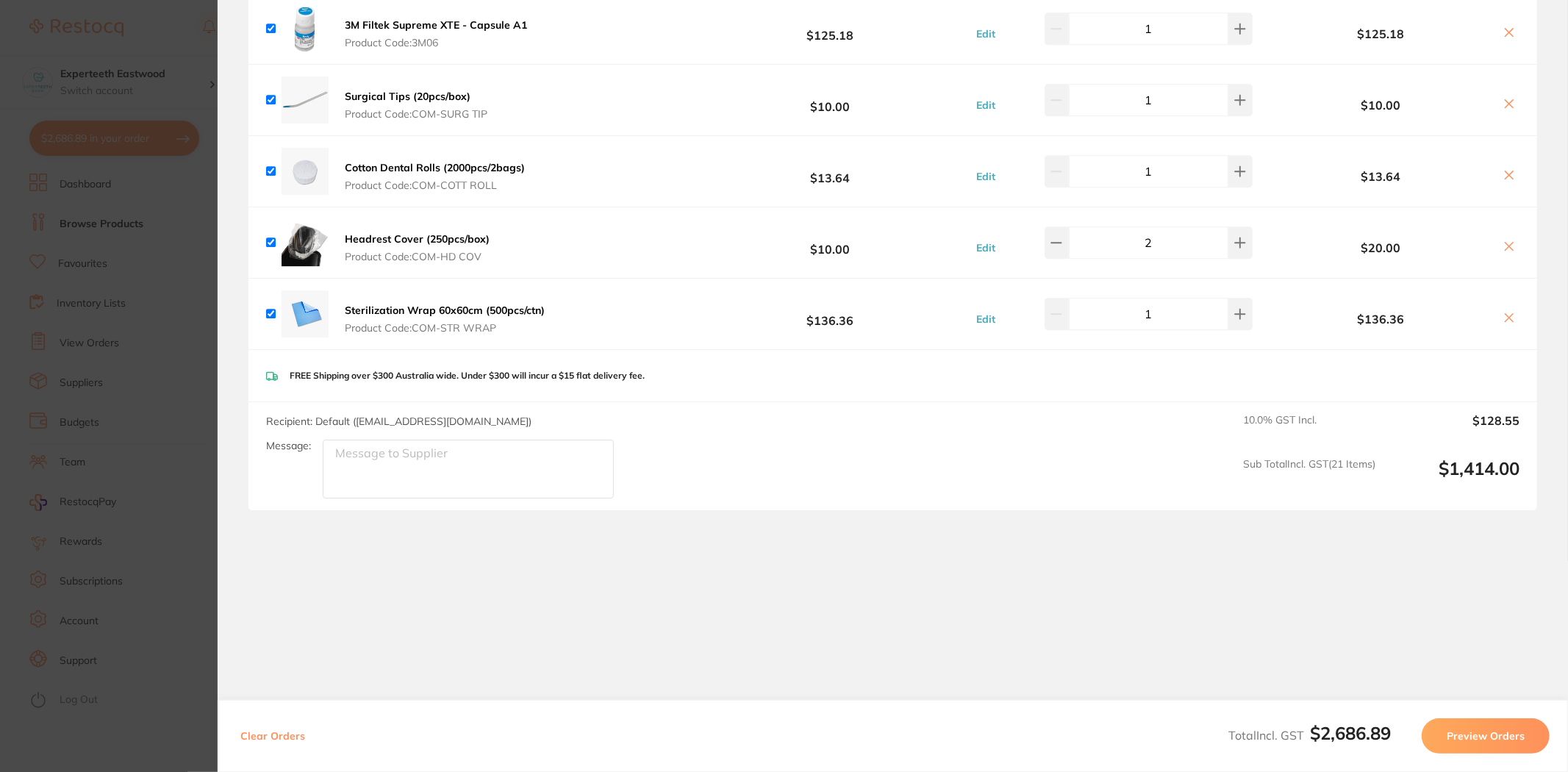
click at [691, 609] on section "Review Orders Your orders are being processed and we will notify you once we ha…" at bounding box center [893, 386] width 1351 height 772
click at [175, 379] on section "Update RRP Set your pre negotiated price for this item. Item Agreed RRP (excl. …" at bounding box center [784, 386] width 1568 height 772
